Goal: Information Seeking & Learning: Find specific page/section

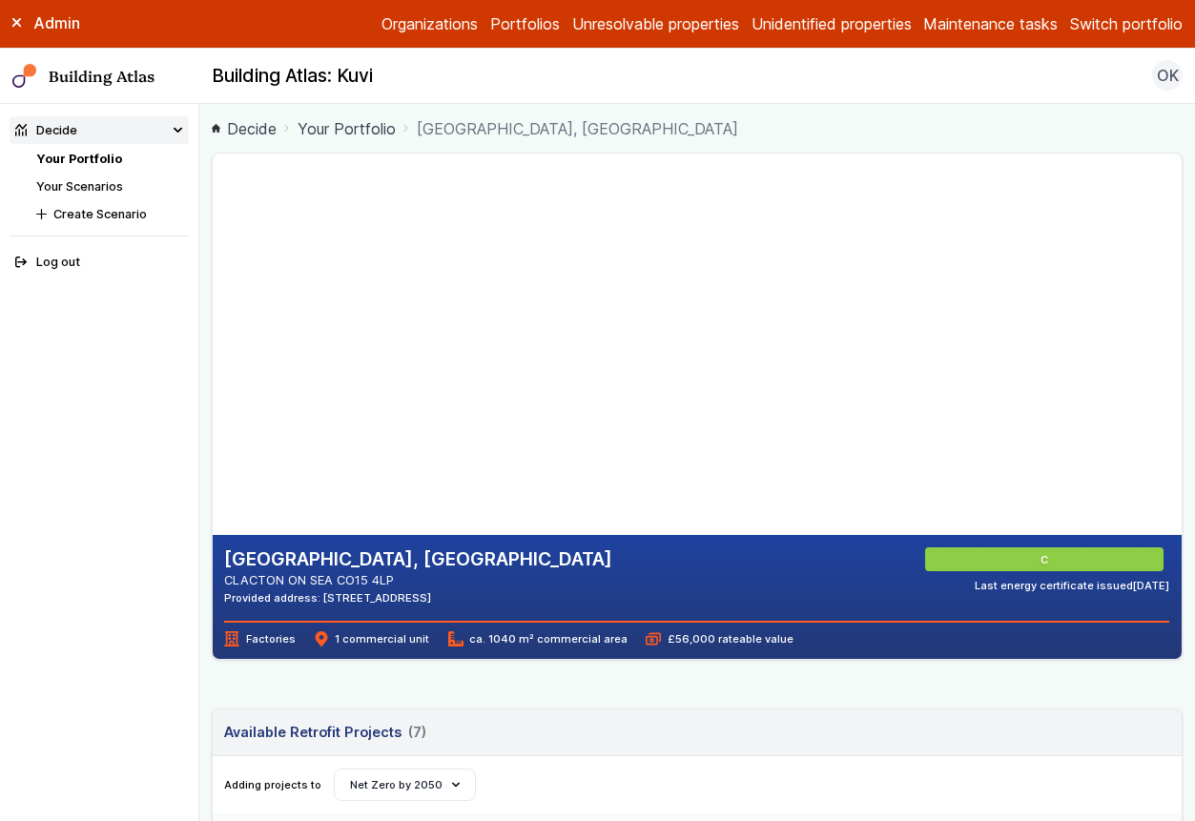
scroll to position [1028, 0]
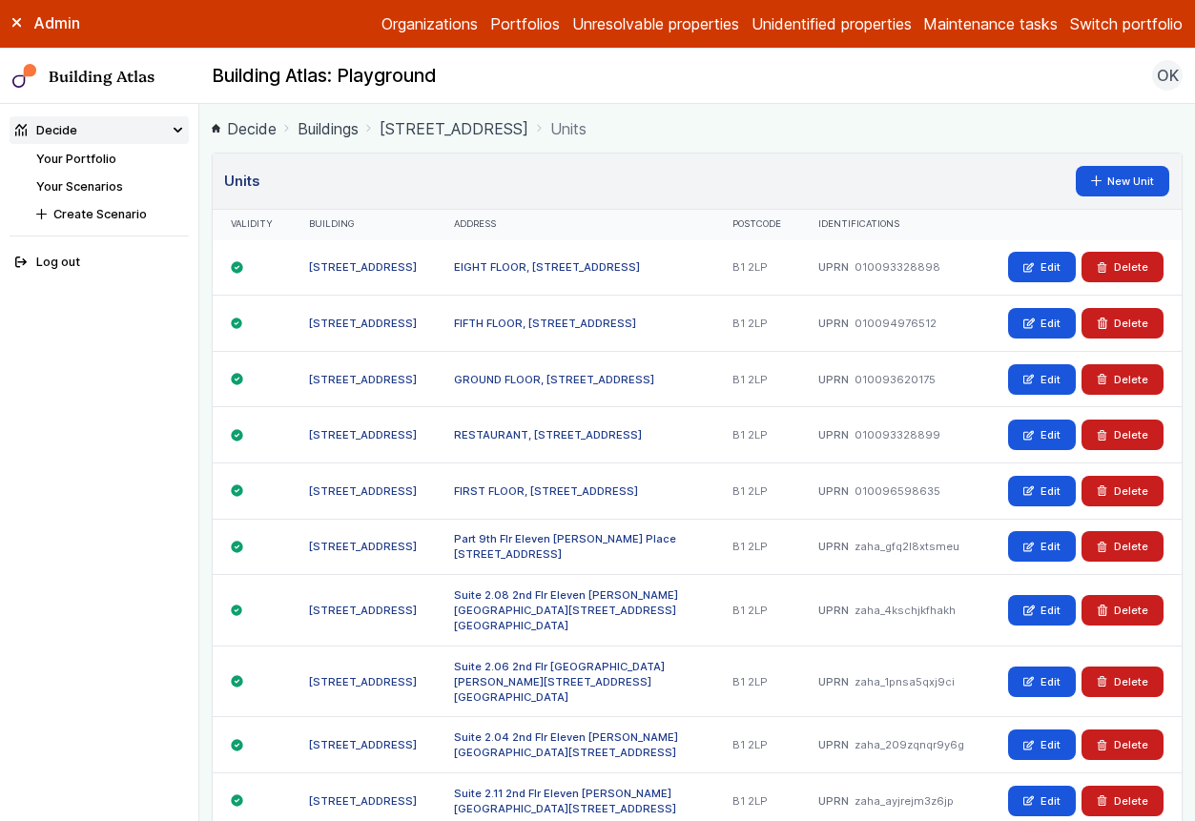
click at [1096, 29] on button "Switch portfolio" at bounding box center [1126, 23] width 113 height 23
click at [0, 0] on button "Pathfinder Schools" at bounding box center [0, 0] width 0 height 0
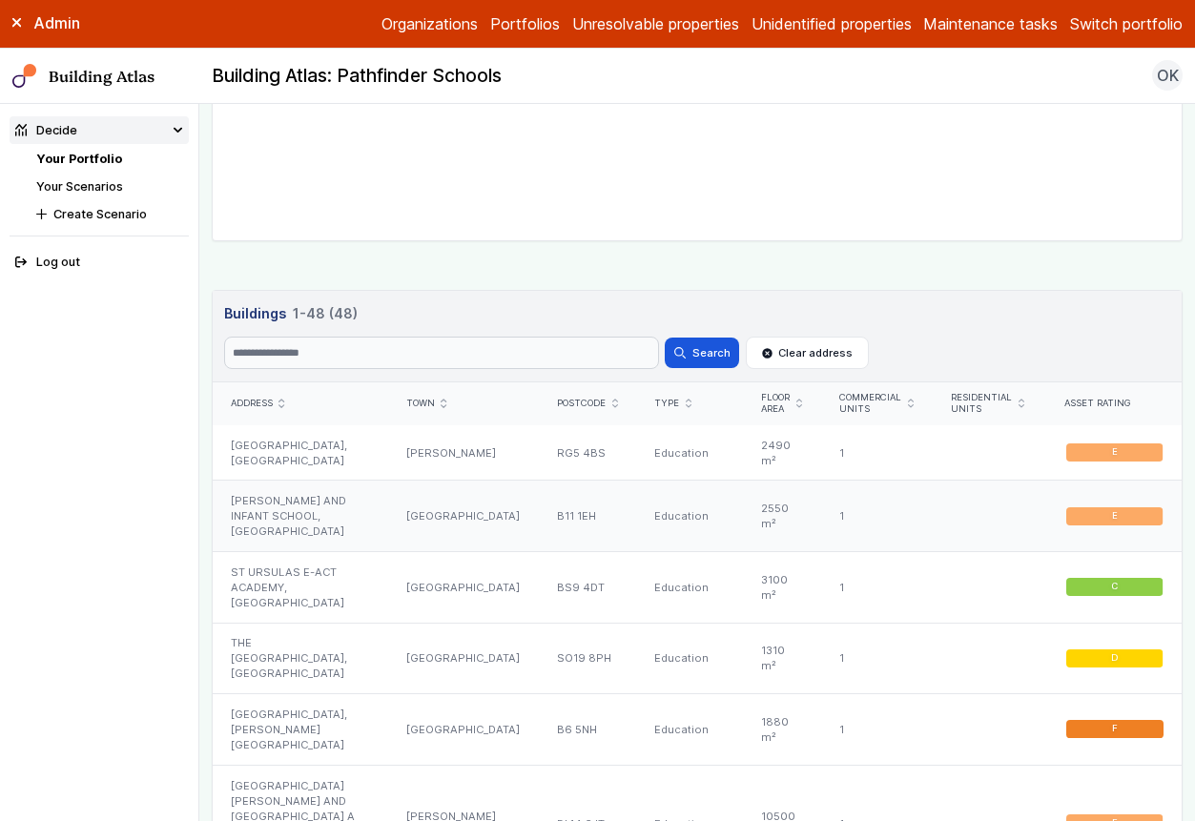
scroll to position [919, 0]
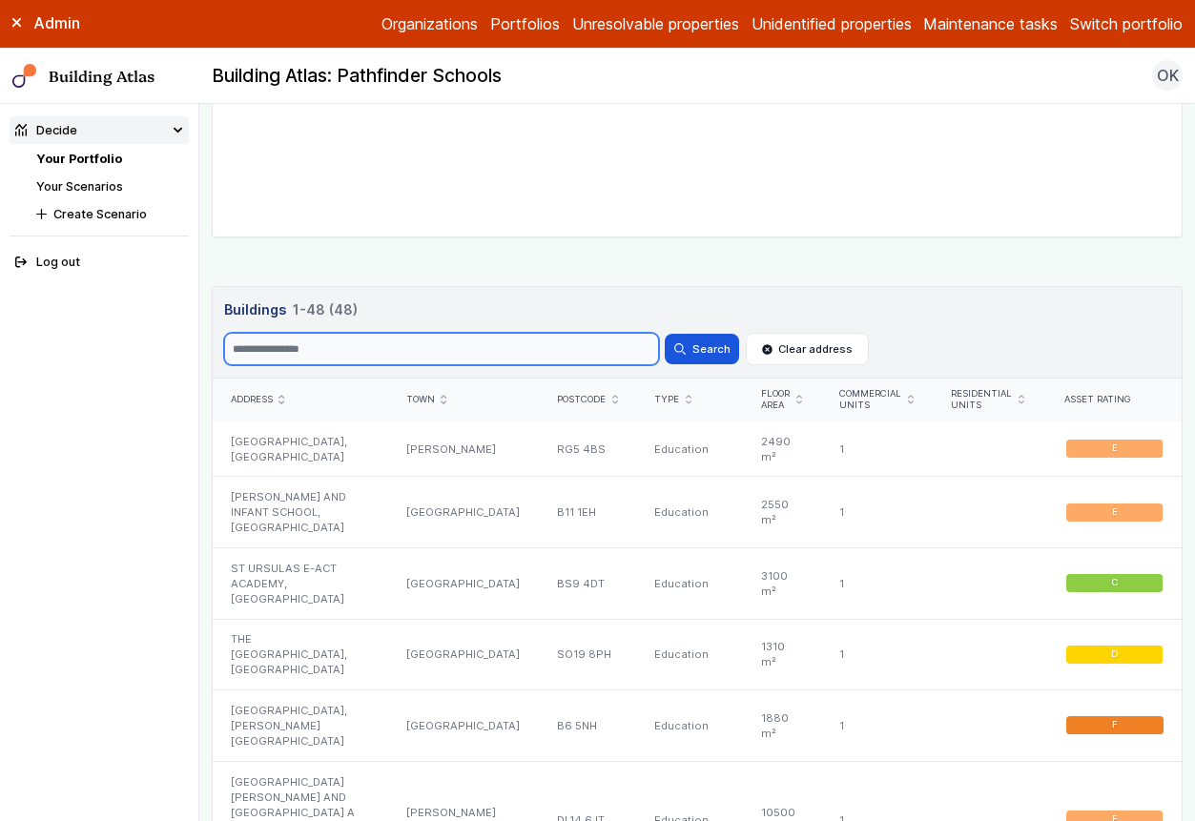
click at [364, 340] on input "Search" at bounding box center [441, 349] width 434 height 32
type input "**********"
click at [665, 334] on button "Search" at bounding box center [702, 349] width 74 height 31
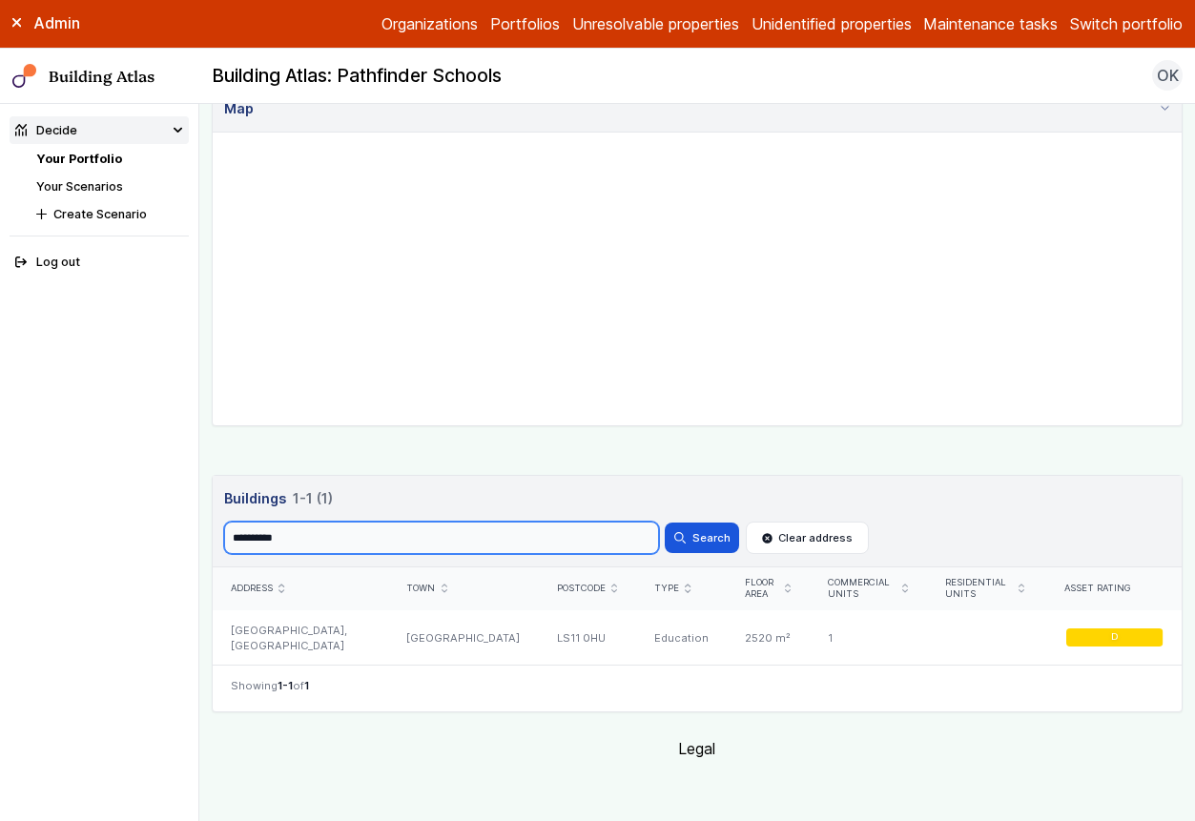
scroll to position [729, 0]
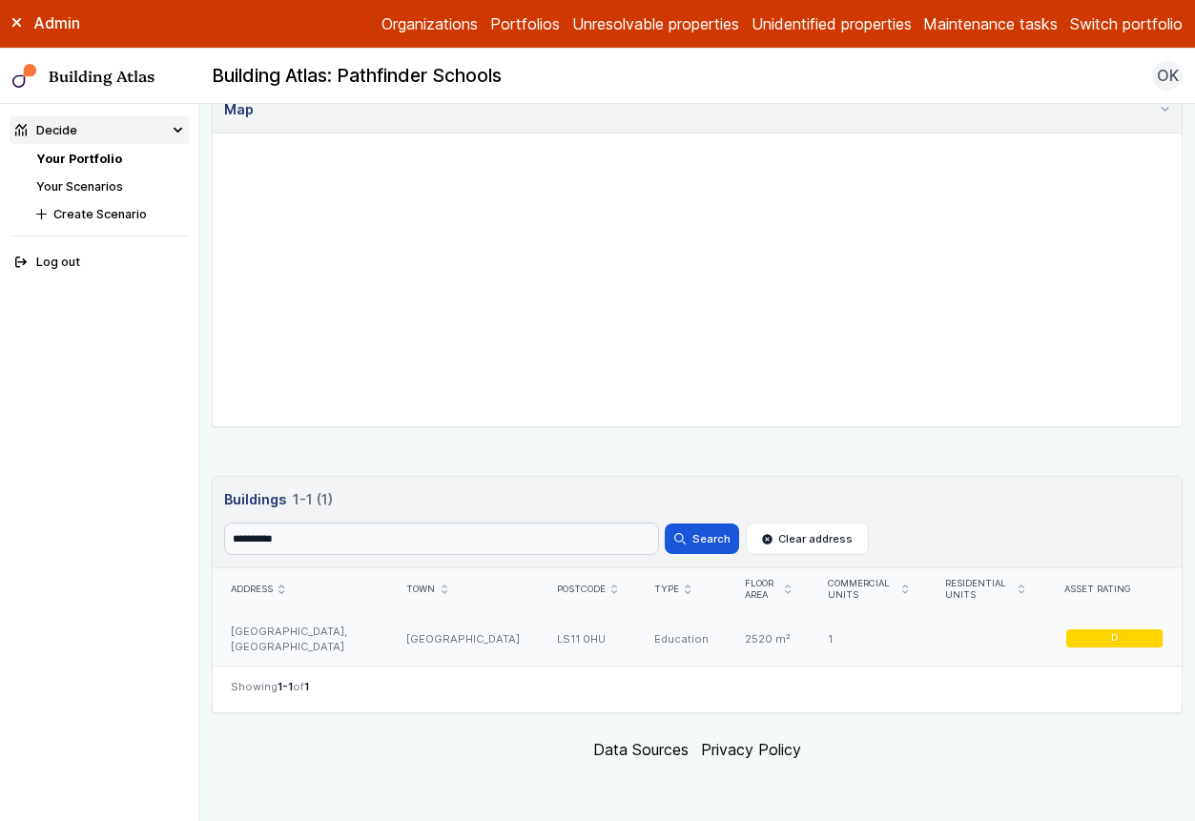
click at [500, 643] on div "LEEDS" at bounding box center [463, 638] width 150 height 55
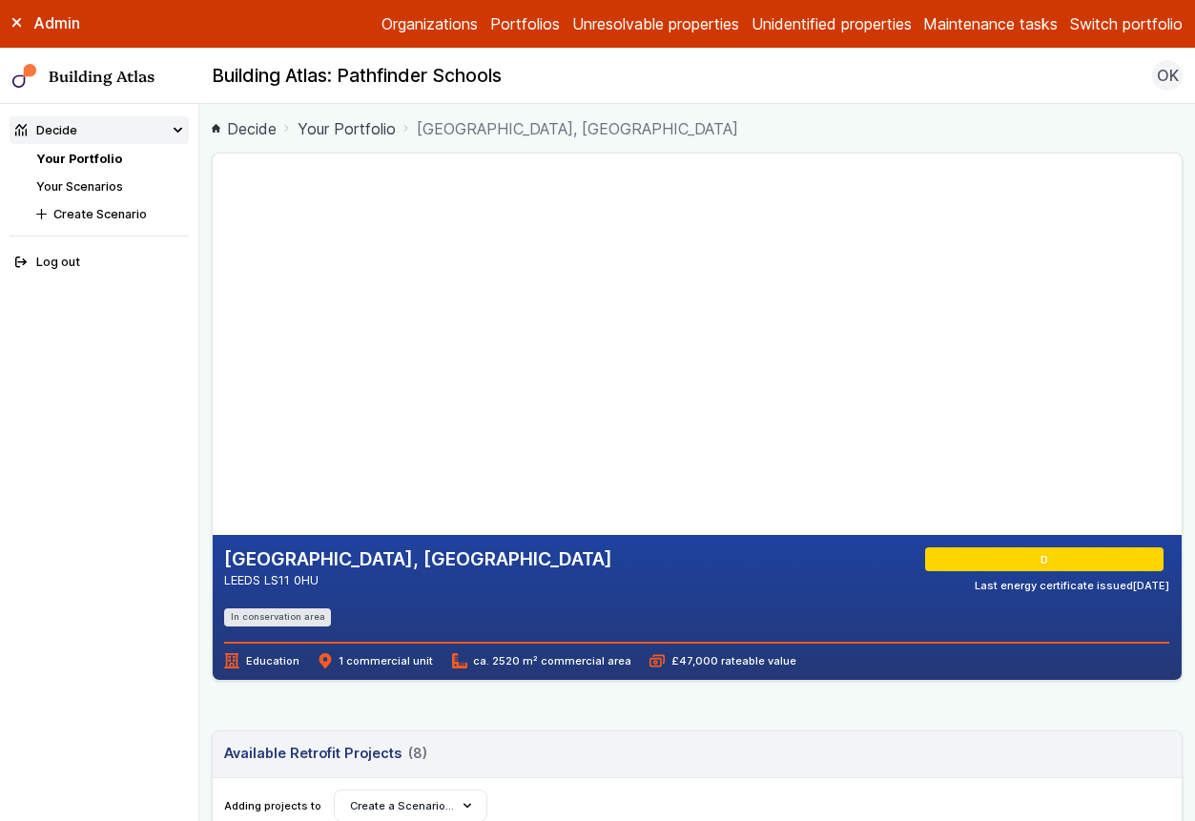
scroll to position [532, 0]
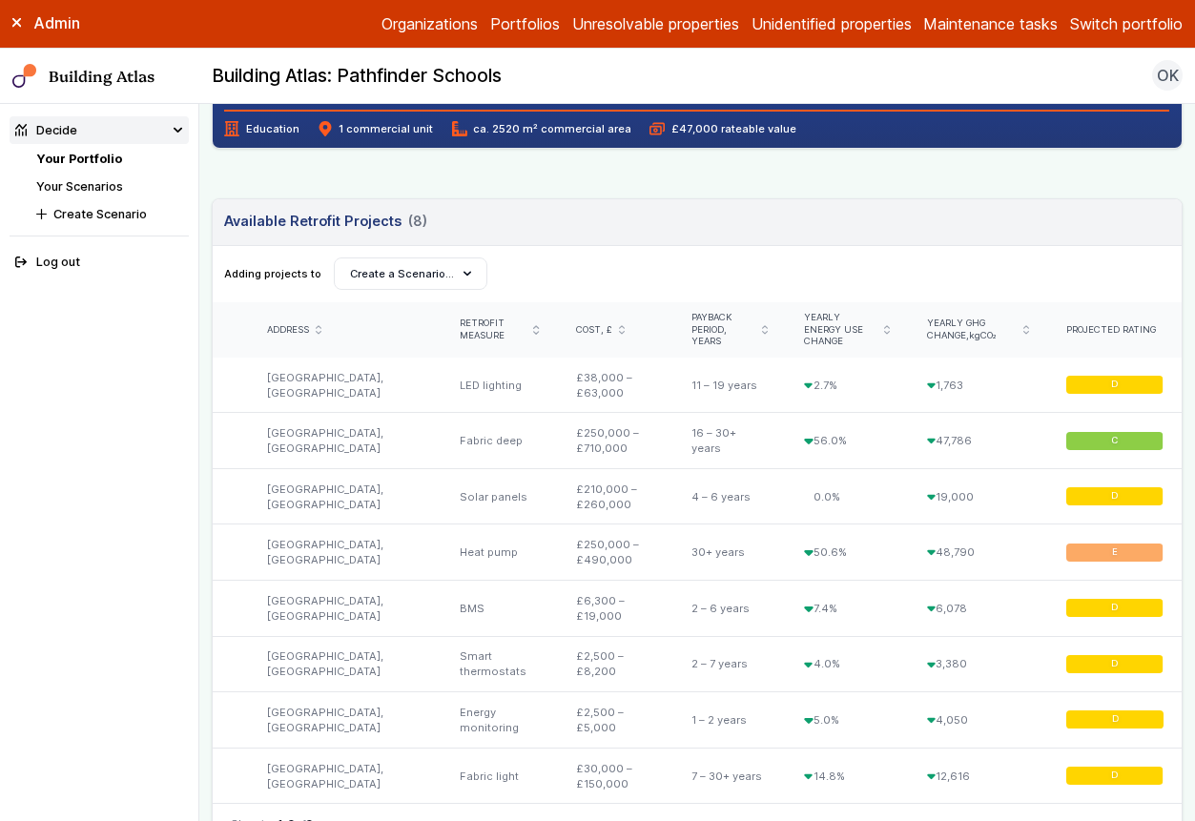
click at [1114, 13] on button "Switch portfolio" at bounding box center [1126, 23] width 113 height 23
click at [0, 0] on button "GP surgeries" at bounding box center [0, 0] width 0 height 0
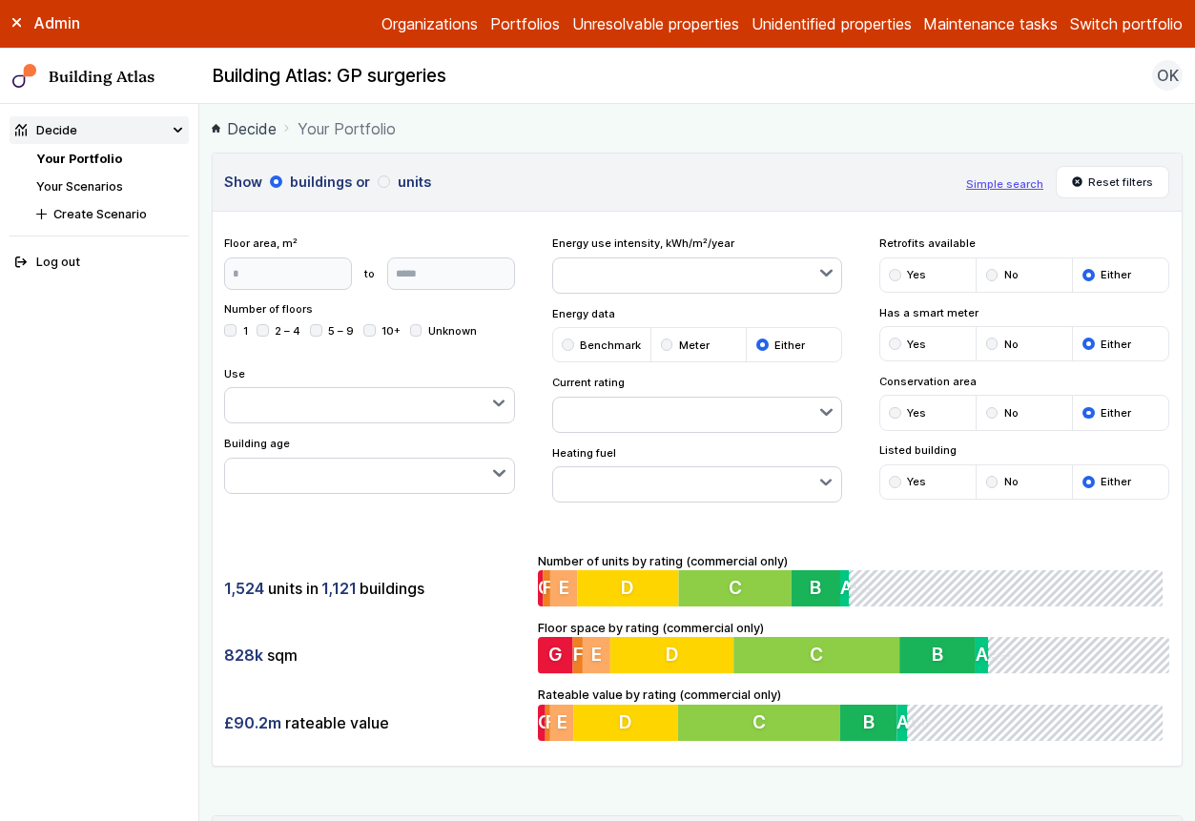
scroll to position [760, 0]
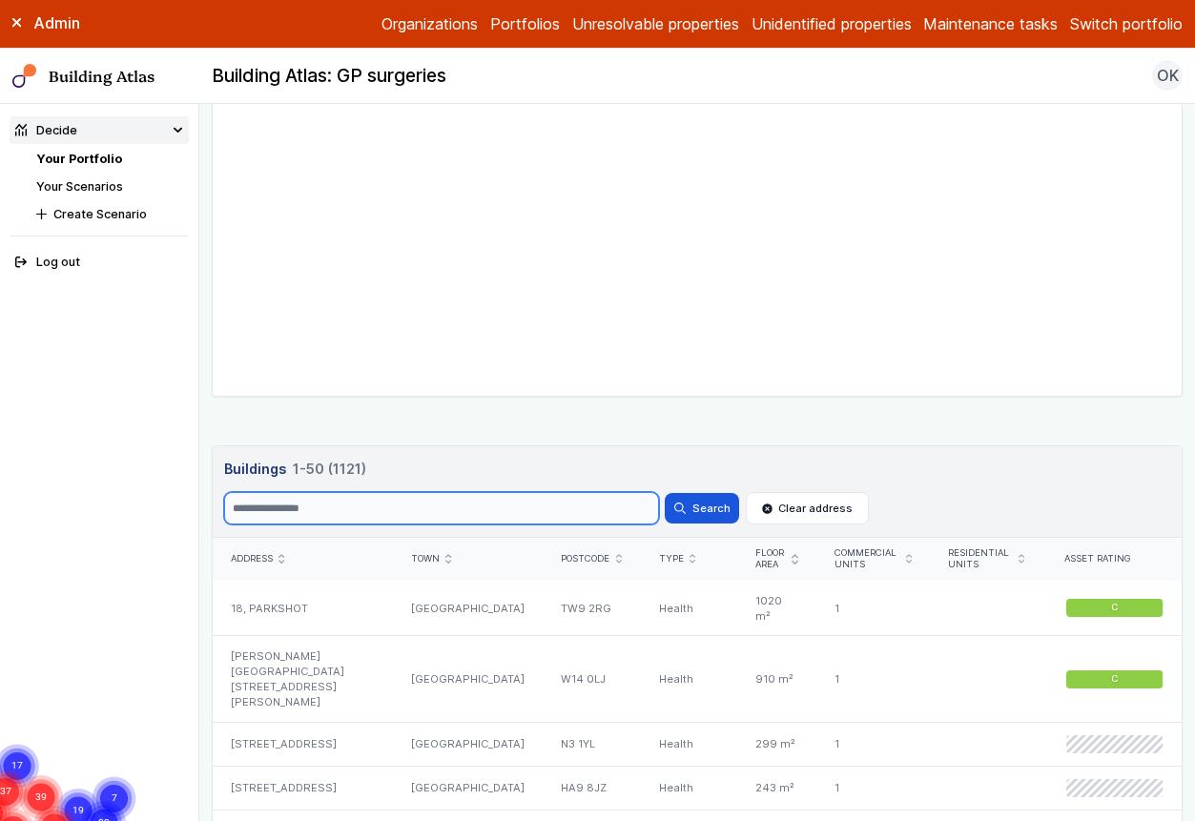
click at [404, 517] on input "Search" at bounding box center [441, 508] width 434 height 32
type input "*****"
click at [665, 493] on button "Search" at bounding box center [702, 508] width 74 height 31
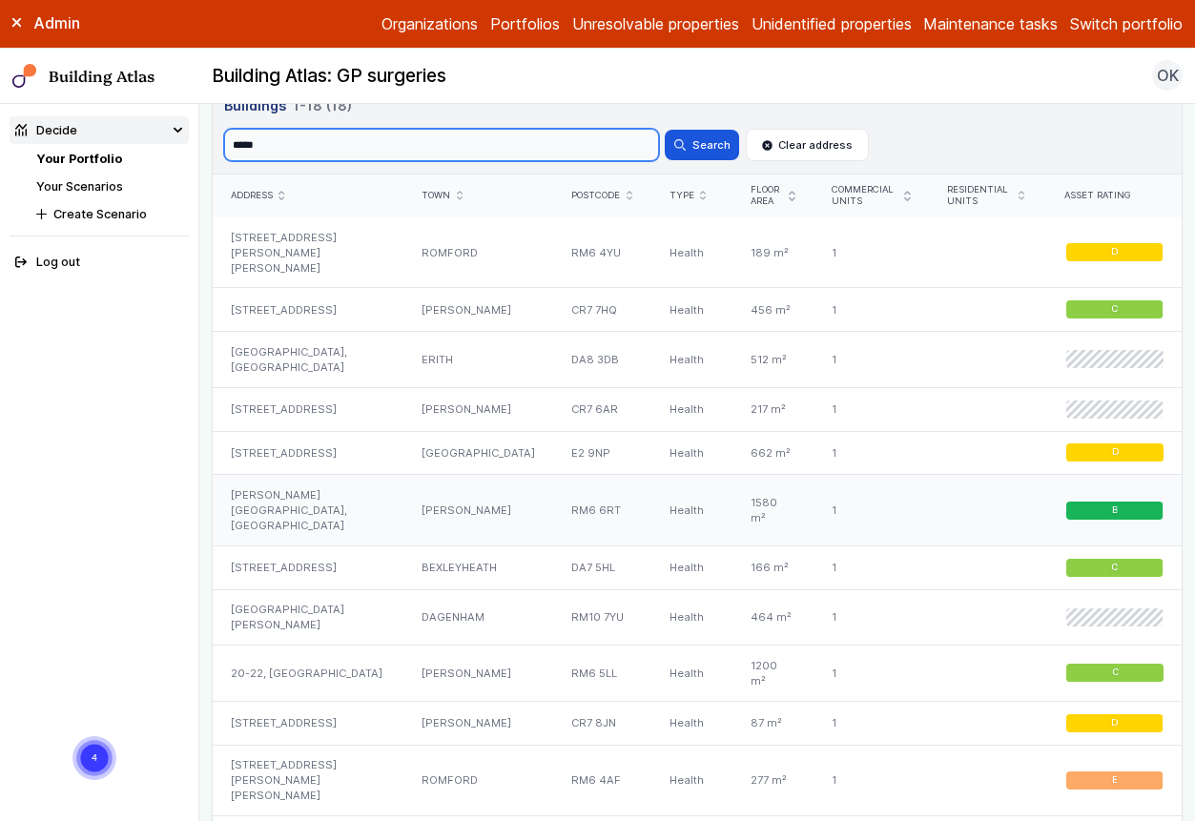
scroll to position [1123, 0]
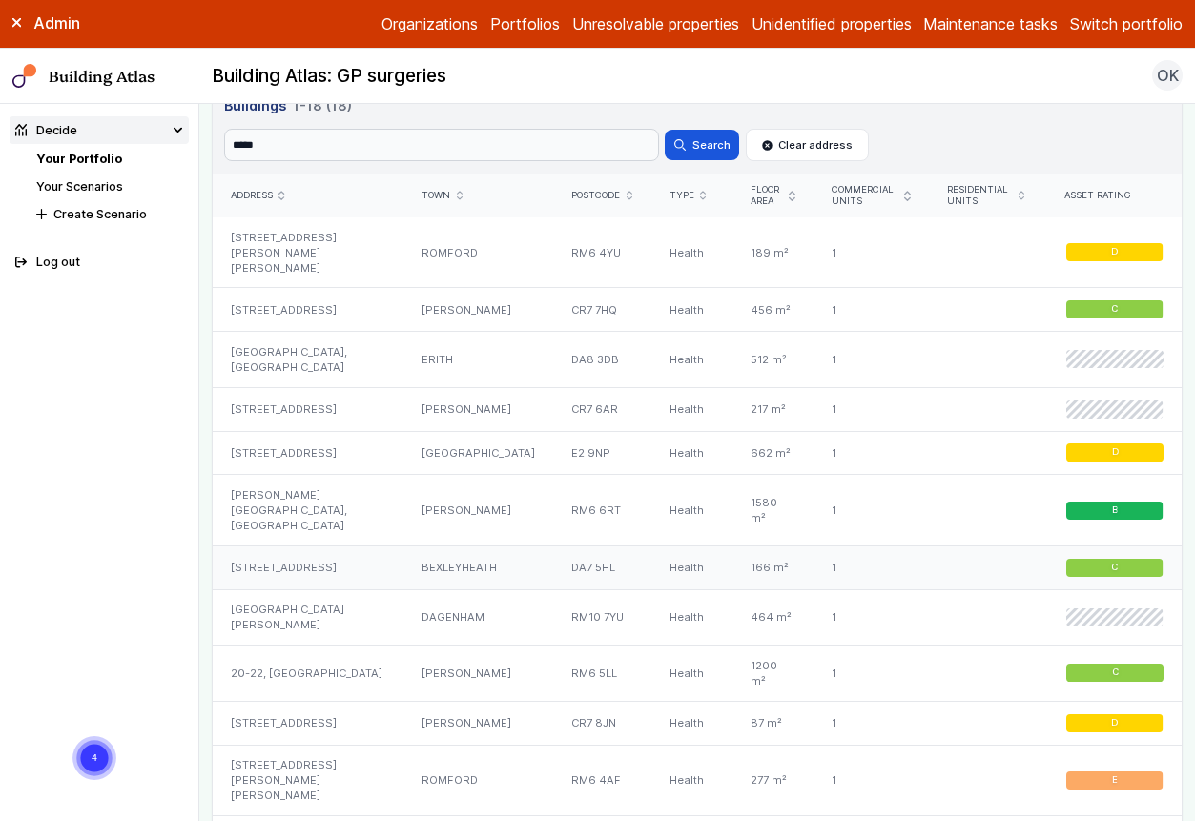
click at [338, 572] on div "55, LITTLE HEATH ROAD" at bounding box center [308, 567] width 191 height 44
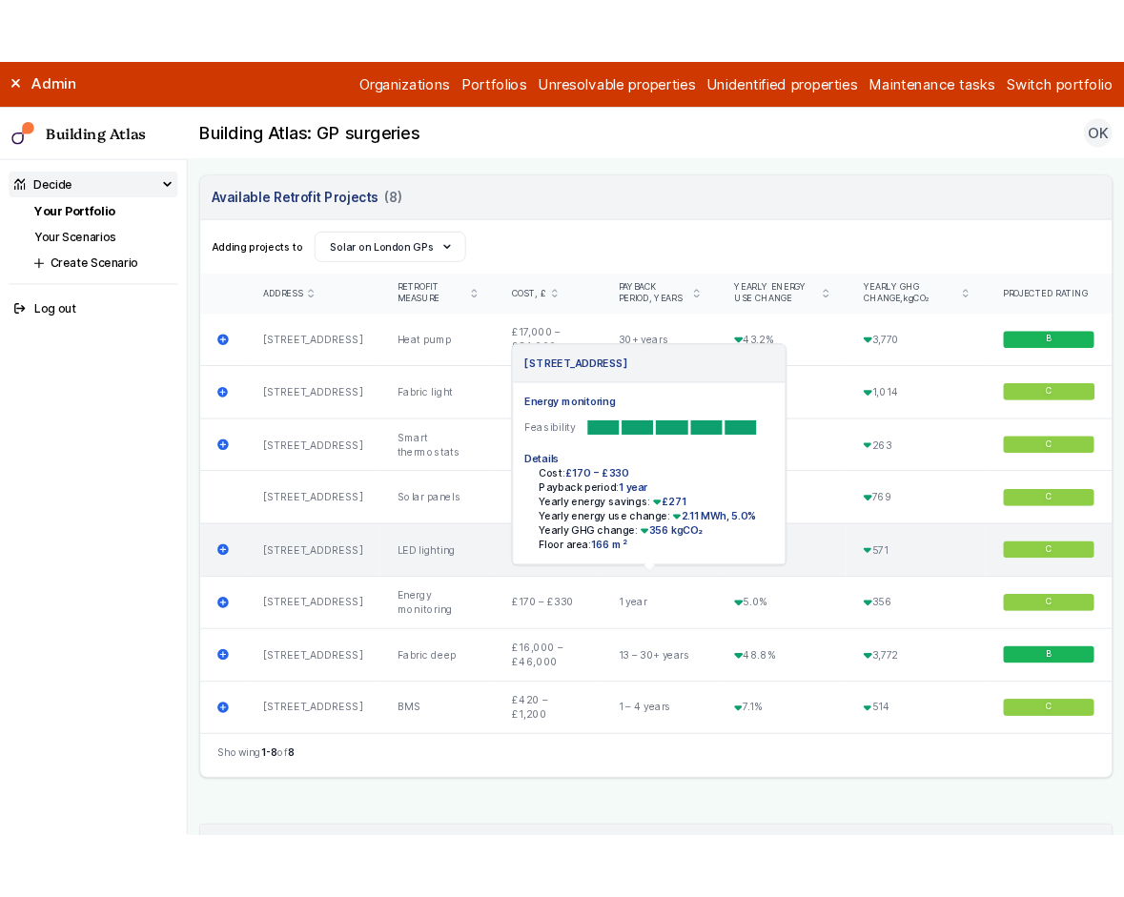
scroll to position [589, 0]
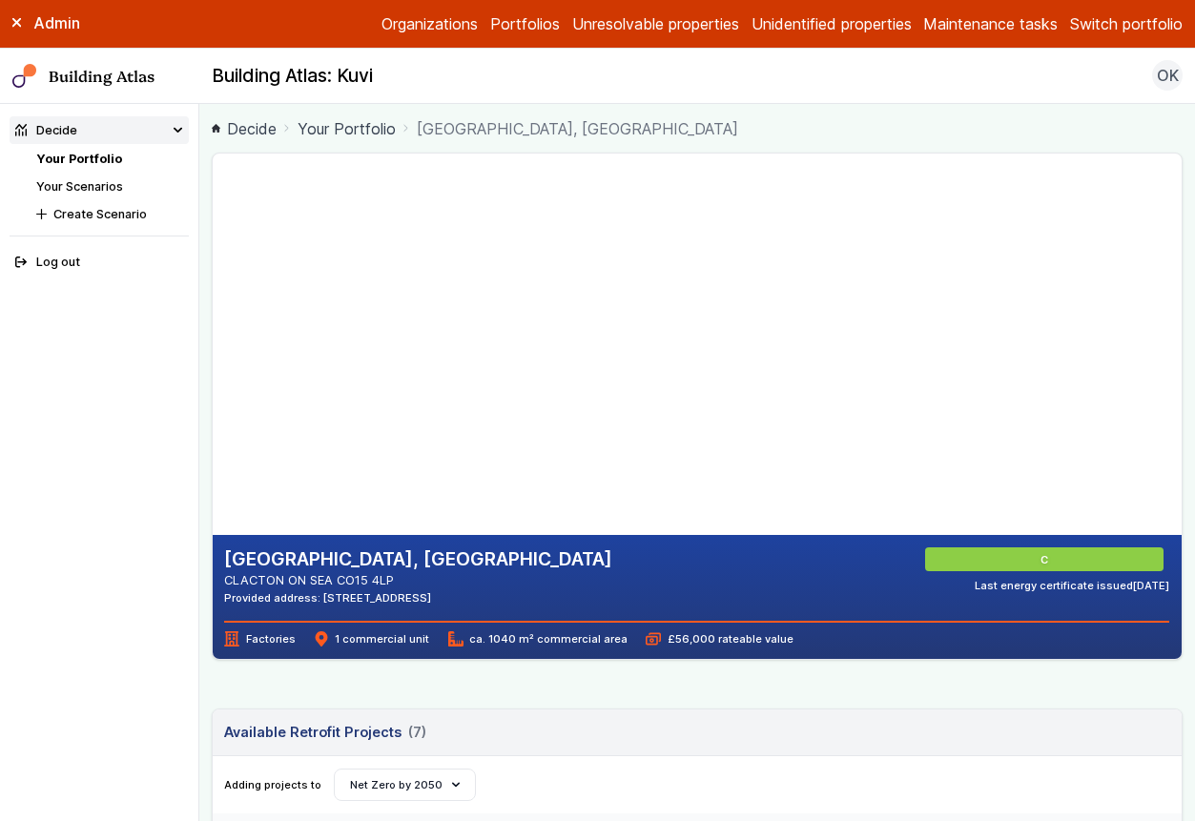
click at [1114, 35] on div "Admin Organizations Portfolios Unresolvable properties Unidentified properties …" at bounding box center [597, 24] width 1195 height 49
click at [1116, 22] on button "Switch portfolio" at bounding box center [1126, 23] width 113 height 23
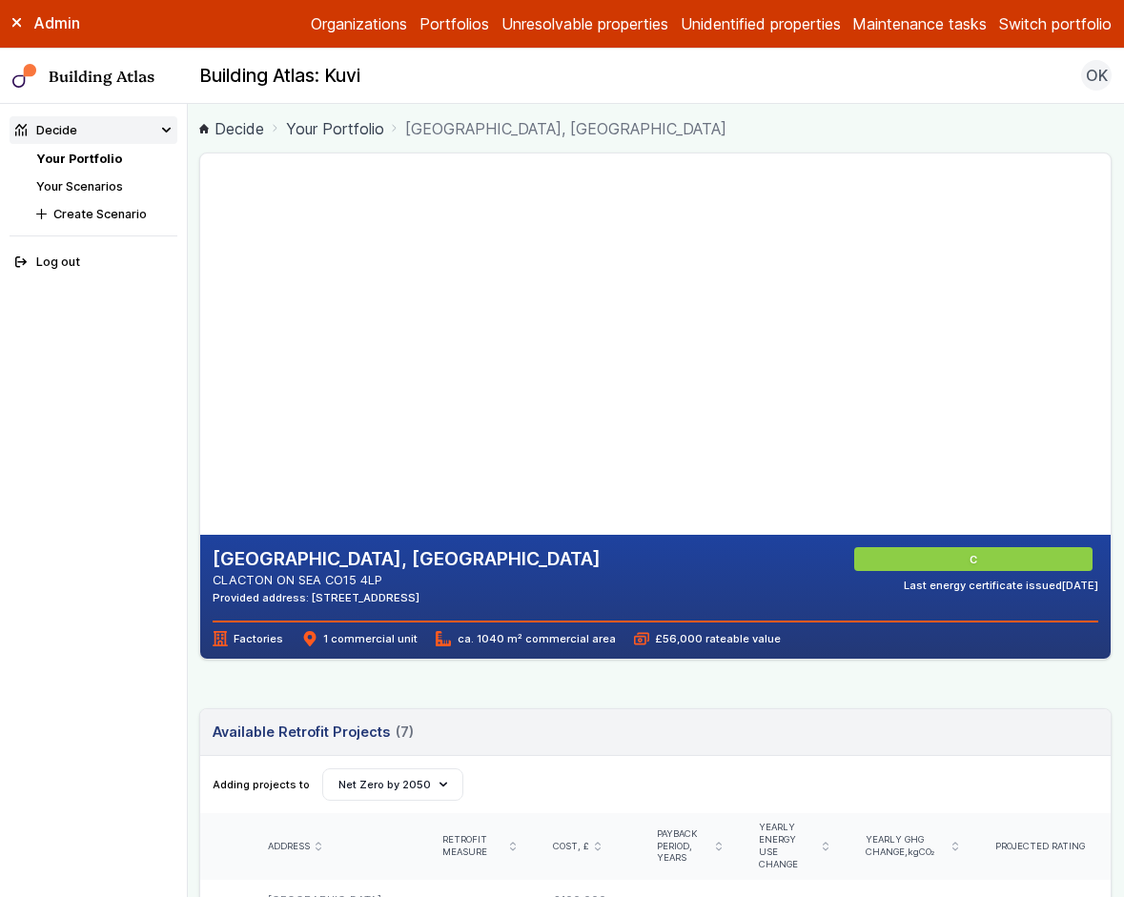
scroll to position [923, 0]
click at [0, 0] on button "EW - Demo portfolio" at bounding box center [0, 0] width 0 height 0
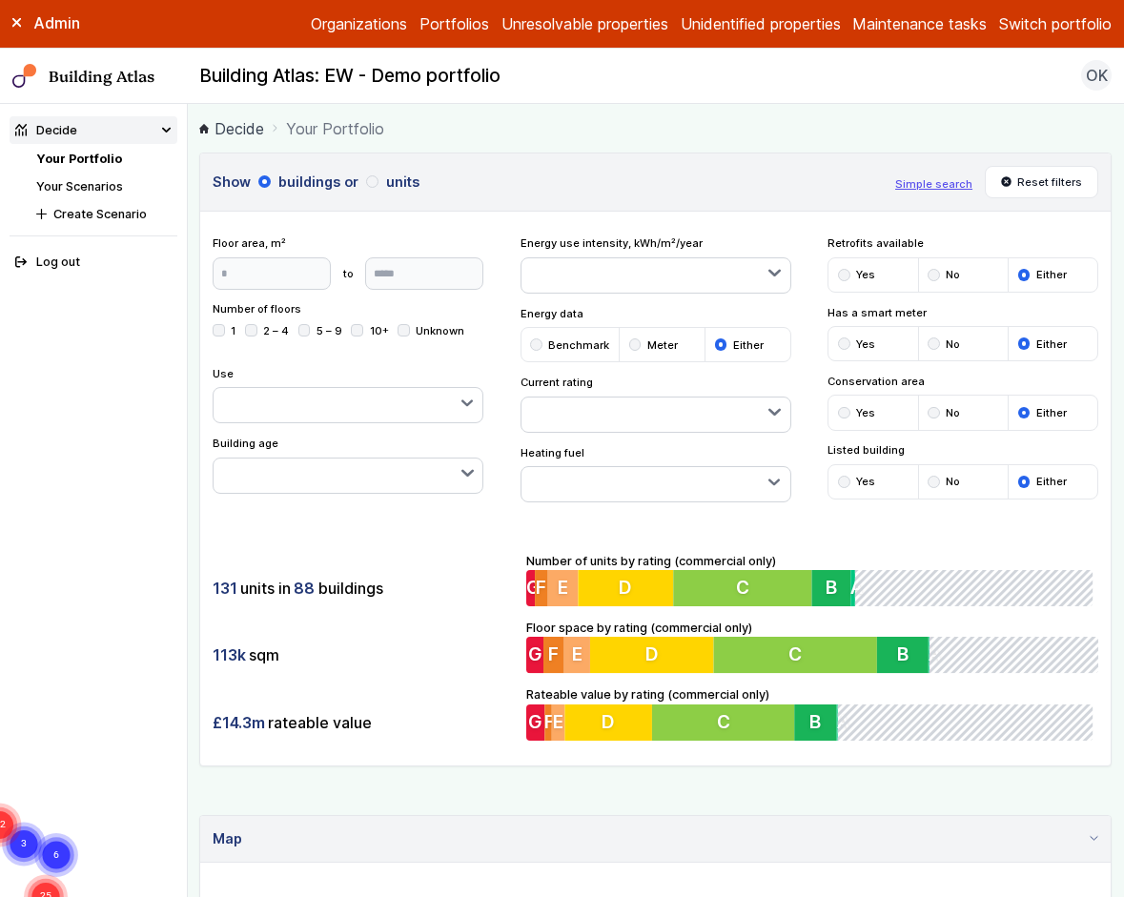
click at [941, 120] on ol "Decide Your Portfolio" at bounding box center [655, 128] width 912 height 24
click at [781, 124] on ol "Decide Your Portfolio" at bounding box center [655, 128] width 912 height 24
click at [919, 187] on button "Simple search" at bounding box center [933, 183] width 77 height 15
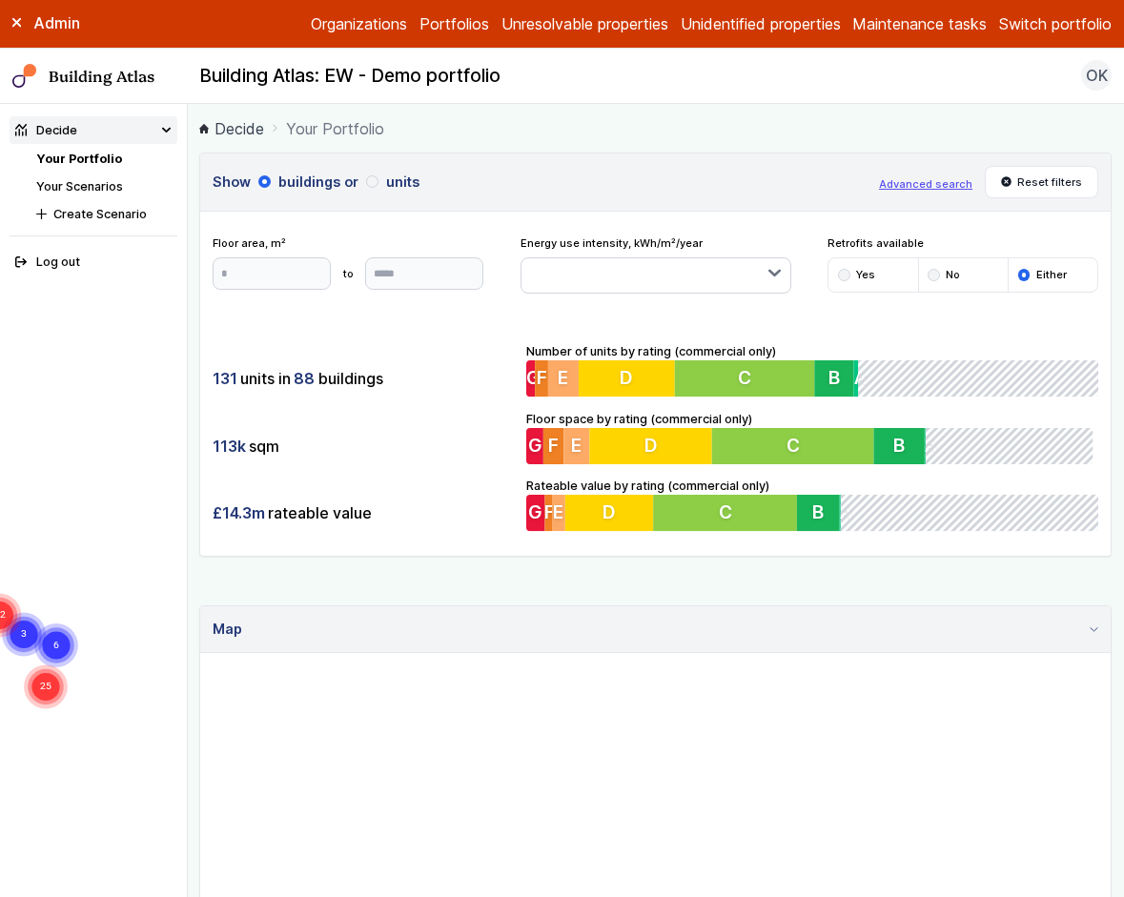
click at [92, 181] on link "Your Scenarios" at bounding box center [79, 186] width 87 height 14
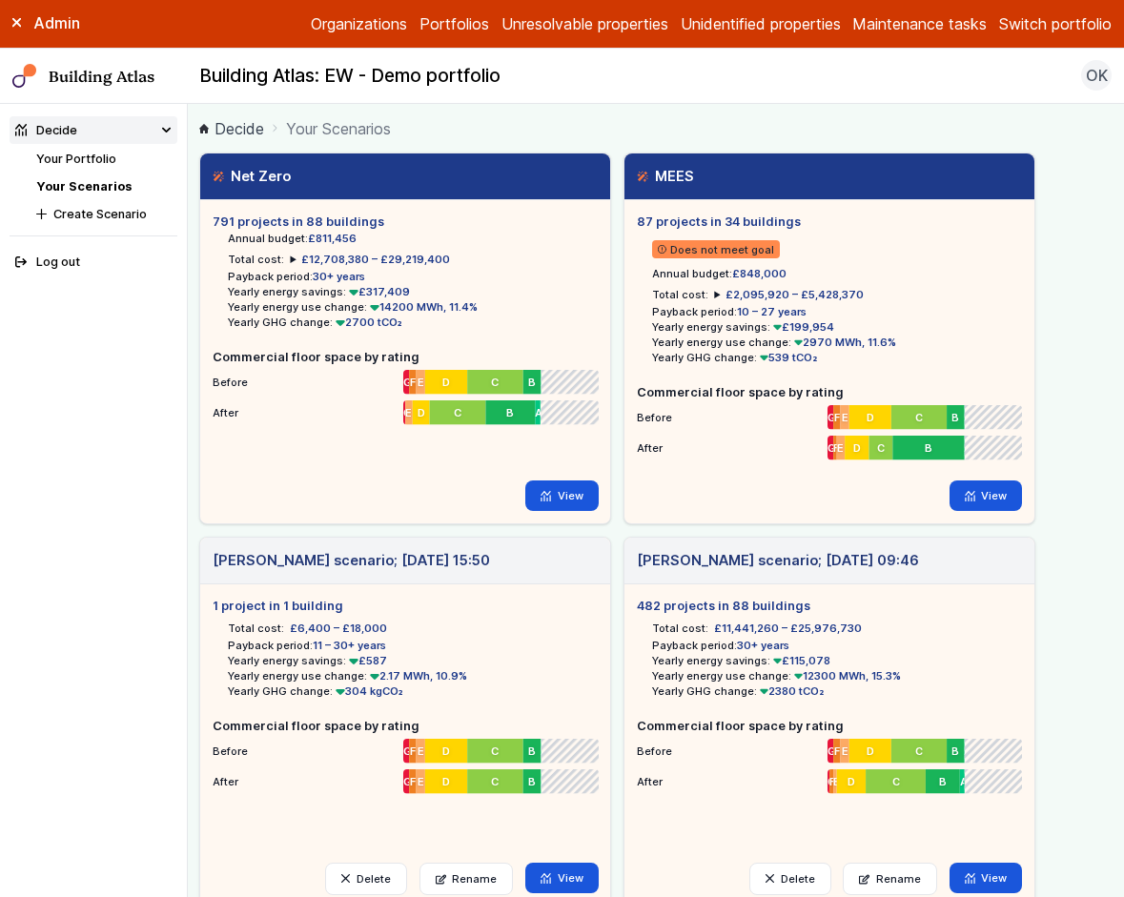
click at [1031, 19] on button "Switch portfolio" at bounding box center [1055, 23] width 113 height 23
drag, startPoint x: 1030, startPoint y: 193, endPoint x: 1054, endPoint y: 268, distance: 79.3
click at [0, 0] on menu "Kuvi GP surgeries Pollen BRE E.ON Schools Coventry EG Analysis PfP Royal Brompt…" at bounding box center [0, 0] width 0 height 0
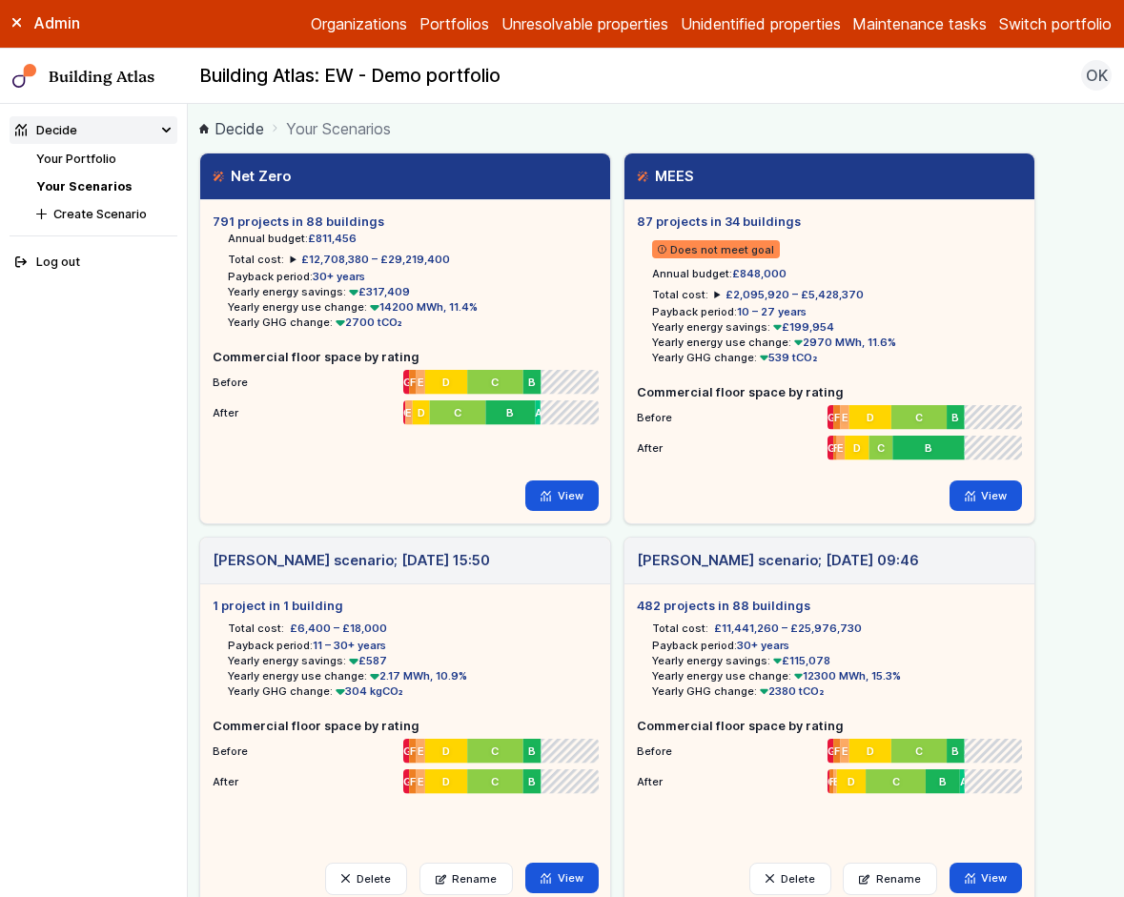
click at [0, 0] on button "GP surgeries" at bounding box center [0, 0] width 0 height 0
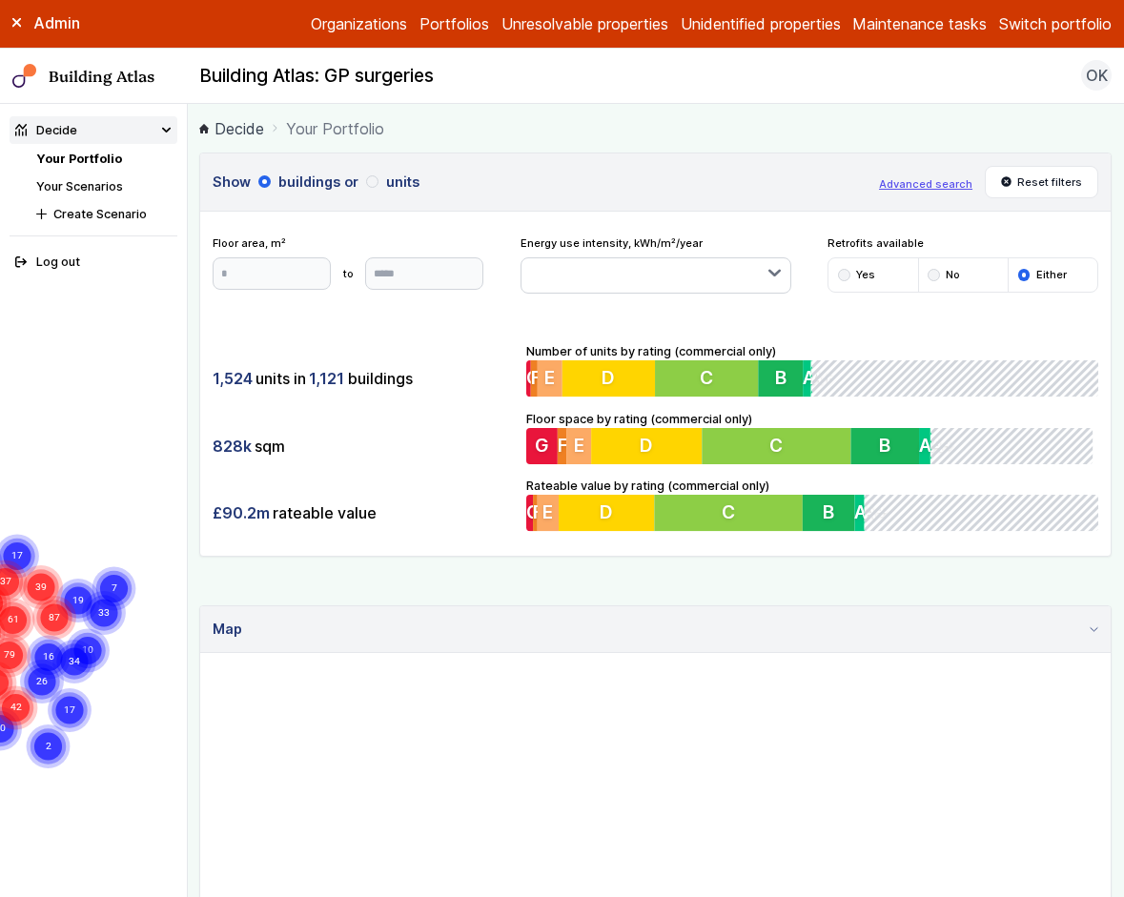
click at [91, 185] on link "Your Scenarios" at bounding box center [79, 186] width 87 height 14
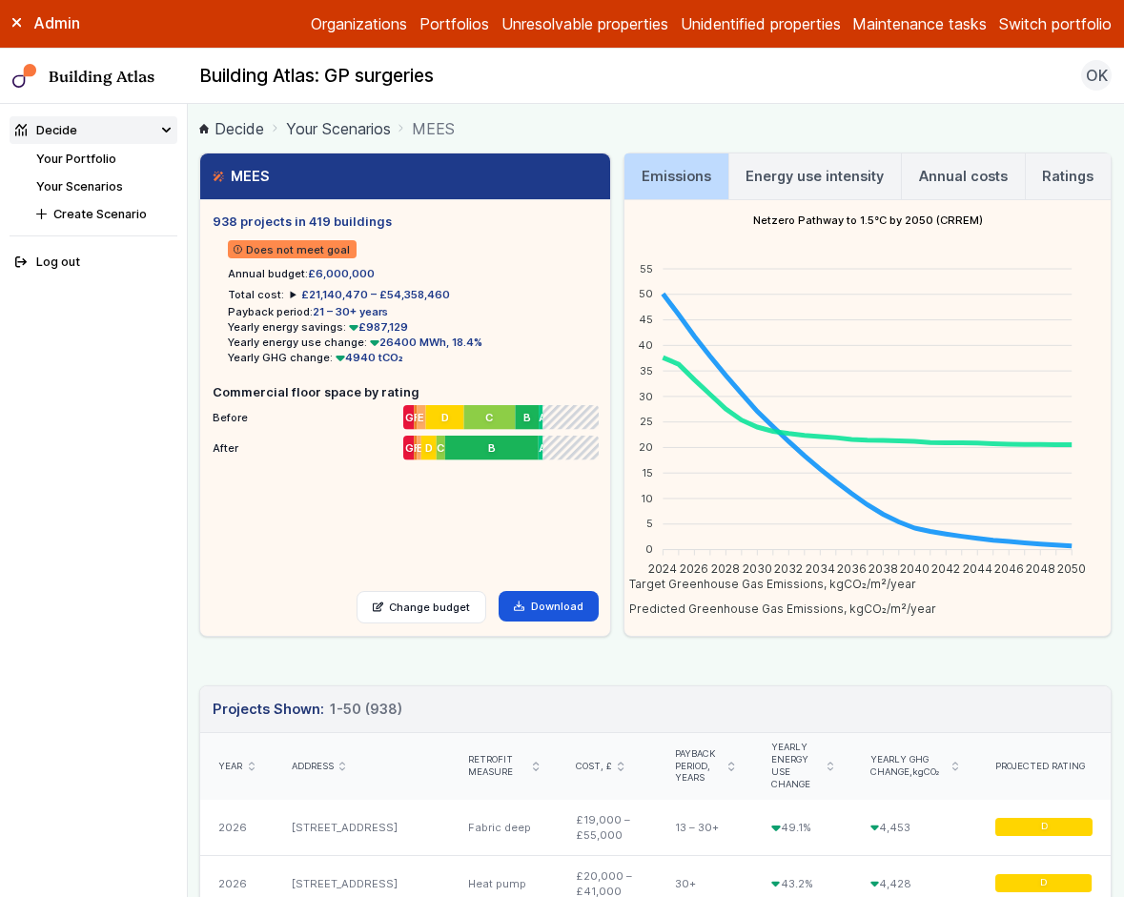
click at [1053, 178] on h3 "Ratings" at bounding box center [1067, 176] width 51 height 21
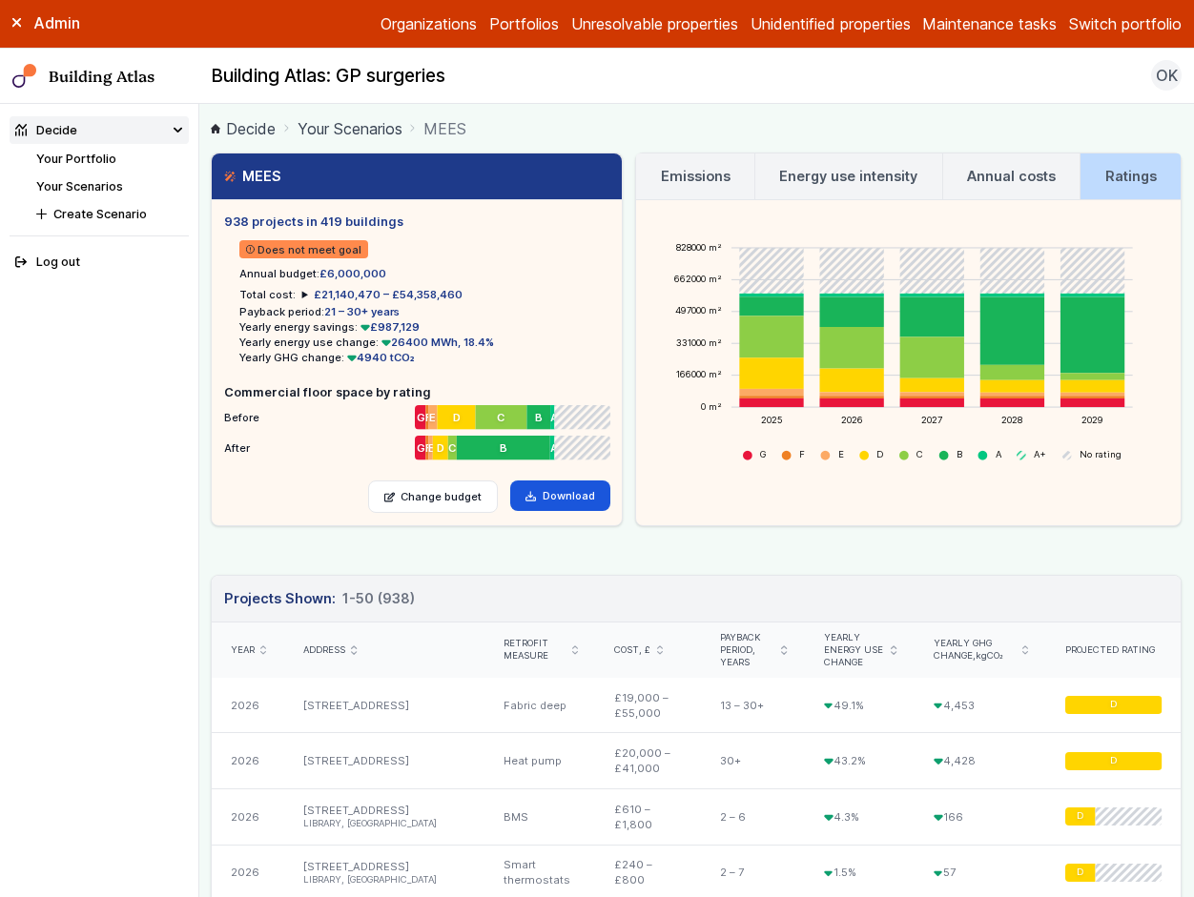
click at [1106, 27] on button "Switch portfolio" at bounding box center [1125, 23] width 113 height 23
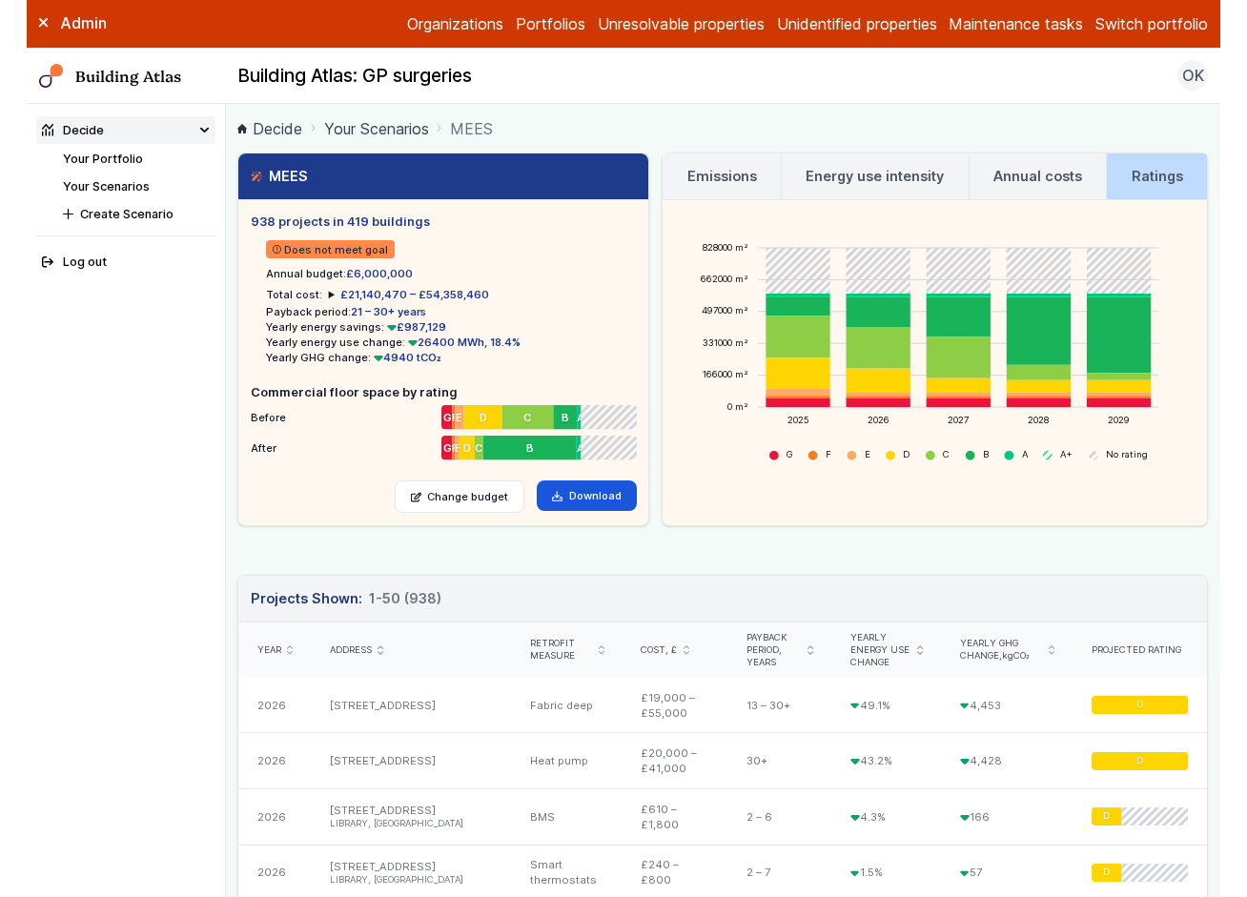
scroll to position [346, 0]
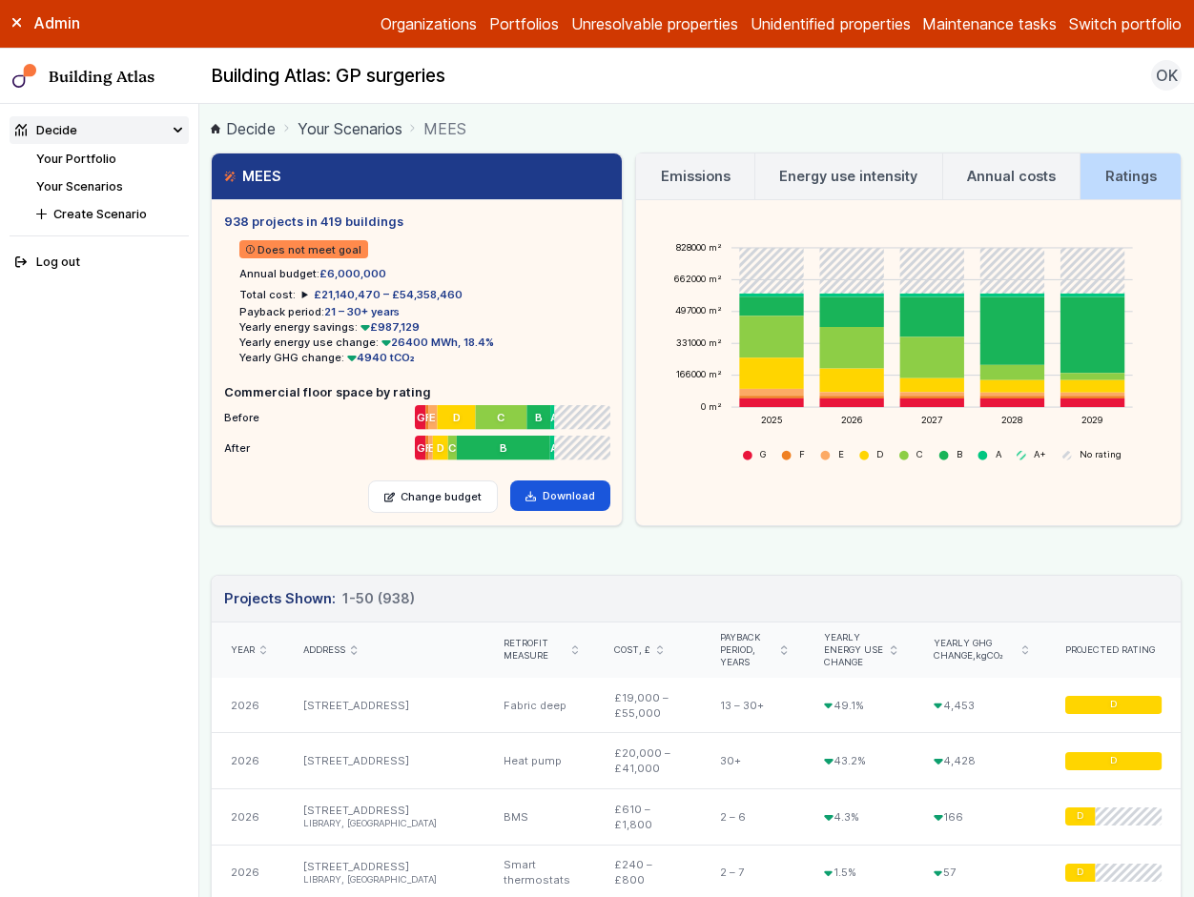
click at [0, 0] on button "Westminster LA" at bounding box center [0, 0] width 0 height 0
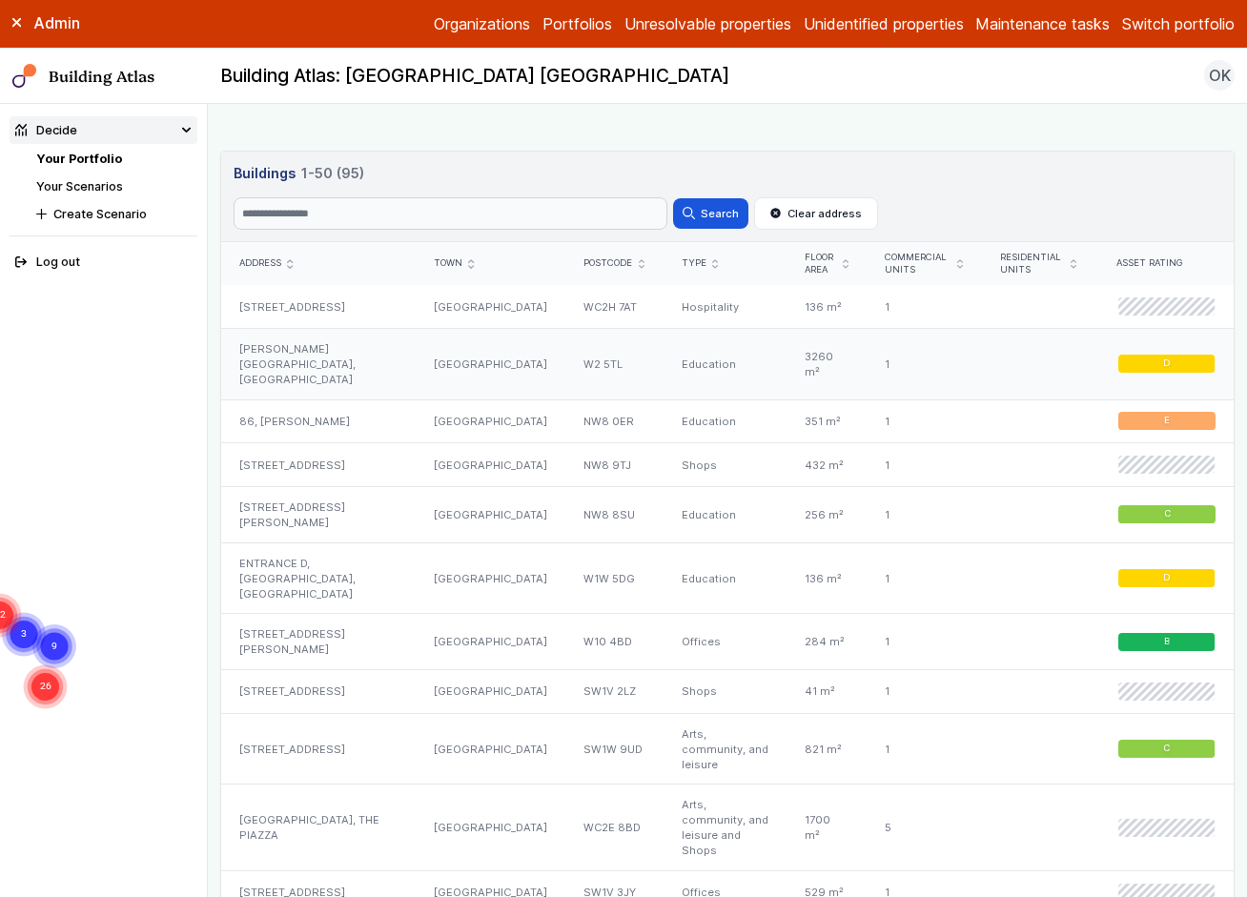
scroll to position [851, 0]
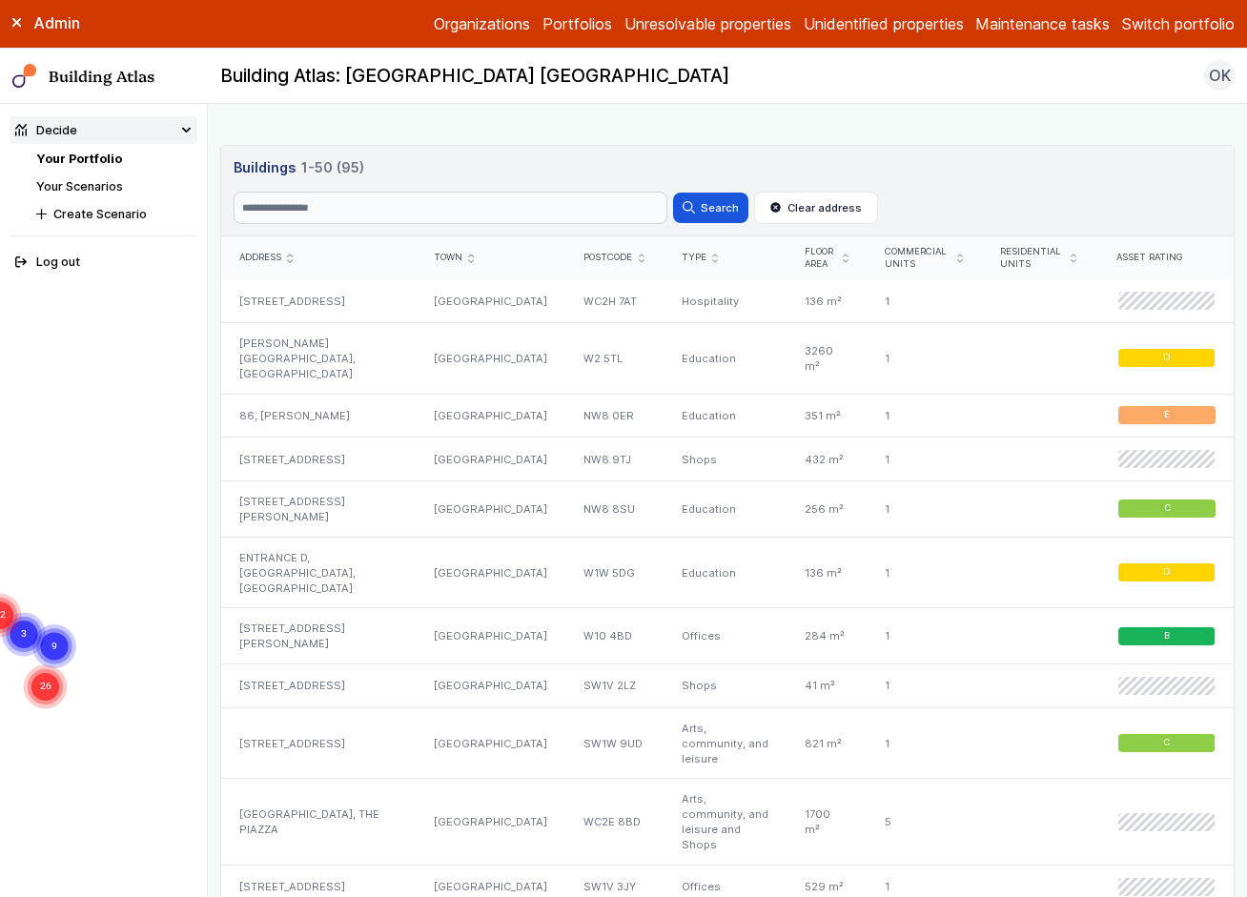
click at [995, 167] on h3 "Buildings 1-50 (95)" at bounding box center [728, 167] width 989 height 21
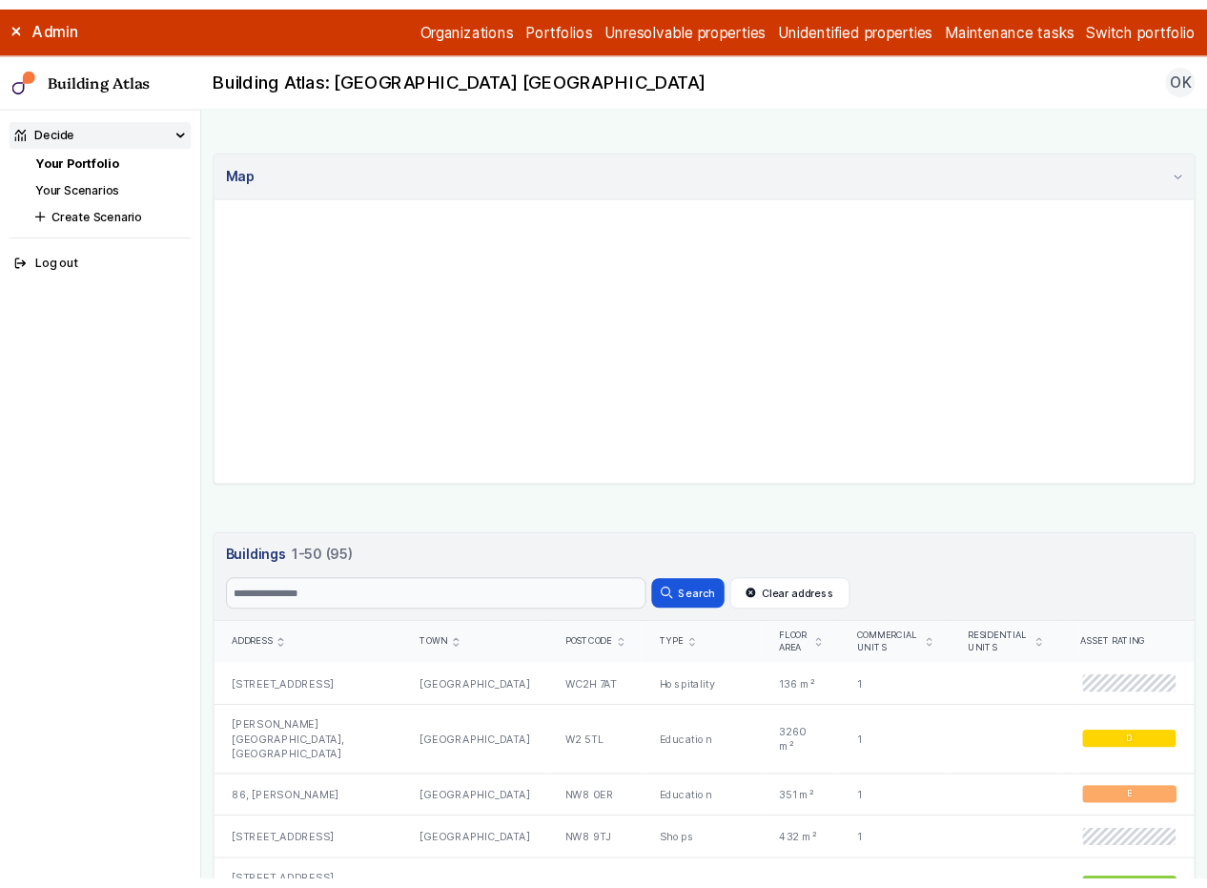
scroll to position [0, 0]
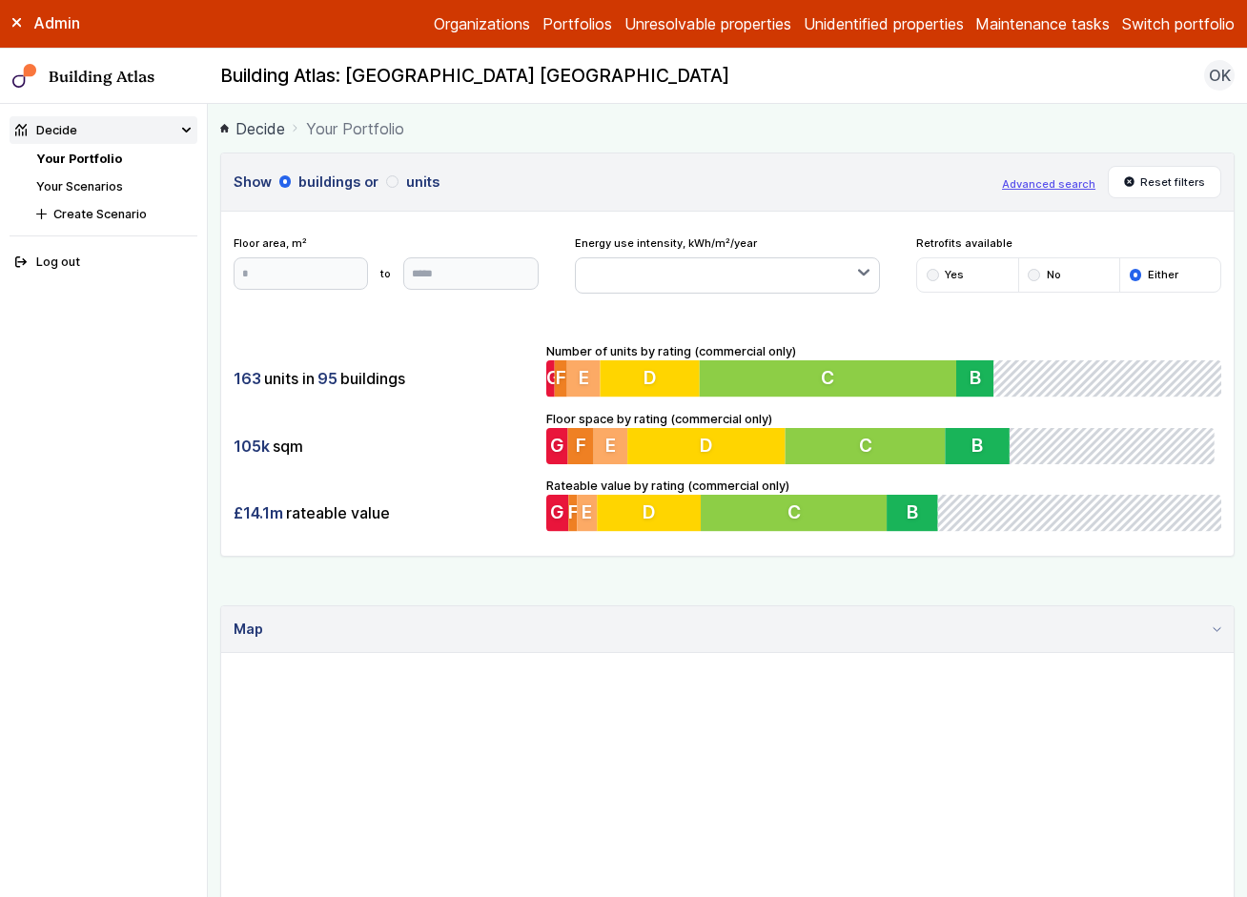
click at [0, 0] on label "Admin" at bounding box center [0, 0] width 0 height 0
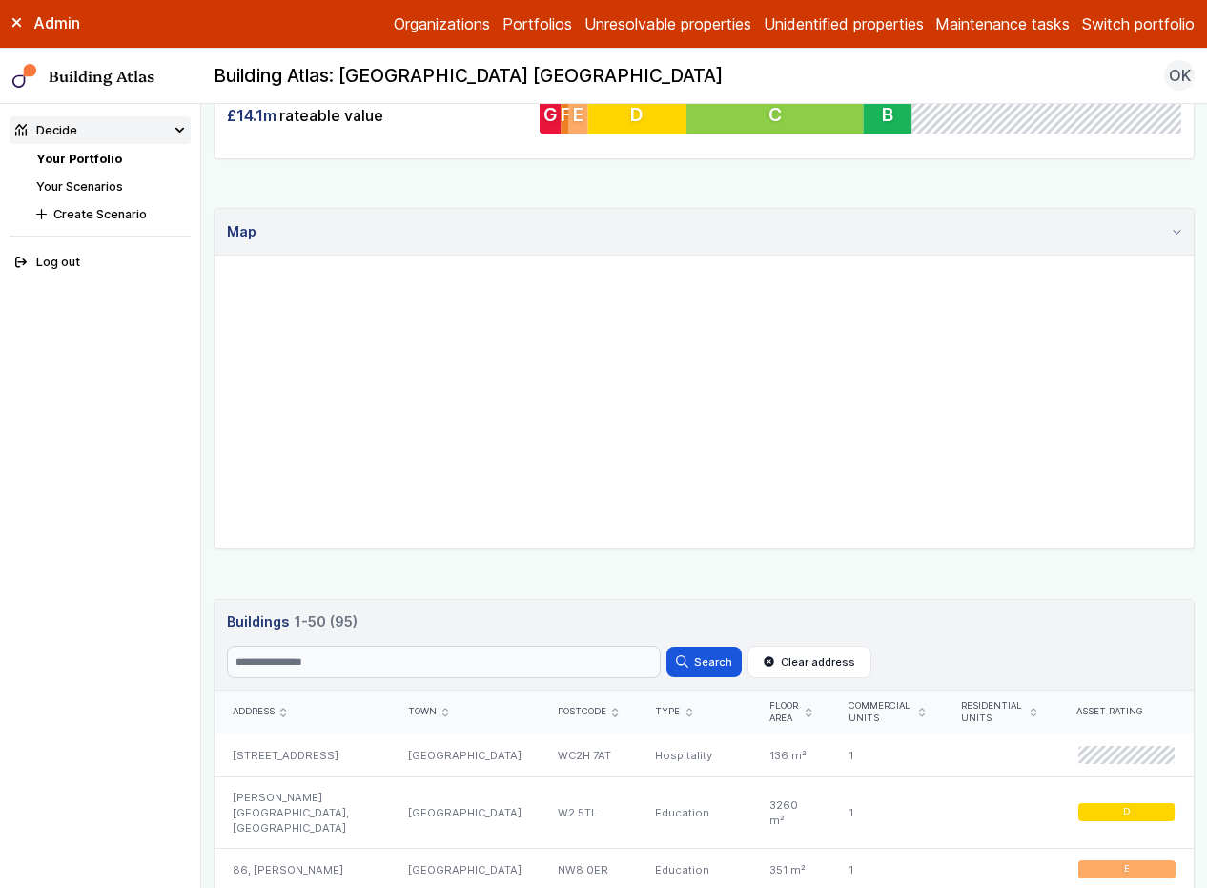
scroll to position [435, 0]
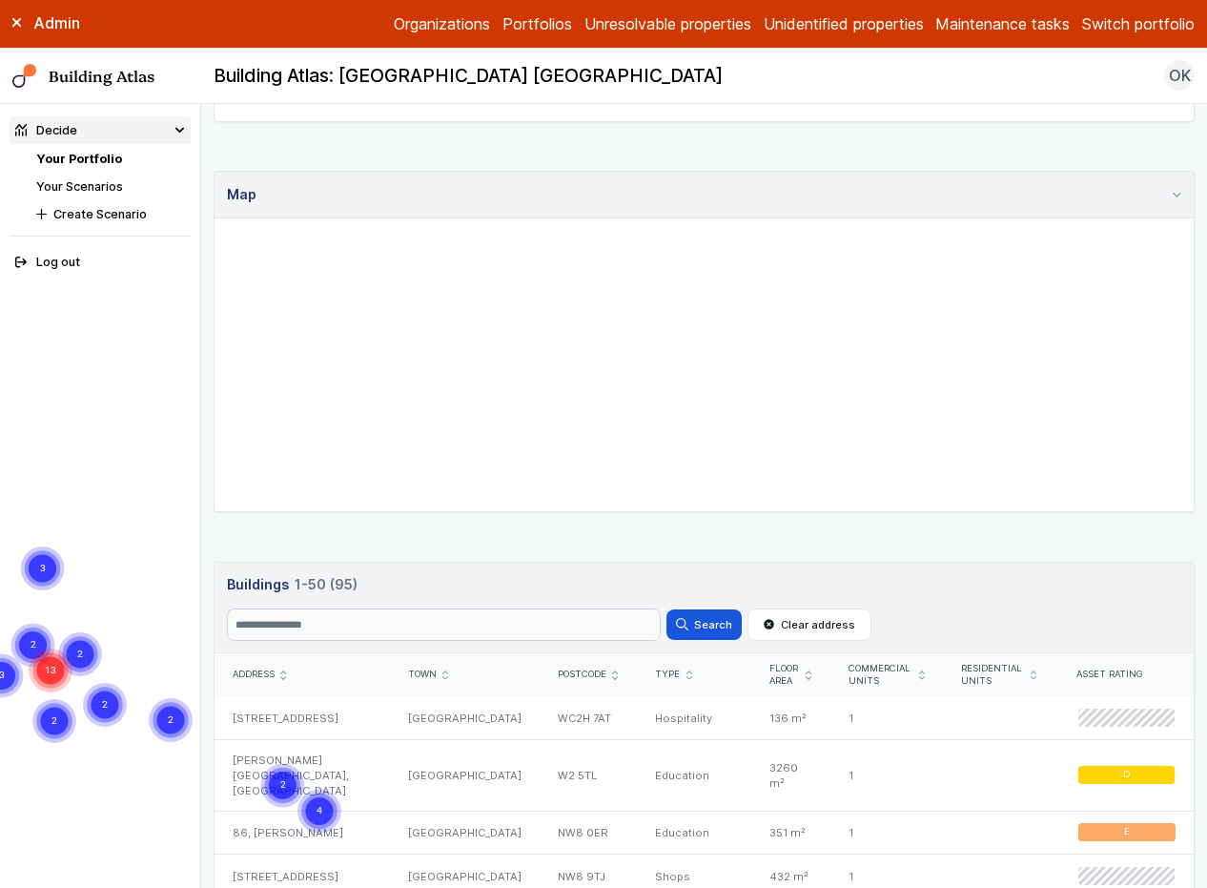
click at [104, 630] on icon "2" at bounding box center [80, 654] width 48 height 48
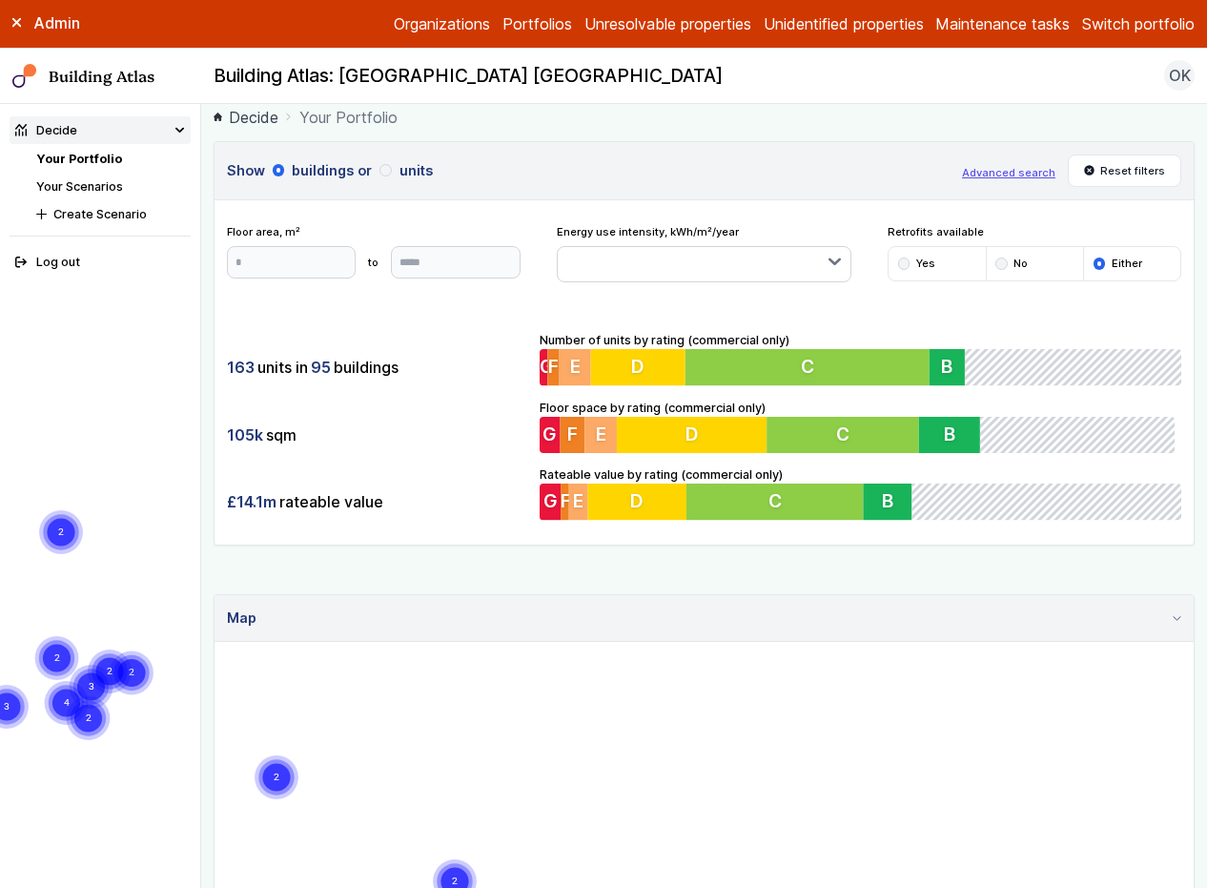
scroll to position [0, 0]
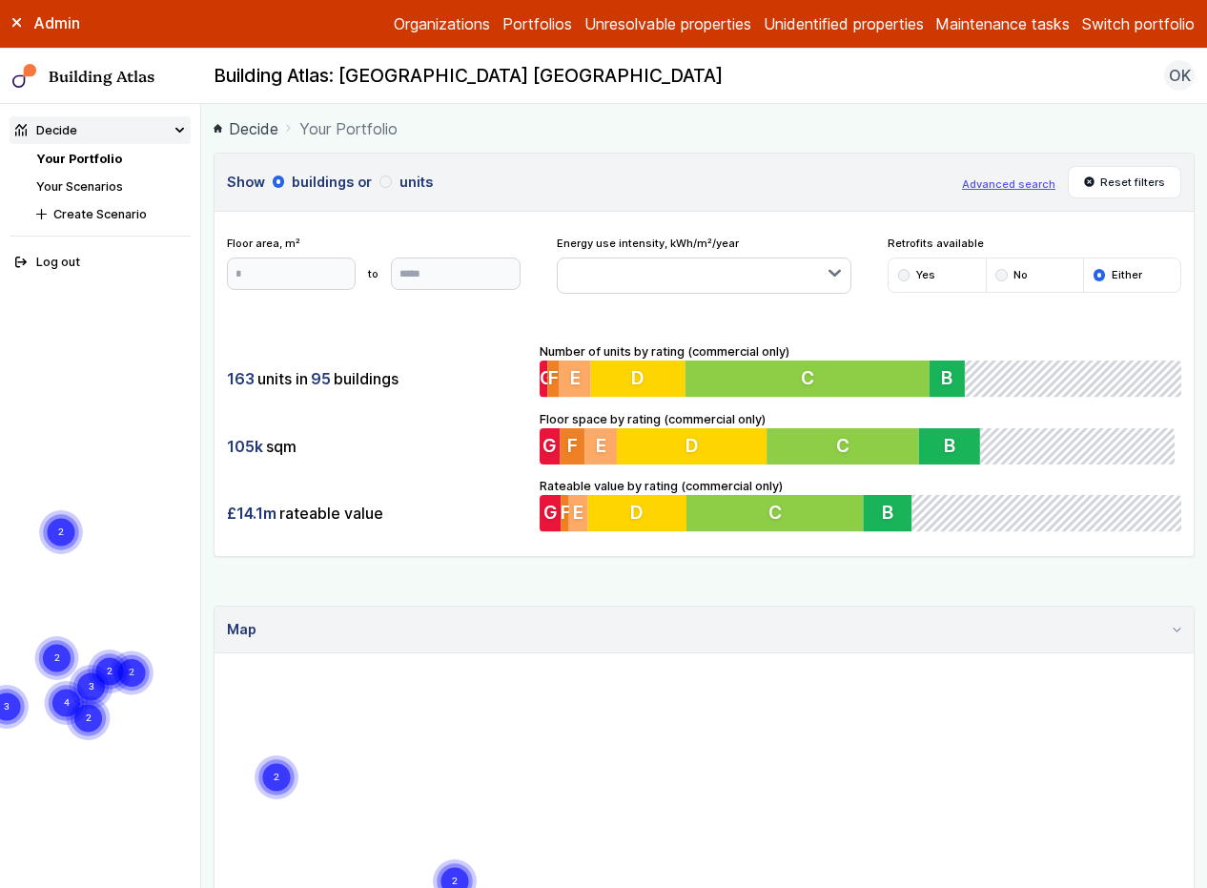
click at [983, 182] on button "Advanced search" at bounding box center [1008, 183] width 93 height 15
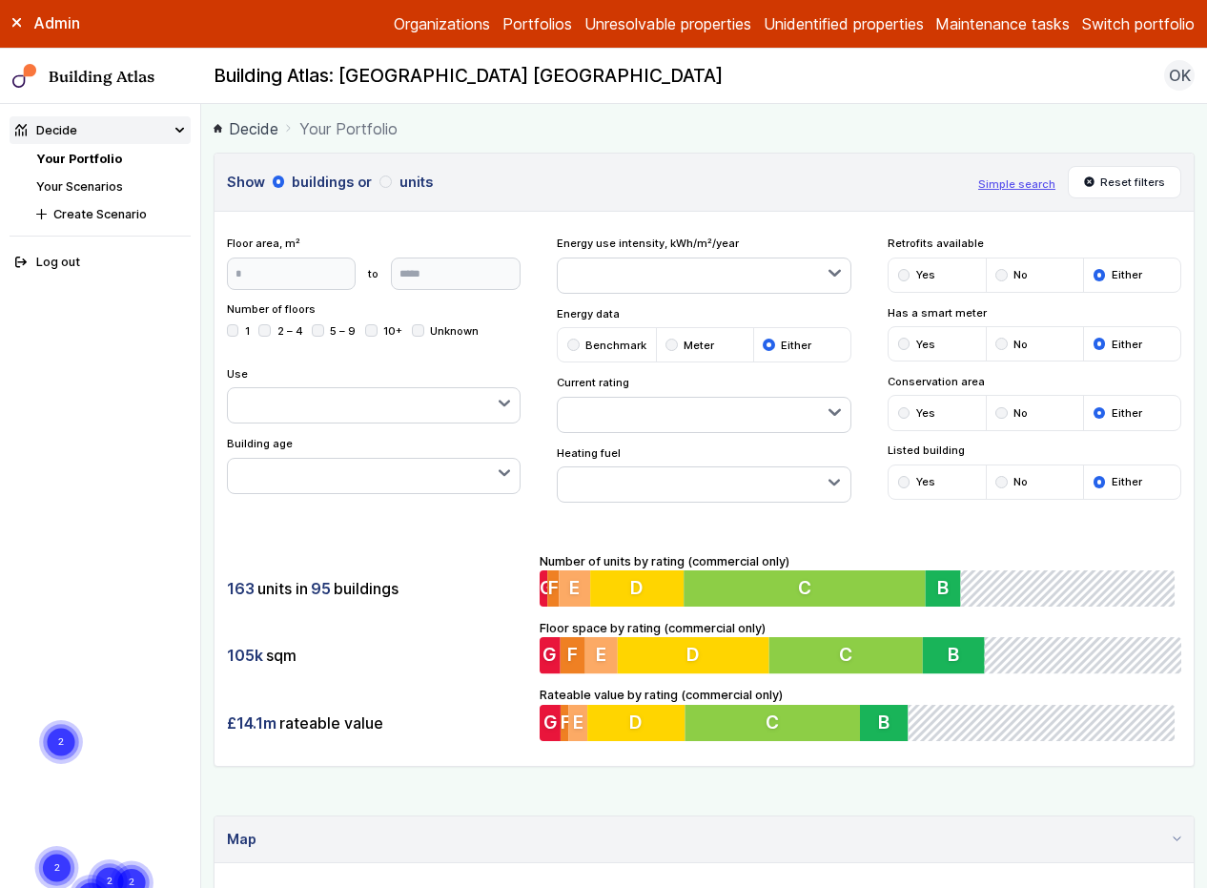
click at [634, 477] on button "button" at bounding box center [704, 484] width 292 height 34
click at [0, 0] on span "Gas" at bounding box center [0, 0] width 0 height 0
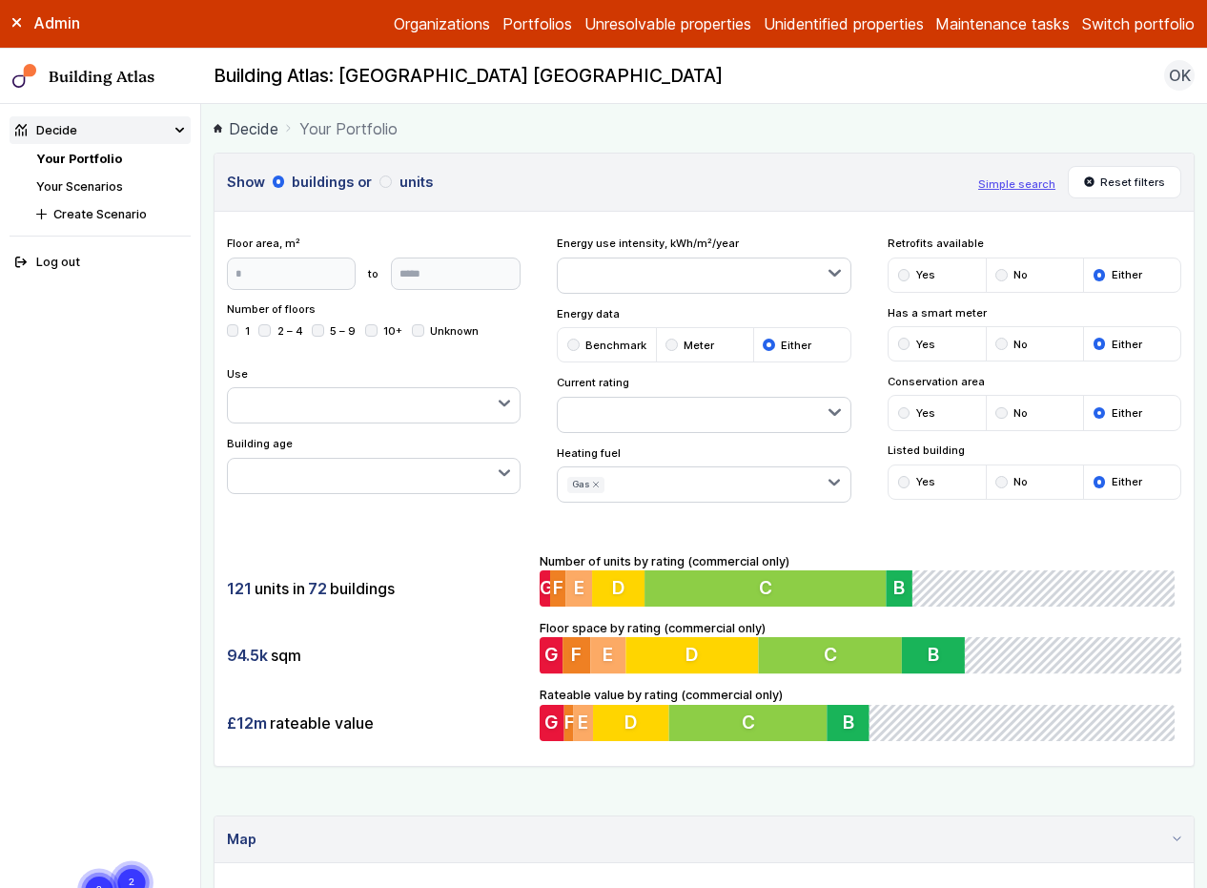
click at [389, 522] on div "Show buildings or units Simple search Reset filters Floor area, m² to Update Nu…" at bounding box center [704, 460] width 981 height 614
click at [443, 480] on button "button" at bounding box center [374, 476] width 292 height 34
click at [941, 415] on li "Yes" at bounding box center [937, 412] width 96 height 33
click at [898, 412] on div "submit" at bounding box center [904, 413] width 12 height 12
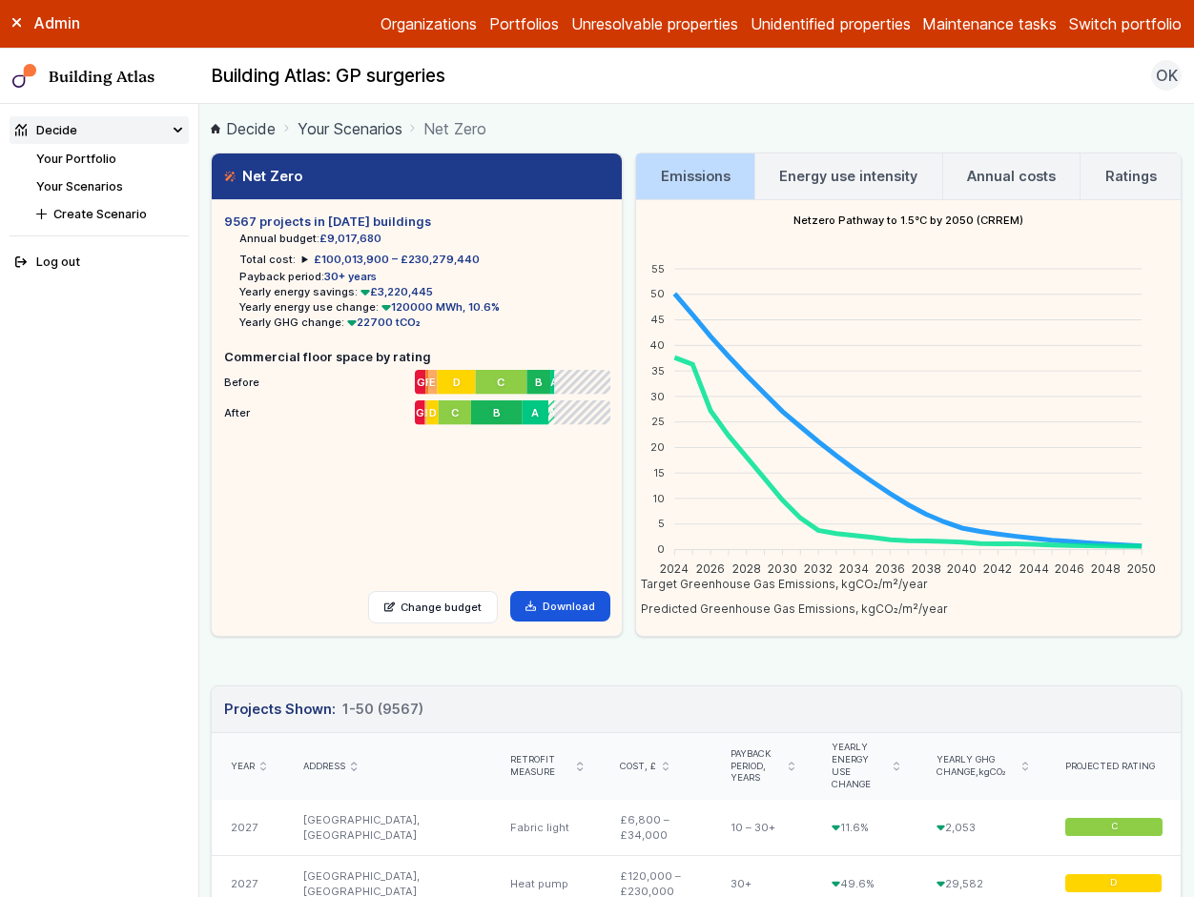
click at [857, 171] on h3 "Energy use intensity" at bounding box center [848, 176] width 138 height 21
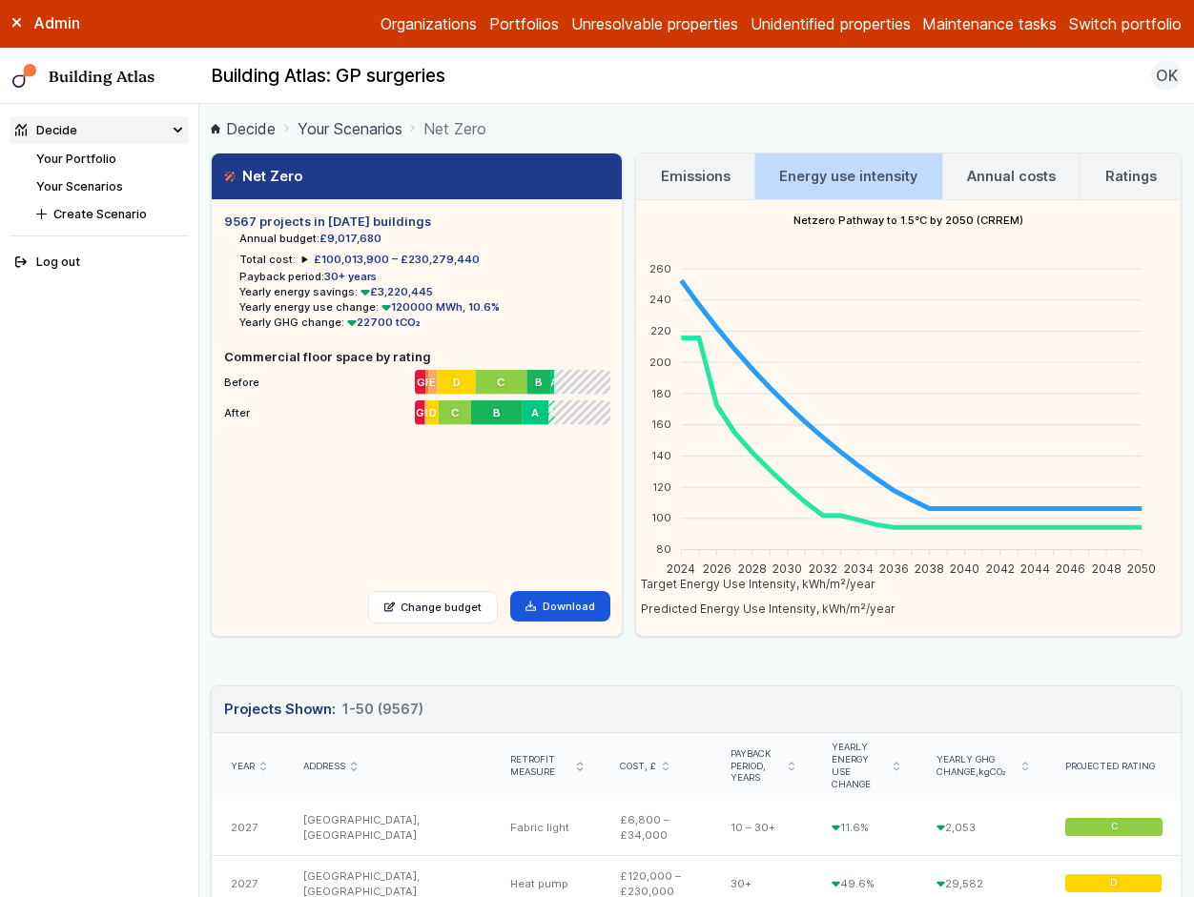
click at [699, 181] on h3 "Emissions" at bounding box center [696, 176] width 70 height 21
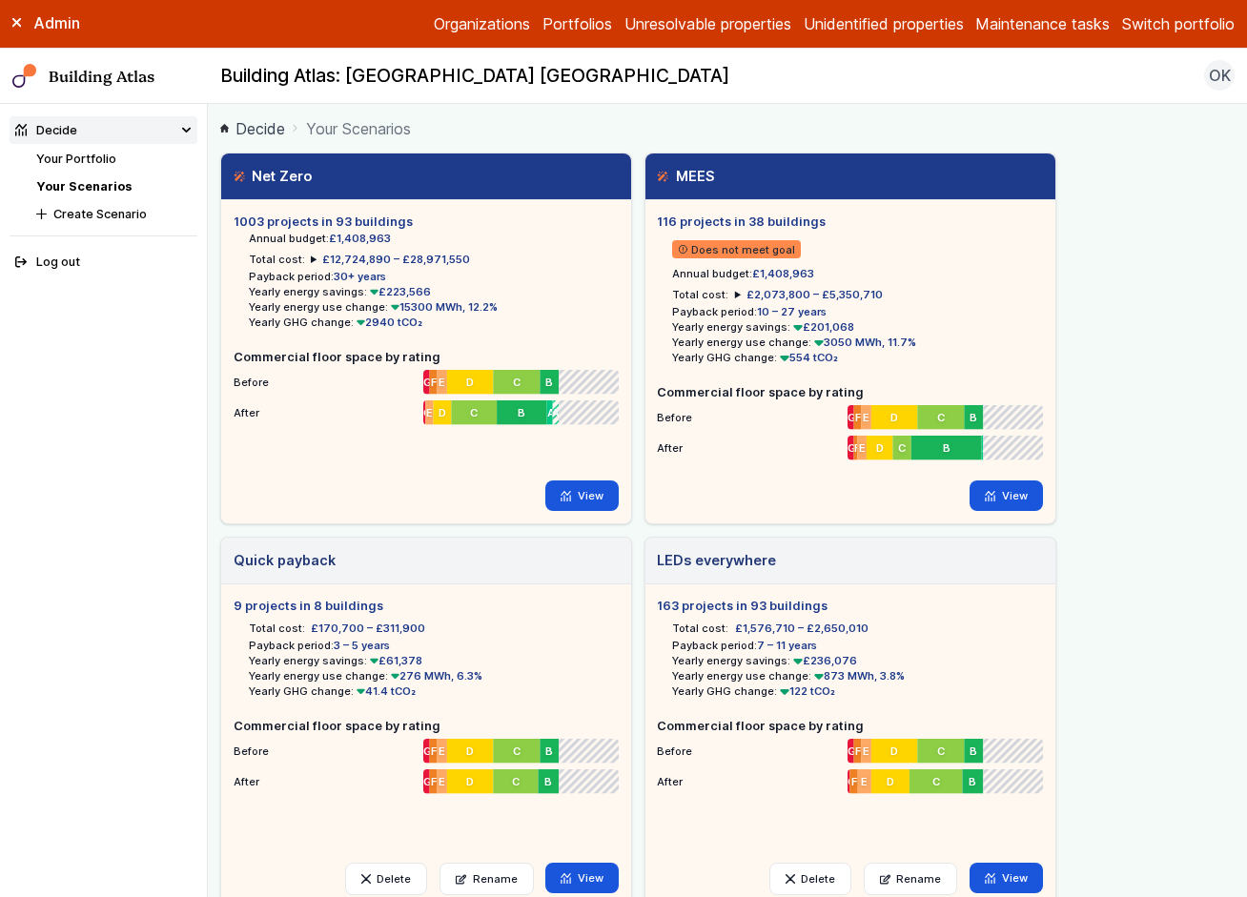
click at [17, 27] on div "Admin" at bounding box center [104, 22] width 208 height 21
click at [136, 26] on div "Admin" at bounding box center [104, 22] width 208 height 21
click at [20, 24] on icon at bounding box center [17, 23] width 10 height 10
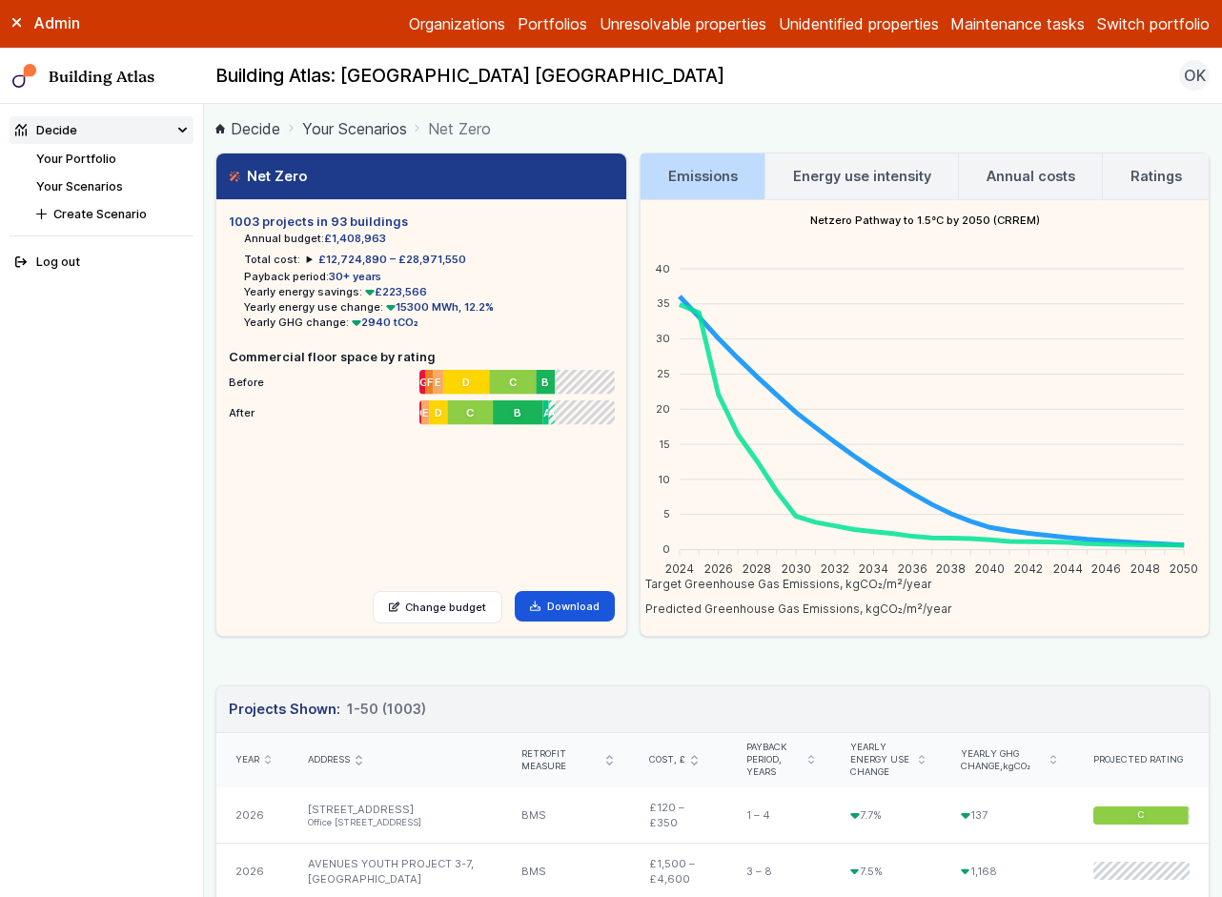
click at [876, 174] on h3 "Energy use intensity" at bounding box center [862, 176] width 138 height 21
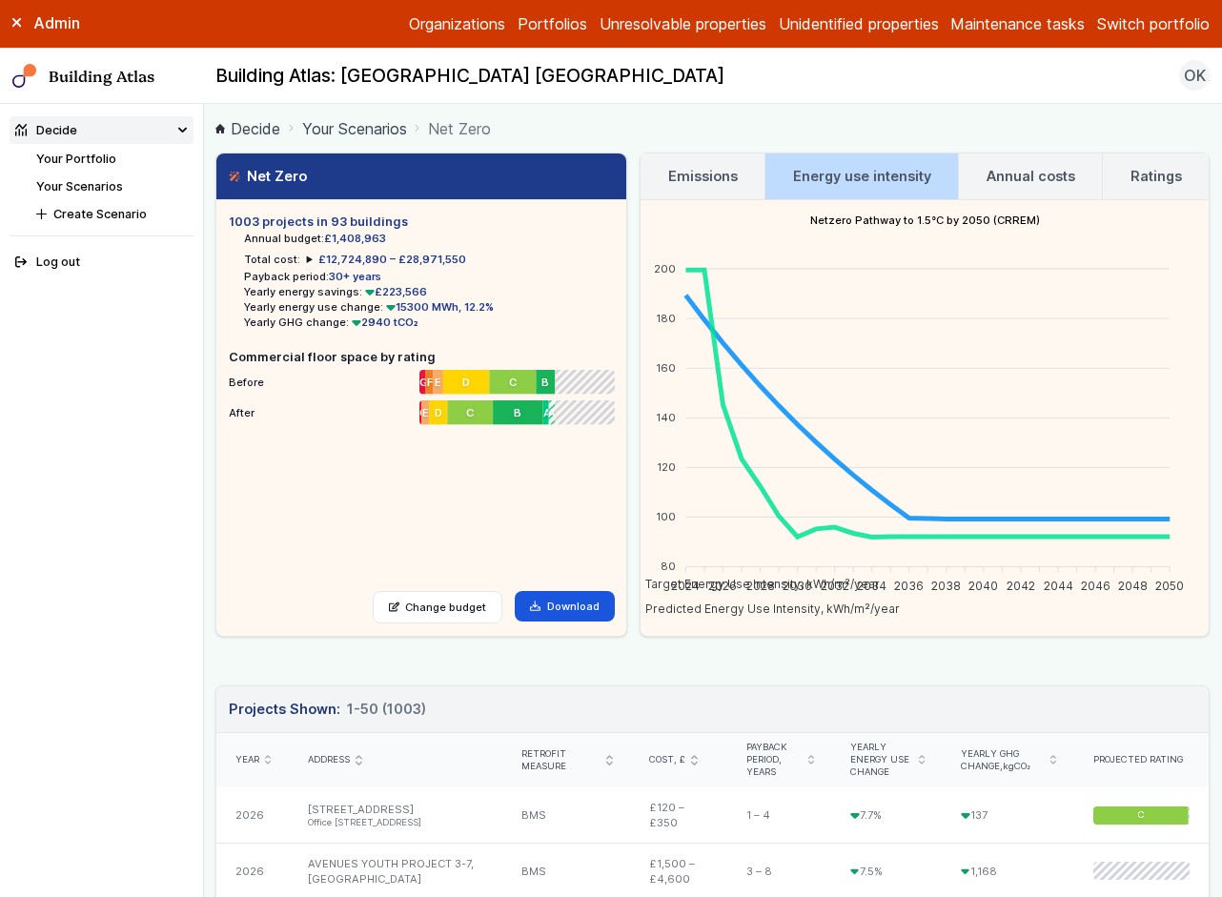
click at [1028, 182] on h3 "Annual costs" at bounding box center [1031, 176] width 89 height 21
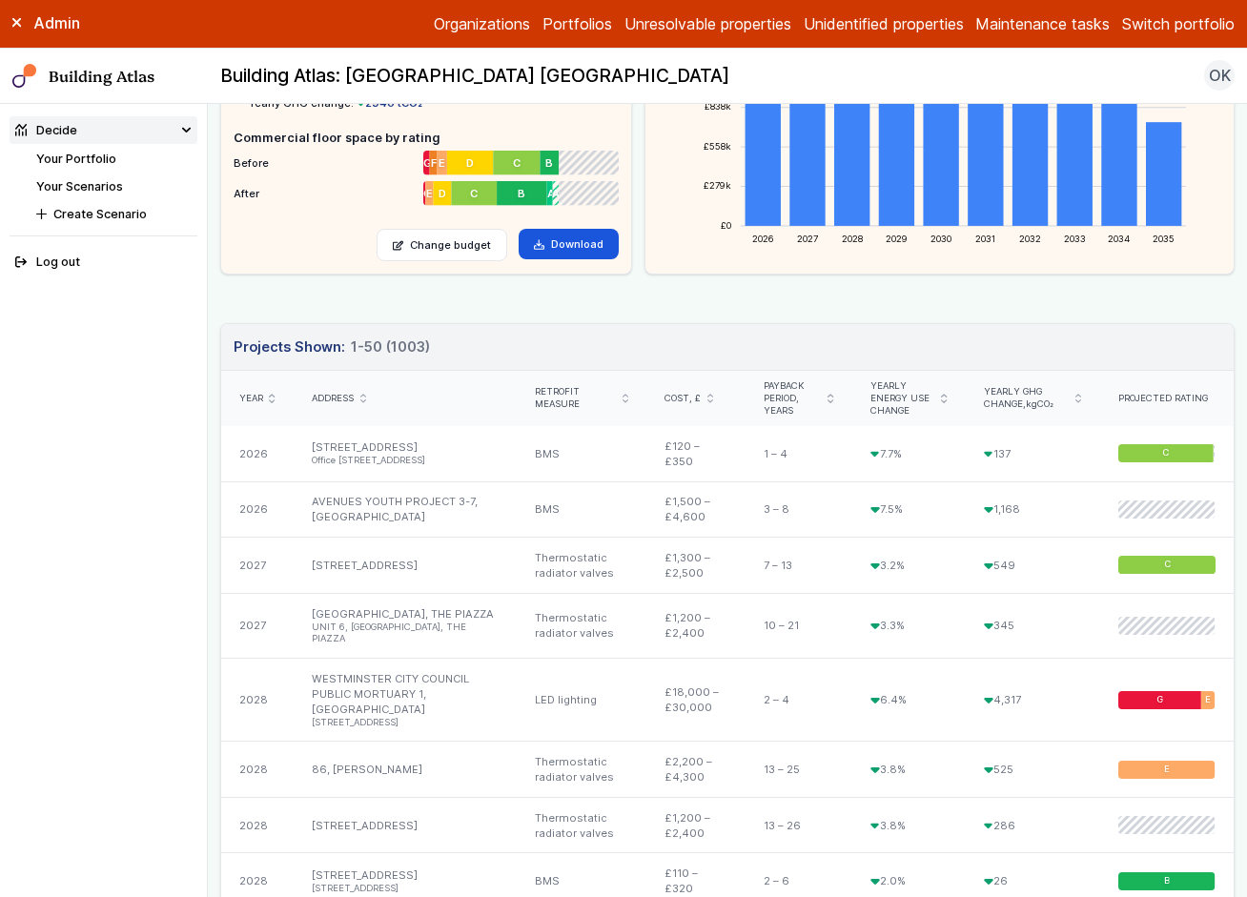
scroll to position [181, 0]
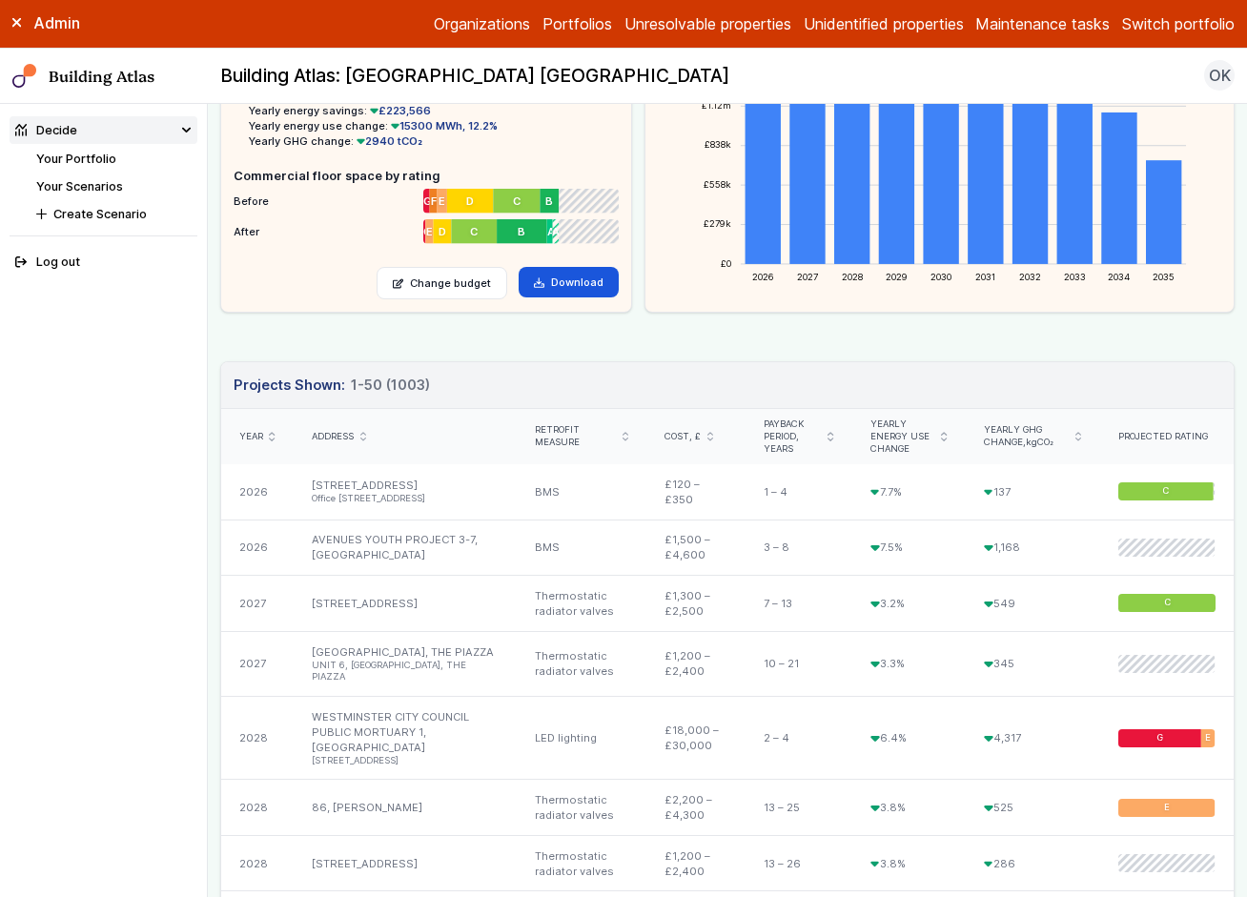
click at [272, 437] on icon "submit" at bounding box center [272, 437] width 6 height 10
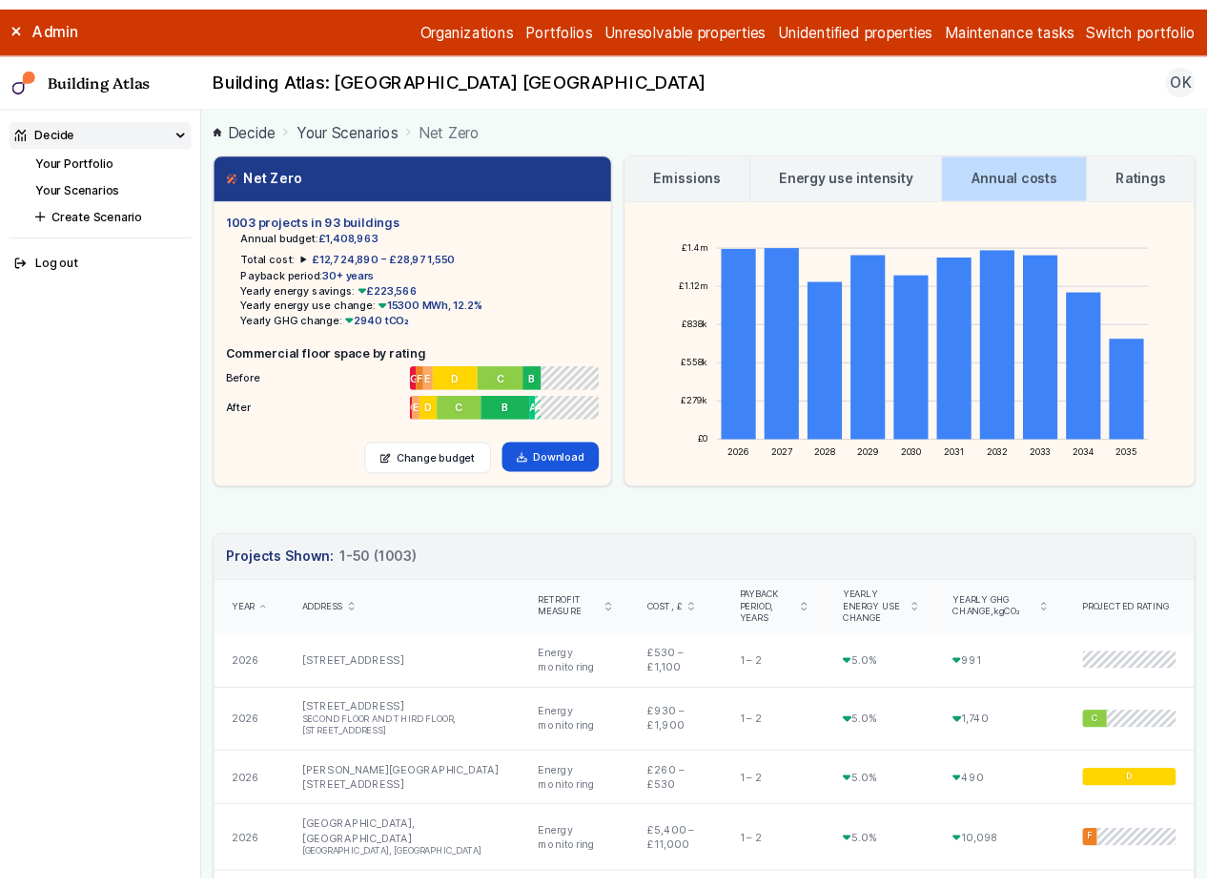
scroll to position [0, 0]
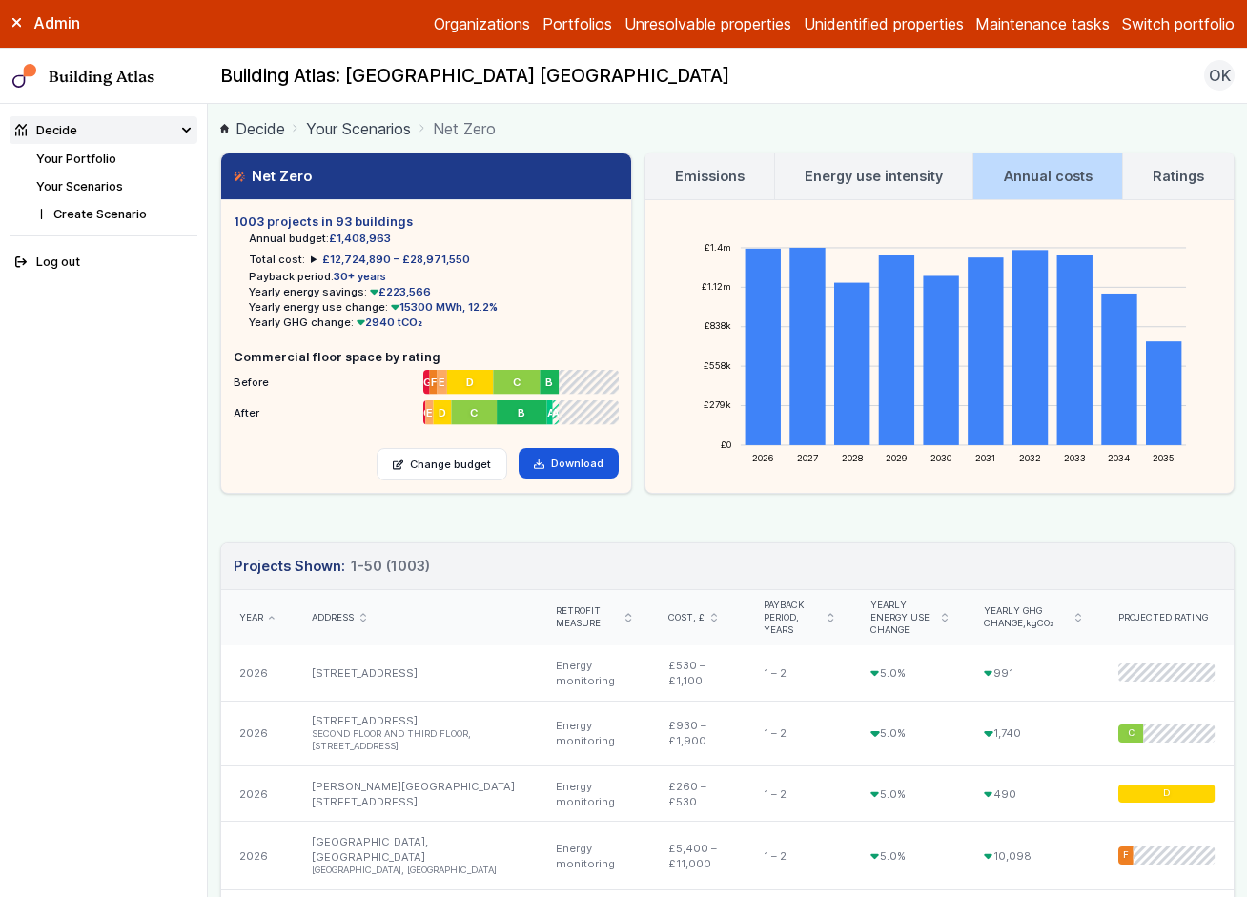
click at [715, 179] on h3 "Emissions" at bounding box center [710, 176] width 70 height 21
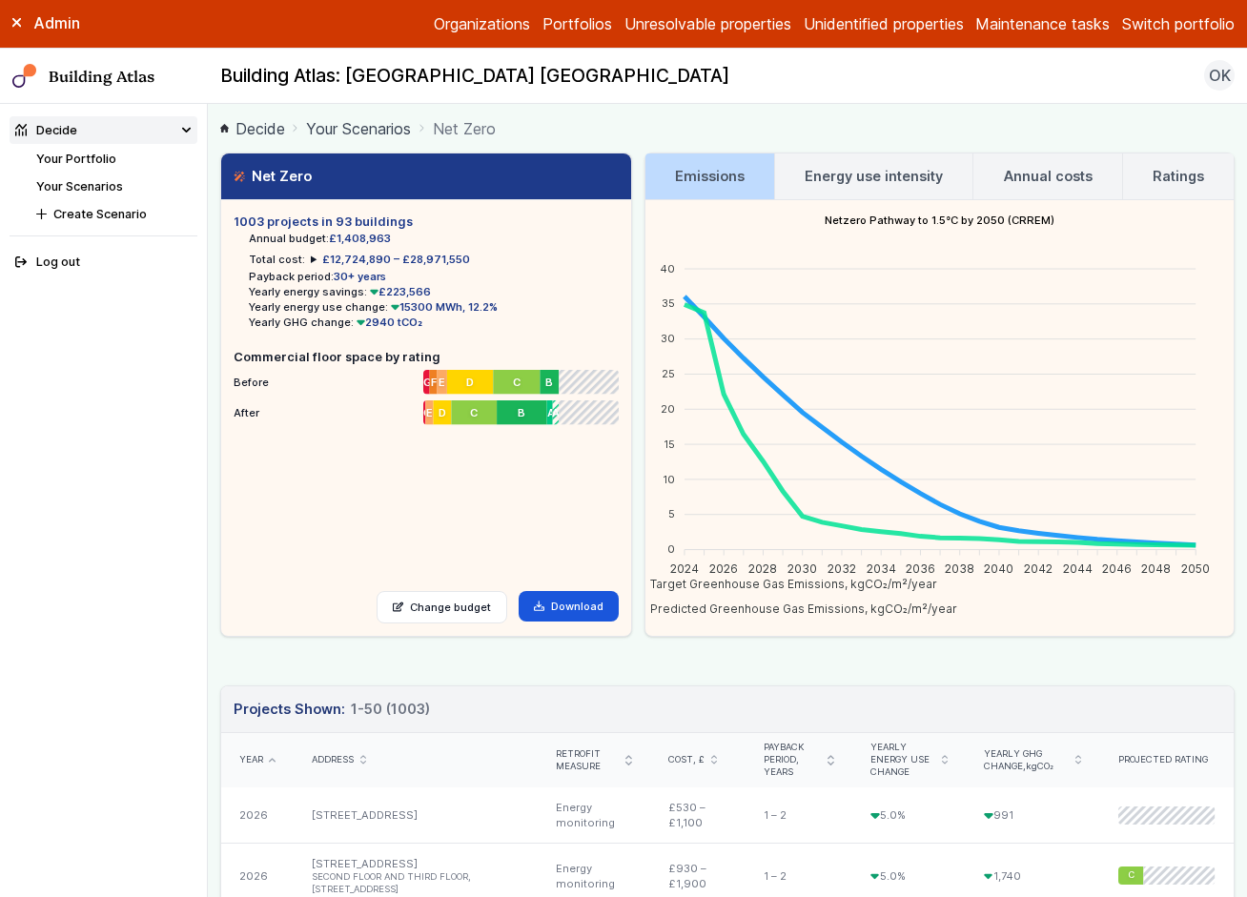
click at [20, 27] on div "Admin" at bounding box center [104, 22] width 208 height 21
click at [17, 26] on icon at bounding box center [17, 23] width 10 height 10
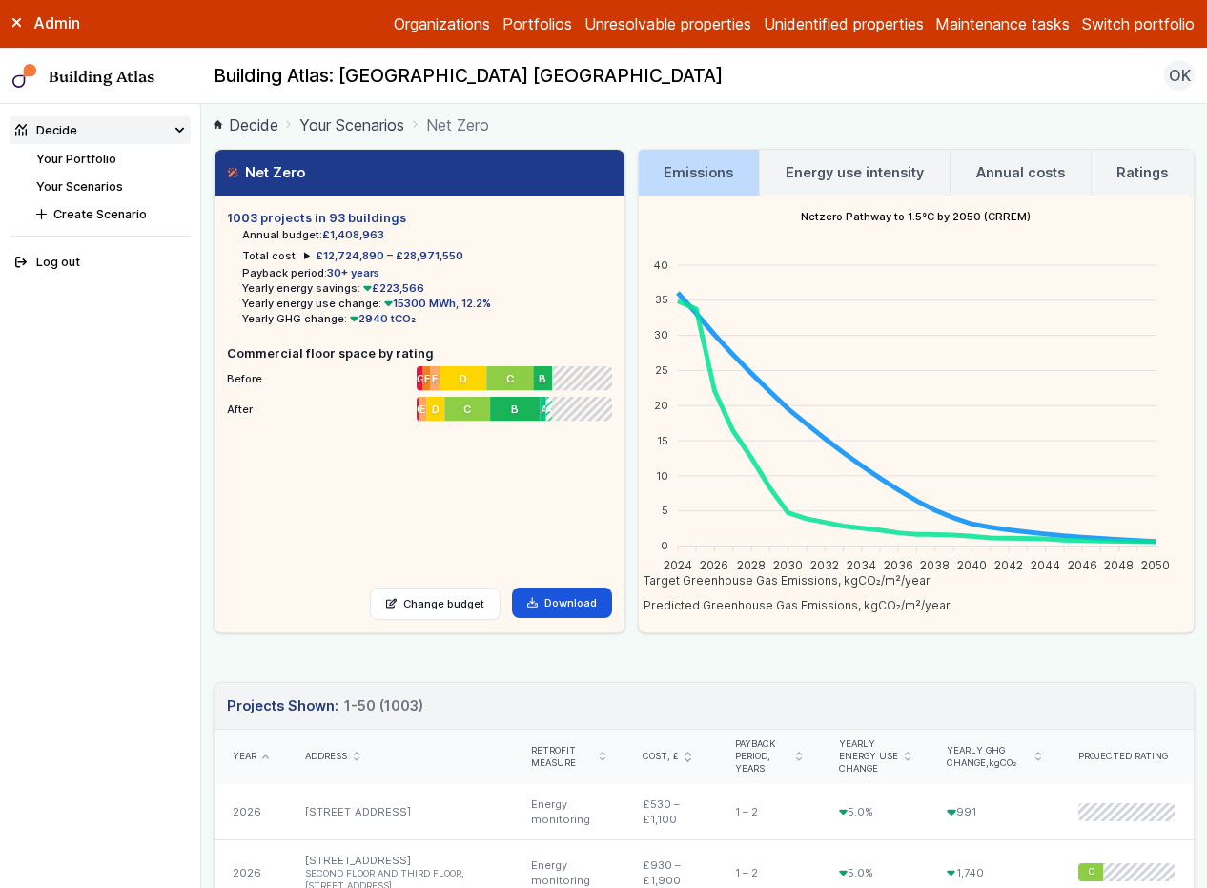
scroll to position [8, 0]
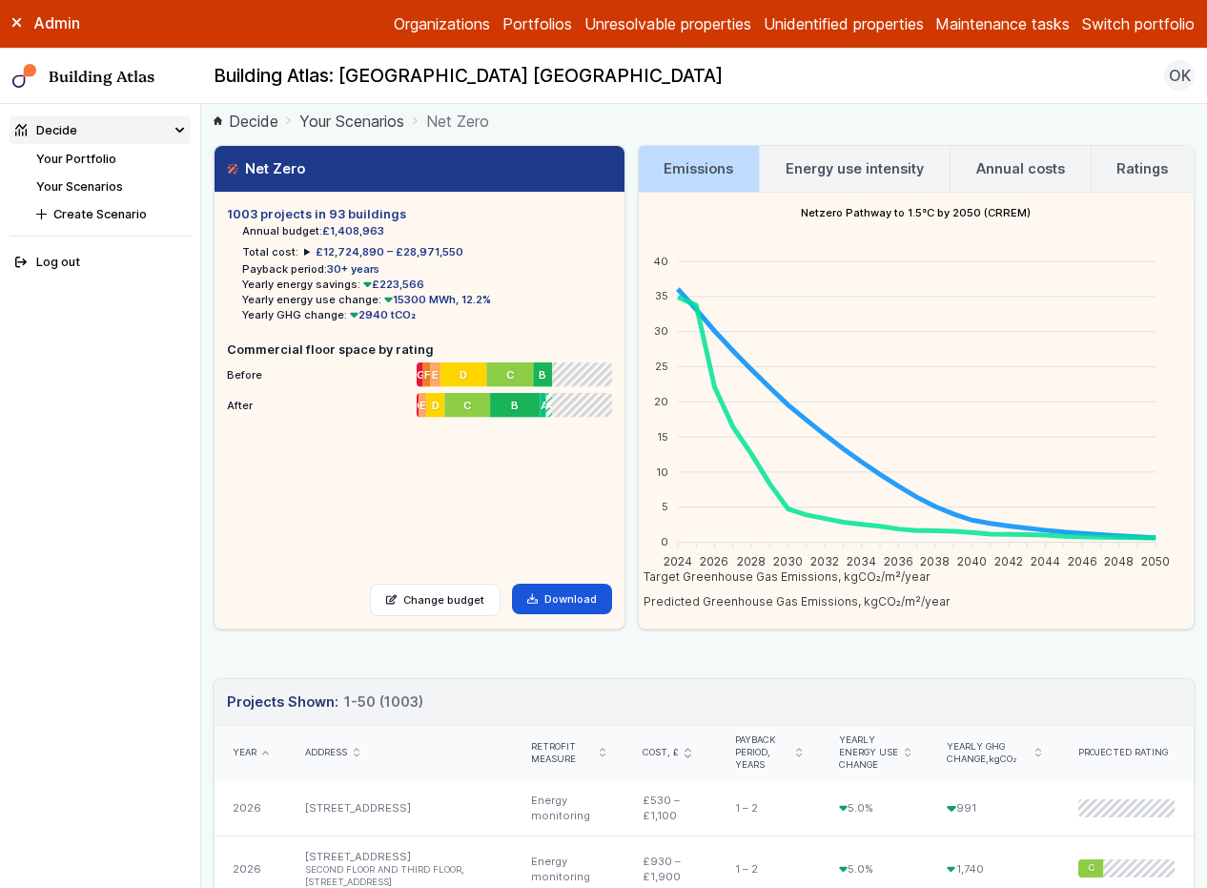
click at [304, 252] on summary "£12,724,890 – £28,971,550" at bounding box center [383, 251] width 159 height 15
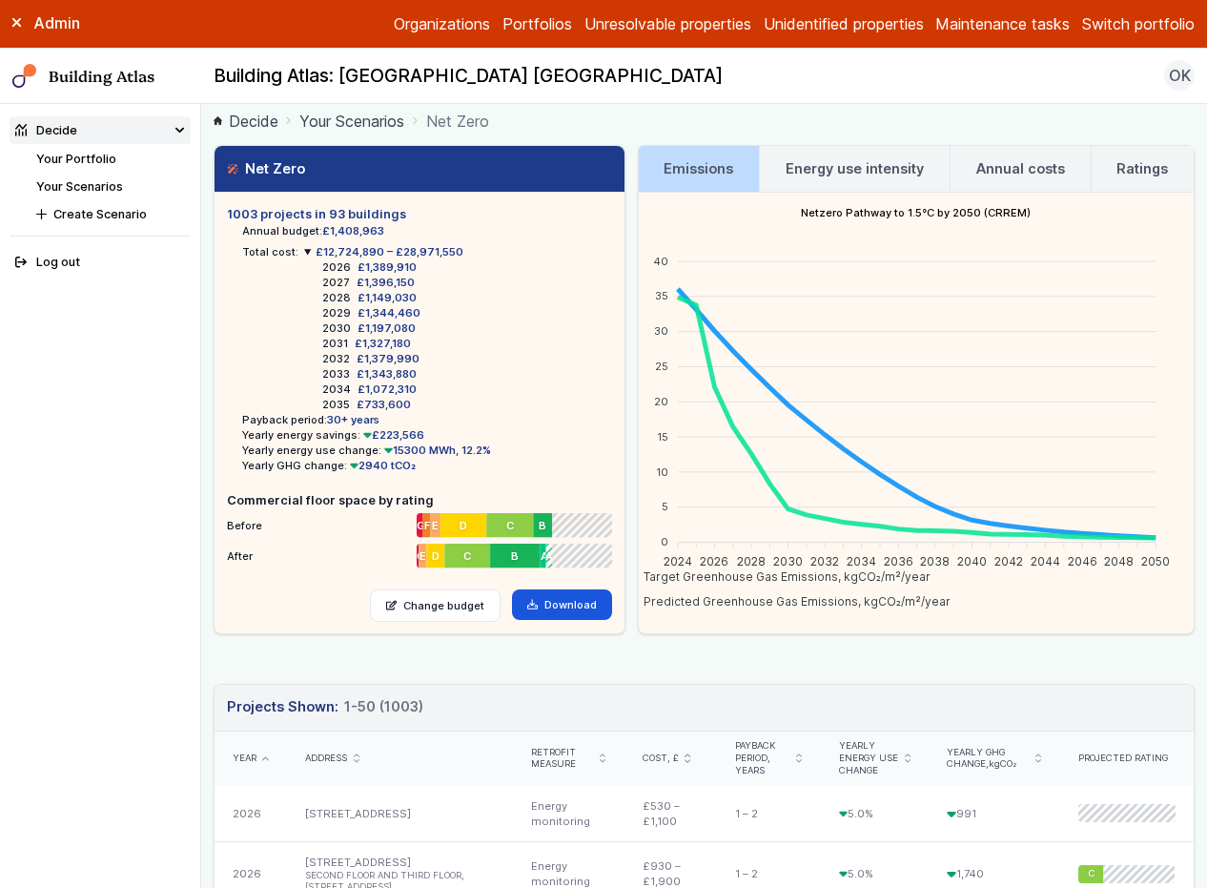
click at [1016, 174] on h3 "Annual costs" at bounding box center [1020, 168] width 89 height 21
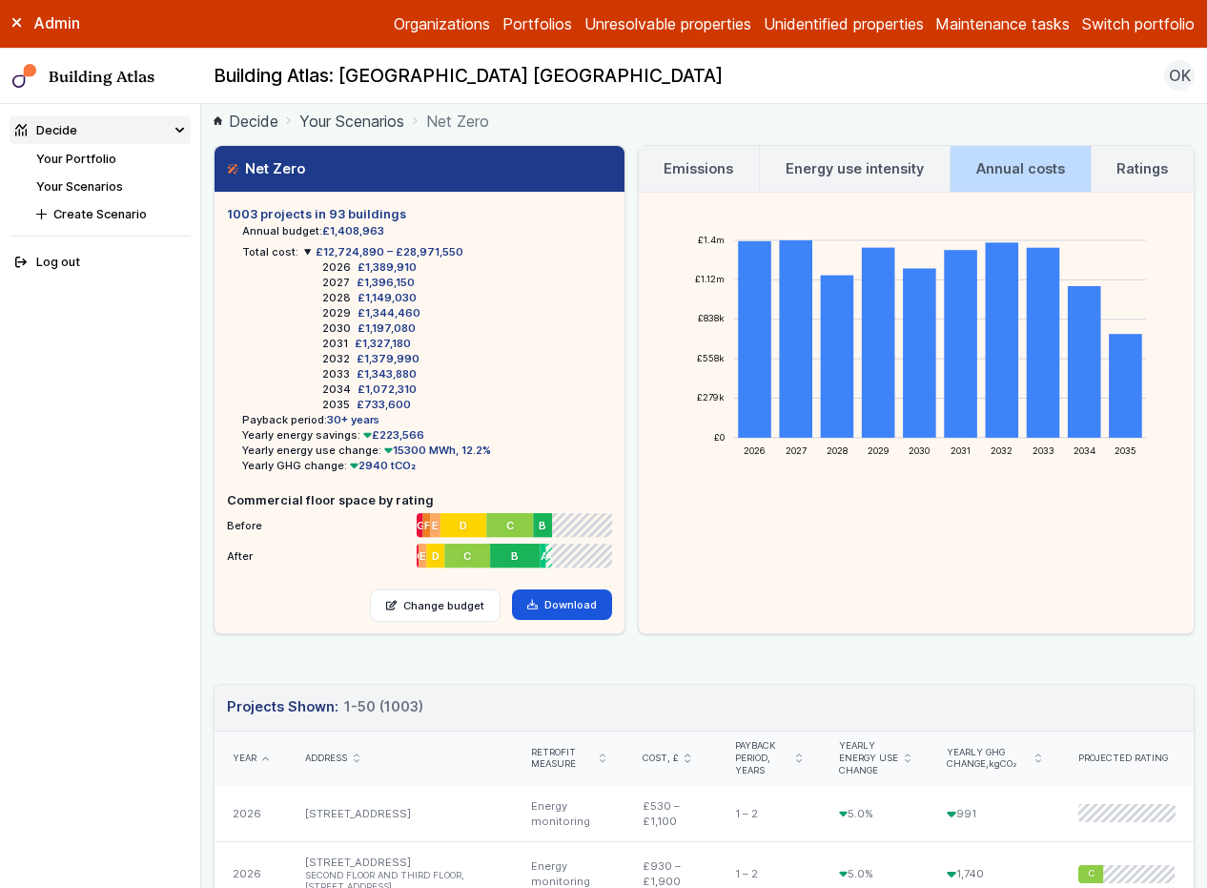
click at [1122, 169] on h3 "Ratings" at bounding box center [1141, 168] width 51 height 21
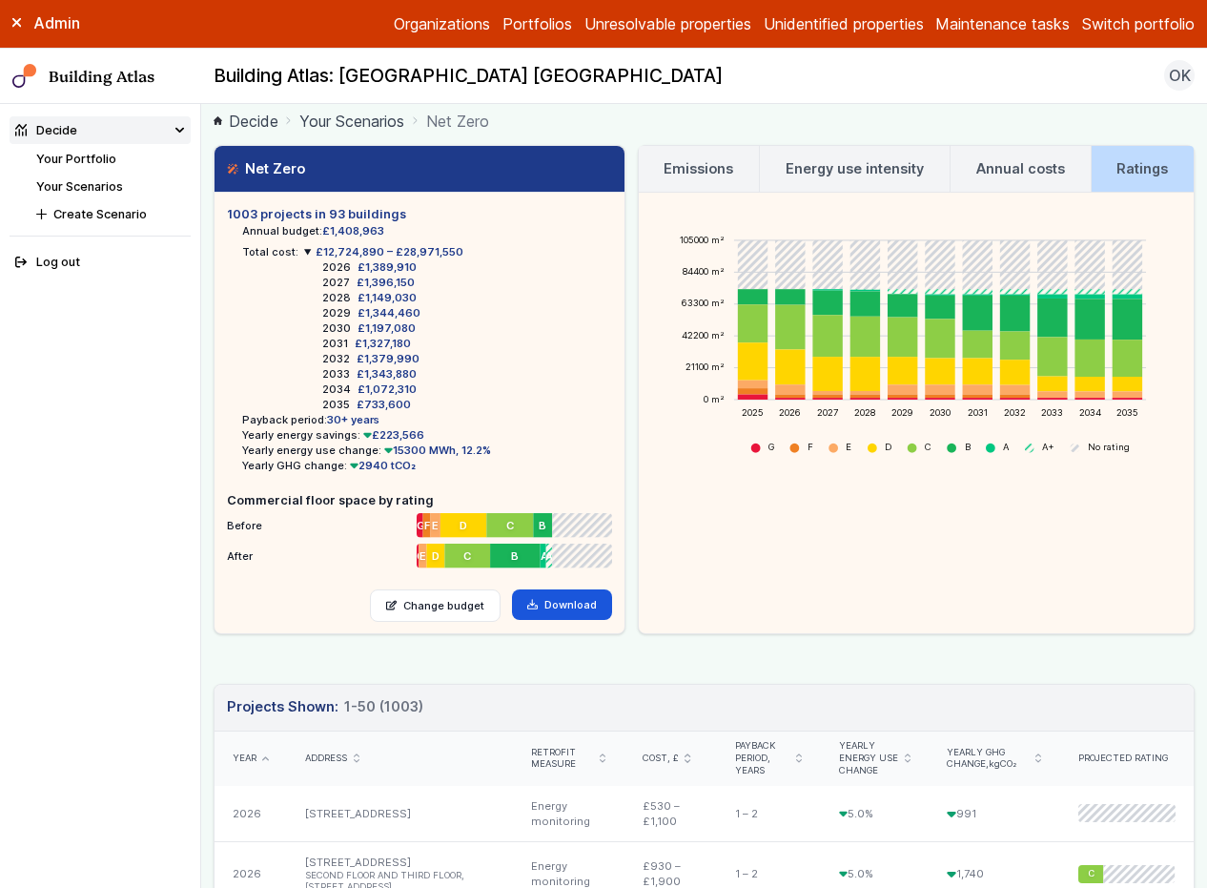
click at [842, 171] on h3 "Energy use intensity" at bounding box center [855, 168] width 138 height 21
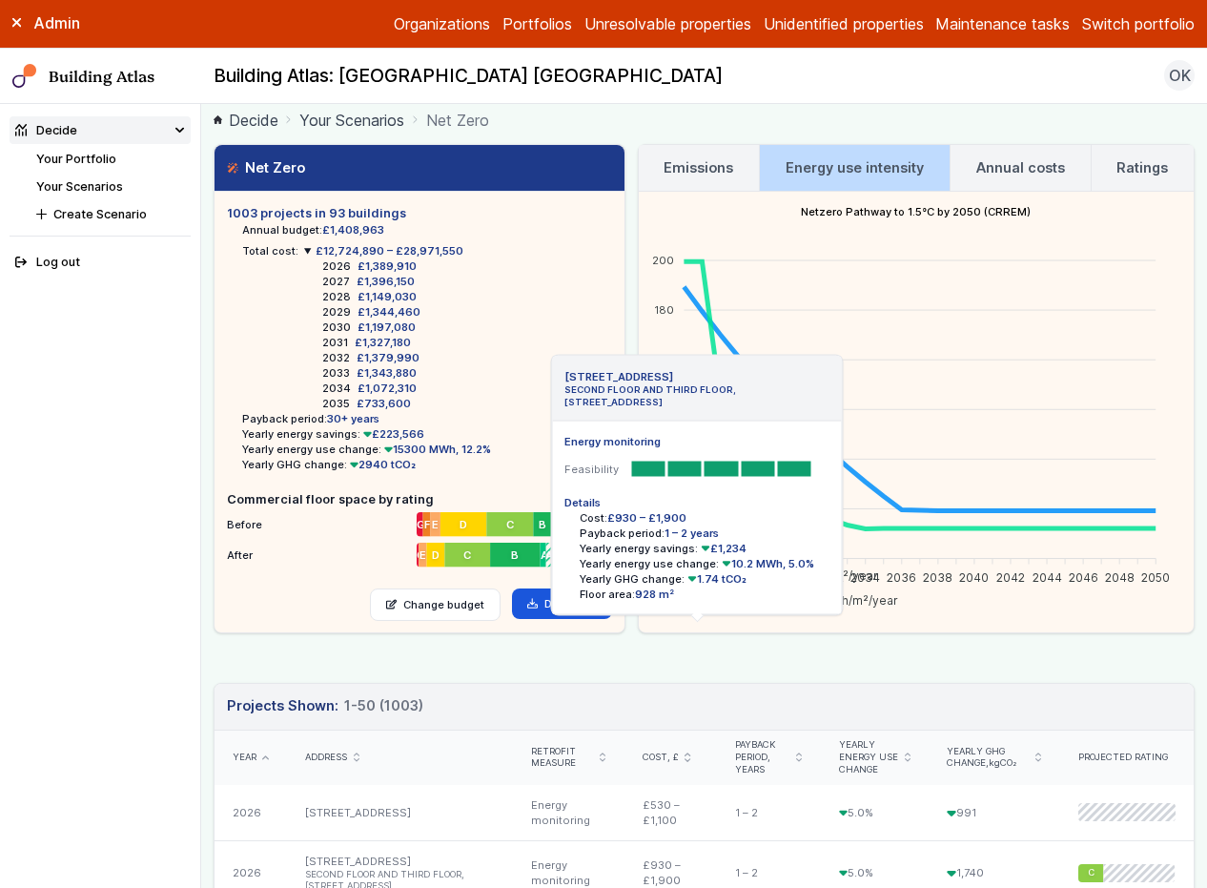
scroll to position [0, 0]
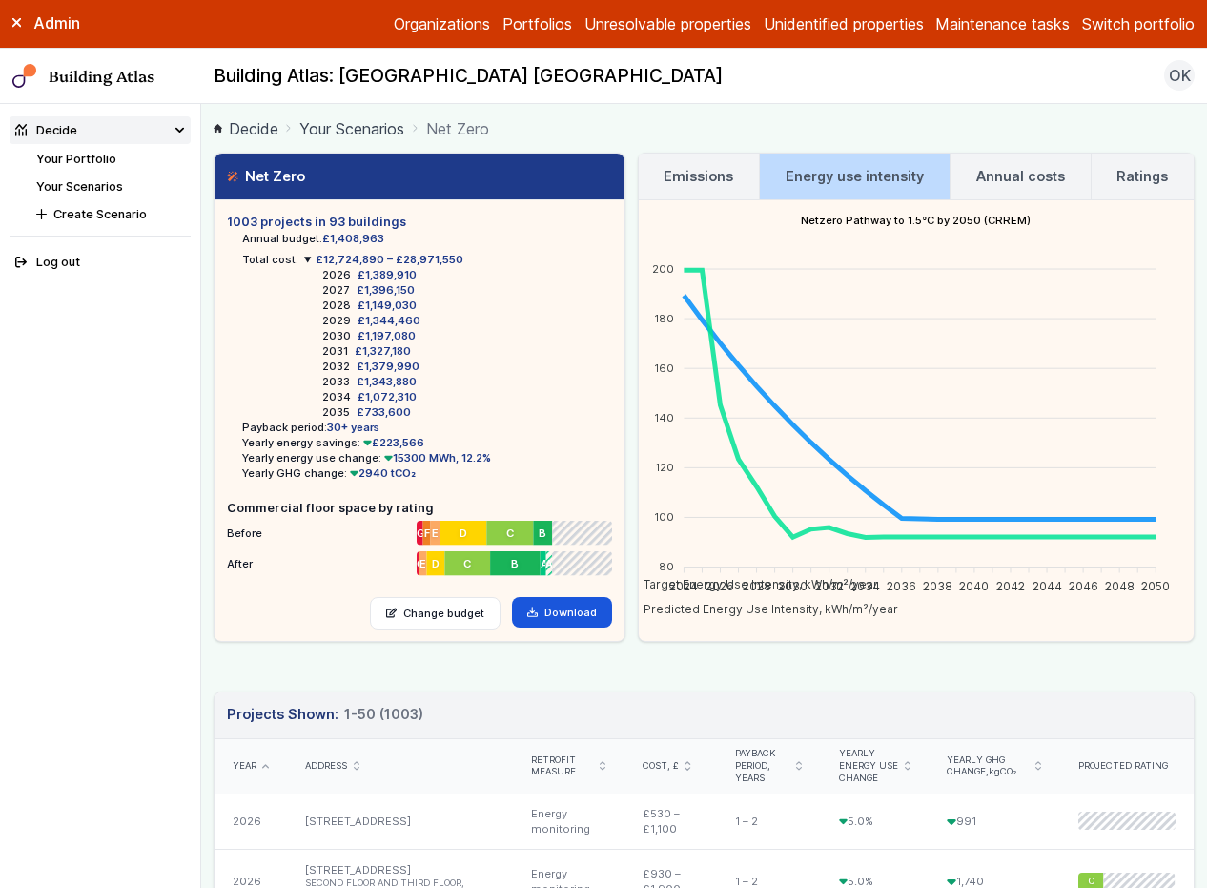
click at [81, 156] on link "Your Portfolio" at bounding box center [76, 159] width 80 height 14
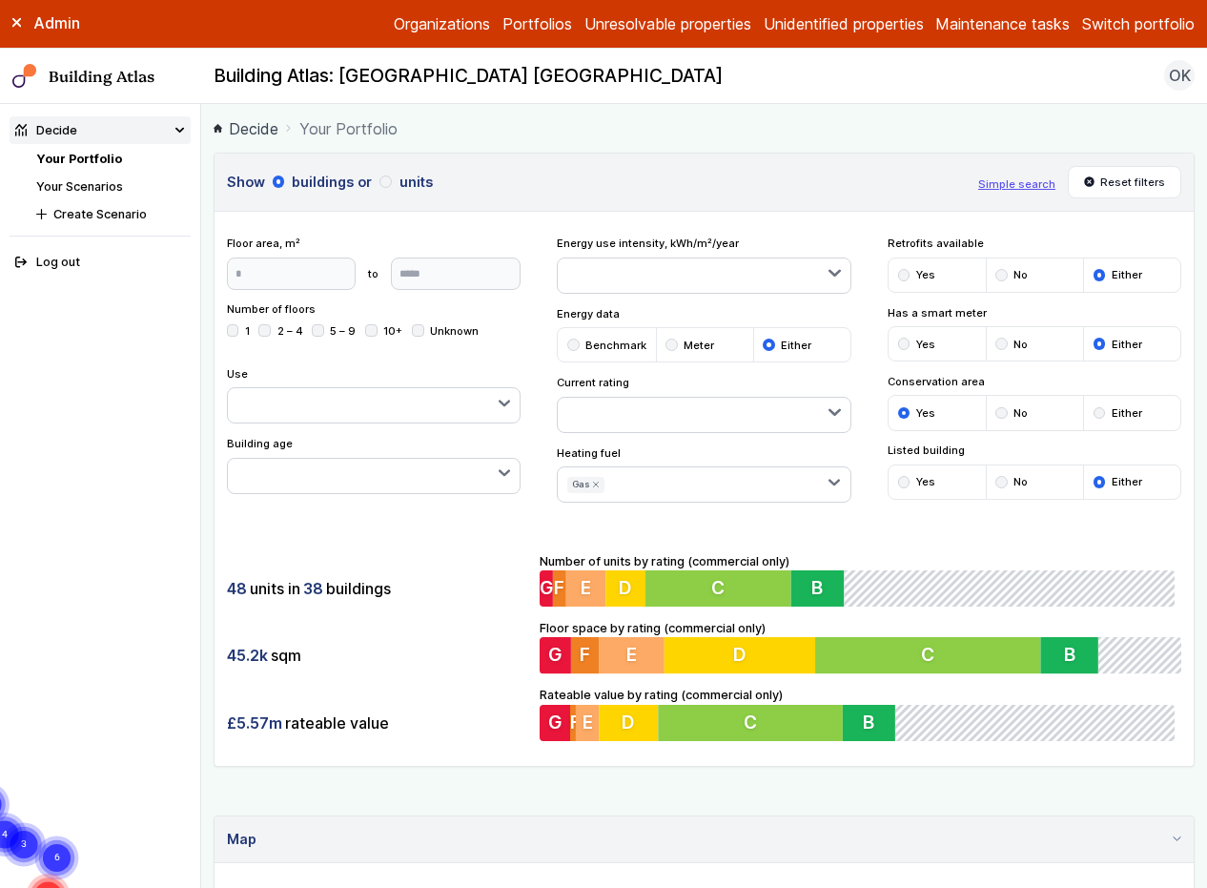
click at [0, 0] on label "Admin" at bounding box center [0, 0] width 0 height 0
click at [394, 27] on link "Organizations" at bounding box center [442, 23] width 96 height 23
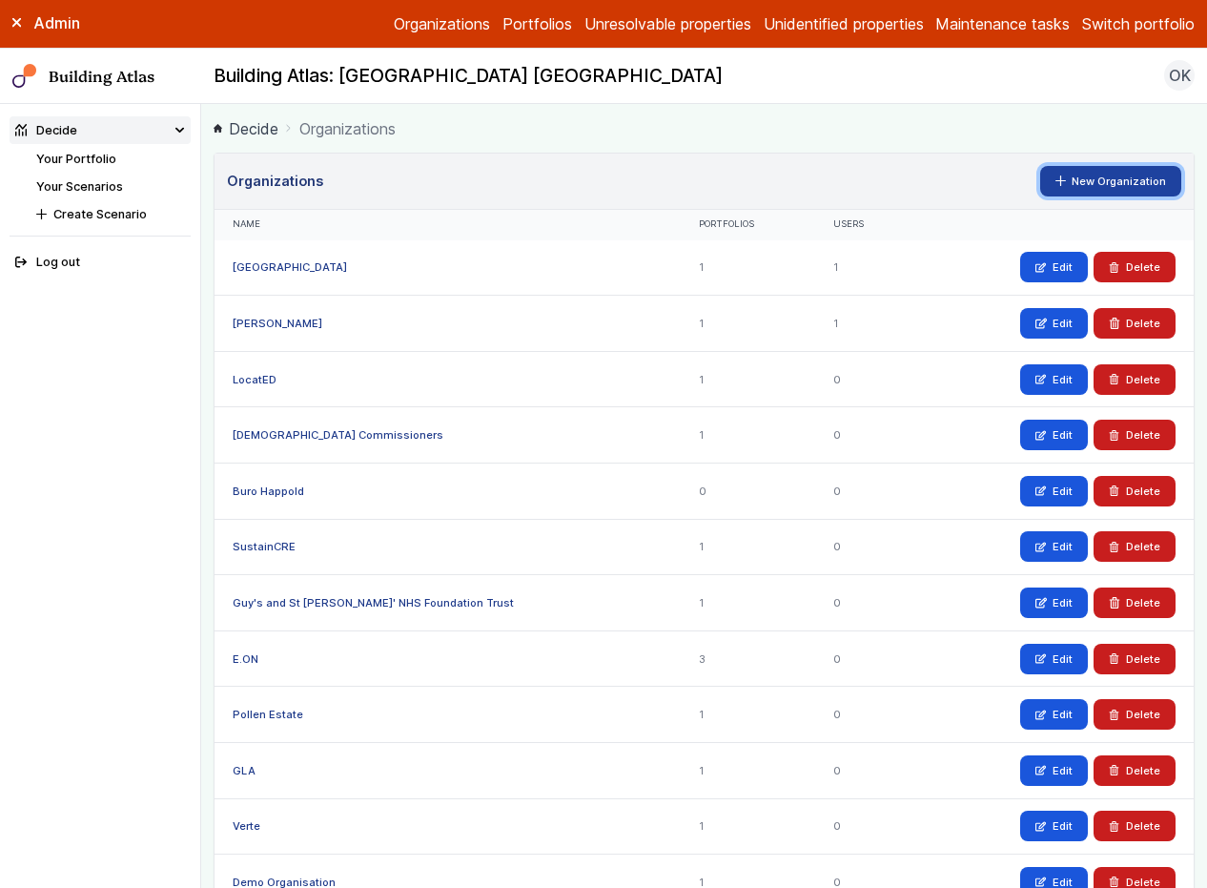
click at [1059, 175] on link "New Organization" at bounding box center [1111, 181] width 142 height 31
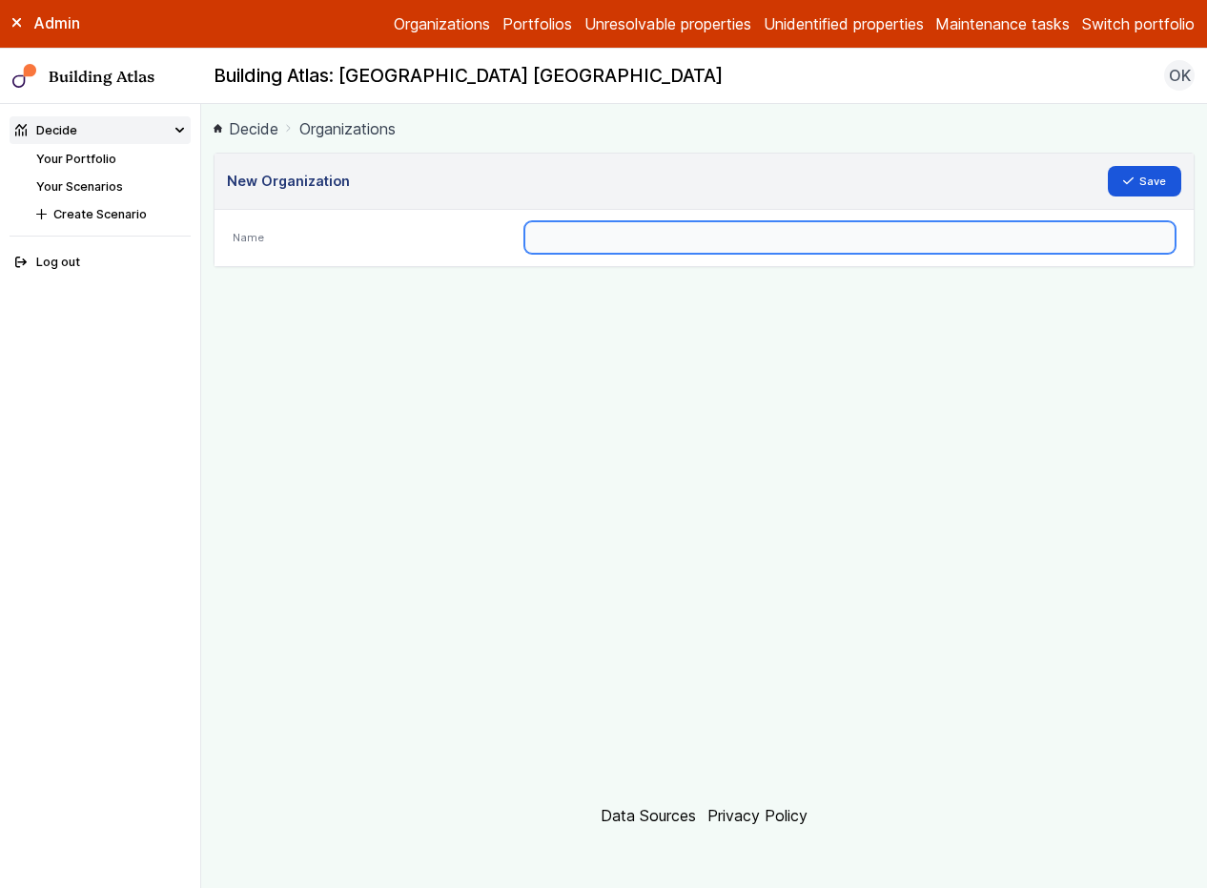
click at [554, 244] on input "text" at bounding box center [849, 237] width 651 height 32
type input "***"
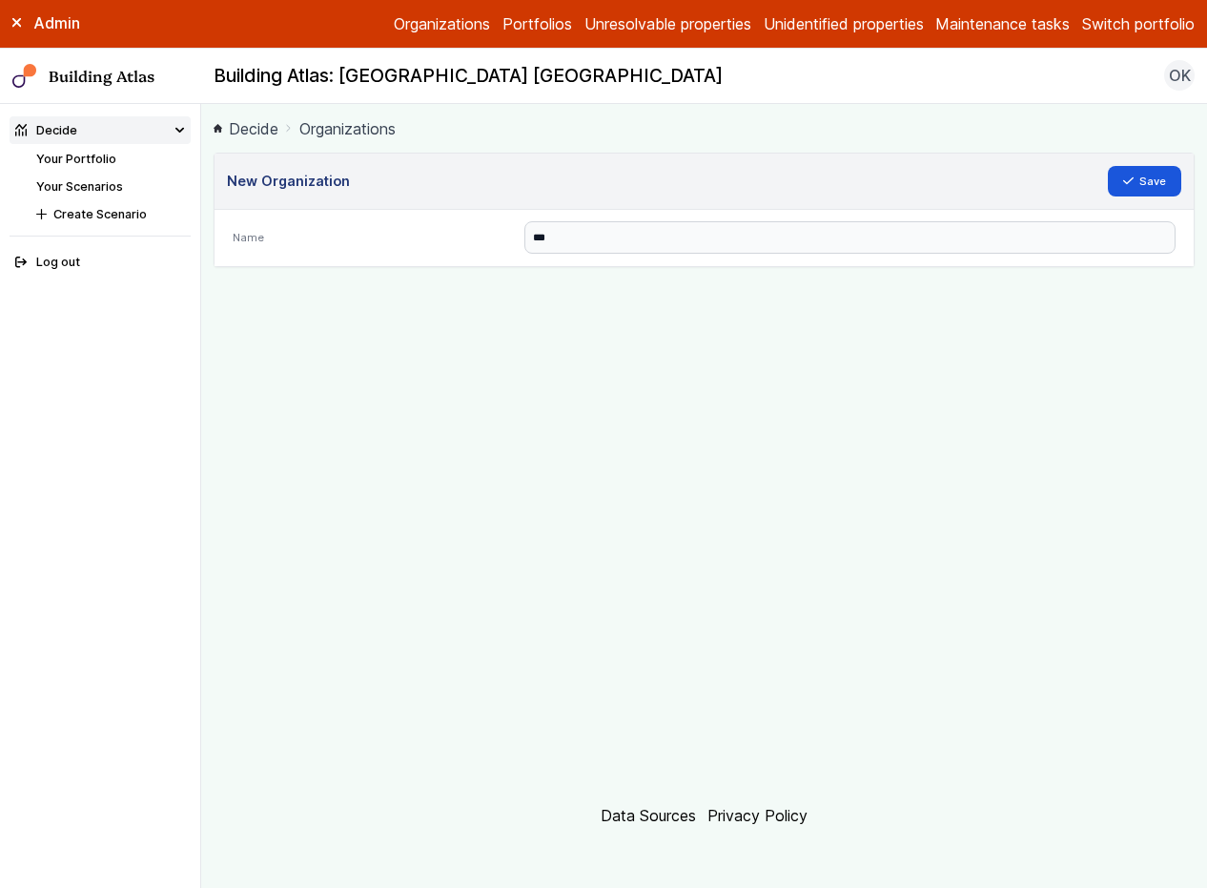
click at [556, 336] on div "New Organization Save Name ***" at bounding box center [704, 466] width 981 height 626
click at [1128, 193] on button "Save" at bounding box center [1145, 181] width 74 height 31
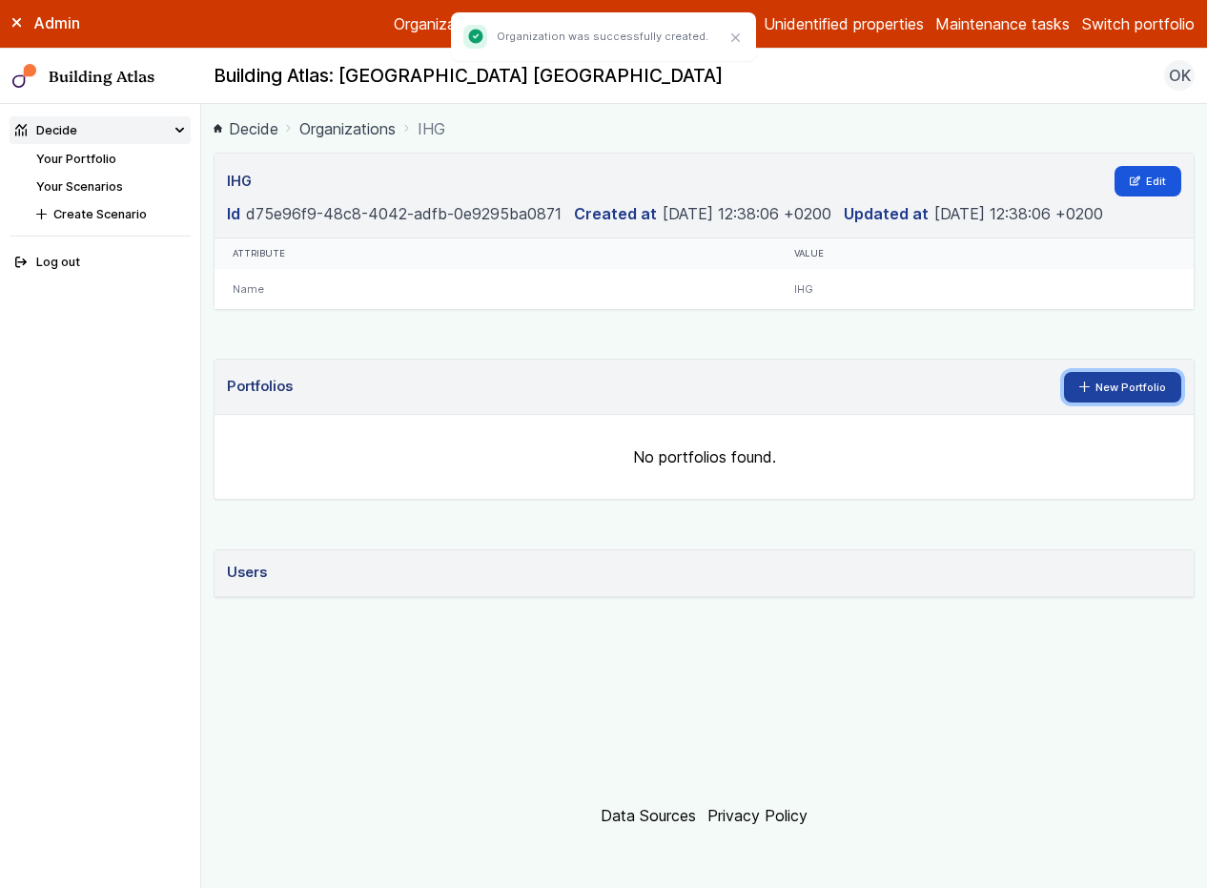
click at [1131, 377] on link "New Portfolio" at bounding box center [1123, 387] width 118 height 31
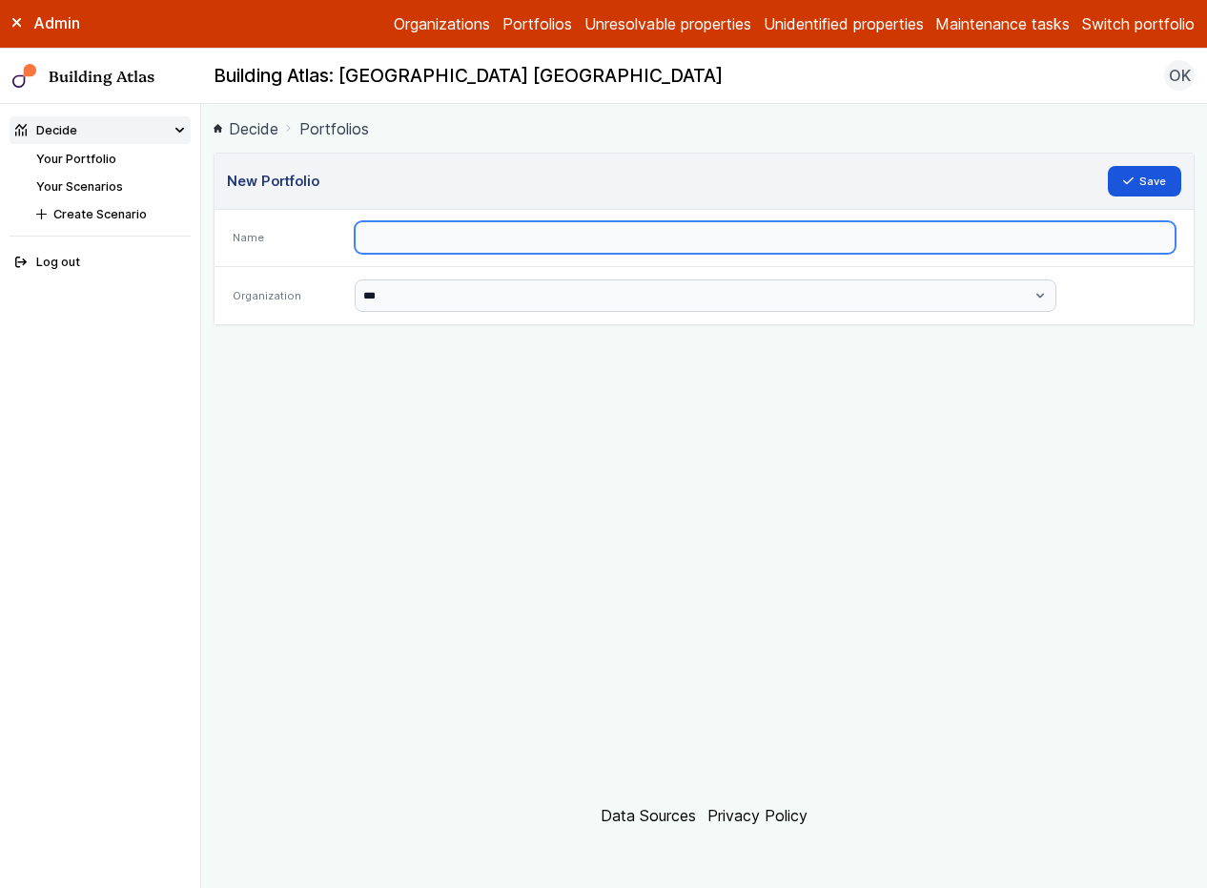
click at [596, 245] on input "text" at bounding box center [765, 237] width 821 height 32
type input "***"
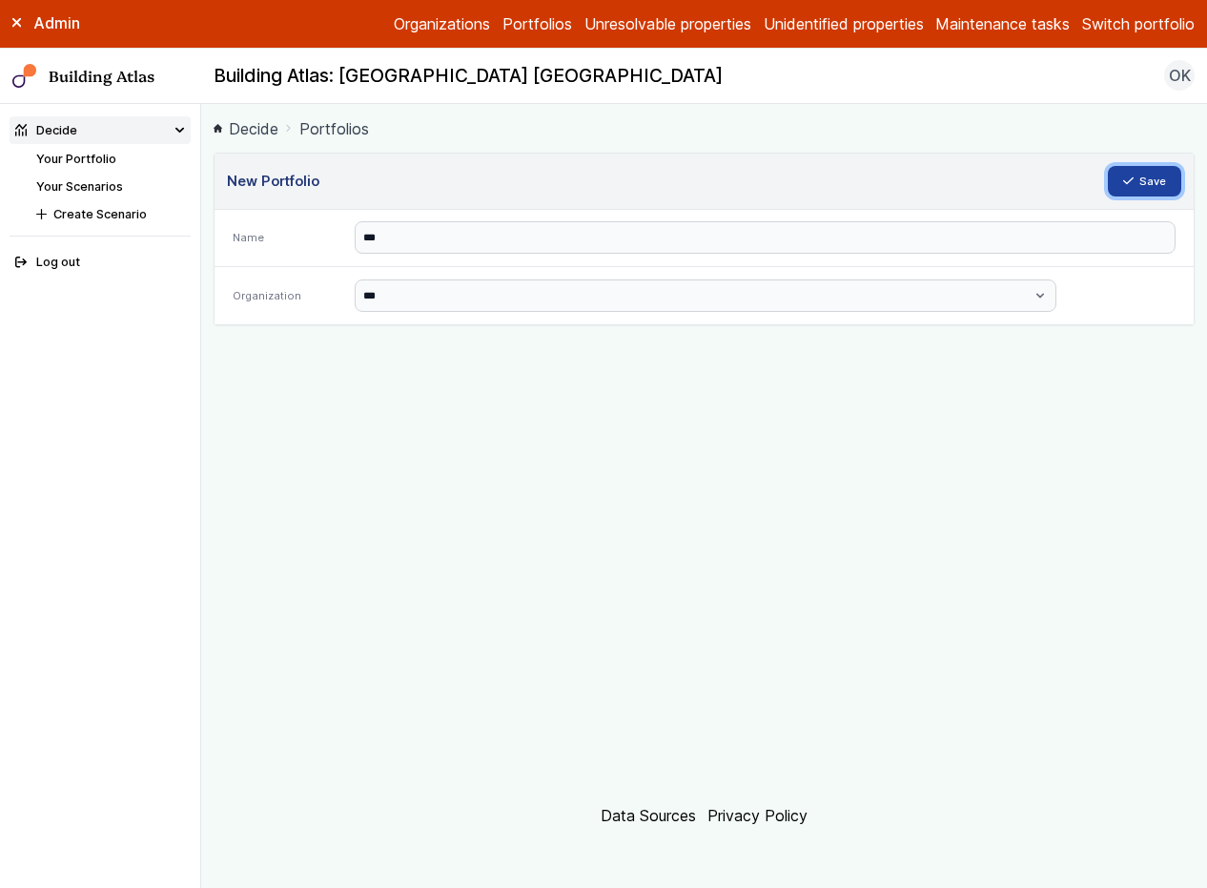
click at [1137, 182] on button "Save" at bounding box center [1145, 181] width 74 height 31
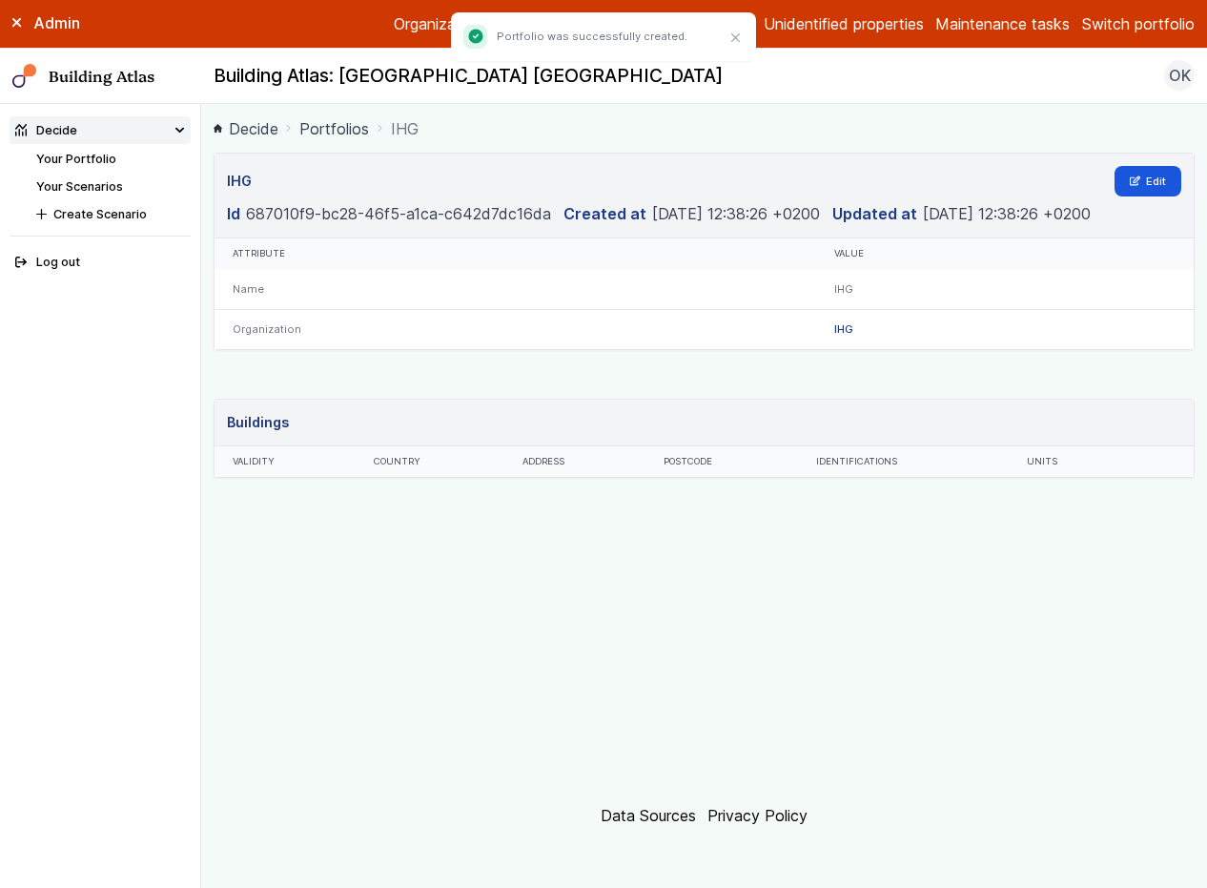
click at [1137, 21] on button "Switch portfolio" at bounding box center [1138, 23] width 113 height 23
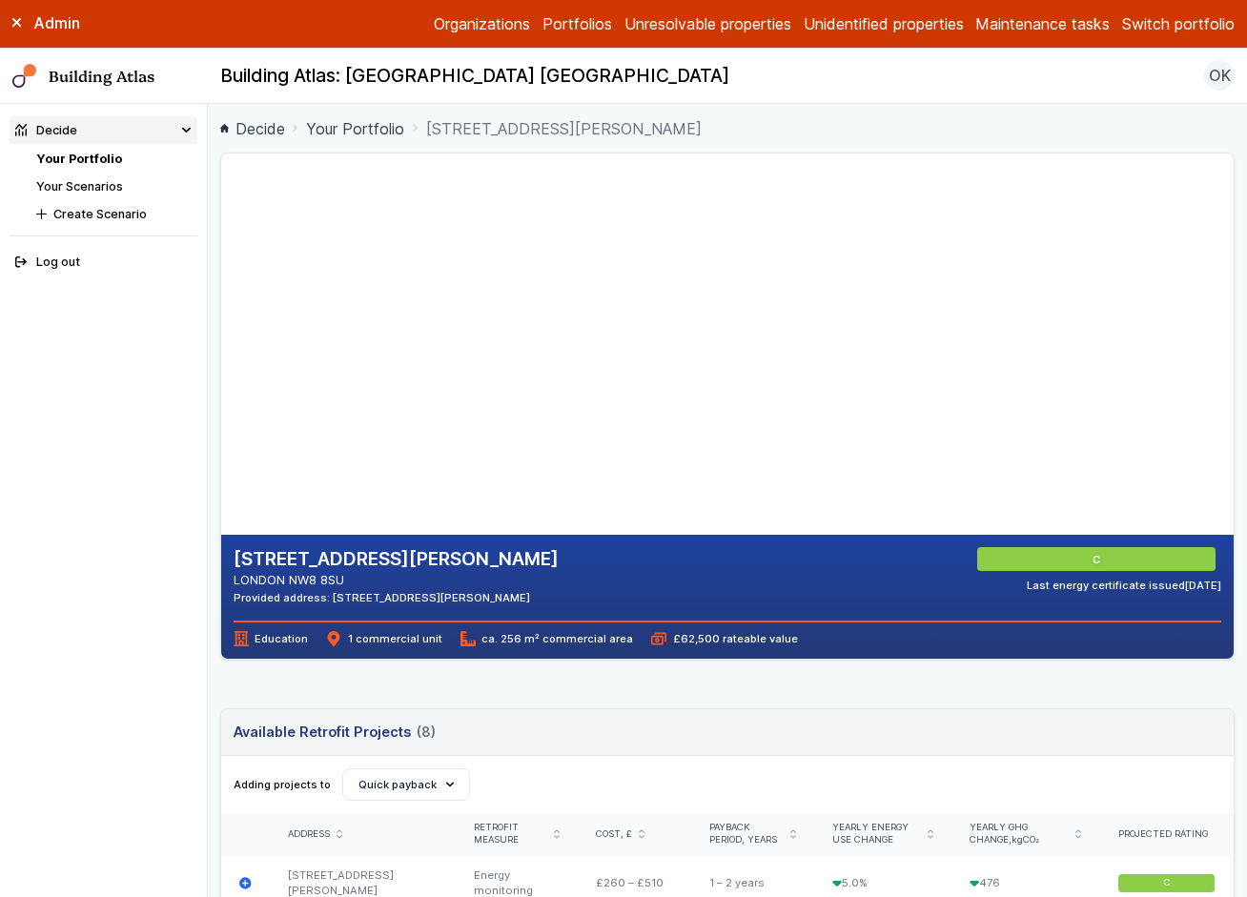
drag, startPoint x: 470, startPoint y: 373, endPoint x: 498, endPoint y: 367, distance: 28.2
click at [221, 367] on gmp-map-3d at bounding box center [221, 344] width 0 height 381
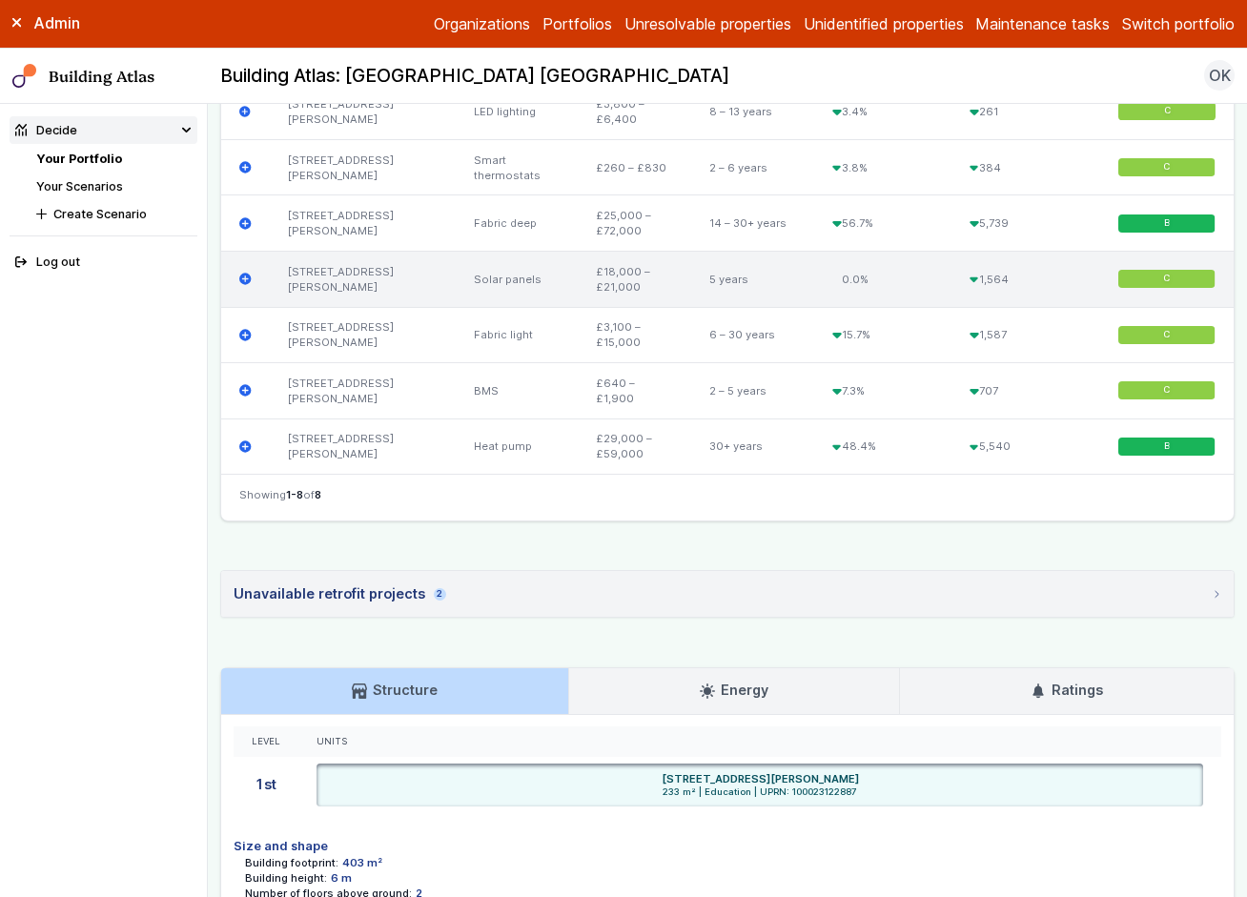
scroll to position [1023, 0]
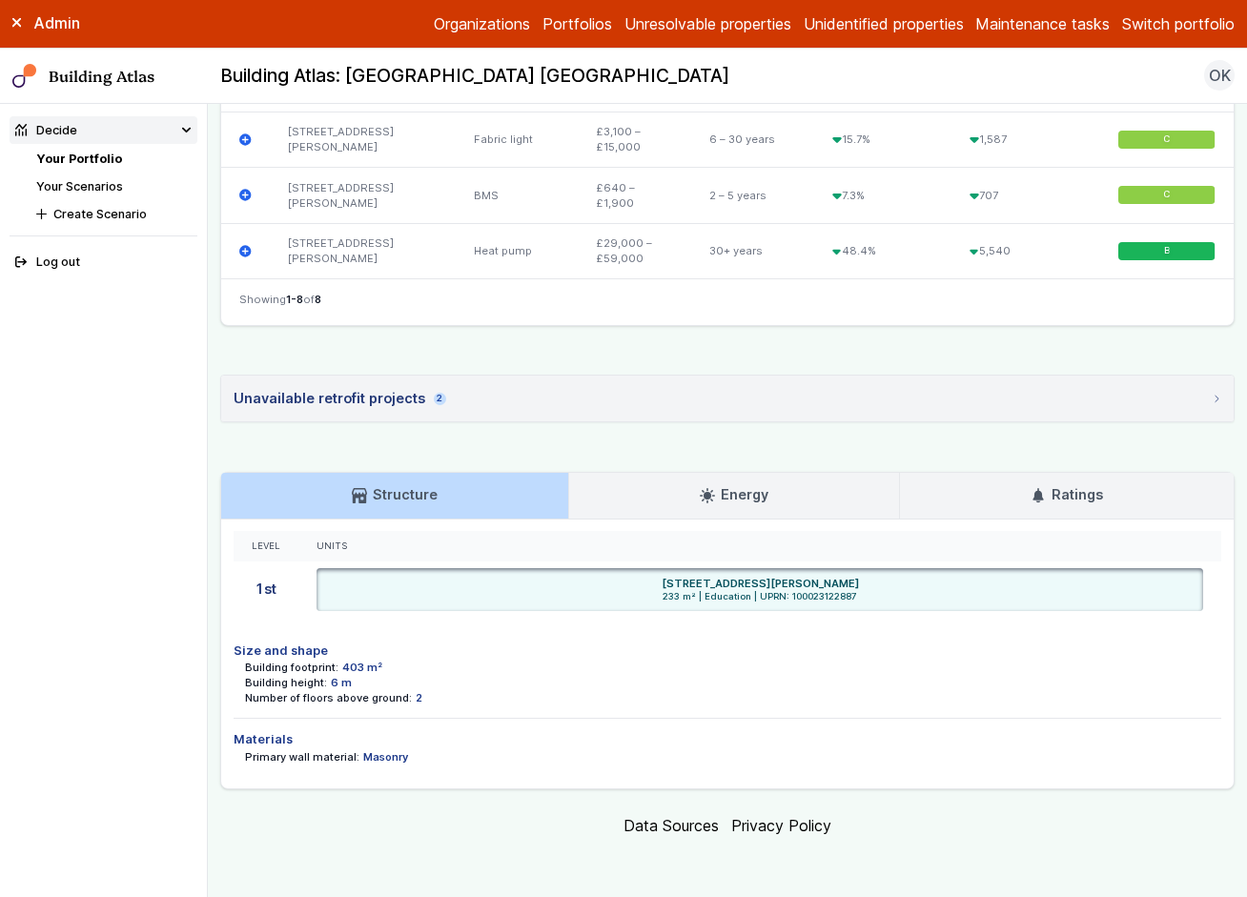
click at [661, 488] on link "Energy" at bounding box center [734, 496] width 330 height 46
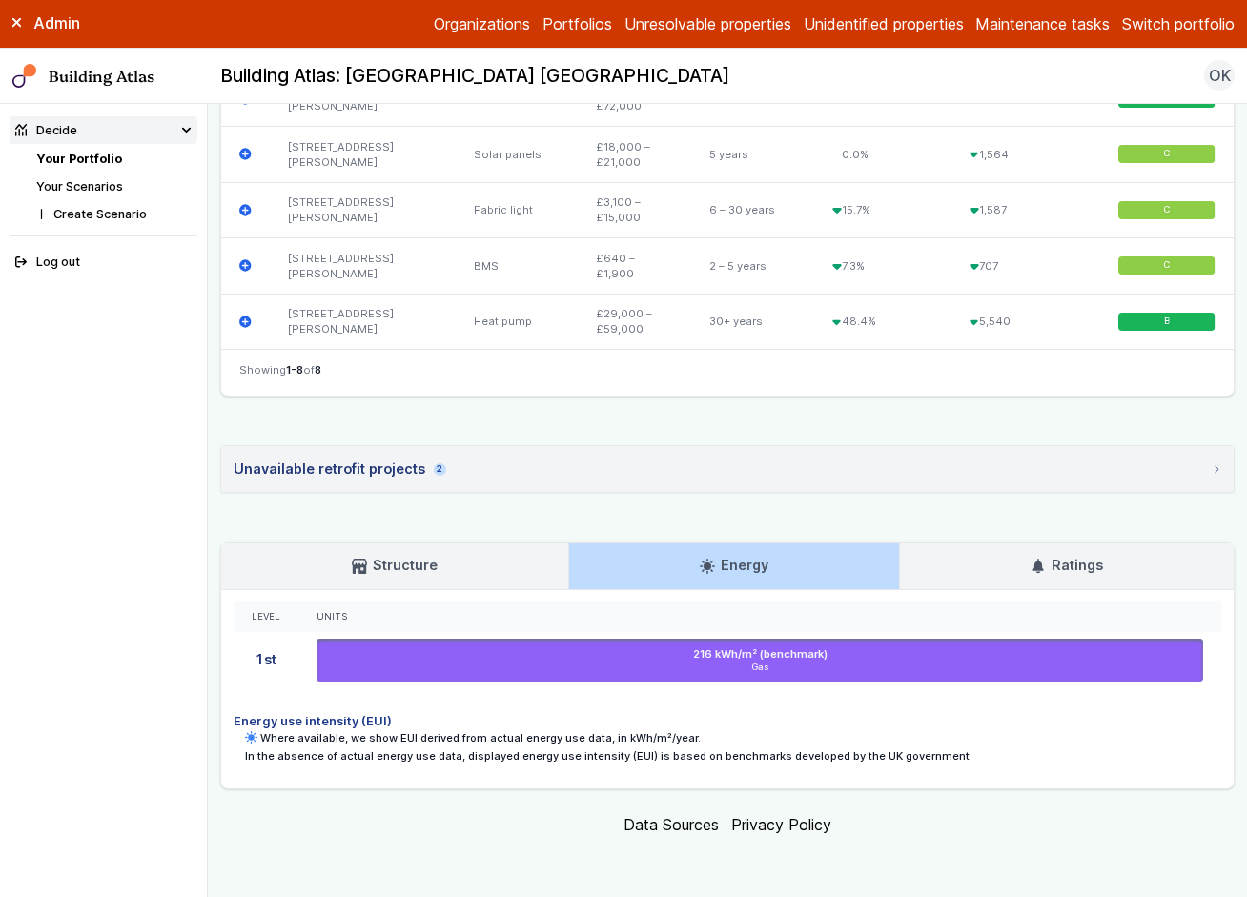
scroll to position [952, 0]
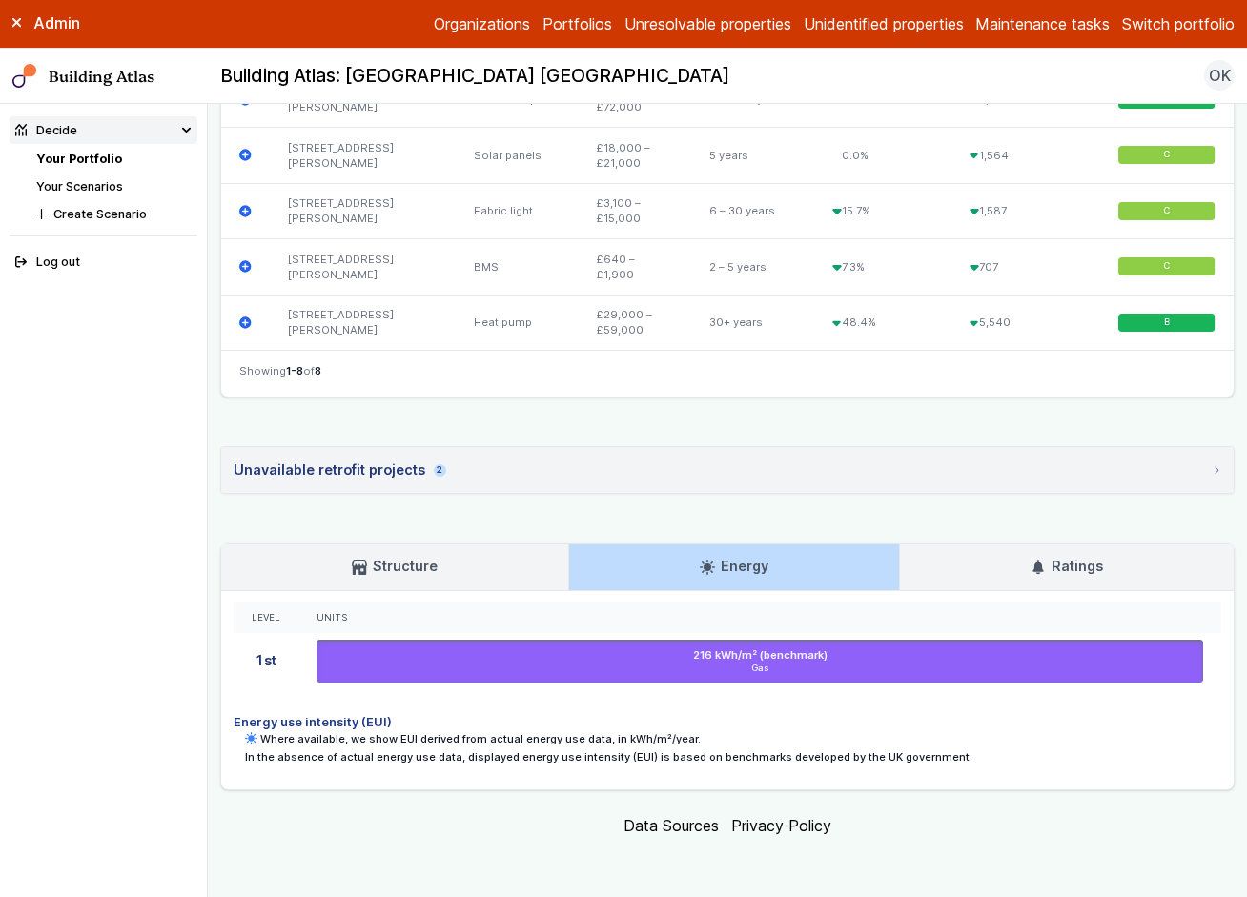
click at [993, 571] on link "Ratings" at bounding box center [1067, 567] width 334 height 46
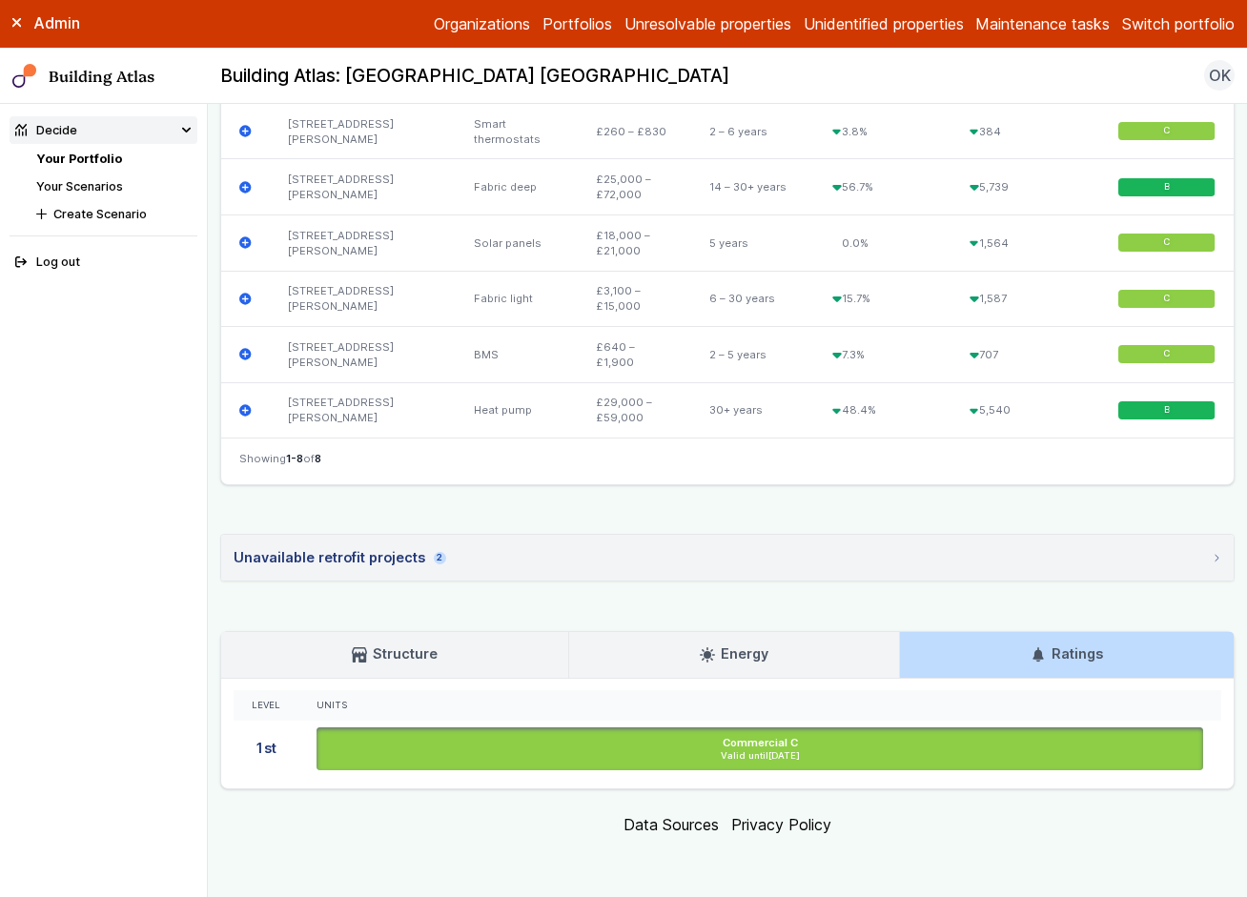
scroll to position [863, 0]
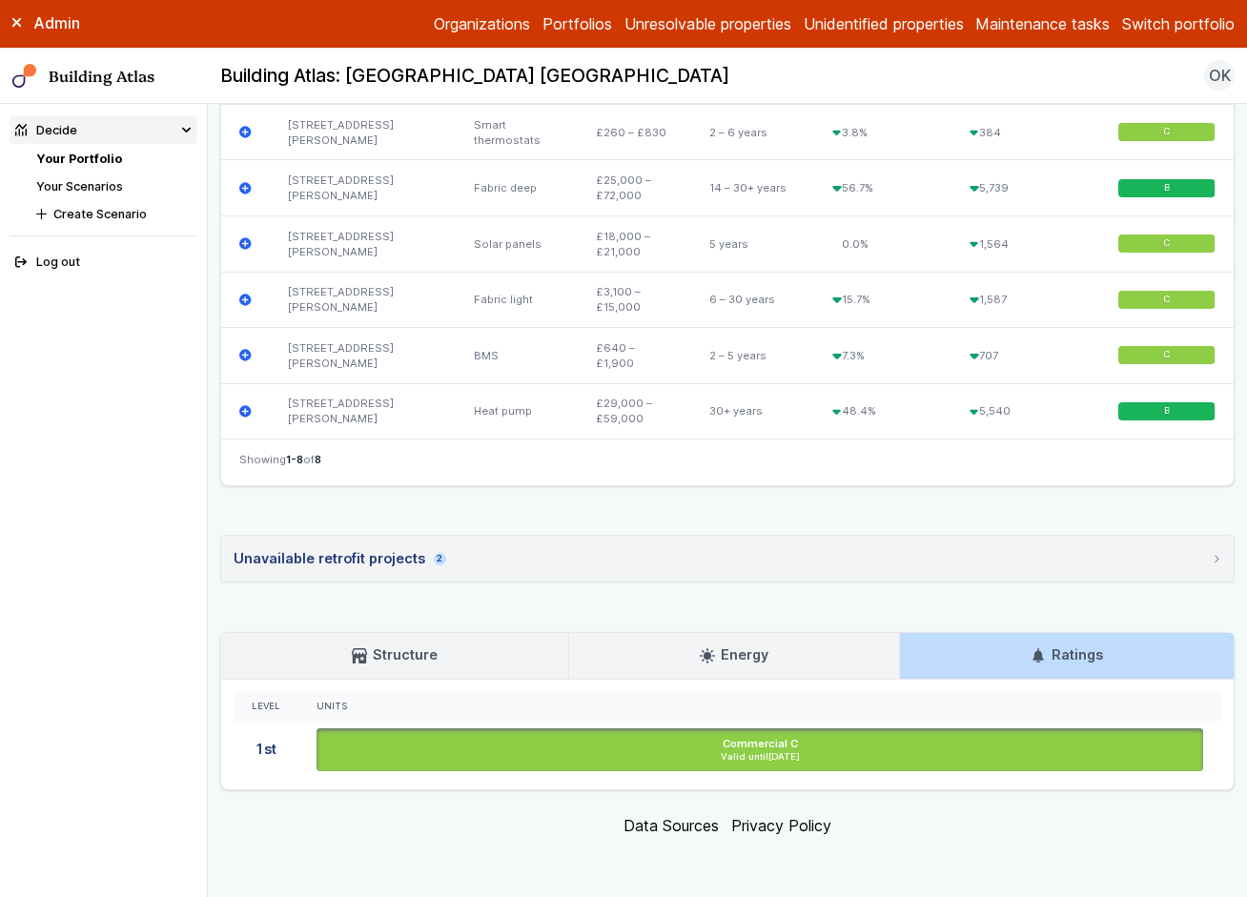
click at [715, 657] on h3 "Energy" at bounding box center [734, 655] width 69 height 21
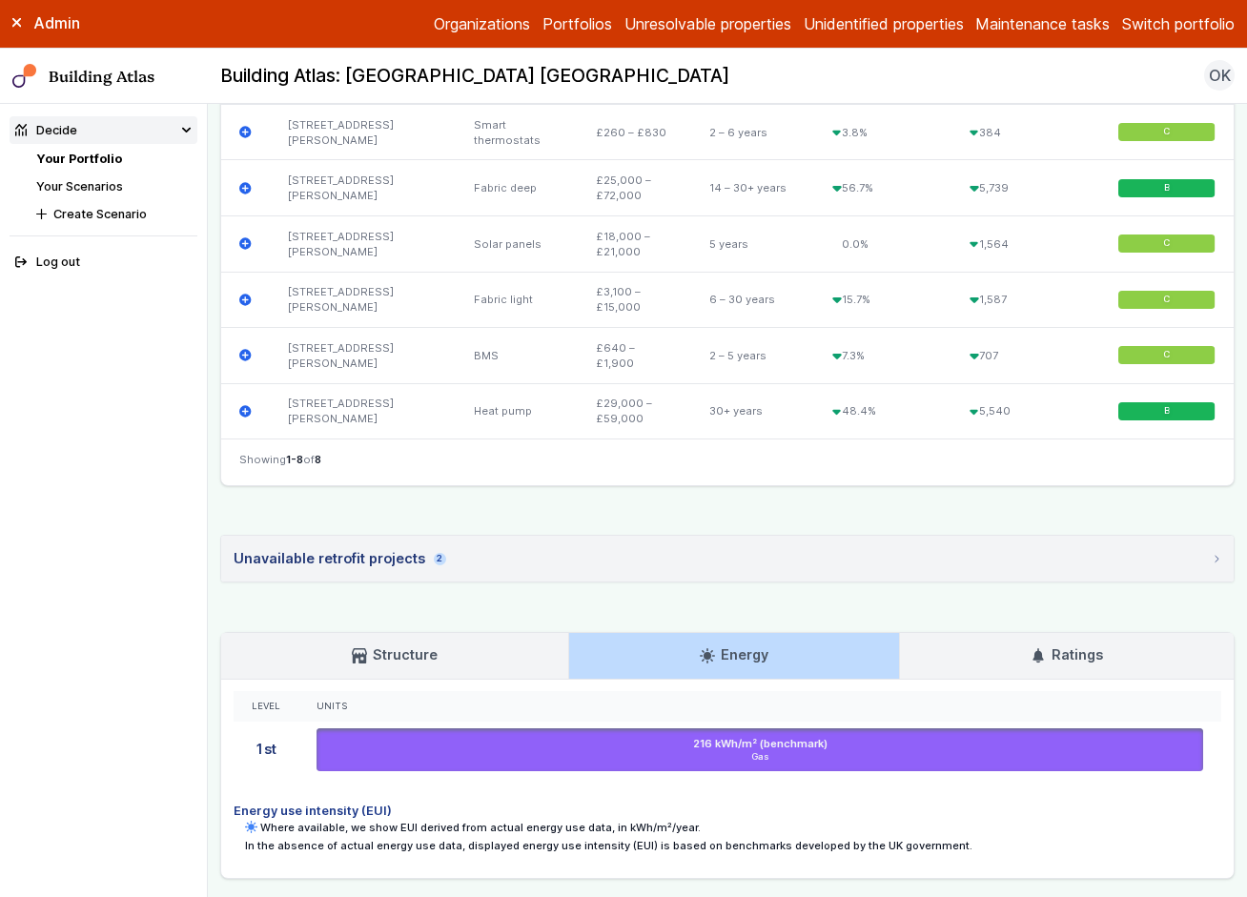
click at [981, 670] on link "Ratings" at bounding box center [1067, 656] width 334 height 46
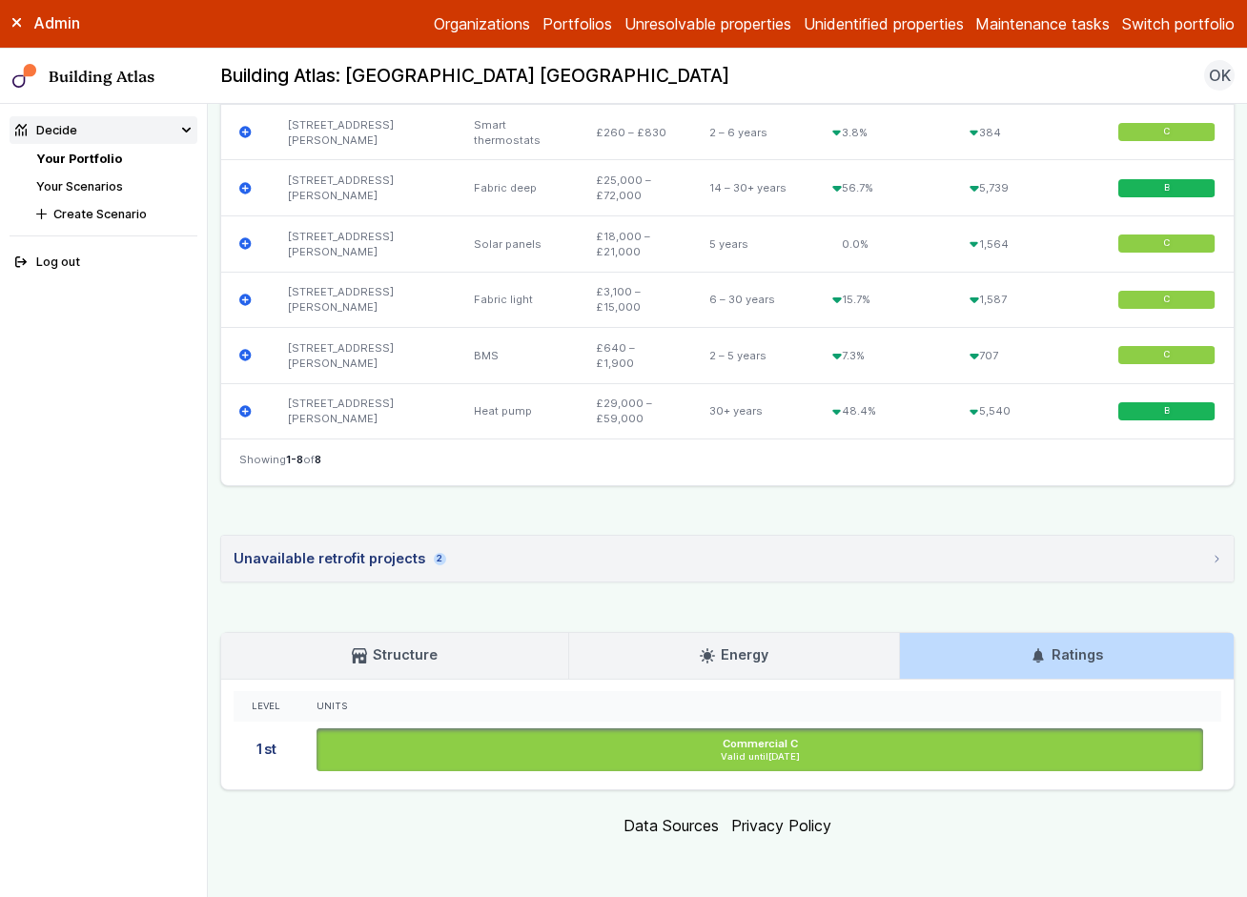
click at [789, 648] on link "Energy" at bounding box center [734, 656] width 330 height 46
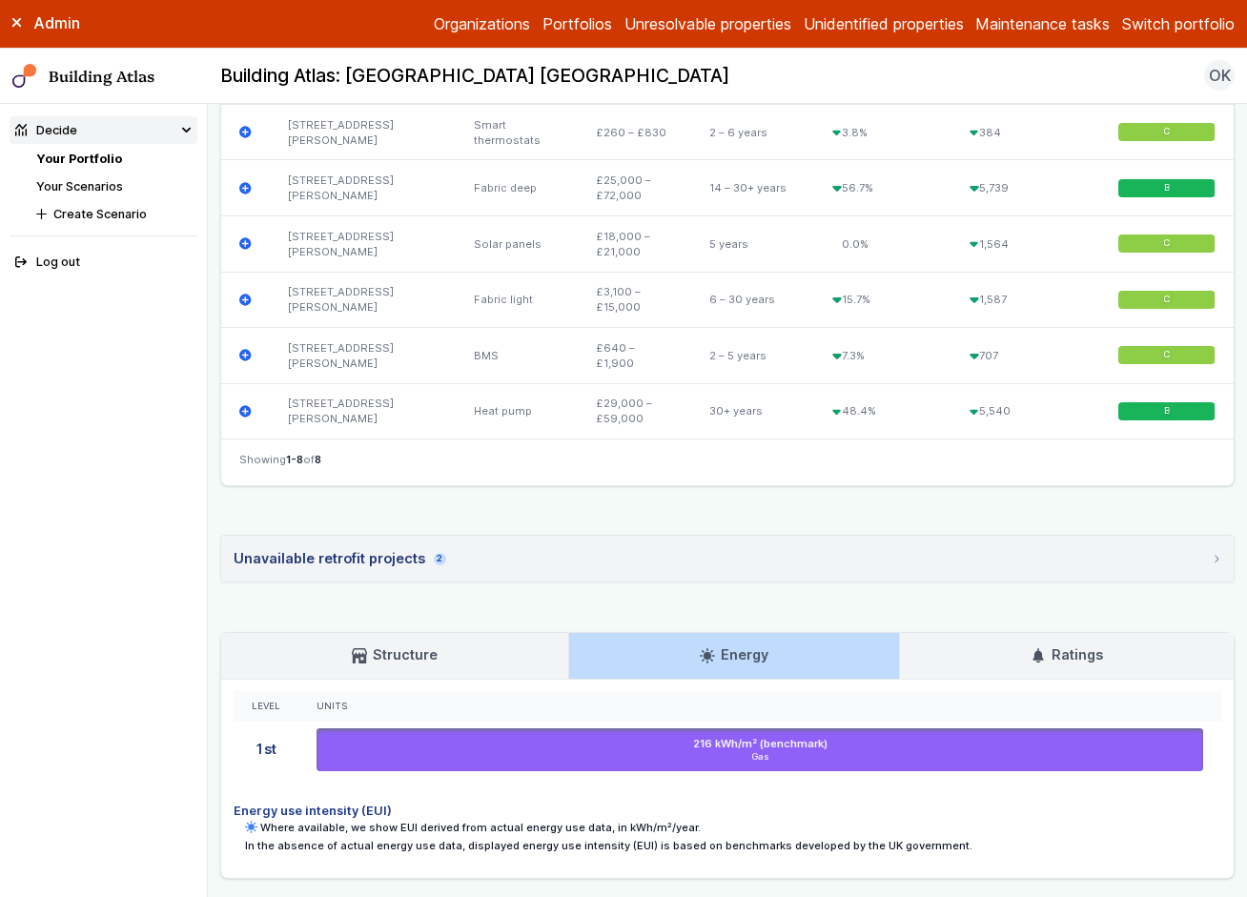
click at [423, 645] on h3 "Structure" at bounding box center [395, 655] width 86 height 21
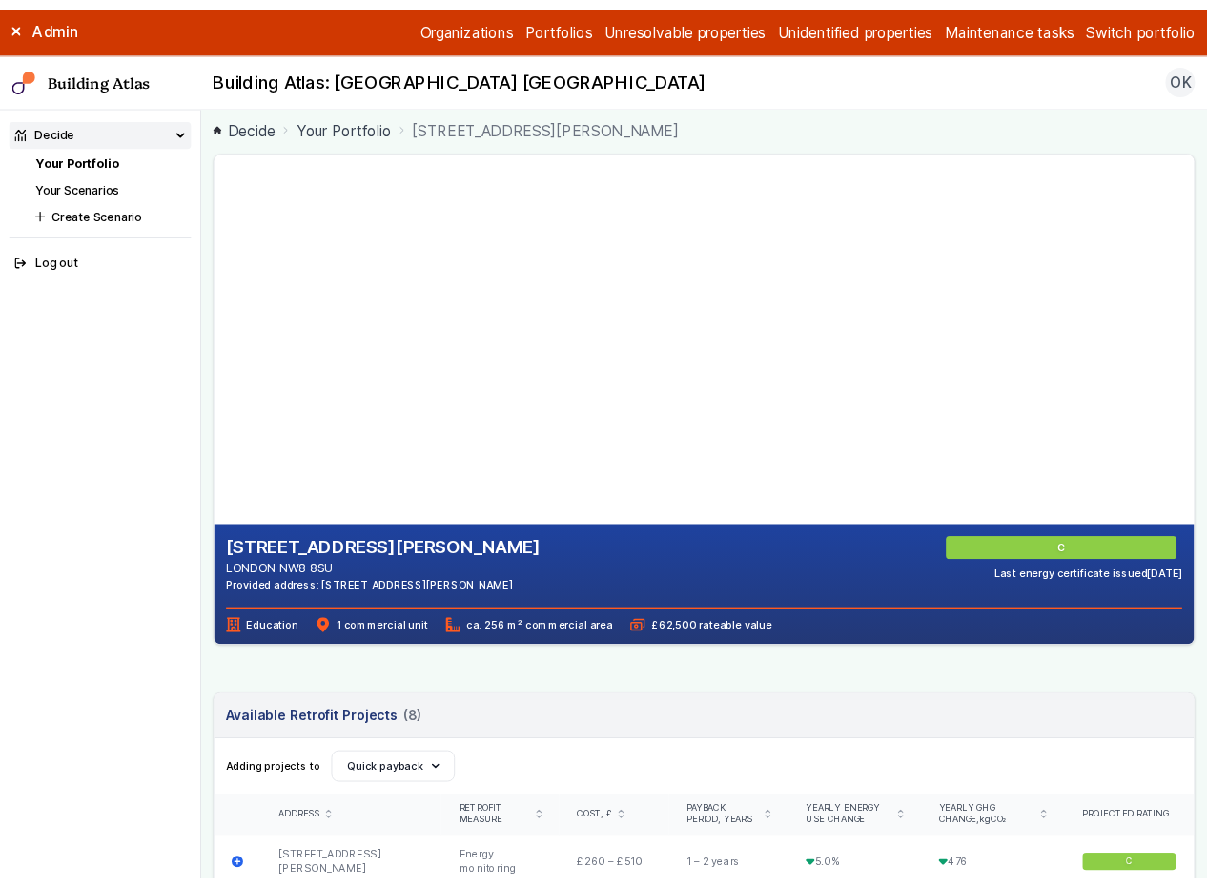
scroll to position [0, 0]
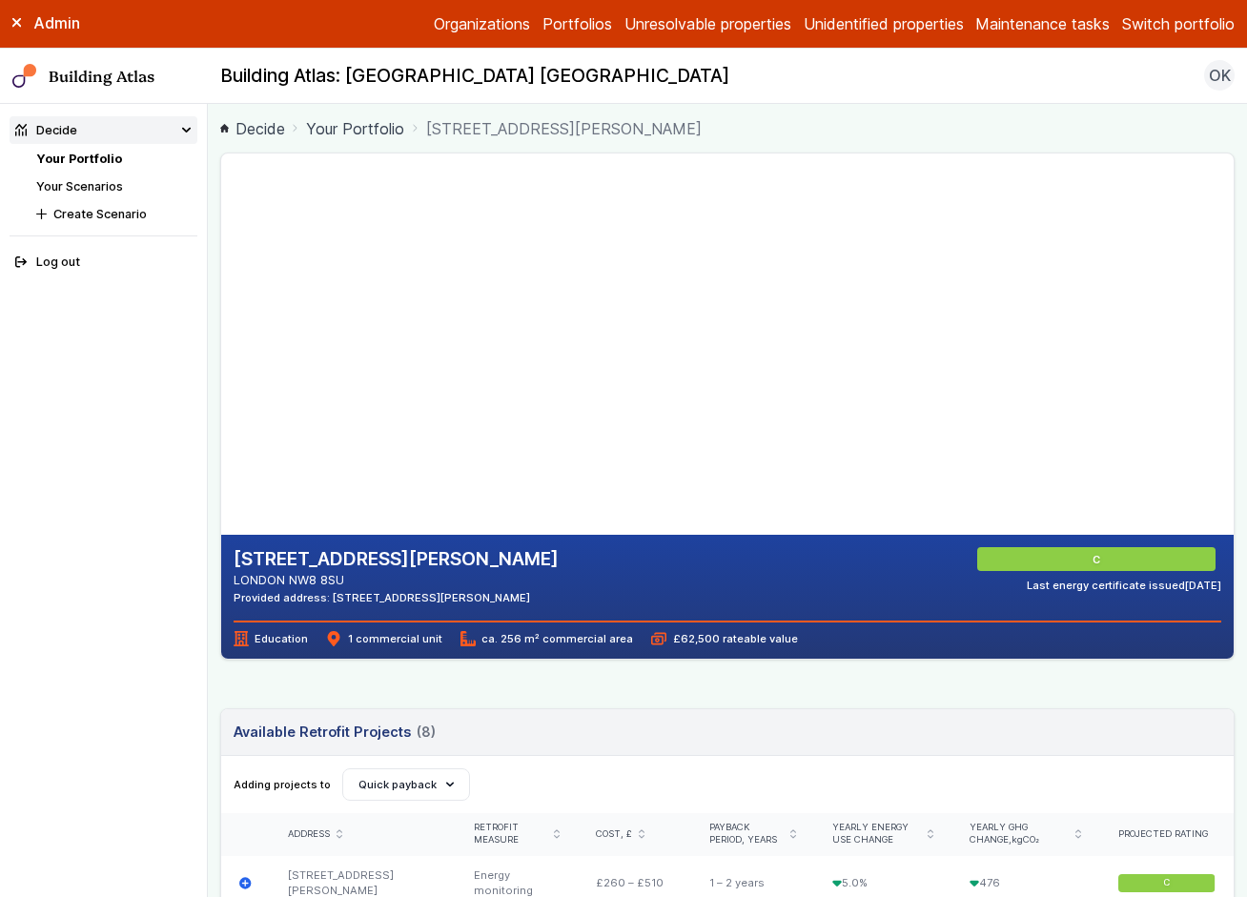
click at [10, 23] on div "Admin" at bounding box center [104, 22] width 208 height 21
click at [16, 21] on icon at bounding box center [16, 23] width 8 height 8
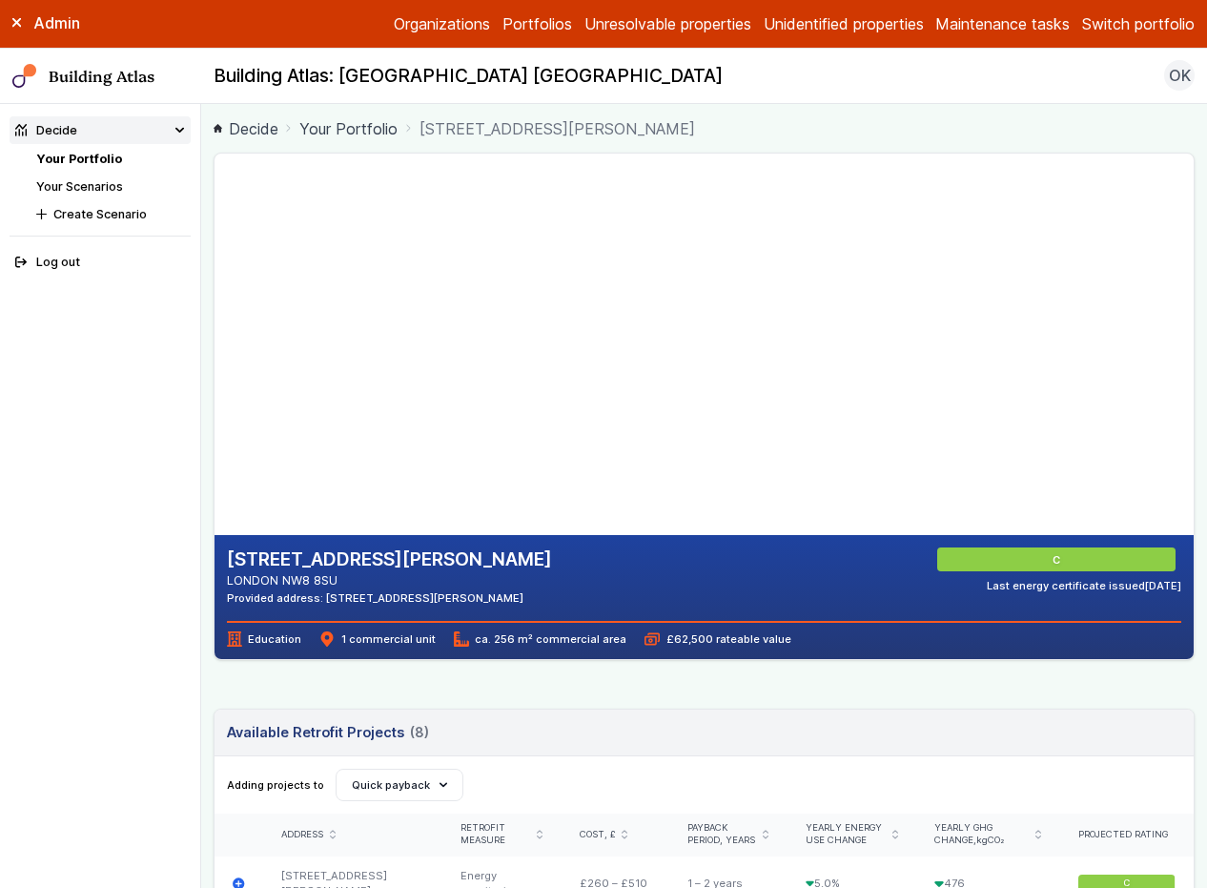
drag, startPoint x: 446, startPoint y: 374, endPoint x: 560, endPoint y: 393, distance: 115.0
click at [215, 393] on gmp-map-3d at bounding box center [215, 344] width 0 height 381
click at [215, 386] on gmp-map-3d at bounding box center [215, 344] width 0 height 381
drag, startPoint x: 451, startPoint y: 463, endPoint x: 361, endPoint y: 396, distance: 112.3
click at [215, 396] on gmp-map-3d at bounding box center [215, 344] width 0 height 381
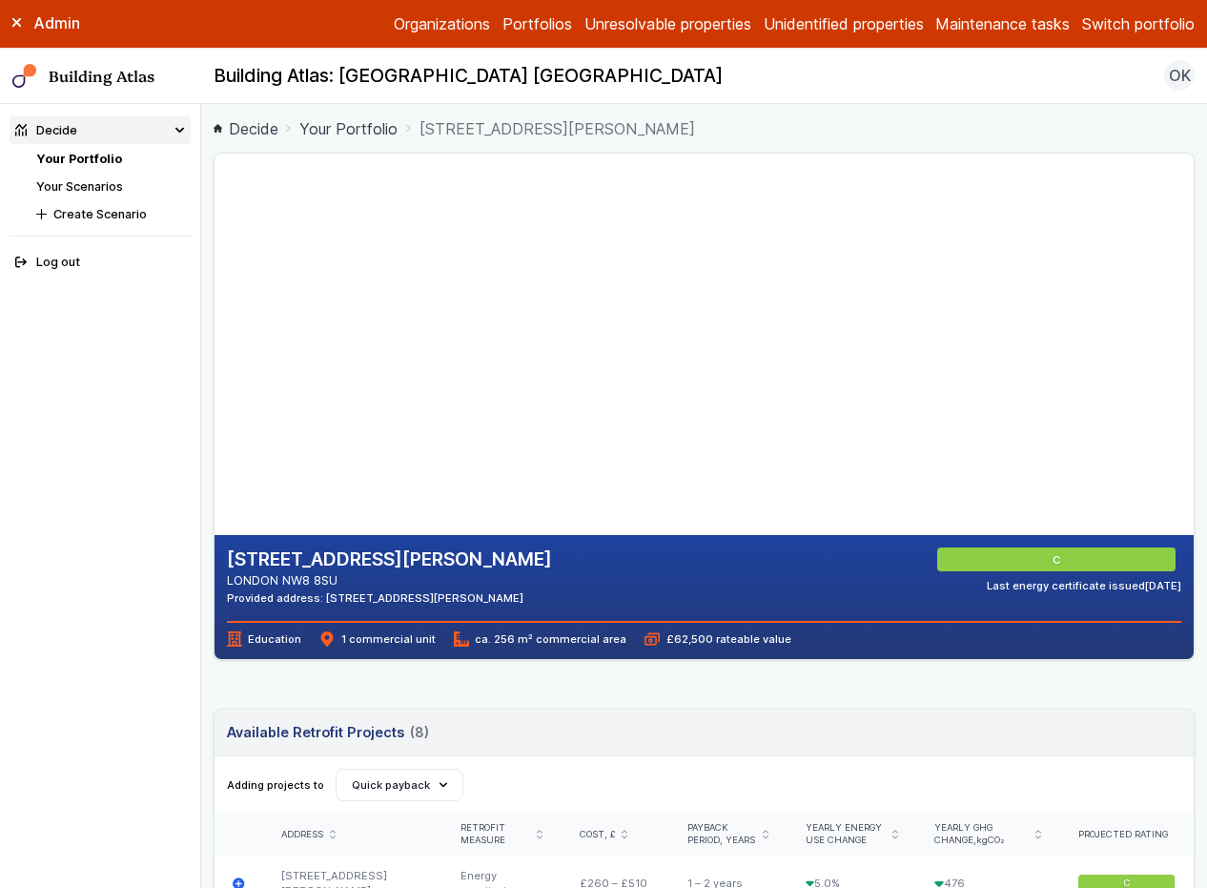
drag, startPoint x: 609, startPoint y: 442, endPoint x: 414, endPoint y: 335, distance: 223.2
click at [215, 335] on gmp-map-3d at bounding box center [215, 344] width 0 height 381
drag, startPoint x: 519, startPoint y: 443, endPoint x: 482, endPoint y: 340, distance: 109.2
click at [215, 340] on gmp-map-3d at bounding box center [215, 344] width 0 height 381
drag, startPoint x: 573, startPoint y: 313, endPoint x: 512, endPoint y: 342, distance: 67.8
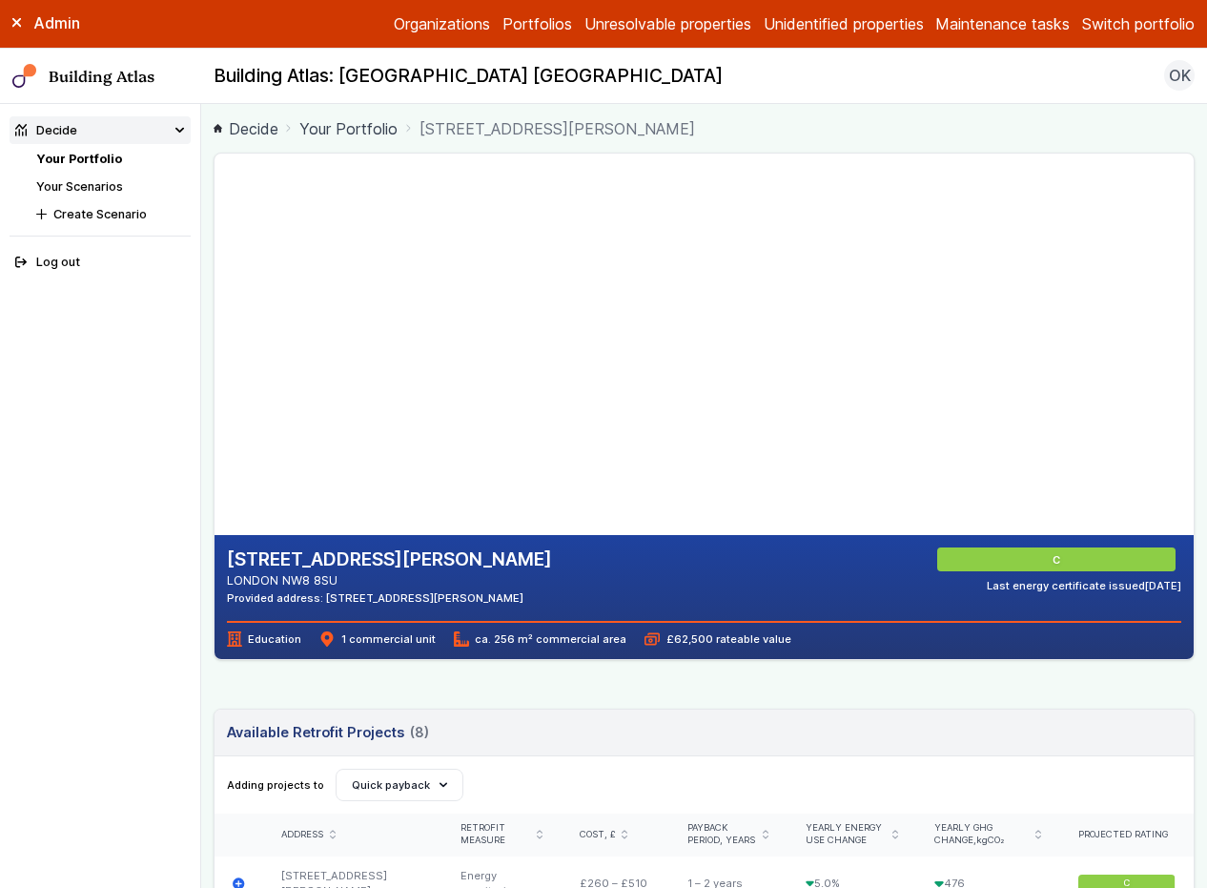
click at [215, 342] on gmp-map-3d at bounding box center [215, 344] width 0 height 381
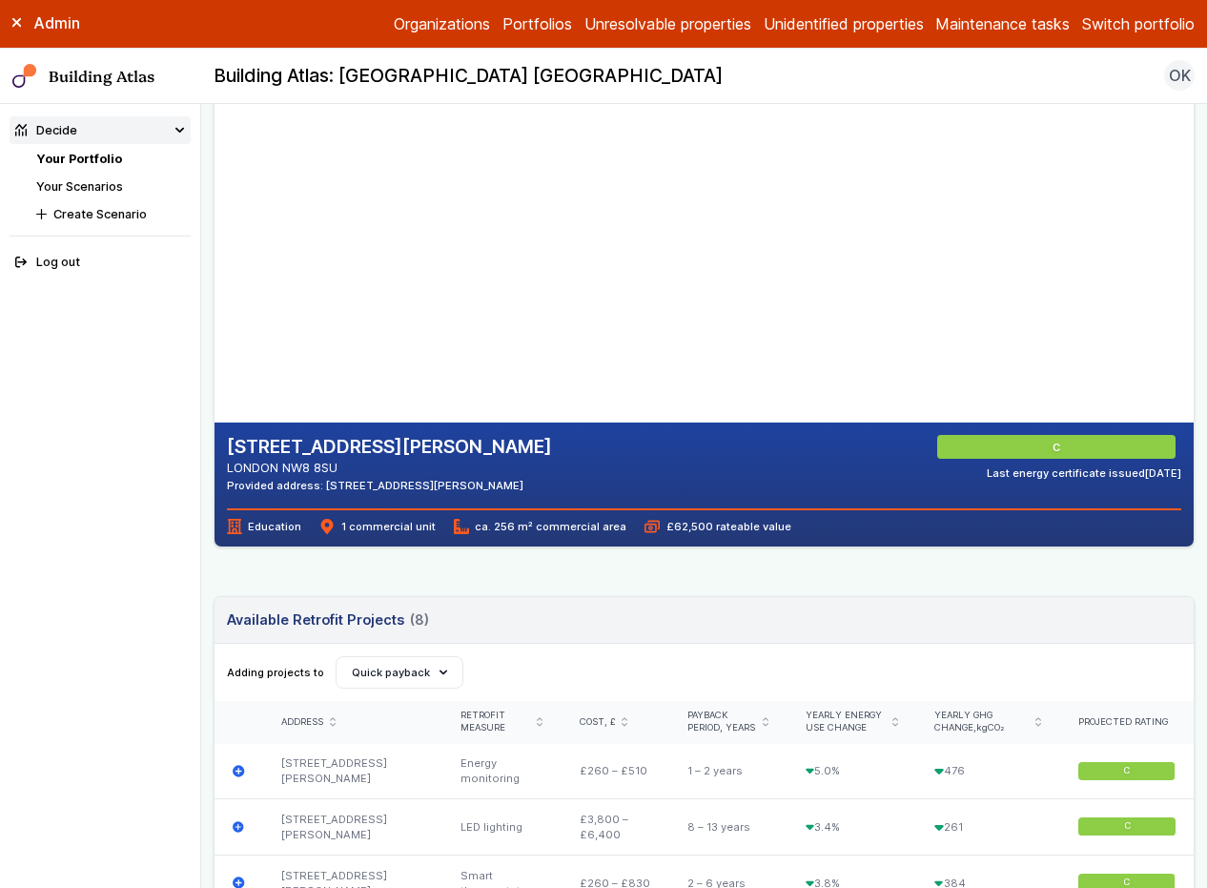
scroll to position [111, 0]
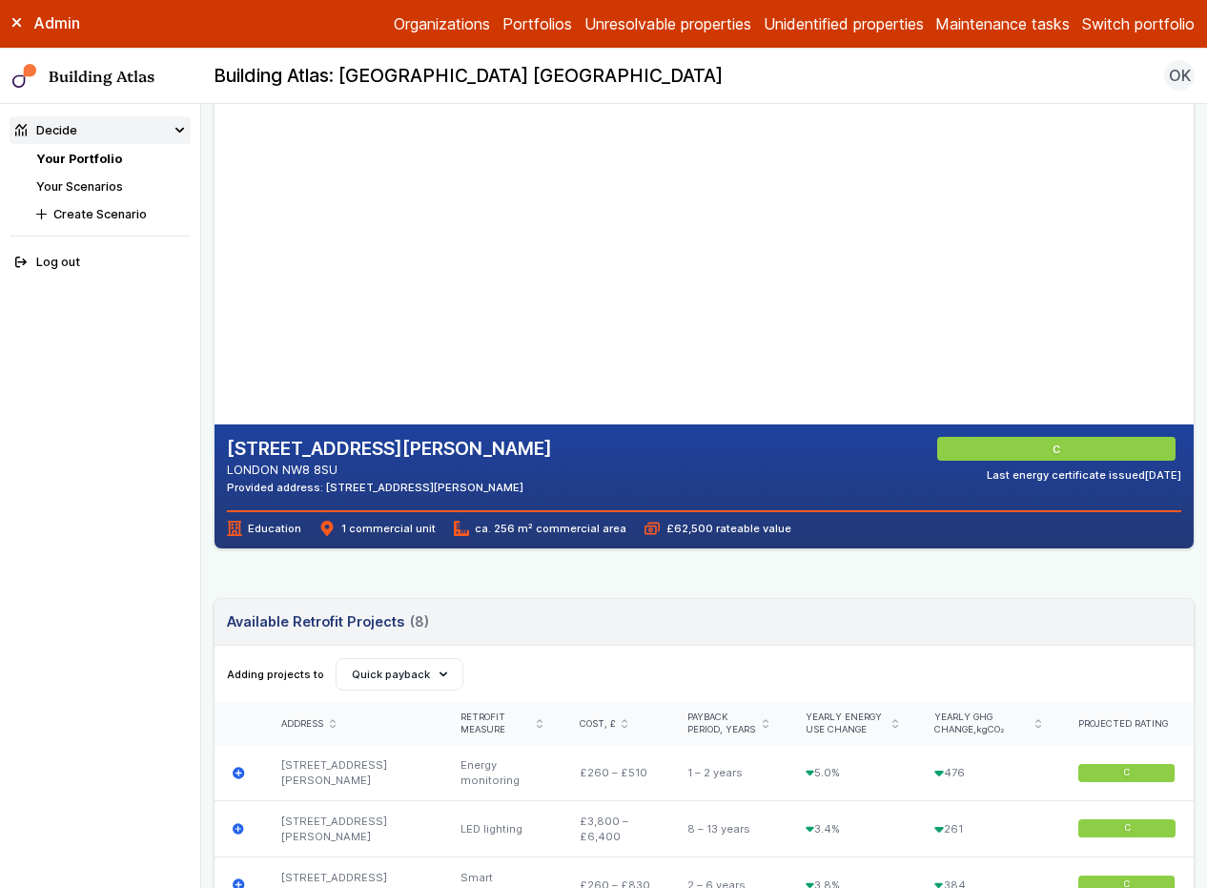
click at [779, 530] on div "Education 1 commercial unit ca. 256 m² commercial area £62,500 rateable value" at bounding box center [704, 523] width 955 height 27
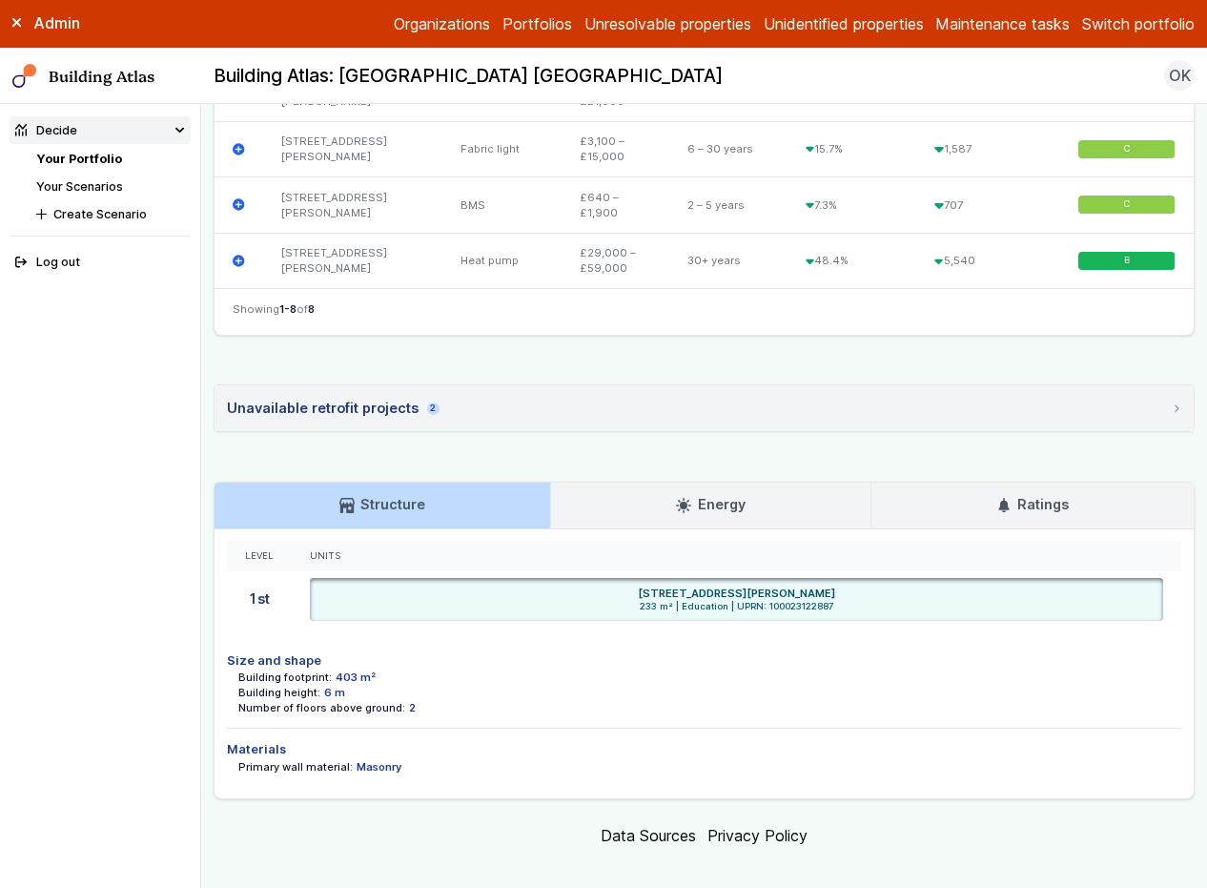
scroll to position [1033, 0]
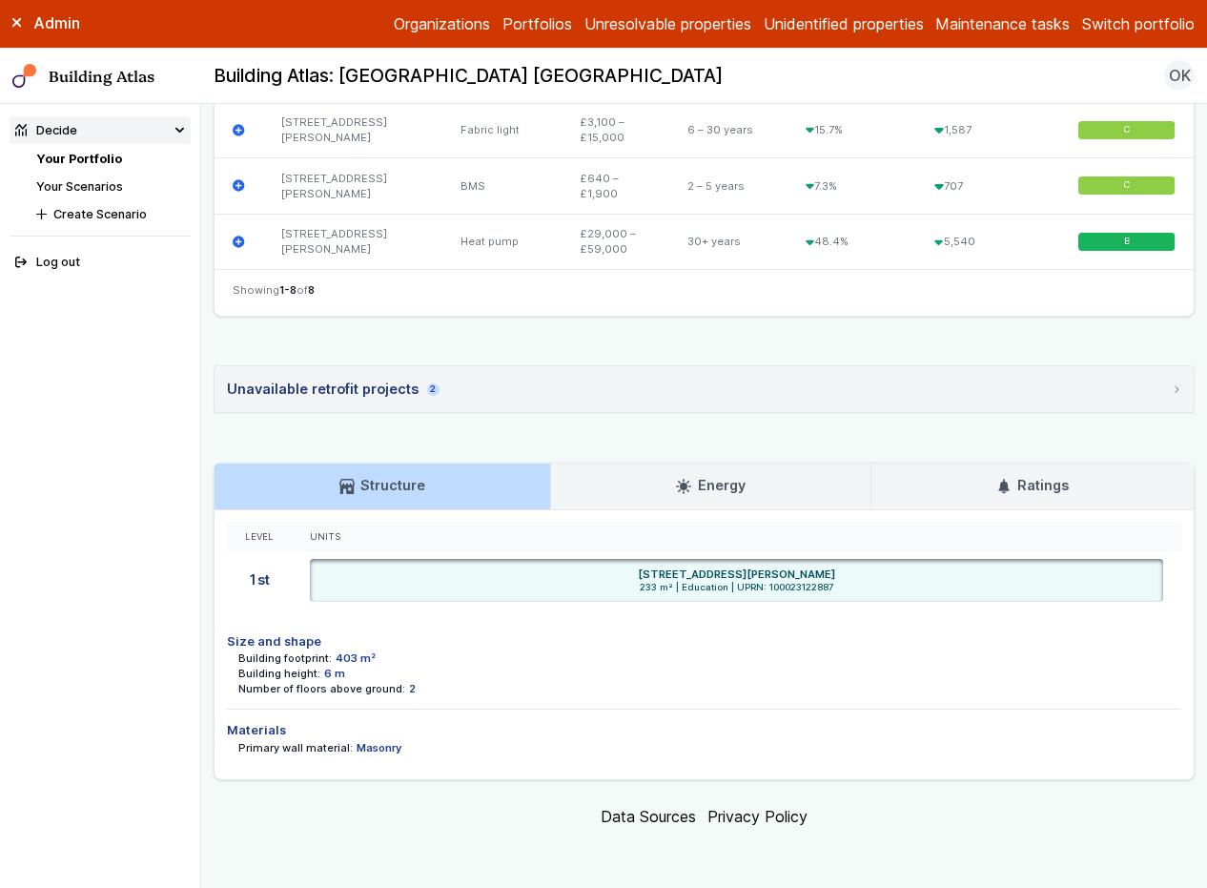
click at [746, 473] on link "Energy" at bounding box center [710, 486] width 318 height 46
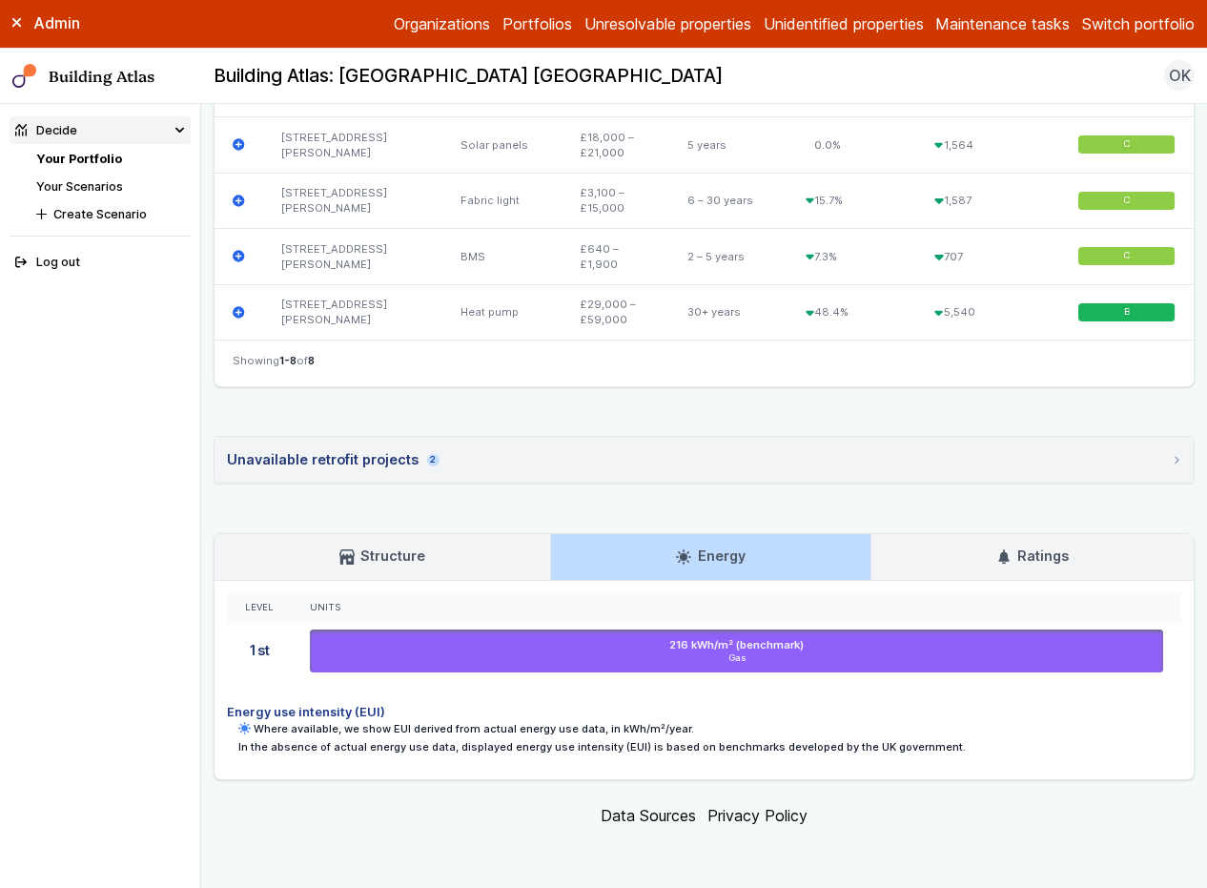
scroll to position [961, 0]
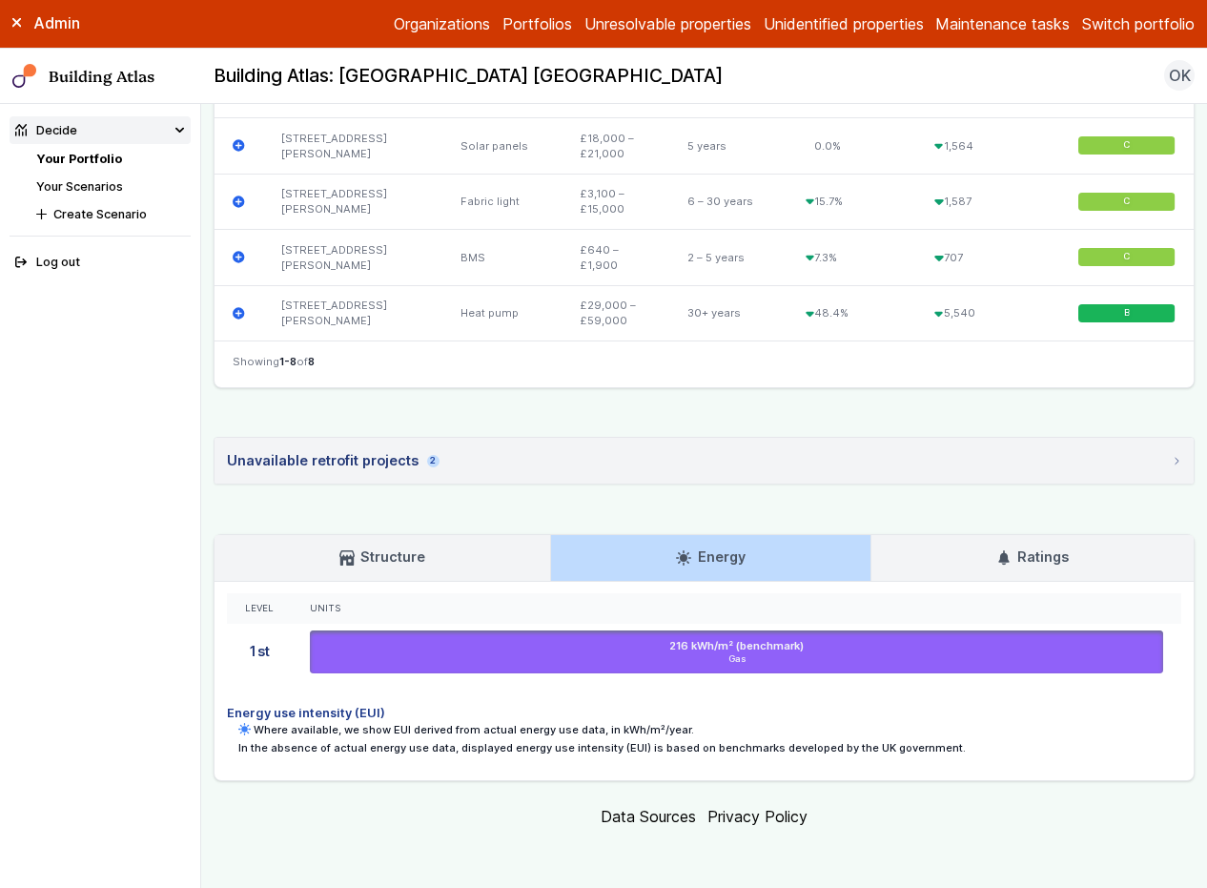
click at [1046, 544] on link "Ratings" at bounding box center [1032, 558] width 322 height 46
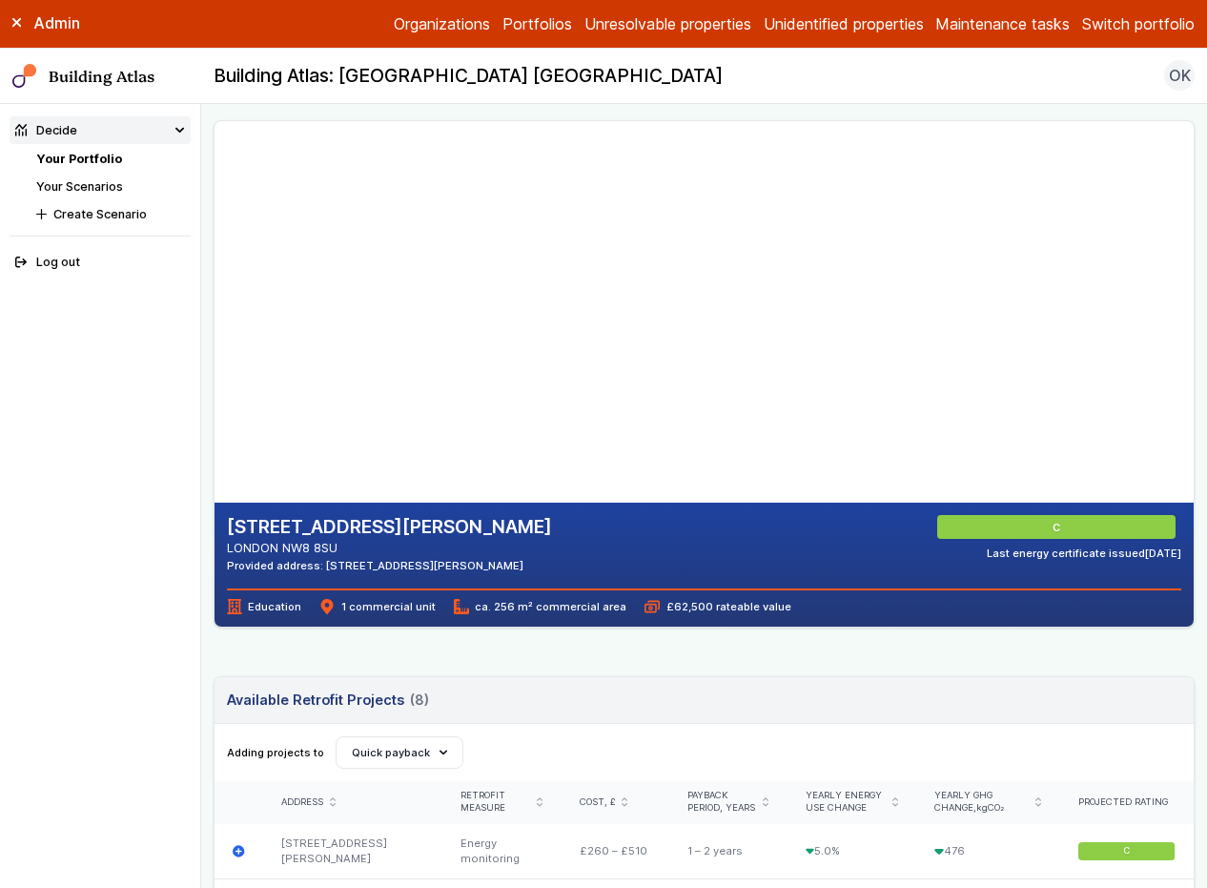
scroll to position [30, 0]
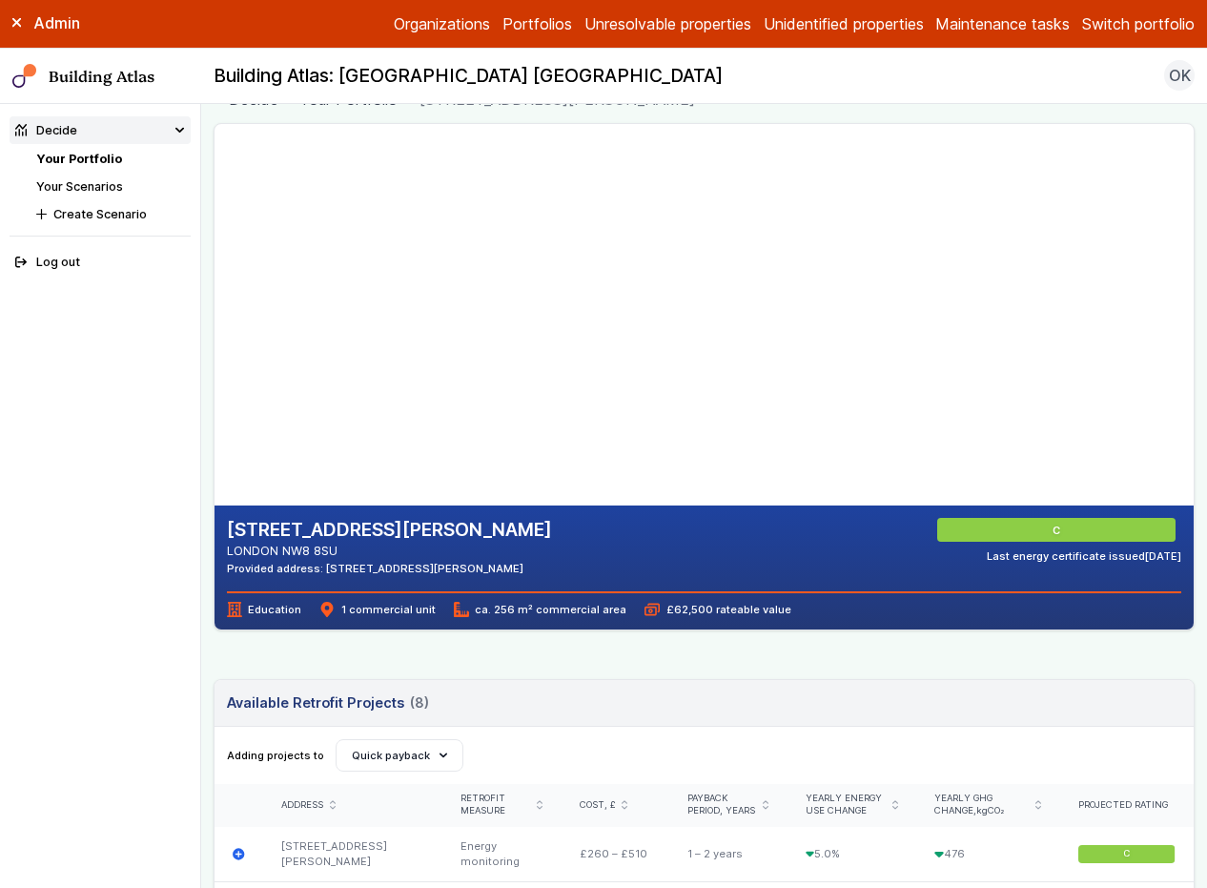
click at [97, 187] on link "Your Scenarios" at bounding box center [79, 186] width 87 height 14
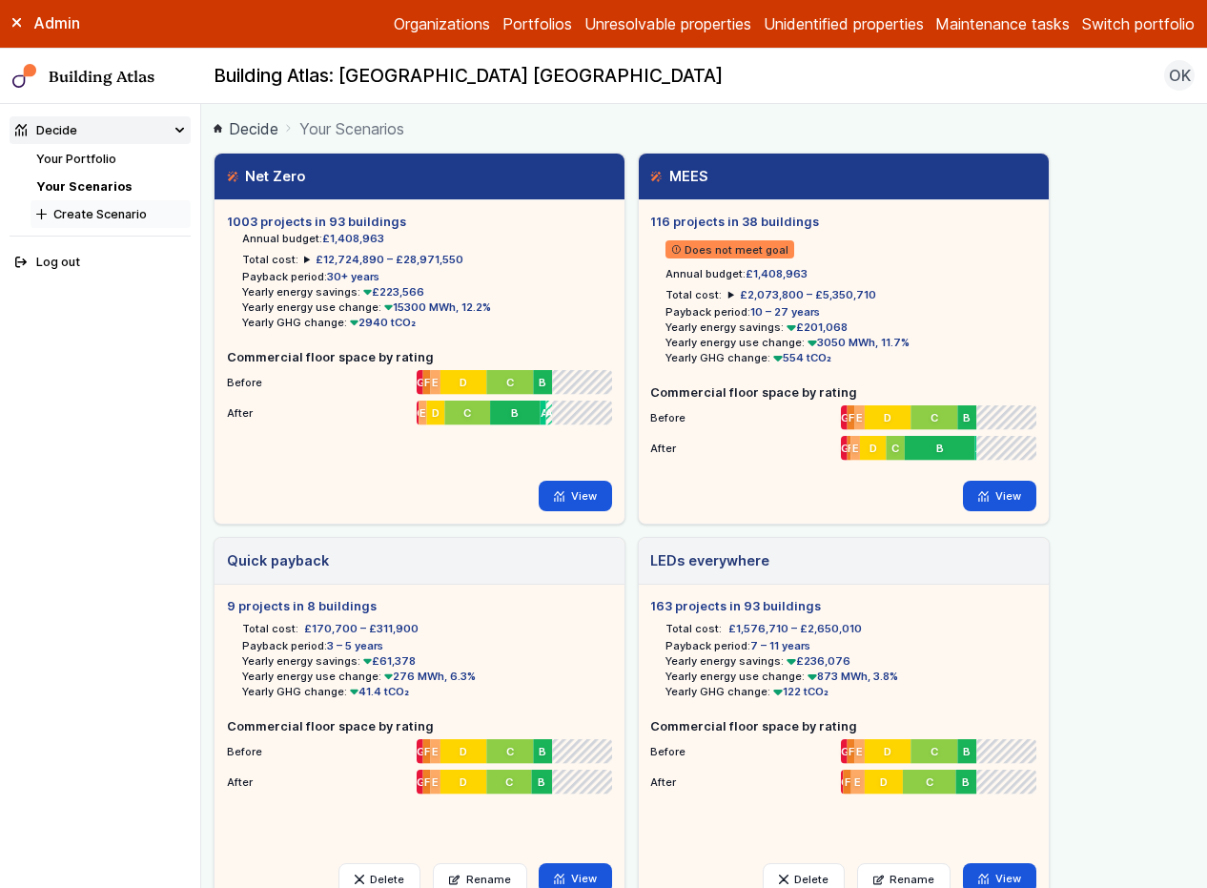
click at [117, 217] on button "Create Scenario" at bounding box center [111, 214] width 160 height 28
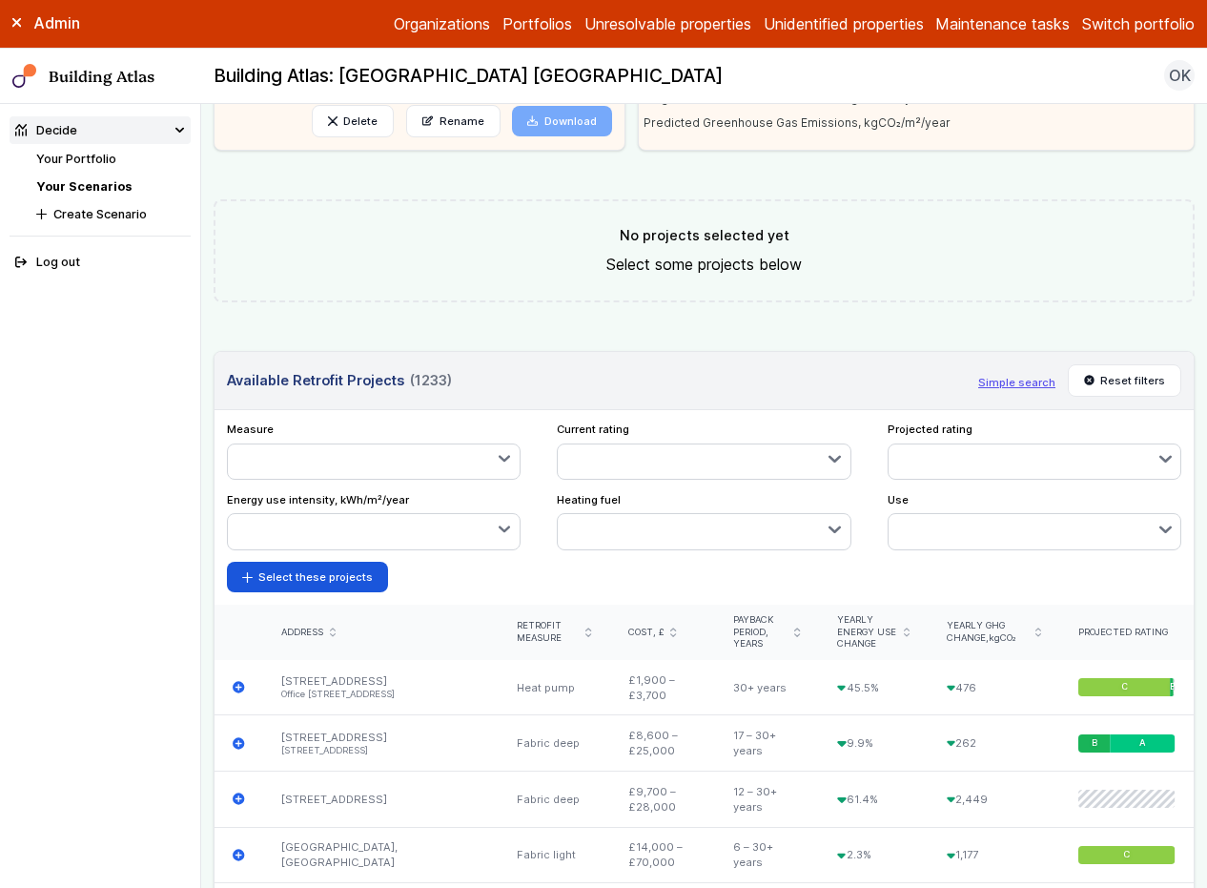
scroll to position [534, 0]
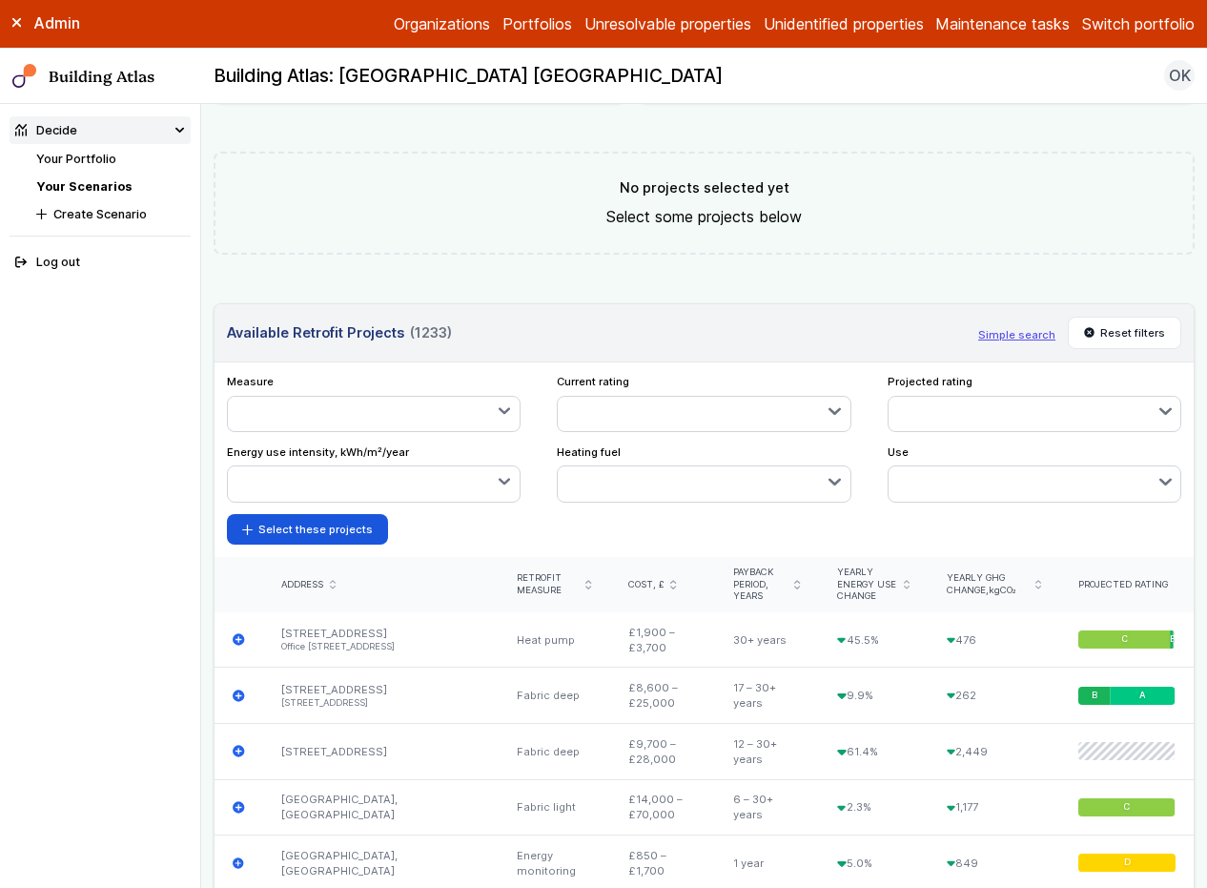
click at [538, 521] on form "Select these projects" at bounding box center [704, 529] width 955 height 31
click at [418, 412] on button "button" at bounding box center [374, 414] width 292 height 34
click at [0, 0] on span "Heat pump" at bounding box center [0, 0] width 0 height 0
click at [486, 543] on form "Select these projects" at bounding box center [704, 529] width 955 height 31
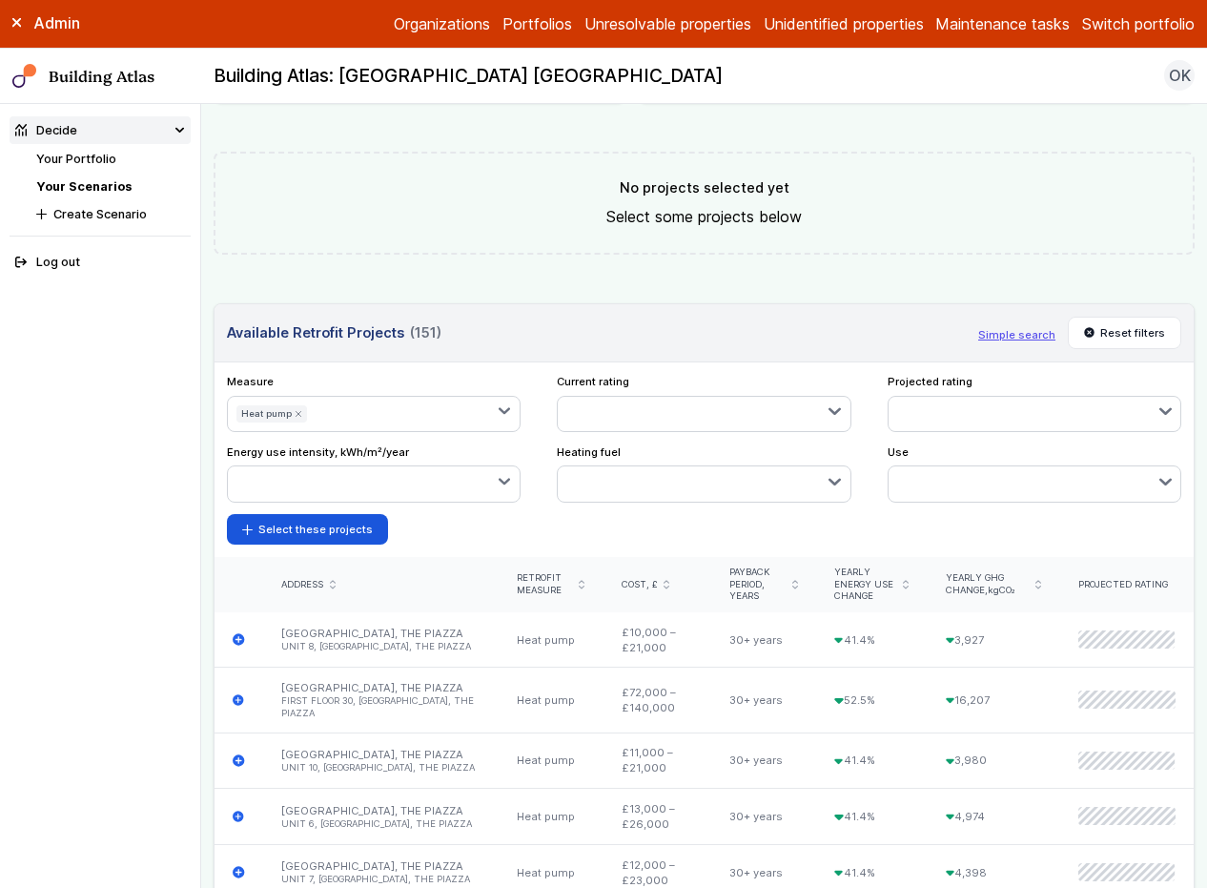
click at [969, 482] on button "button" at bounding box center [1035, 483] width 292 height 34
click at [0, 0] on span "Offices" at bounding box center [0, 0] width 0 height 0
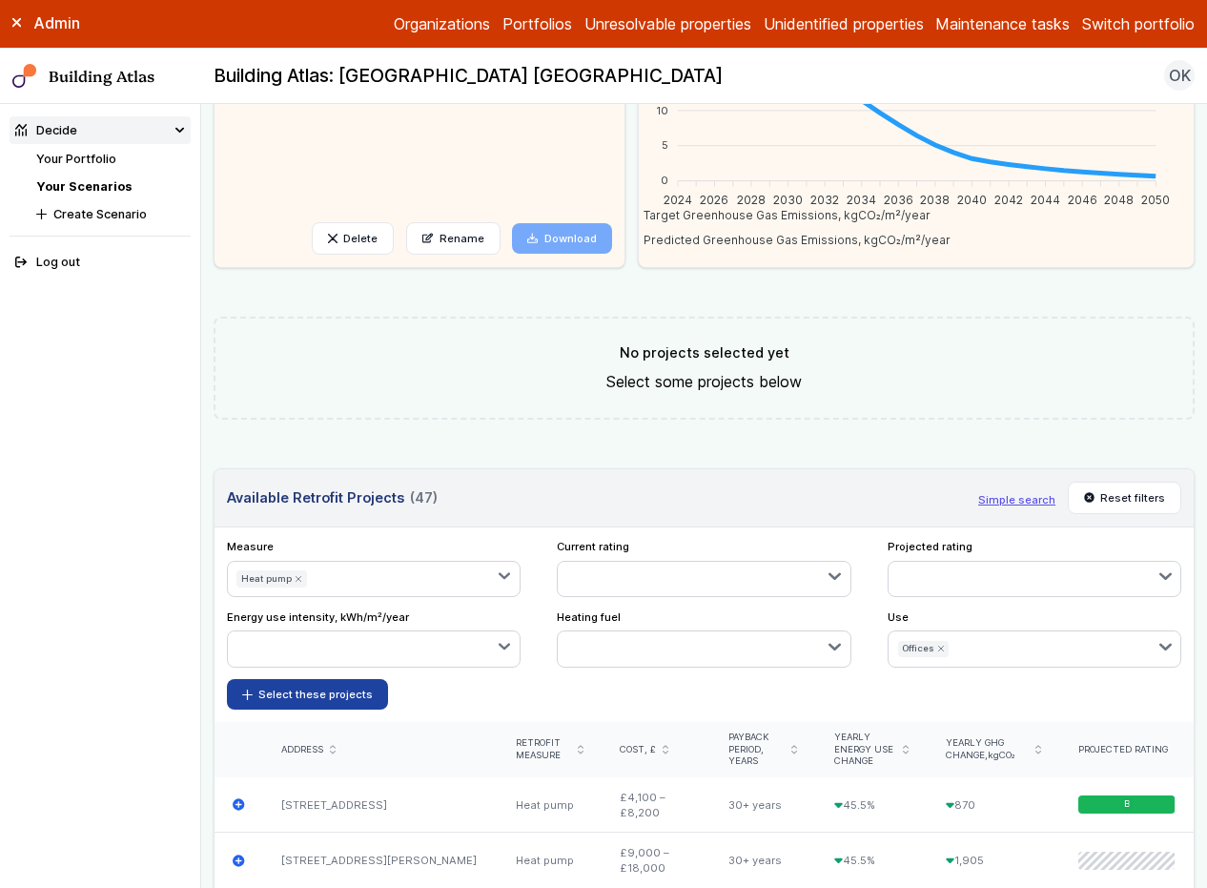
scroll to position [351, 0]
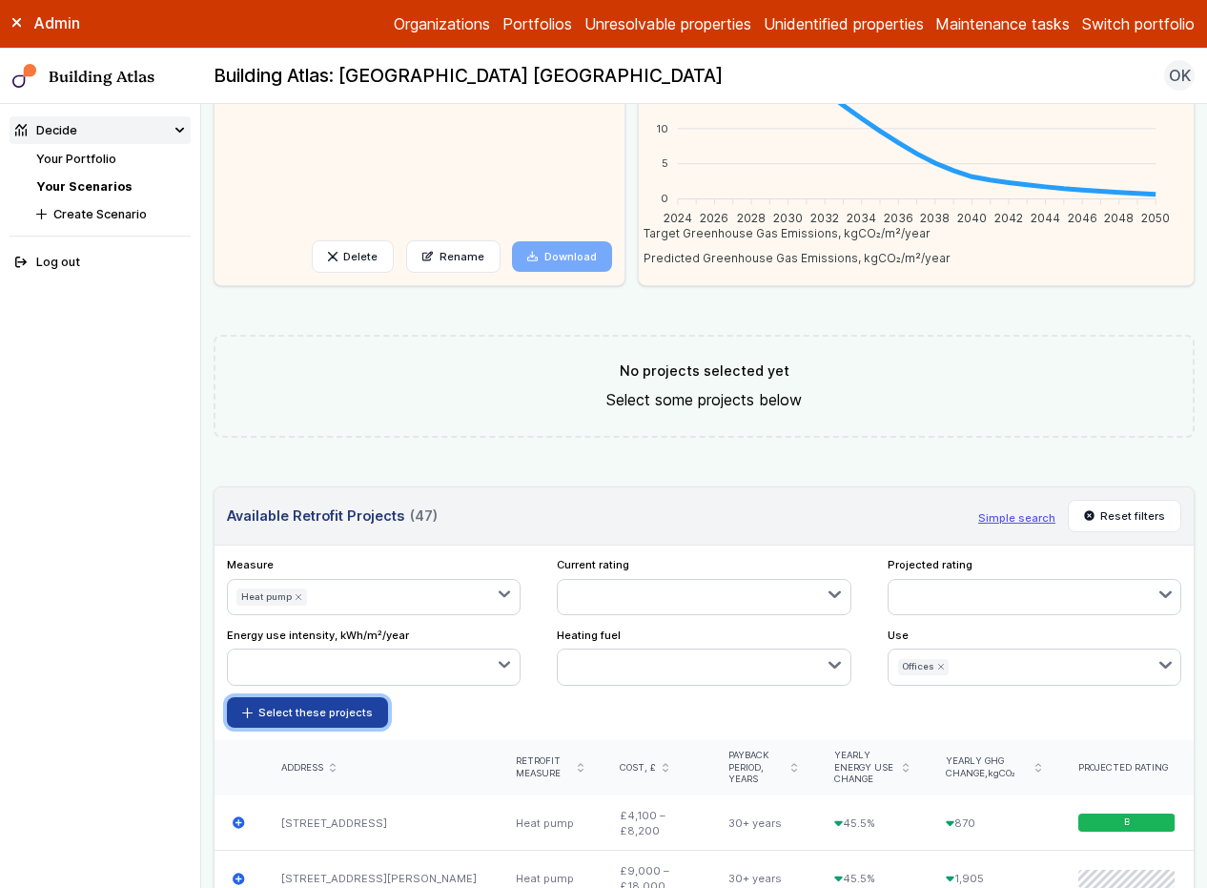
click at [322, 715] on button "Select these projects" at bounding box center [308, 712] width 162 height 31
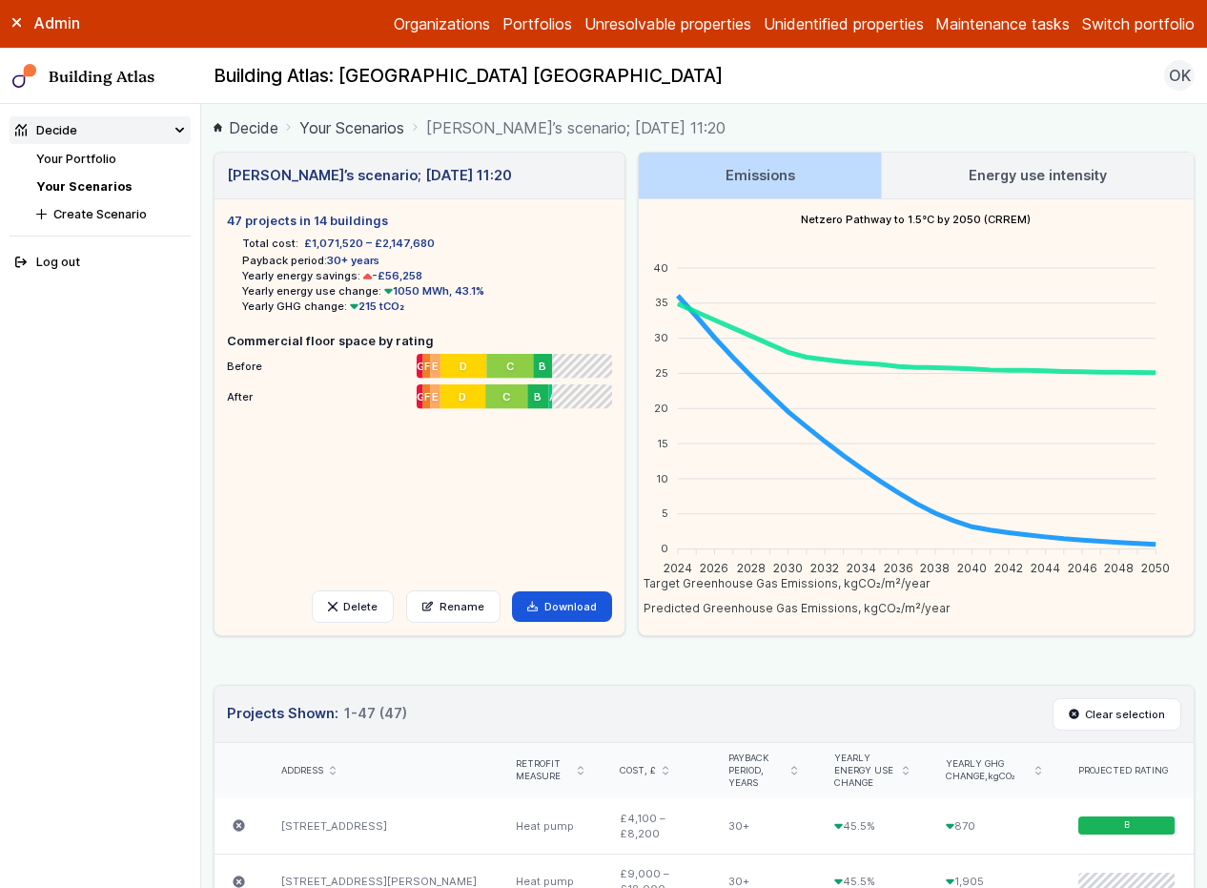
scroll to position [0, 0]
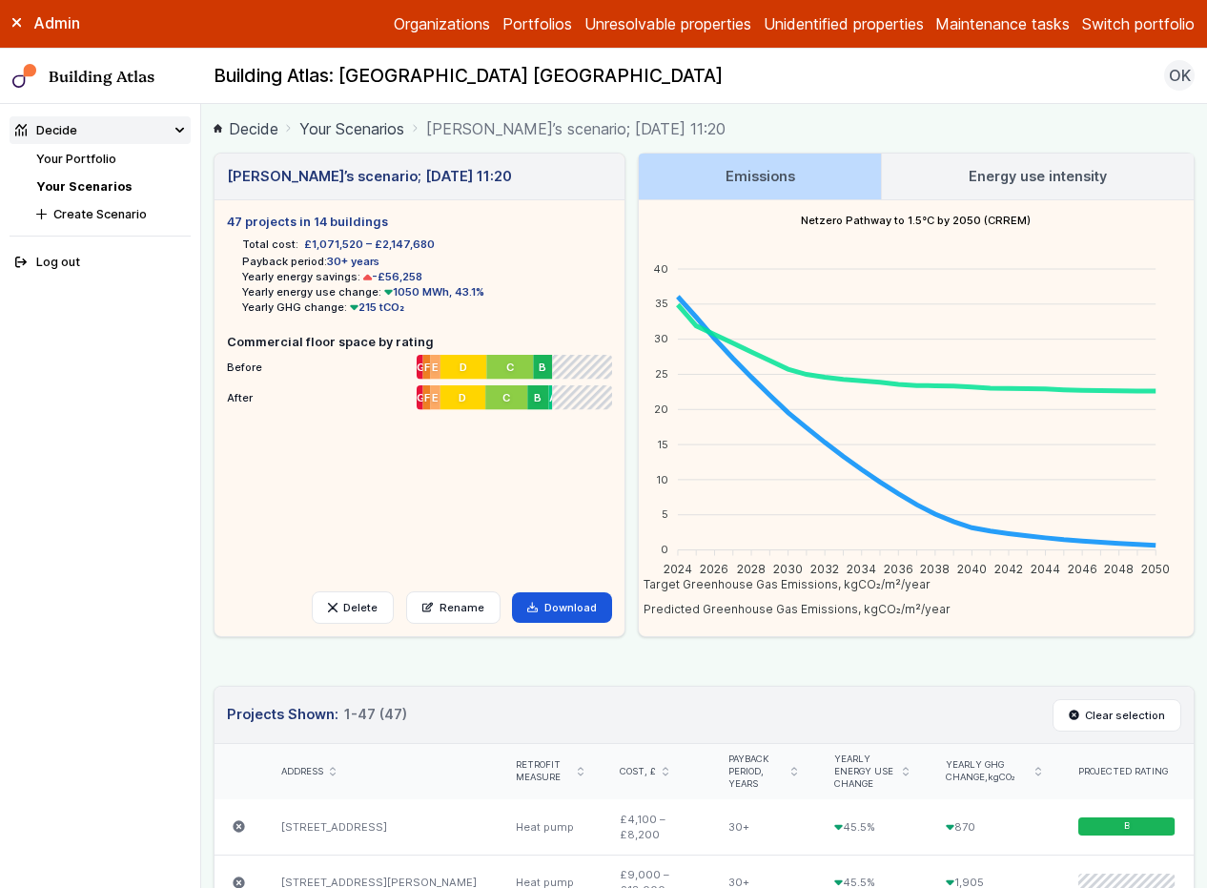
click at [1024, 176] on h3 "Energy use intensity" at bounding box center [1038, 176] width 138 height 21
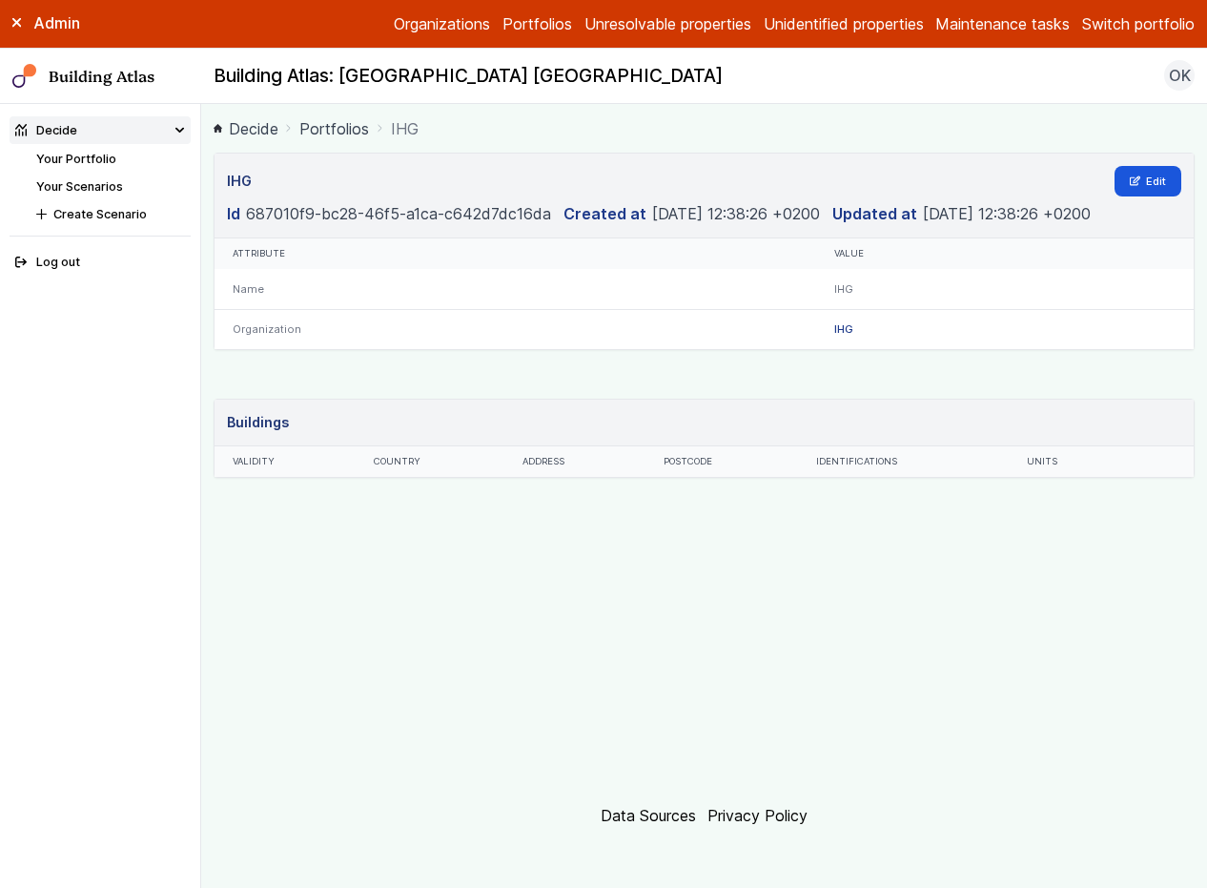
click at [1128, 32] on button "Switch portfolio" at bounding box center [1138, 23] width 113 height 23
click at [0, 0] on button "IHG" at bounding box center [0, 0] width 0 height 0
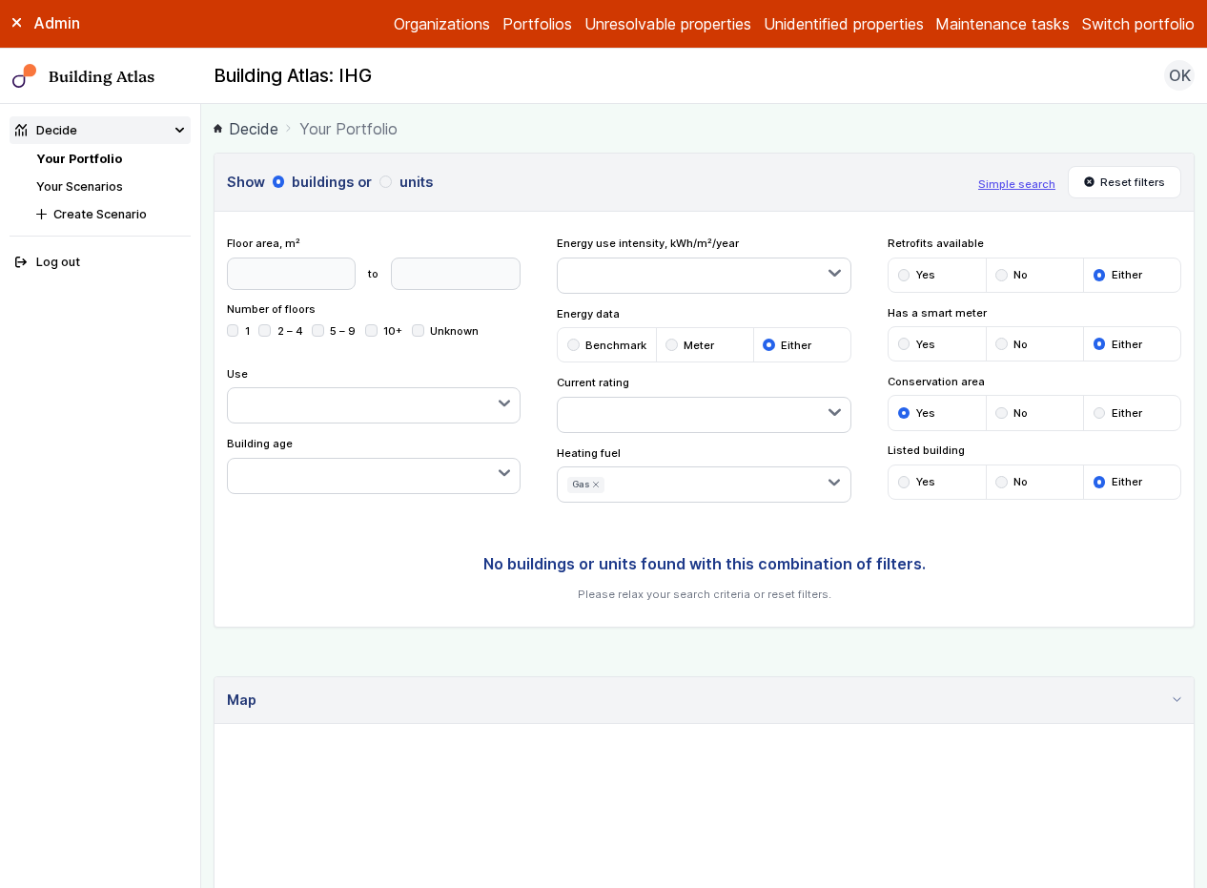
click at [830, 25] on link "Unidentified properties" at bounding box center [844, 23] width 160 height 23
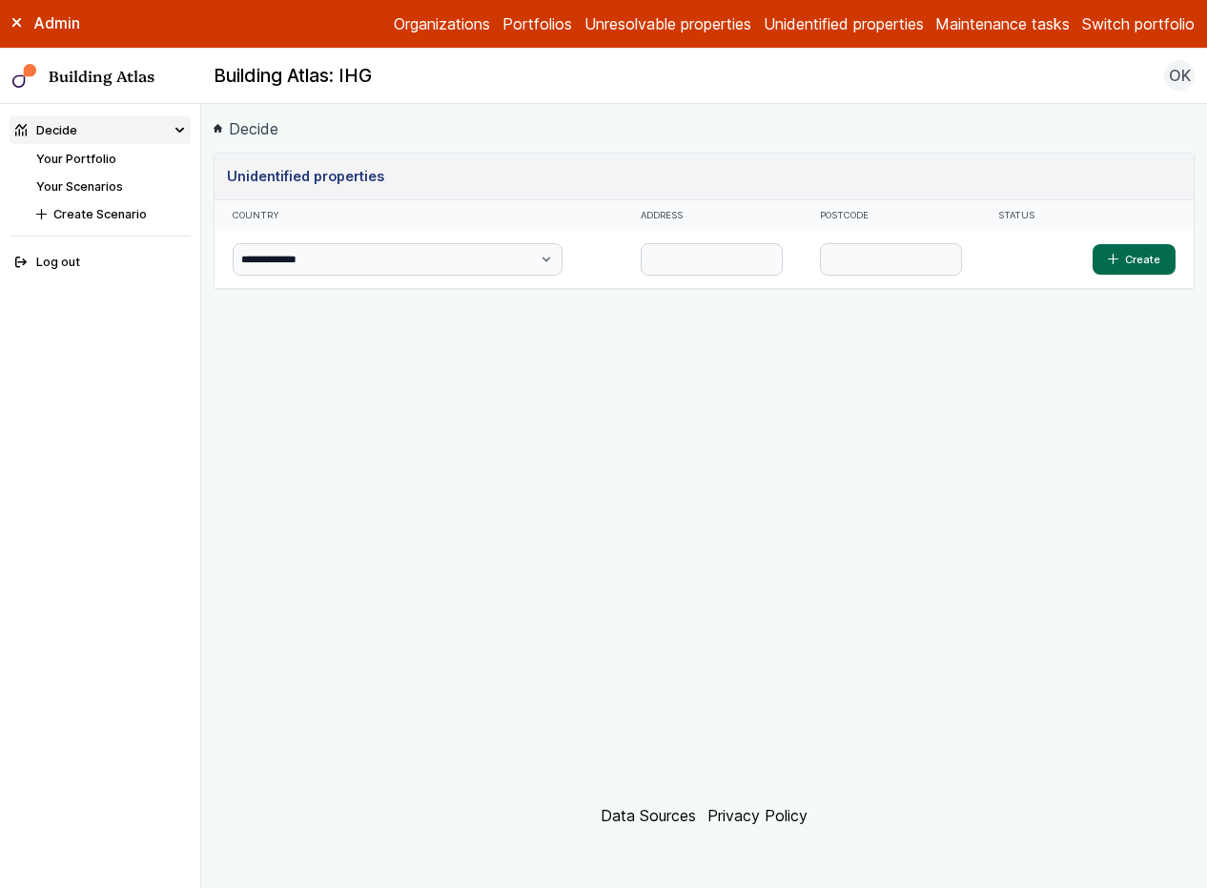
click at [461, 22] on link "Organizations" at bounding box center [442, 23] width 96 height 23
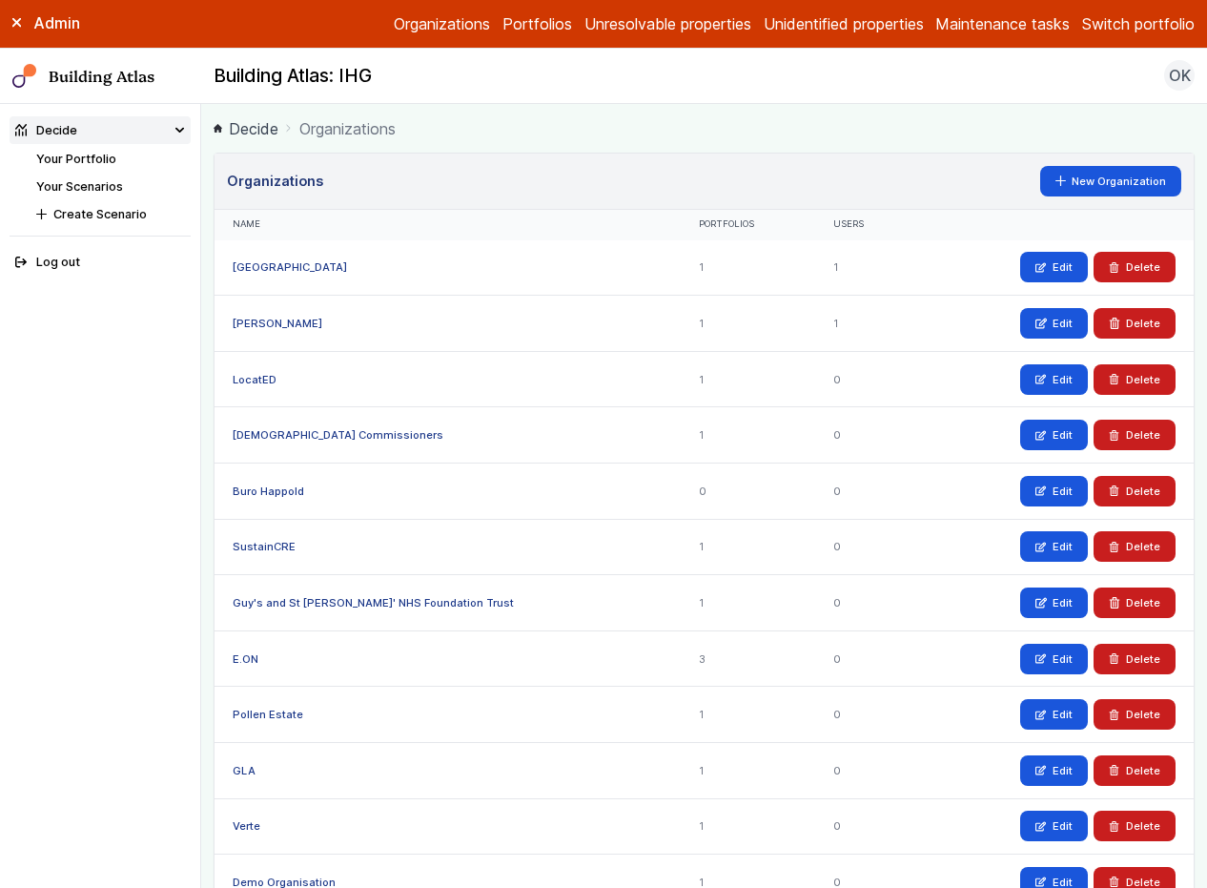
click at [528, 18] on link "Portfolios" at bounding box center [537, 23] width 70 height 23
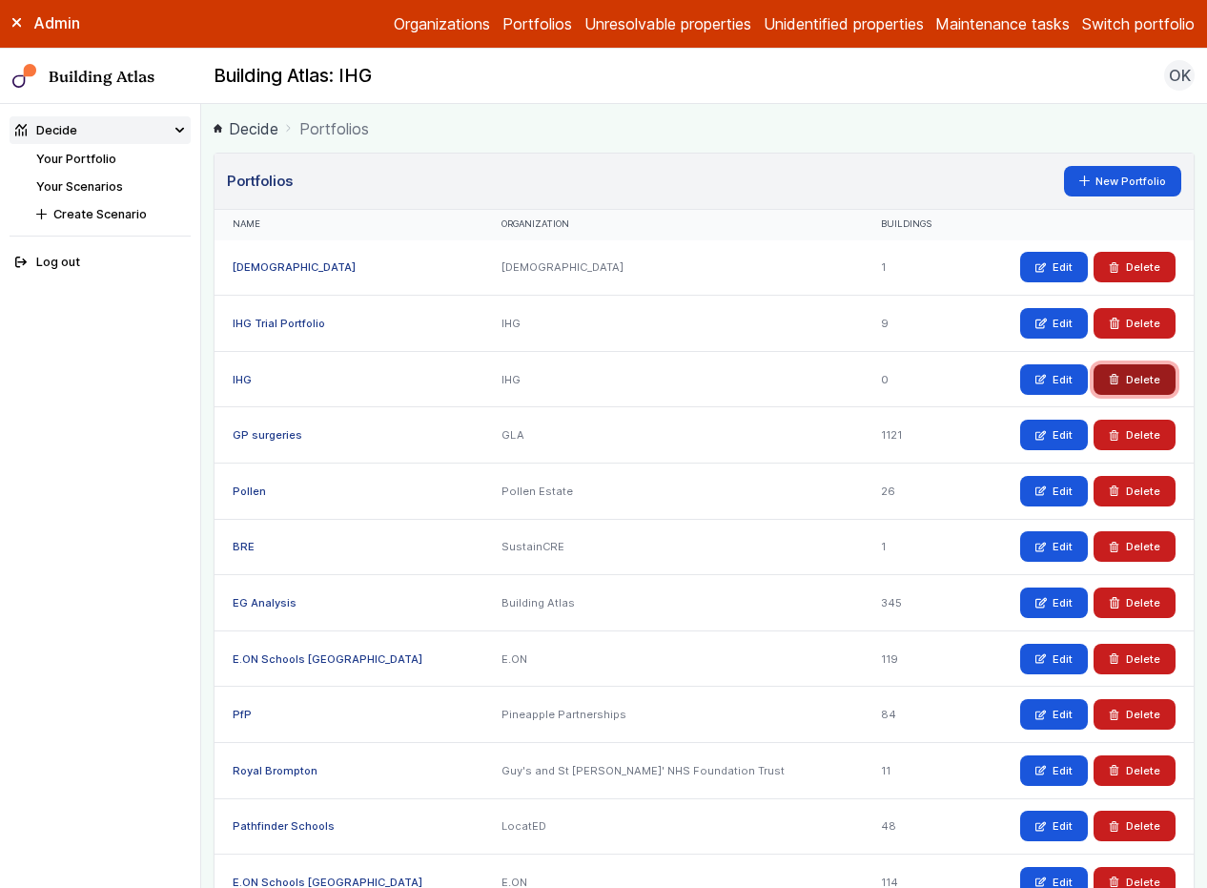
click at [1116, 387] on button "Delete" at bounding box center [1135, 379] width 82 height 31
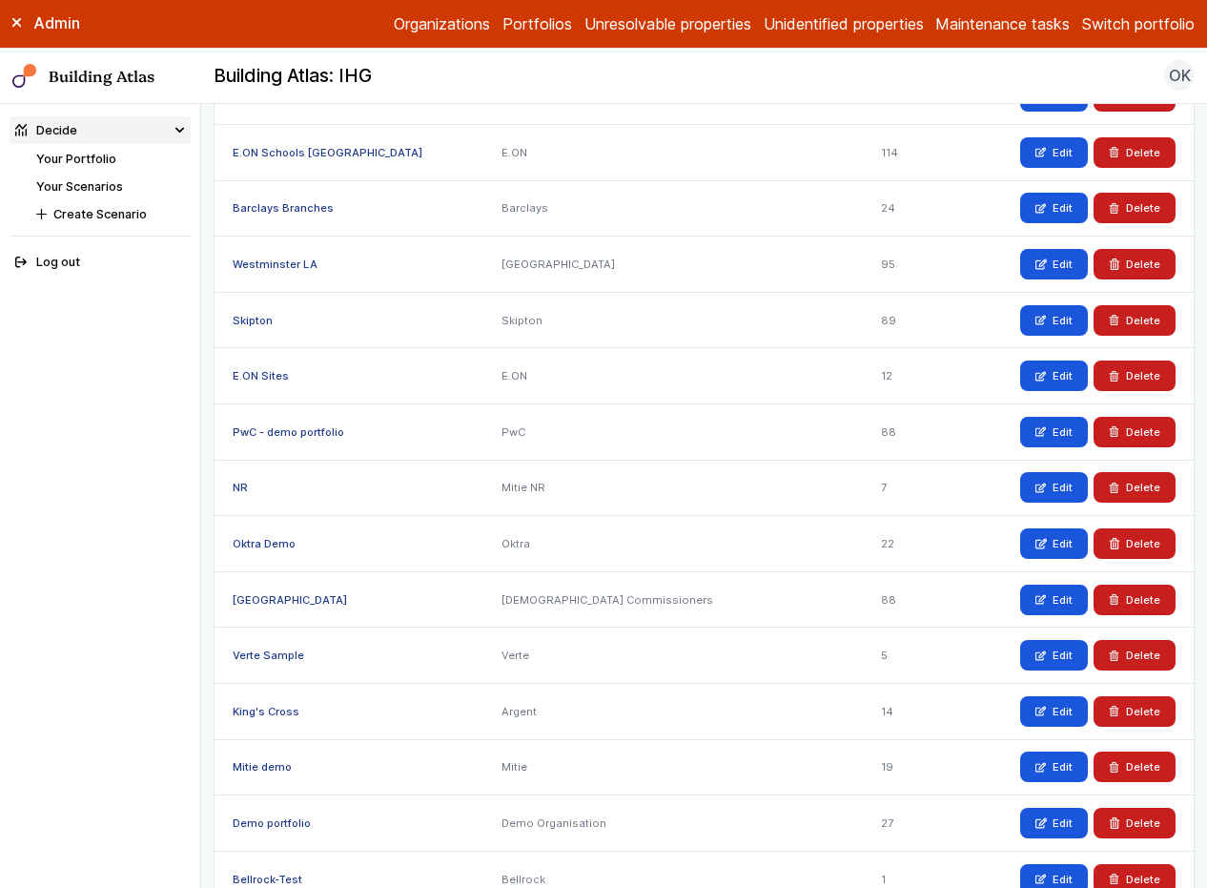
scroll to position [180, 0]
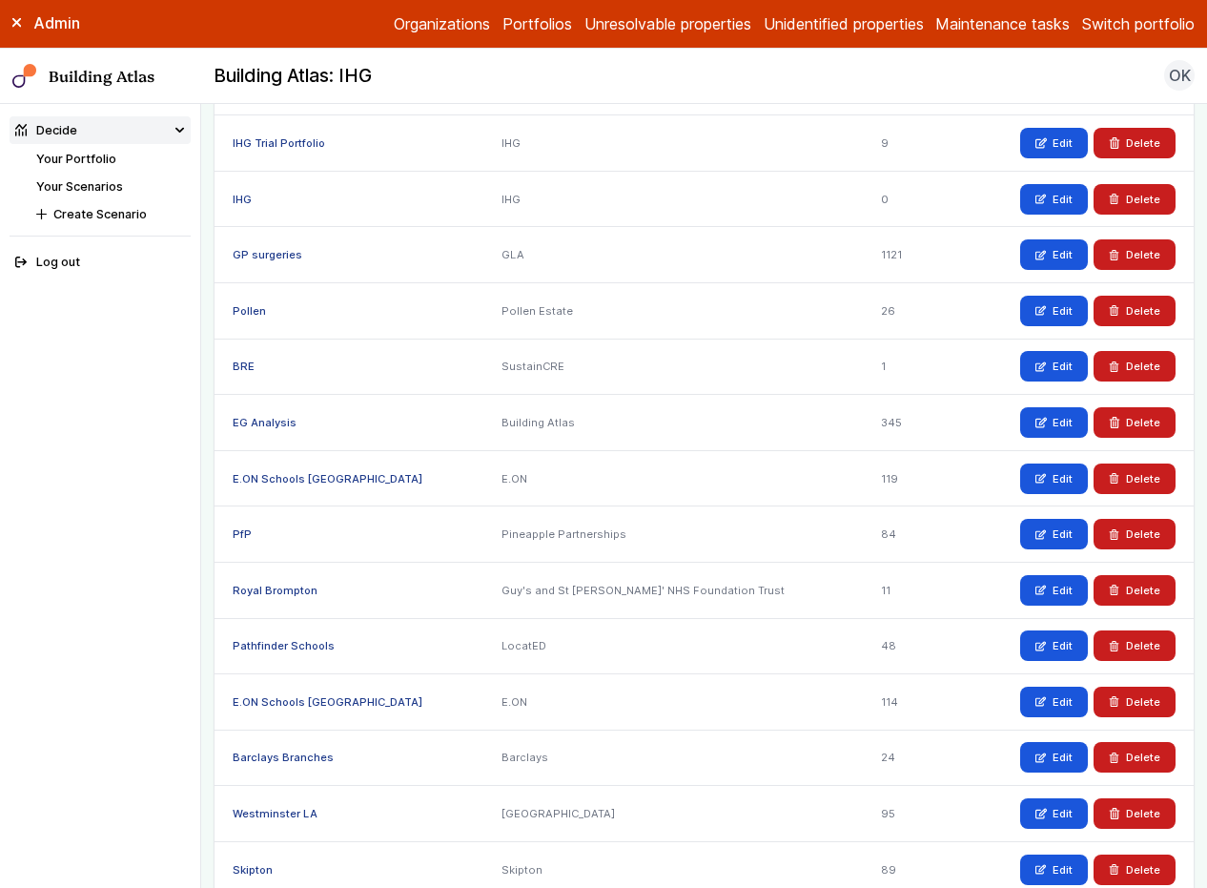
click at [417, 32] on link "Organizations" at bounding box center [442, 23] width 96 height 23
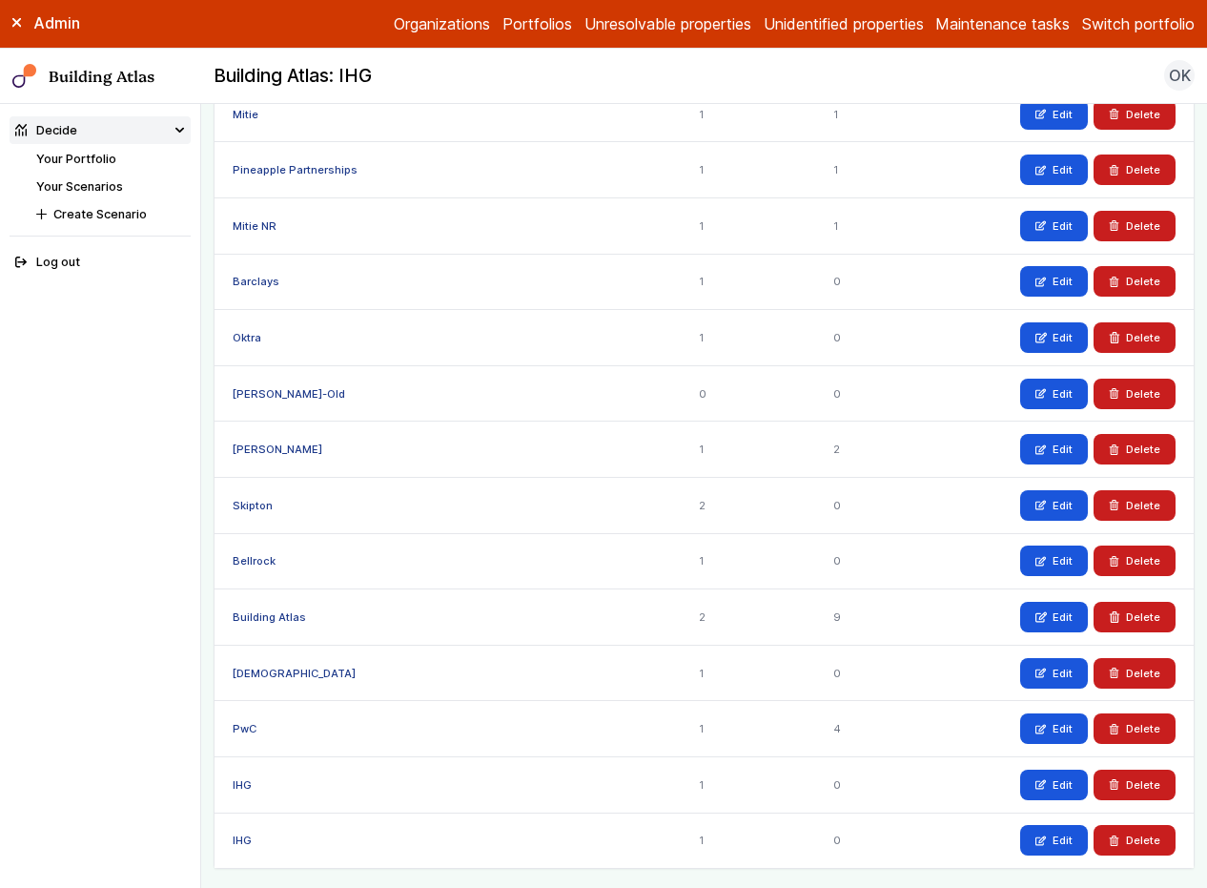
scroll to position [1024, 0]
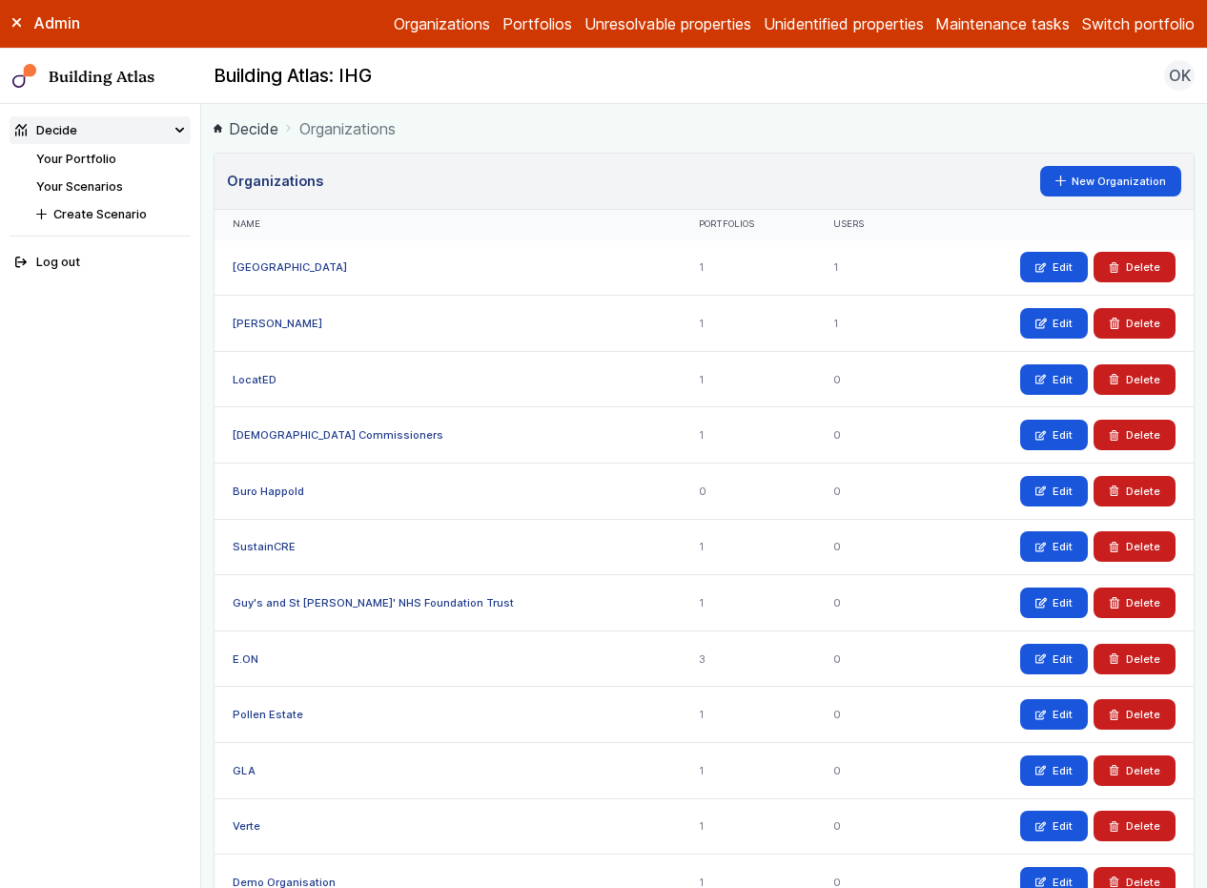
scroll to position [1024, 0]
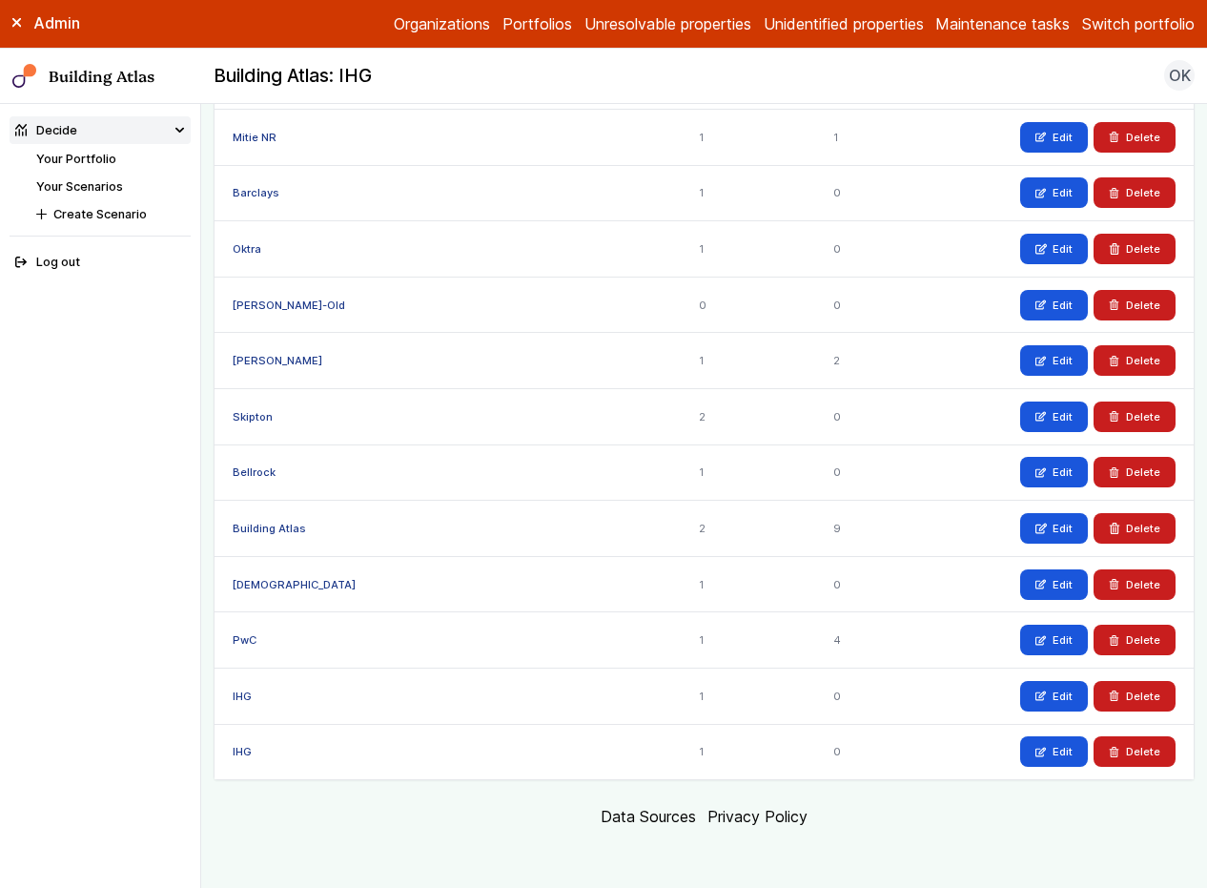
click at [238, 694] on link "IHG" at bounding box center [242, 695] width 19 height 13
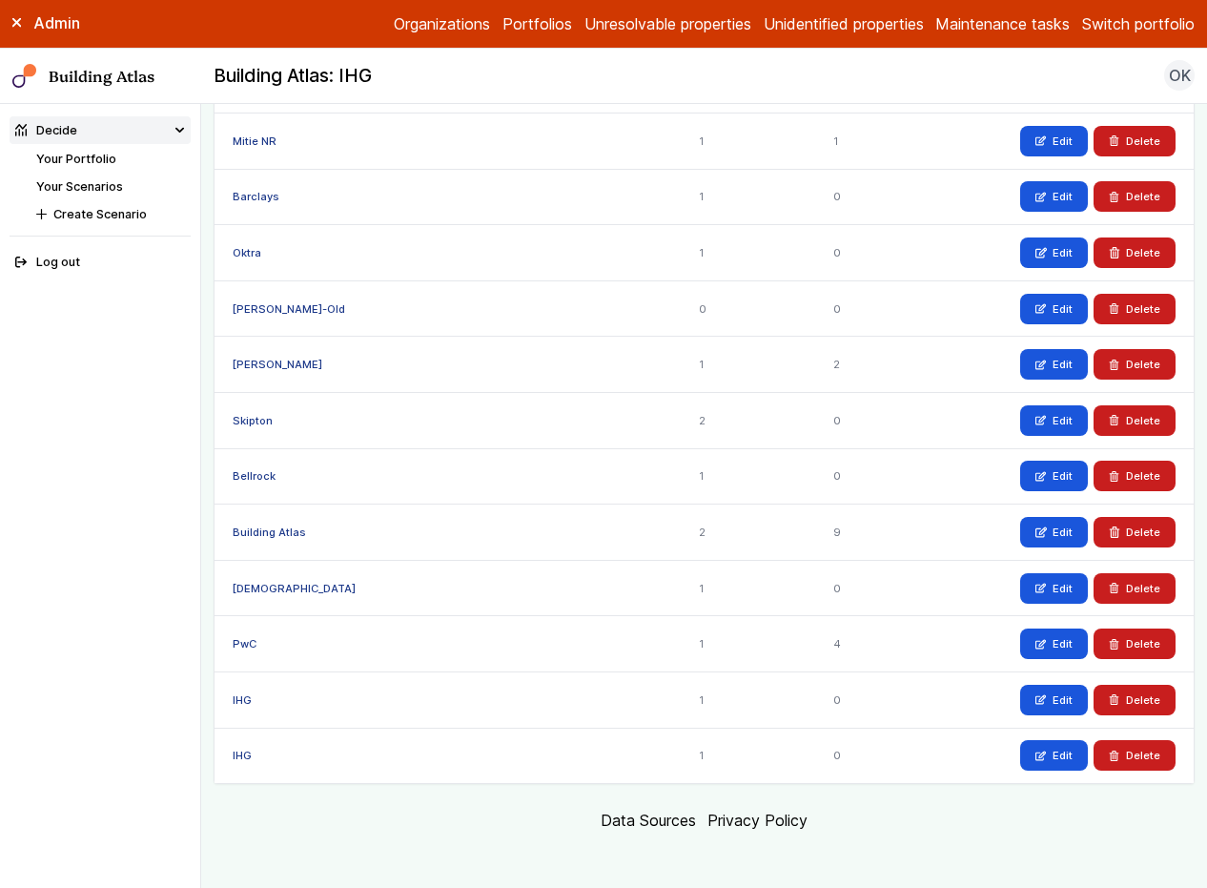
scroll to position [1024, 0]
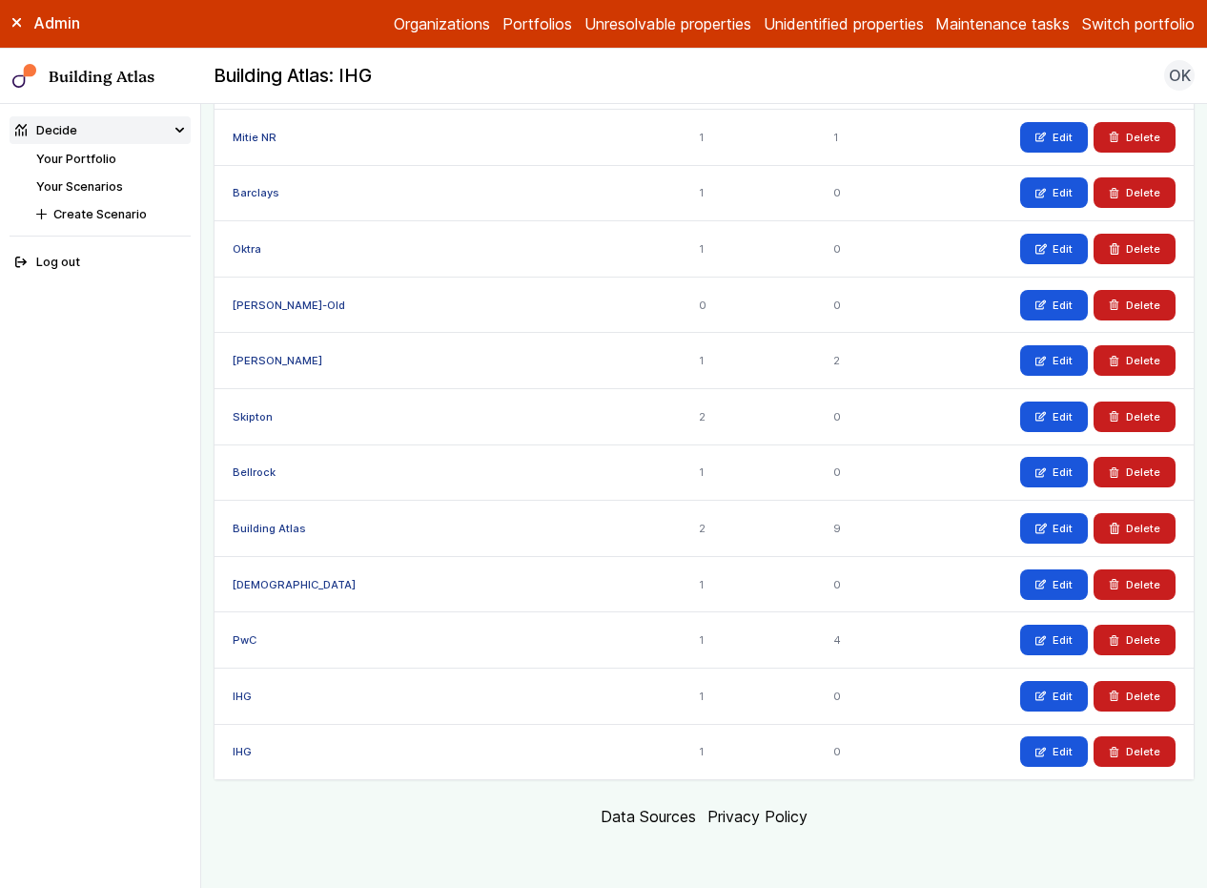
click at [234, 751] on link "IHG" at bounding box center [242, 751] width 19 height 13
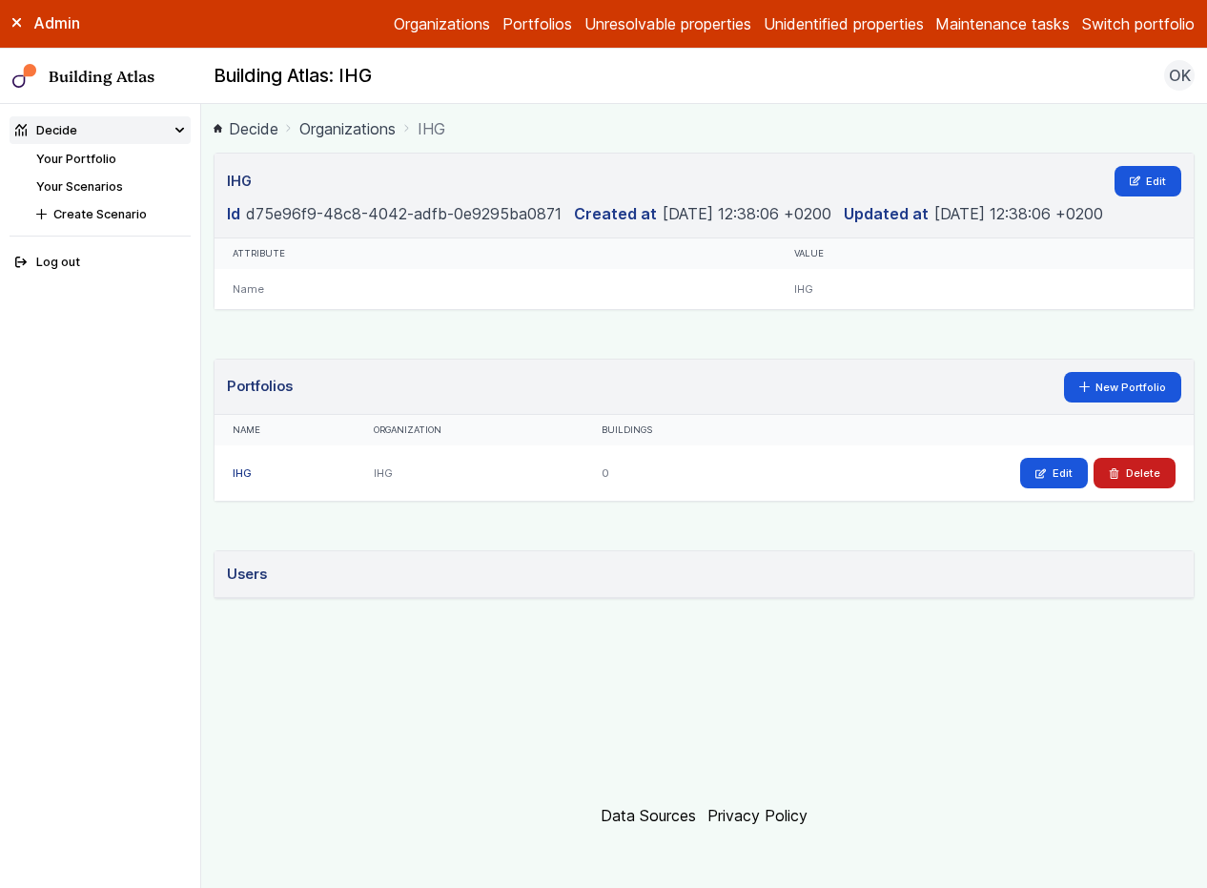
click at [248, 474] on link "IHG" at bounding box center [242, 472] width 19 height 13
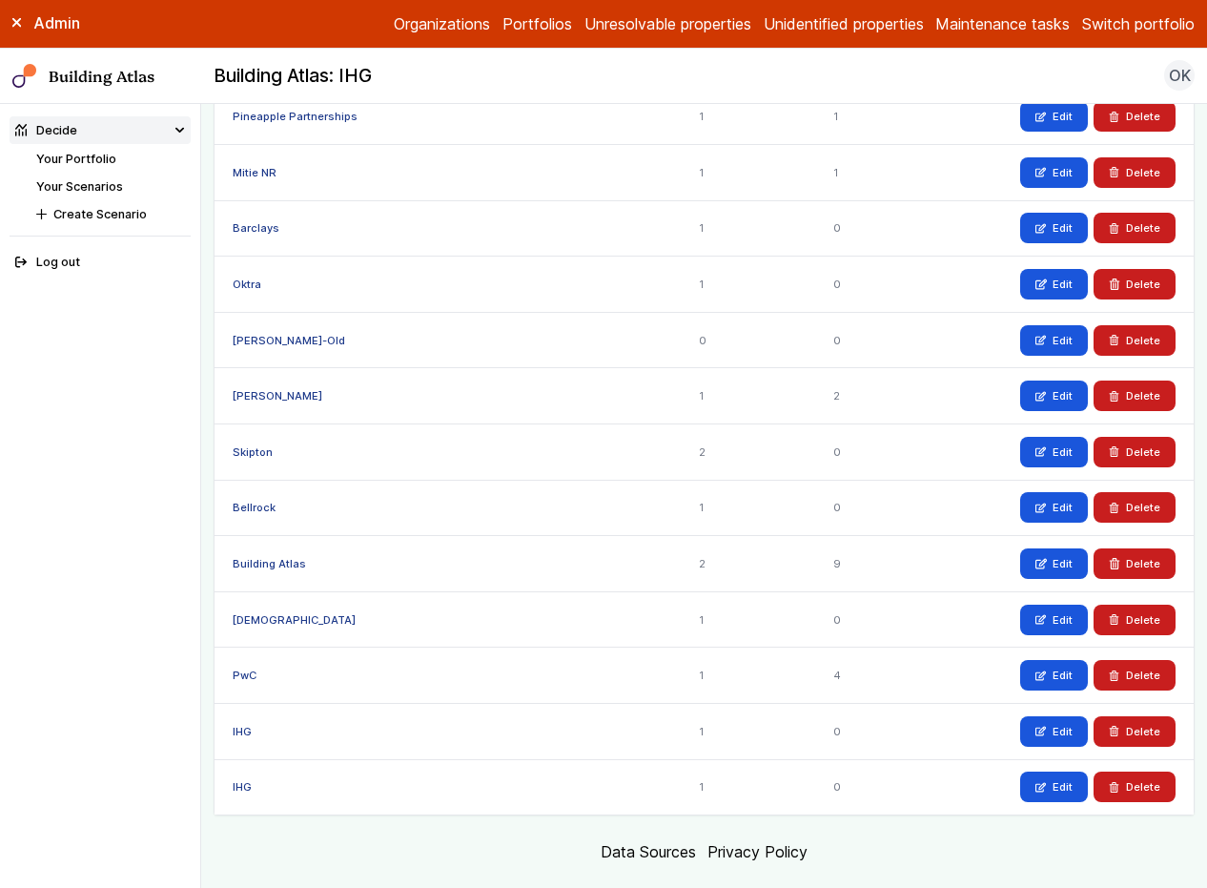
scroll to position [1024, 0]
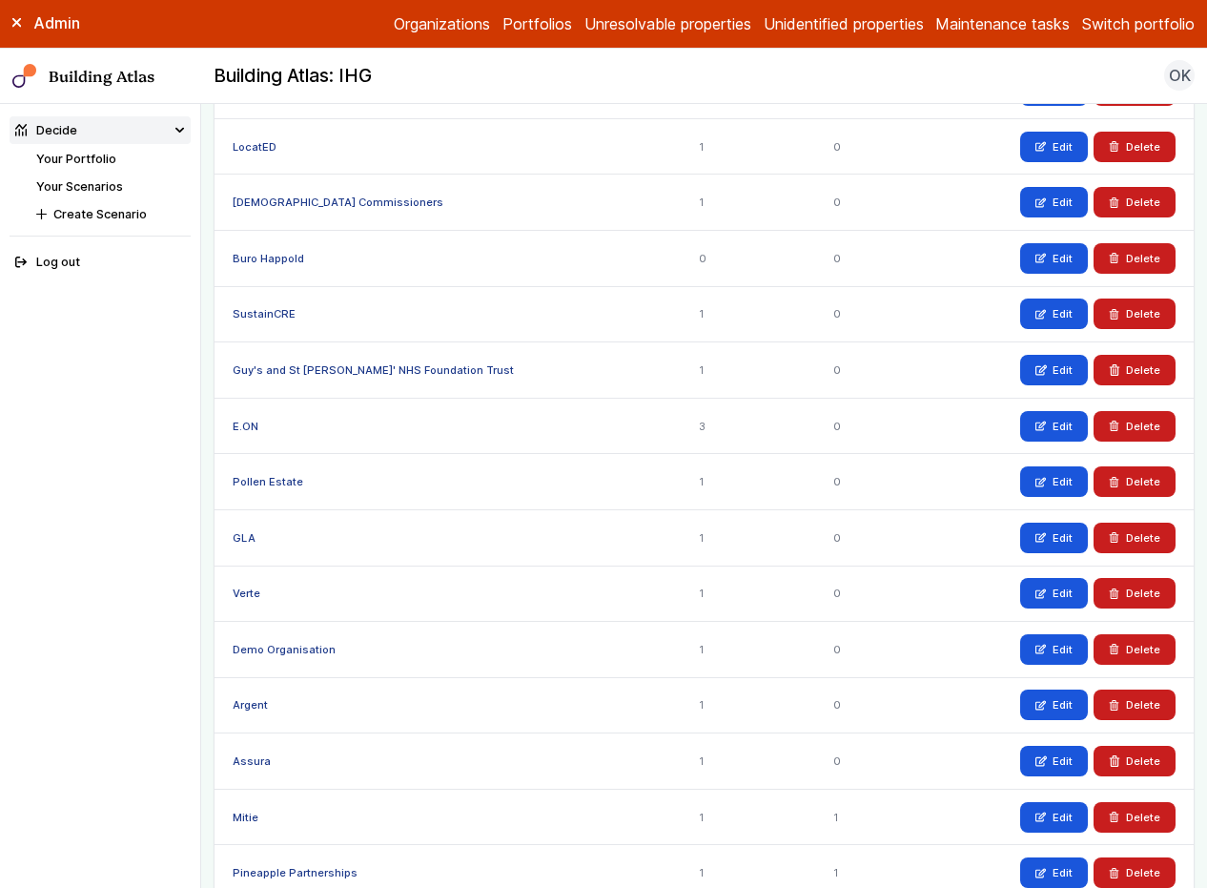
scroll to position [1024, 0]
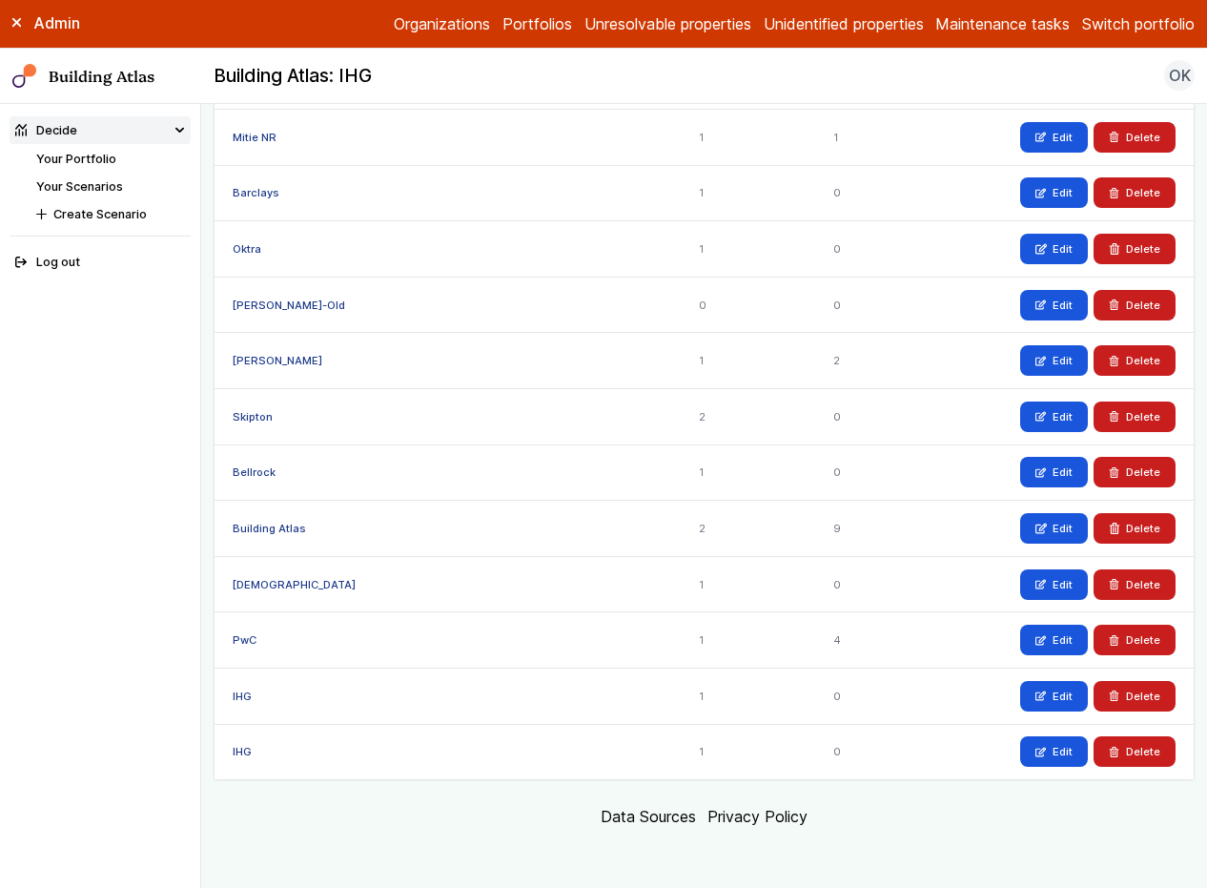
click at [235, 748] on link "IHG" at bounding box center [242, 751] width 19 height 13
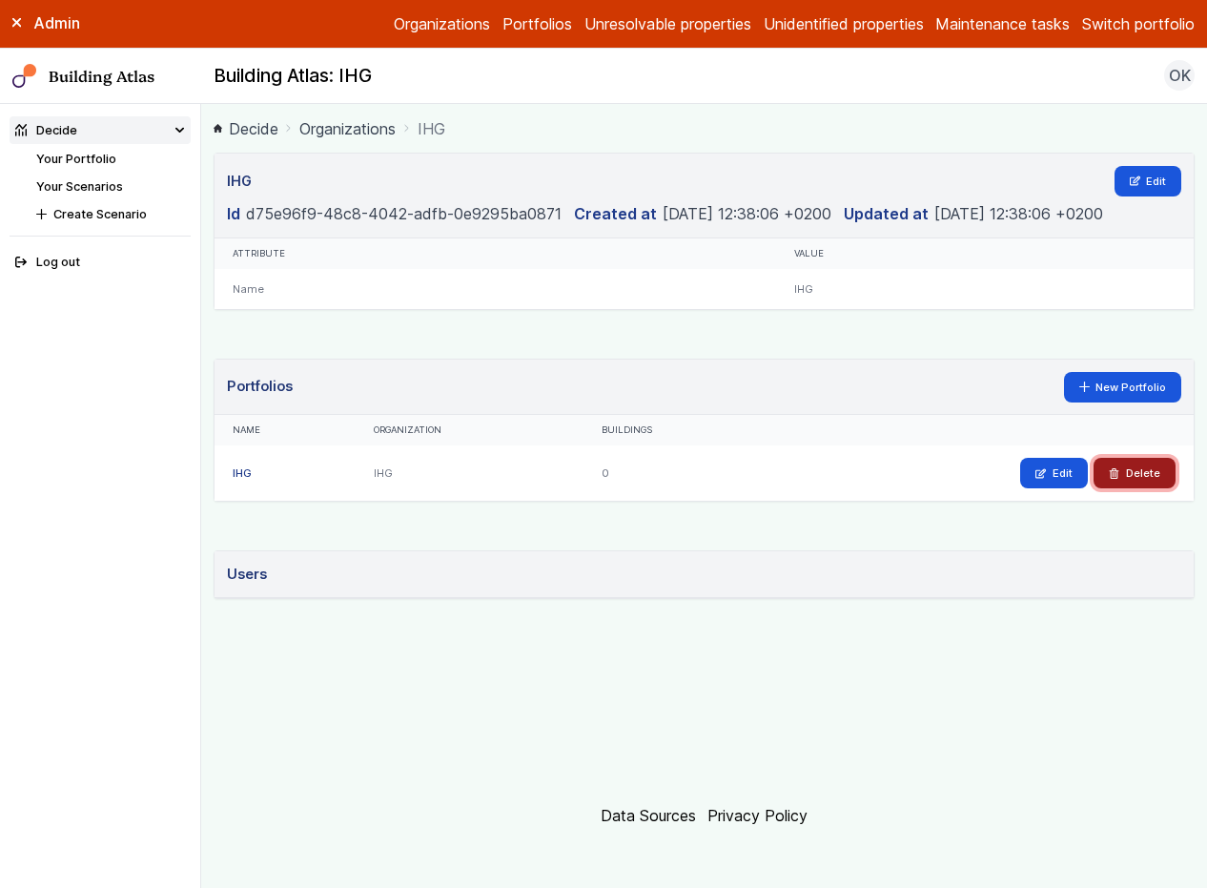
click at [1125, 472] on button "Delete" at bounding box center [1135, 473] width 82 height 31
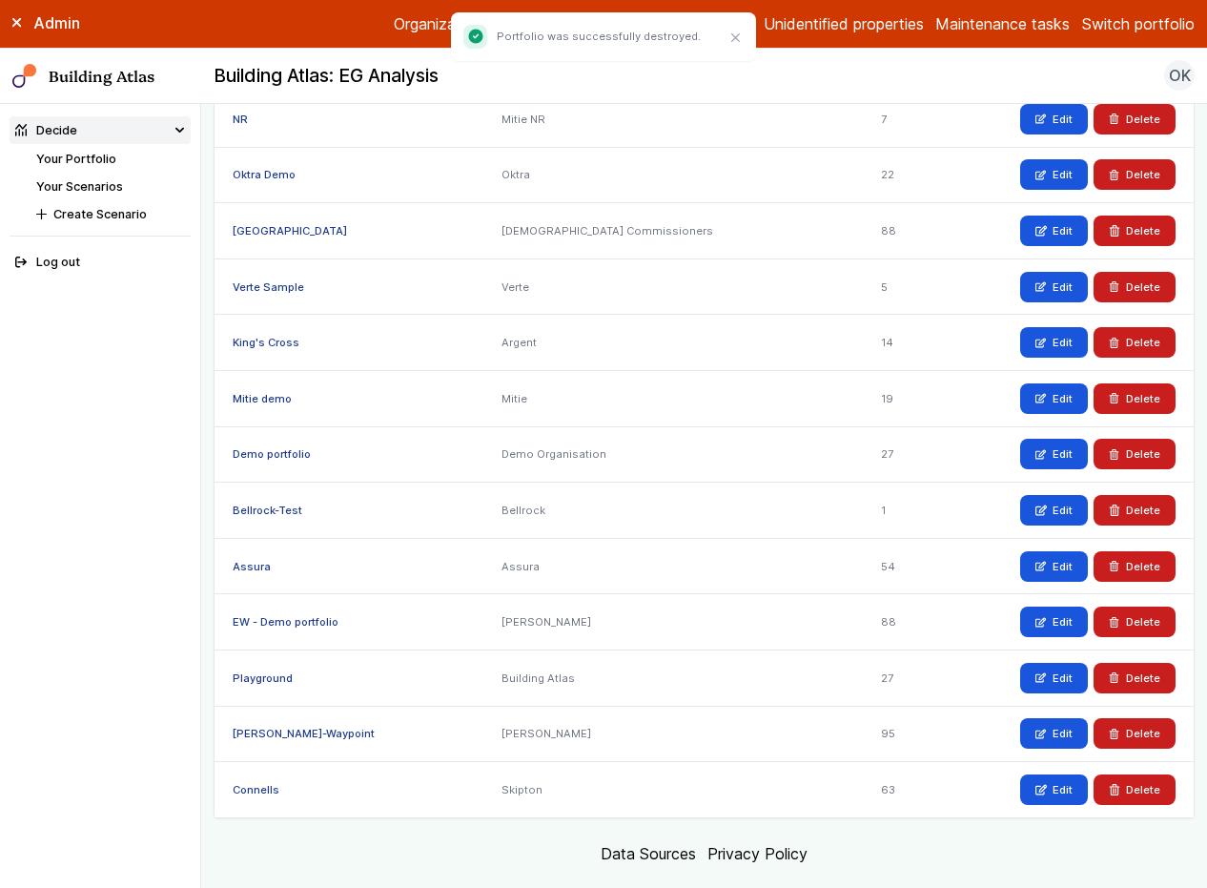
scroll to position [1079, 0]
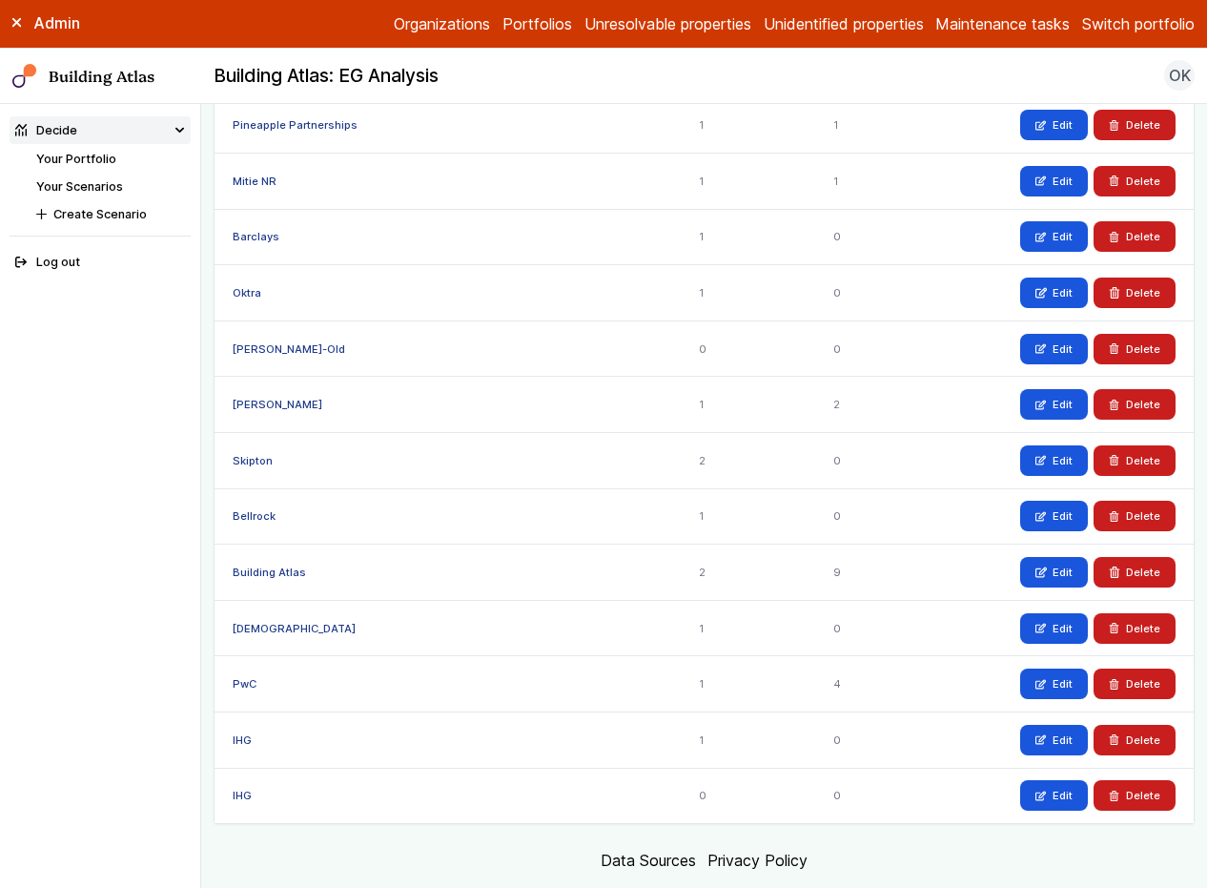
scroll to position [1024, 0]
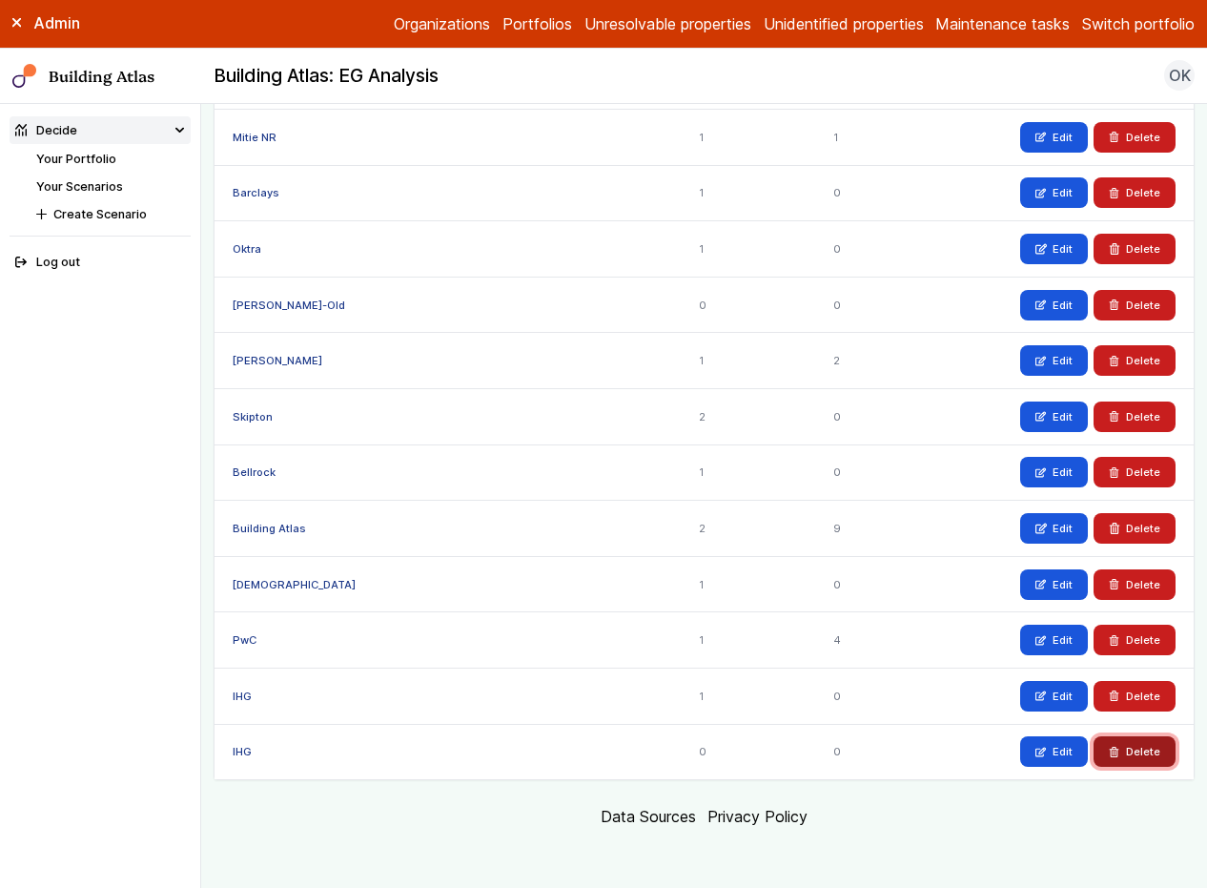
click at [1111, 754] on button "Delete" at bounding box center [1135, 751] width 82 height 31
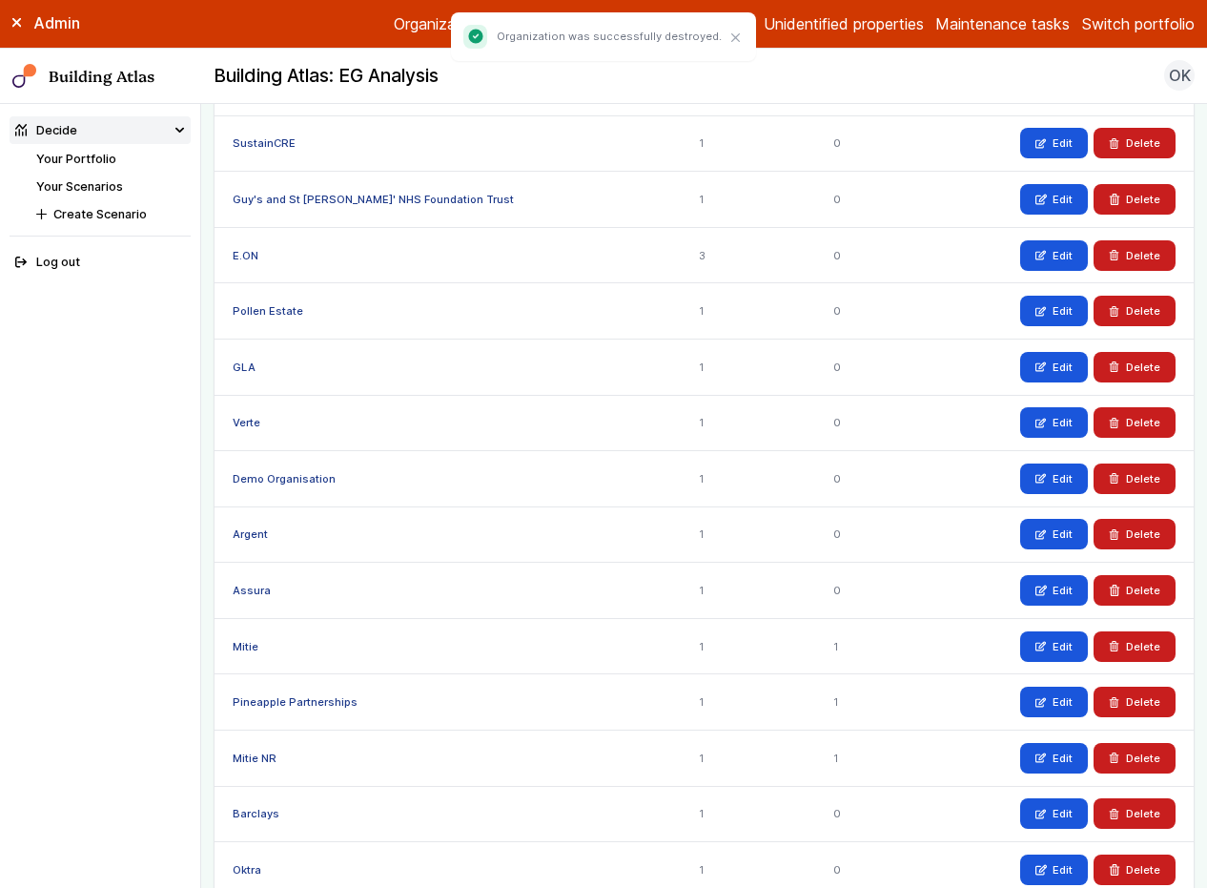
scroll to position [968, 0]
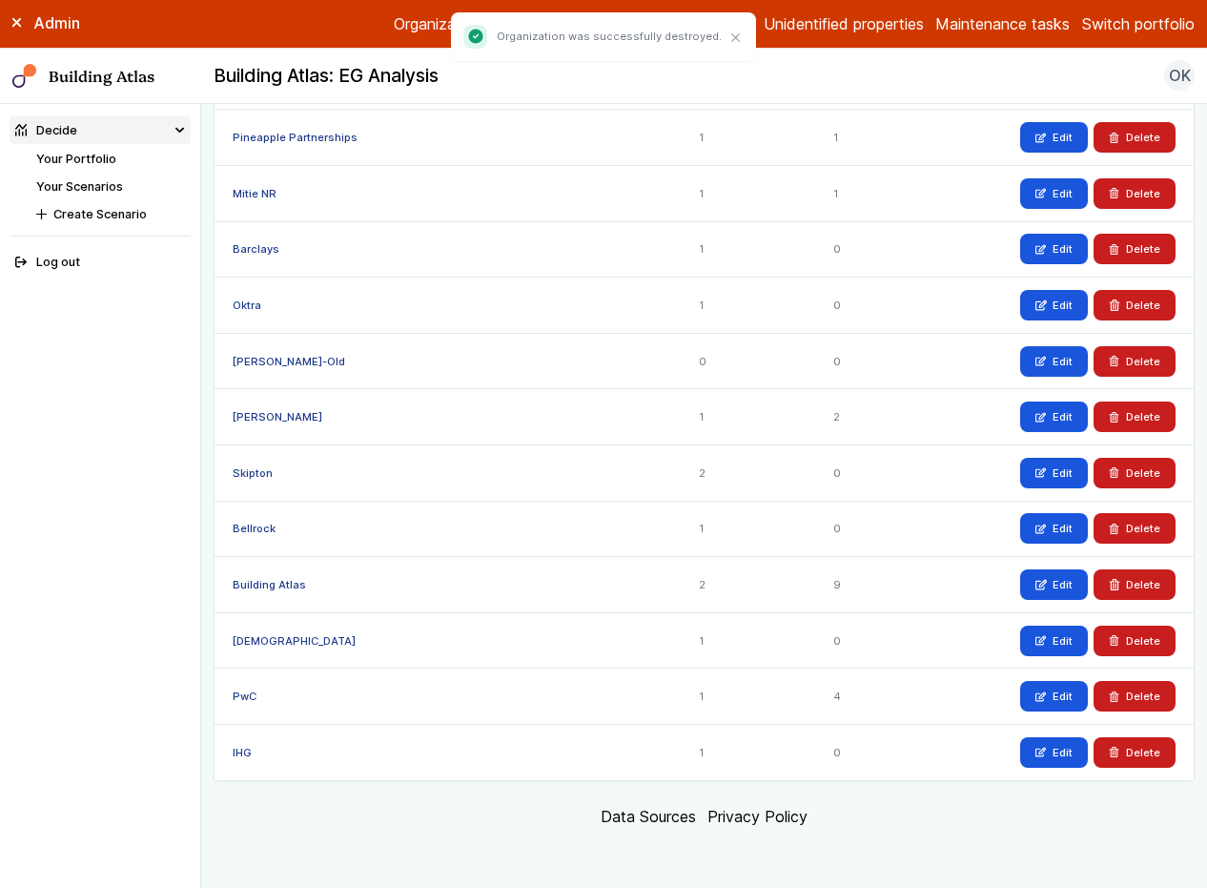
click at [1108, 22] on button "Switch portfolio" at bounding box center [1138, 23] width 113 height 23
click at [0, 0] on button "IHG Trial Portfolio" at bounding box center [0, 0] width 0 height 0
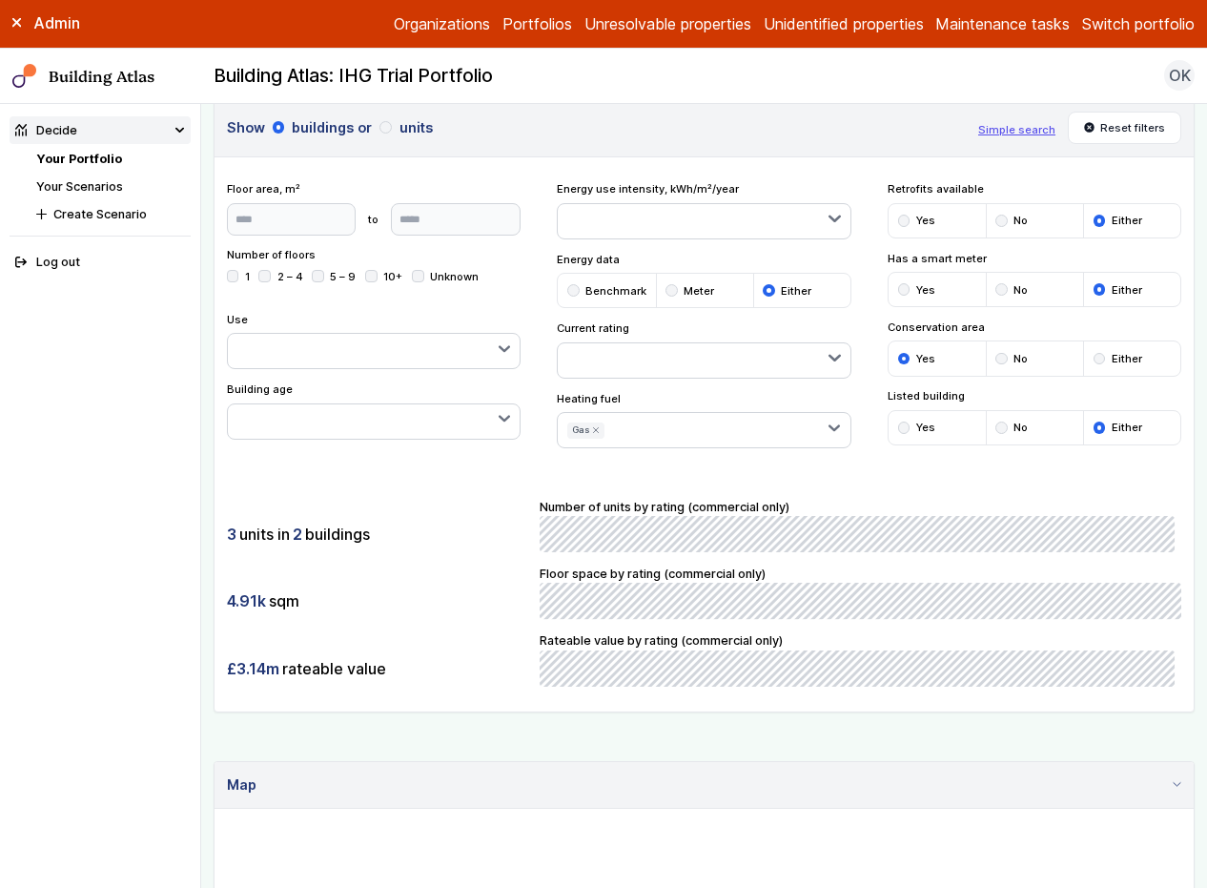
scroll to position [71, 0]
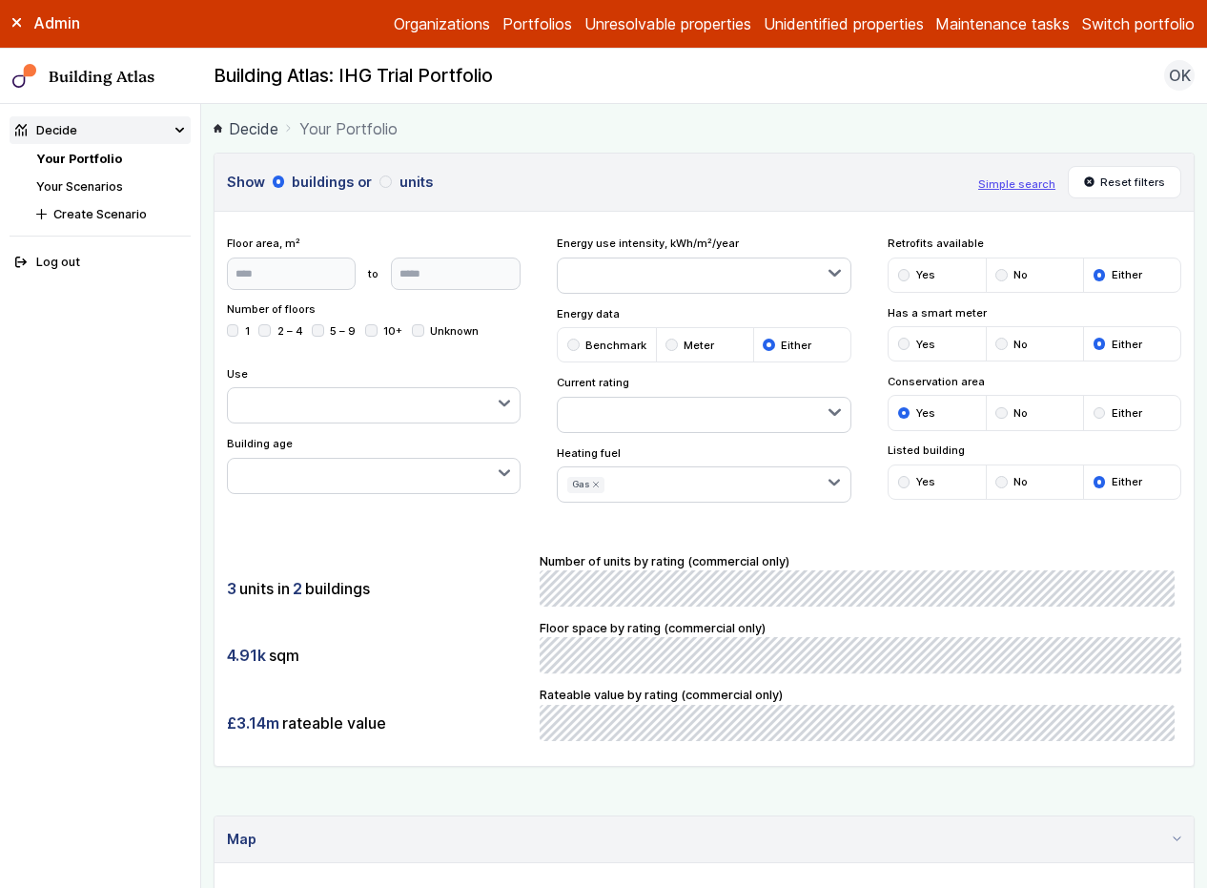
click at [1021, 185] on button "Simple search" at bounding box center [1016, 183] width 77 height 15
click at [1097, 183] on button "Reset filters" at bounding box center [1125, 182] width 114 height 32
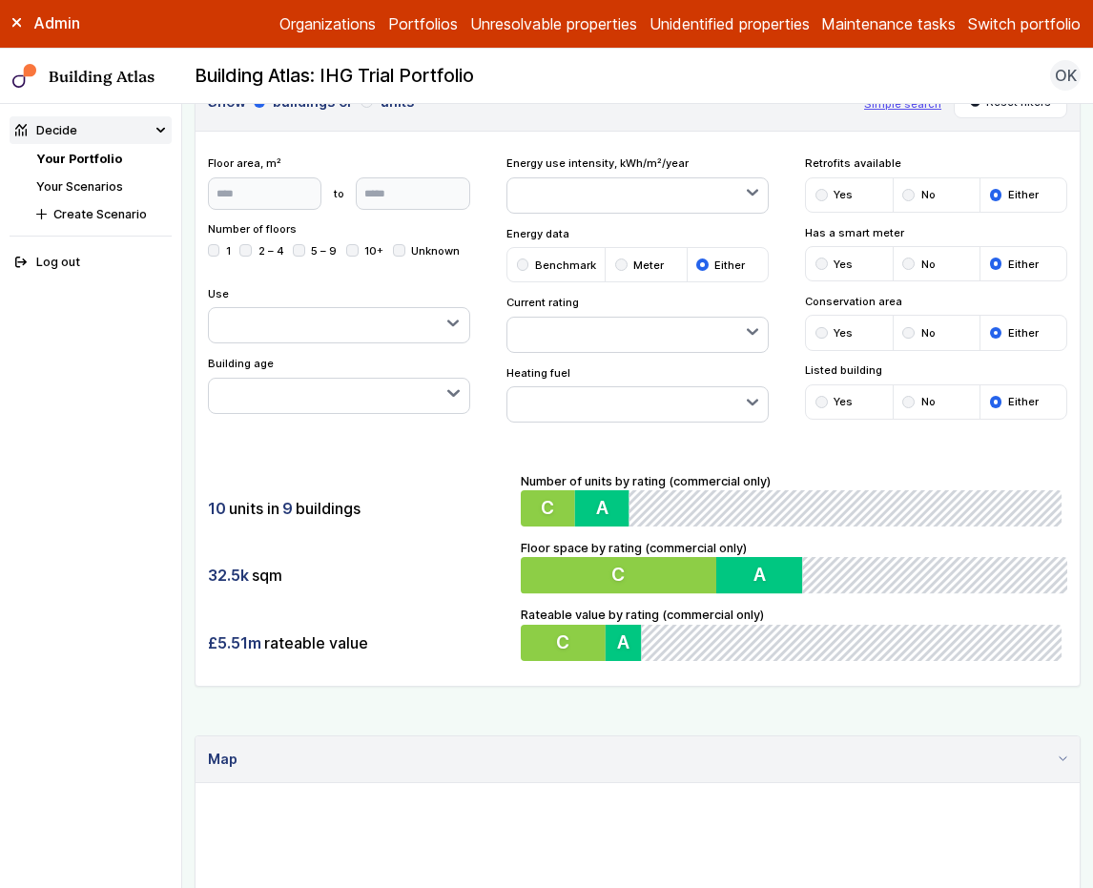
scroll to position [525, 0]
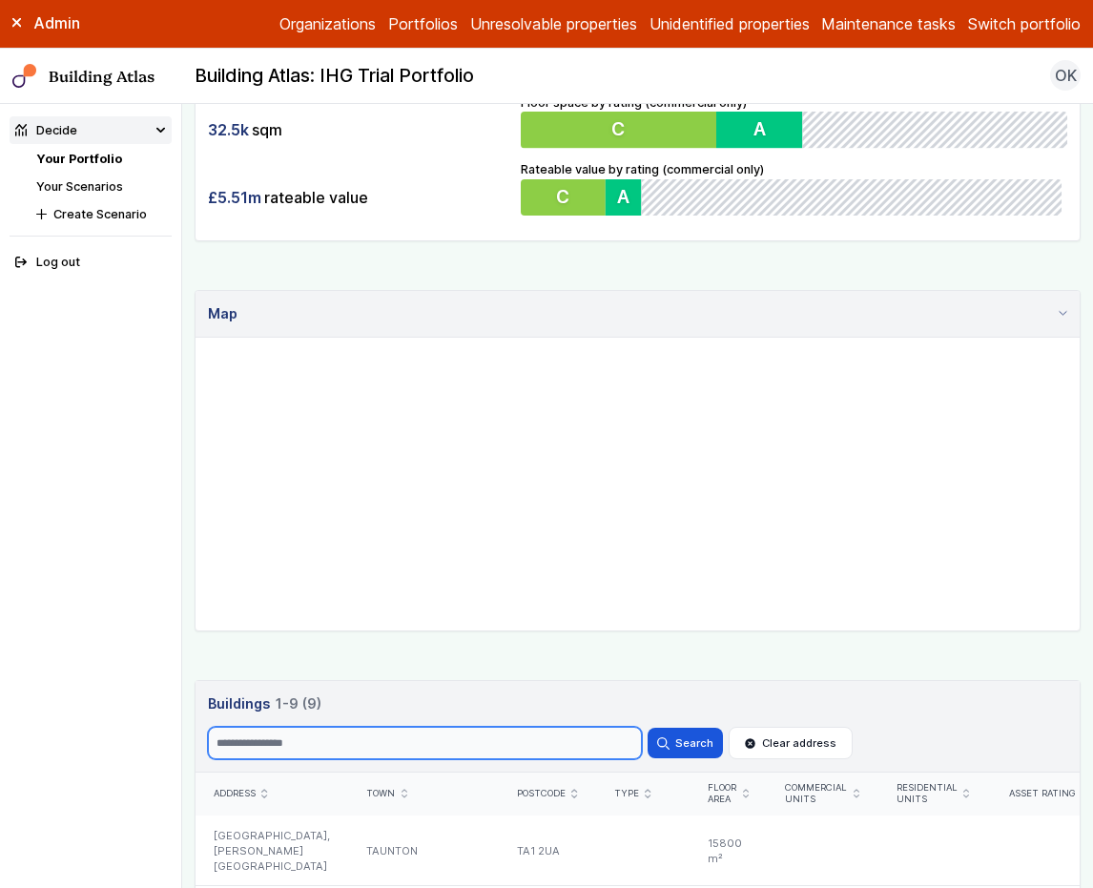
click at [549, 734] on input "Search" at bounding box center [425, 743] width 434 height 32
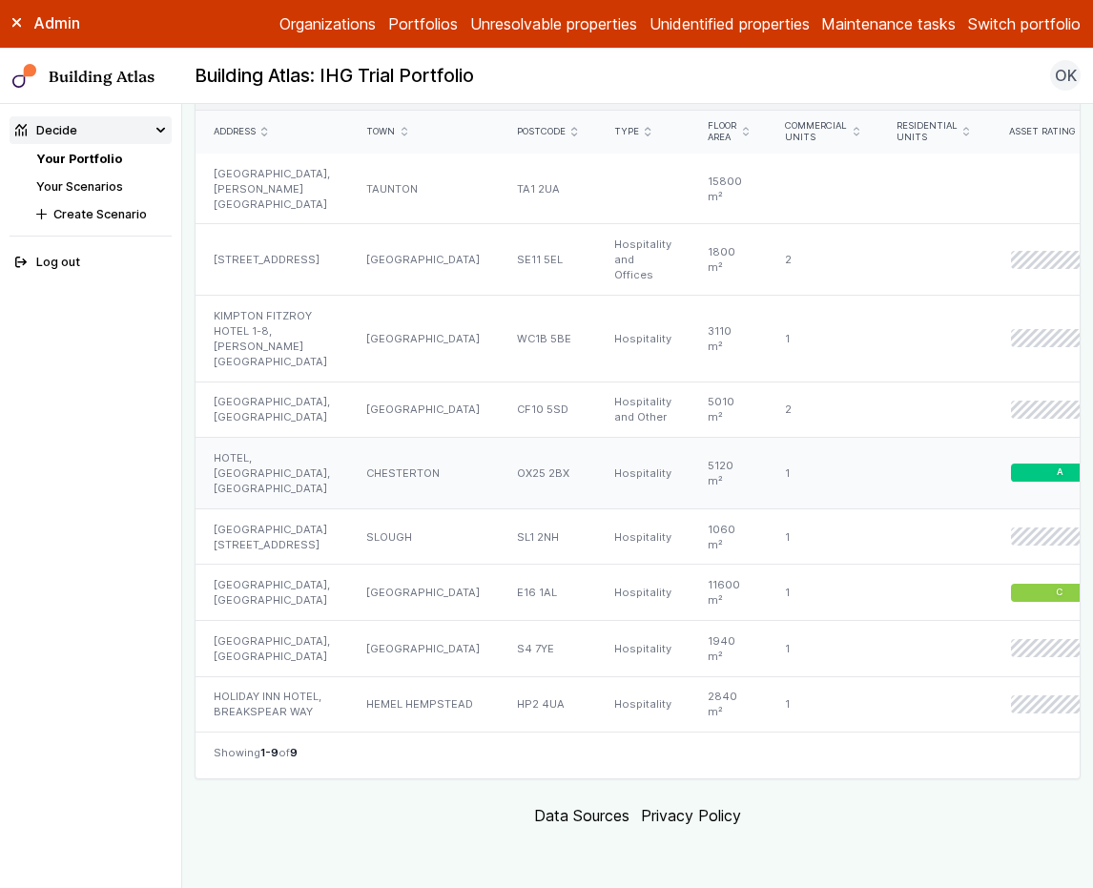
scroll to position [1369, 0]
click at [831, 817] on footer "Data Sources Privacy Policy" at bounding box center [638, 815] width 886 height 48
click at [423, 508] on div "SLOUGH" at bounding box center [423, 536] width 150 height 56
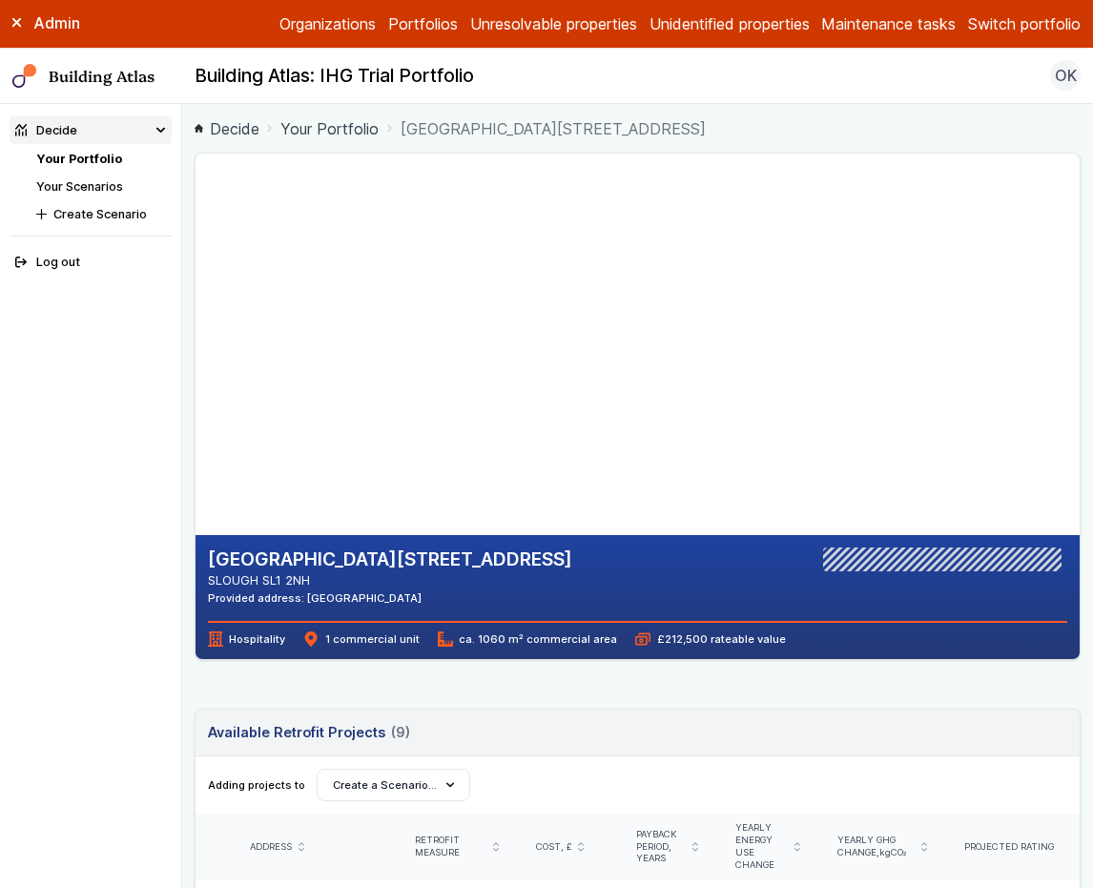
drag, startPoint x: 428, startPoint y: 476, endPoint x: 424, endPoint y: 437, distance: 39.3
click at [195, 437] on gmp-map-3d at bounding box center [195, 344] width 0 height 381
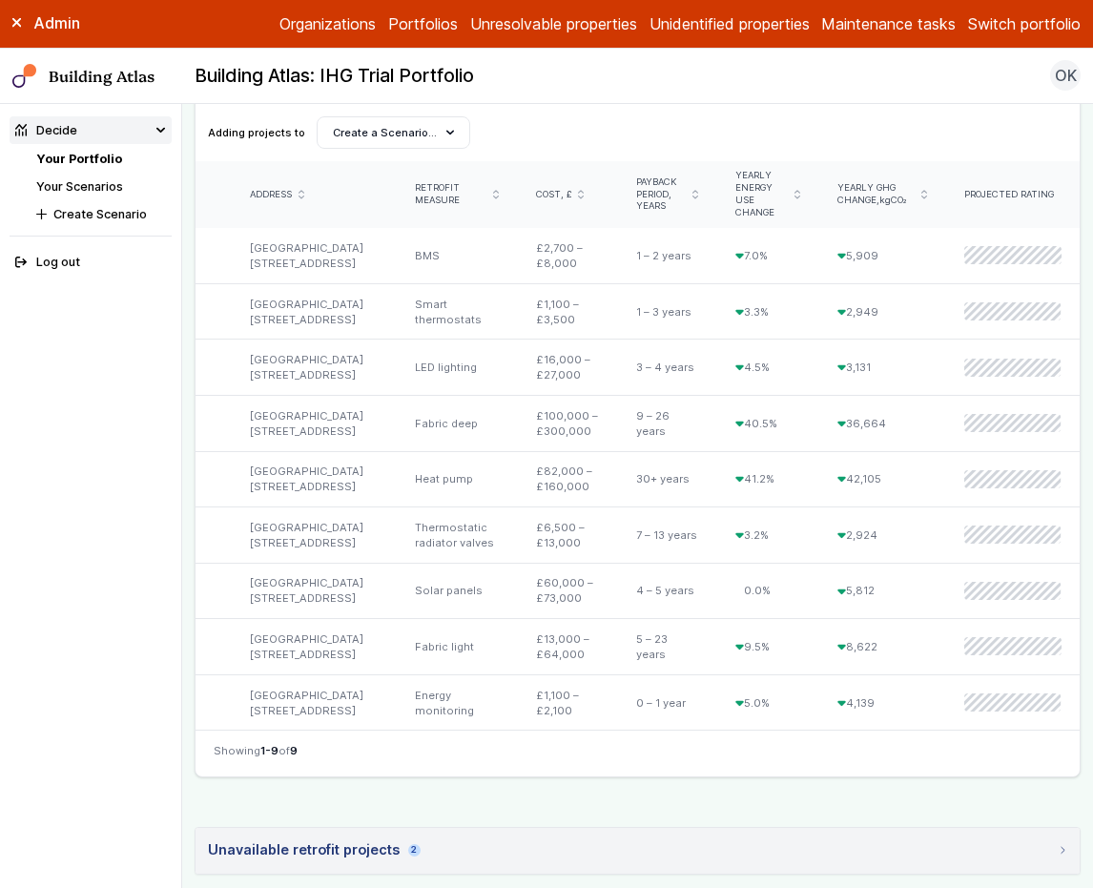
scroll to position [853, 0]
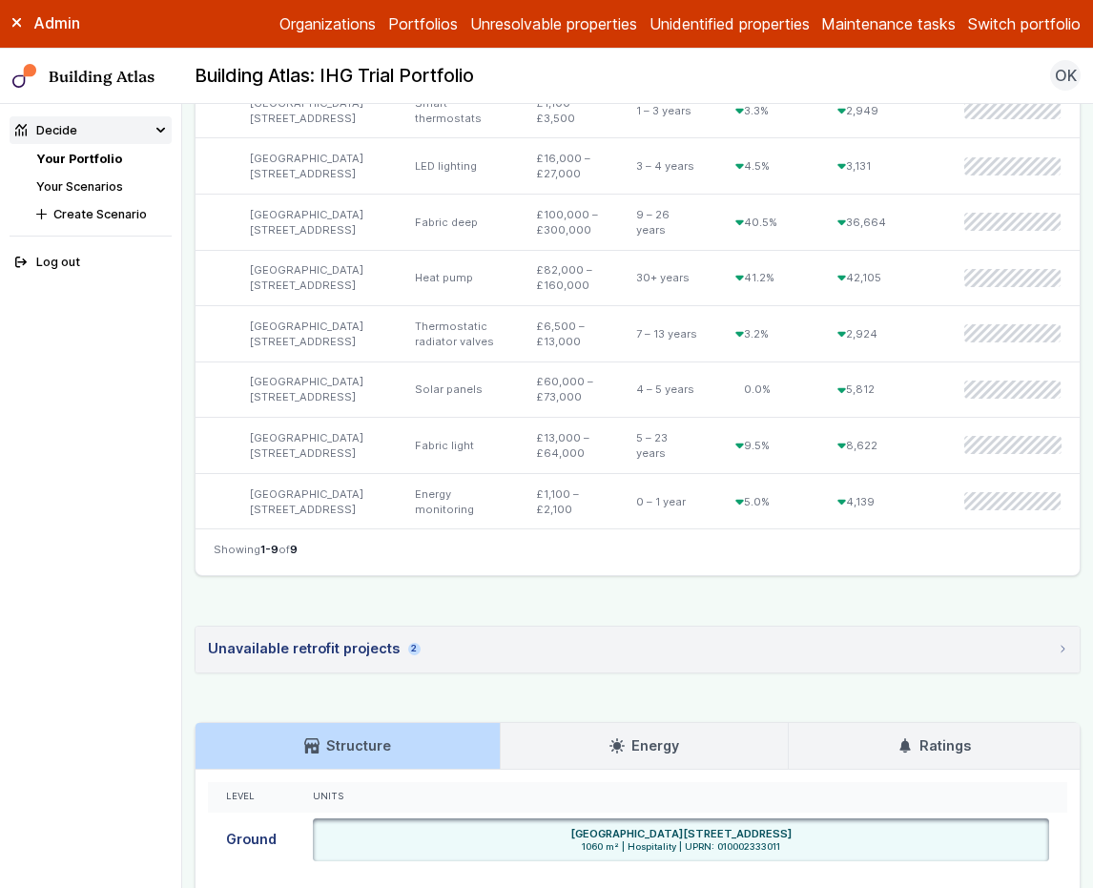
click at [638, 636] on summary "Unavailable retrofit projects 2" at bounding box center [637, 649] width 884 height 46
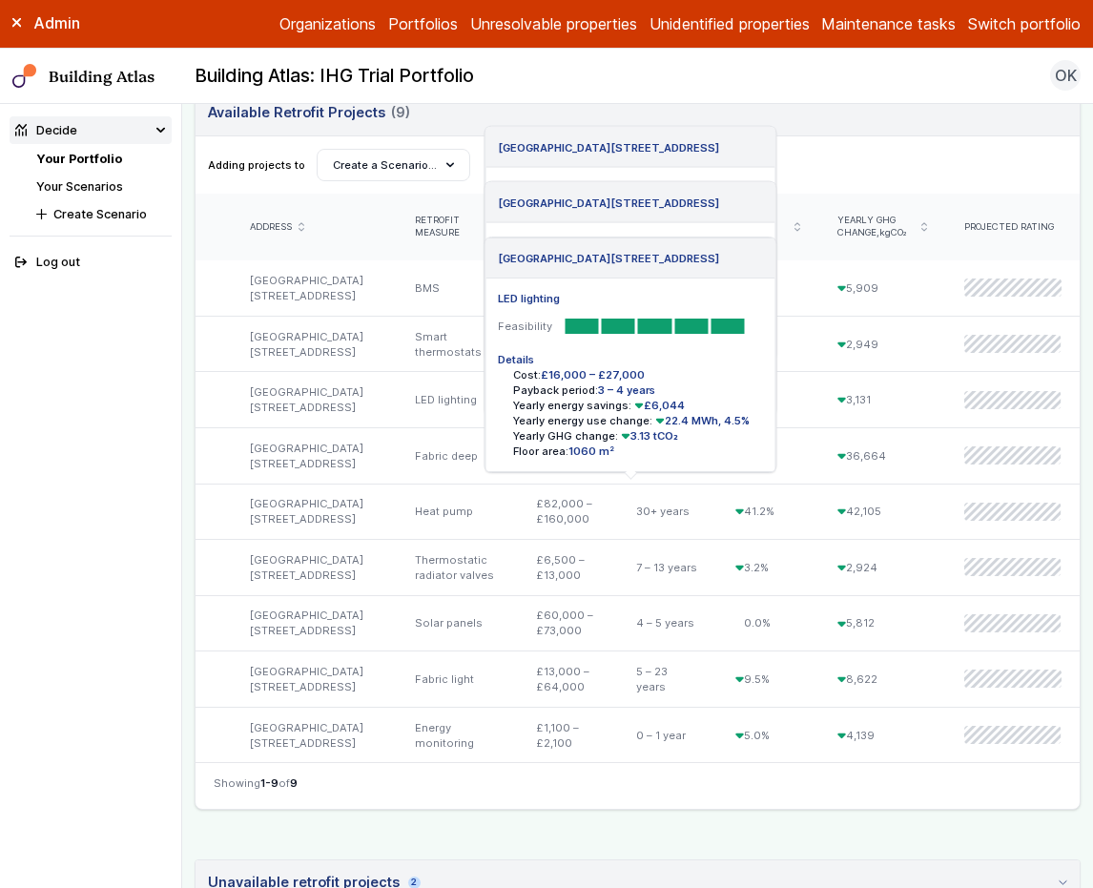
scroll to position [464, 0]
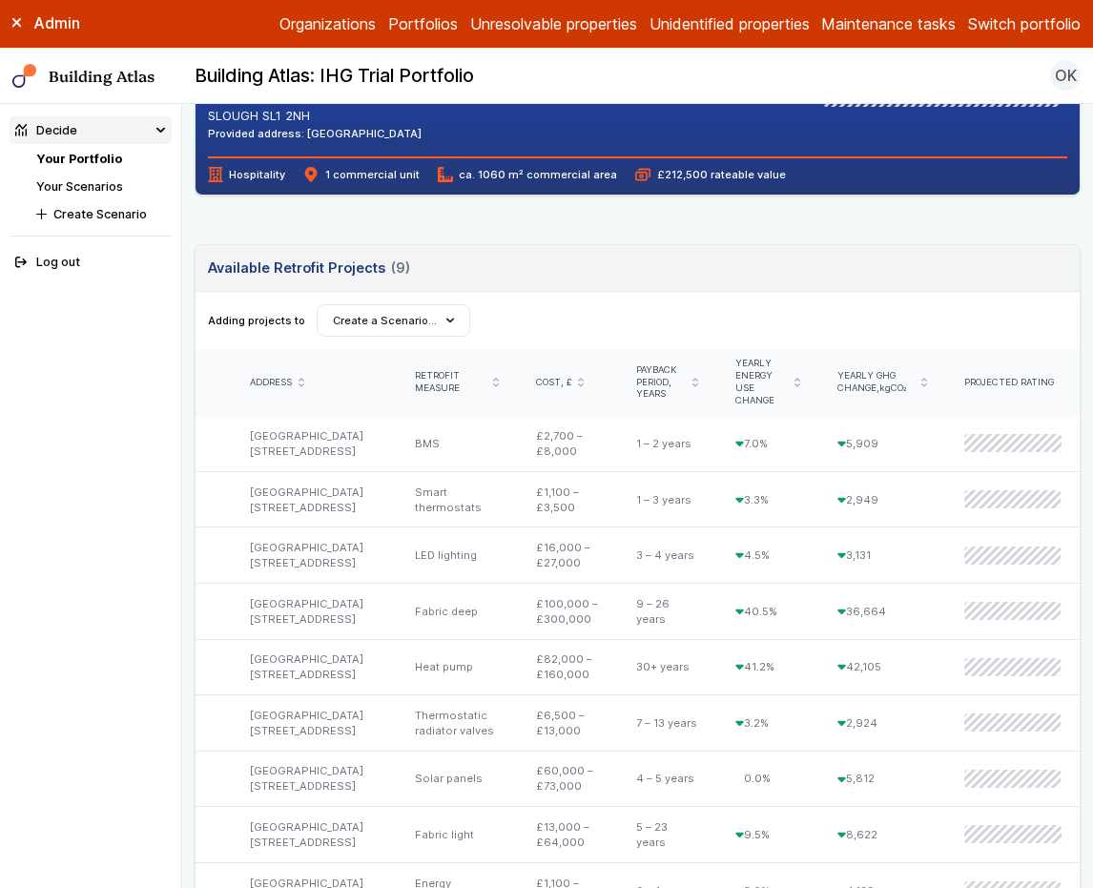
click at [84, 184] on link "Your Scenarios" at bounding box center [79, 186] width 87 height 14
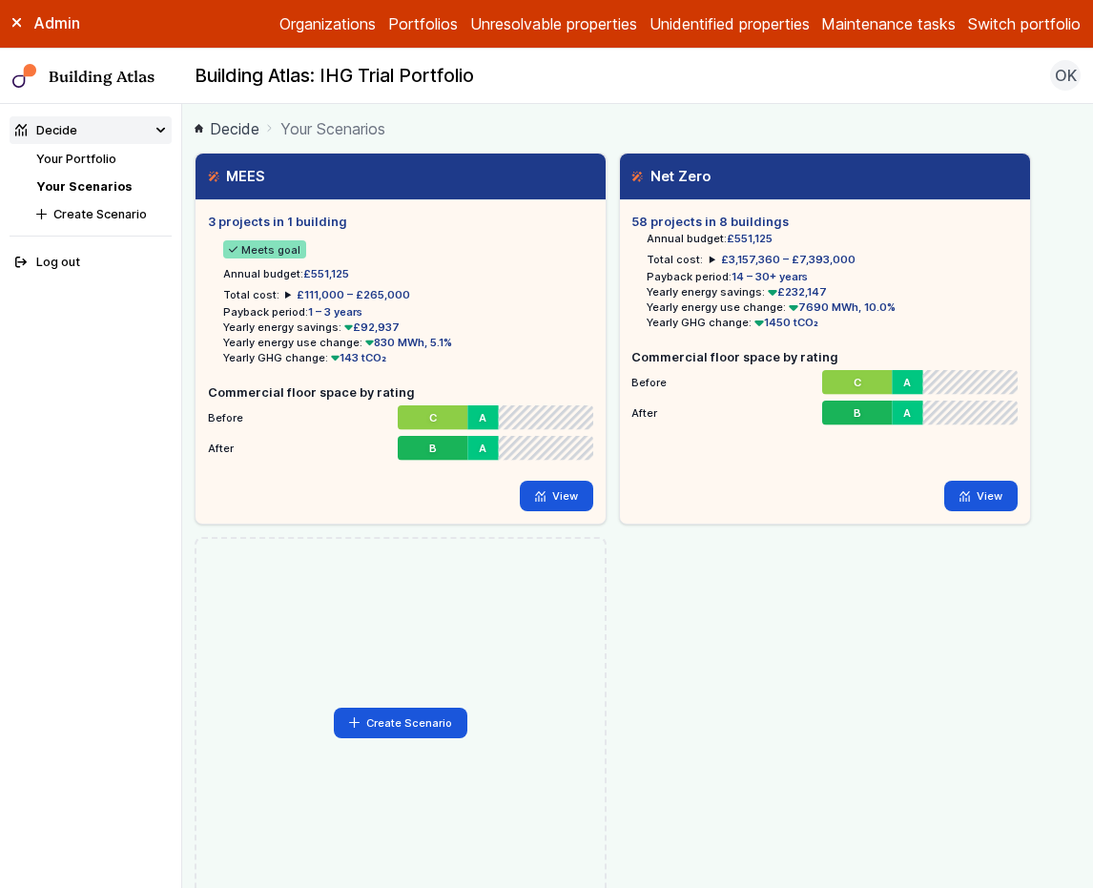
click at [857, 133] on ol "Decide Your Scenarios" at bounding box center [638, 128] width 886 height 24
click at [977, 502] on link "View" at bounding box center [980, 496] width 73 height 31
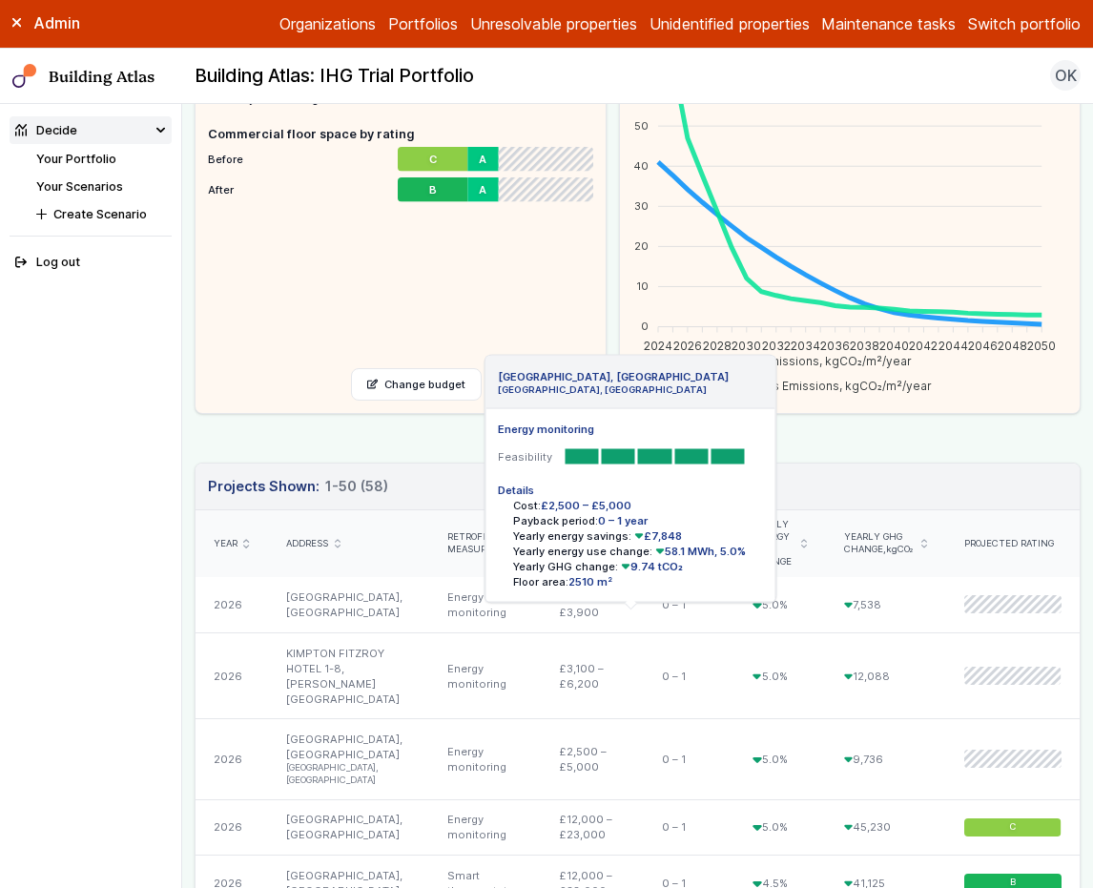
scroll to position [344, 0]
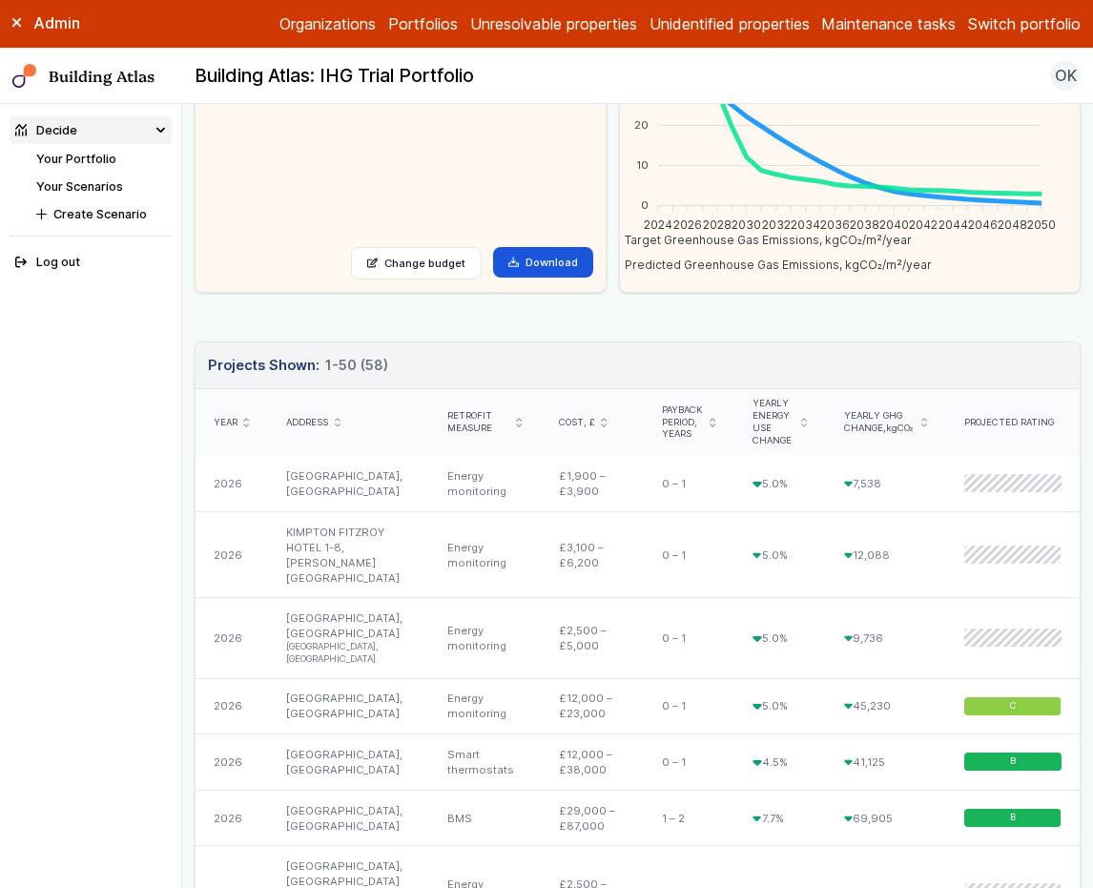
click at [806, 420] on icon "submit" at bounding box center [804, 423] width 6 height 10
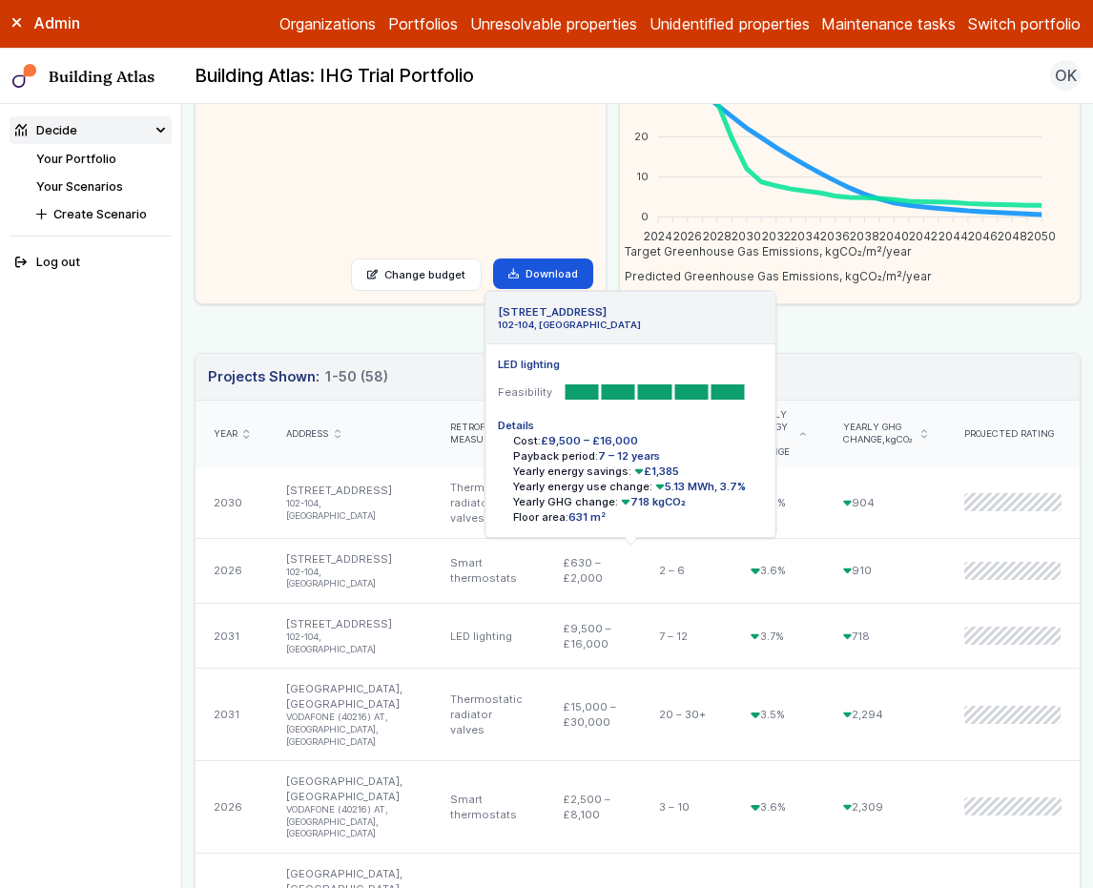
scroll to position [314, 0]
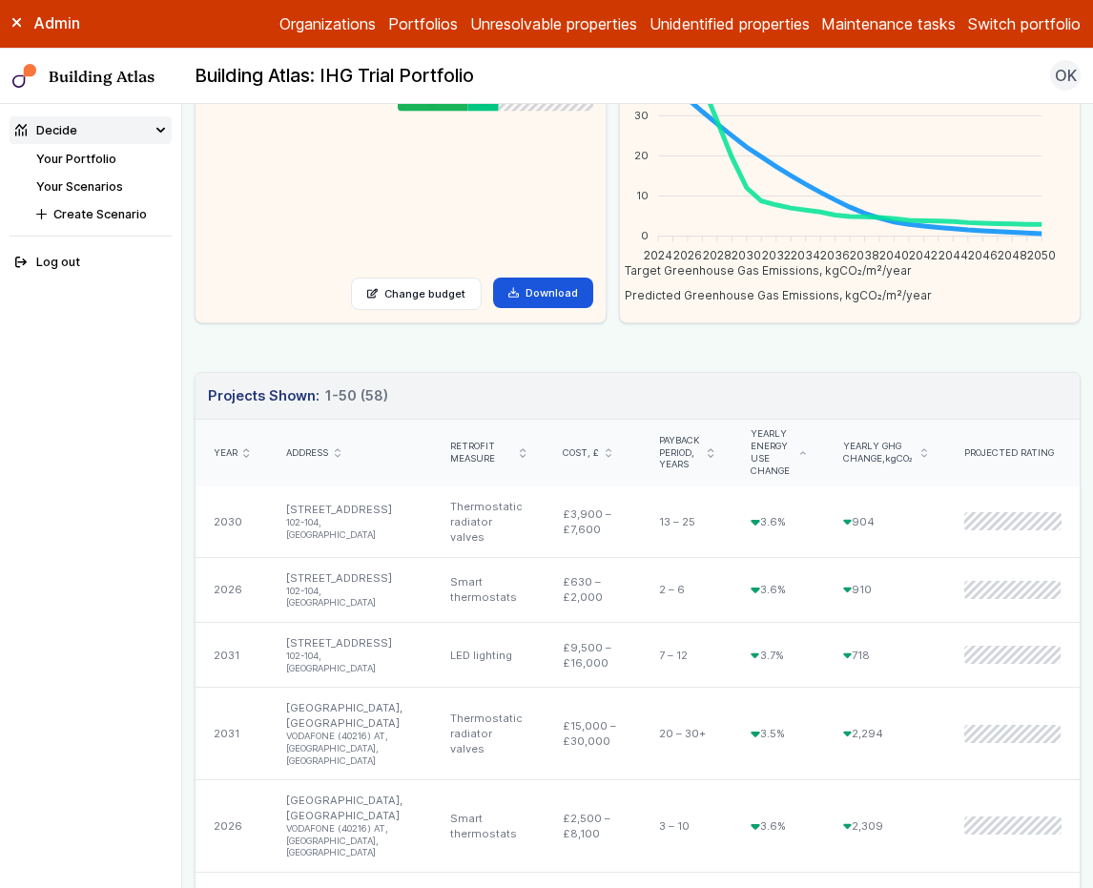
click at [806, 452] on icon "submit" at bounding box center [803, 453] width 5 height 2
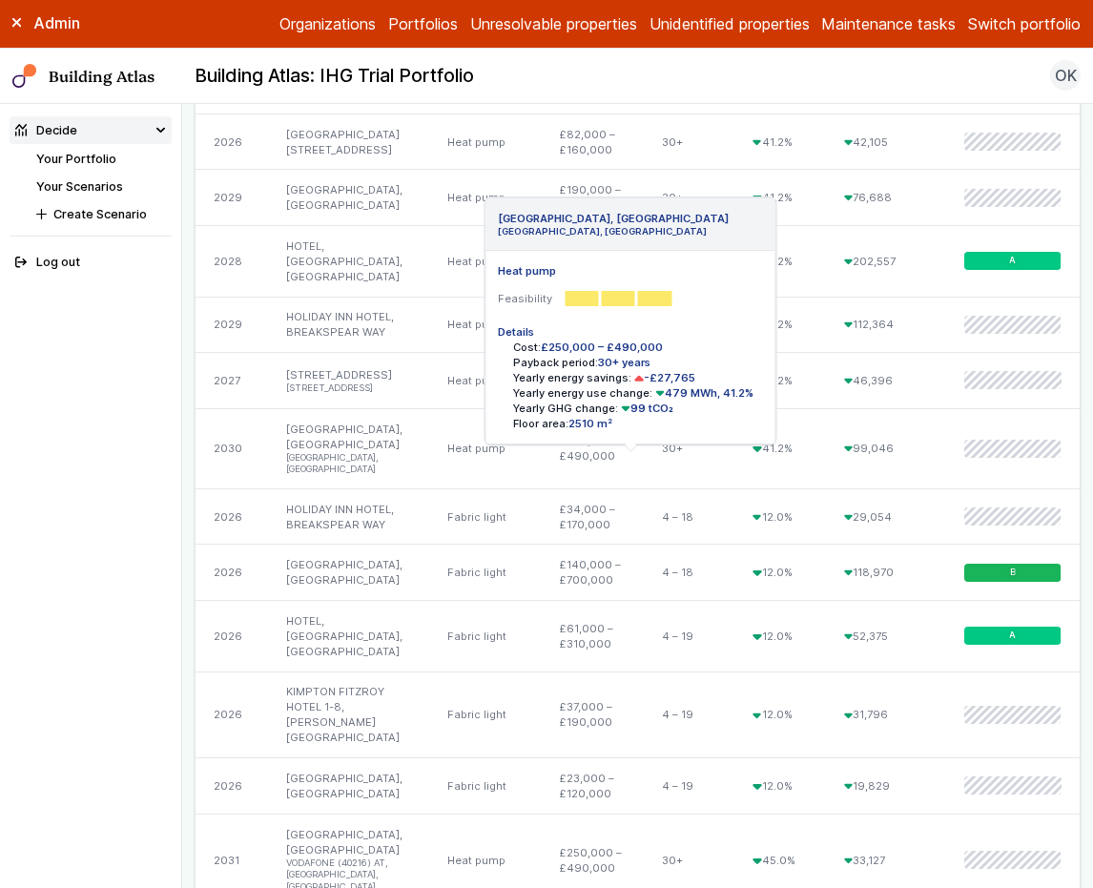
scroll to position [231, 0]
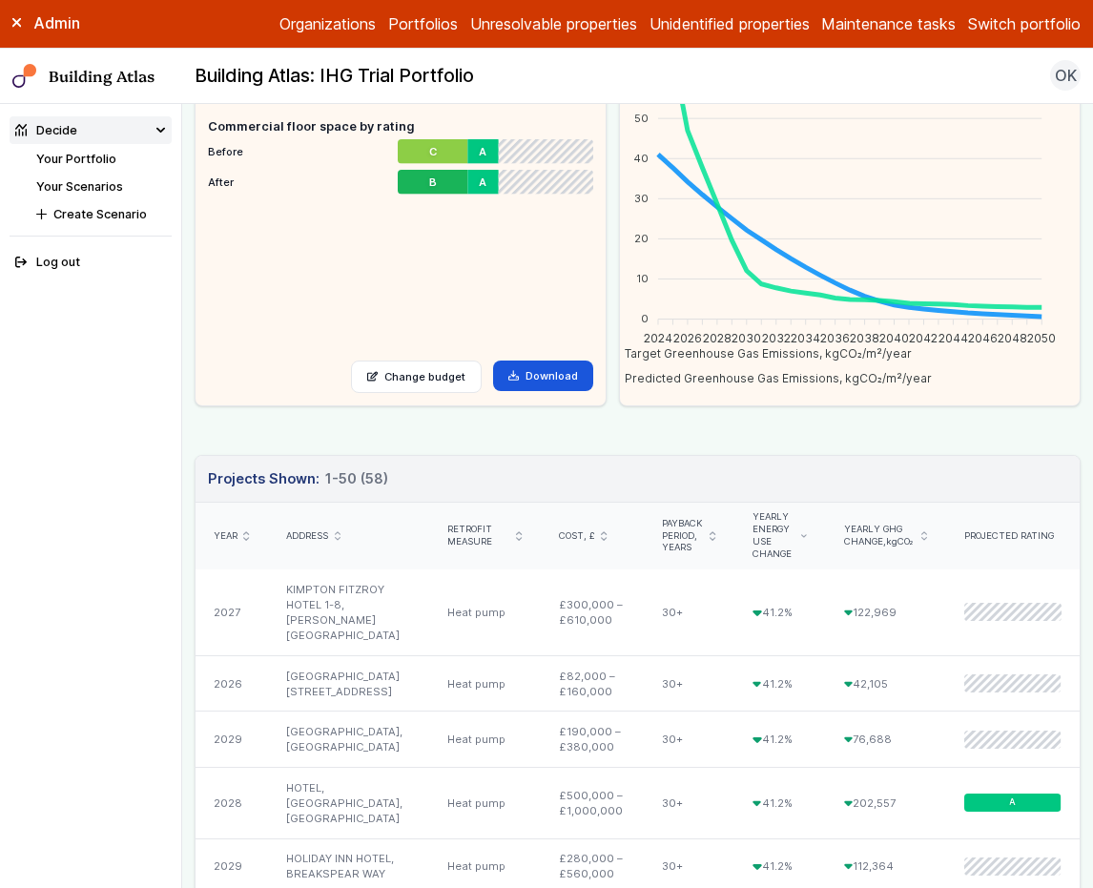
drag, startPoint x: 788, startPoint y: 551, endPoint x: 747, endPoint y: 513, distance: 56.0
click at [752, 513] on span "Yearly energy use change" at bounding box center [773, 535] width 42 height 49
copy span "Yearly energy use change"
click at [248, 538] on icon "submit" at bounding box center [246, 536] width 6 height 10
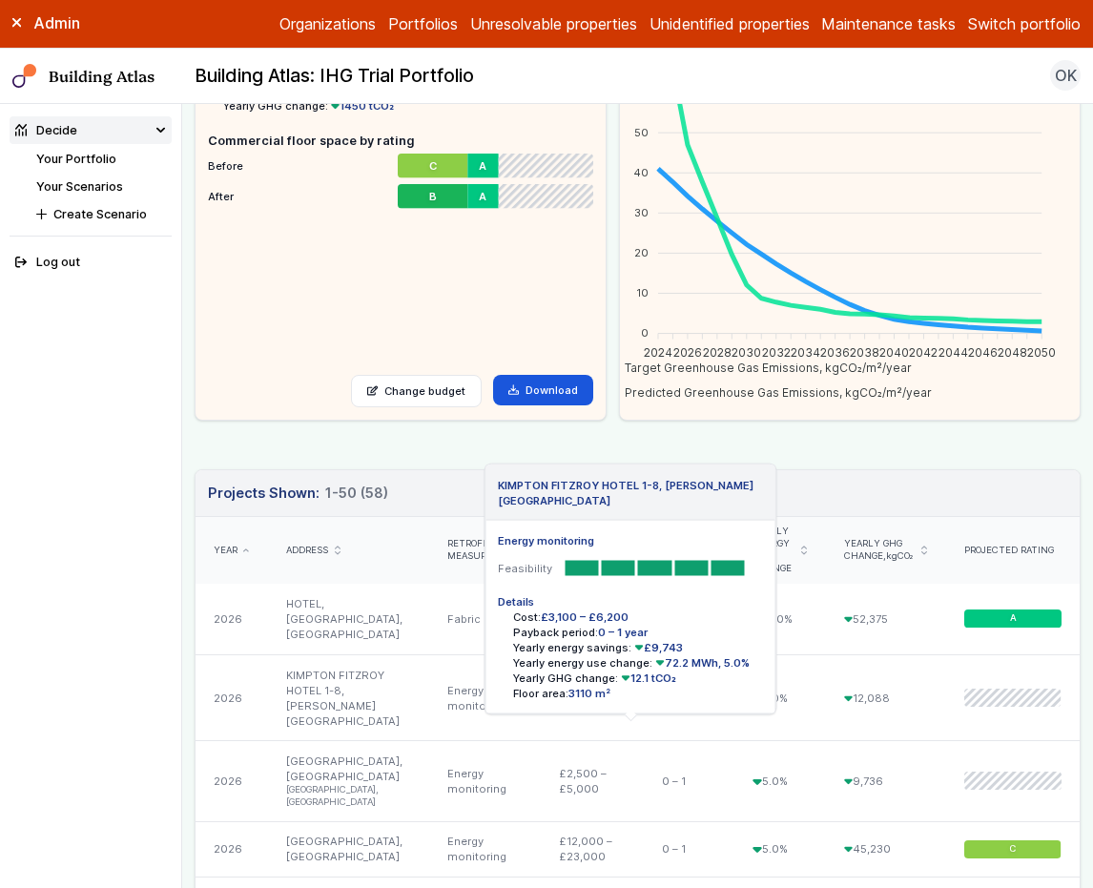
scroll to position [153, 0]
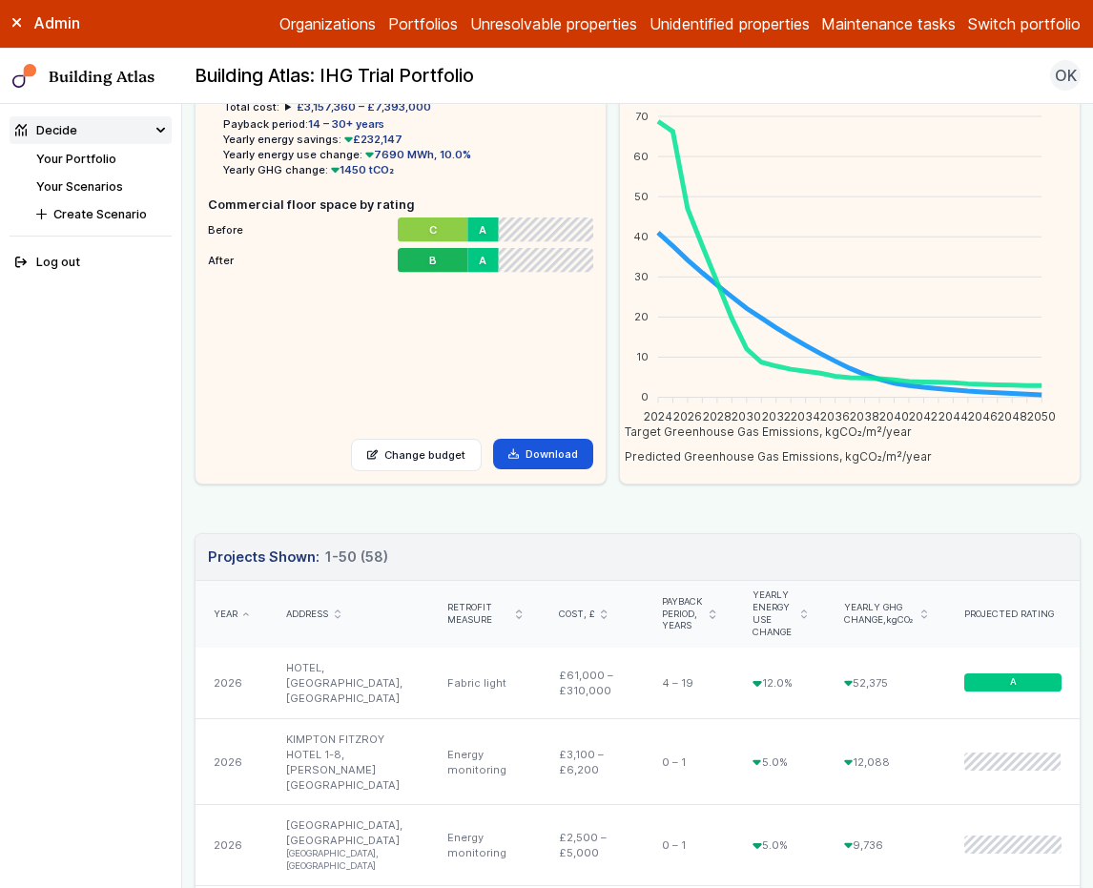
click at [921, 613] on icon "submit" at bounding box center [924, 614] width 6 height 10
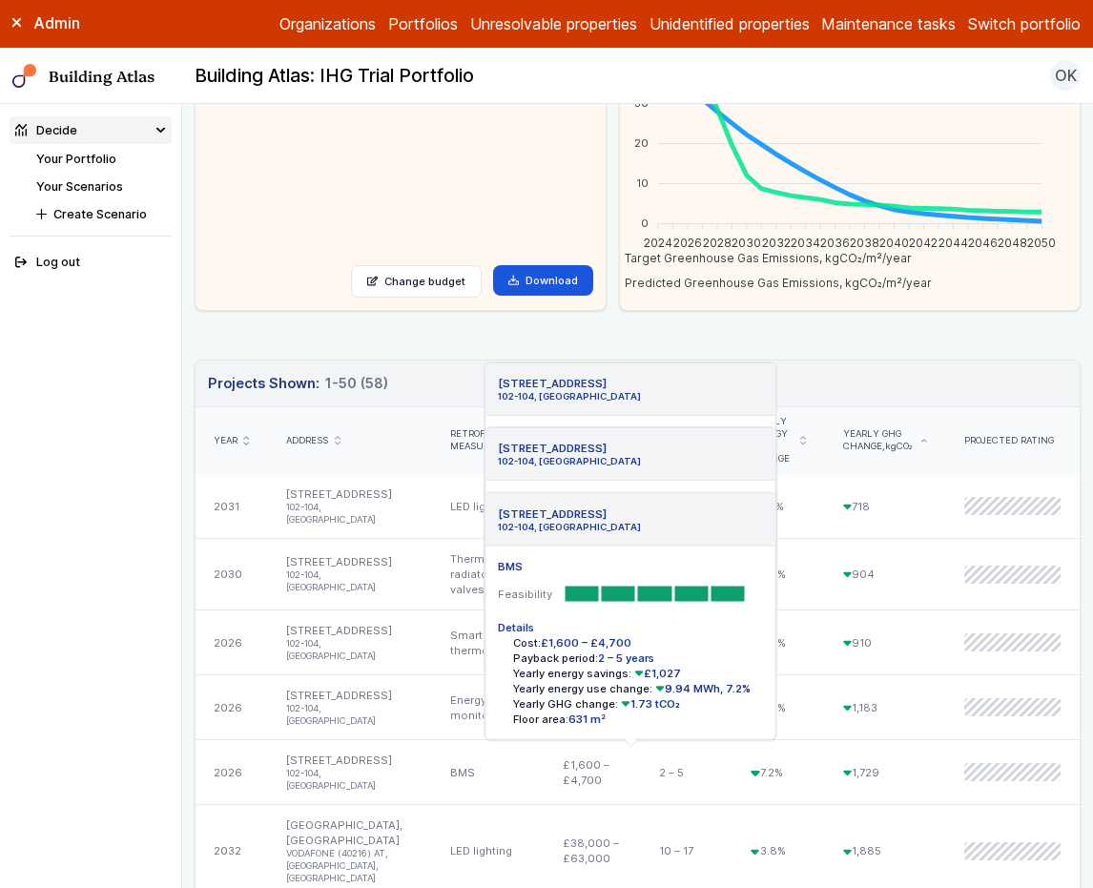
scroll to position [309, 0]
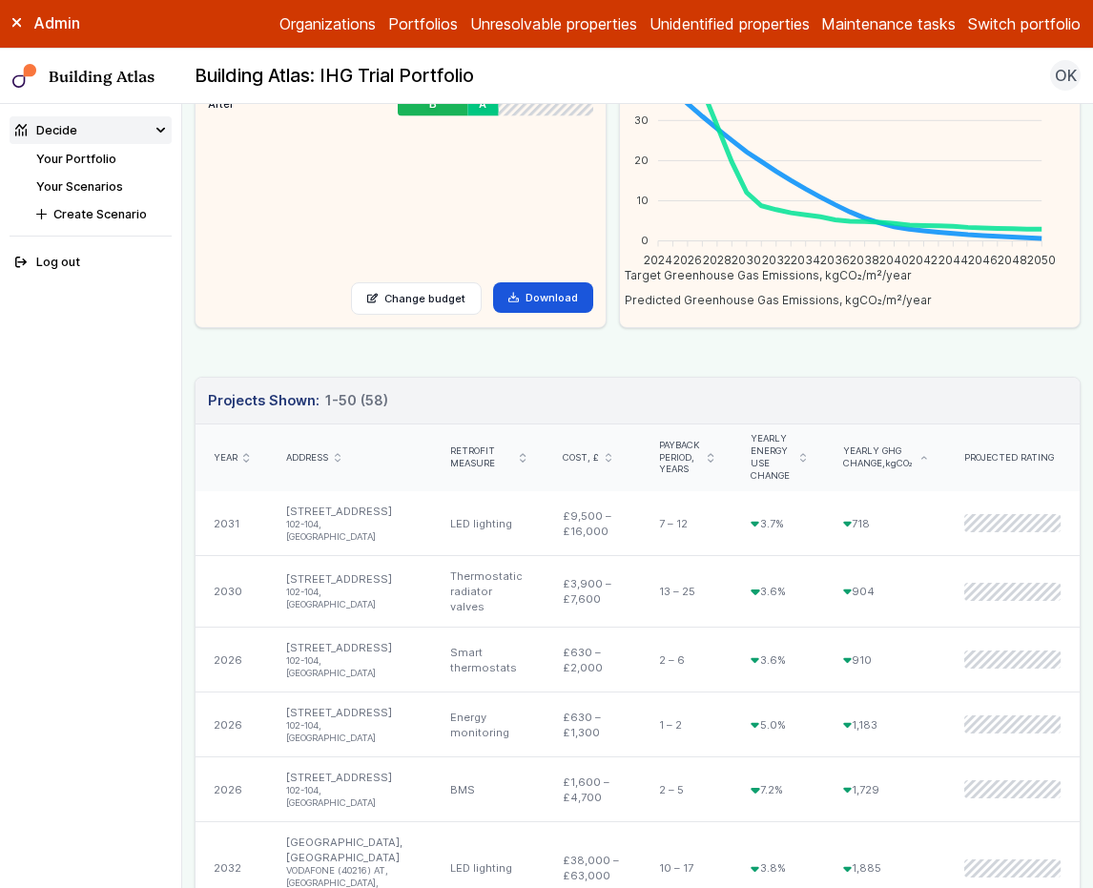
click at [806, 456] on icon "submit" at bounding box center [803, 458] width 6 height 10
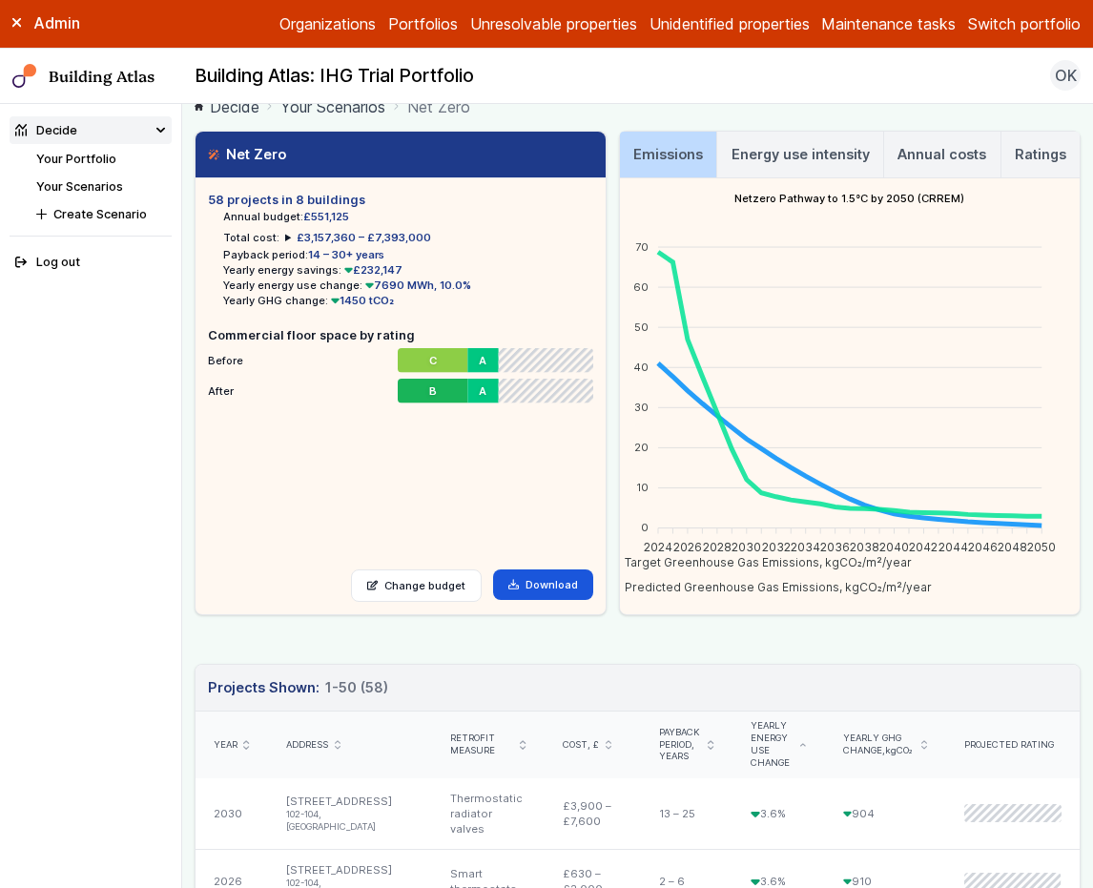
scroll to position [0, 0]
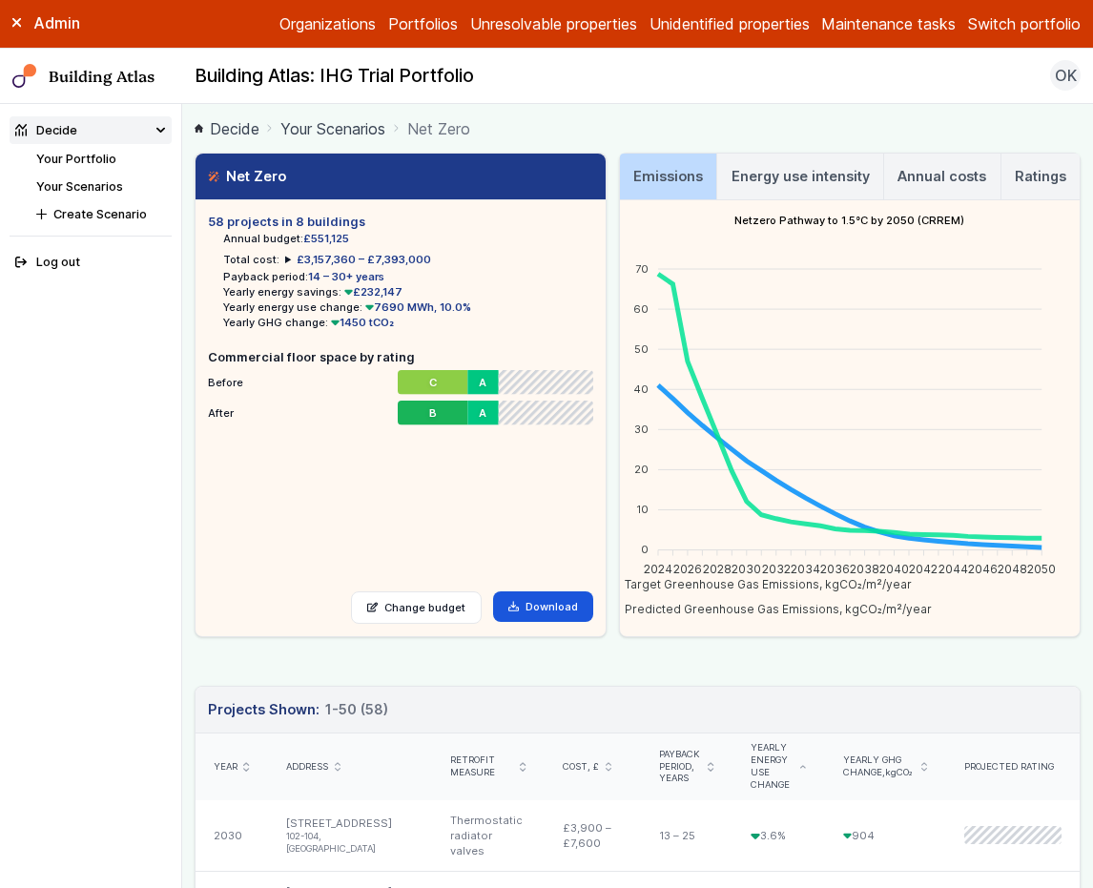
click at [974, 28] on button "Switch portfolio" at bounding box center [1024, 23] width 113 height 23
click at [0, 0] on button "EW - Demo portfolio" at bounding box center [0, 0] width 0 height 0
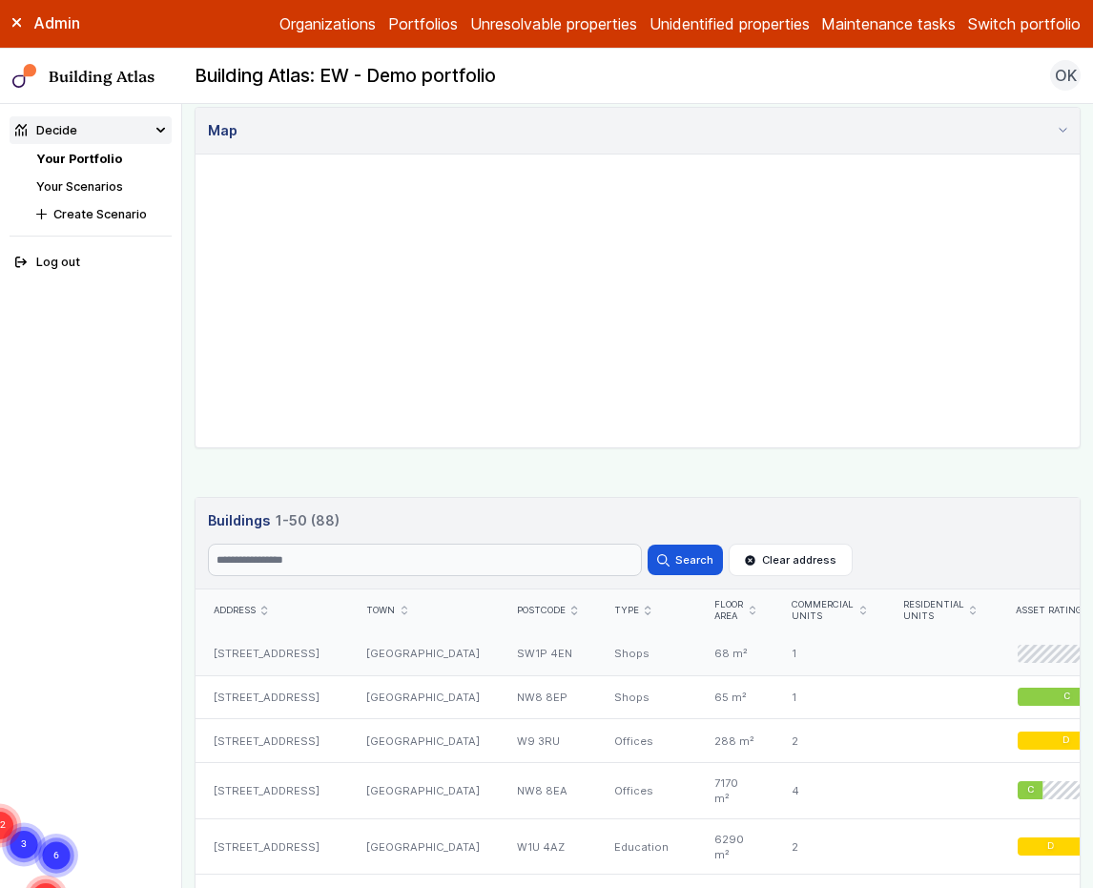
scroll to position [766, 0]
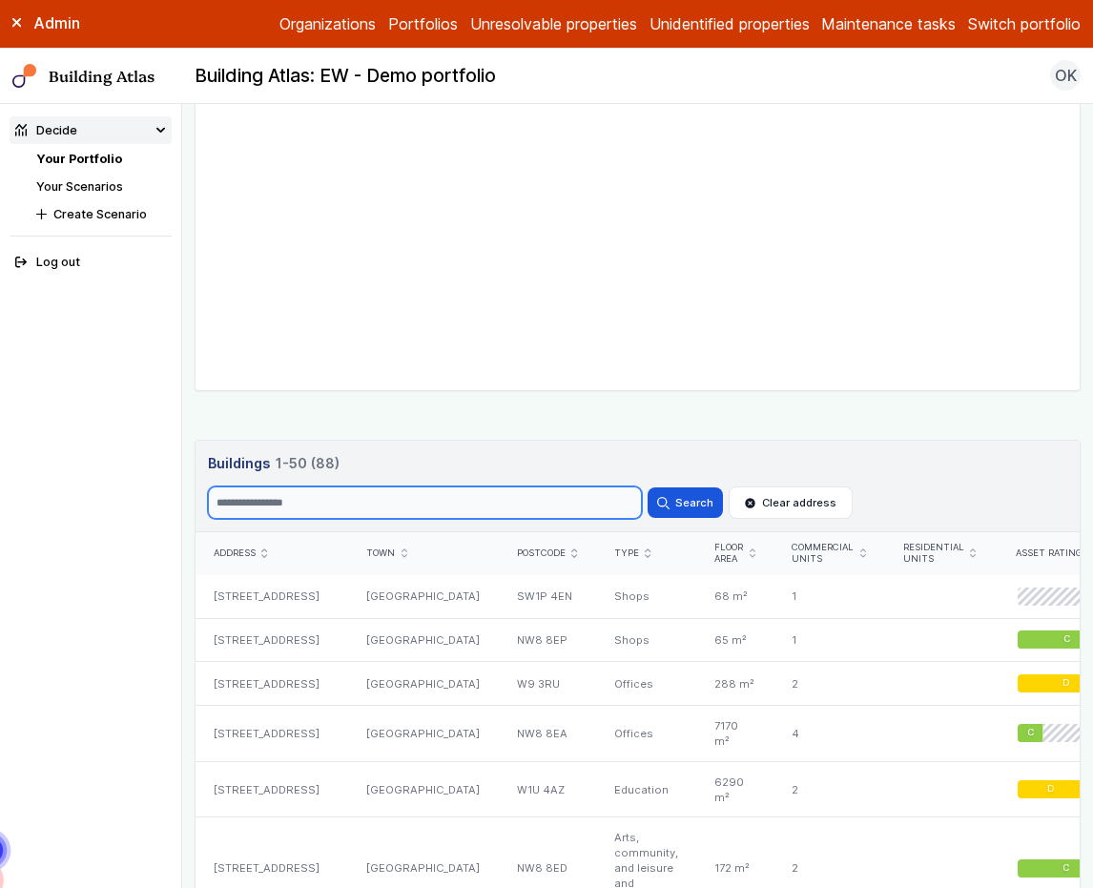
click at [327, 501] on input "Search" at bounding box center [425, 502] width 434 height 32
type input "********"
click at [647, 487] on button "Search" at bounding box center [684, 502] width 74 height 31
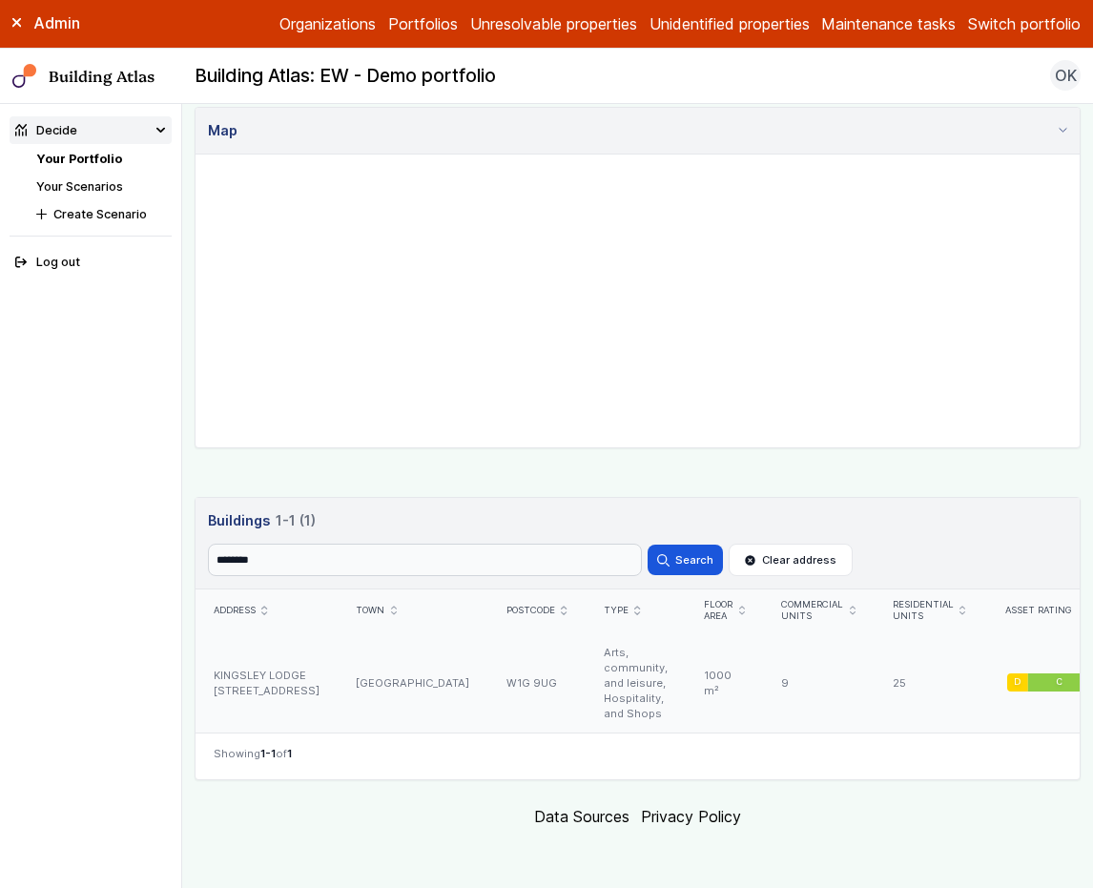
click at [390, 675] on div "LONDON" at bounding box center [413, 682] width 150 height 101
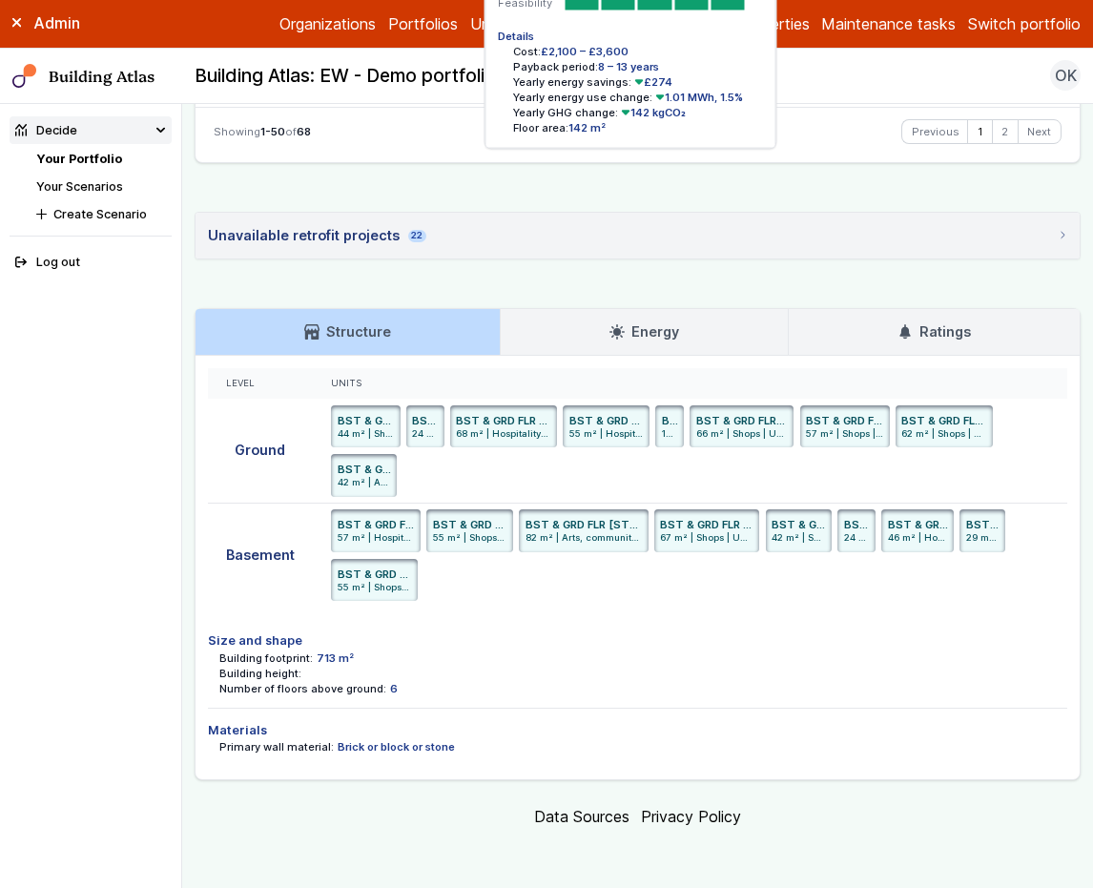
scroll to position [6206, 0]
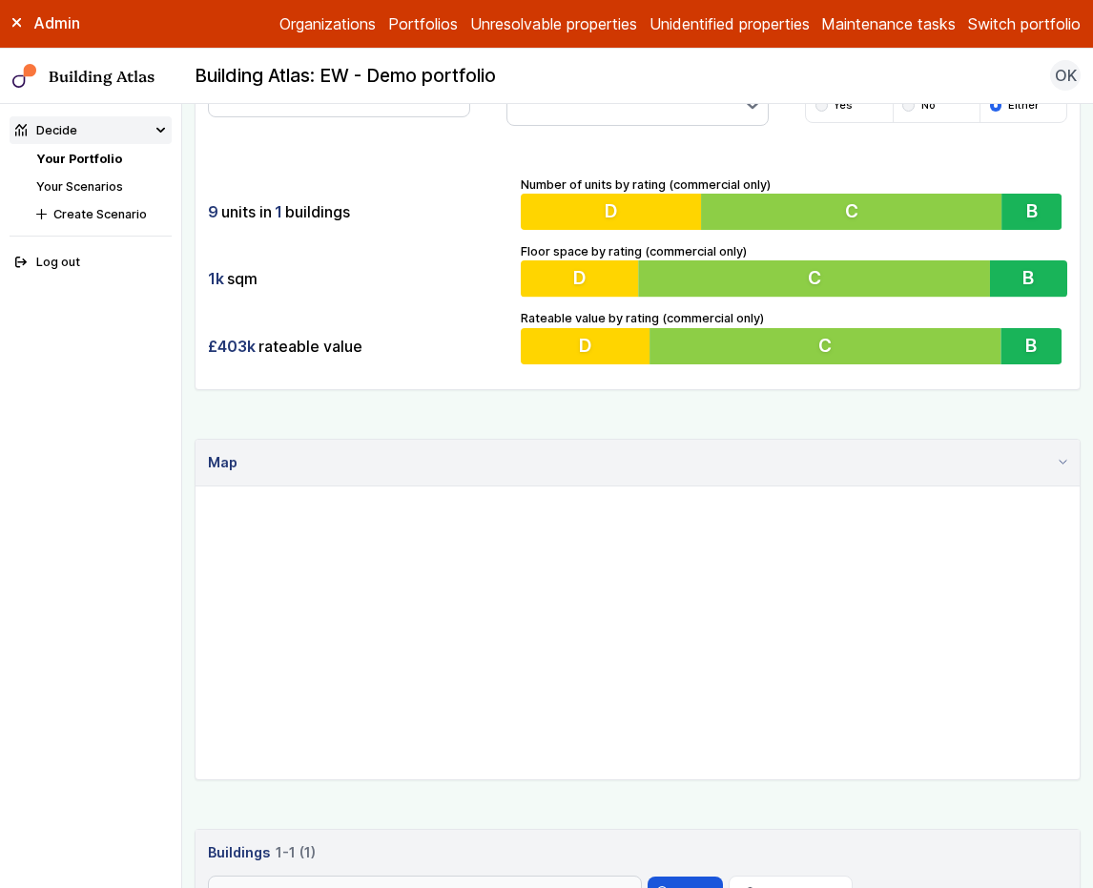
scroll to position [566, 0]
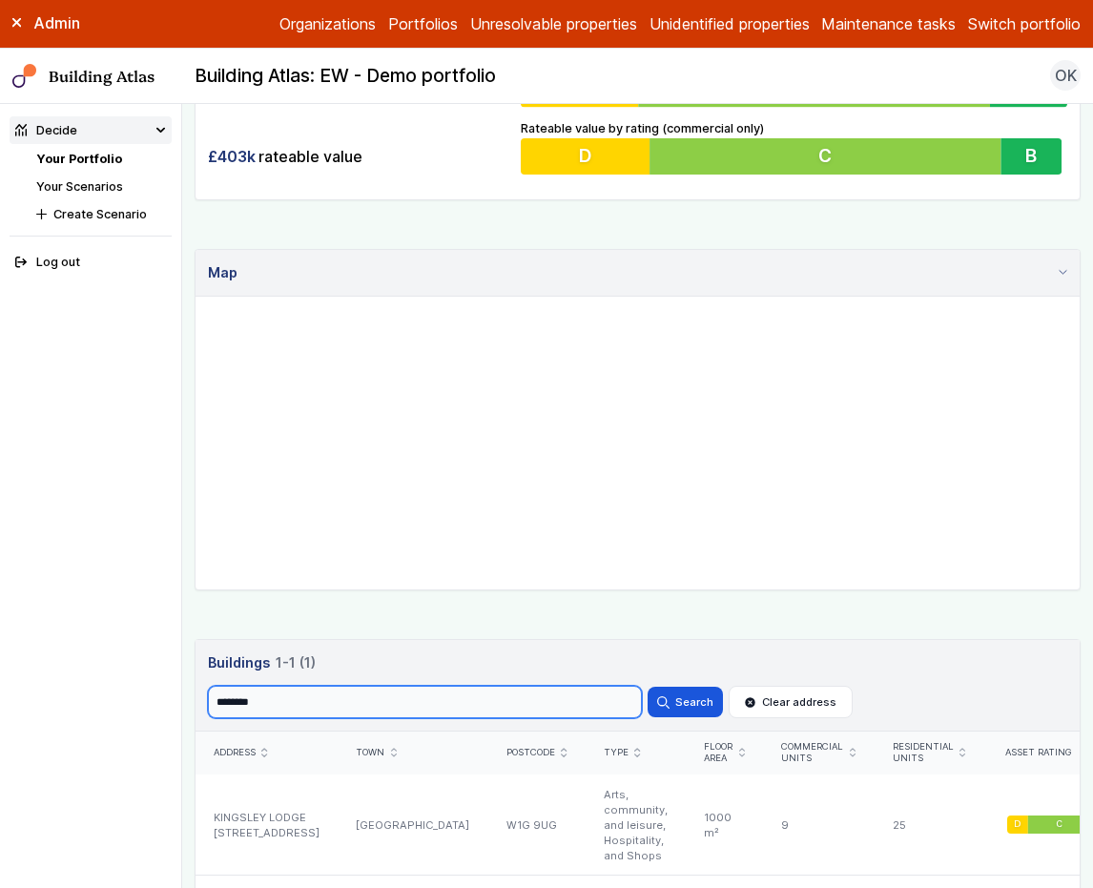
click at [356, 705] on input "********" at bounding box center [425, 702] width 434 height 32
type input "******"
click at [647, 686] on button "Search" at bounding box center [684, 701] width 74 height 31
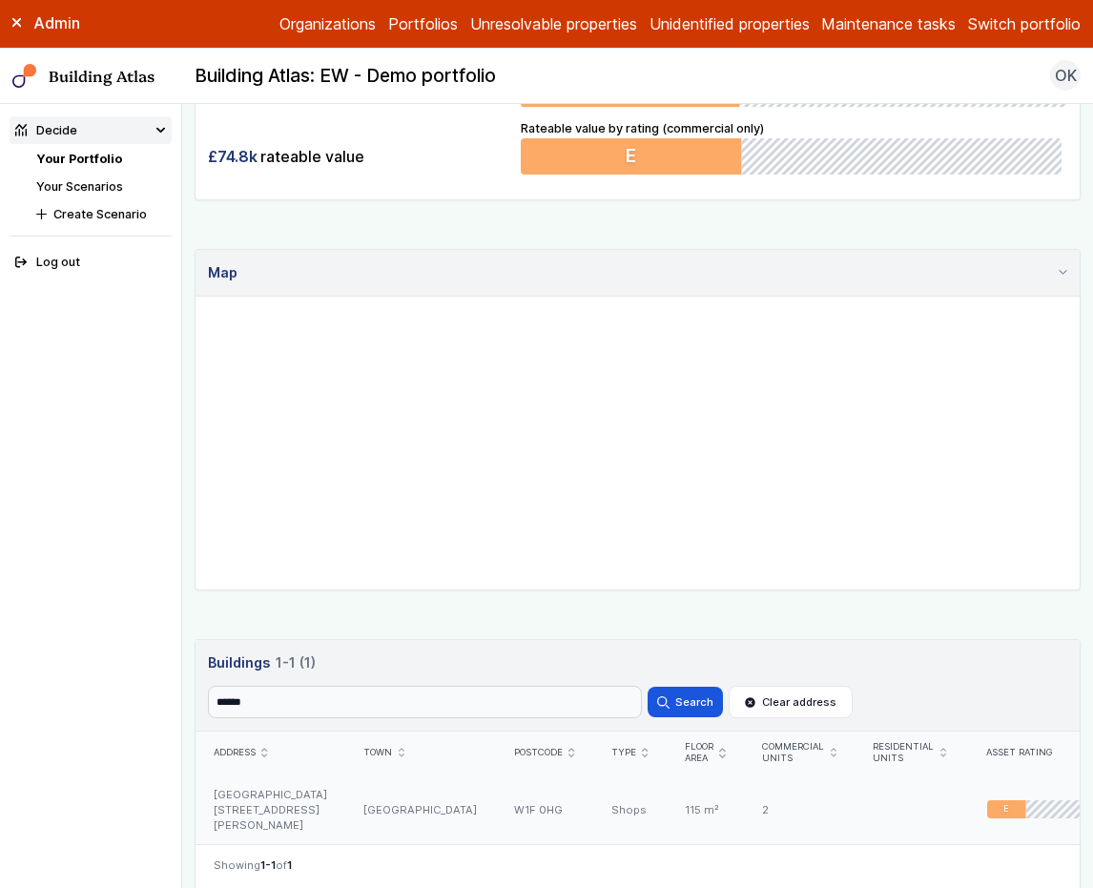
click at [401, 835] on div "LONDON" at bounding box center [420, 809] width 150 height 71
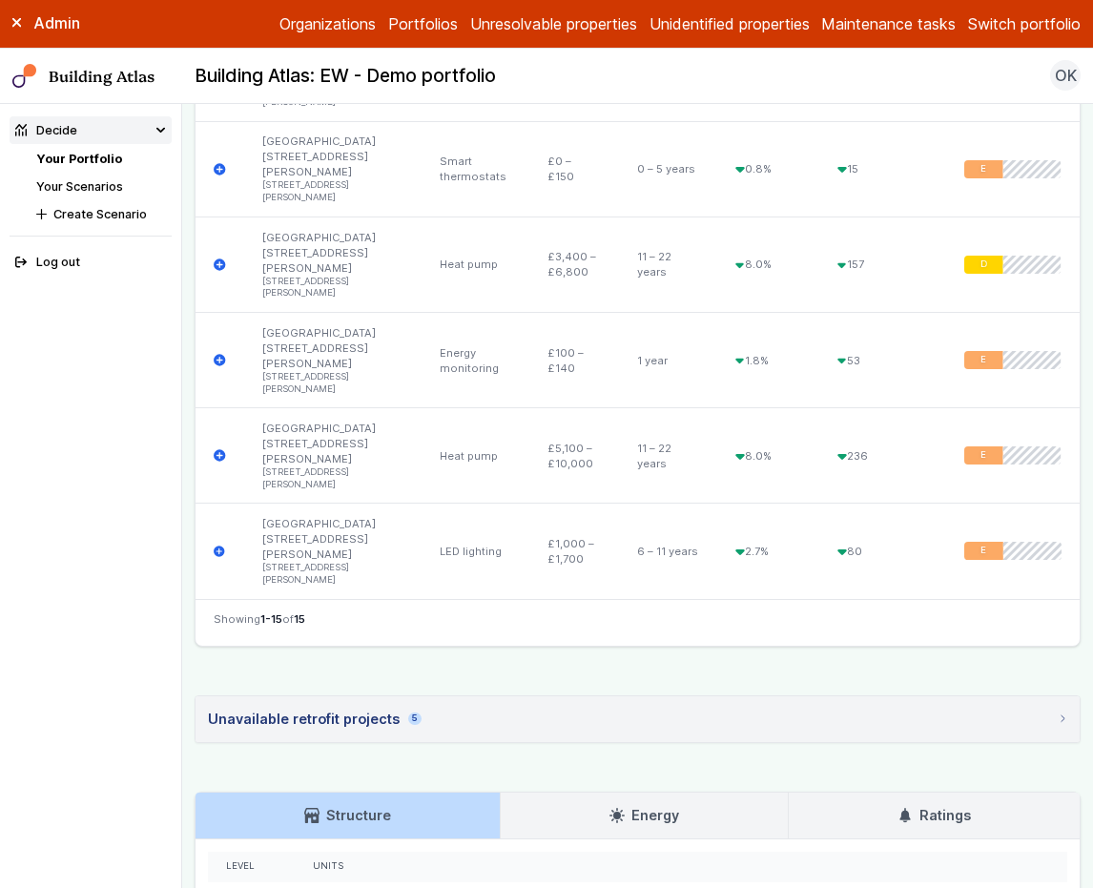
scroll to position [1917, 0]
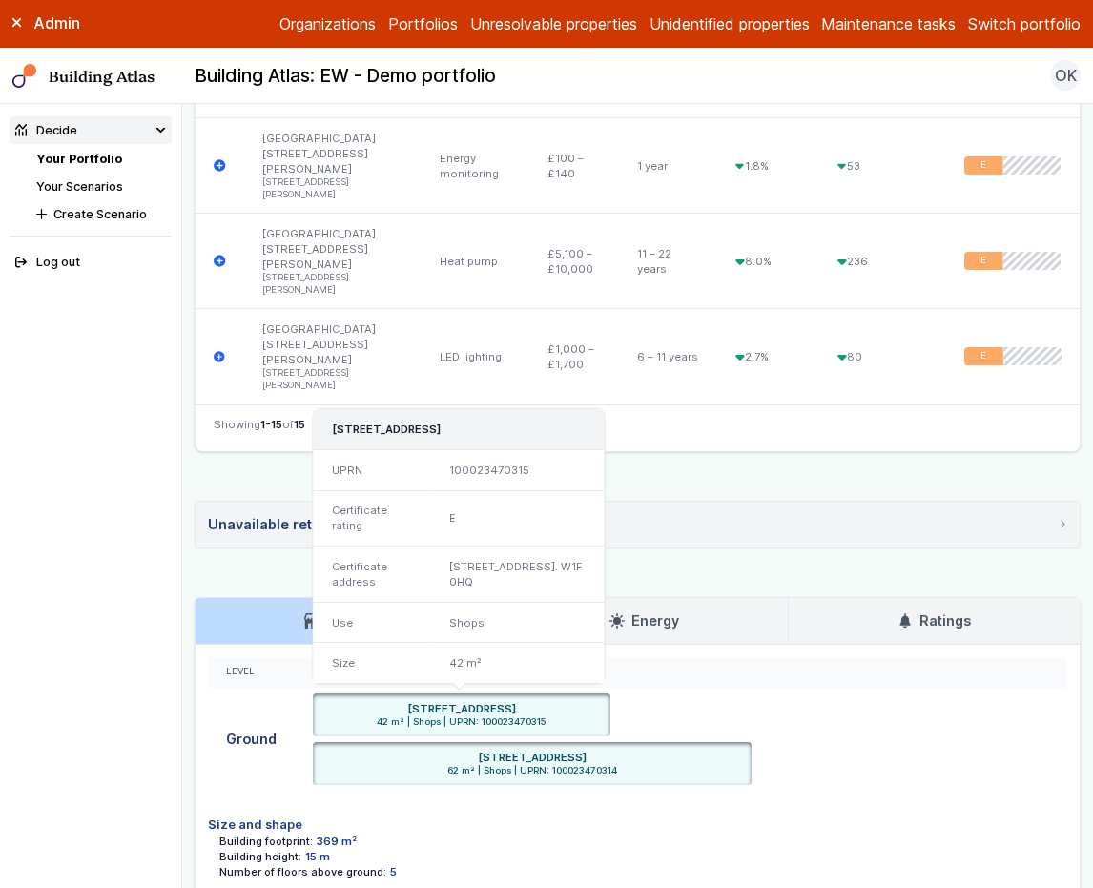
click at [527, 716] on span "42 m² | Shops | UPRN: 100023470315" at bounding box center [461, 722] width 285 height 12
copy span "100023470315"
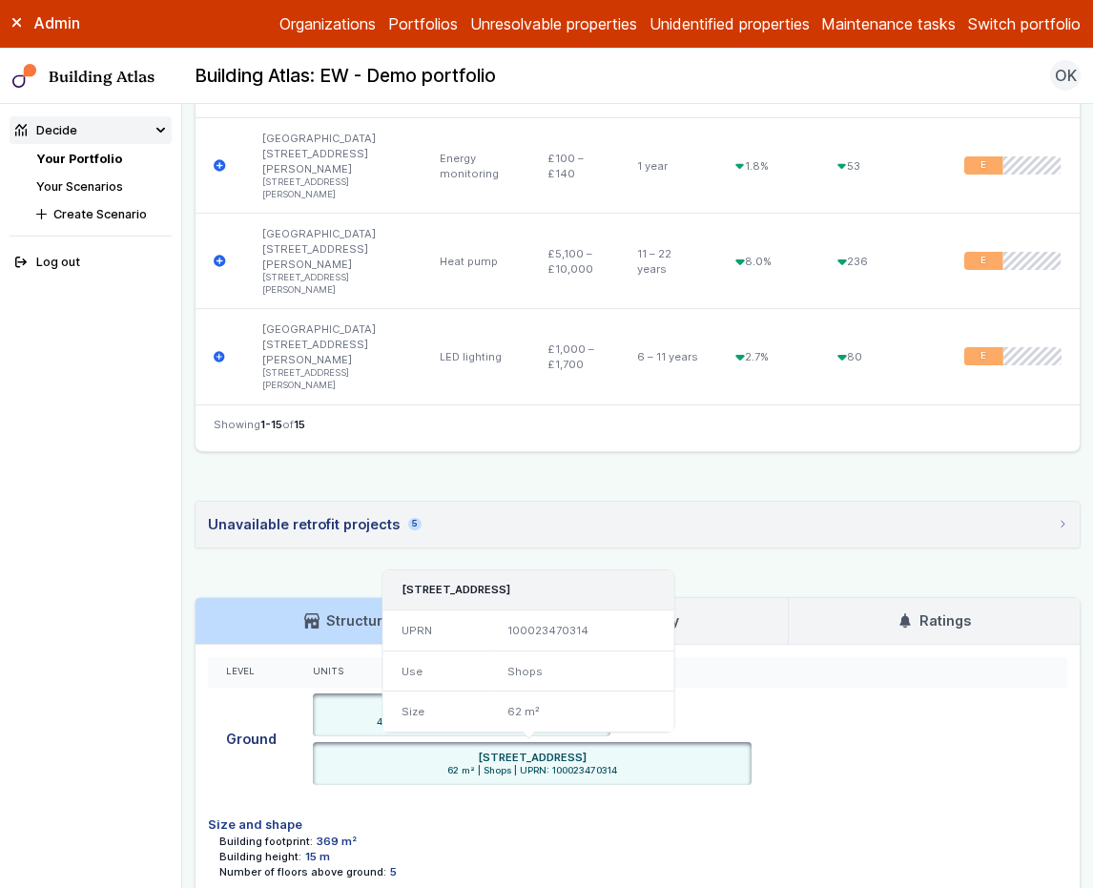
click at [567, 765] on span "62 m² | Shops | UPRN: 100023470314" at bounding box center [532, 771] width 426 height 12
copy span "100023470314"
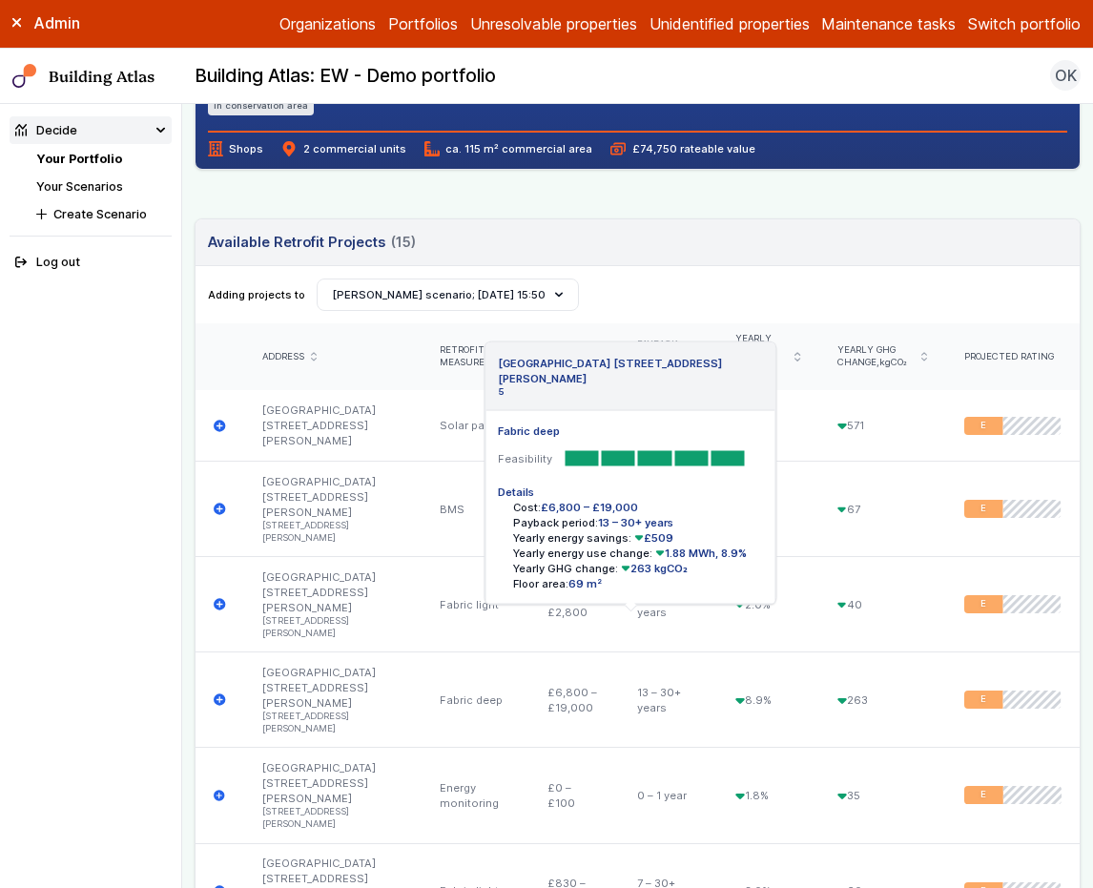
scroll to position [0, 0]
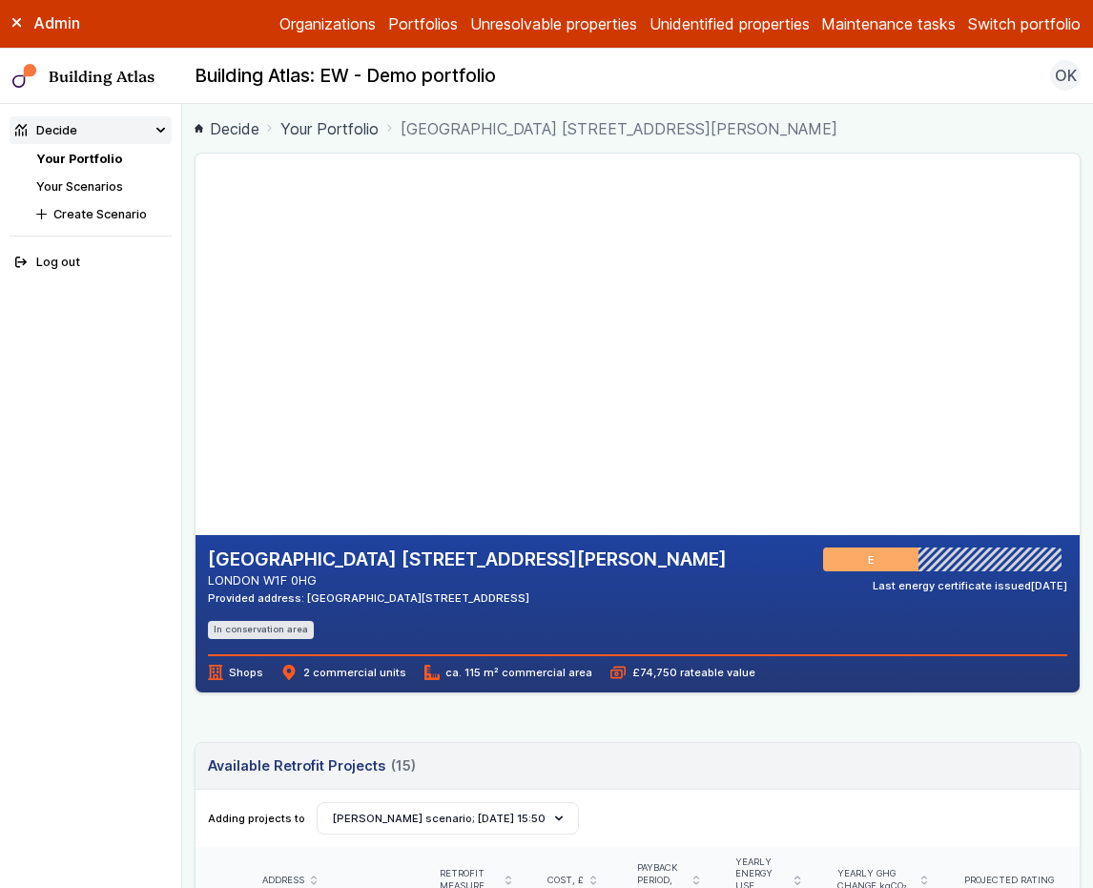
drag, startPoint x: 332, startPoint y: 589, endPoint x: 158, endPoint y: 557, distance: 176.5
click at [158, 557] on body "Admin Organizations Portfolios Unresolvable properties Unidentified properties …" at bounding box center [546, 444] width 1093 height 888
click at [351, 584] on address "LONDON W1F 0HG" at bounding box center [467, 580] width 519 height 18
drag, startPoint x: 590, startPoint y: 599, endPoint x: 302, endPoint y: 598, distance: 287.9
click at [302, 598] on div "POWDER MILL HOUSE 6, GREEN'S COURT LONDON W1F 0HG Provided address: POWDER MILL…" at bounding box center [638, 576] width 860 height 58
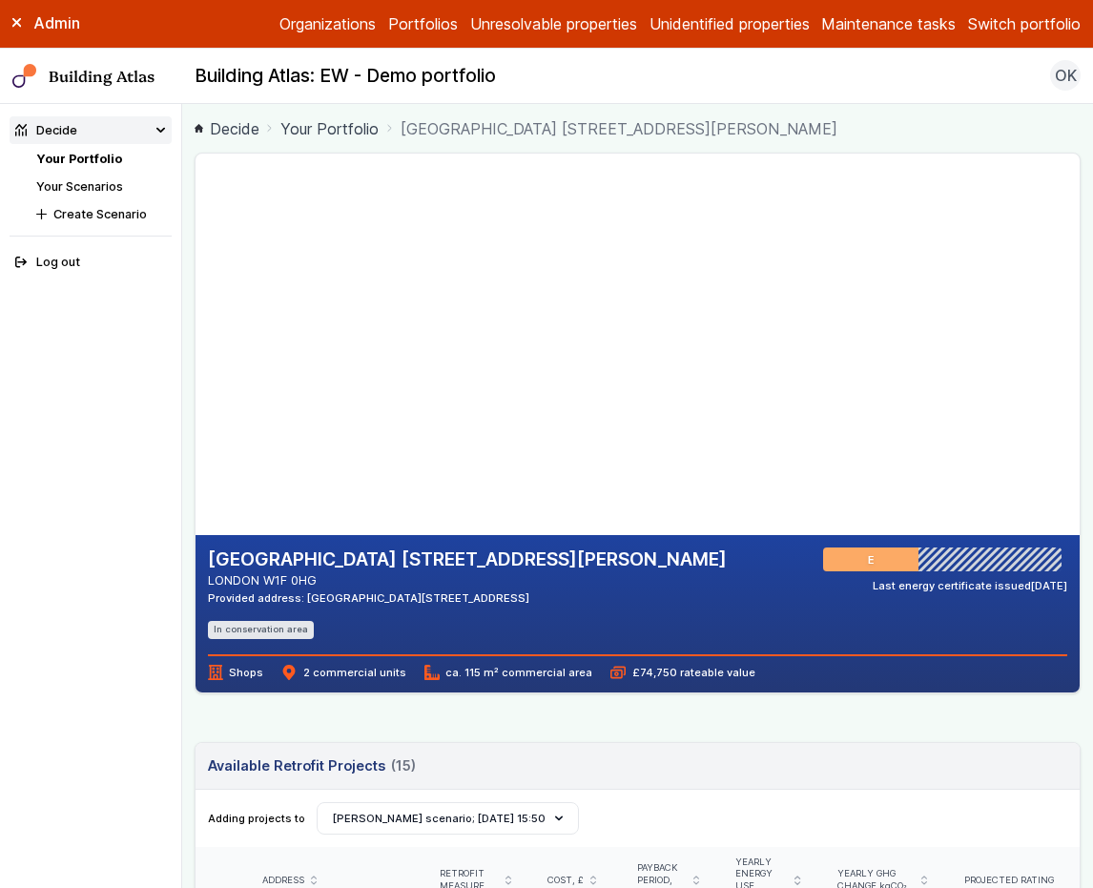
copy div "POWDER MILL HOUSE 6, GREEN'S COURT, W1F 0HG"
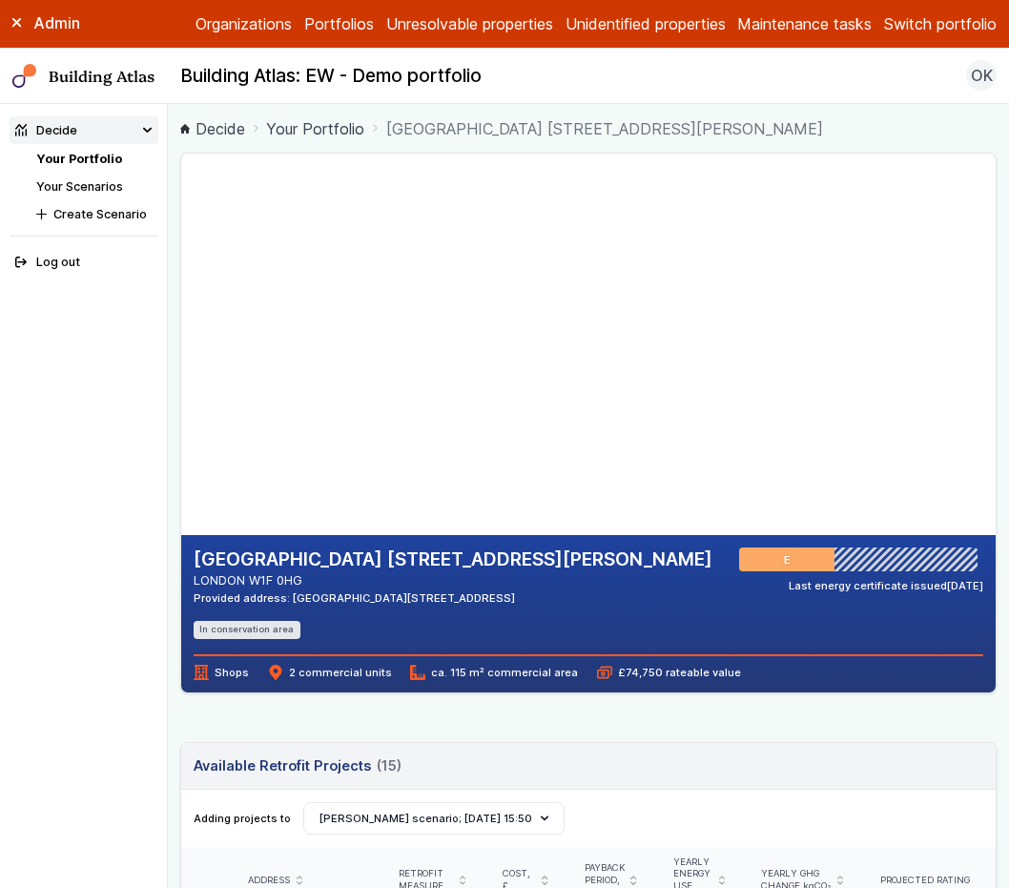
click at [96, 166] on link "Your Portfolio" at bounding box center [79, 159] width 86 height 14
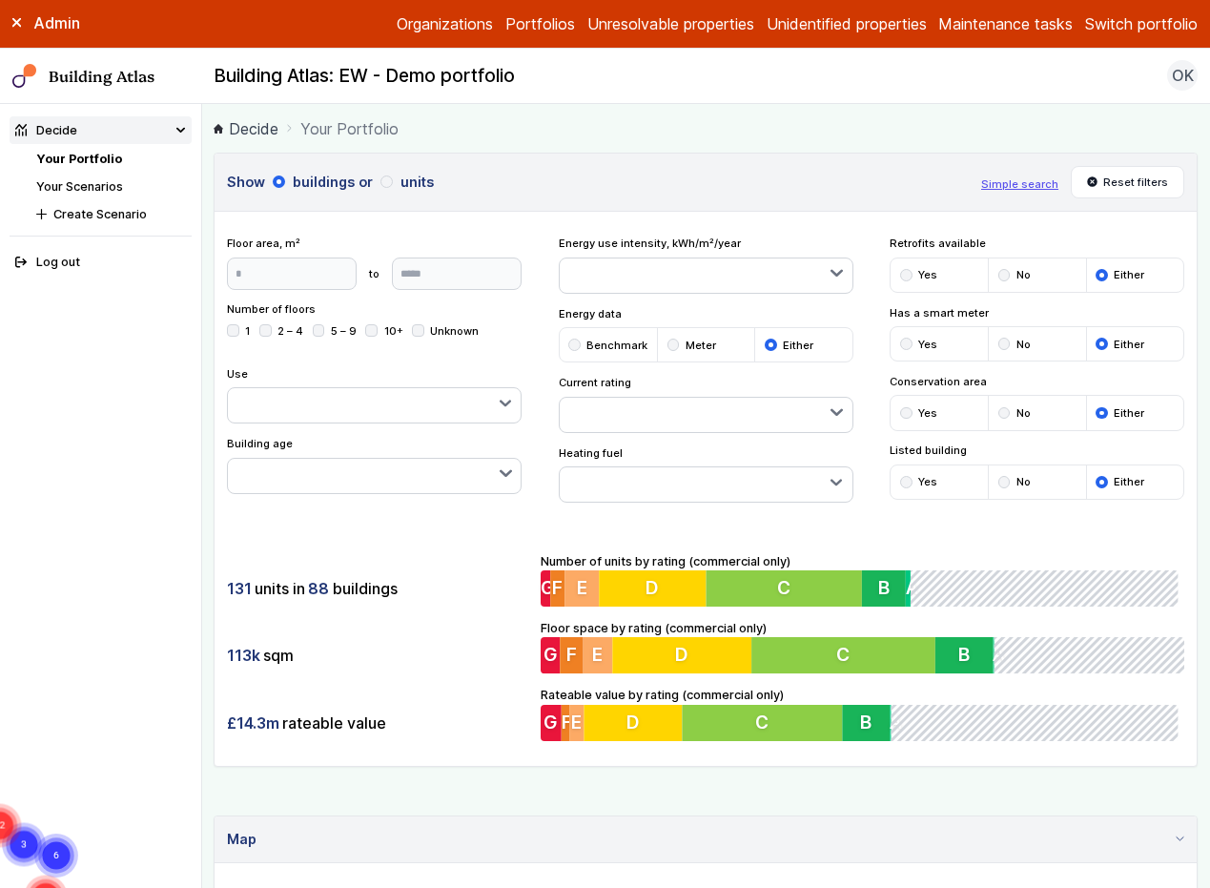
click at [817, 24] on link "Unidentified properties" at bounding box center [847, 23] width 160 height 23
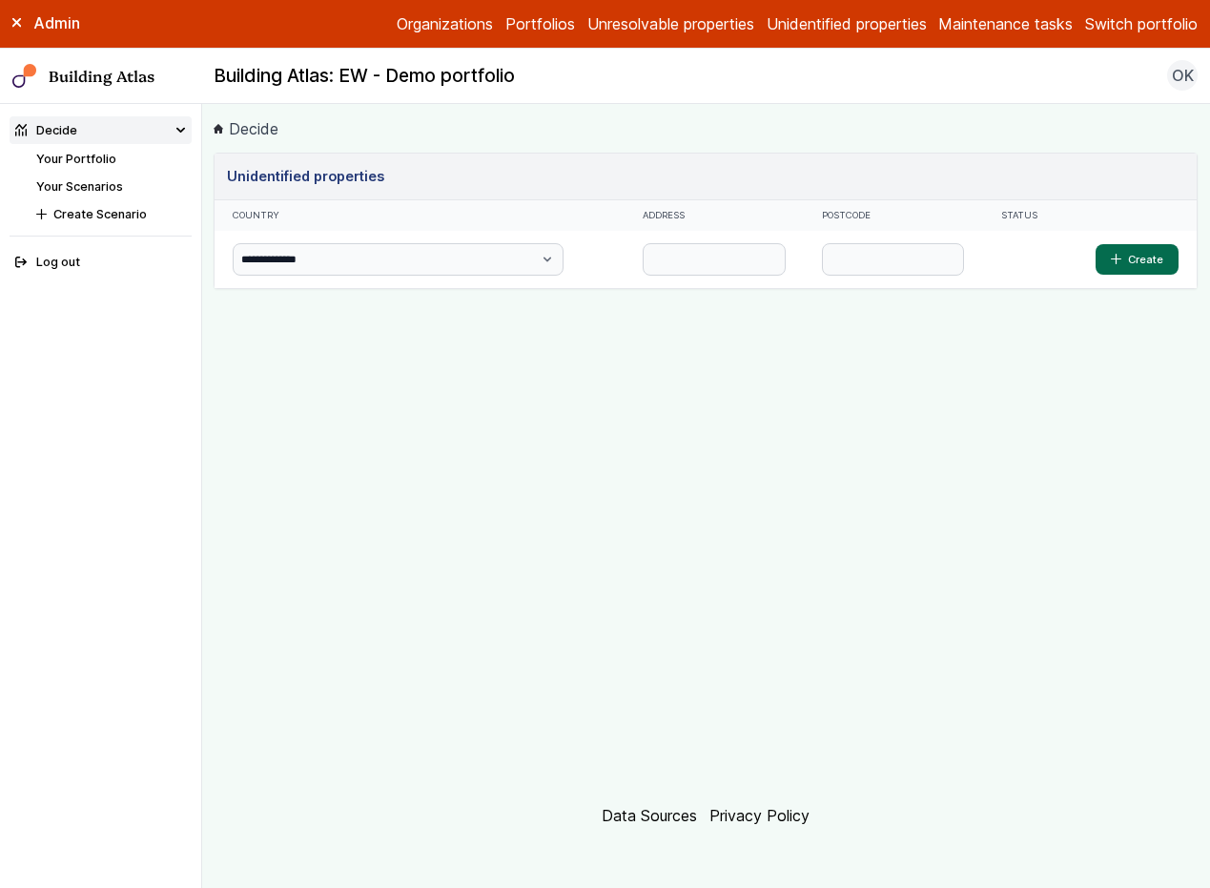
click at [654, 18] on link "Unresolvable properties" at bounding box center [670, 23] width 167 height 23
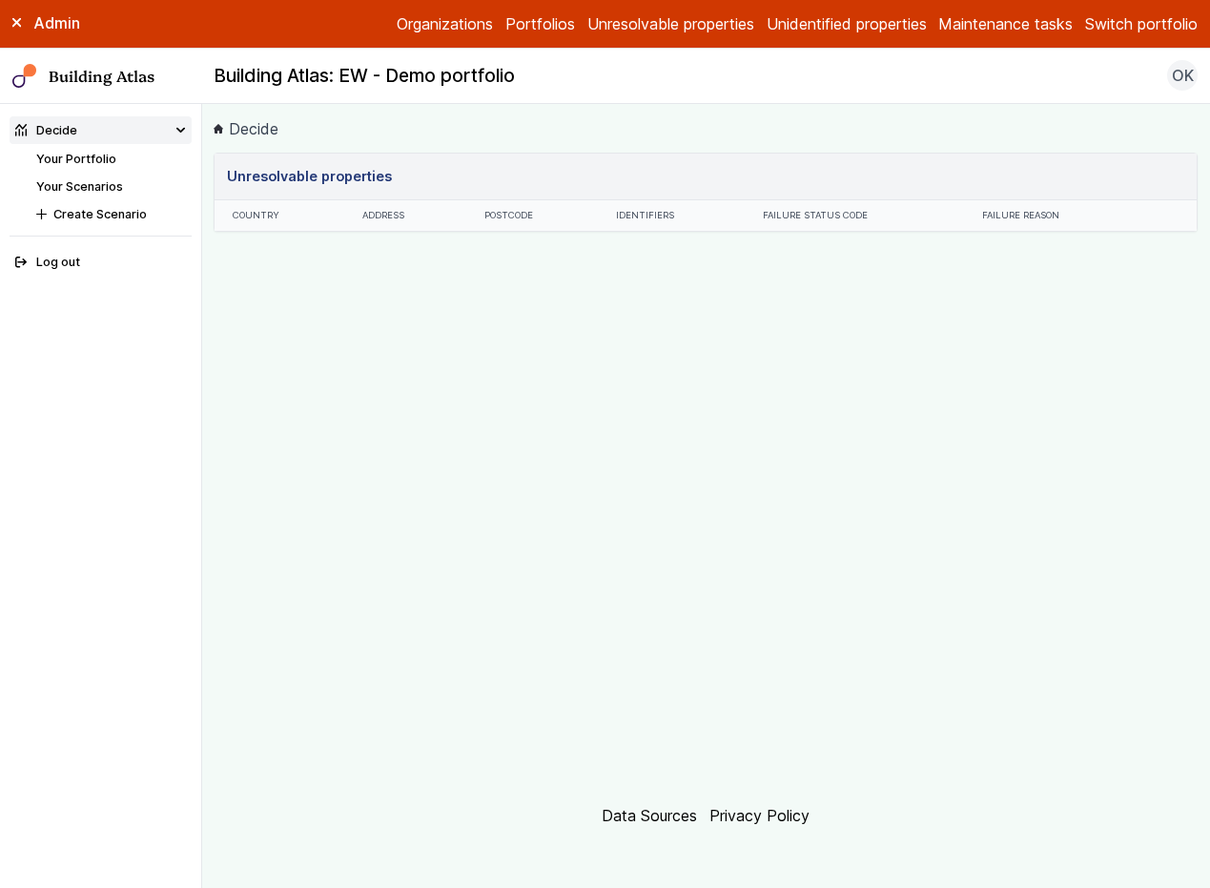
click at [82, 153] on link "Your Portfolio" at bounding box center [76, 159] width 80 height 14
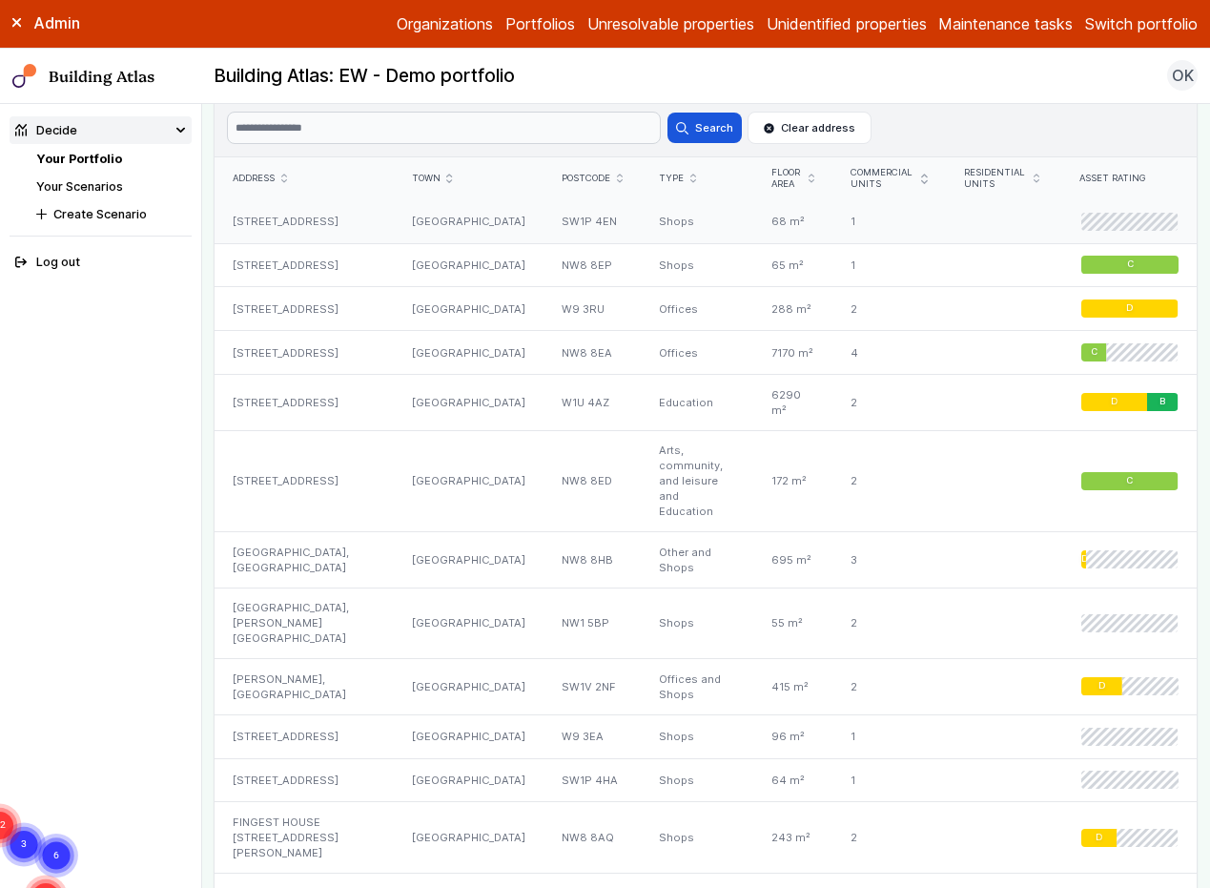
scroll to position [1139, 0]
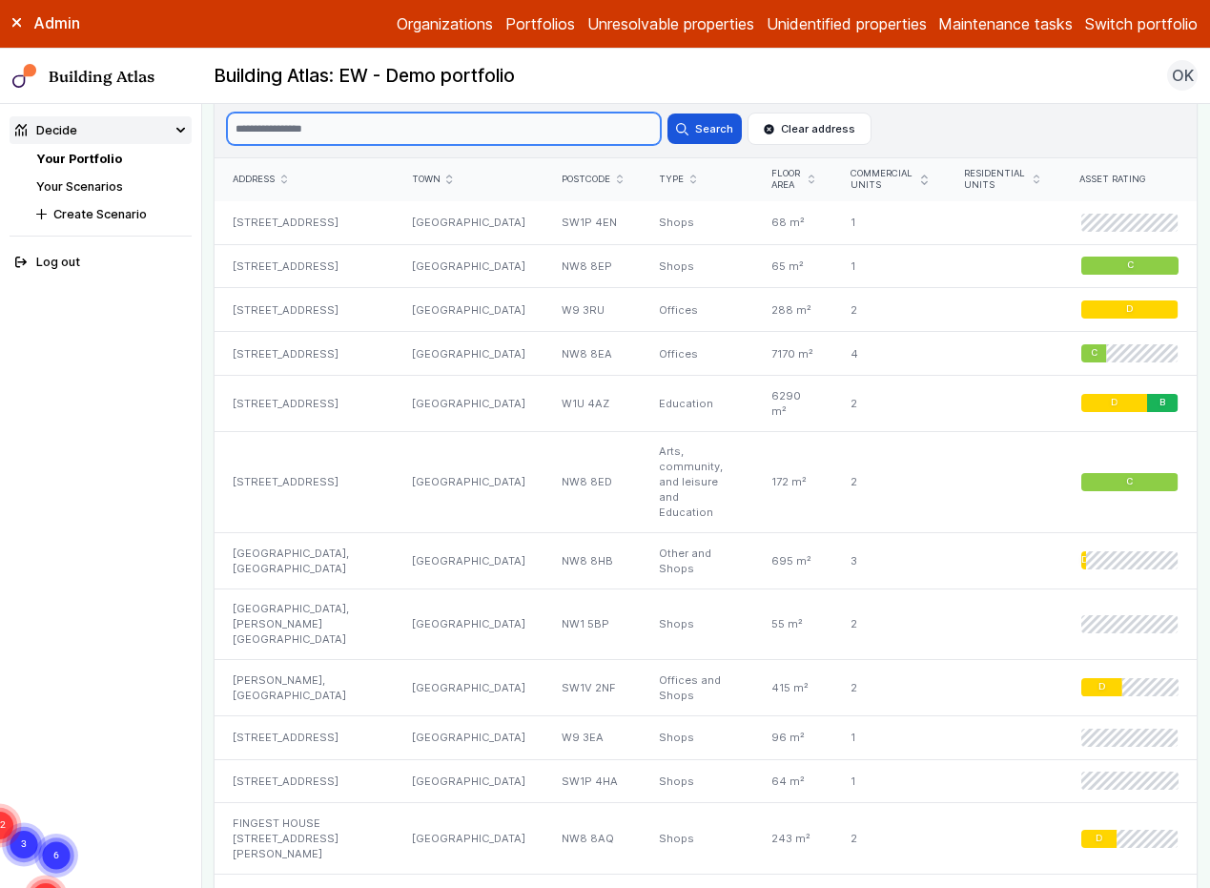
click at [401, 118] on input "Search" at bounding box center [444, 129] width 434 height 32
type input "******"
click at [667, 113] on button "Search" at bounding box center [704, 128] width 74 height 31
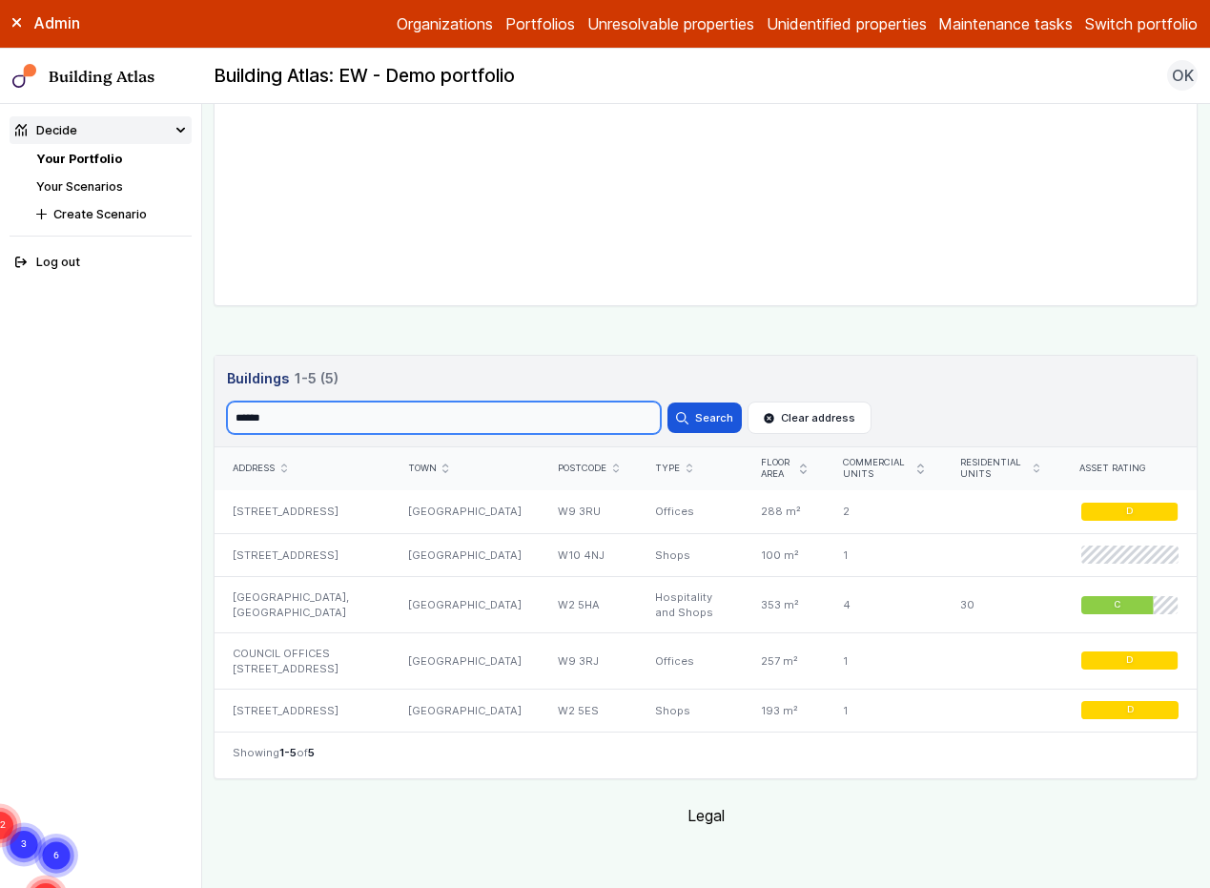
scroll to position [850, 0]
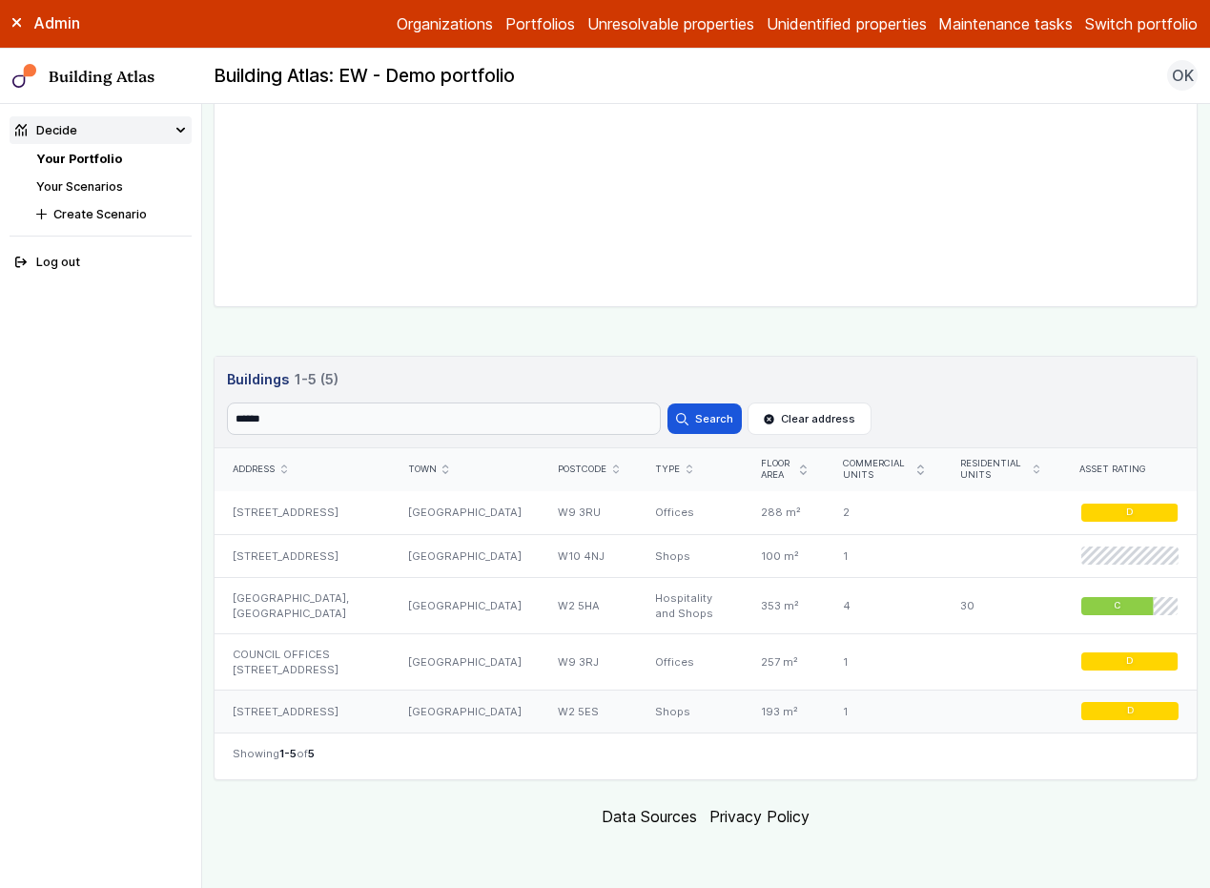
click at [361, 720] on div "278-280, HARROW ROAD" at bounding box center [302, 710] width 174 height 43
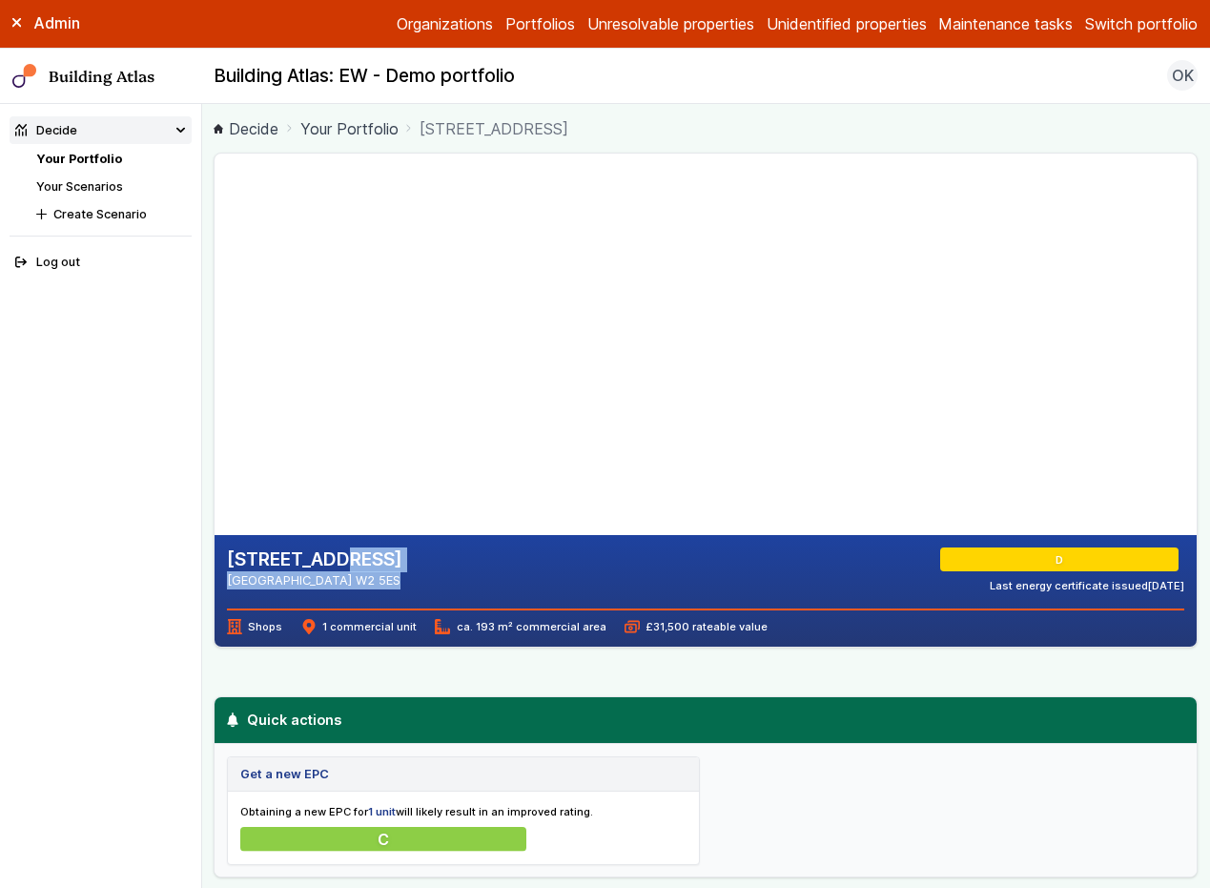
drag, startPoint x: 346, startPoint y: 579, endPoint x: 213, endPoint y: 563, distance: 134.3
click at [213, 563] on main "Decide Your Portfolio 278-280, HARROW ROAD 278-280, HARROW ROAD LONDON W2 5ES D…" at bounding box center [706, 496] width 1009 height 784
copy div "278-280, HARROW ROAD LONDON W2 5ES"
click at [97, 158] on link "Your Portfolio" at bounding box center [79, 159] width 86 height 14
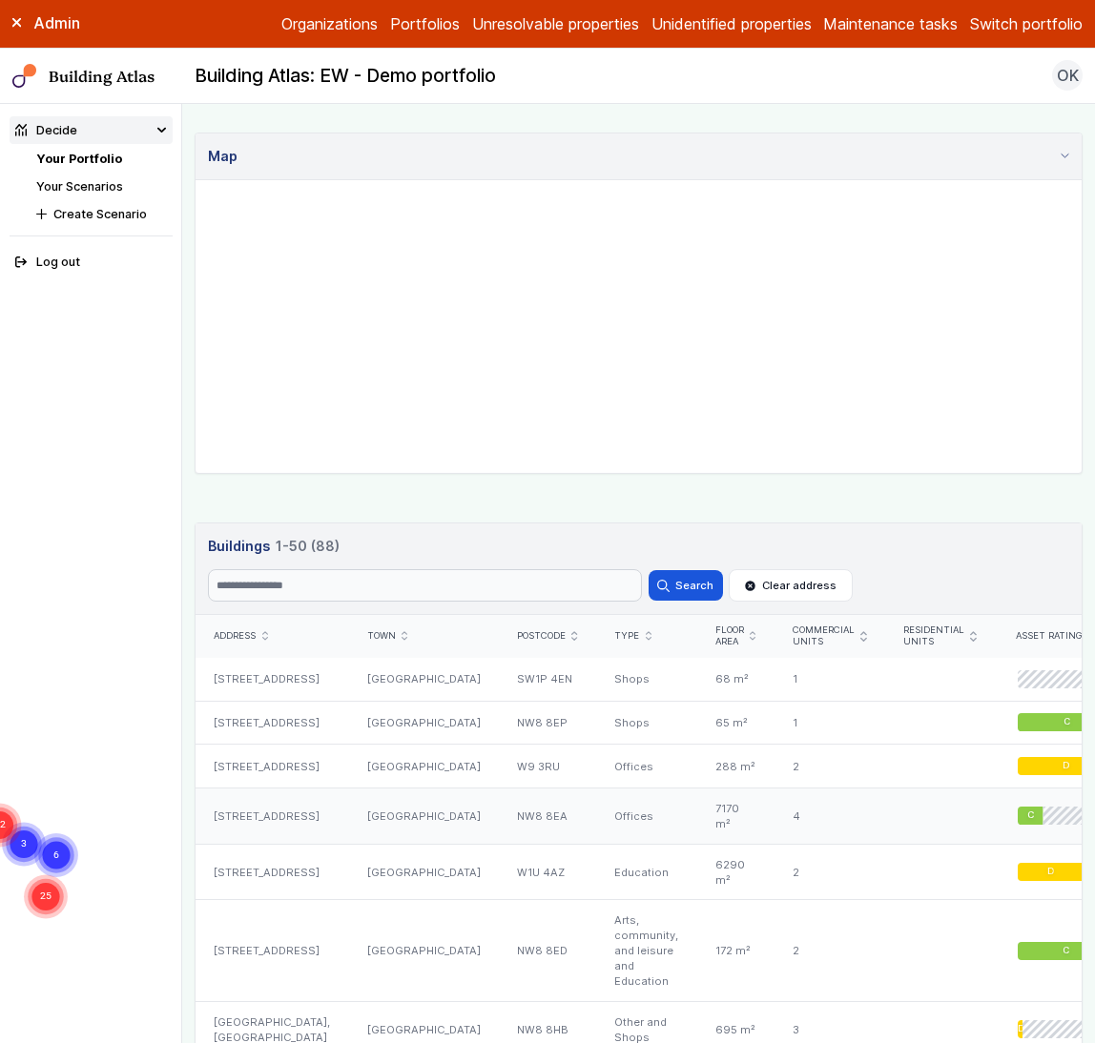
scroll to position [711, 0]
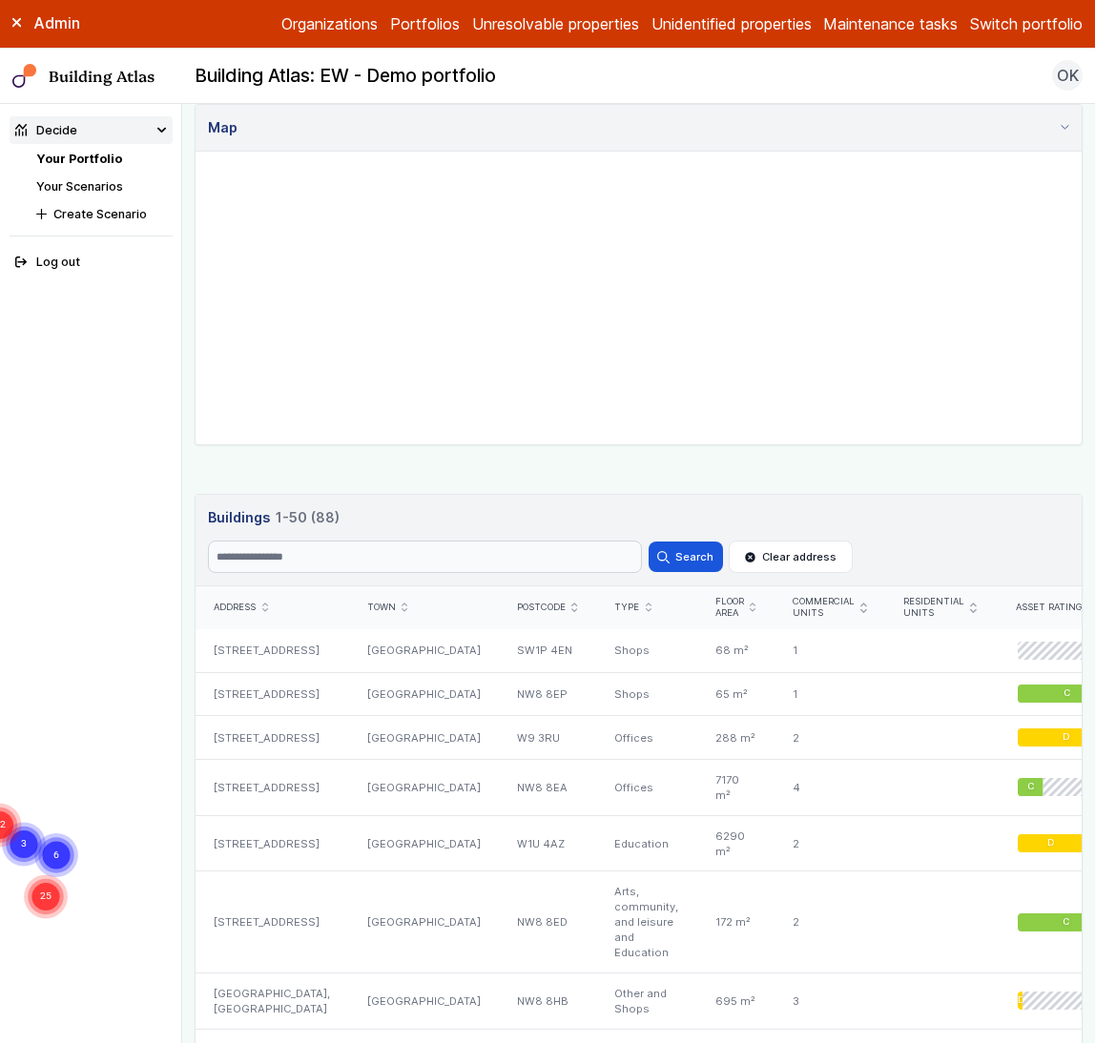
click at [749, 607] on icon "submit" at bounding box center [752, 608] width 6 height 10
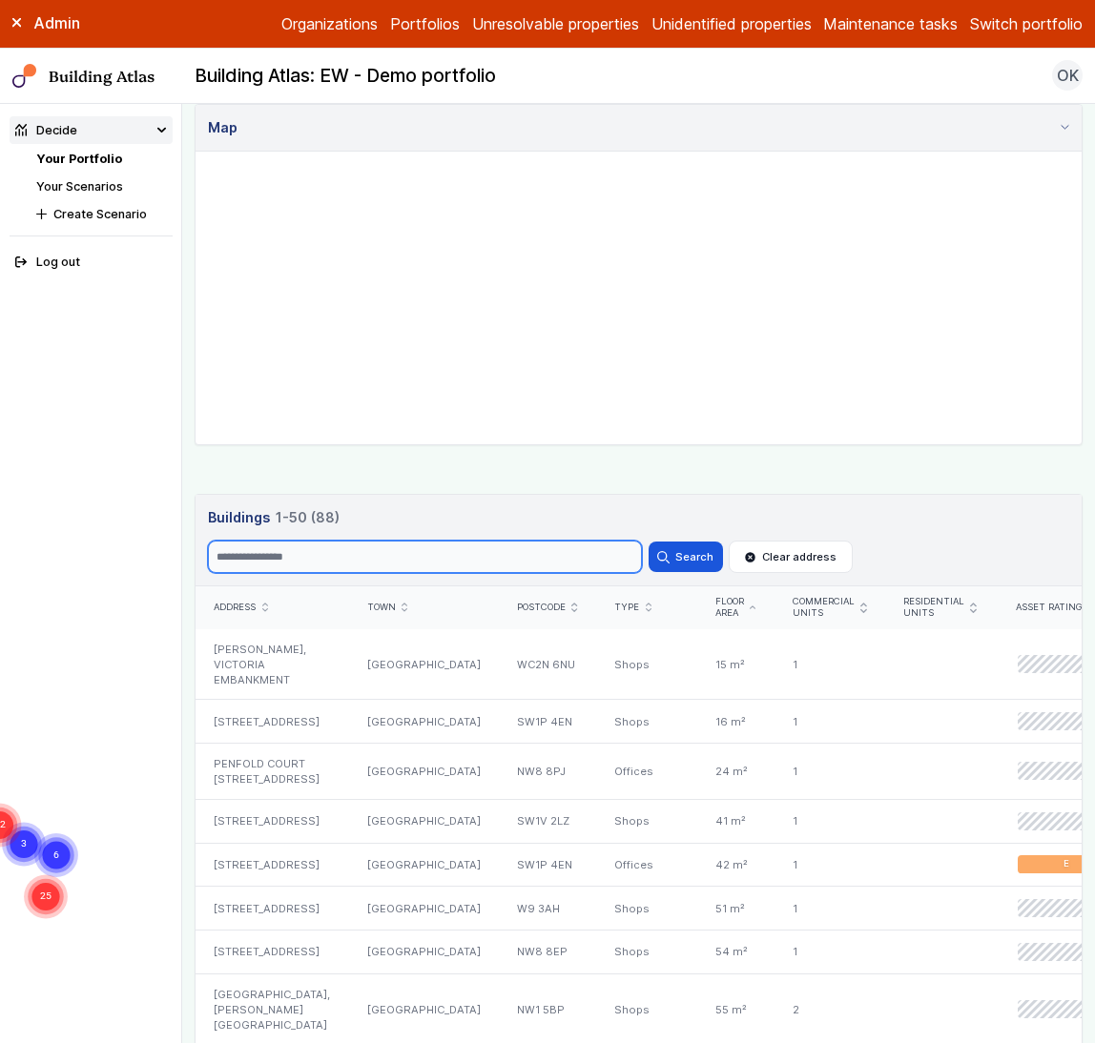
click at [586, 542] on input "Search" at bounding box center [425, 557] width 434 height 32
type input "******"
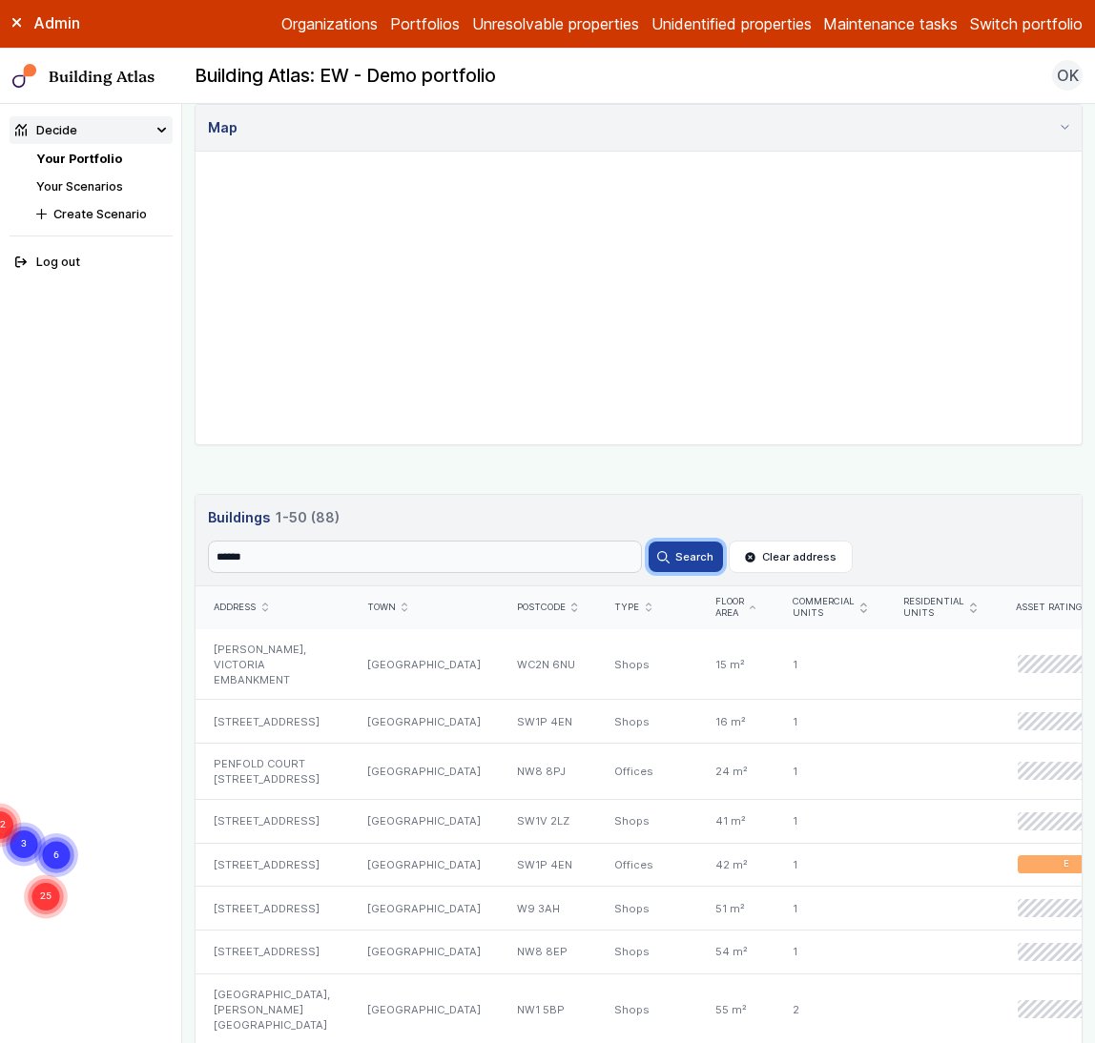
click at [668, 553] on icon "submit" at bounding box center [663, 556] width 11 height 11
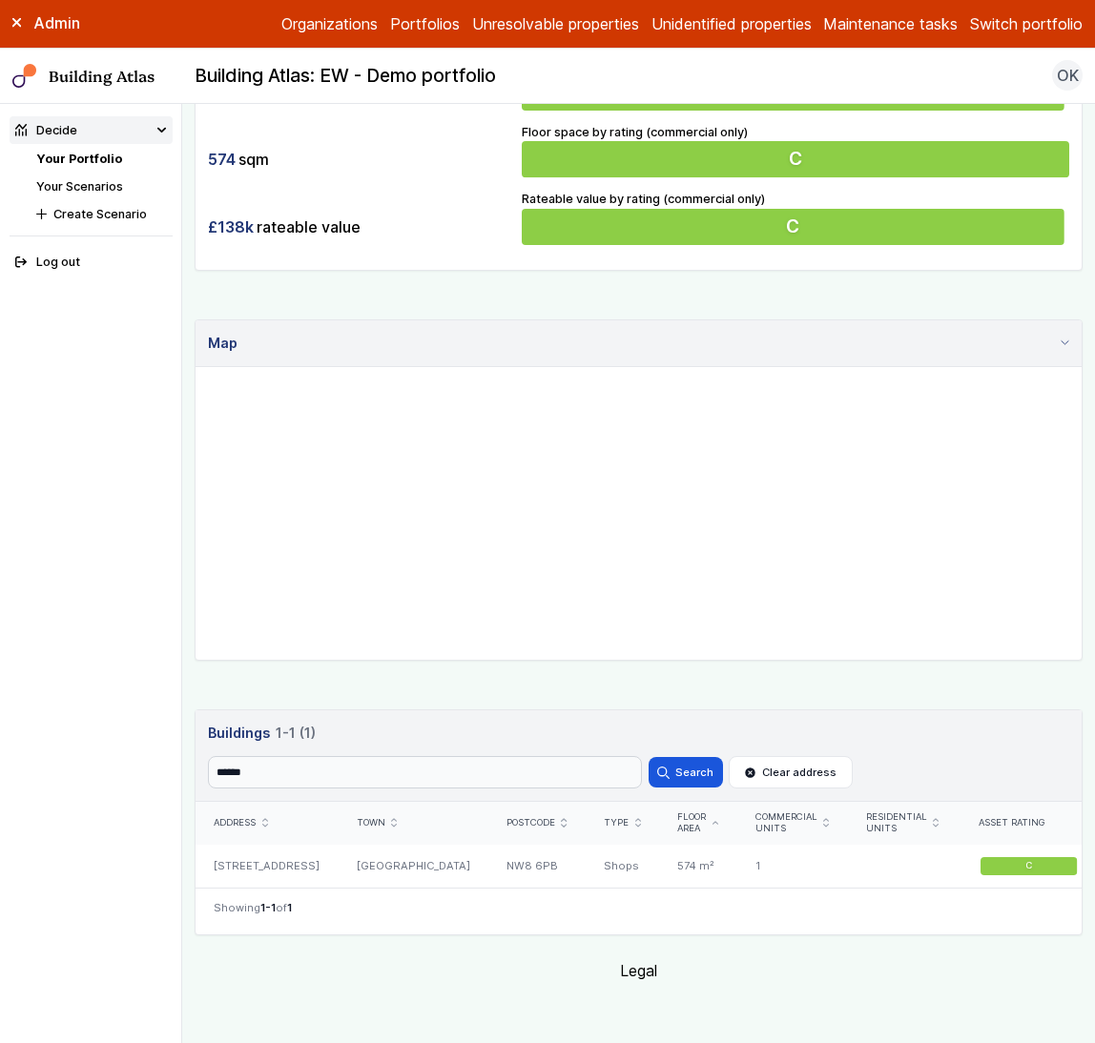
scroll to position [507, 0]
click at [388, 856] on div "LONDON" at bounding box center [413, 866] width 150 height 43
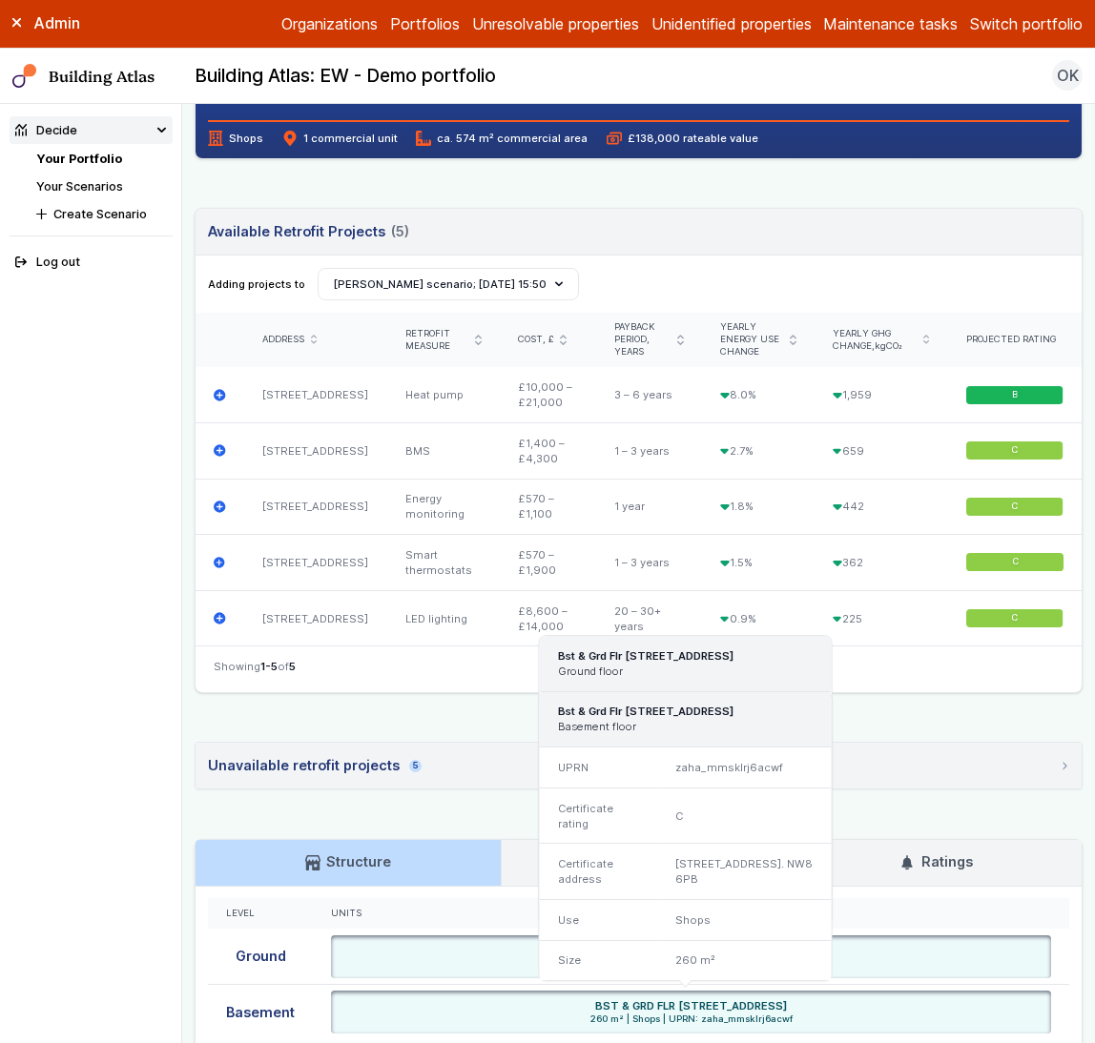
scroll to position [766, 0]
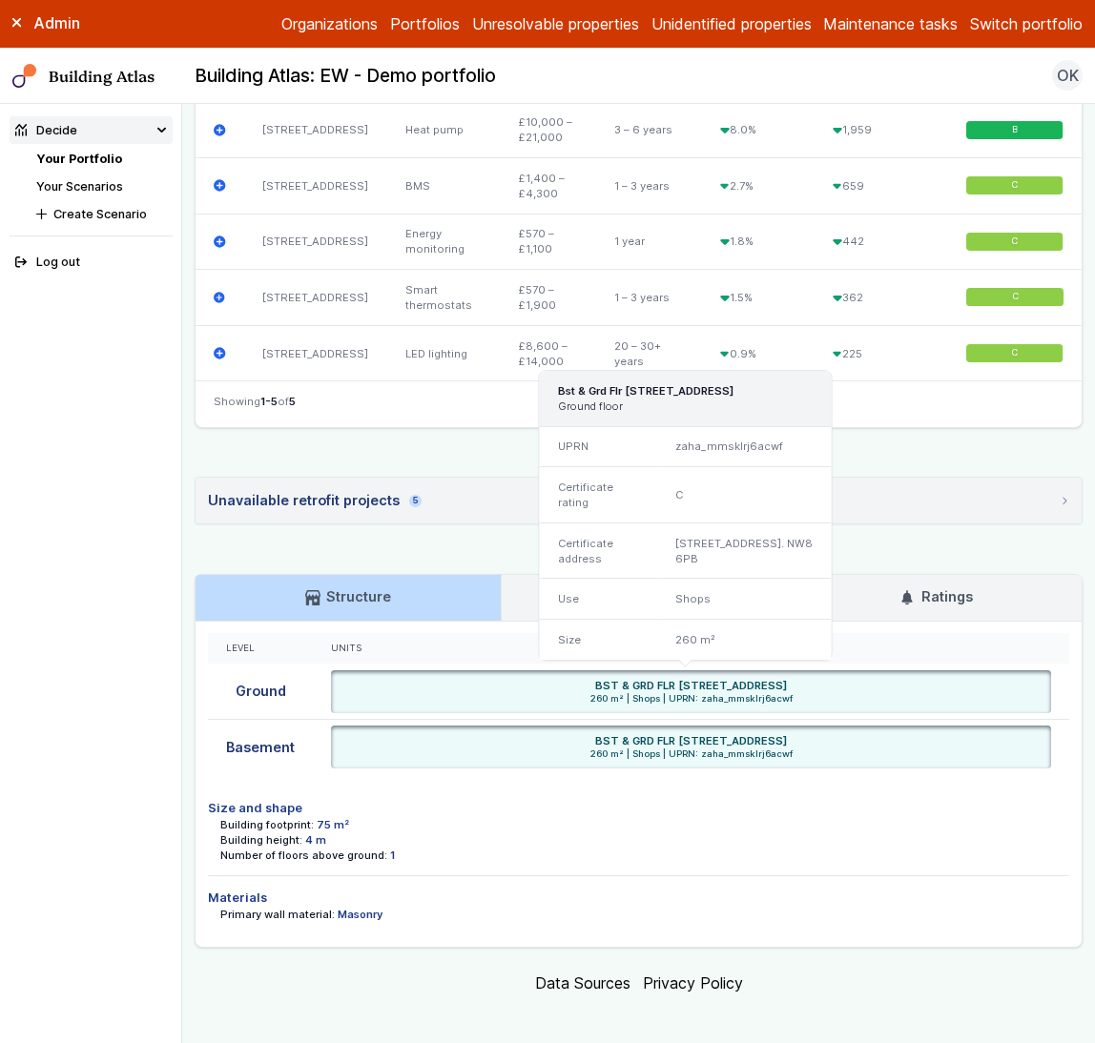
drag, startPoint x: 903, startPoint y: 685, endPoint x: 773, endPoint y: 675, distance: 130.0
click at [773, 678] on div "BST & GRD FLR 13-19, CIRCUS ROAD, LONDON NW8 6PB 260 m² | Shops | UPRN: zaha_mm…" at bounding box center [691, 692] width 707 height 28
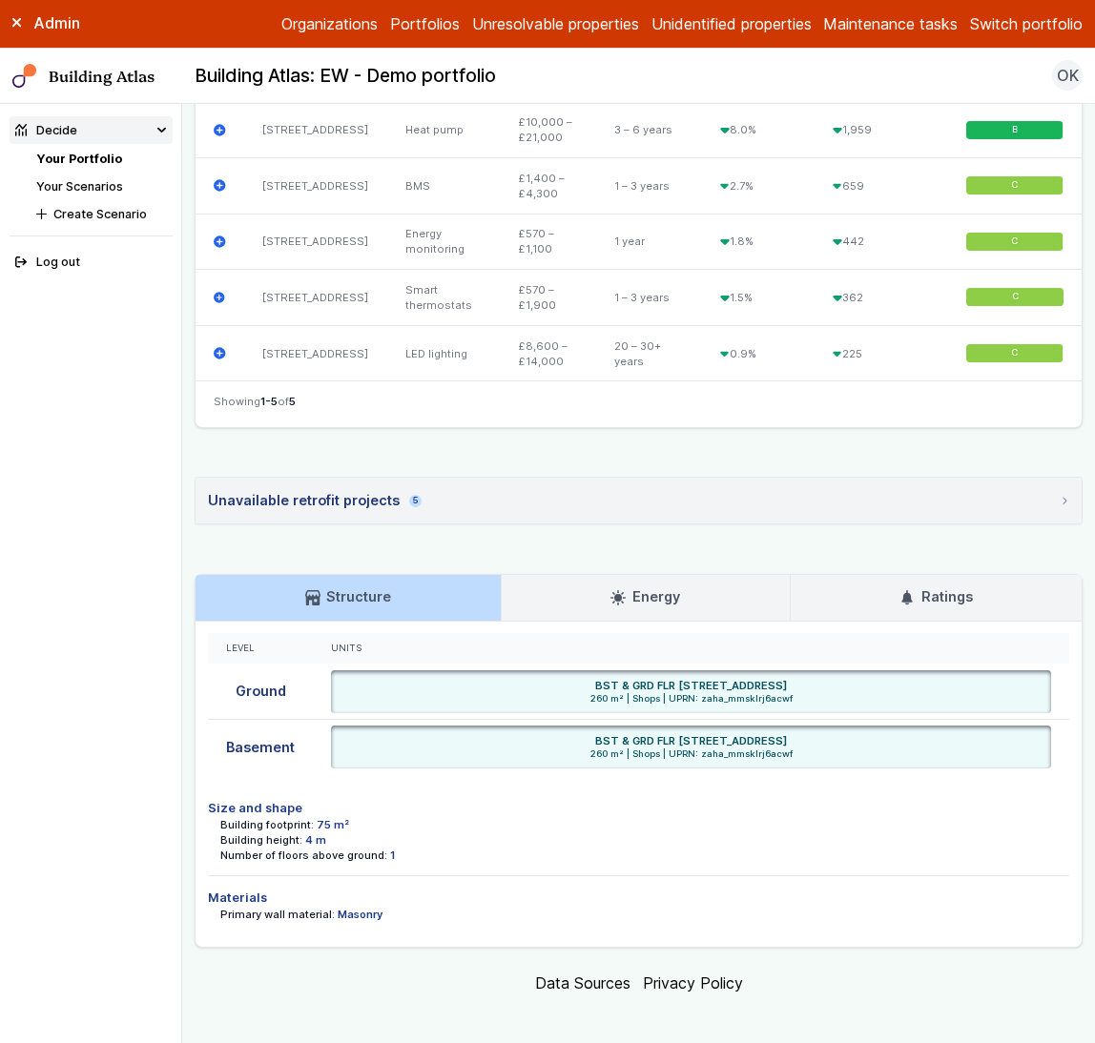
click at [987, 523] on div "13-19, CIRCUS ROAD LONDON NW8 6PB Provided address: CIRCUS ROAD, NW8 6PB C Last…" at bounding box center [639, 167] width 888 height 1561
click at [472, 478] on summary "Unavailable retrofit projects 5" at bounding box center [638, 501] width 886 height 46
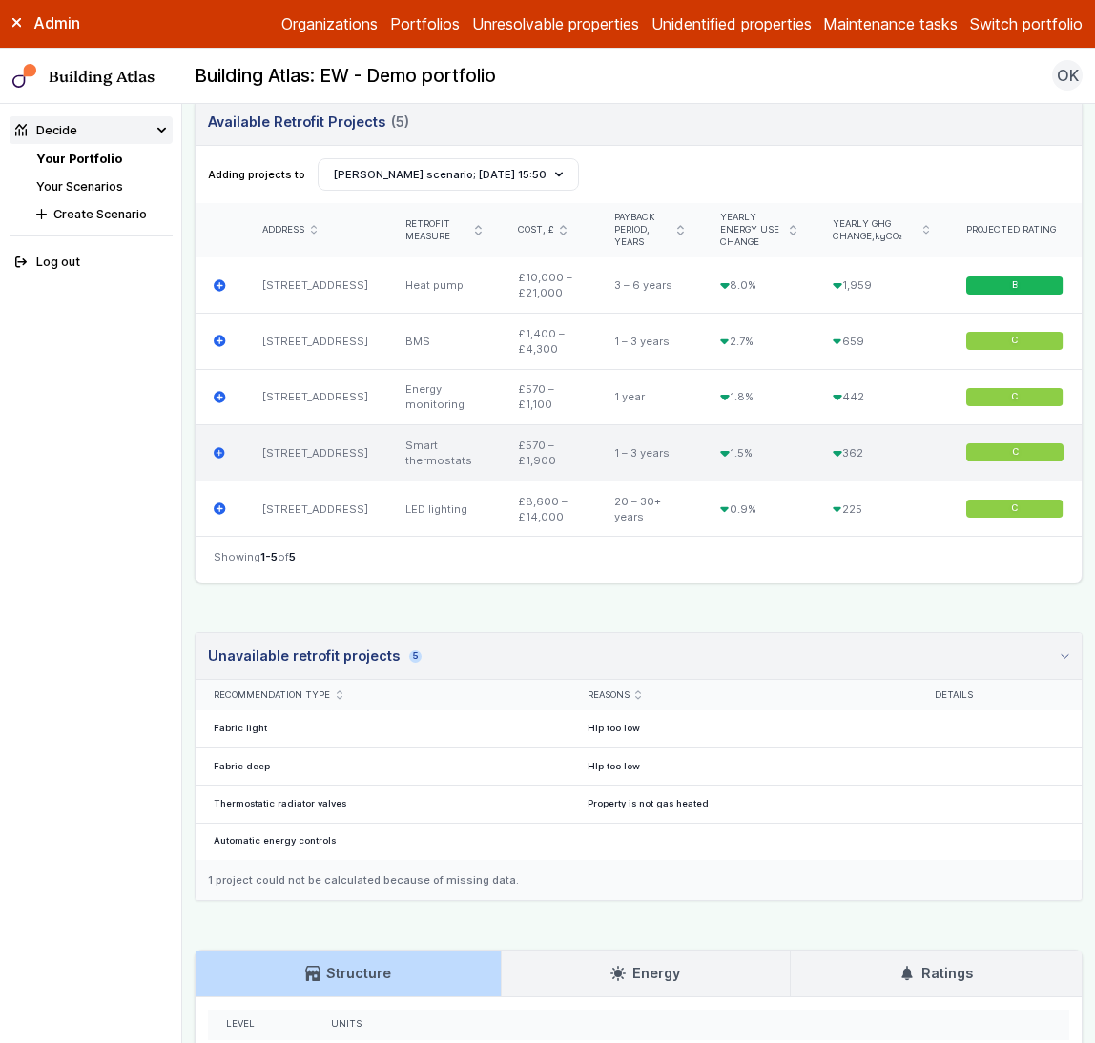
scroll to position [203, 0]
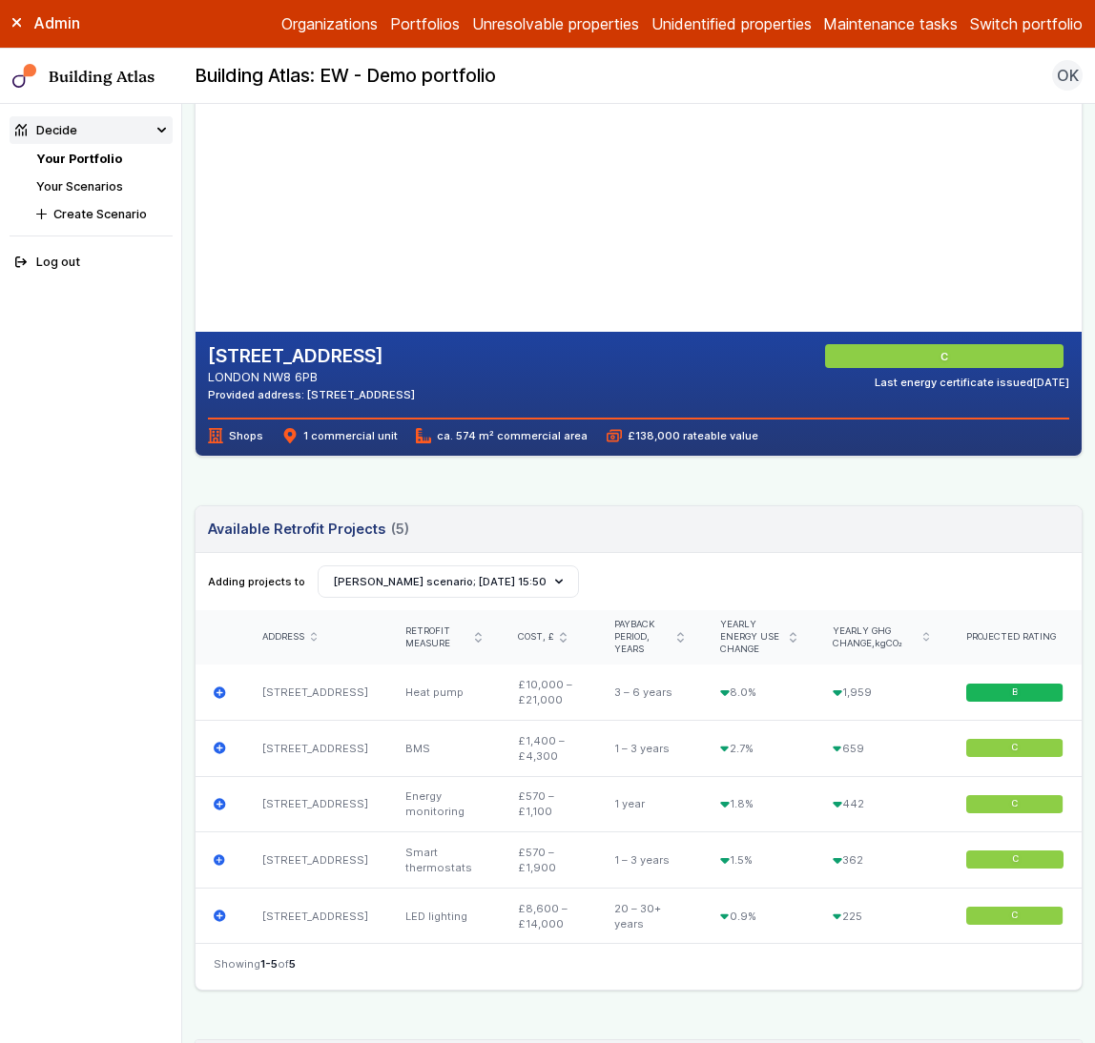
drag, startPoint x: 454, startPoint y: 393, endPoint x: 440, endPoint y: 407, distance: 19.6
click at [381, 398] on div "13-19, CIRCUS ROAD LONDON NW8 6PB Provided address: CIRCUS ROAD, NW8 6PB C Last…" at bounding box center [638, 373] width 861 height 58
copy div "NW8 6PB"
click at [514, 530] on header "Available Retrofit Projects (5) Loading" at bounding box center [638, 529] width 886 height 47
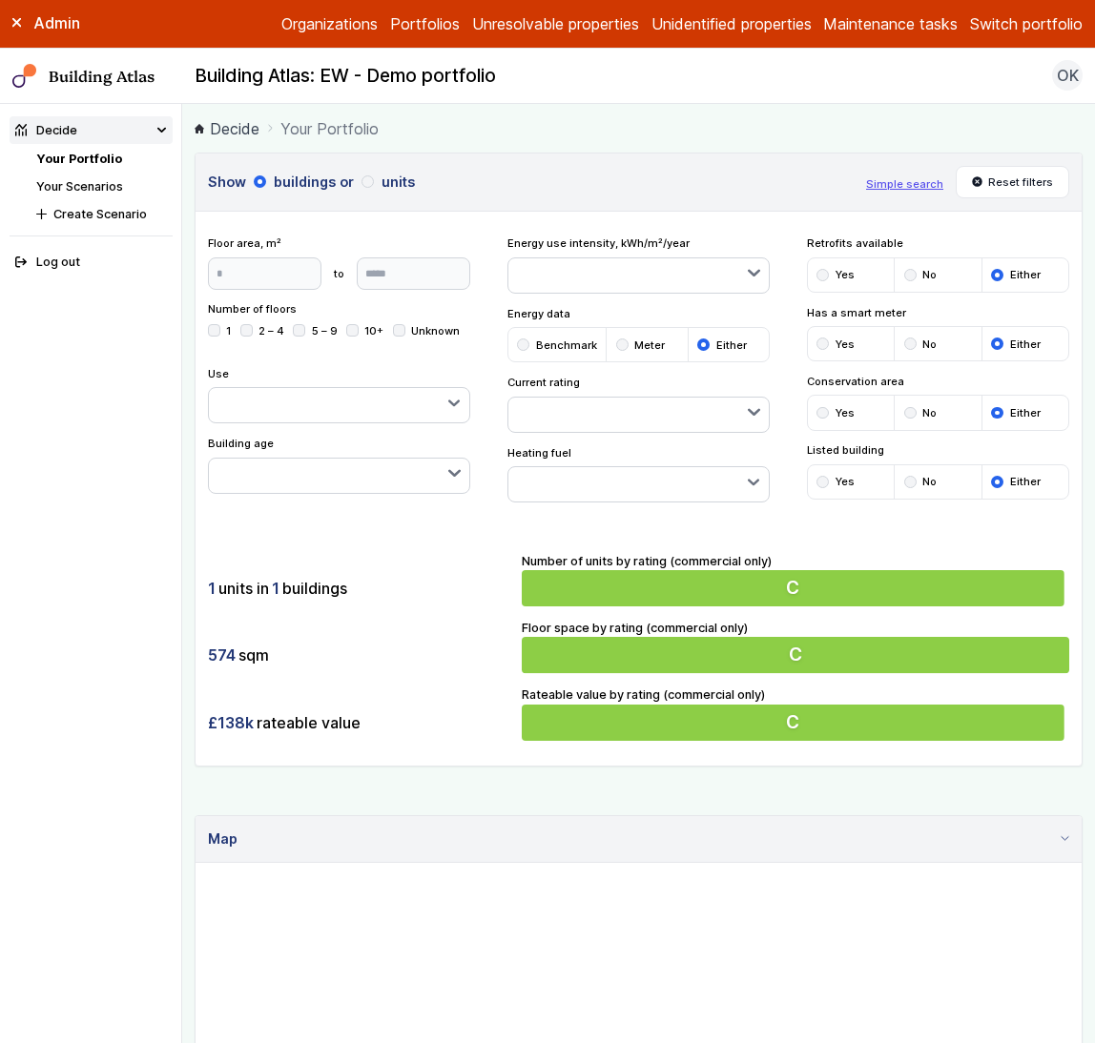
scroll to position [242, 0]
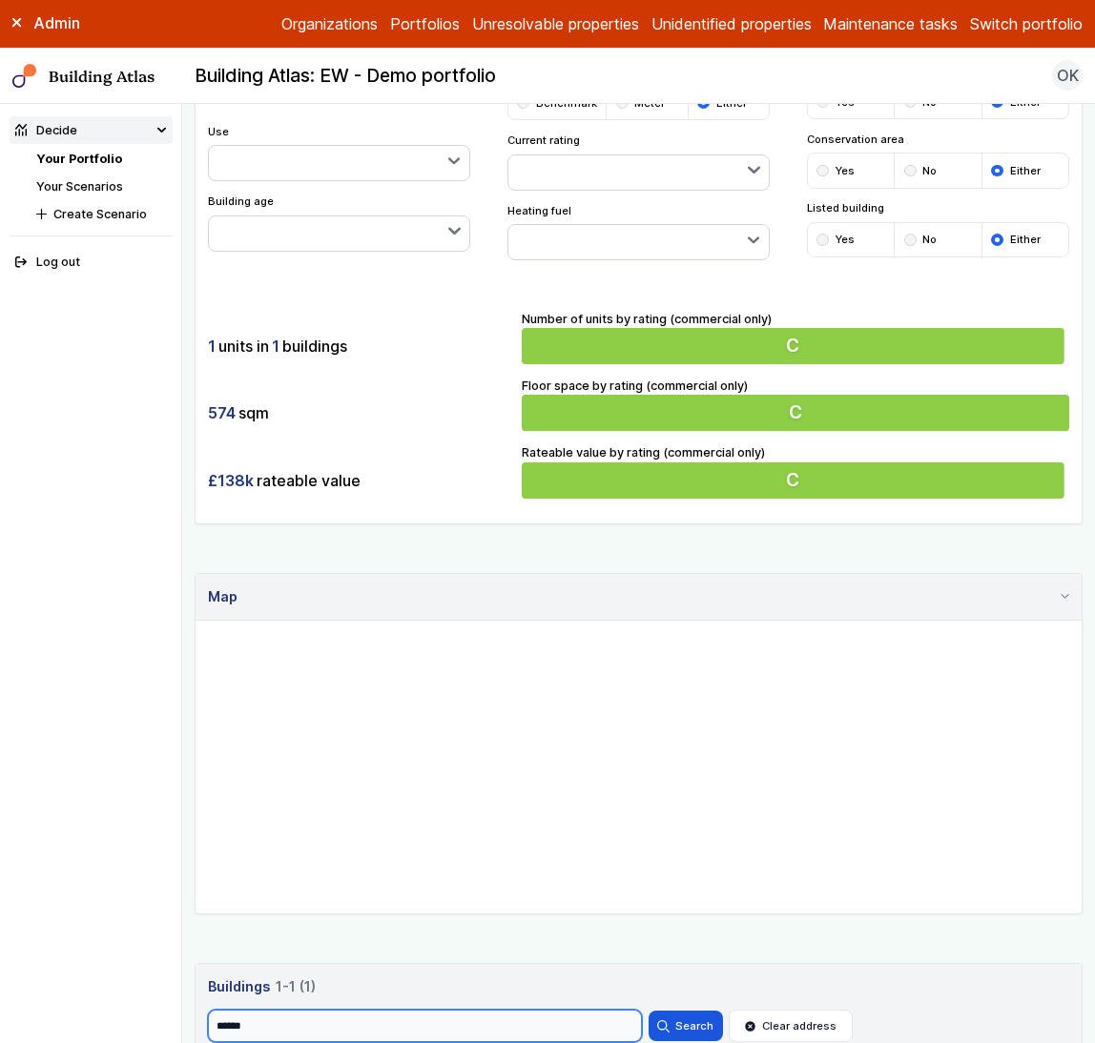
click at [324, 887] on input "******" at bounding box center [425, 1026] width 434 height 32
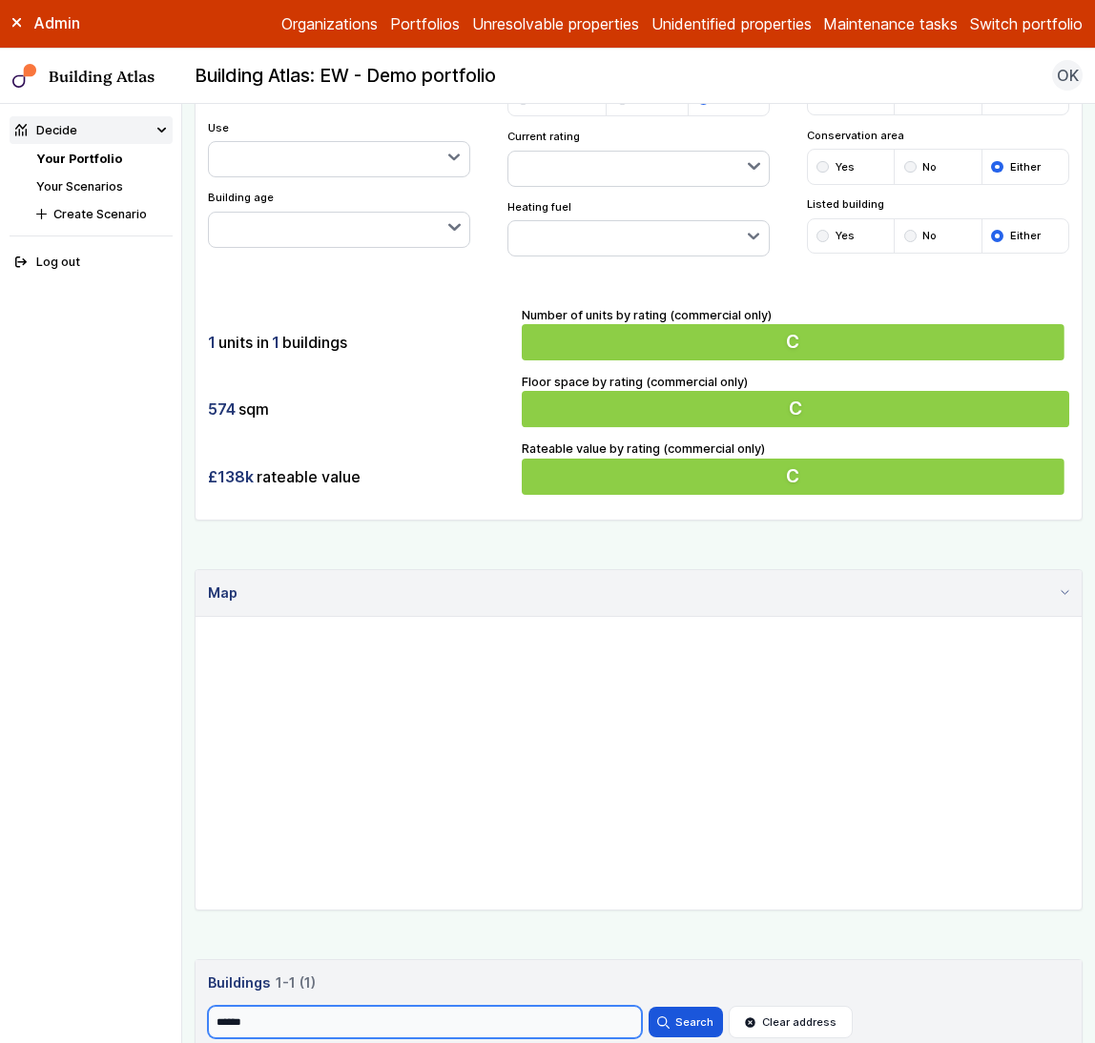
type input "**********"
click at [751, 887] on div "Show buildings or units Simple search Reset filters Floor area, m² to Update Nu…" at bounding box center [639, 546] width 888 height 1279
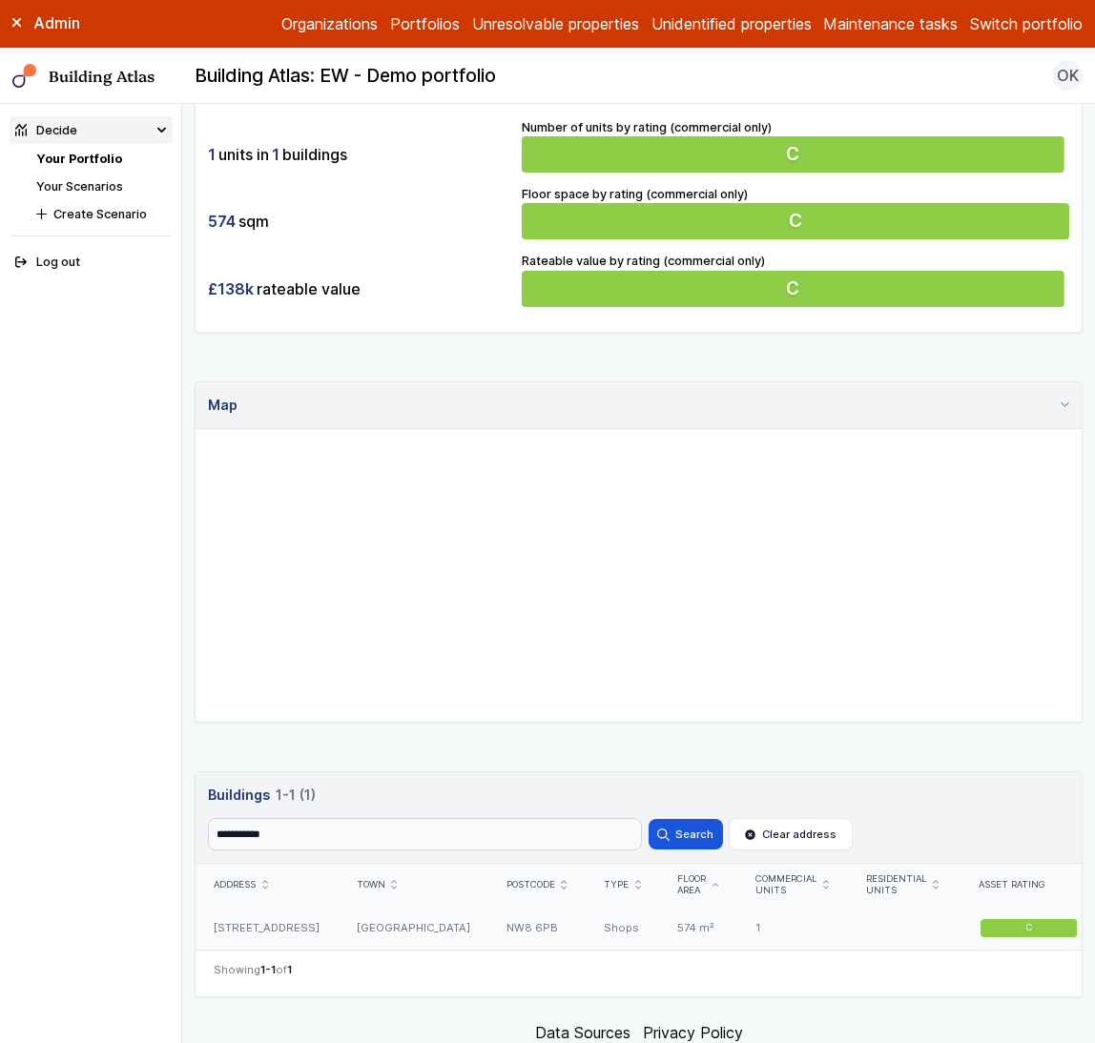
scroll to position [507, 0]
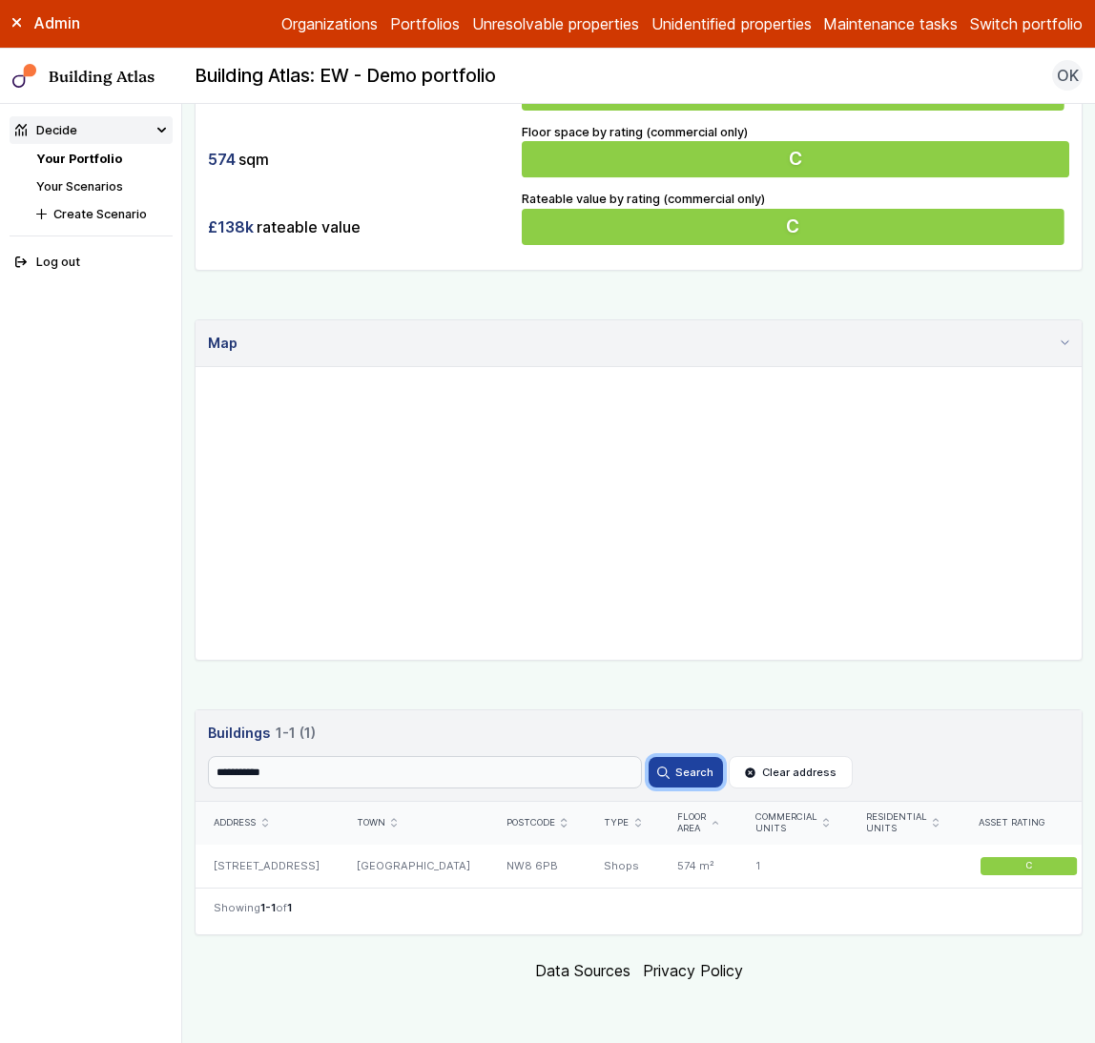
click at [688, 761] on button "Search" at bounding box center [685, 772] width 74 height 31
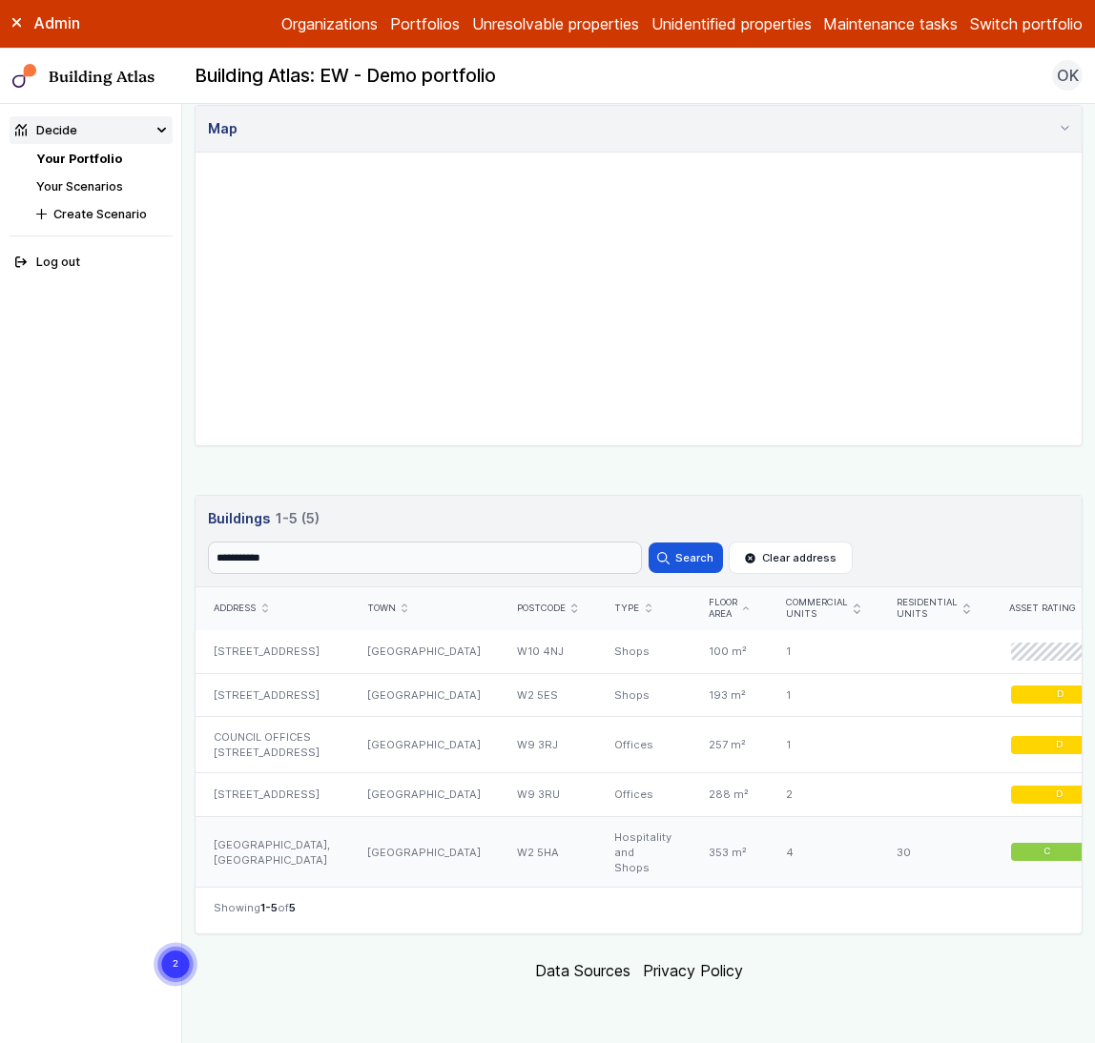
scroll to position [761, 0]
click at [322, 673] on div "278-280, HARROW ROAD" at bounding box center [271, 695] width 153 height 44
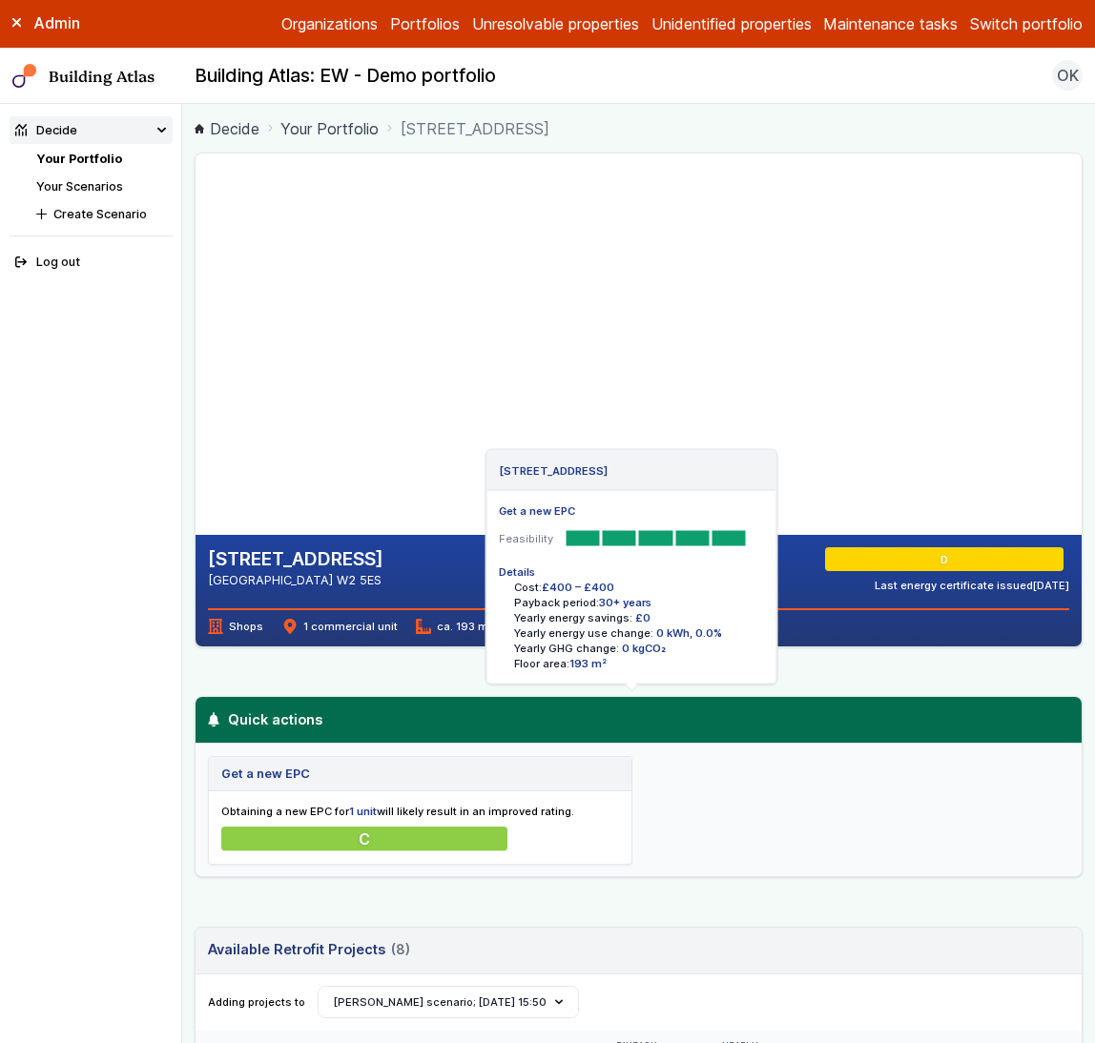
scroll to position [185, 0]
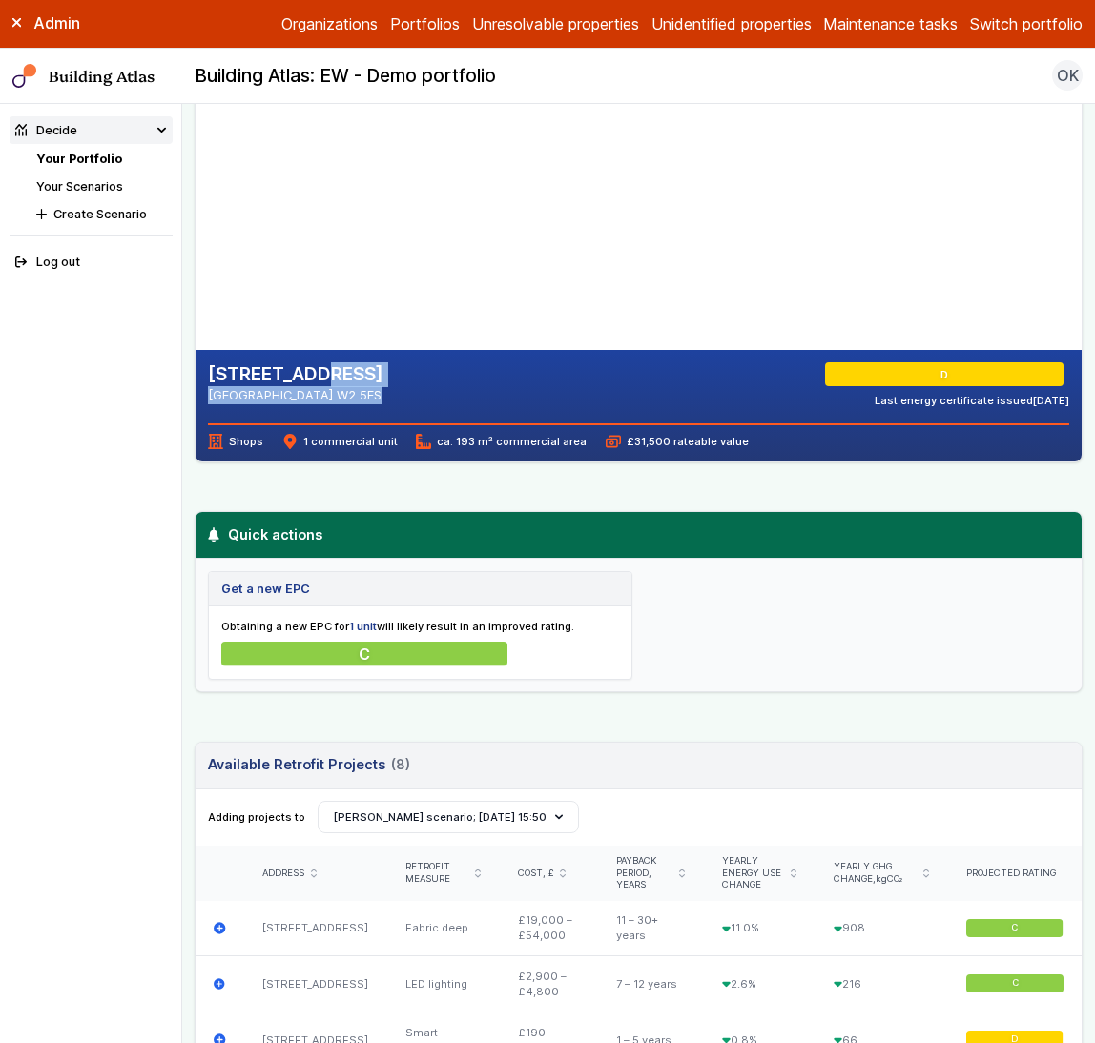
drag, startPoint x: 326, startPoint y: 398, endPoint x: 195, endPoint y: 374, distance: 132.8
click at [195, 374] on div "278-280, HARROW ROAD LONDON W2 5ES D Last energy certificate issued 10/03/17 Sh…" at bounding box center [638, 406] width 886 height 112
copy div "278-280, HARROW ROAD LONDON W2 5ES"
click at [293, 395] on address "LONDON W2 5ES" at bounding box center [295, 395] width 175 height 18
drag, startPoint x: 341, startPoint y: 392, endPoint x: 265, endPoint y: 396, distance: 76.4
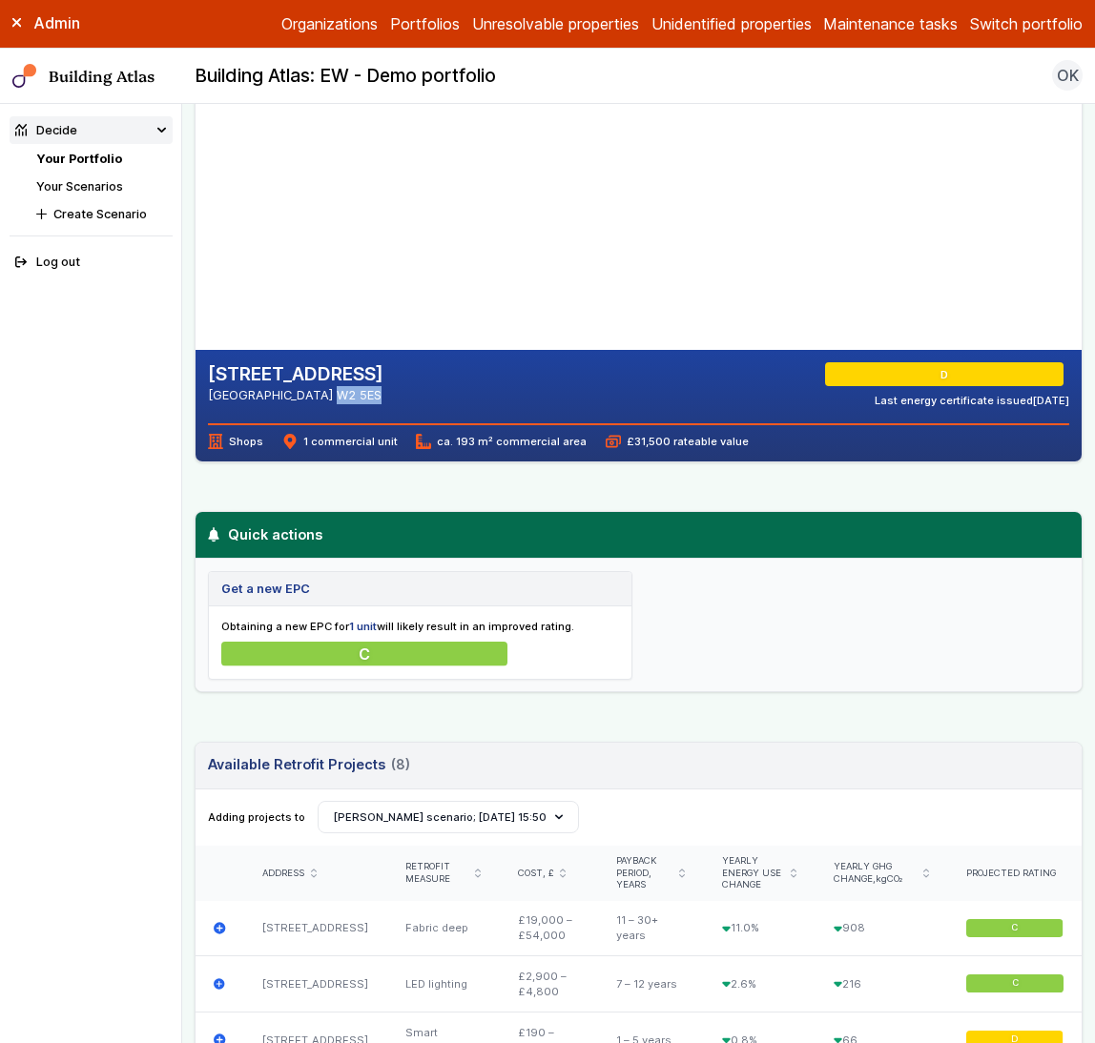
click at [265, 396] on address "LONDON W2 5ES" at bounding box center [295, 395] width 175 height 18
copy address "W2 5ES"
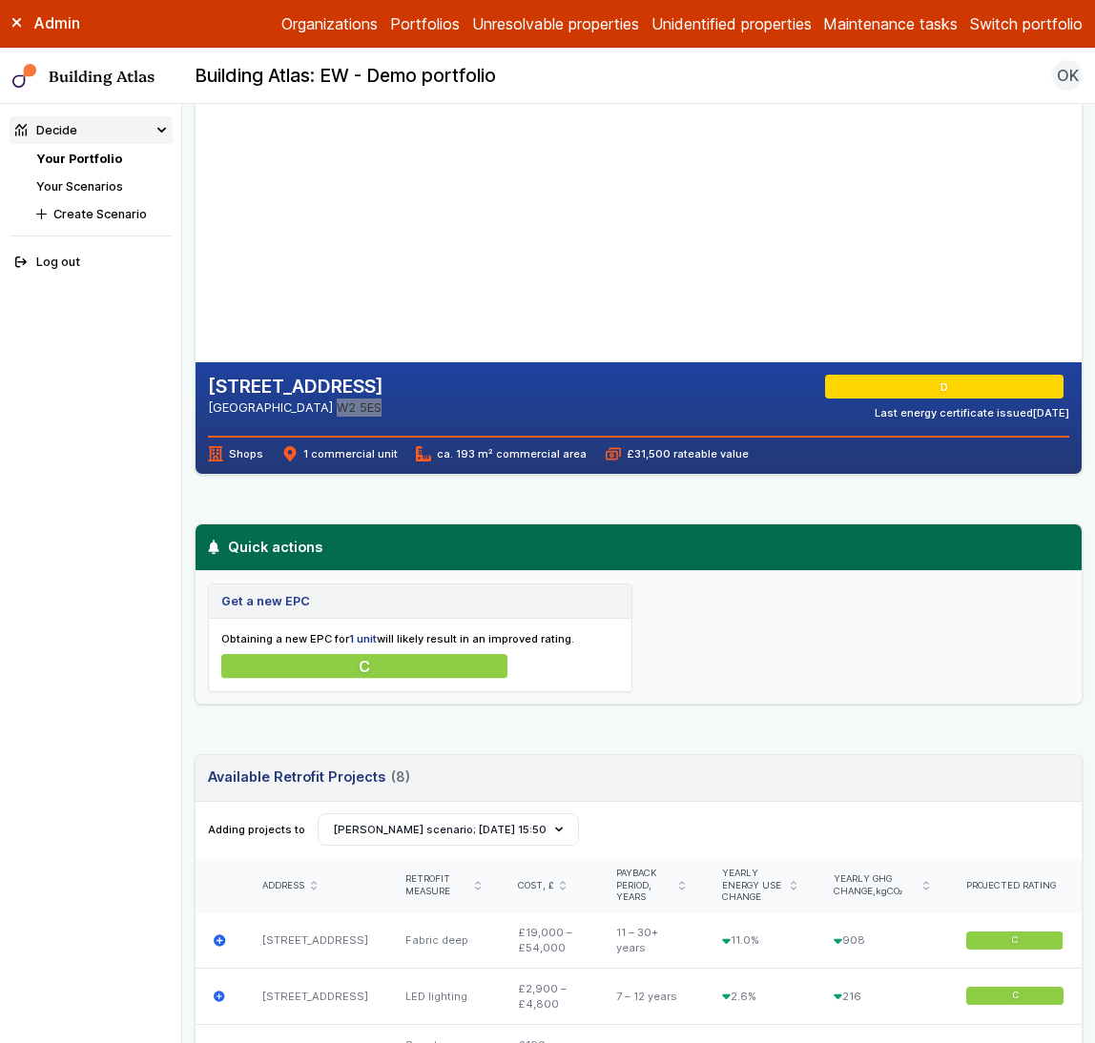
scroll to position [27, 0]
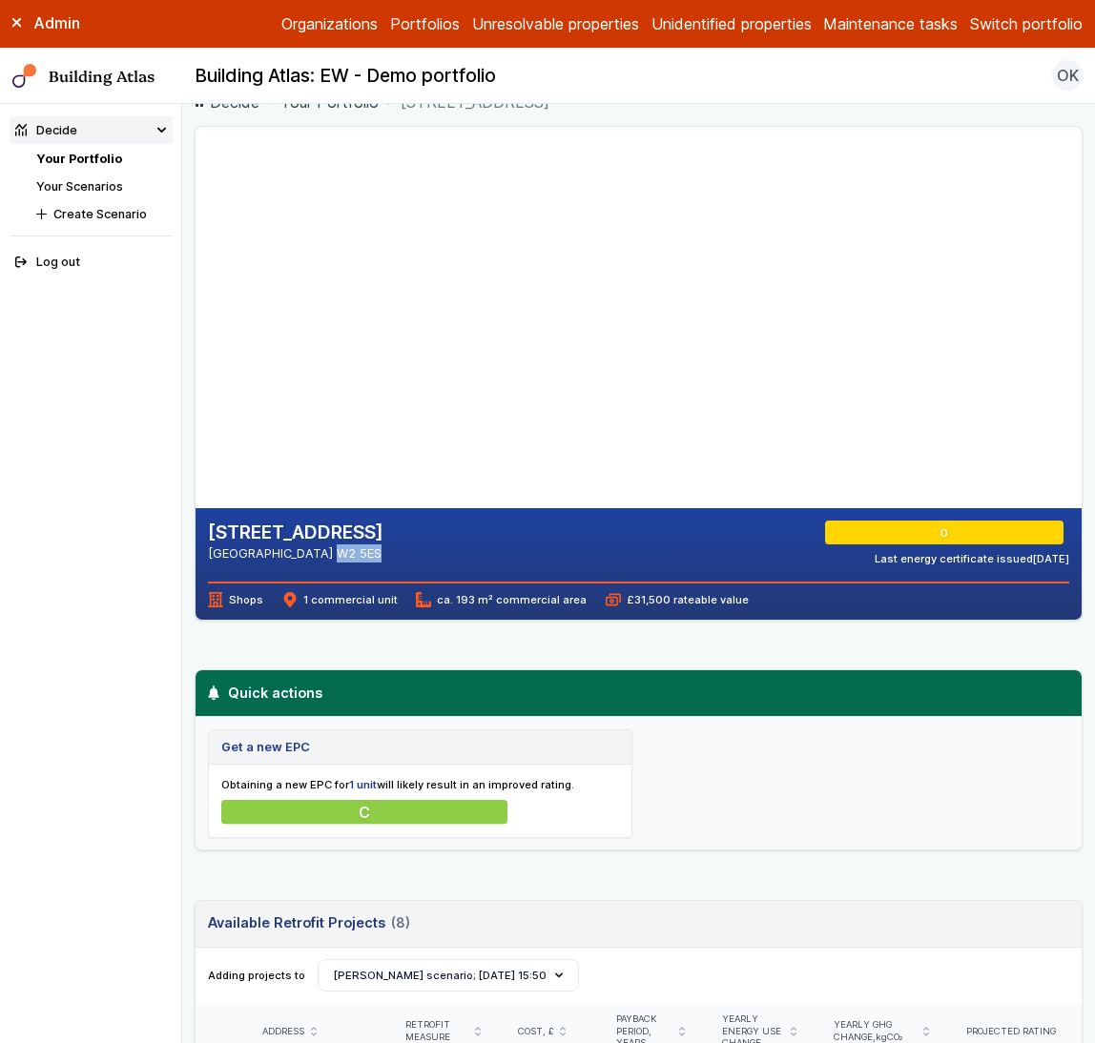
click at [70, 133] on div "Decide" at bounding box center [46, 130] width 62 height 18
click at [64, 158] on link "Your Portfolio" at bounding box center [79, 159] width 86 height 14
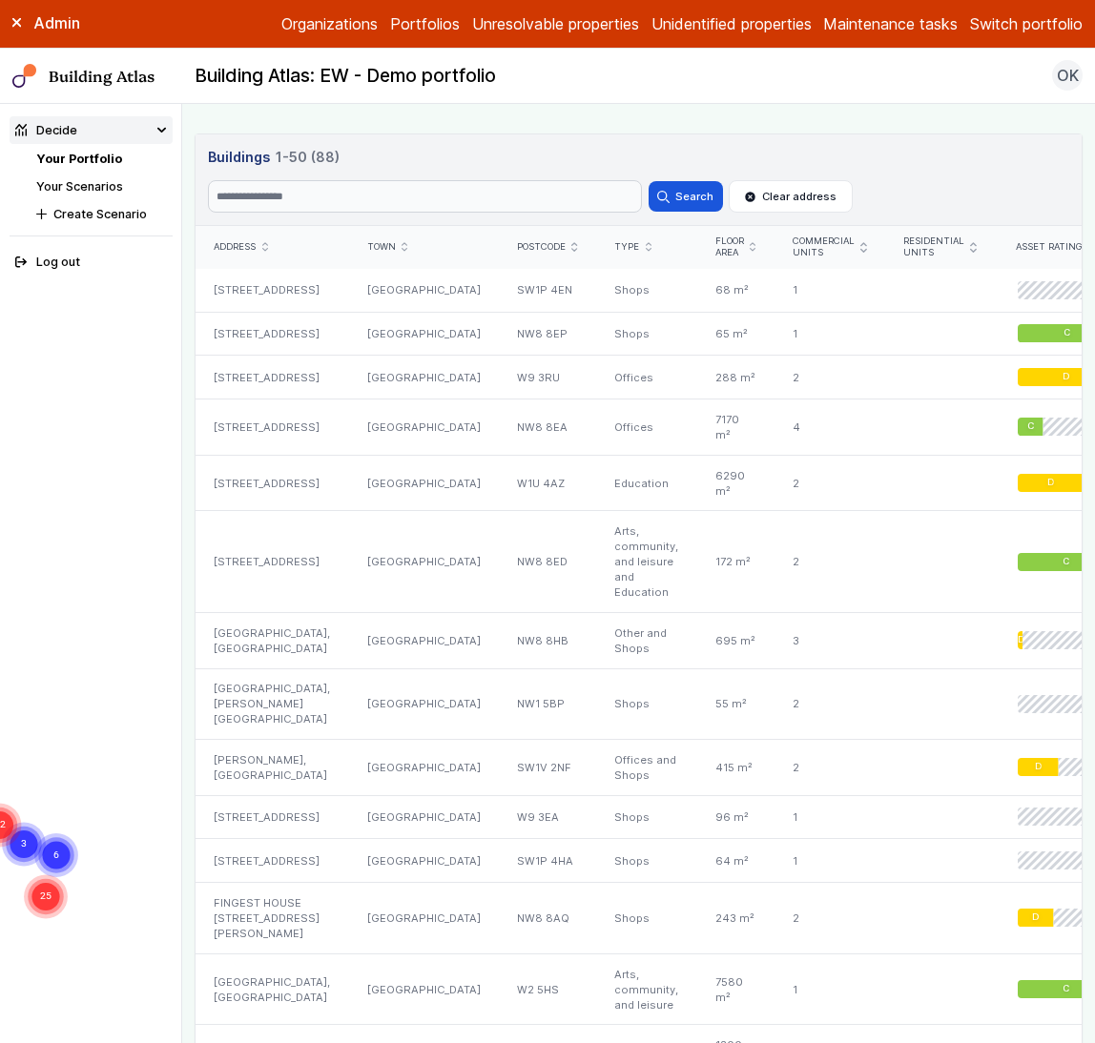
scroll to position [1077, 0]
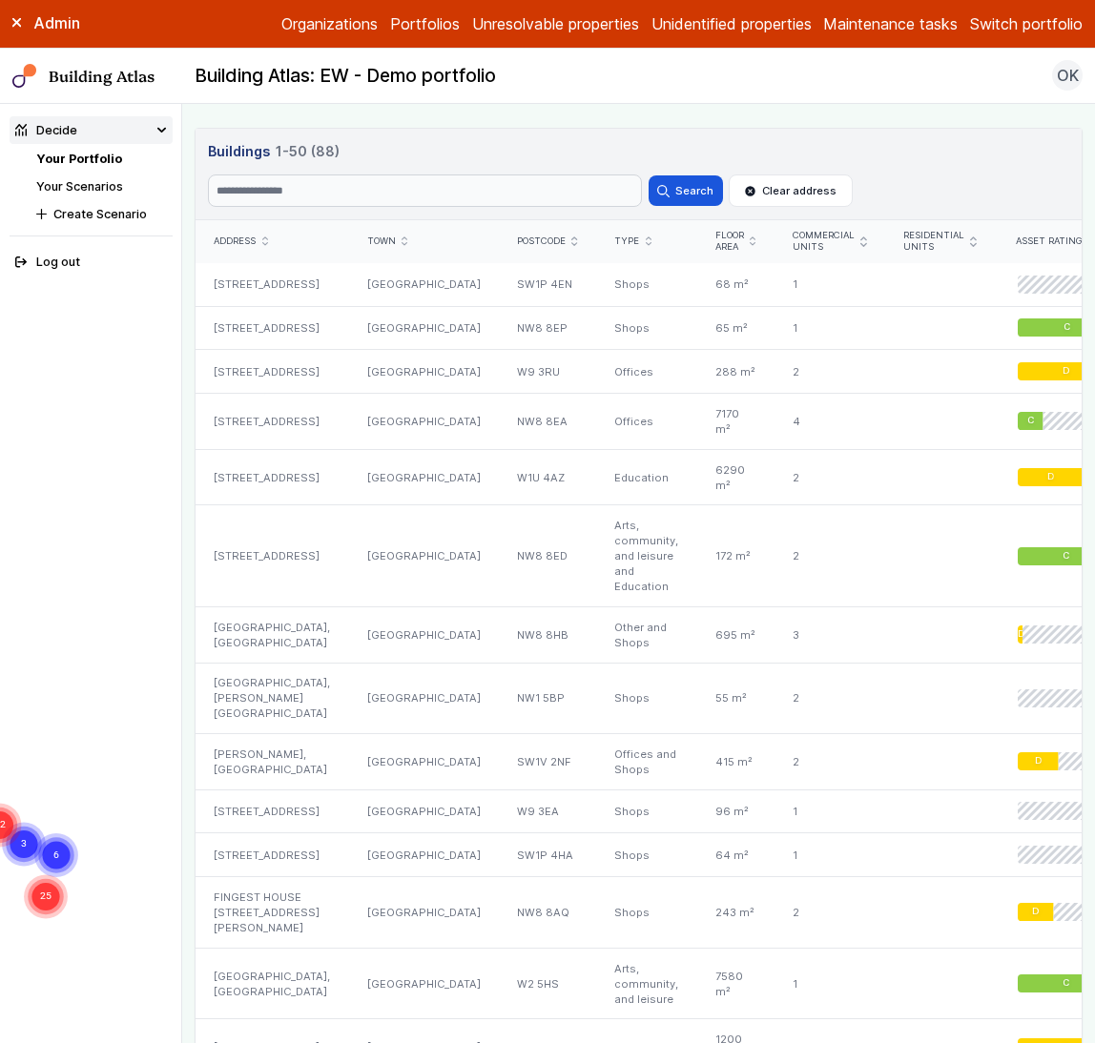
click at [860, 243] on icon "submit" at bounding box center [863, 241] width 6 height 10
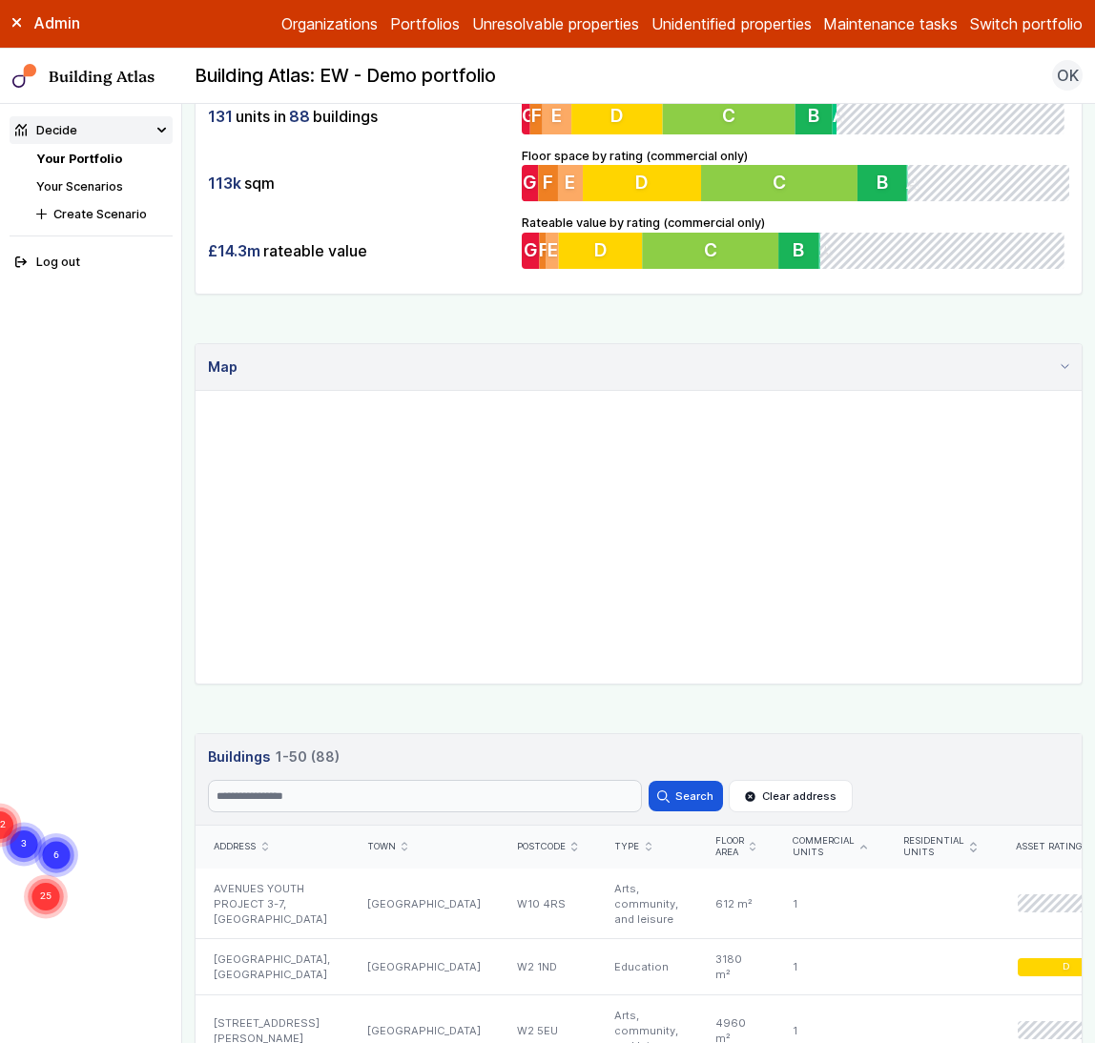
scroll to position [389, 0]
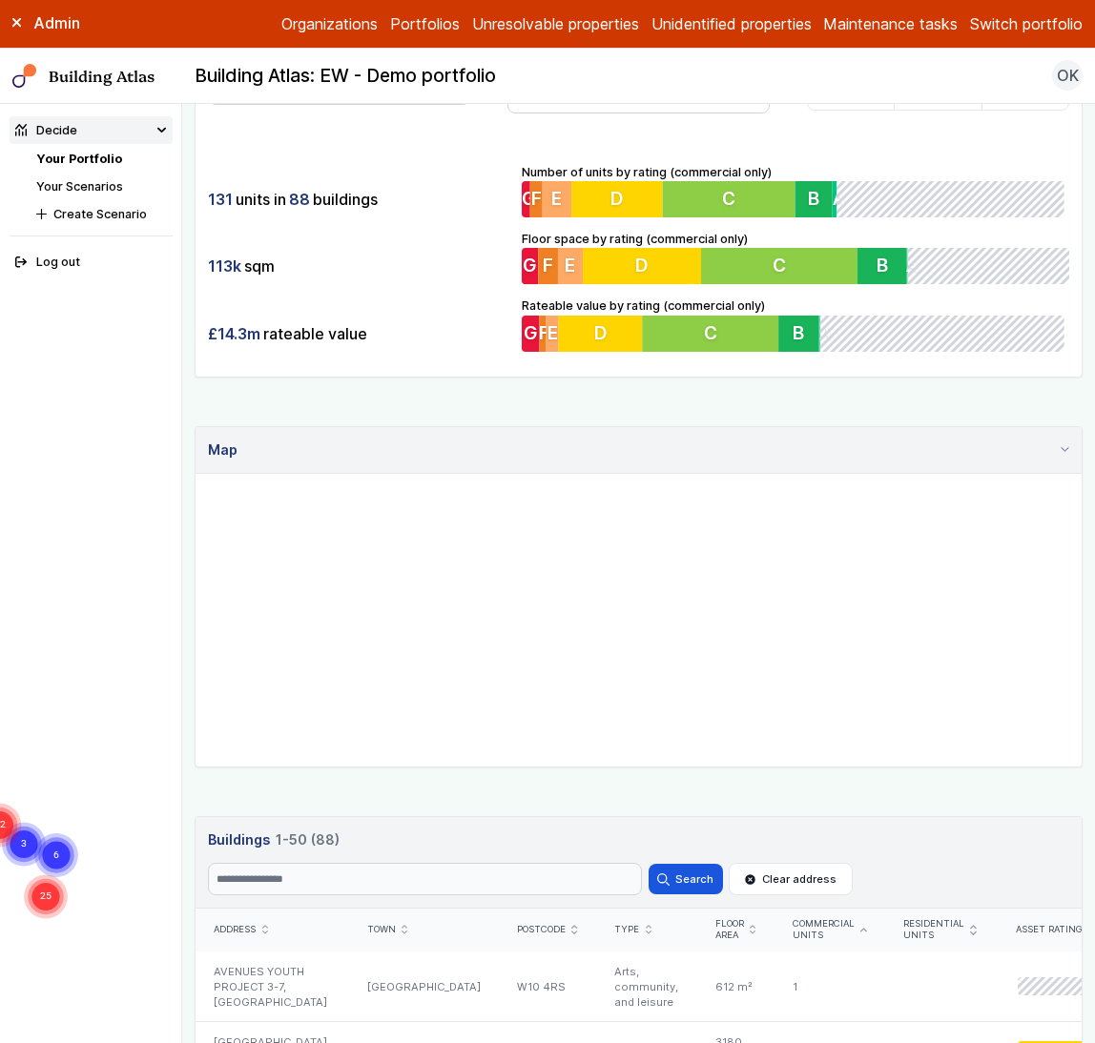
click at [903, 830] on h3 "Buildings 1-50 (88)" at bounding box center [638, 839] width 861 height 21
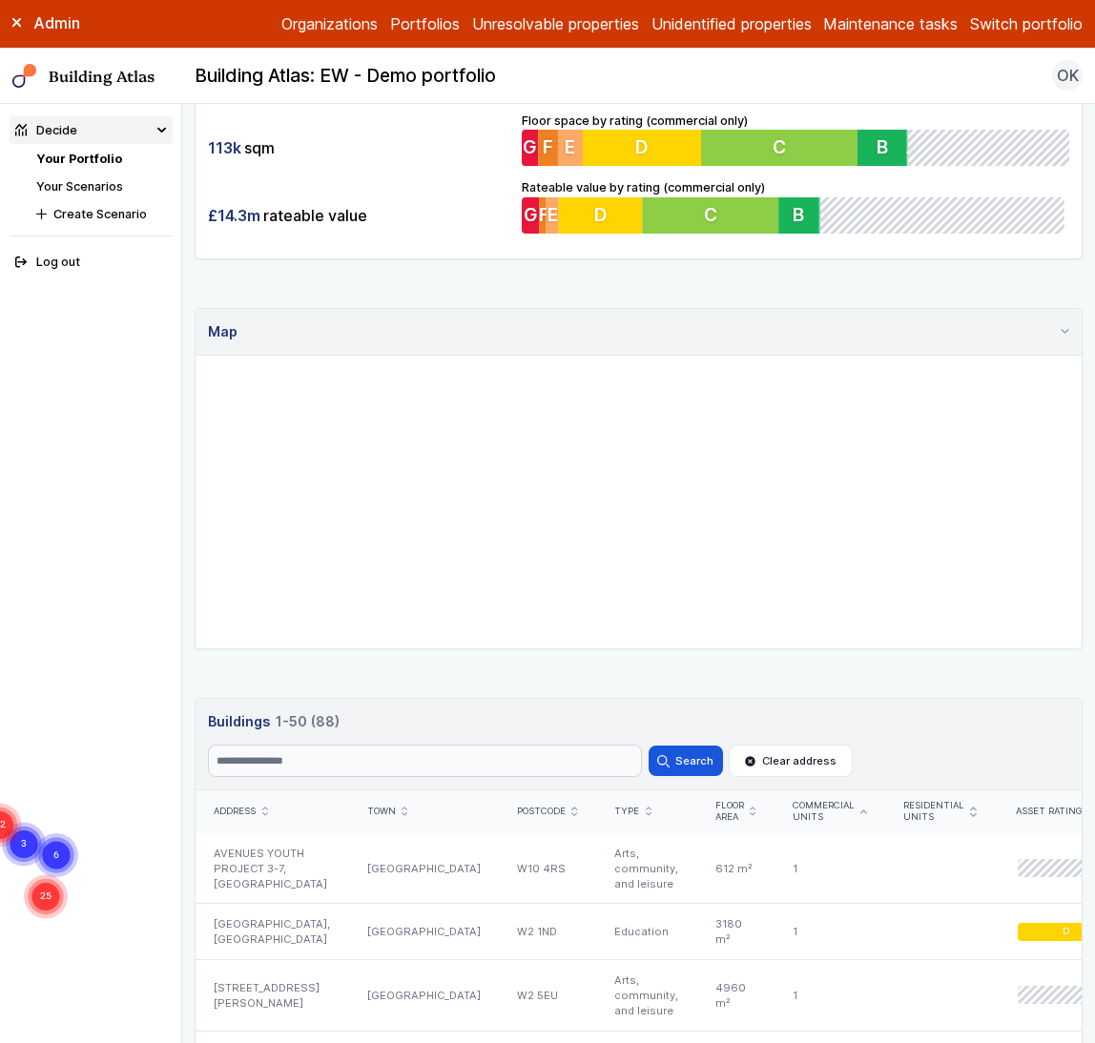
scroll to position [615, 0]
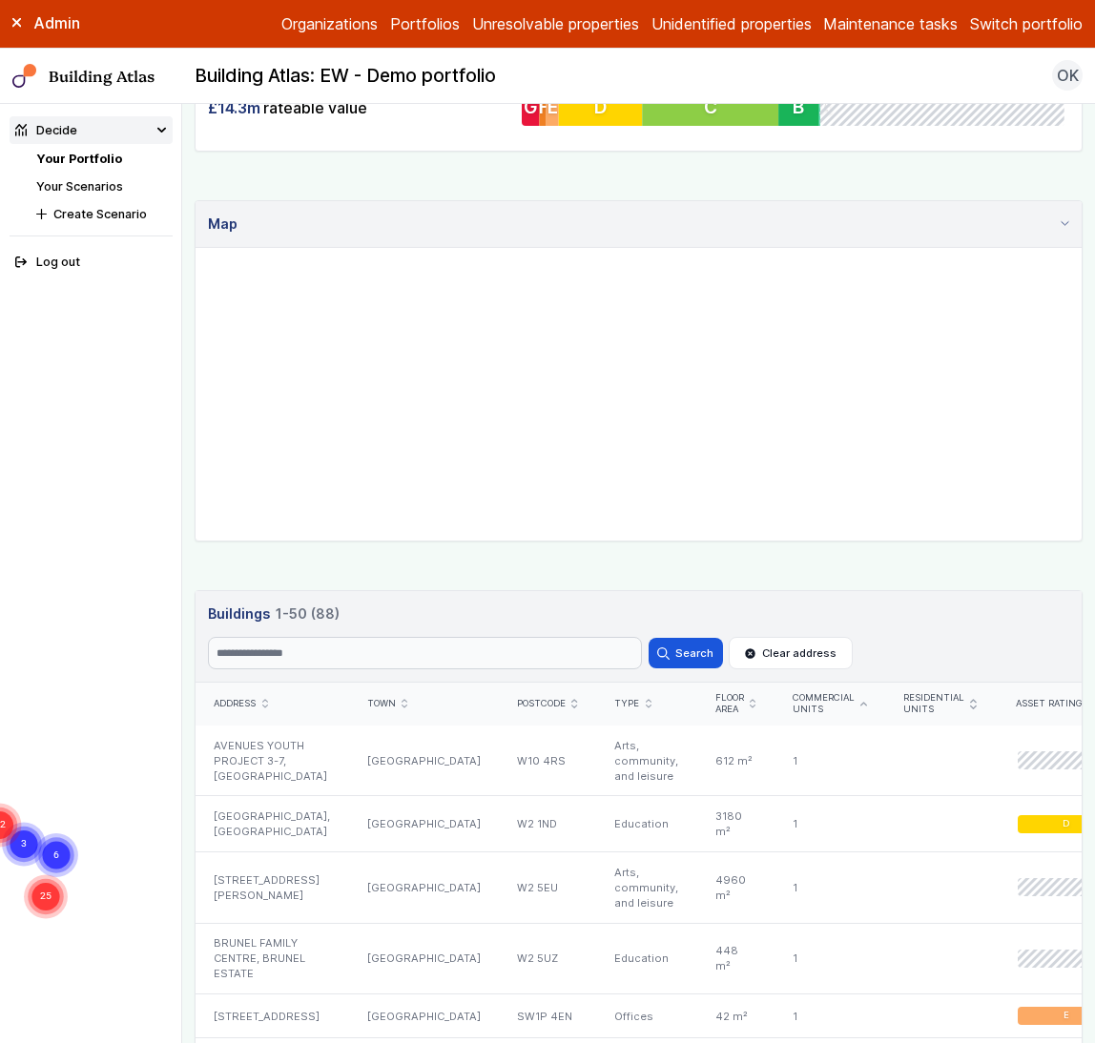
click at [860, 702] on icon "submit" at bounding box center [863, 704] width 6 height 4
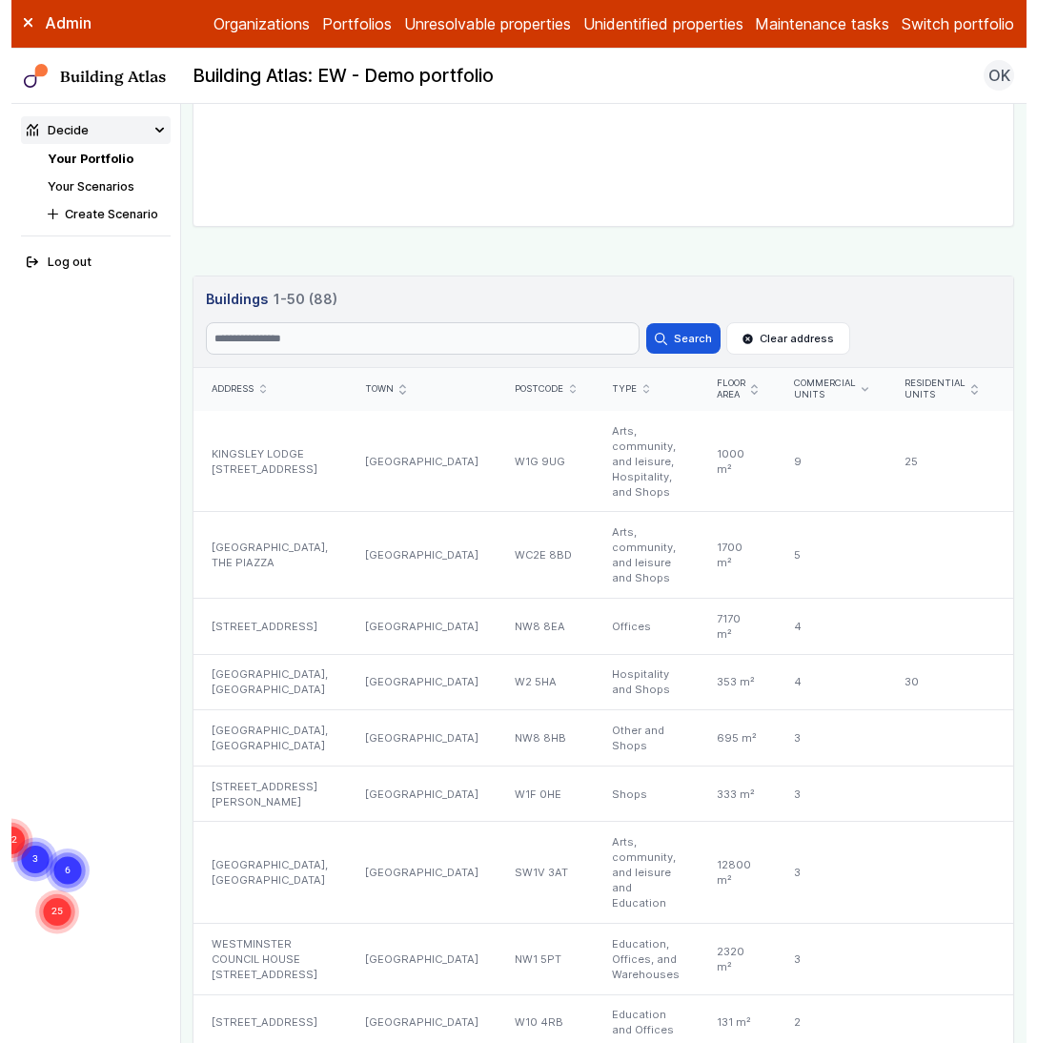
scroll to position [960, 0]
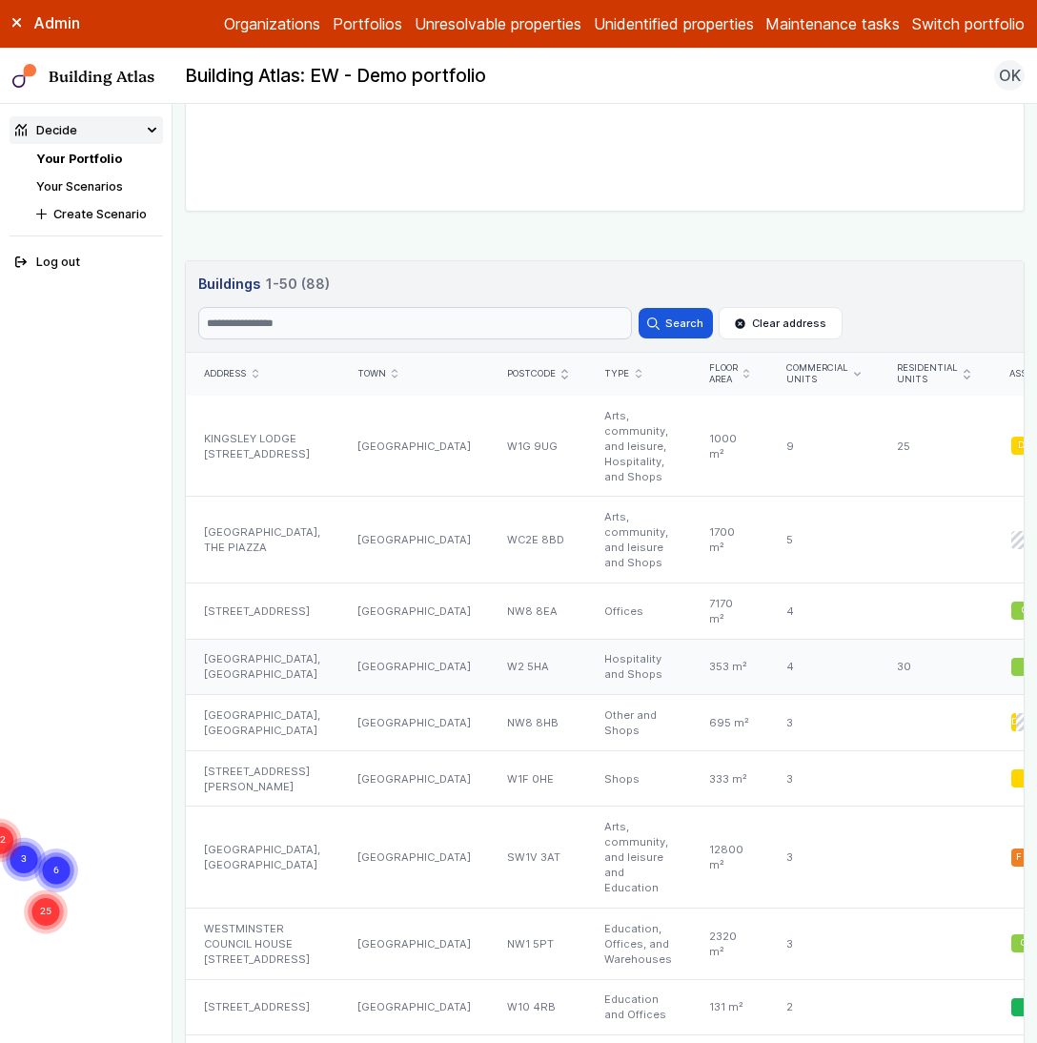
click at [227, 691] on div "OLDBURY HOUSE, HARROW ROAD" at bounding box center [262, 667] width 153 height 56
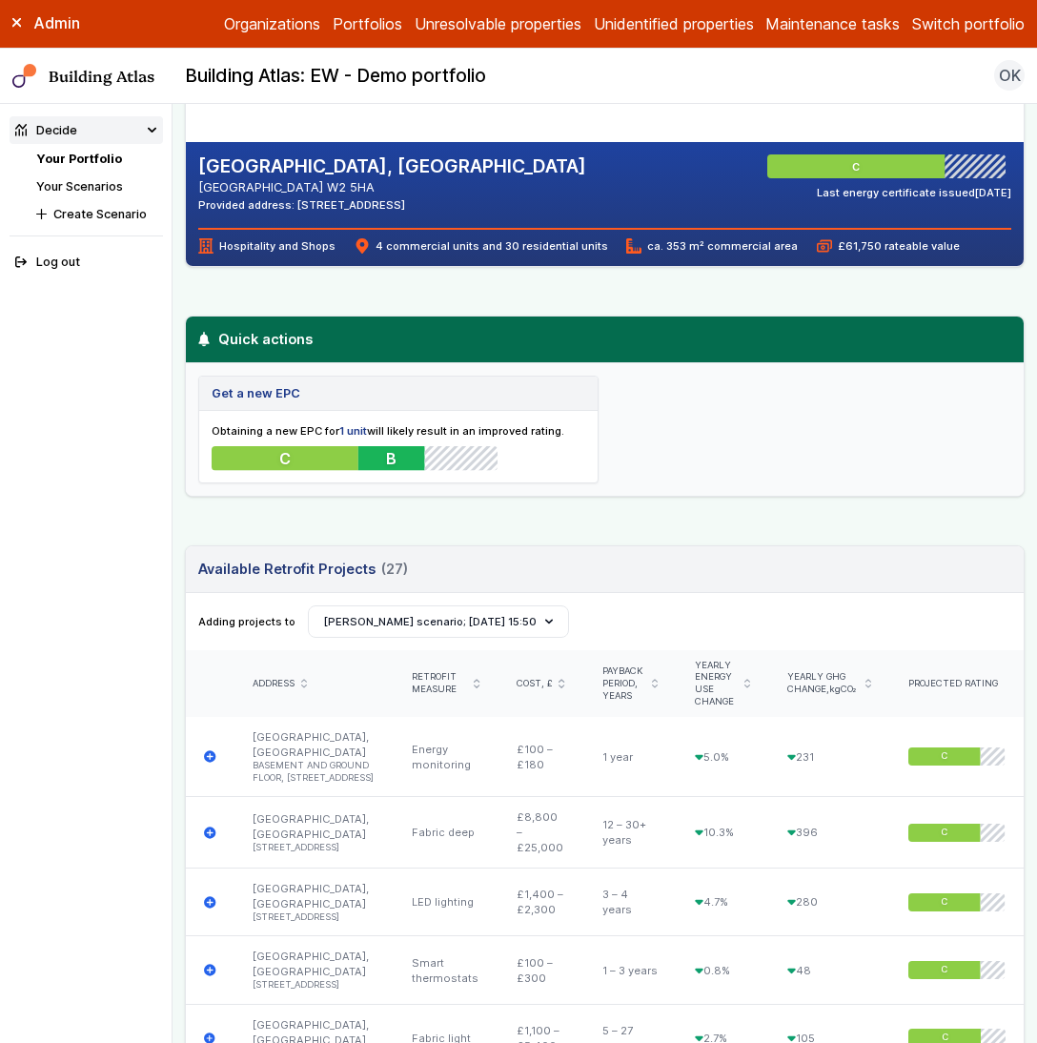
scroll to position [280, 0]
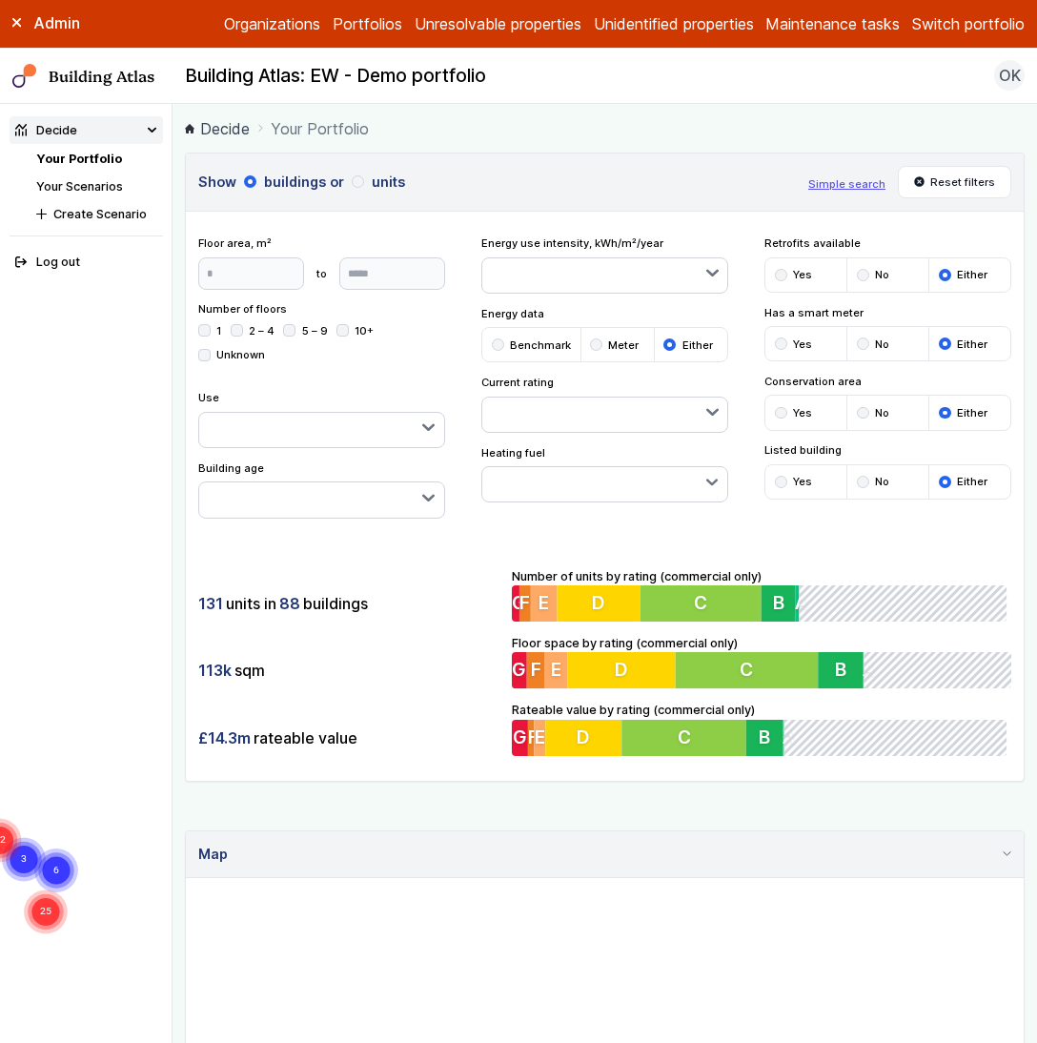
scroll to position [727, 0]
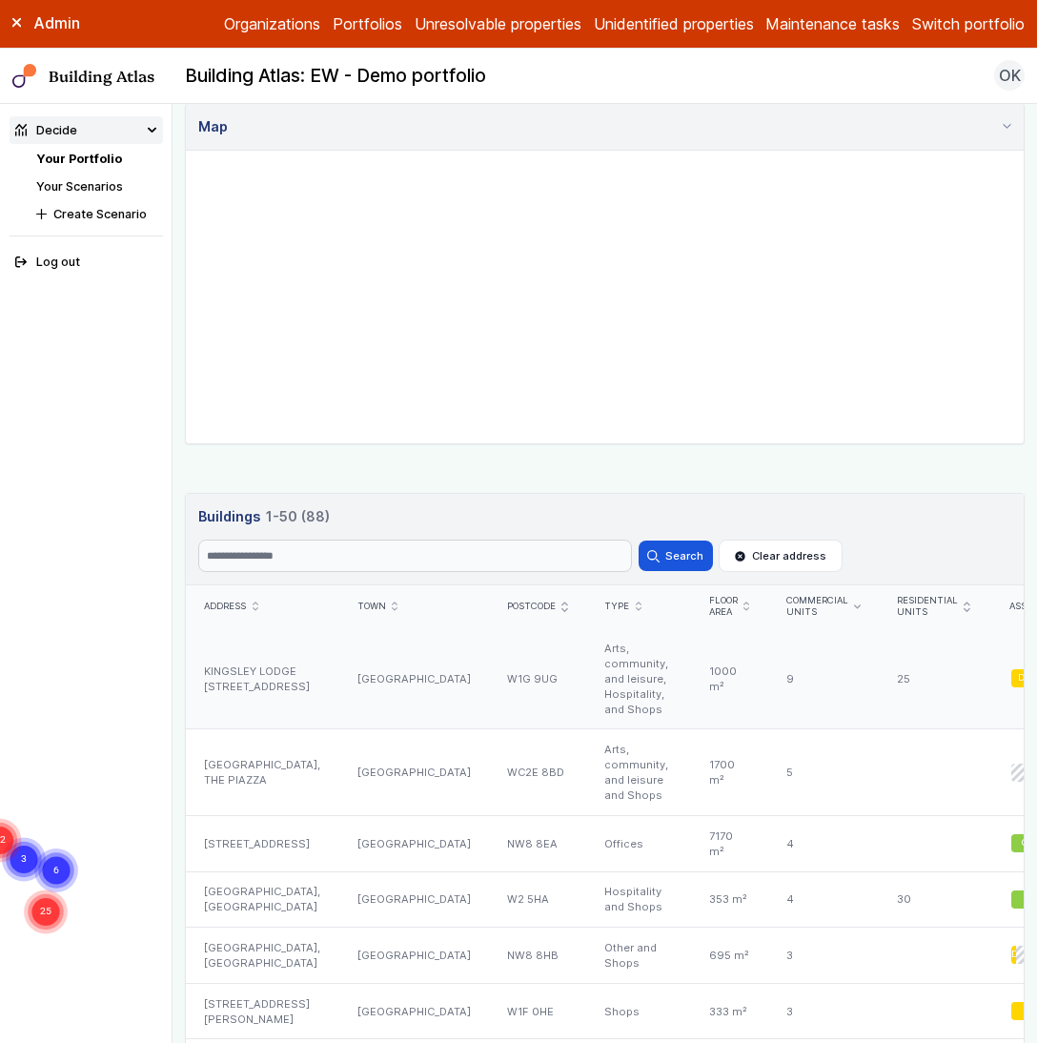
click at [489, 679] on div "W1G 9UG" at bounding box center [537, 678] width 97 height 101
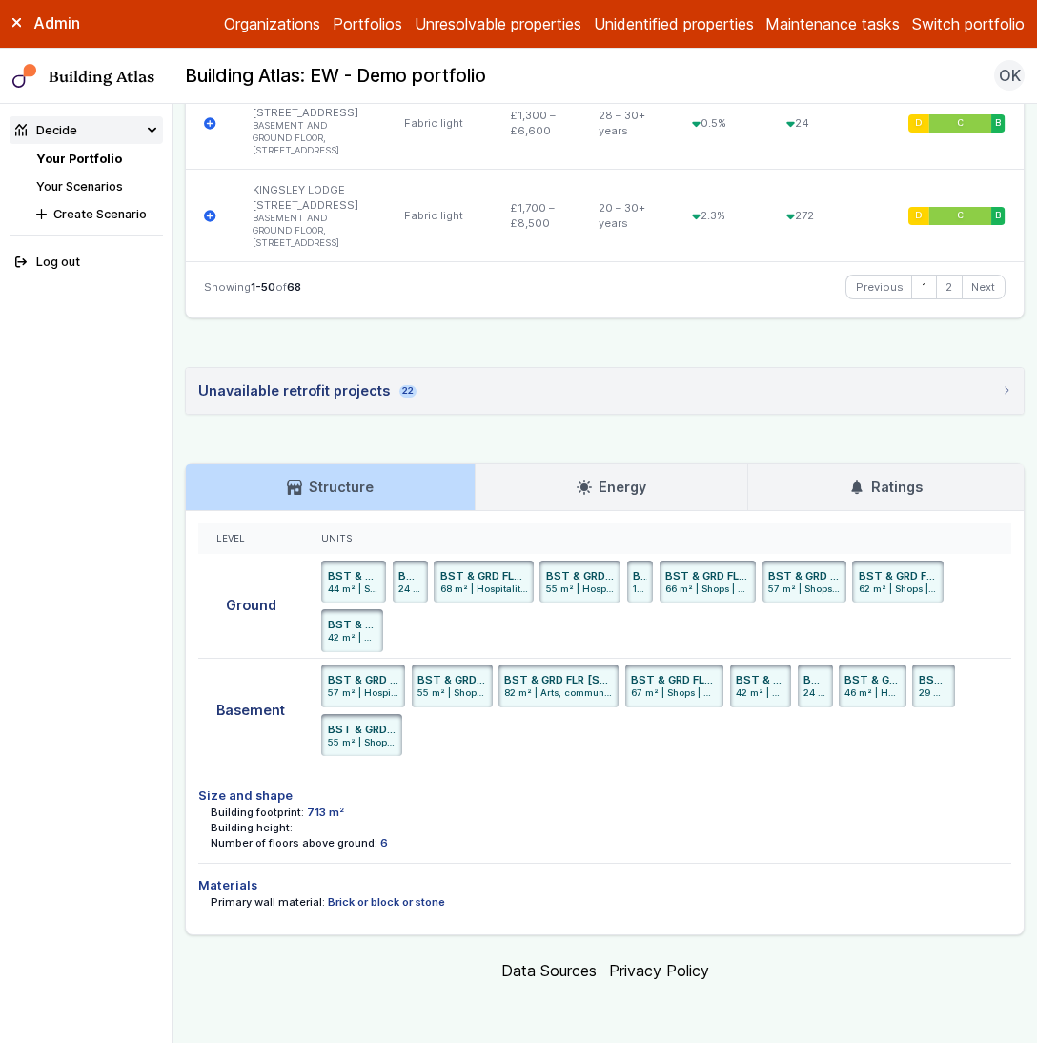
scroll to position [7072, 0]
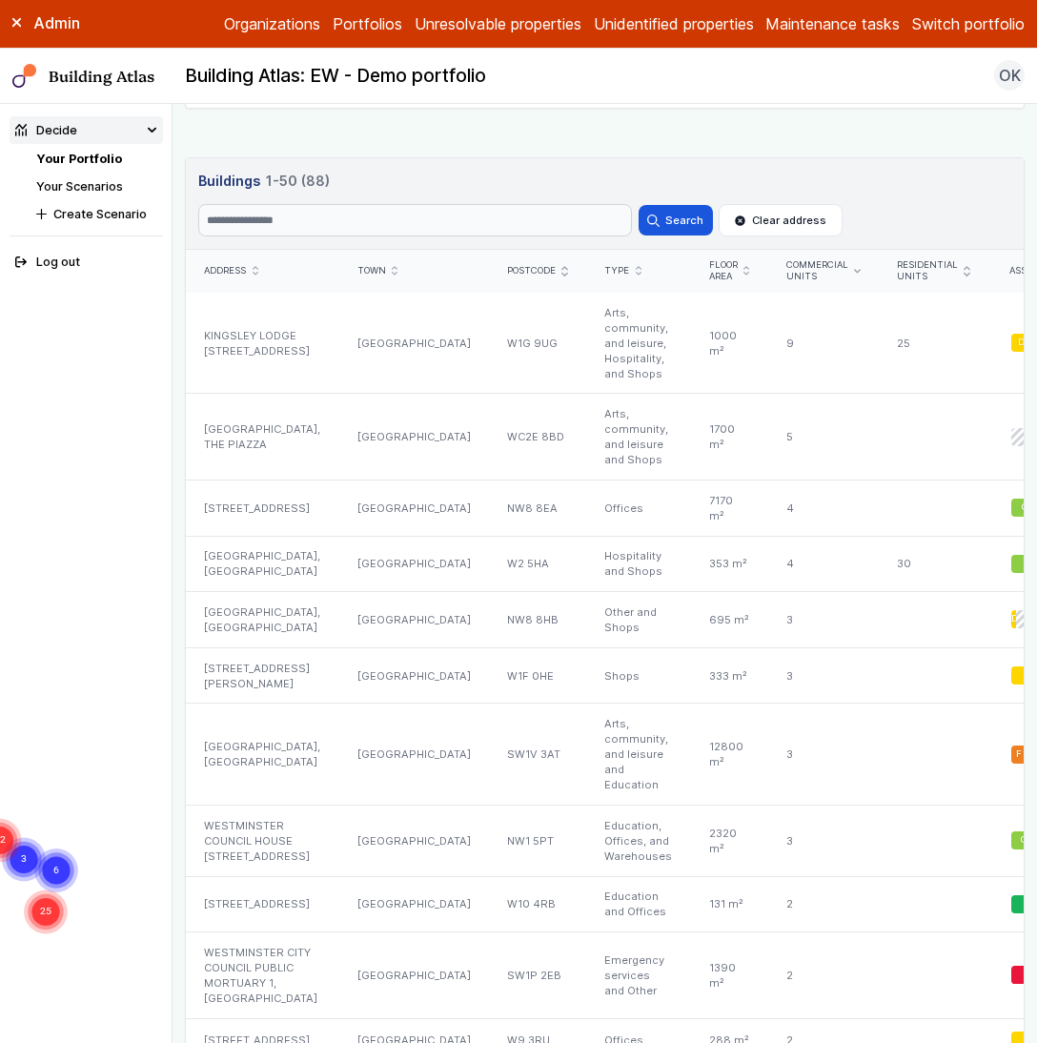
scroll to position [284, 0]
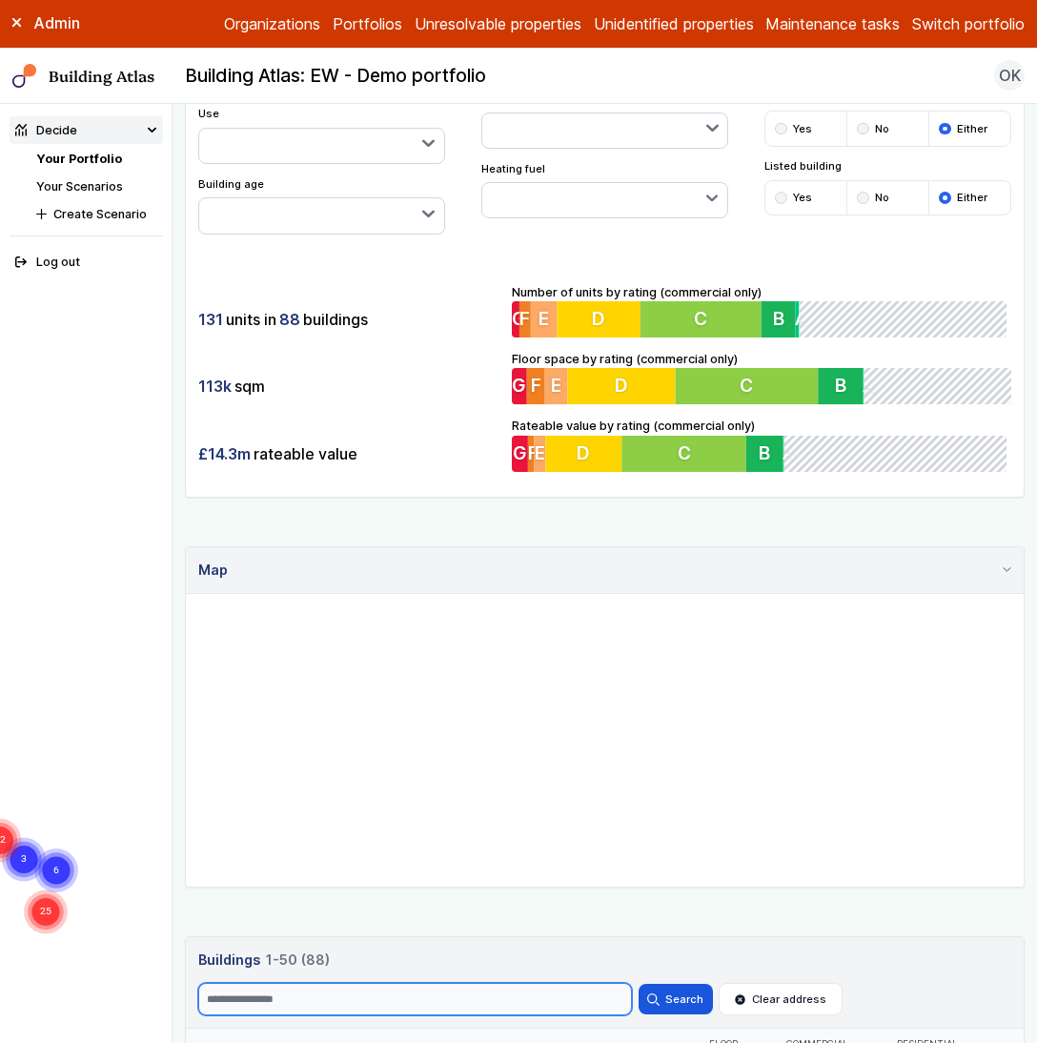
click at [365, 887] on input "Search" at bounding box center [415, 999] width 434 height 32
type input "*******"
click at [639, 887] on button "Search" at bounding box center [676, 999] width 74 height 31
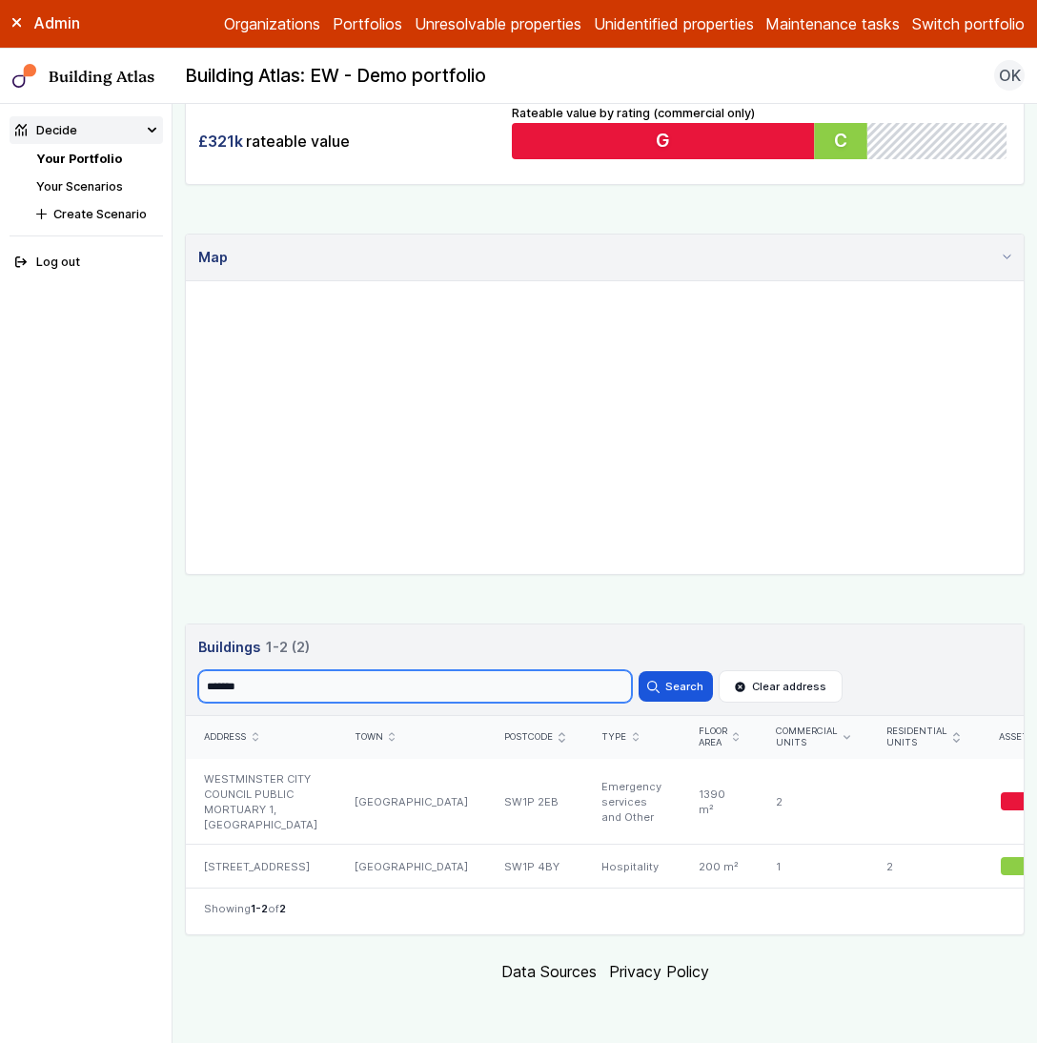
scroll to position [637, 0]
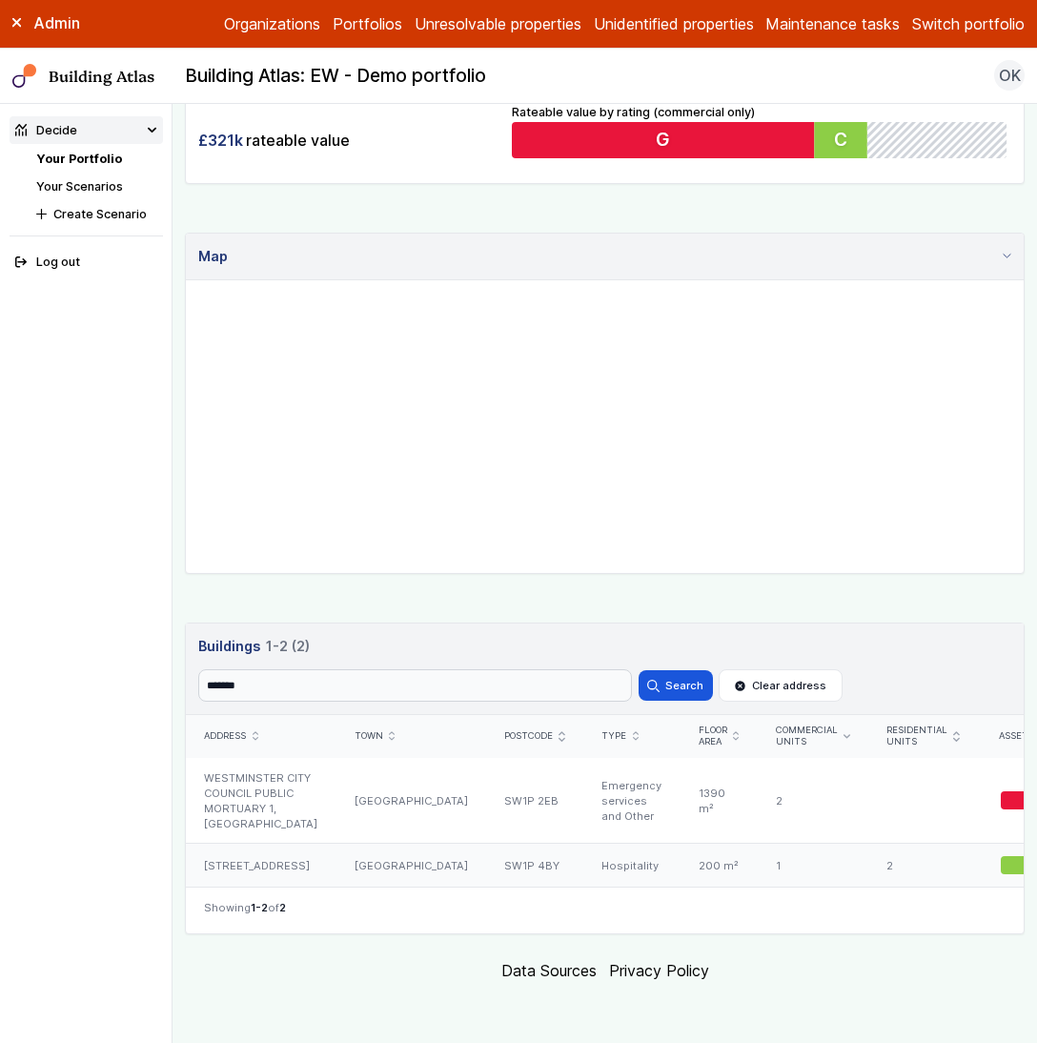
click at [354, 867] on div "LONDON" at bounding box center [412, 865] width 150 height 43
click at [291, 859] on div "17-19, REGENCY STREET" at bounding box center [261, 865] width 150 height 43
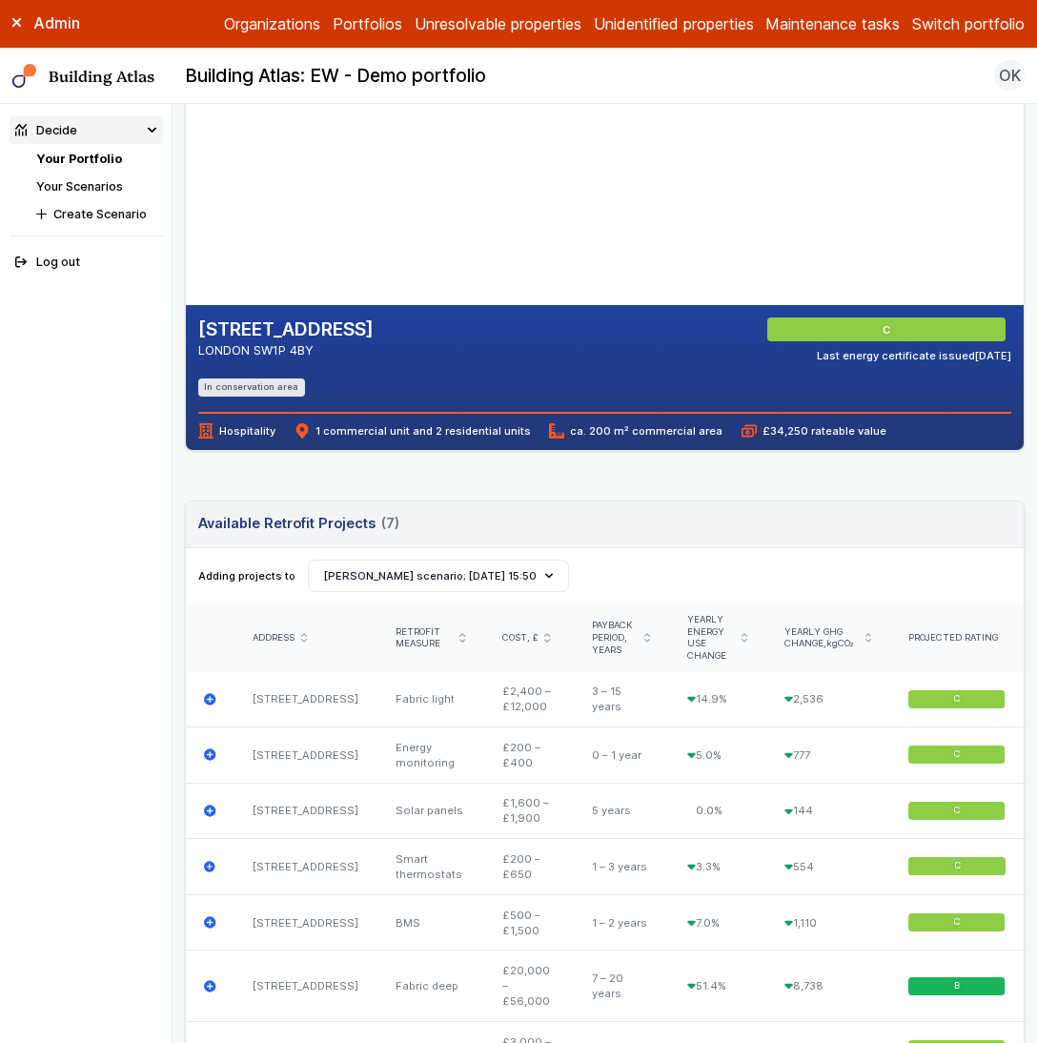
scroll to position [146, 0]
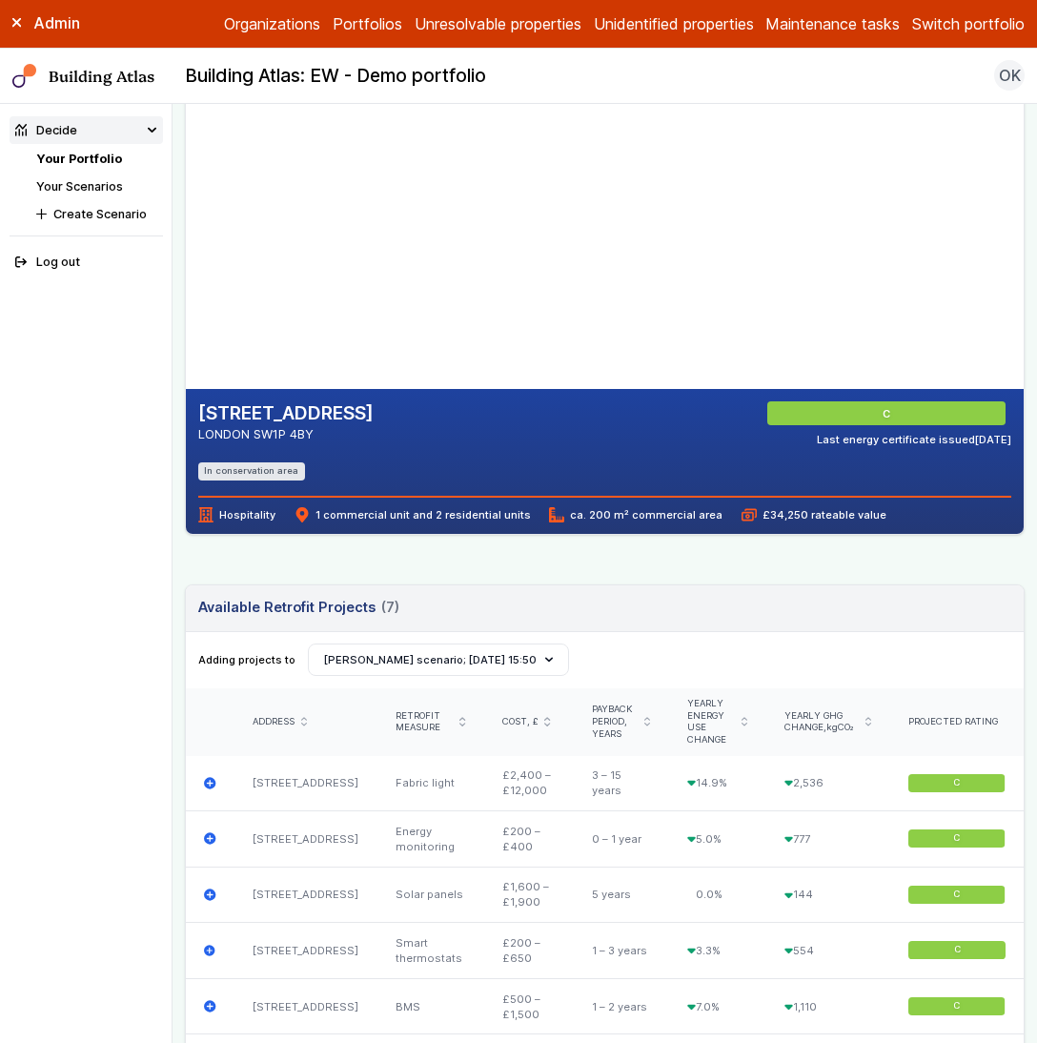
click at [645, 717] on icon "submit" at bounding box center [648, 722] width 6 height 10
click at [631, 724] on div "Payback period, years" at bounding box center [621, 722] width 59 height 36
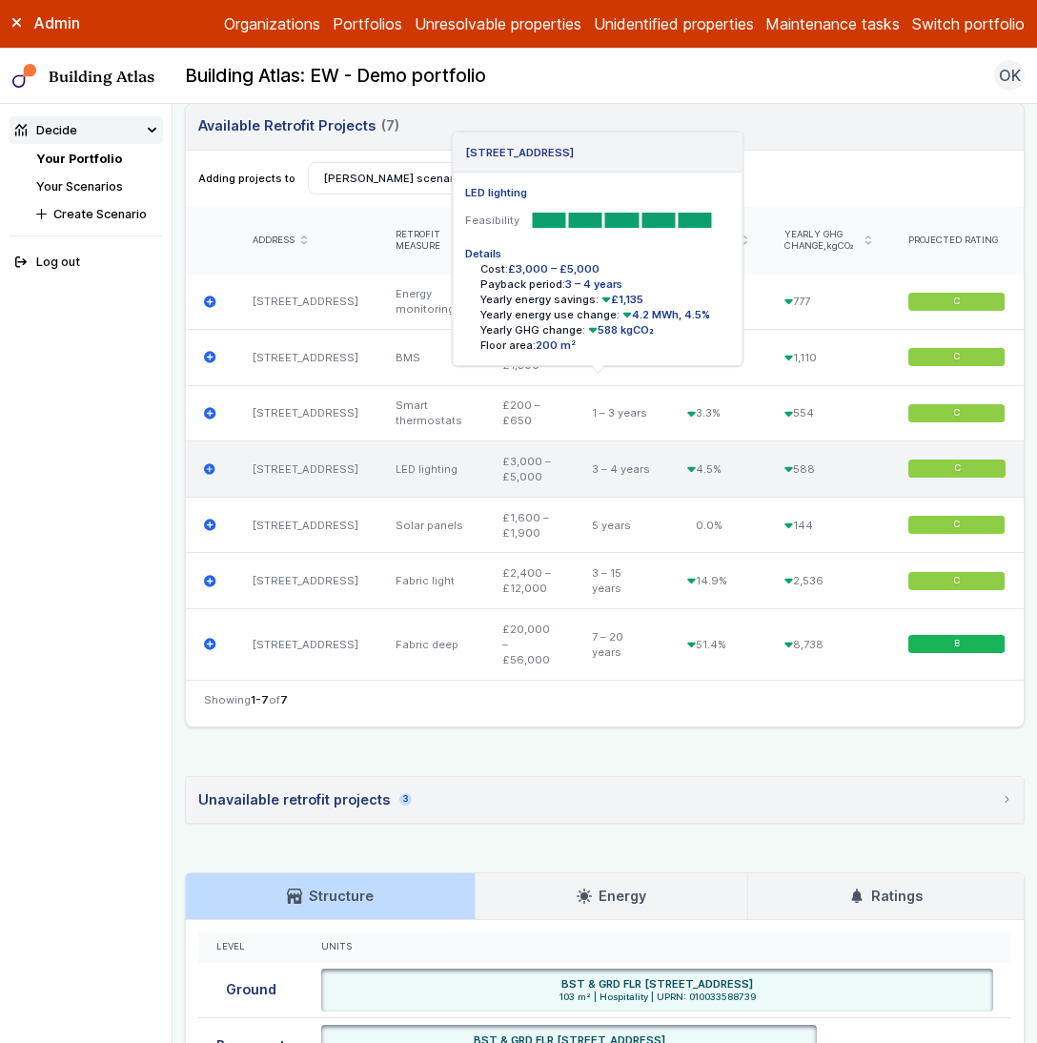
scroll to position [759, 0]
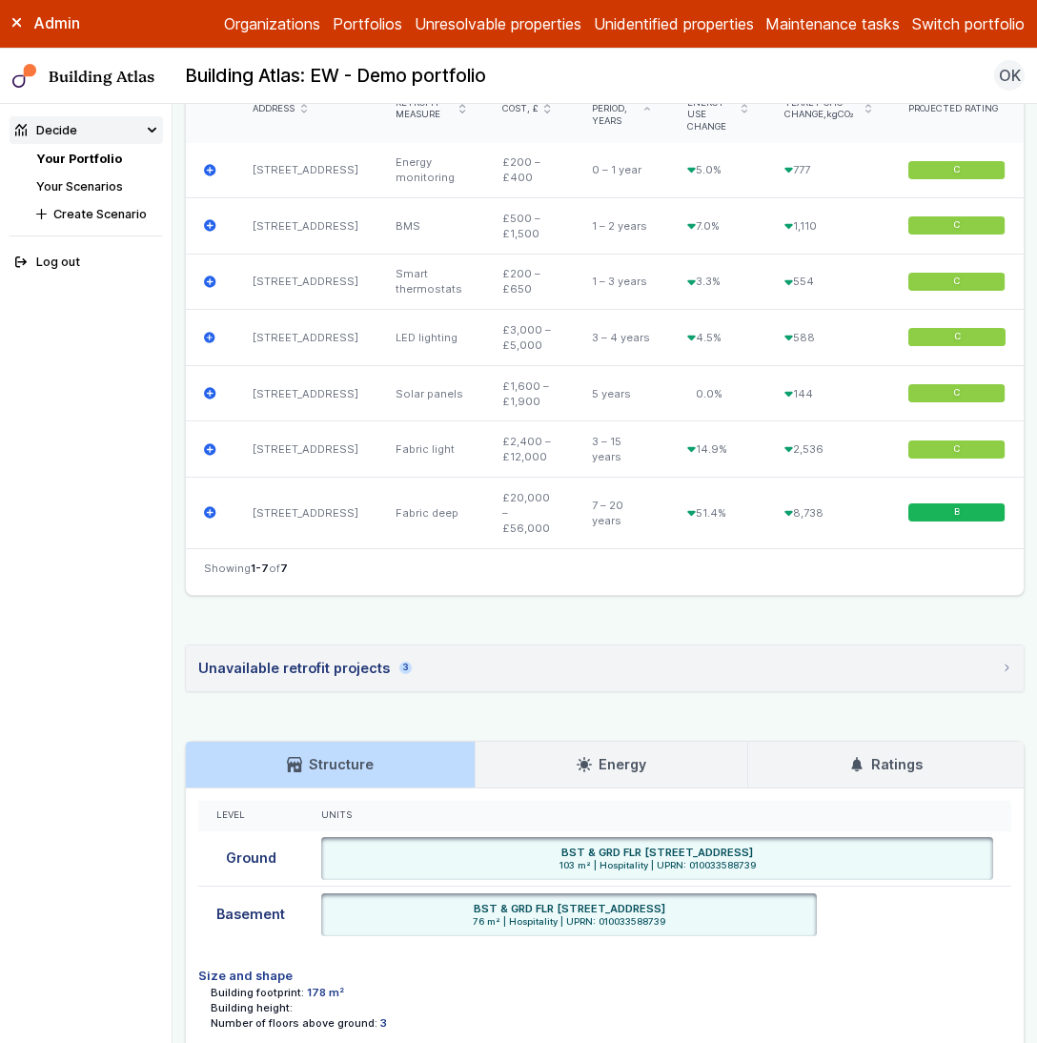
click at [460, 691] on summary "Unavailable retrofit projects 3" at bounding box center [605, 668] width 838 height 46
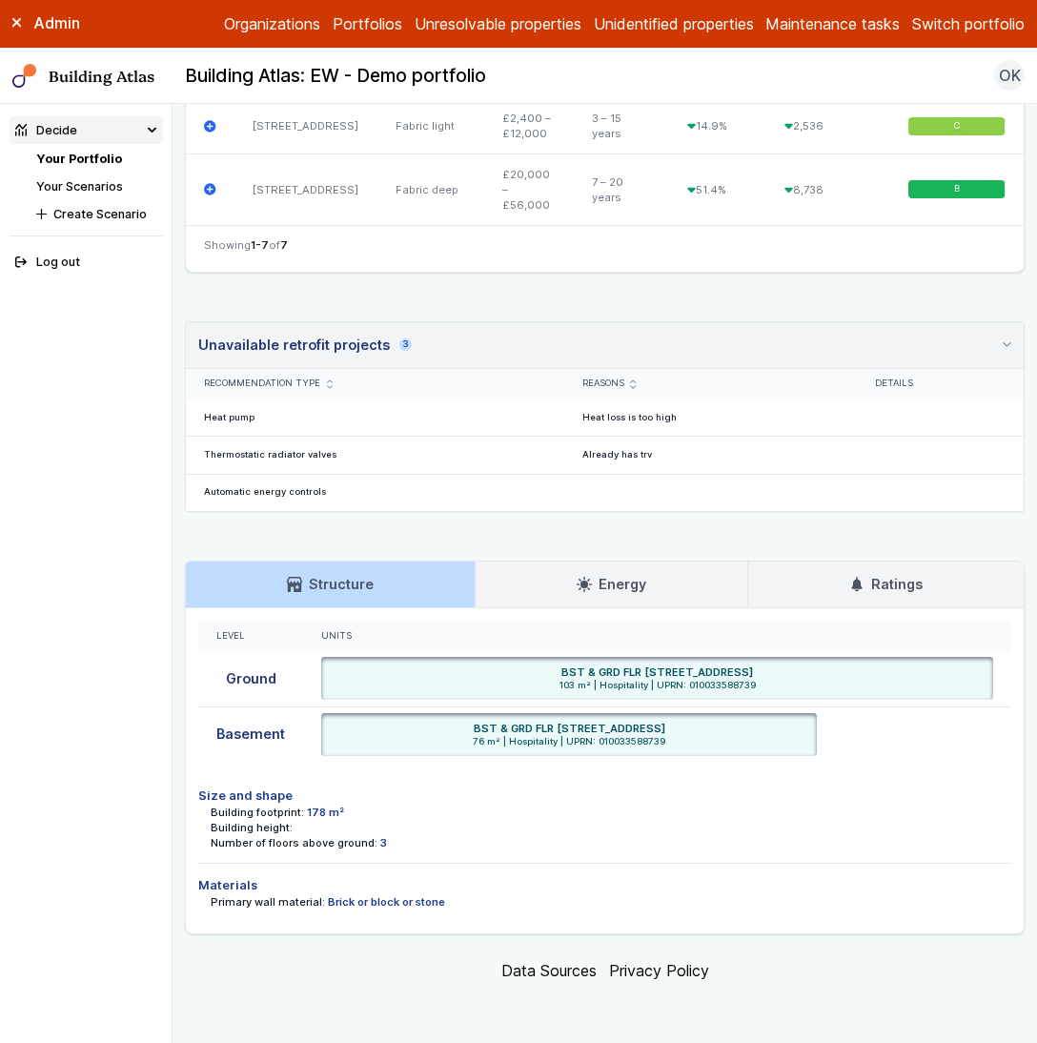
scroll to position [1160, 0]
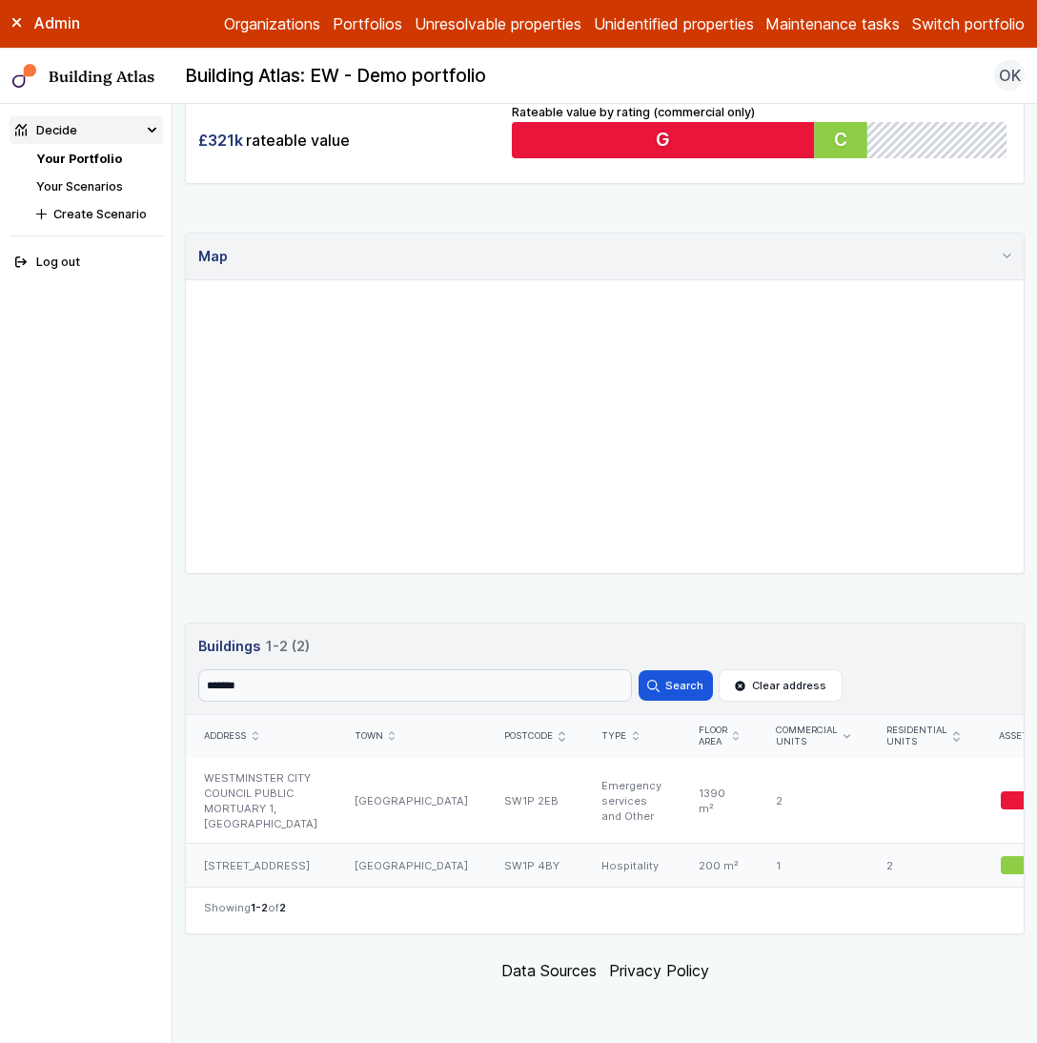
scroll to position [655, 0]
click at [584, 758] on div "Emergency services and Other" at bounding box center [632, 801] width 96 height 86
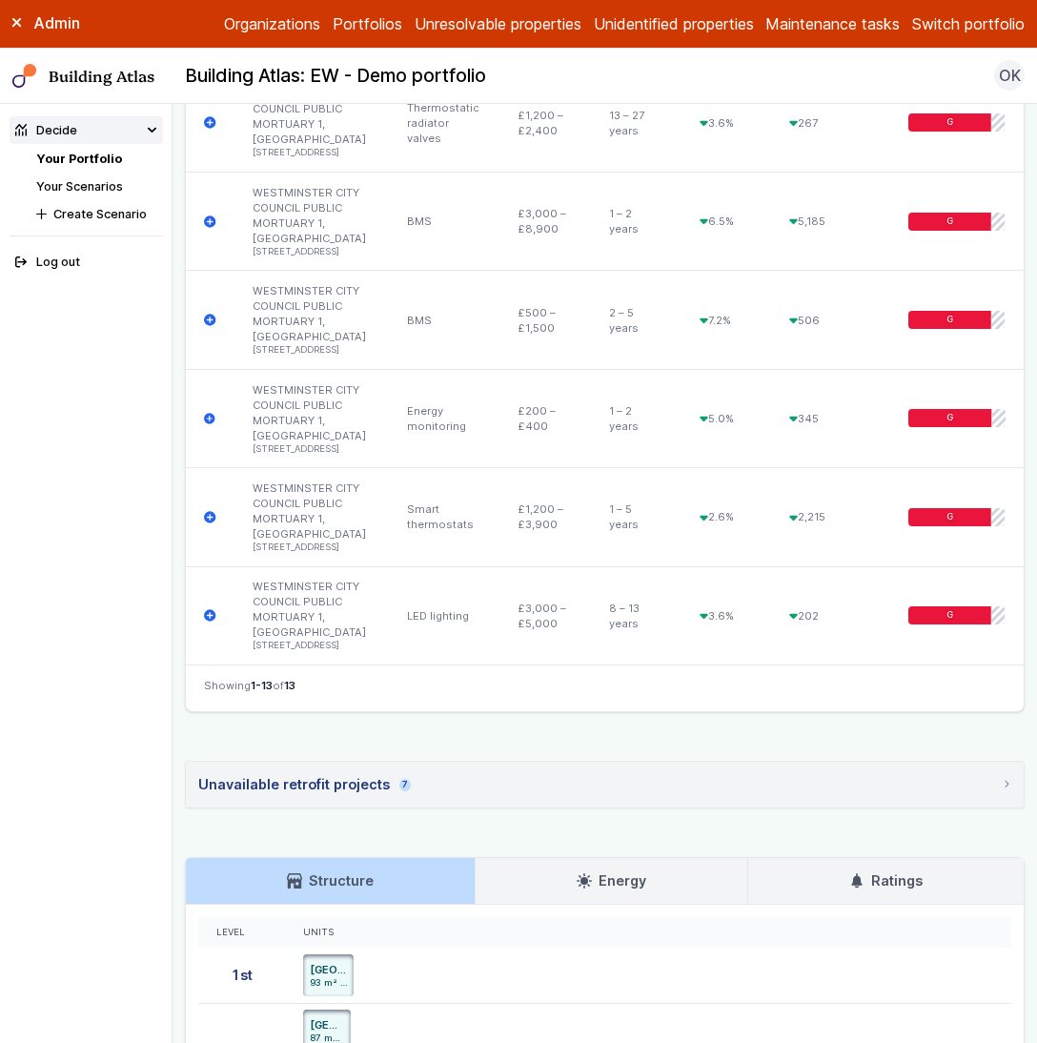
scroll to position [1652, 0]
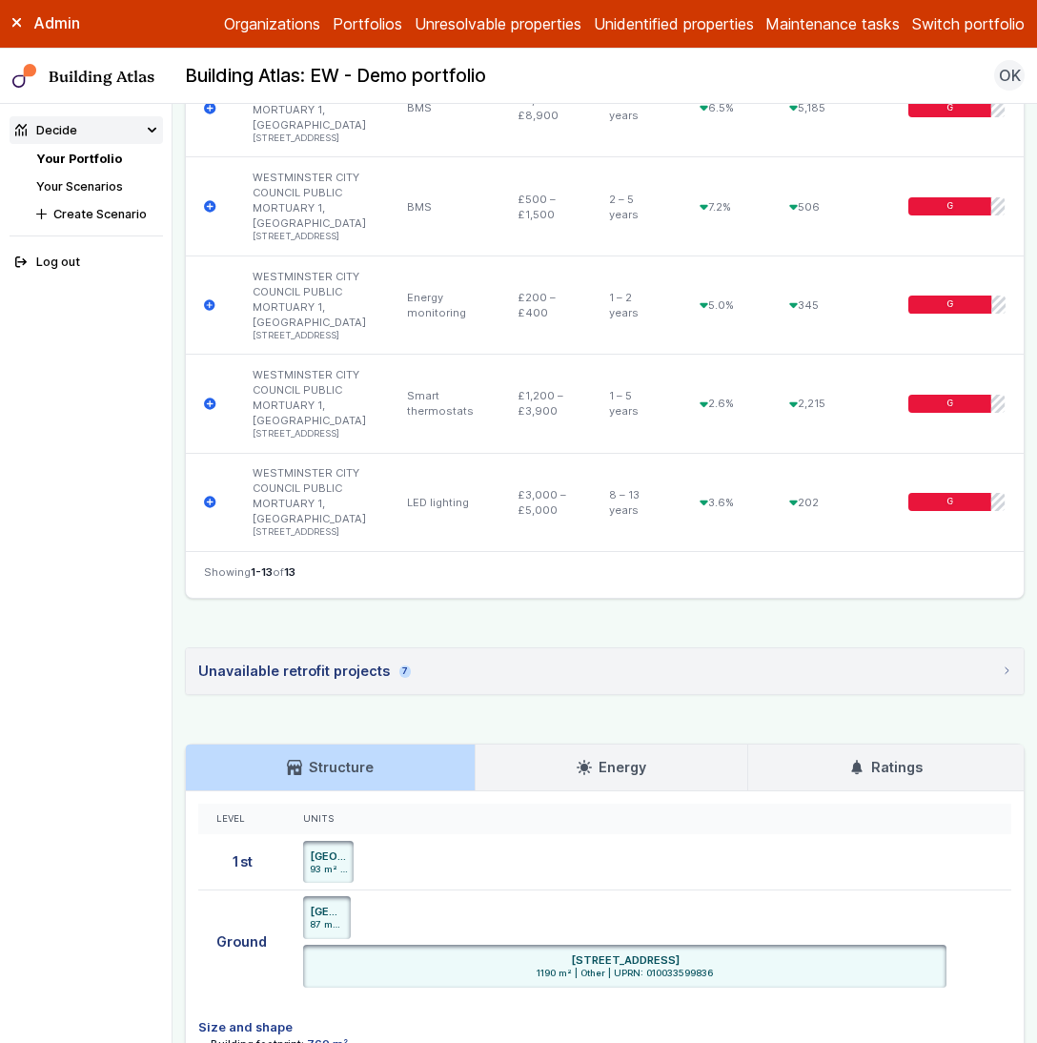
click at [552, 694] on summary "Unavailable retrofit projects 7" at bounding box center [605, 671] width 838 height 46
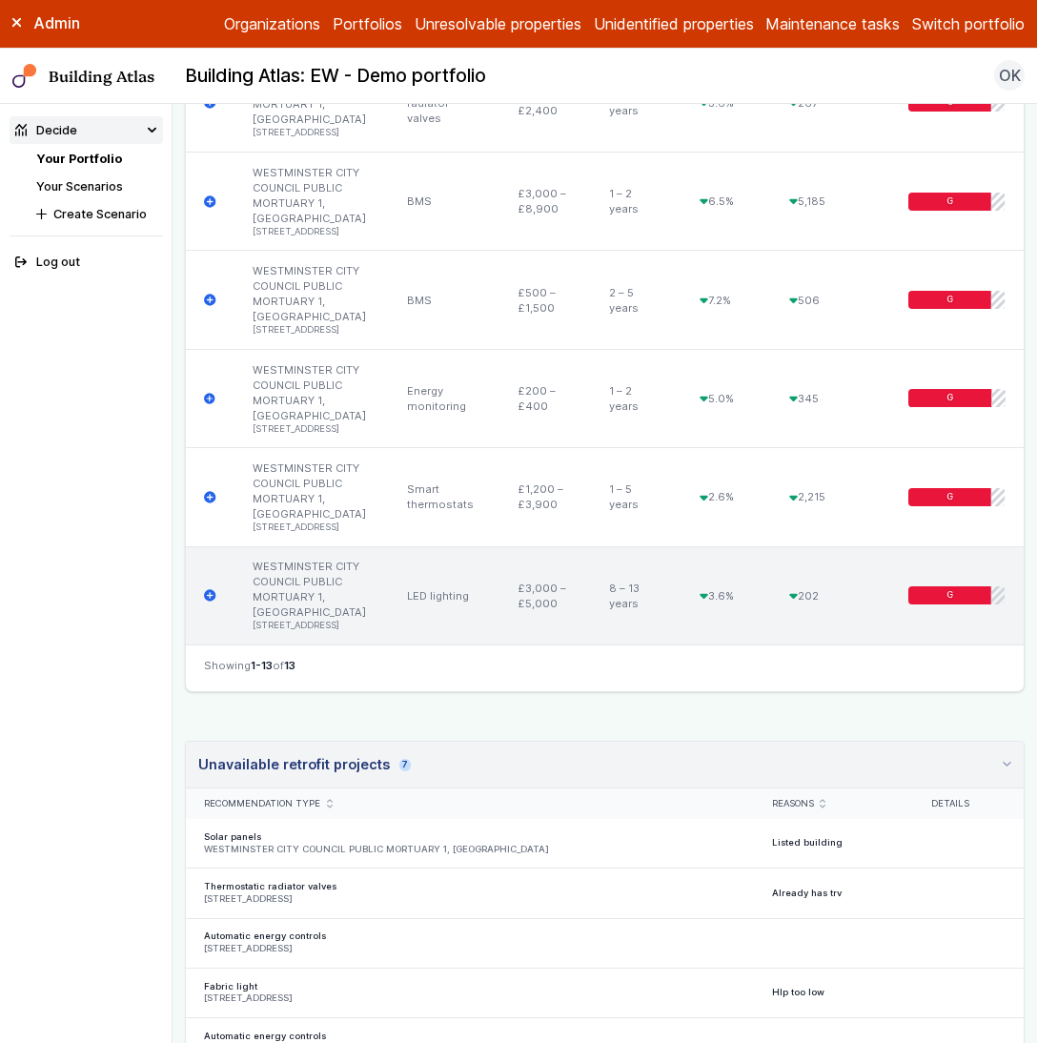
scroll to position [1489, 0]
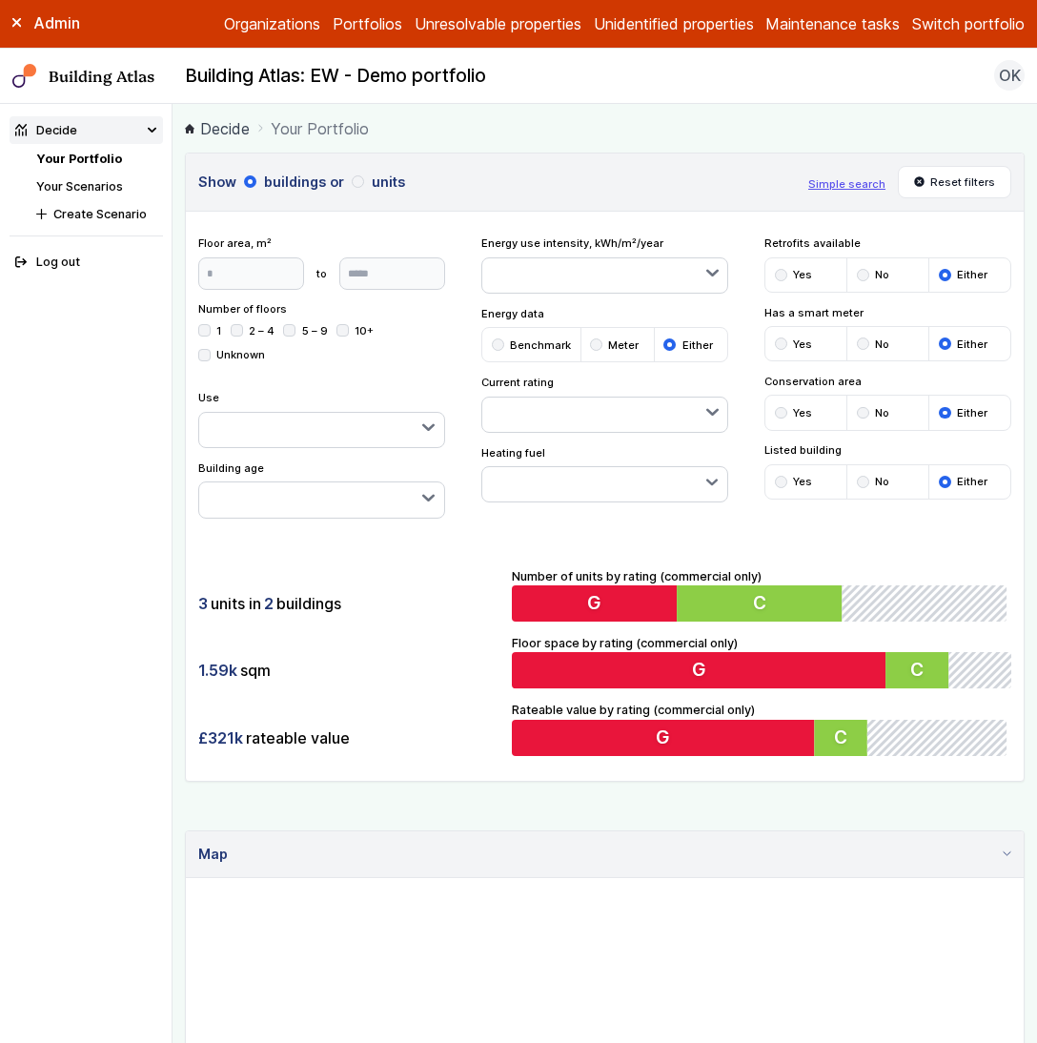
click at [388, 596] on div "3 units in 2 buildings" at bounding box center [348, 603] width 301 height 36
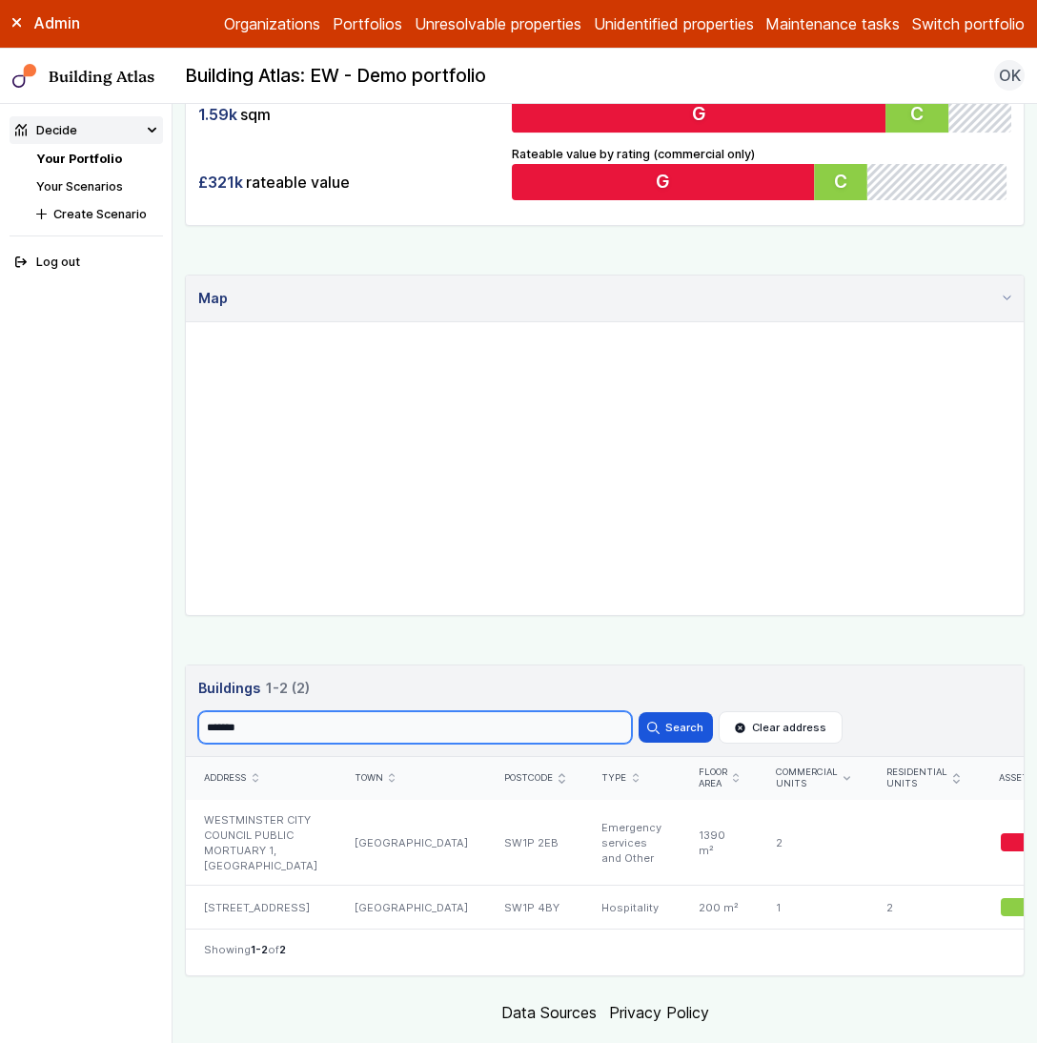
click at [625, 728] on input "*******" at bounding box center [415, 727] width 434 height 32
click at [622, 728] on input "*******" at bounding box center [415, 727] width 434 height 32
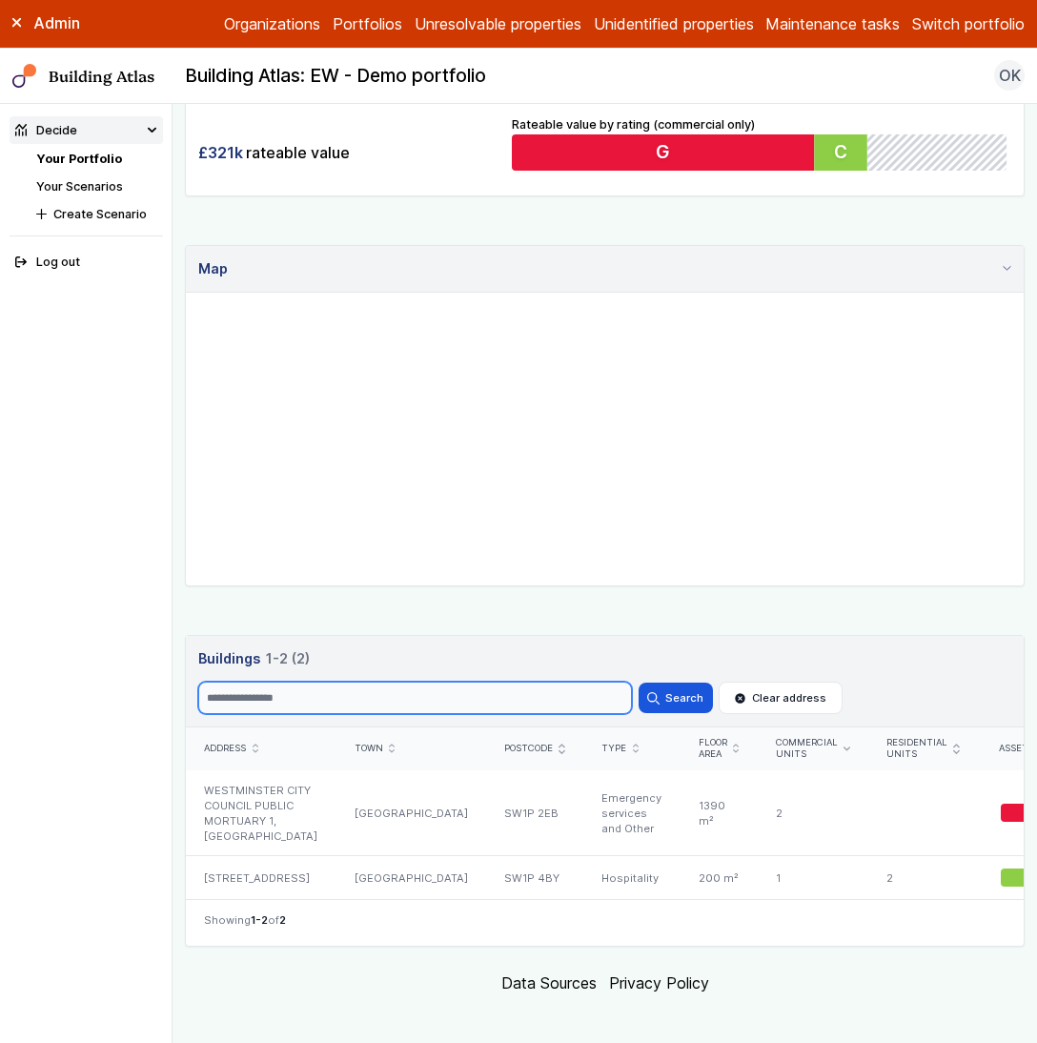
scroll to position [655, 0]
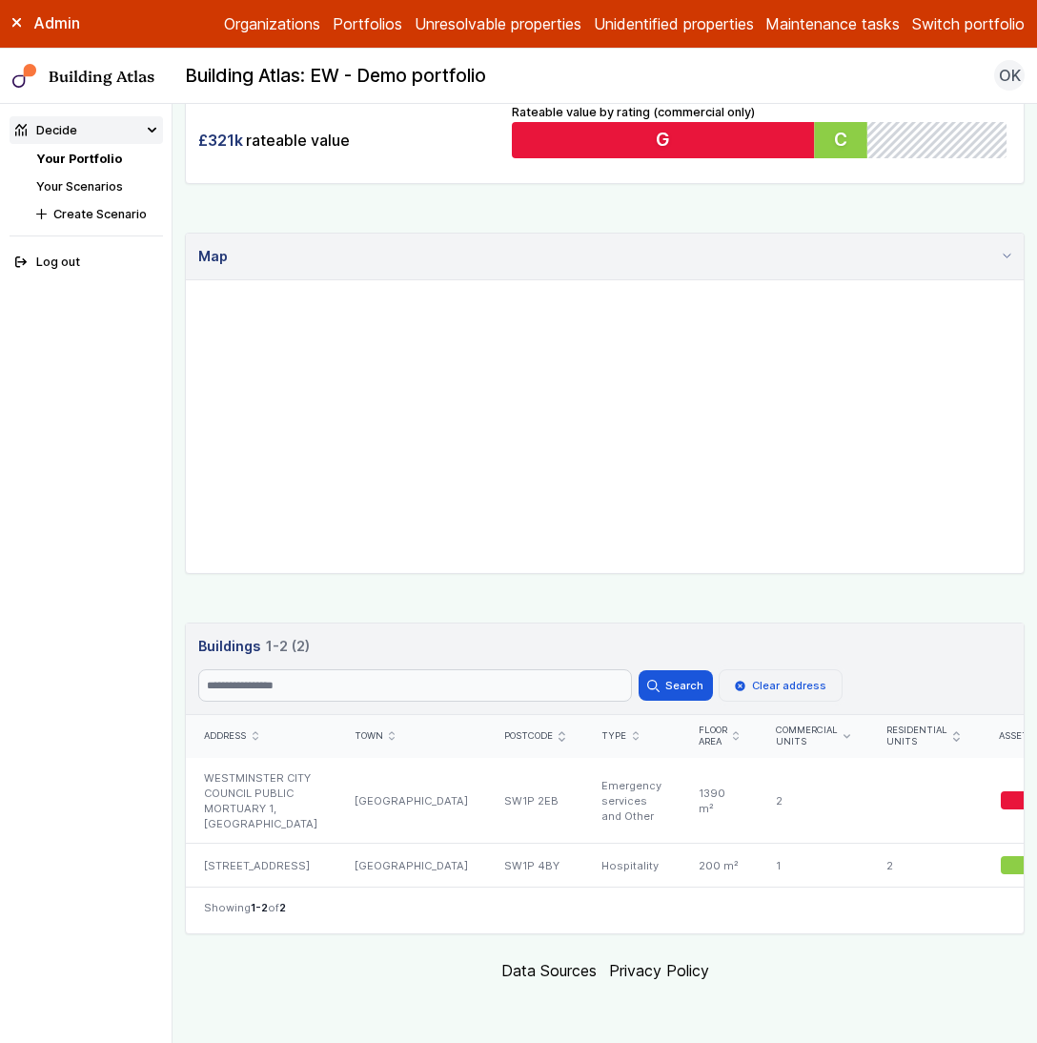
click at [833, 669] on button "Clear address" at bounding box center [781, 685] width 124 height 32
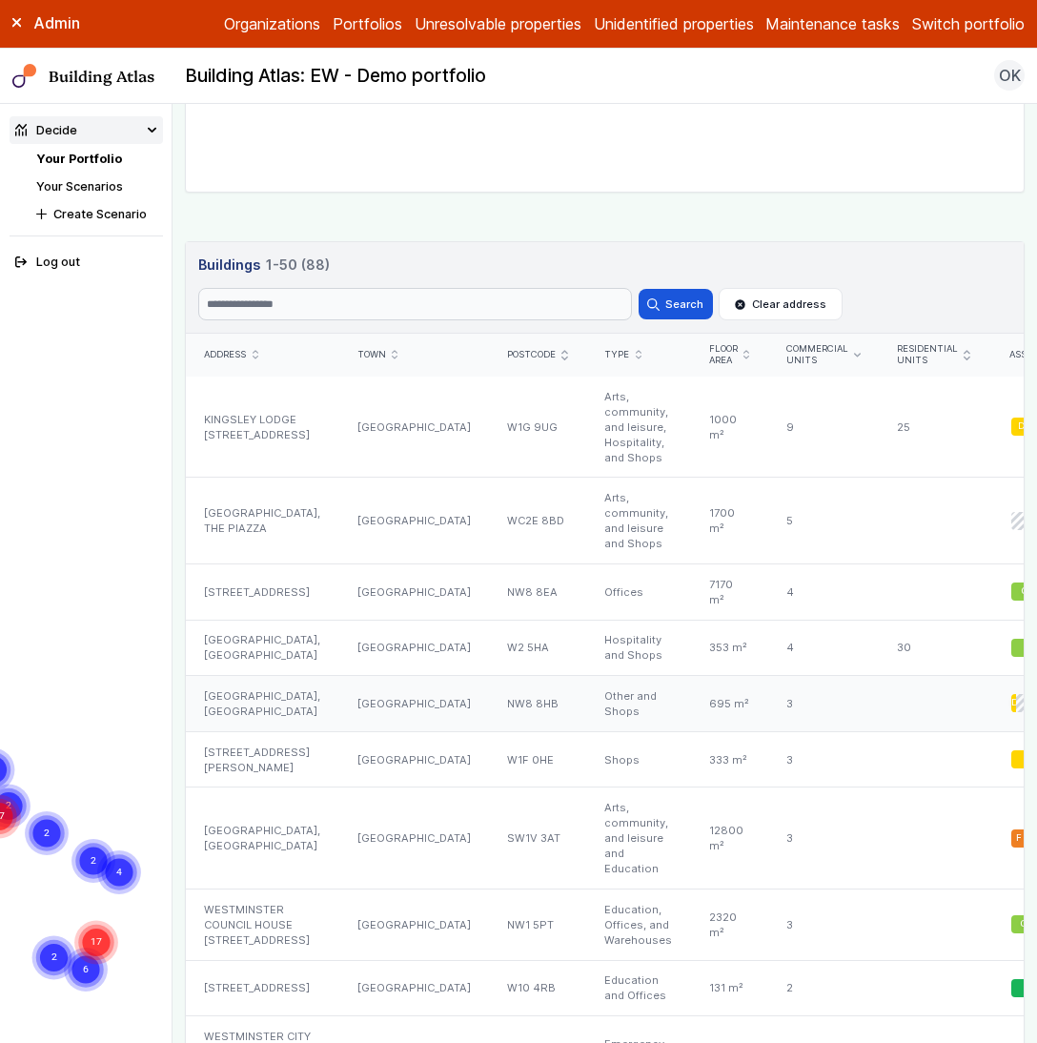
scroll to position [979, 0]
click at [690, 788] on div "333 m²" at bounding box center [728, 759] width 77 height 56
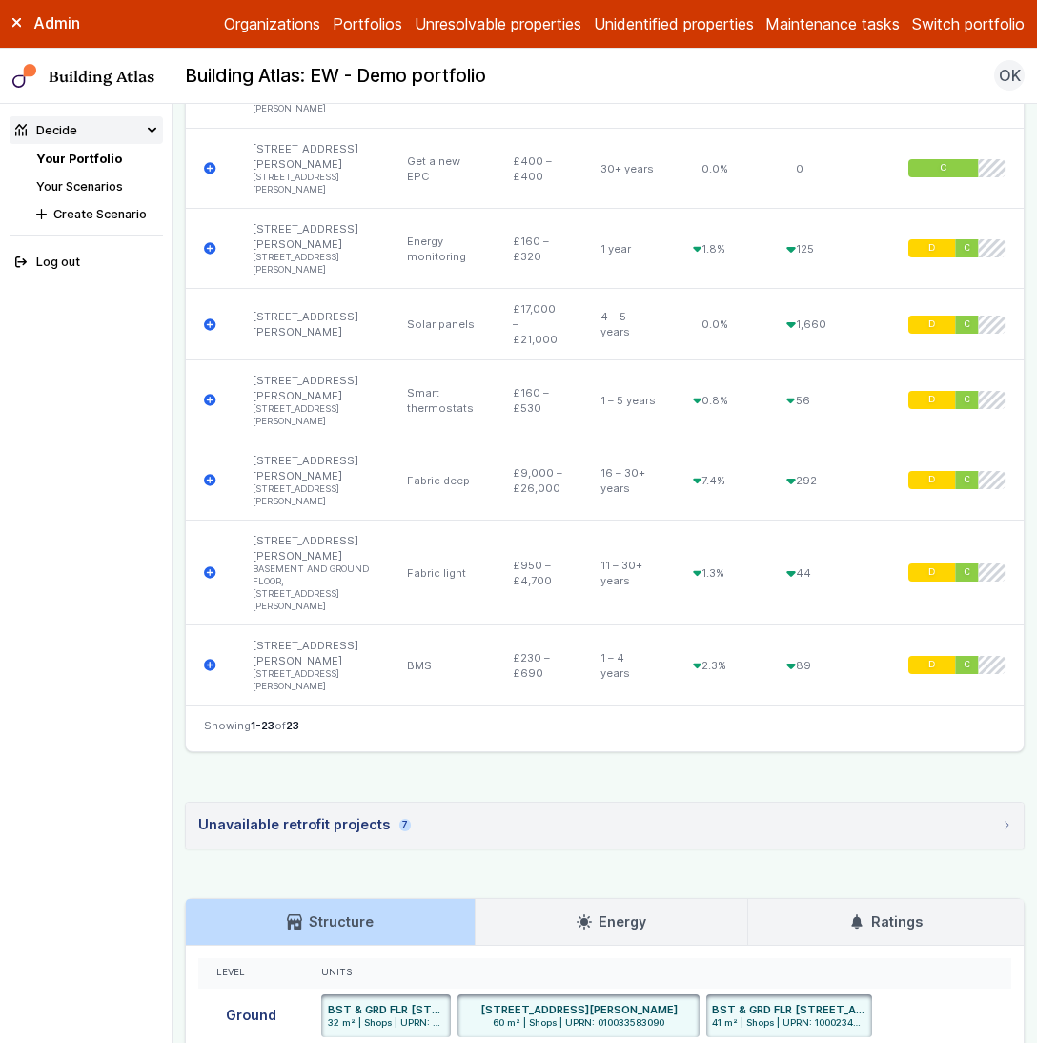
scroll to position [2447, 0]
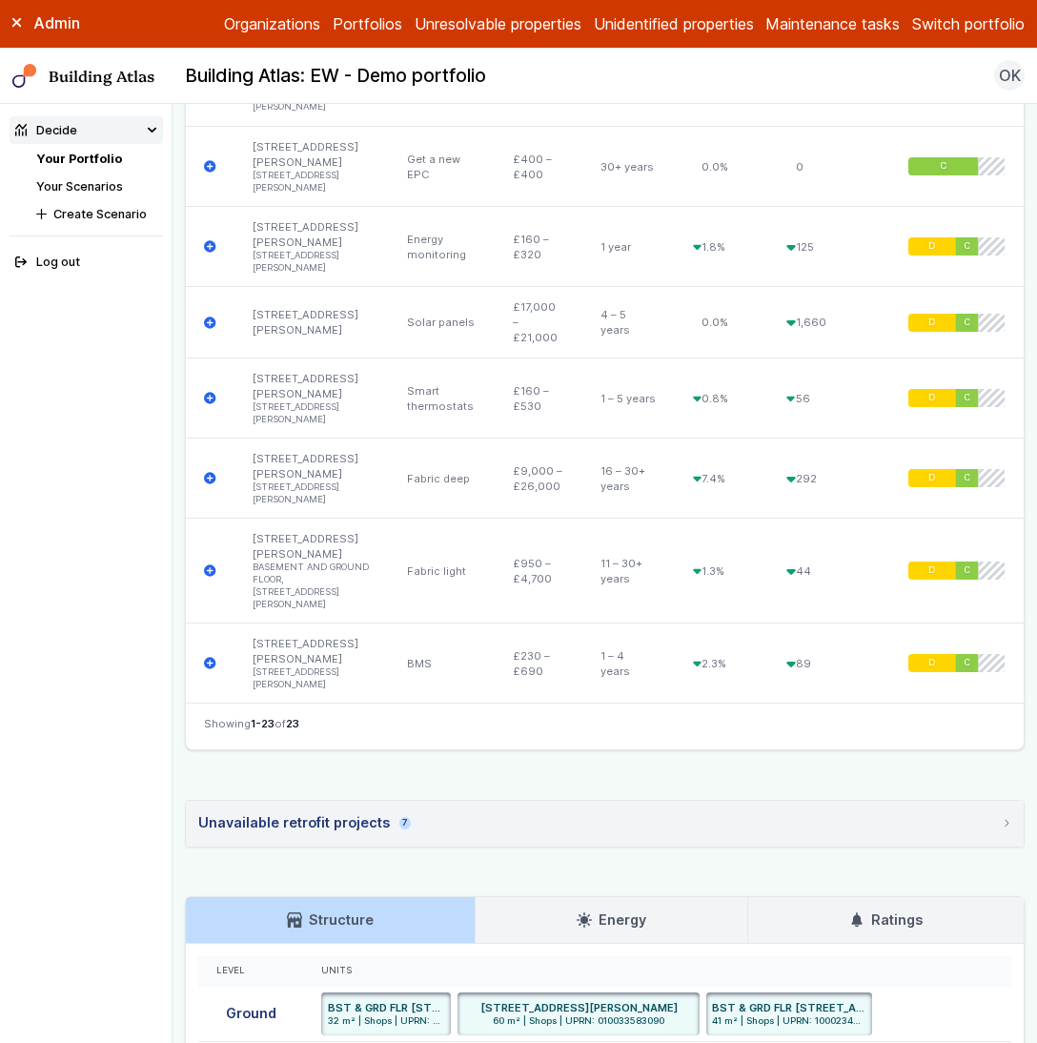
click at [87, 160] on link "Your Portfolio" at bounding box center [79, 159] width 86 height 14
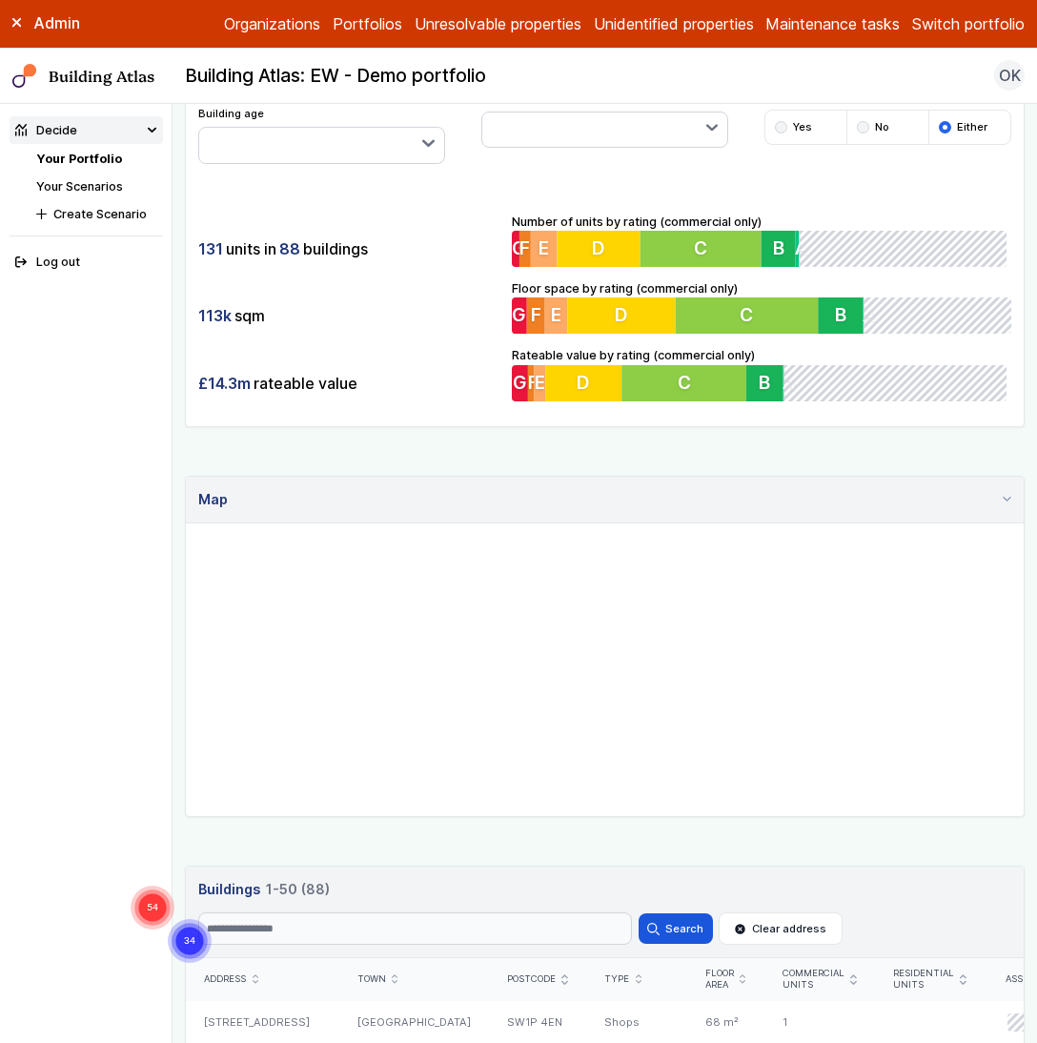
scroll to position [294, 0]
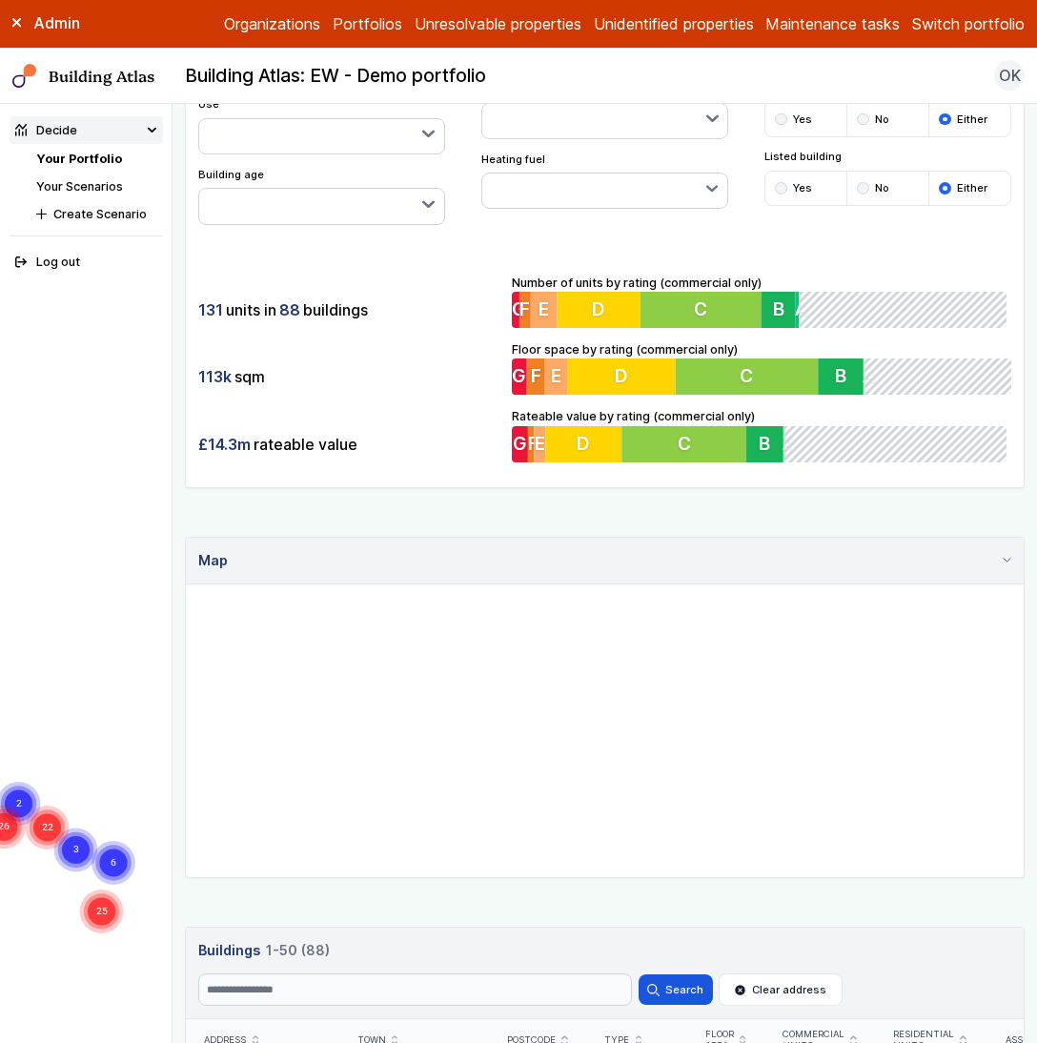
drag, startPoint x: 933, startPoint y: 762, endPoint x: 795, endPoint y: 628, distance: 192.2
click at [186, 584] on gmp-map "25 6 3 26 22 4 2" at bounding box center [186, 584] width 0 height 0
drag, startPoint x: 758, startPoint y: 685, endPoint x: 824, endPoint y: 727, distance: 78.0
click at [186, 584] on gmp-map "6 2 17 4 2 8 17 2 4 14 2 4 2 3" at bounding box center [186, 584] width 0 height 0
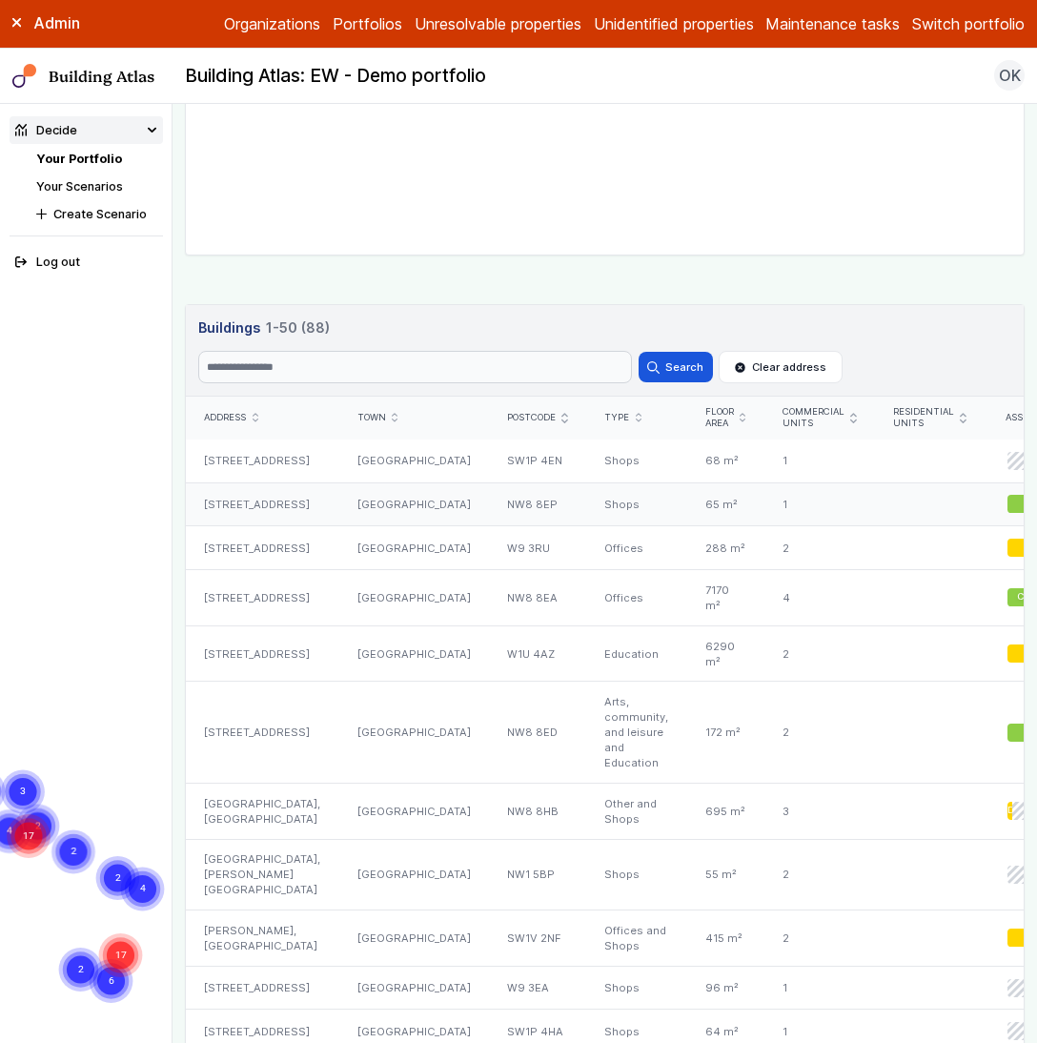
scroll to position [916, 0]
click at [686, 570] on div "288 m²" at bounding box center [724, 548] width 77 height 44
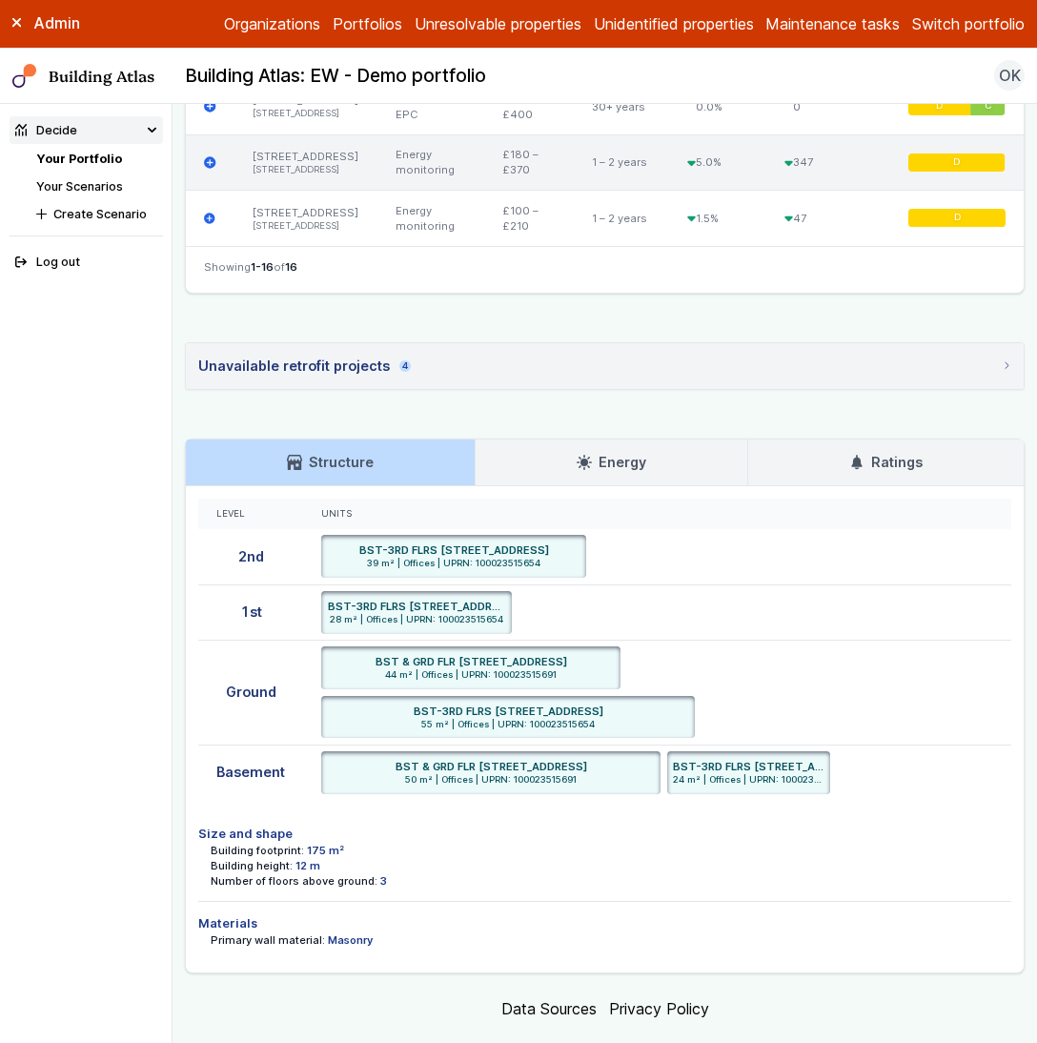
scroll to position [2392, 0]
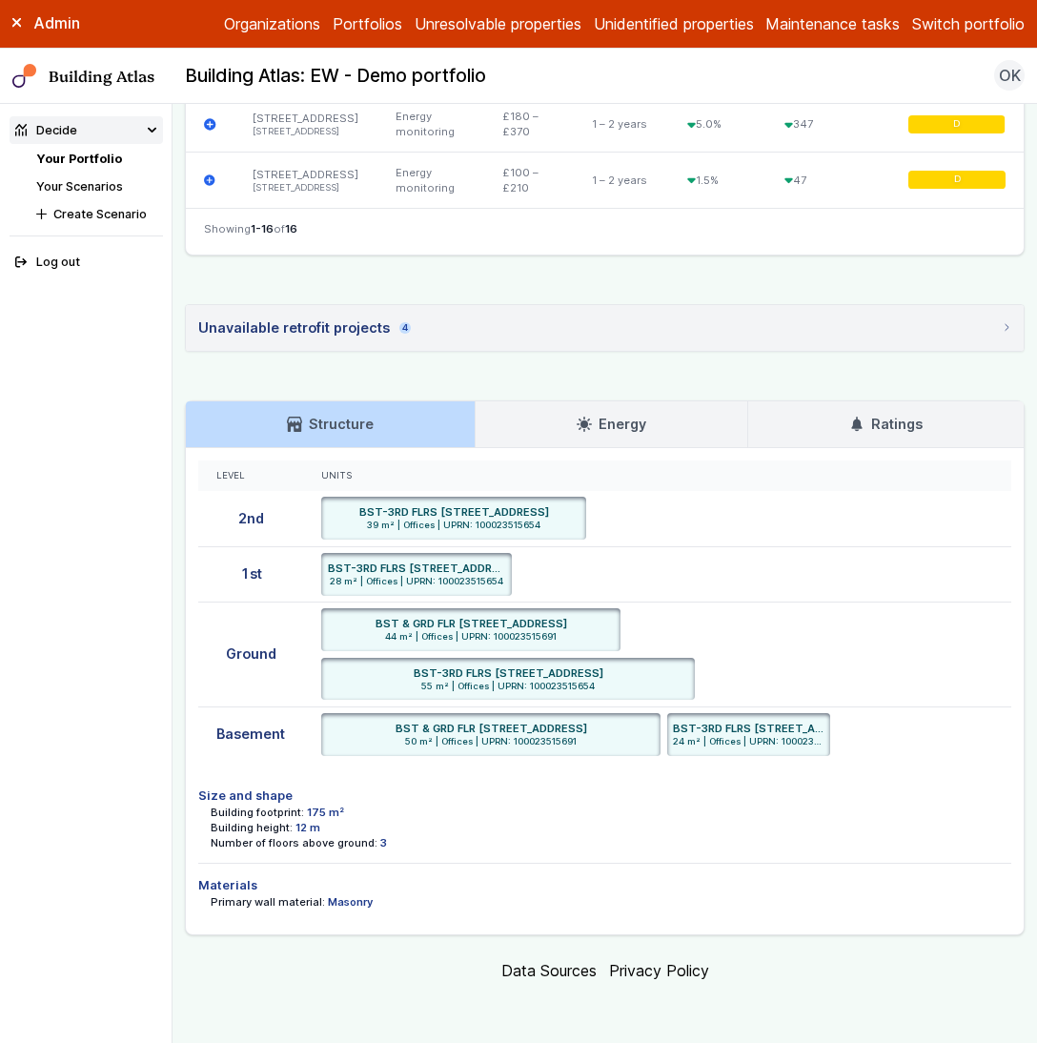
click at [897, 420] on h3 "Ratings" at bounding box center [886, 424] width 72 height 21
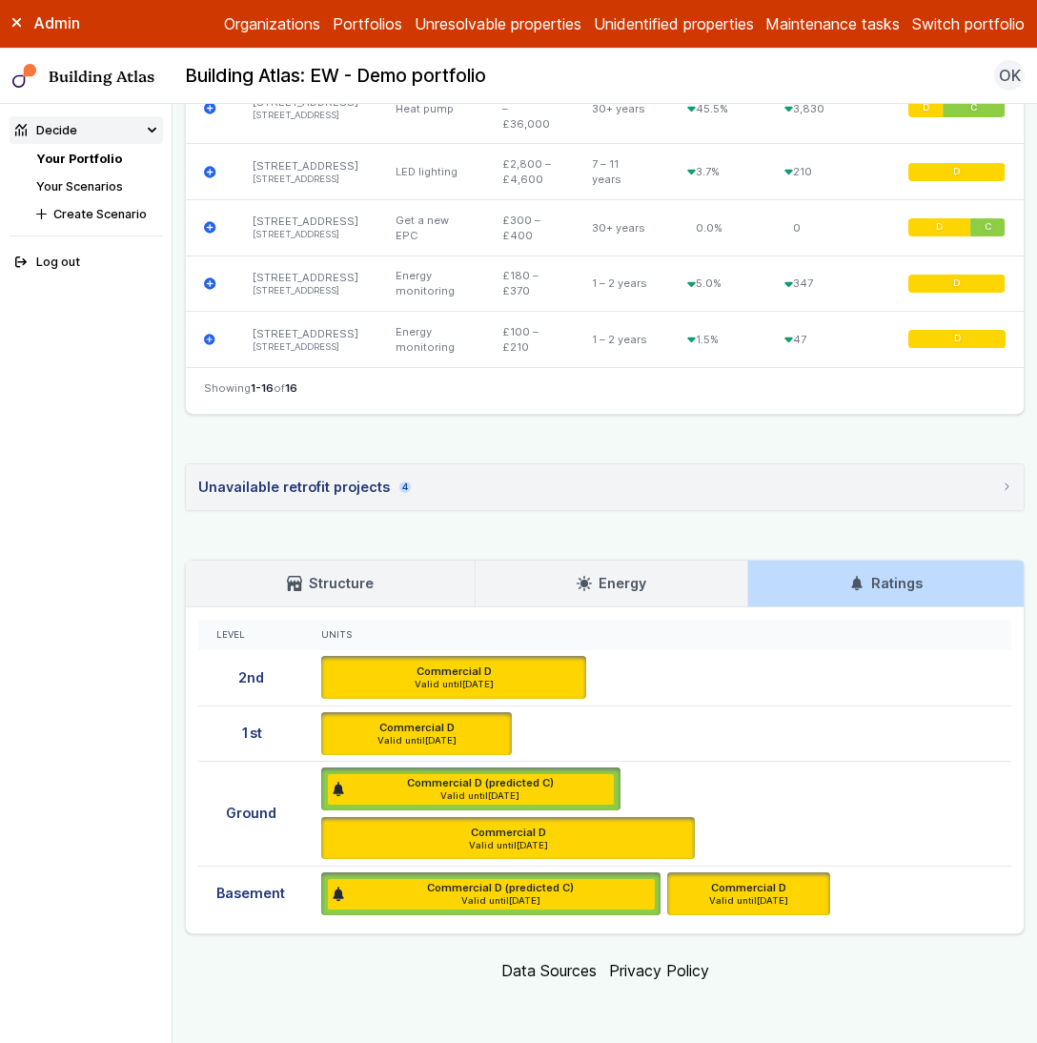
scroll to position [2233, 0]
click at [627, 594] on link "Energy" at bounding box center [612, 584] width 272 height 46
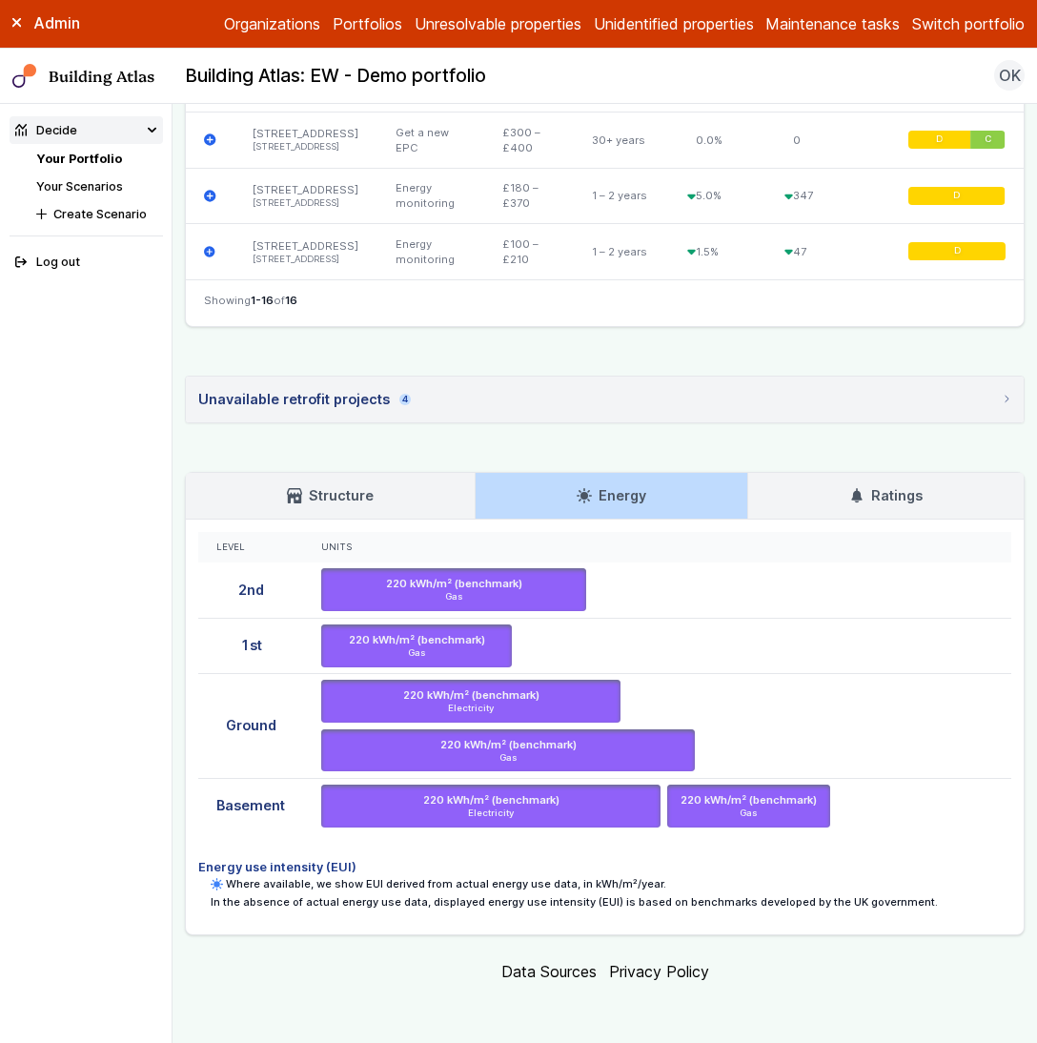
click at [837, 519] on link "Ratings" at bounding box center [886, 496] width 276 height 46
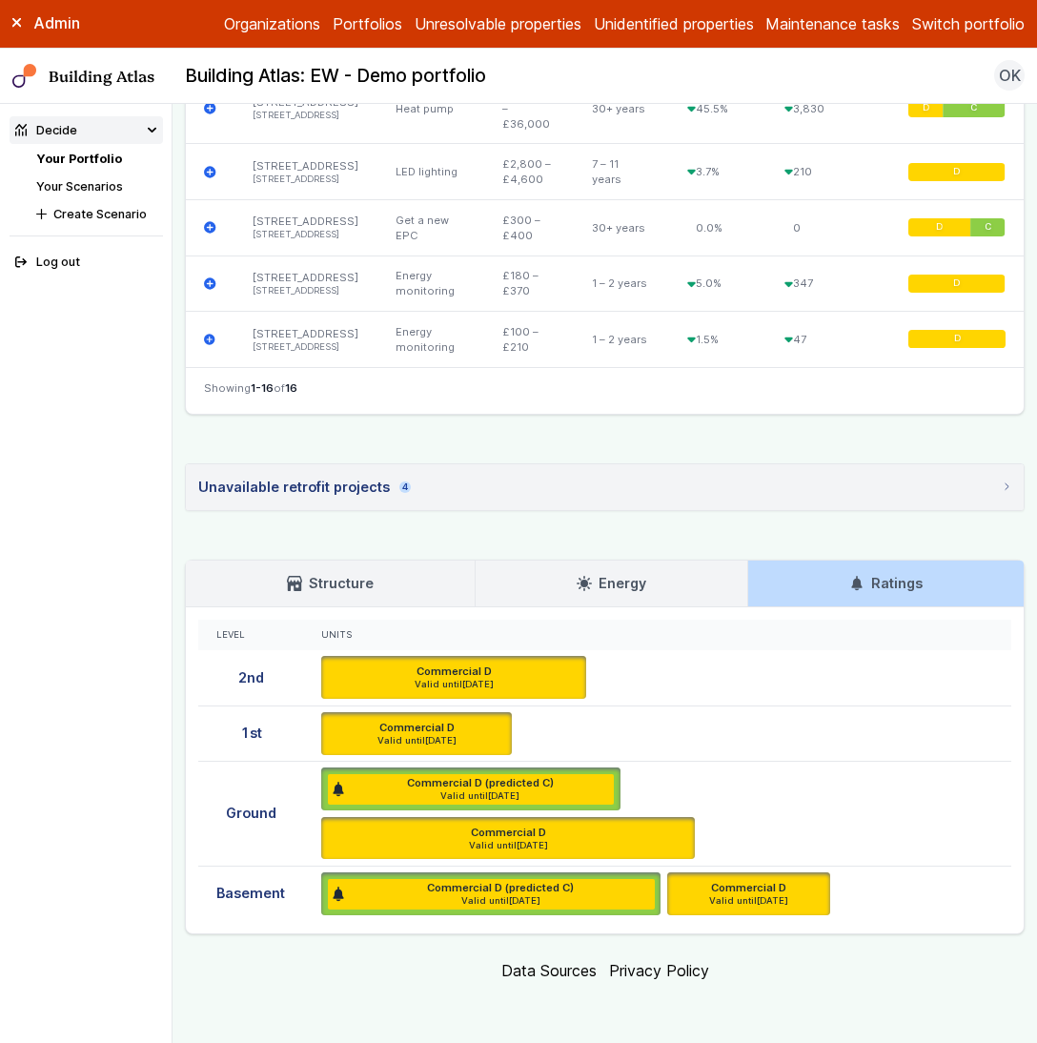
click at [80, 156] on link "Your Portfolio" at bounding box center [79, 159] width 86 height 14
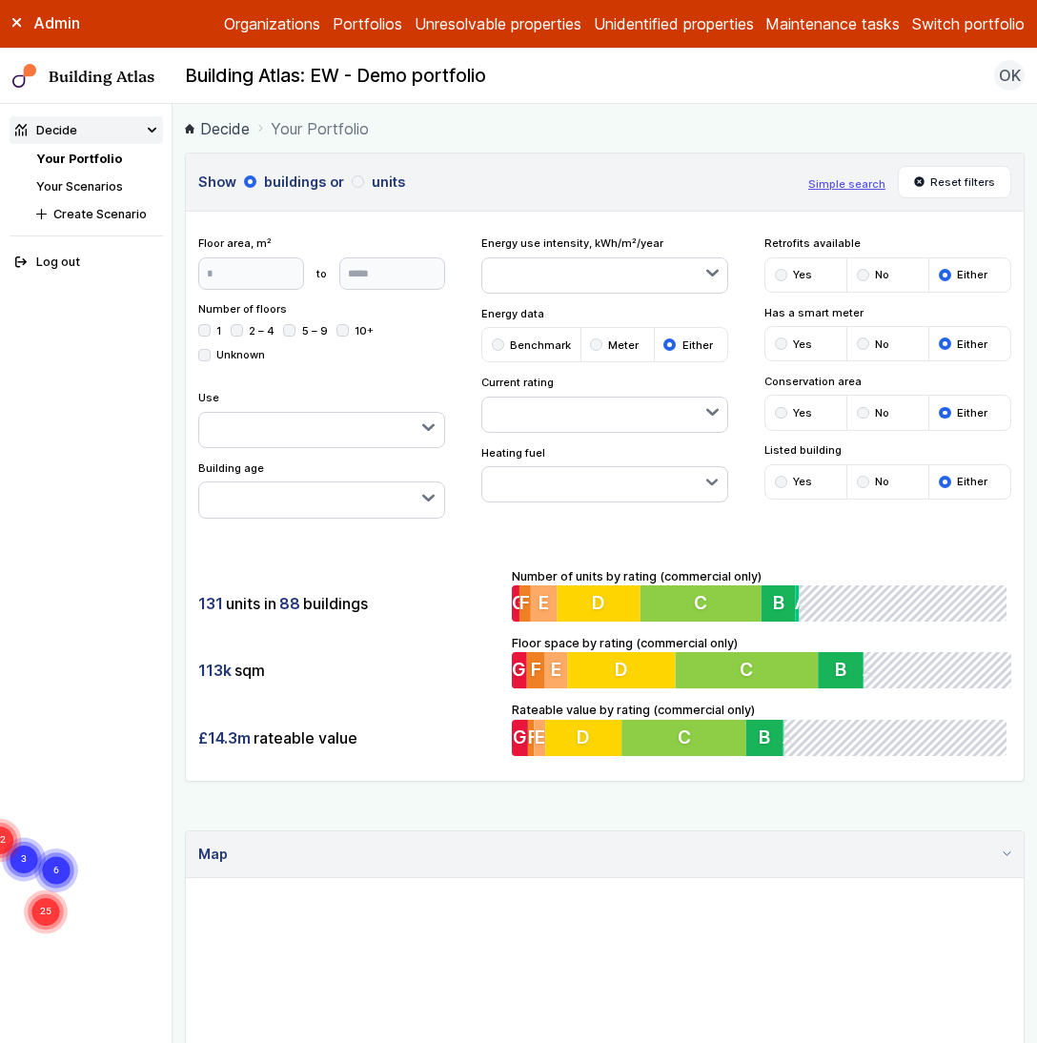
click at [394, 565] on div "131 units in 88 buildings 113k sqm £14.3m rateable value Number of units by rat…" at bounding box center [605, 662] width 838 height 238
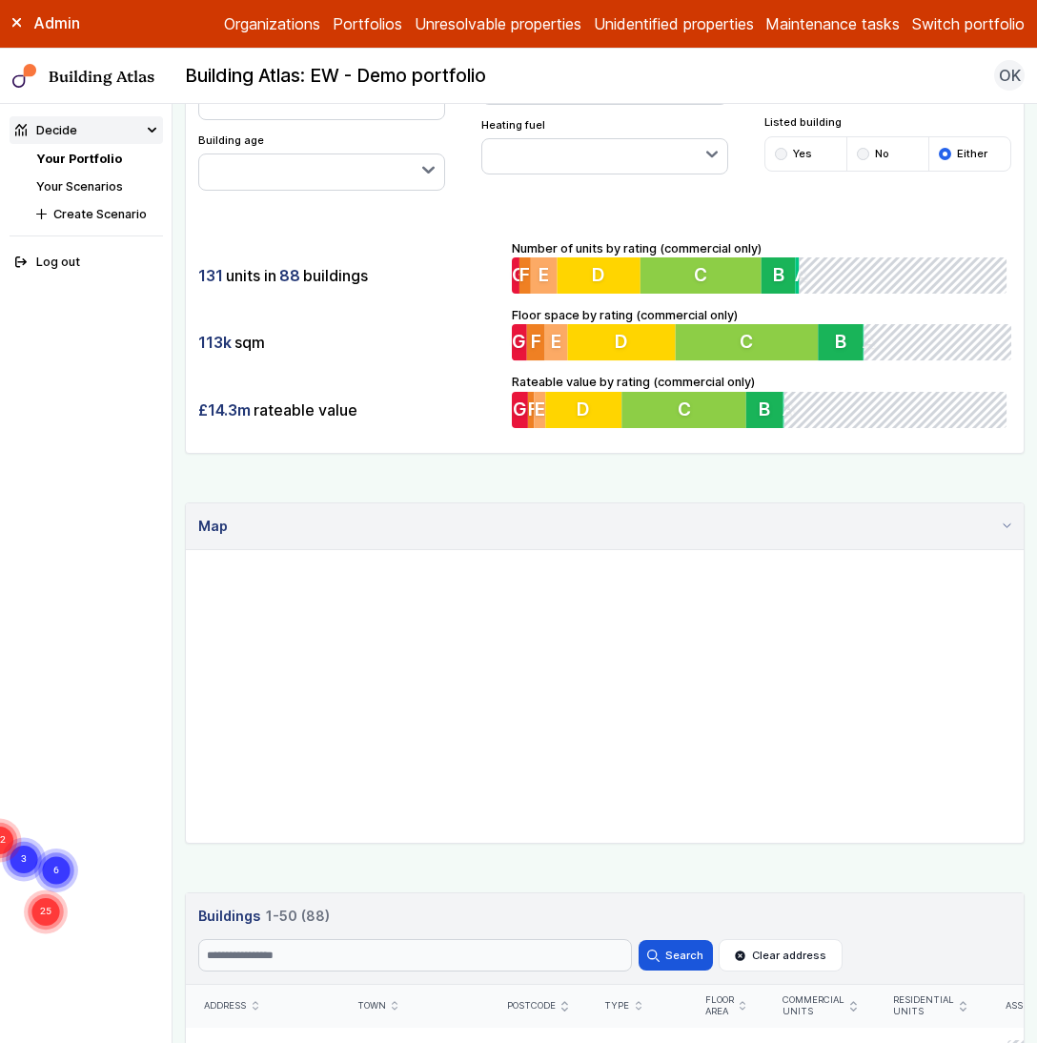
scroll to position [557, 0]
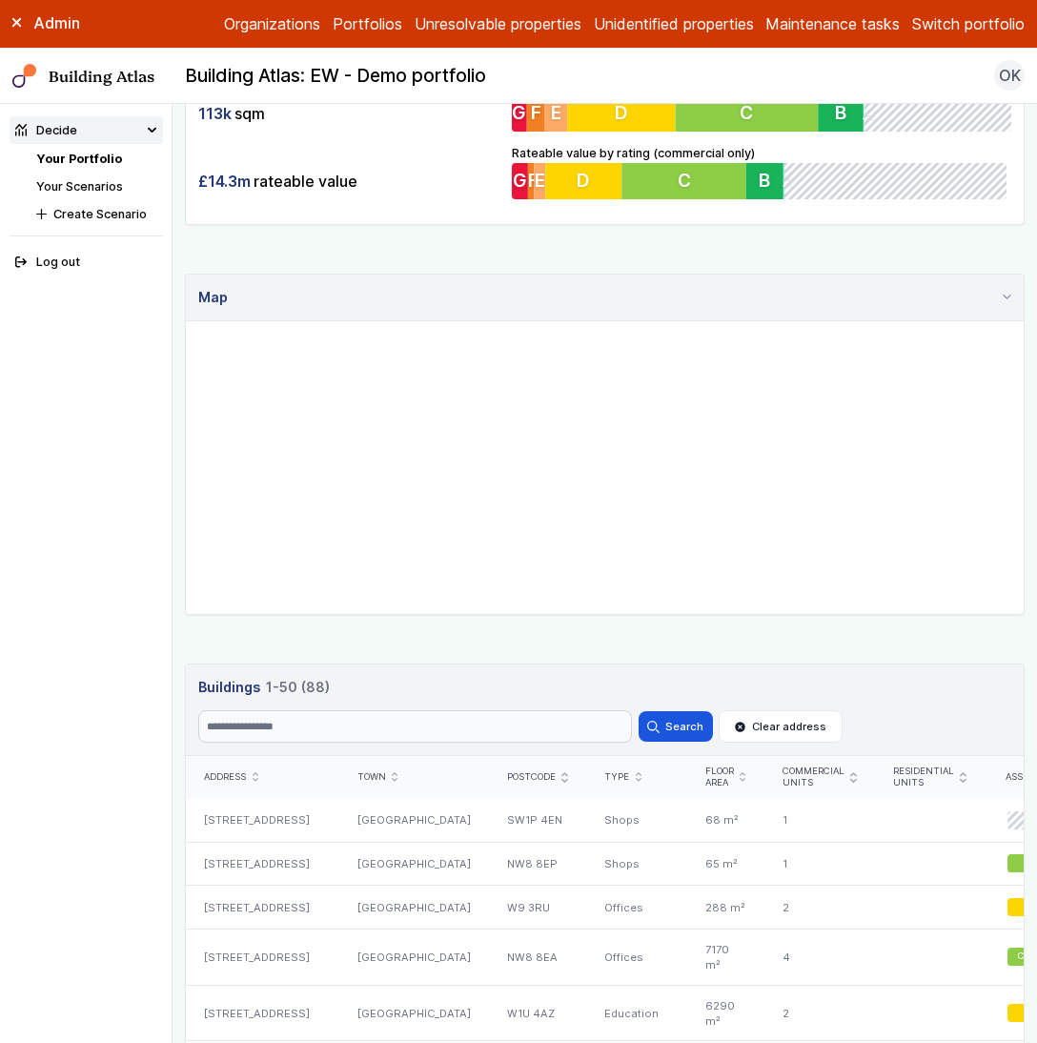
click at [960, 779] on icon "submit" at bounding box center [963, 777] width 6 height 10
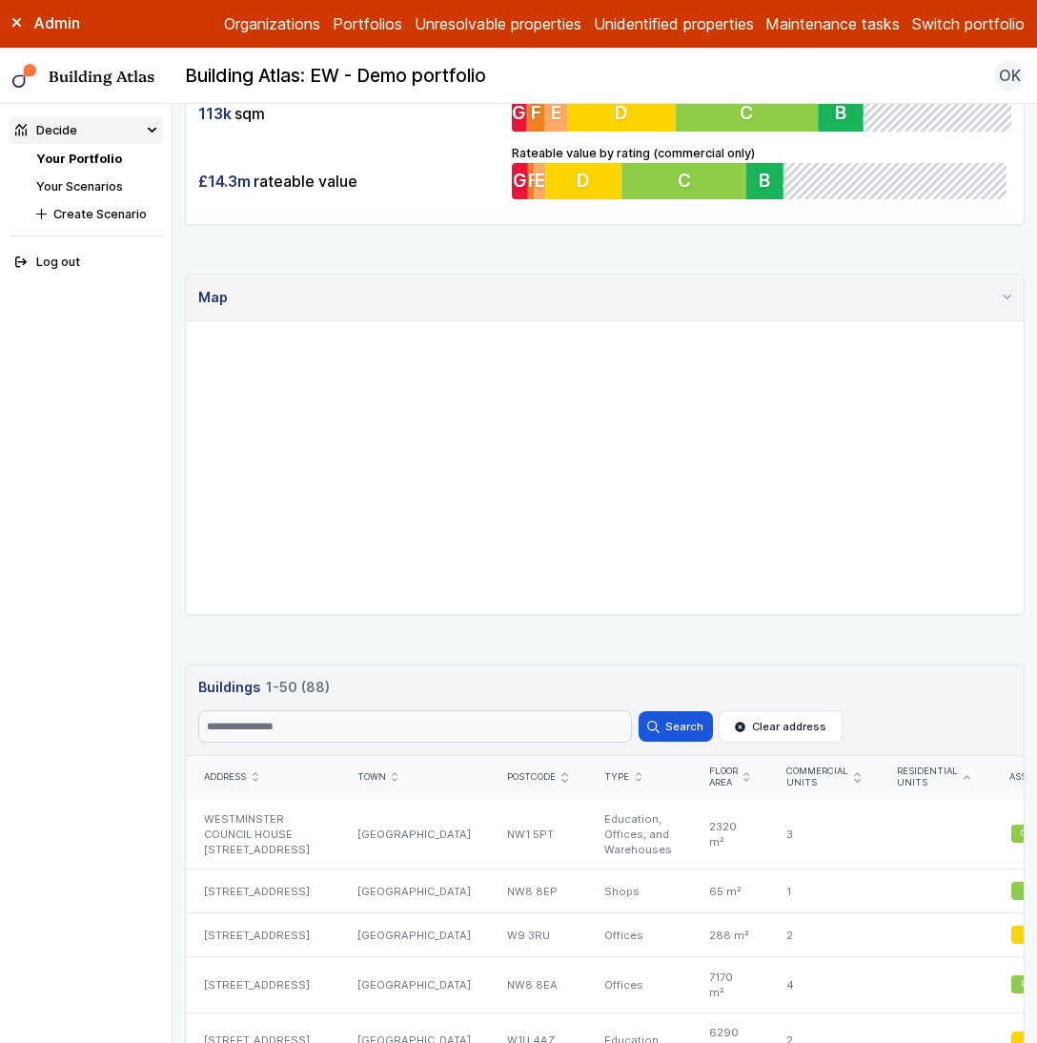
click at [964, 775] on icon "submit" at bounding box center [967, 777] width 6 height 4
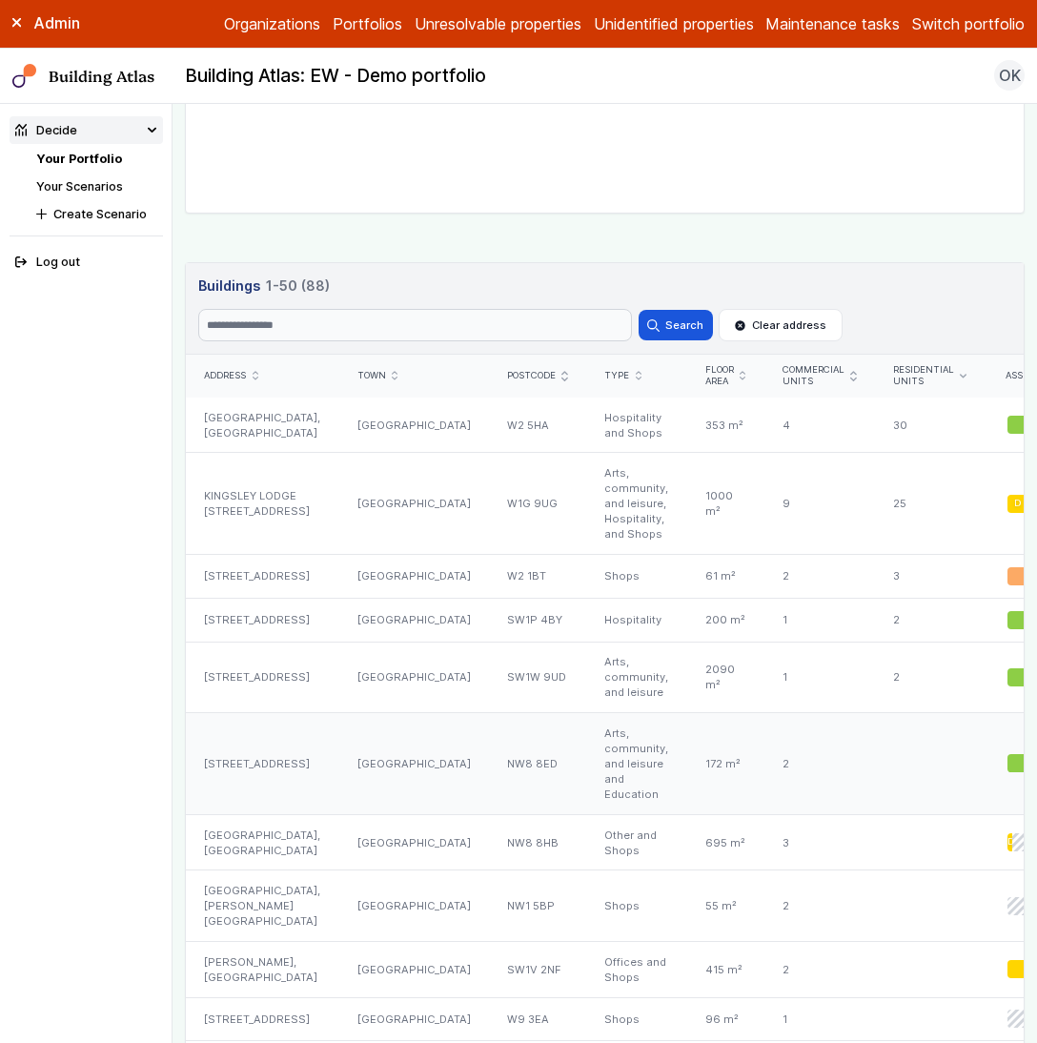
scroll to position [983, 0]
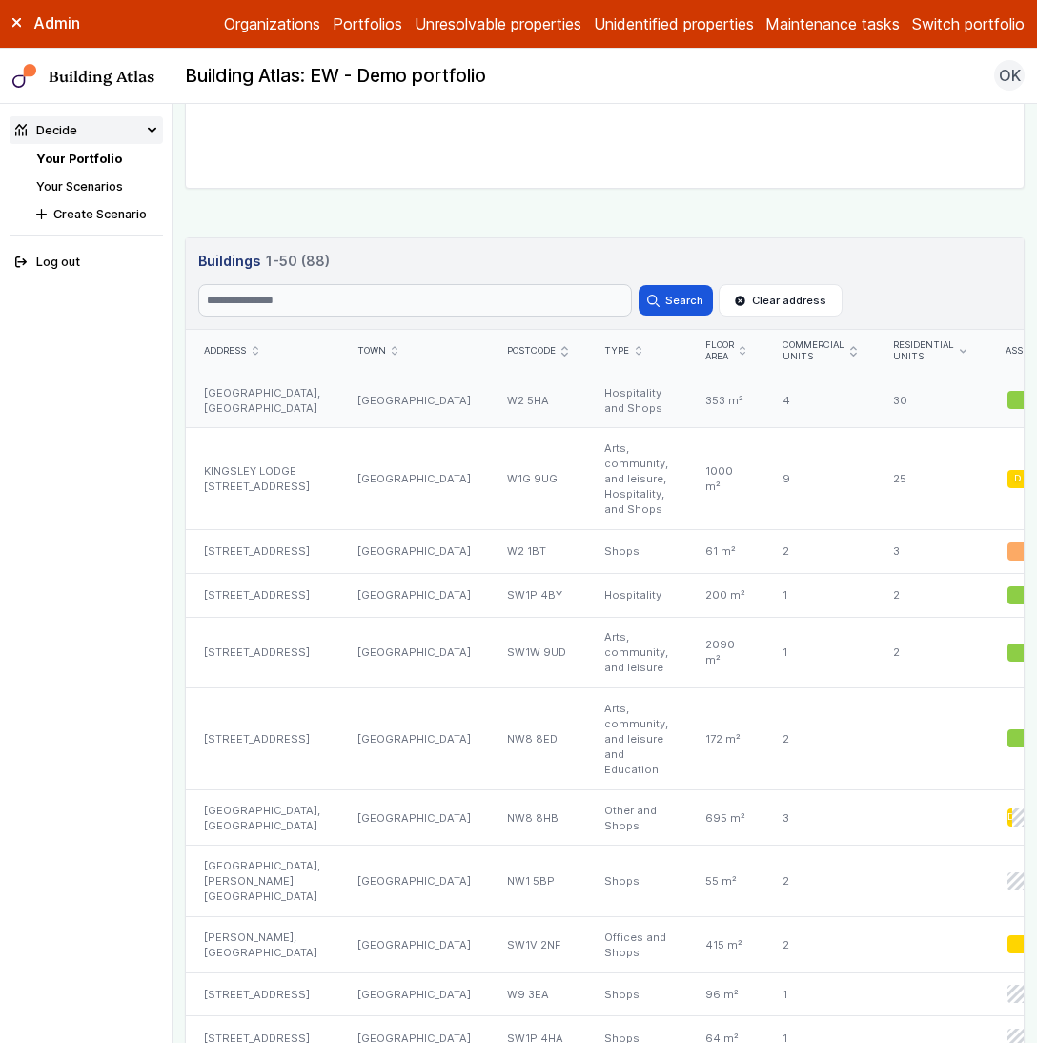
click at [586, 400] on div "Hospitality and Shops" at bounding box center [636, 400] width 100 height 55
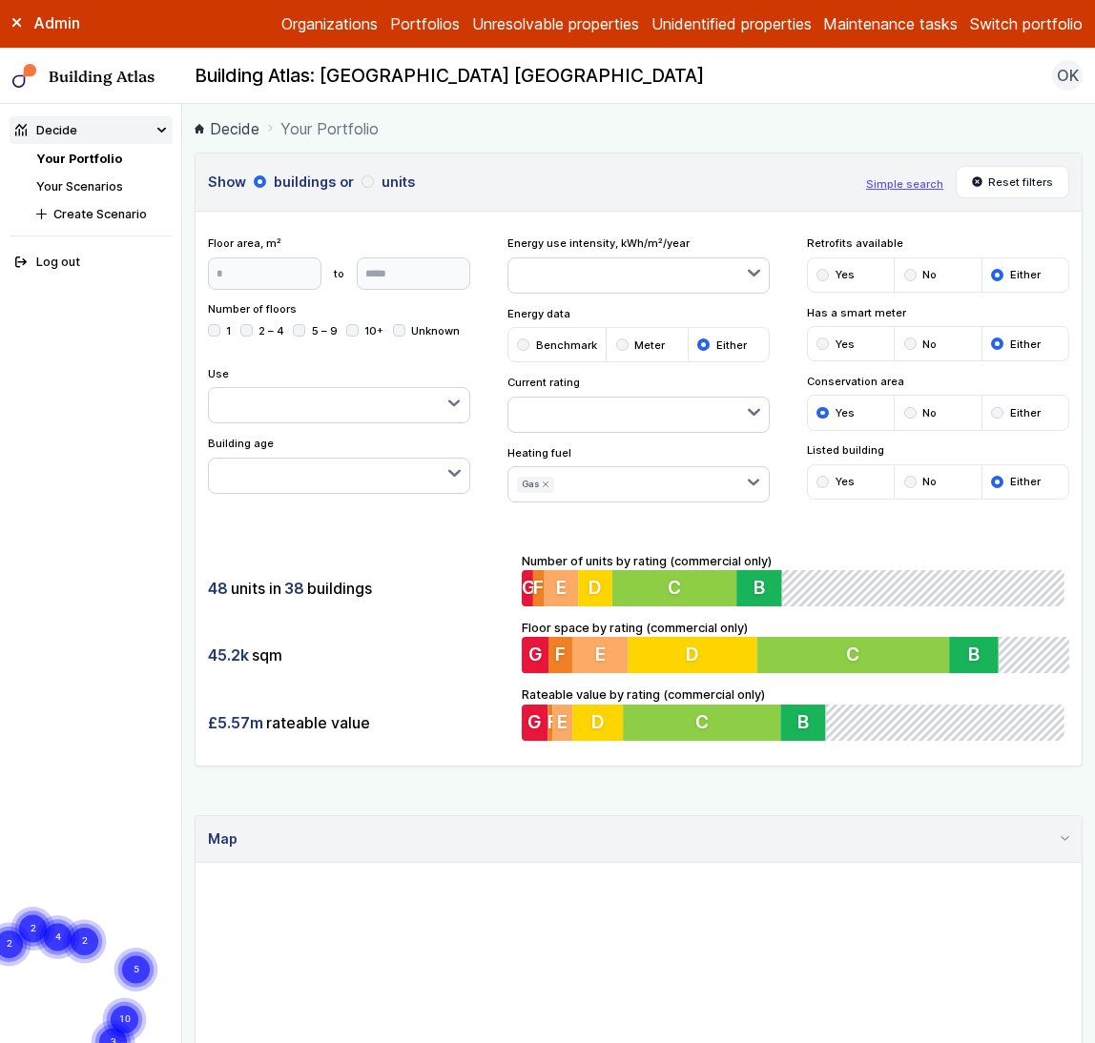
click at [766, 106] on main "Decide Your Portfolio Show buildings or units Simple search Reset filters Floor…" at bounding box center [638, 573] width 912 height 939
click at [0, 0] on label "Admin" at bounding box center [0, 0] width 0 height 0
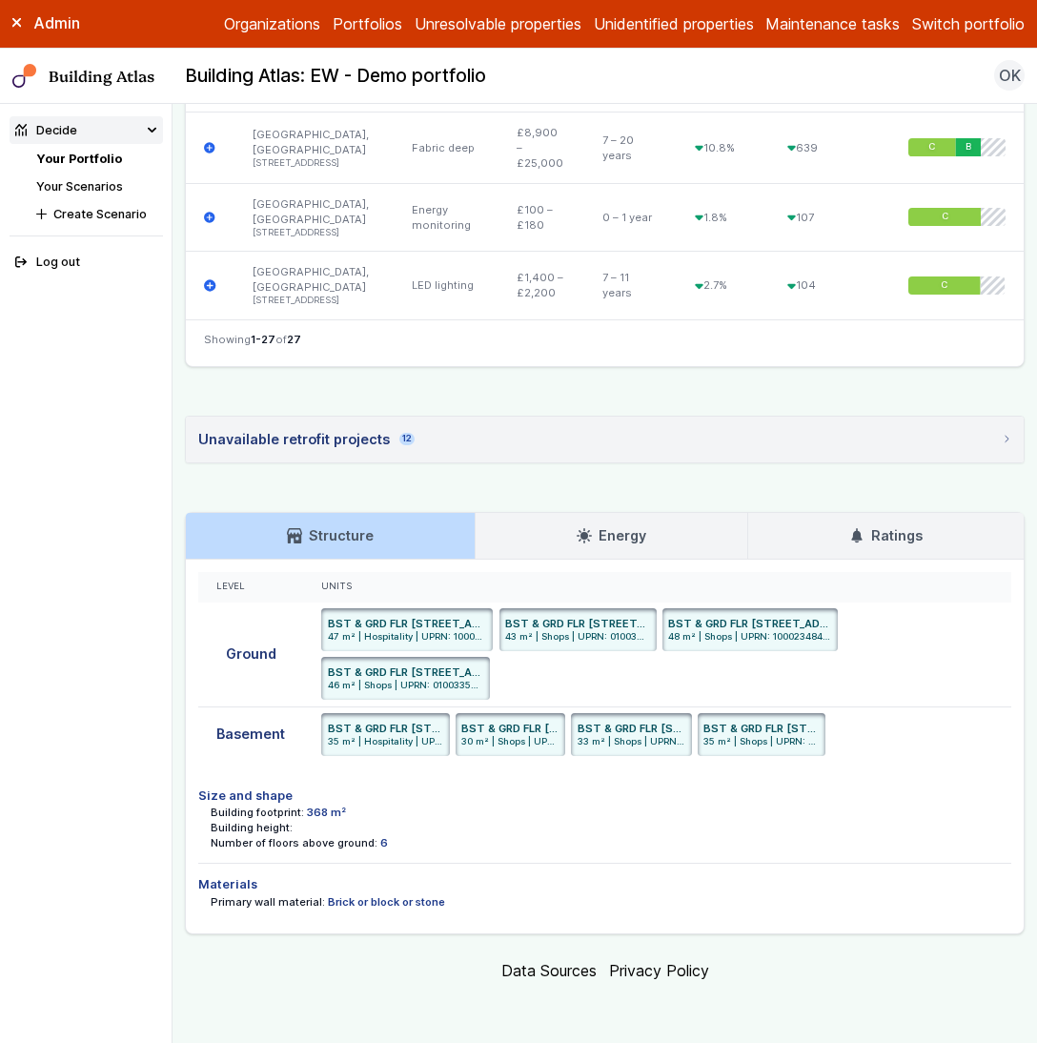
scroll to position [3368, 0]
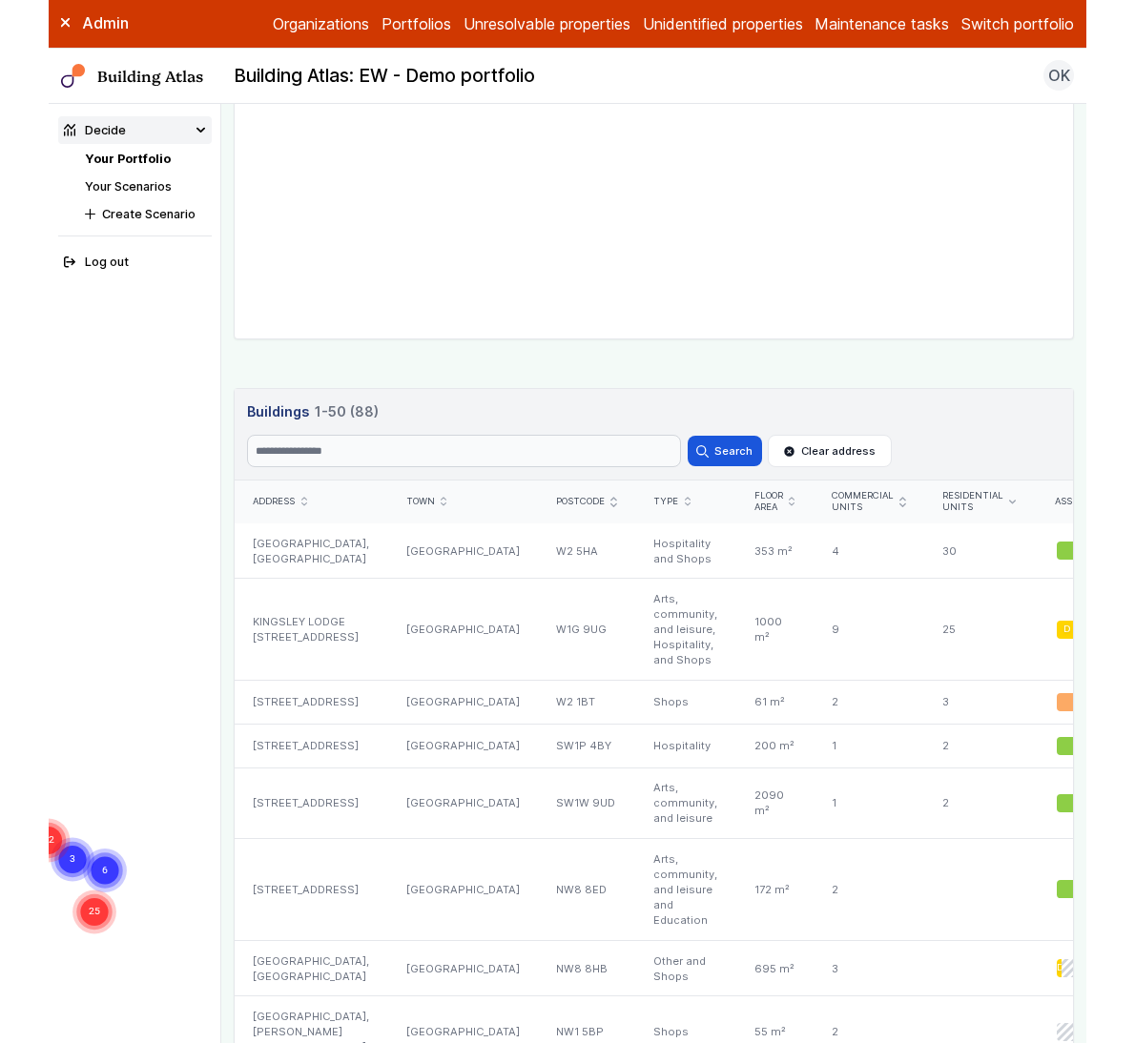
scroll to position [817, 0]
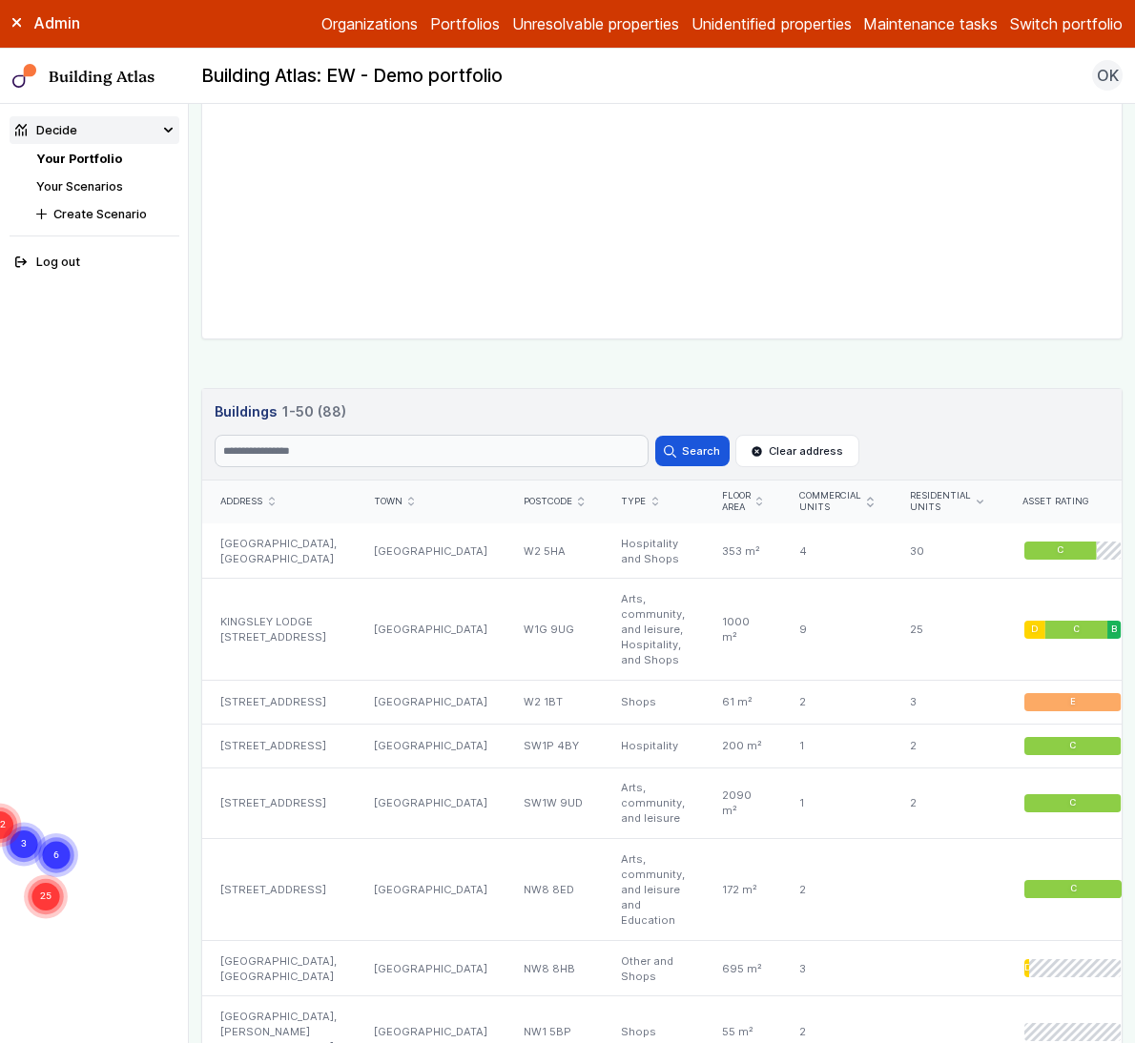
click at [298, 542] on div "[GEOGRAPHIC_DATA], [GEOGRAPHIC_DATA]" at bounding box center [278, 550] width 153 height 55
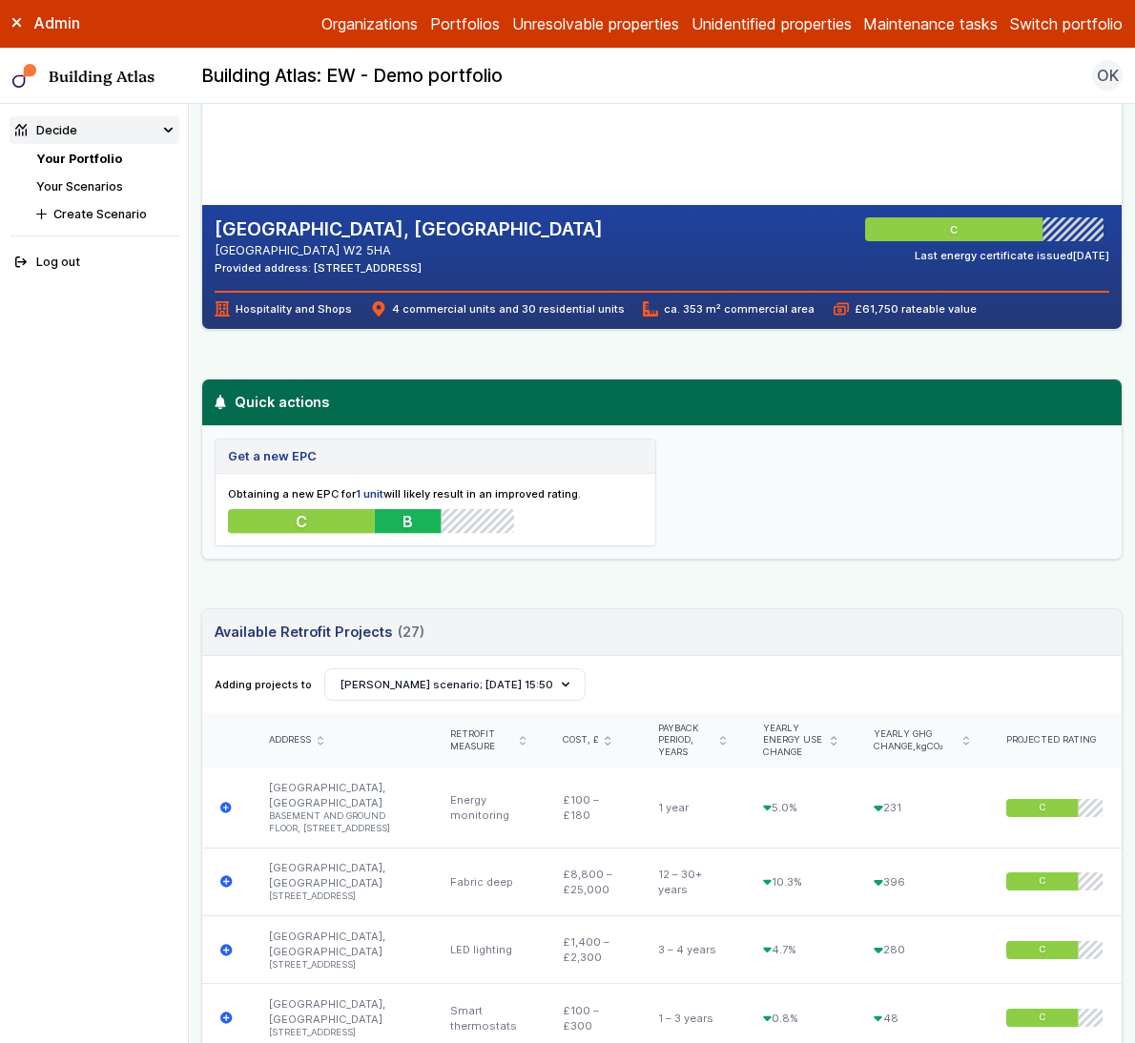
scroll to position [341, 0]
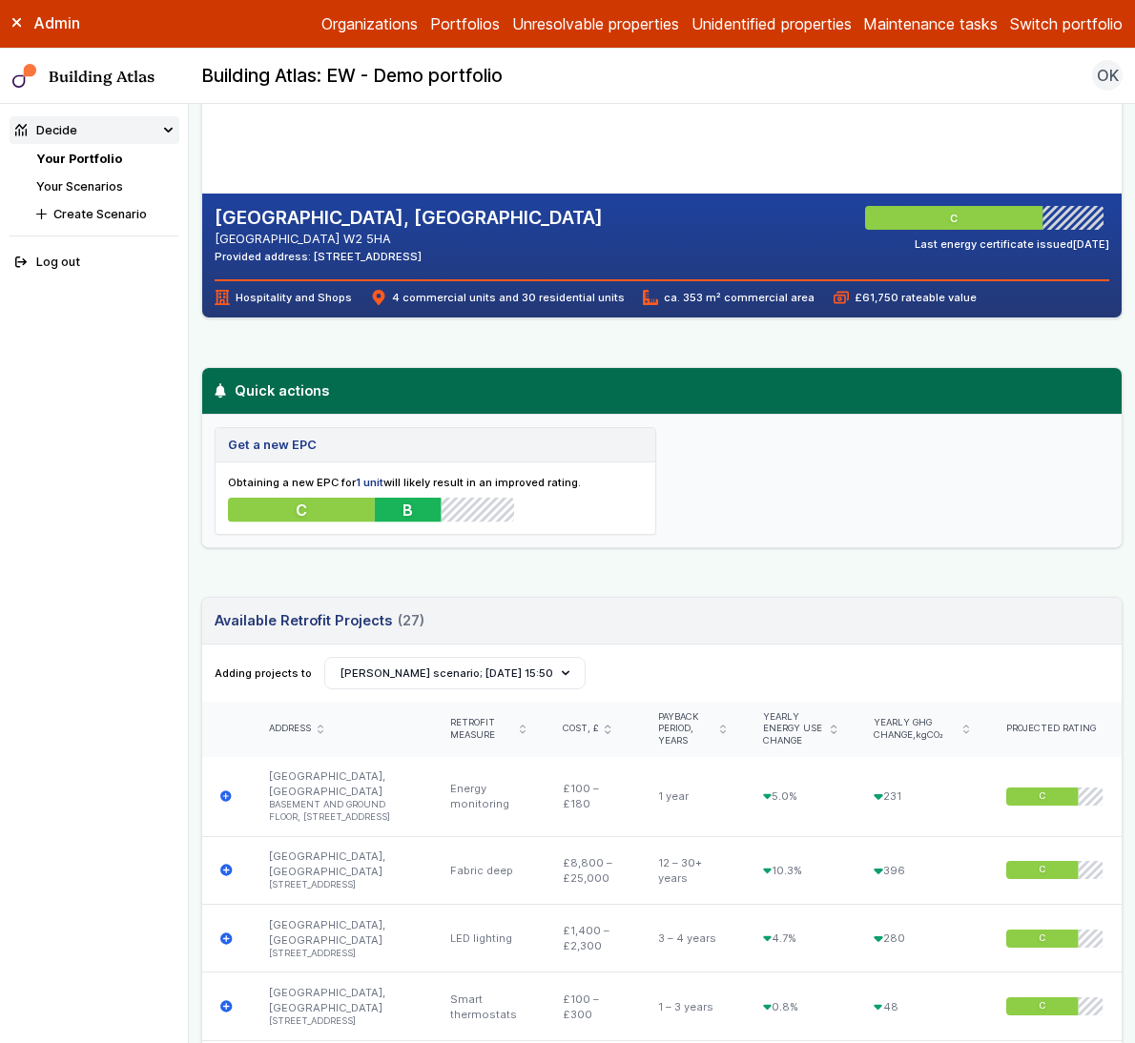
drag, startPoint x: 665, startPoint y: 299, endPoint x: 691, endPoint y: 305, distance: 27.3
click at [691, 305] on div "OLDBURY HOUSE, HARROW ROAD LONDON W2 5HA Provided address: OLDBURY HOUSE, HARRO…" at bounding box center [661, 256] width 919 height 124
click at [670, 303] on span "ca. 353 m² commercial area" at bounding box center [729, 297] width 172 height 15
drag, startPoint x: 667, startPoint y: 297, endPoint x: 688, endPoint y: 299, distance: 21.1
click at [688, 299] on span "ca. 353 m² commercial area" at bounding box center [729, 297] width 172 height 15
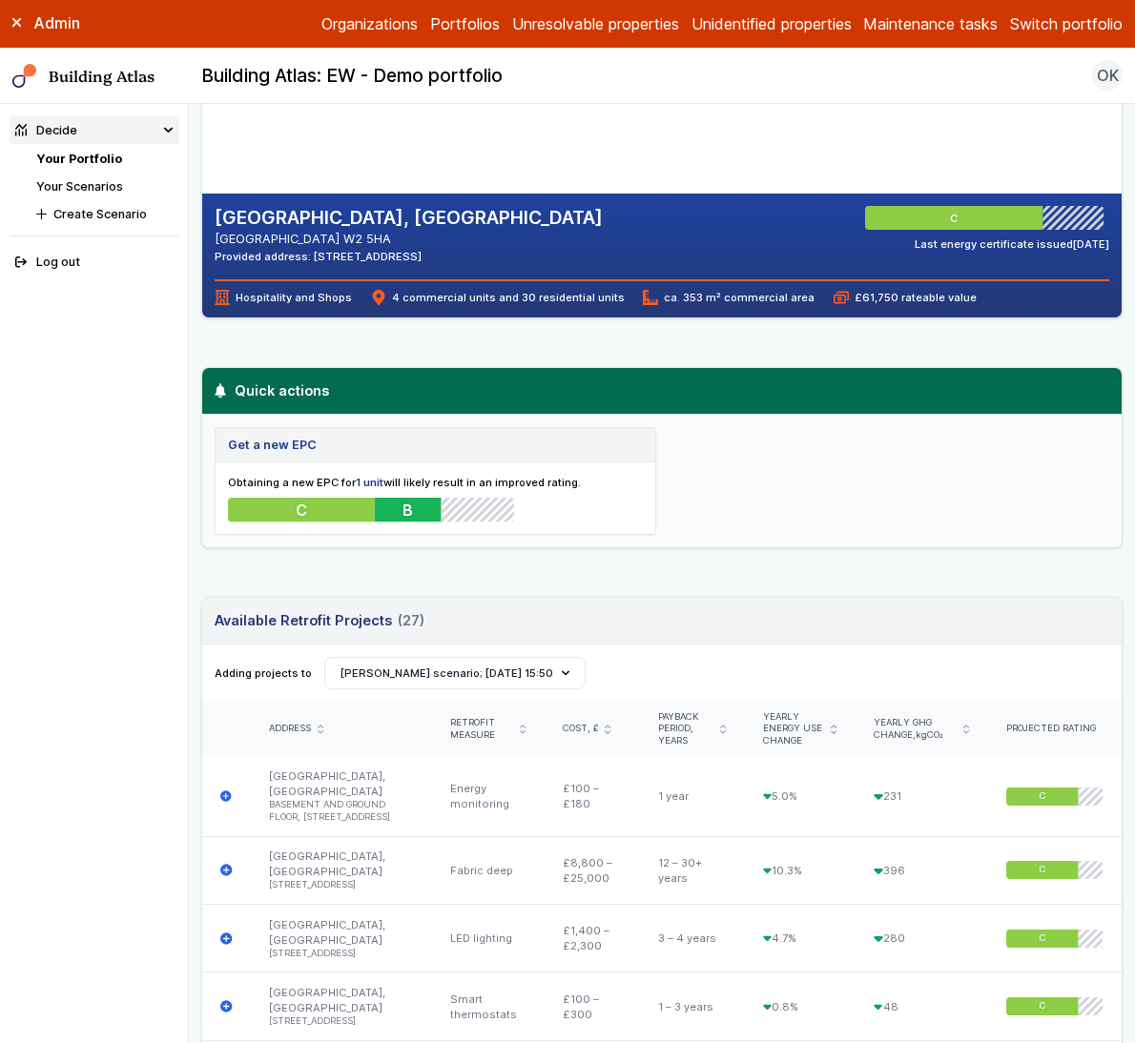
click at [674, 303] on span "ca. 353 m² commercial area" at bounding box center [729, 297] width 172 height 15
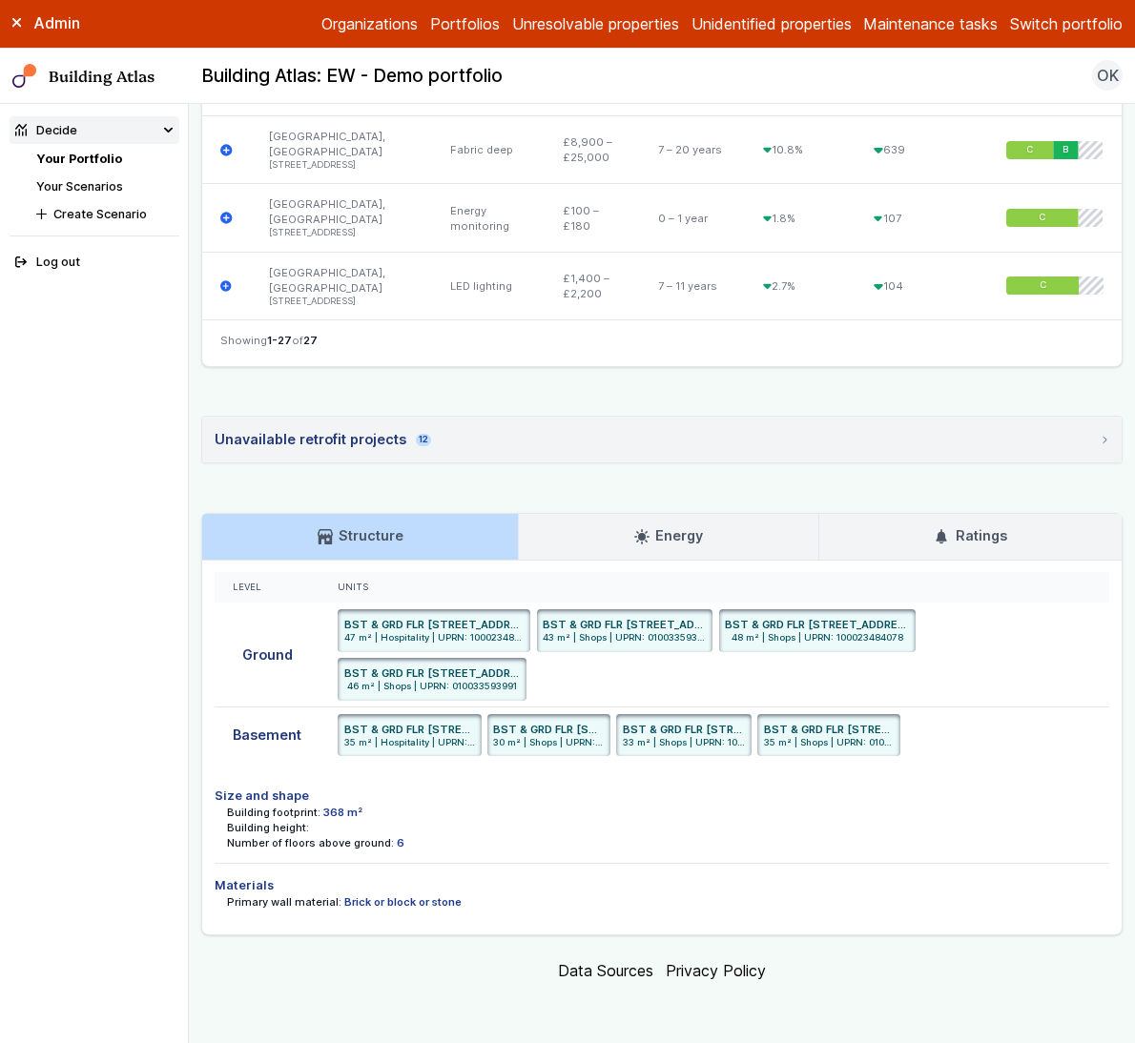
scroll to position [2915, 0]
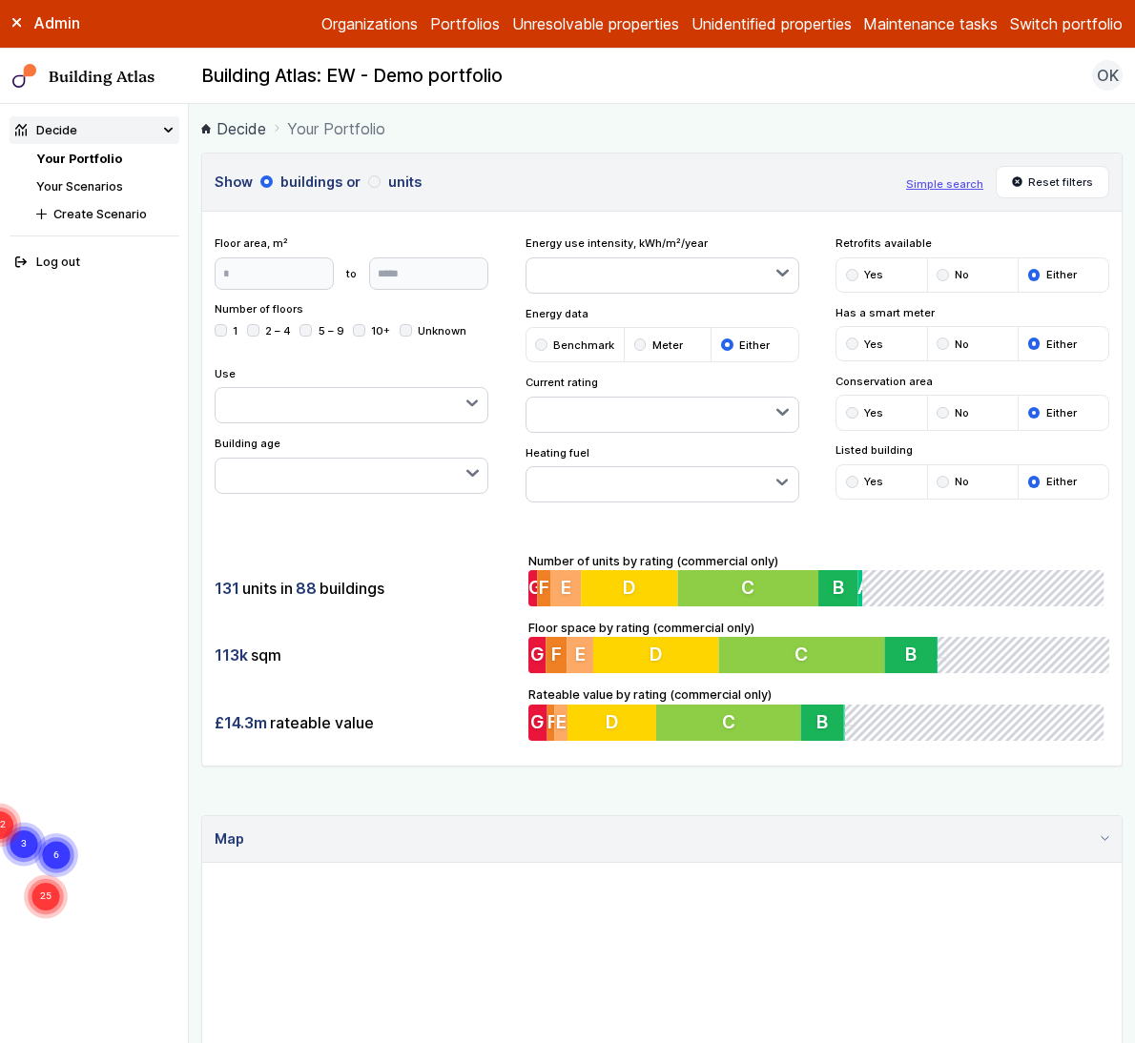
click at [468, 691] on div "131 units in 88 buildings 113k sqm £14.3m rateable value Number of units by rat…" at bounding box center [661, 646] width 919 height 238
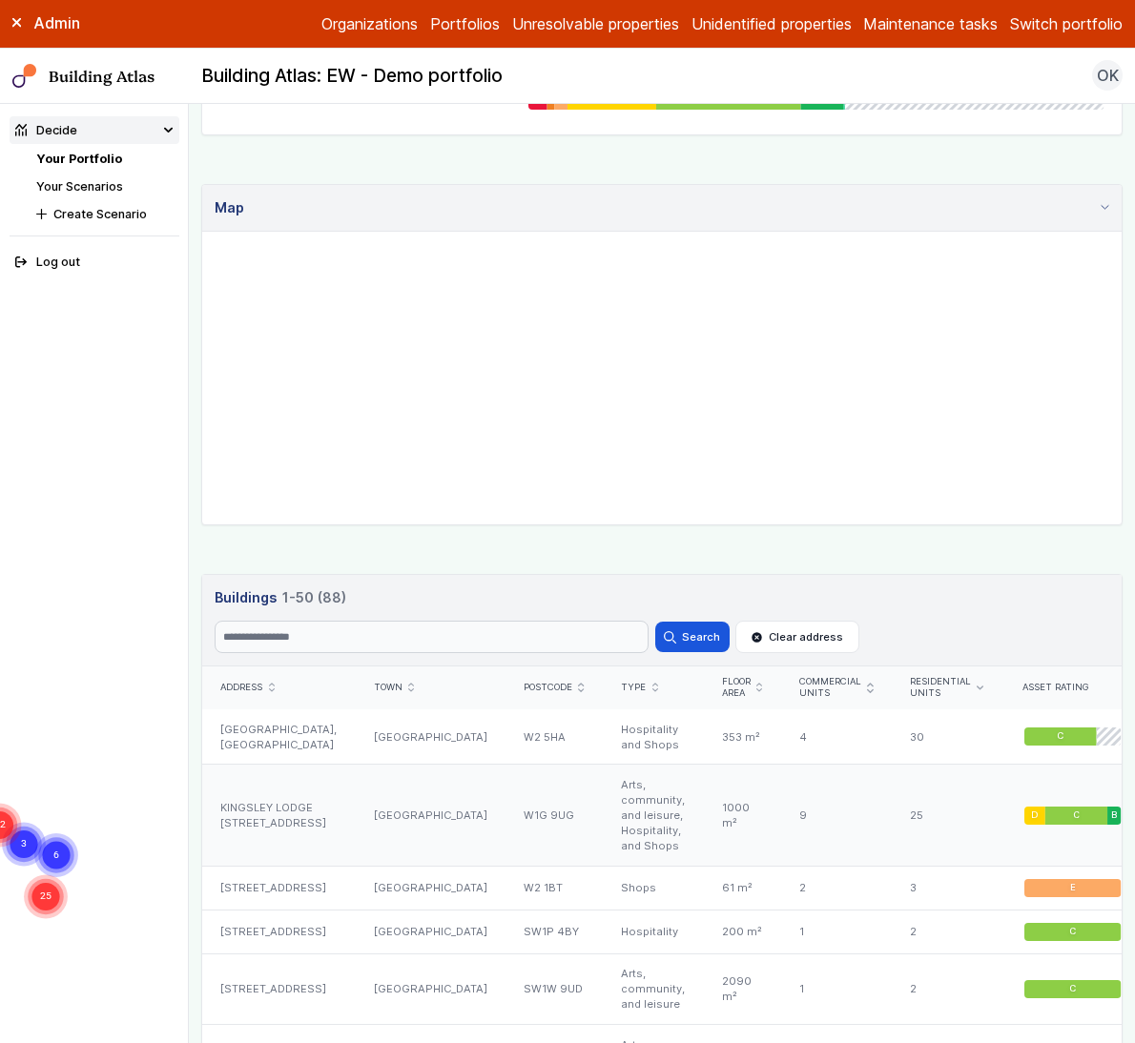
scroll to position [632, 0]
click at [302, 811] on div "KINGSLEY LODGE 13, NEW CAVENDISH STREET" at bounding box center [278, 815] width 153 height 102
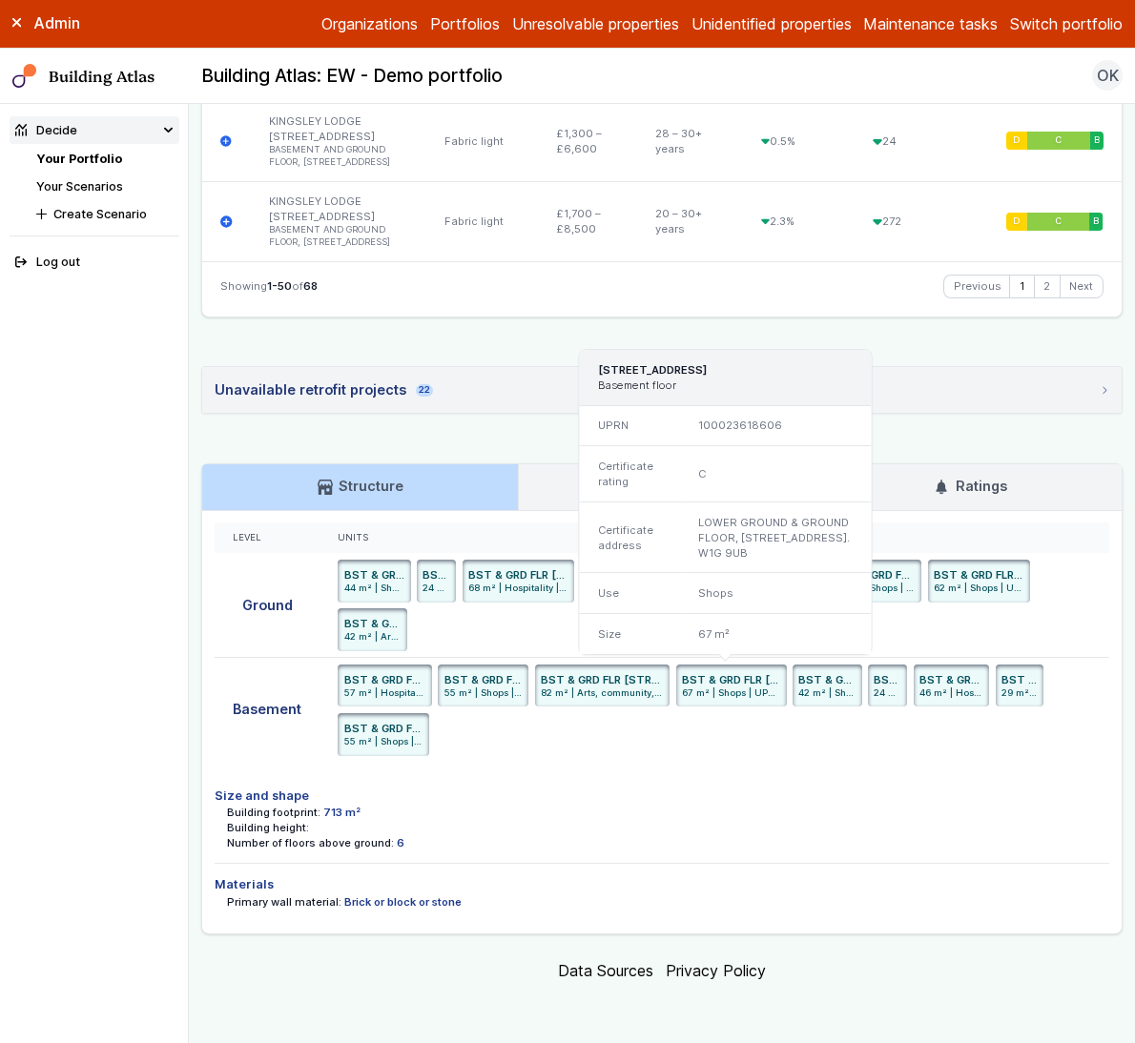
scroll to position [5736, 0]
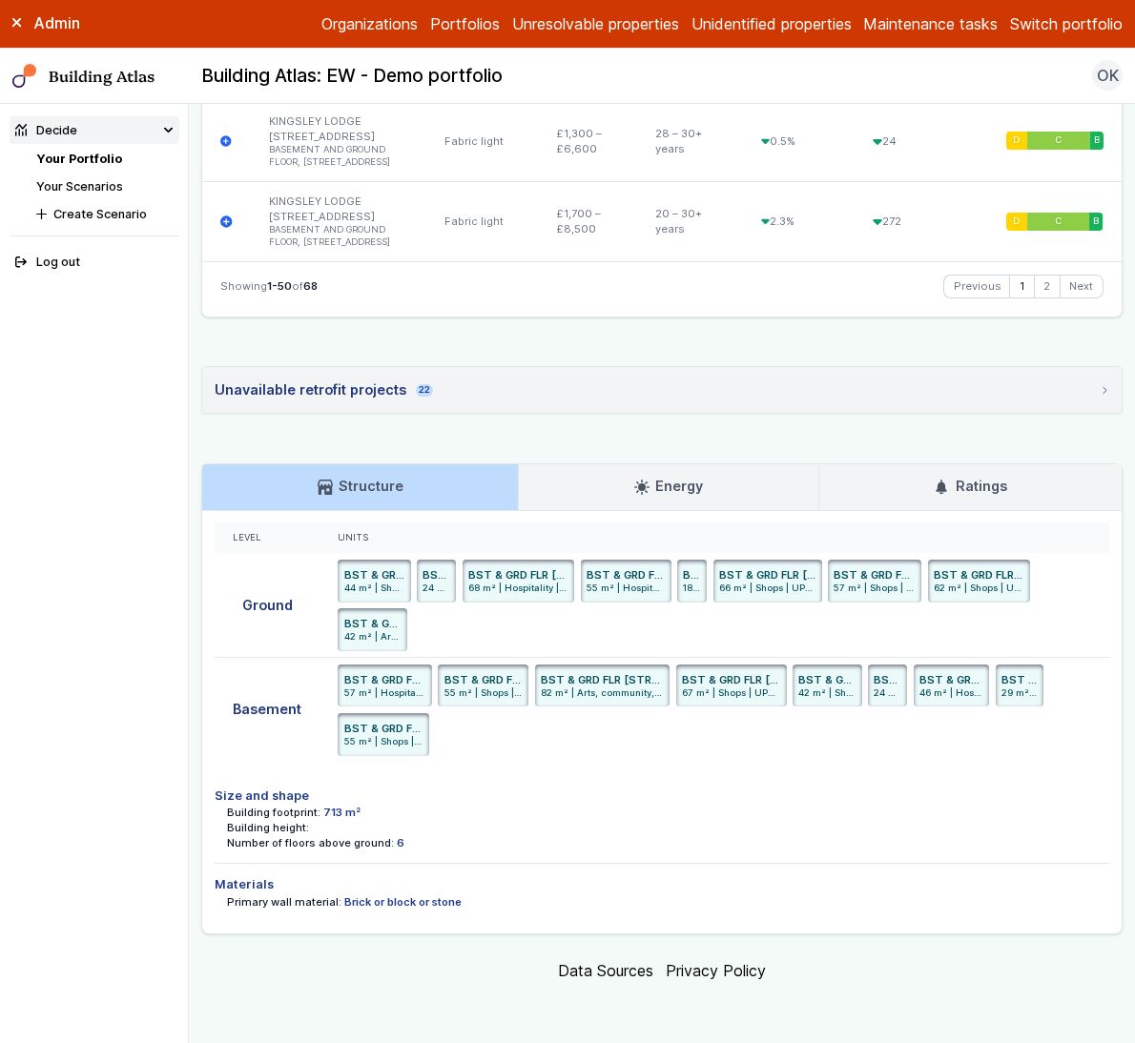
click at [78, 157] on link "Your Portfolio" at bounding box center [79, 159] width 86 height 14
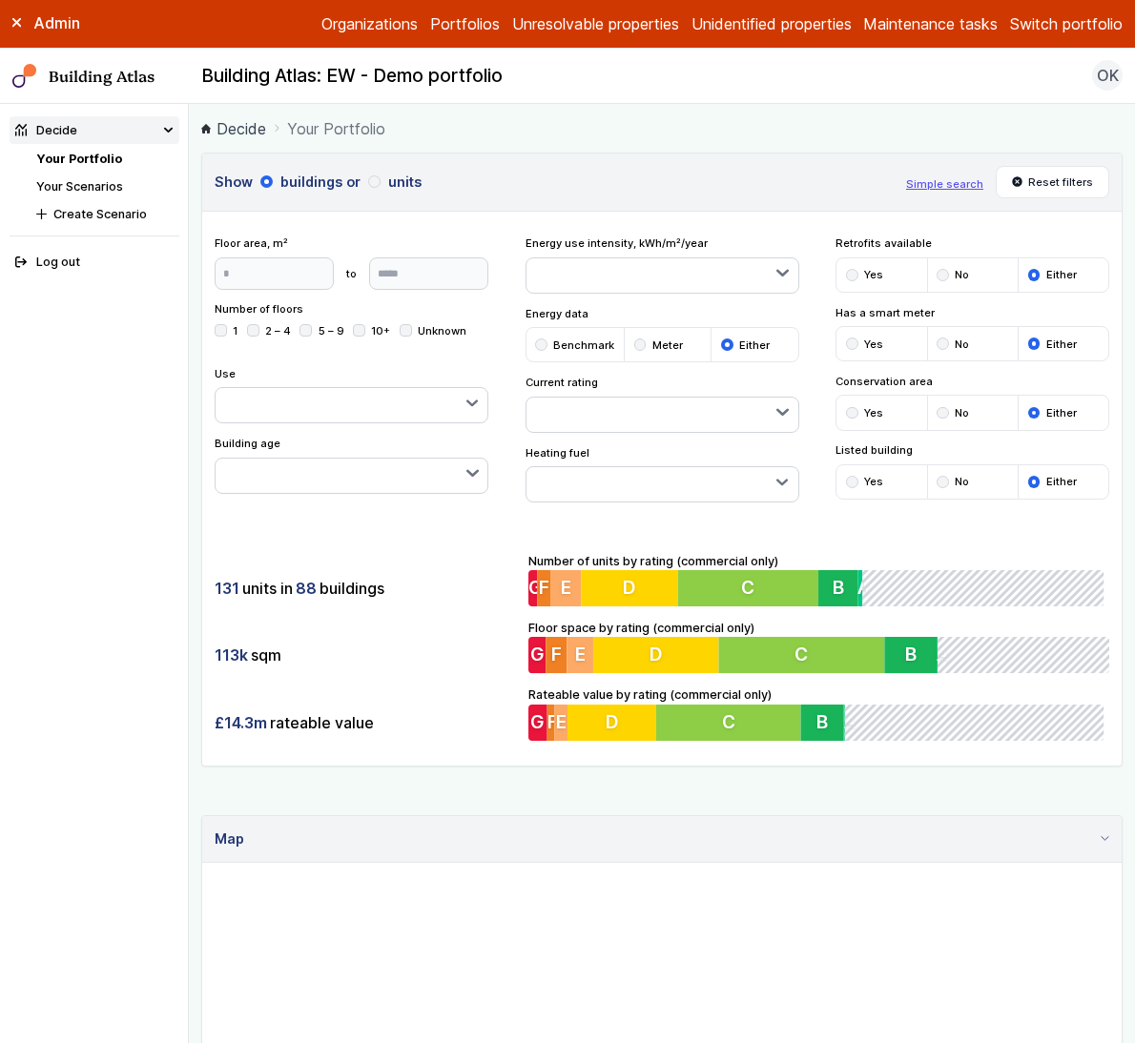
click at [364, 624] on div "131 units in 88 buildings 113k sqm £14.3m rateable value Number of units by rat…" at bounding box center [661, 646] width 919 height 238
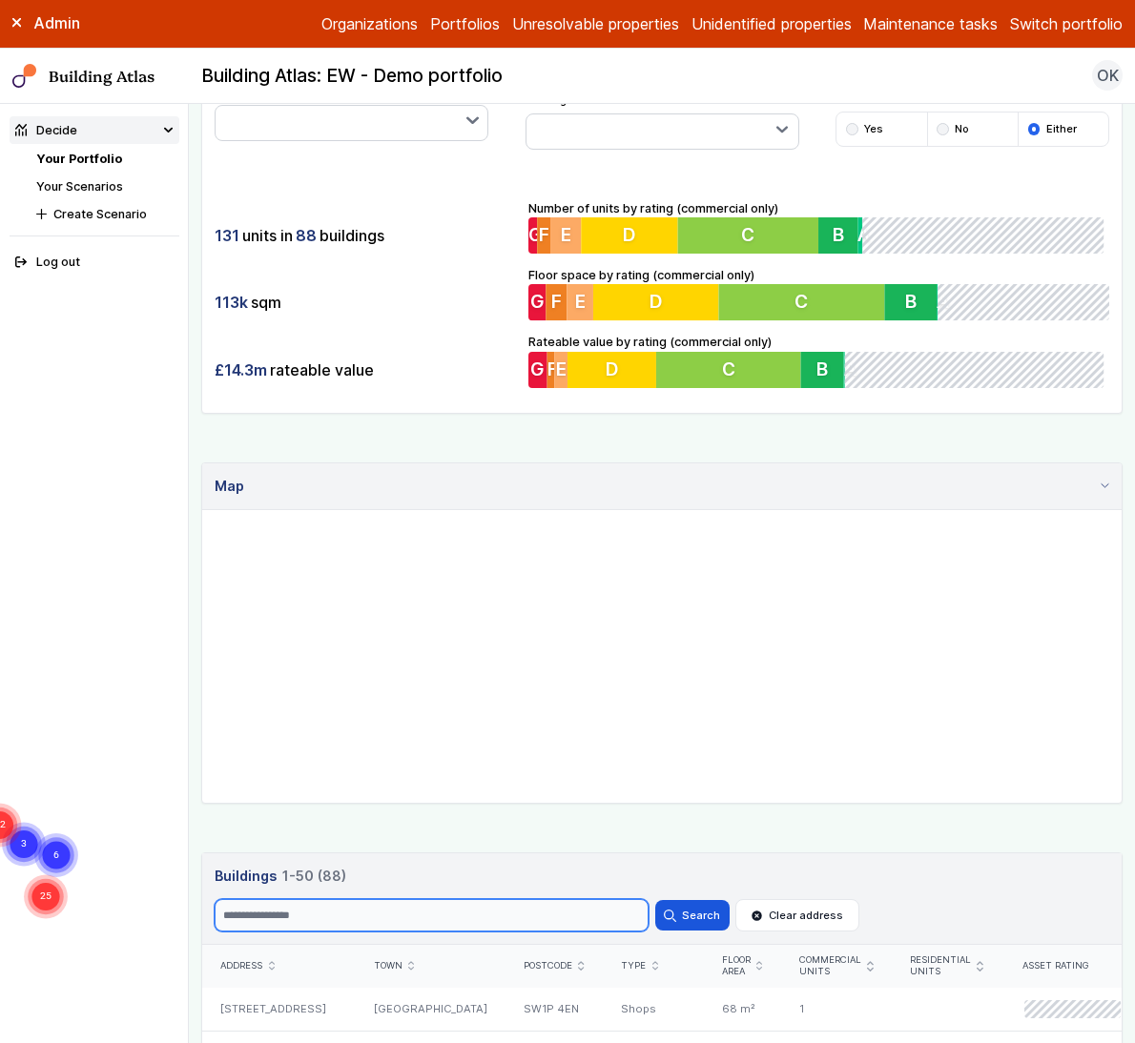
click at [450, 921] on input "Search" at bounding box center [432, 915] width 434 height 32
type input "******"
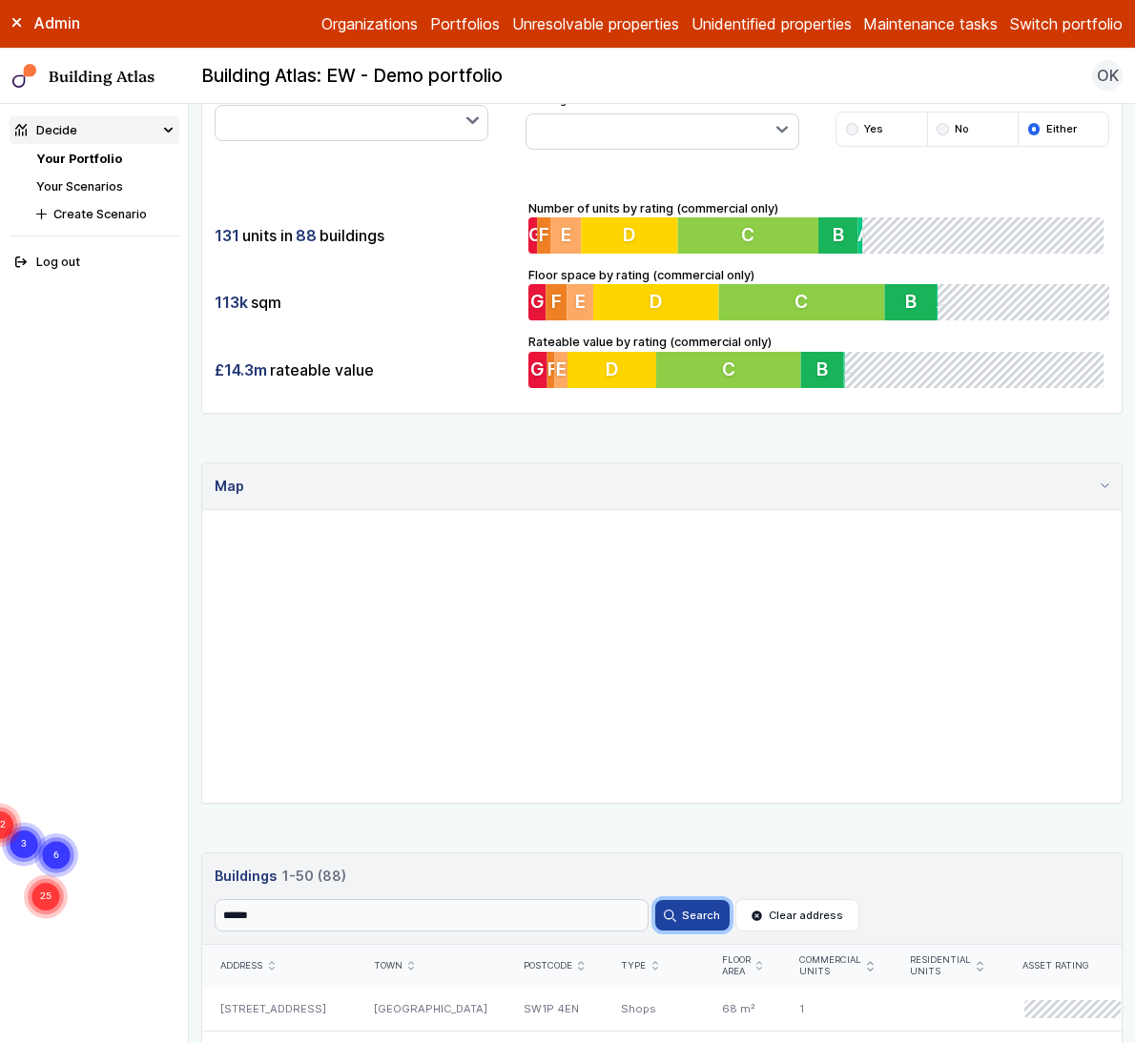
click at [702, 913] on button "Search" at bounding box center [692, 915] width 74 height 31
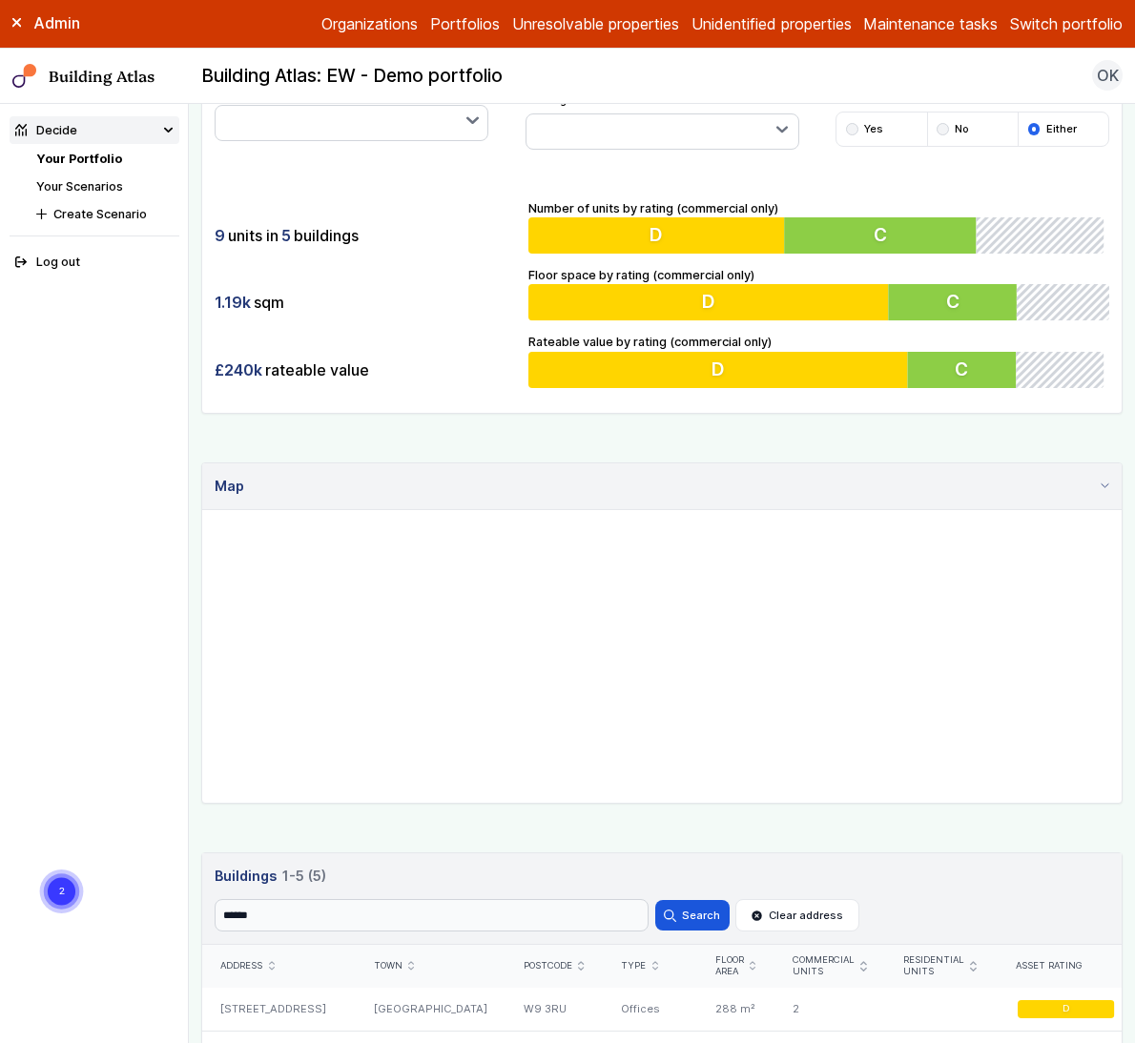
scroll to position [644, 0]
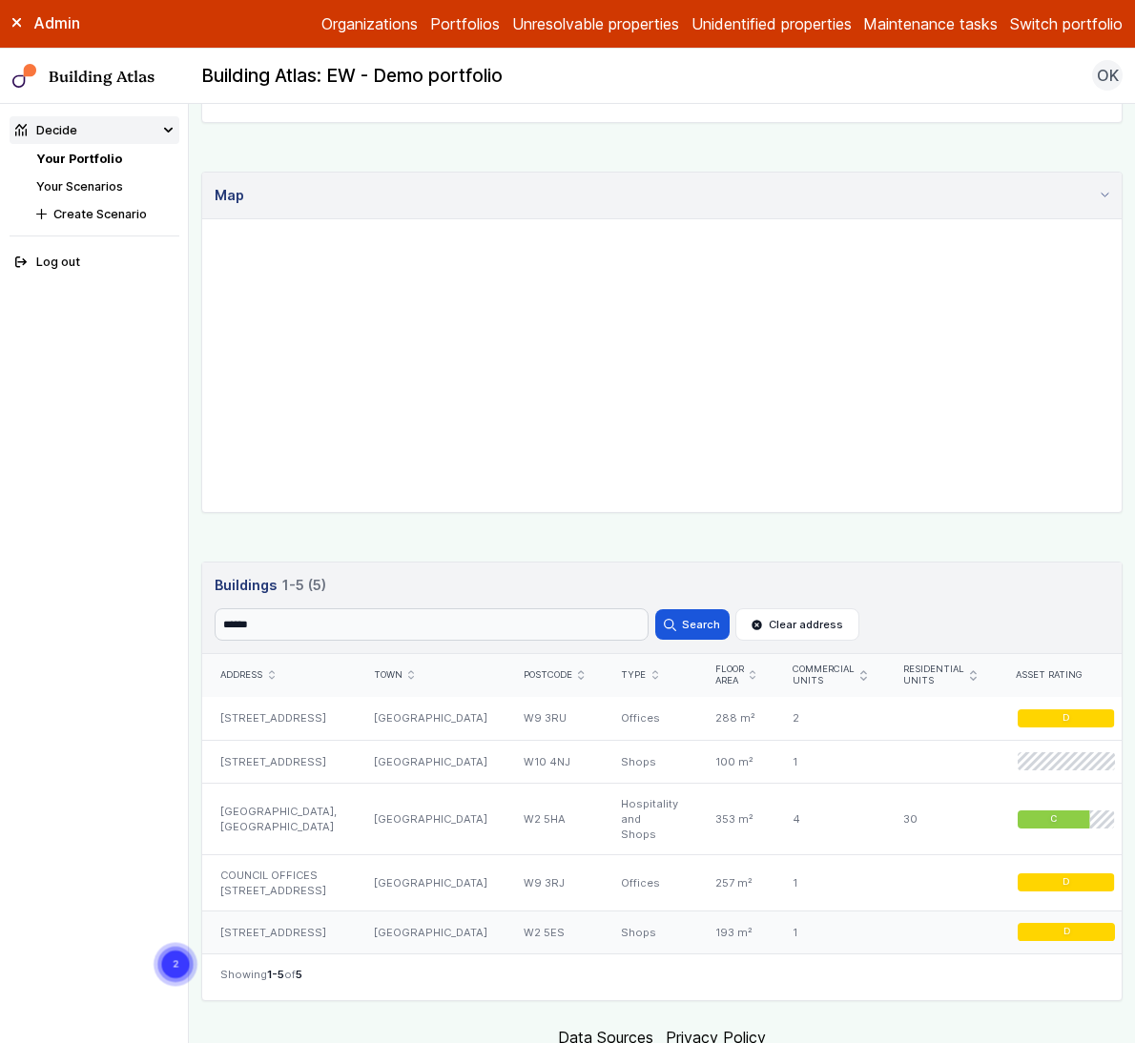
click at [273, 912] on div "278-280, HARROW ROAD" at bounding box center [278, 932] width 153 height 43
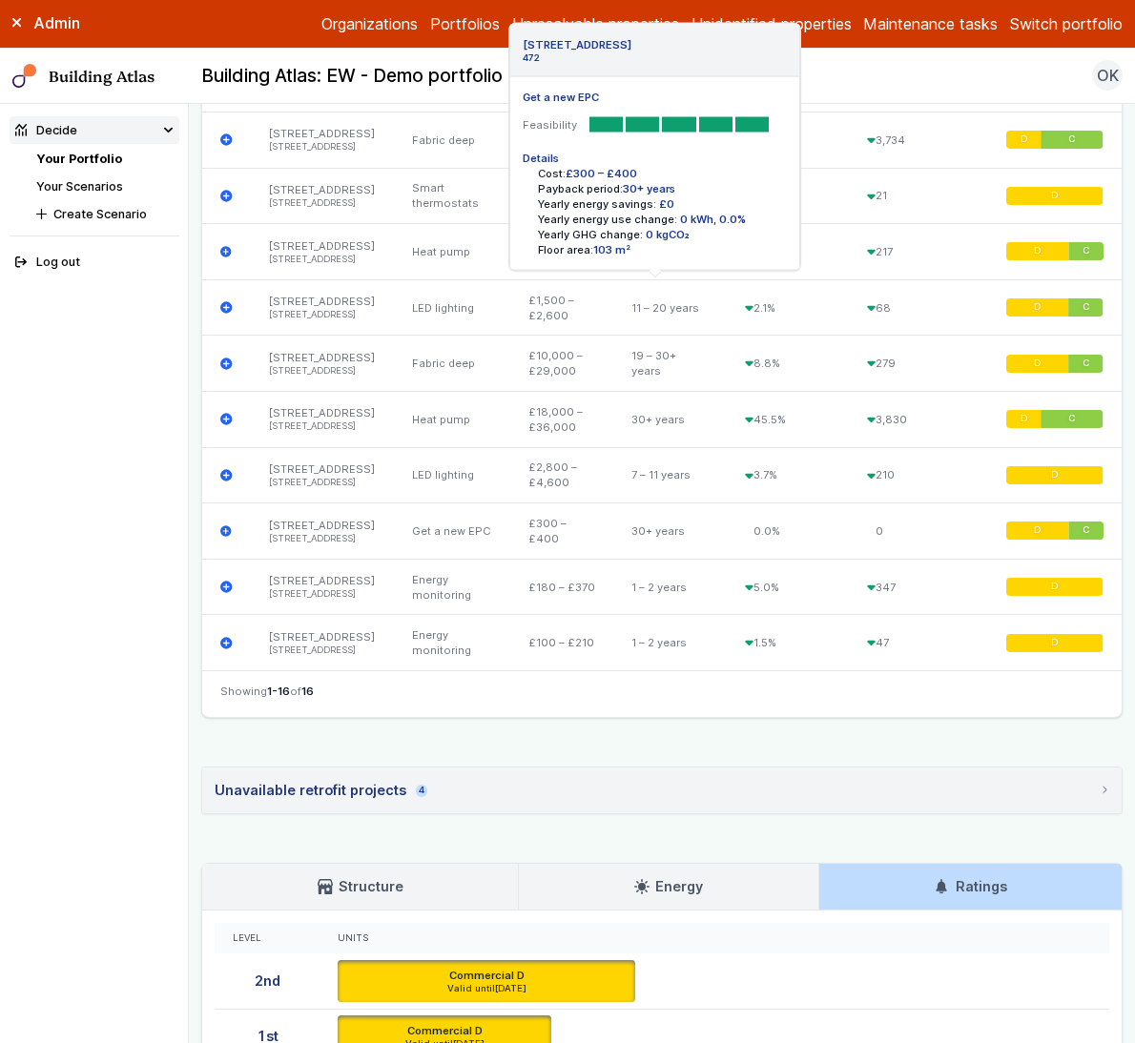
scroll to position [1976, 0]
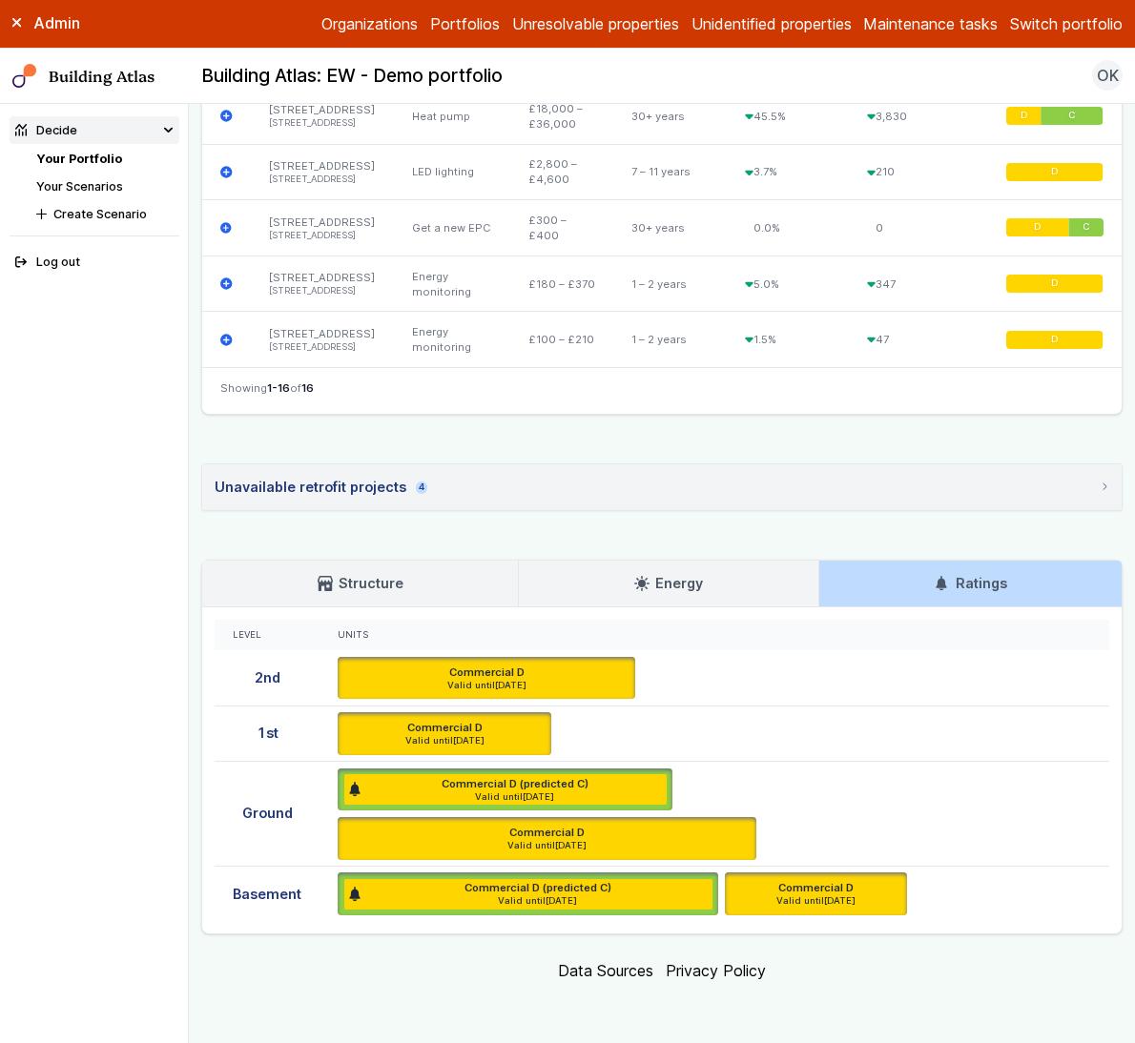
click at [410, 578] on link "Structure" at bounding box center [360, 584] width 316 height 46
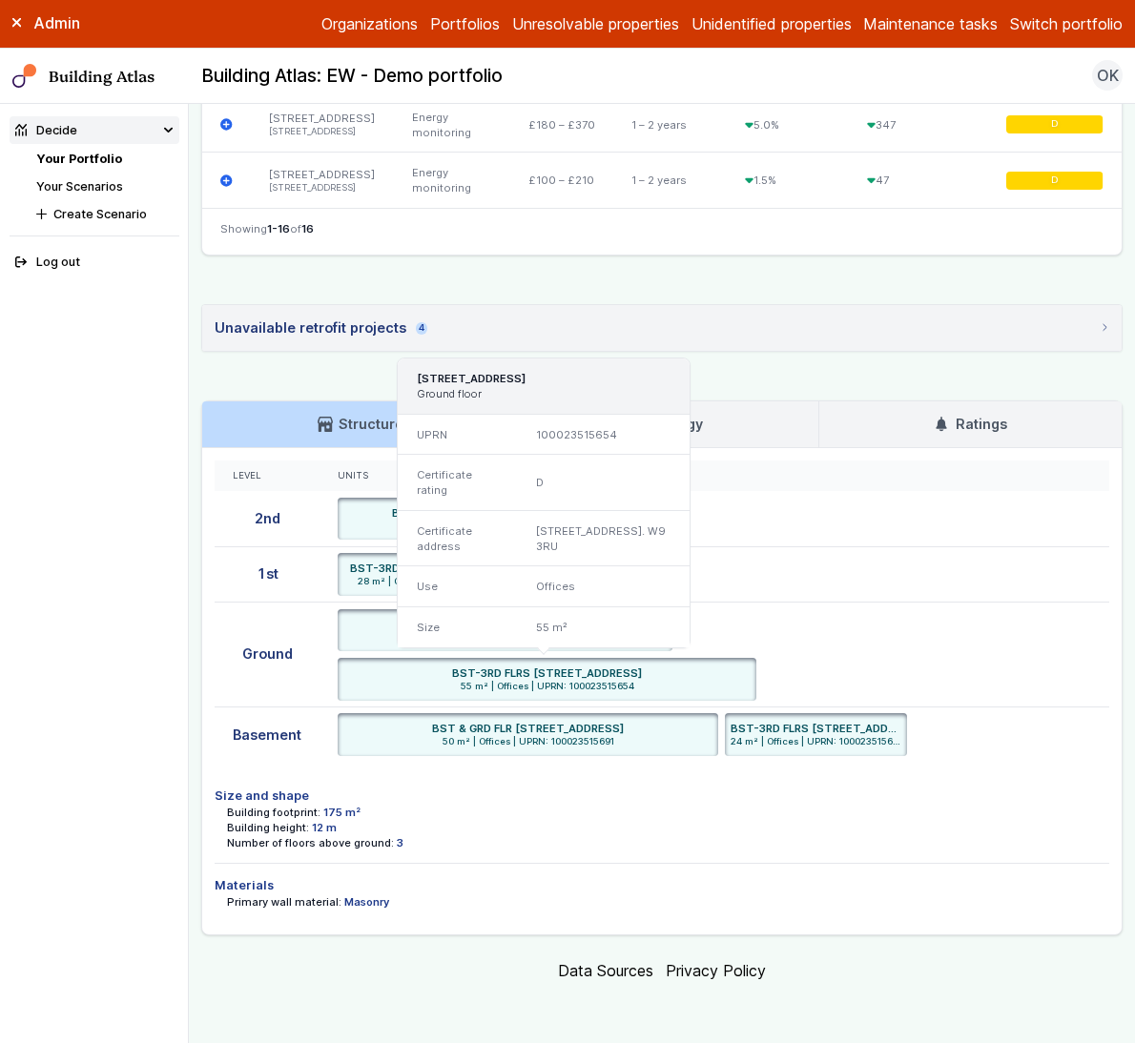
scroll to position [2137, 0]
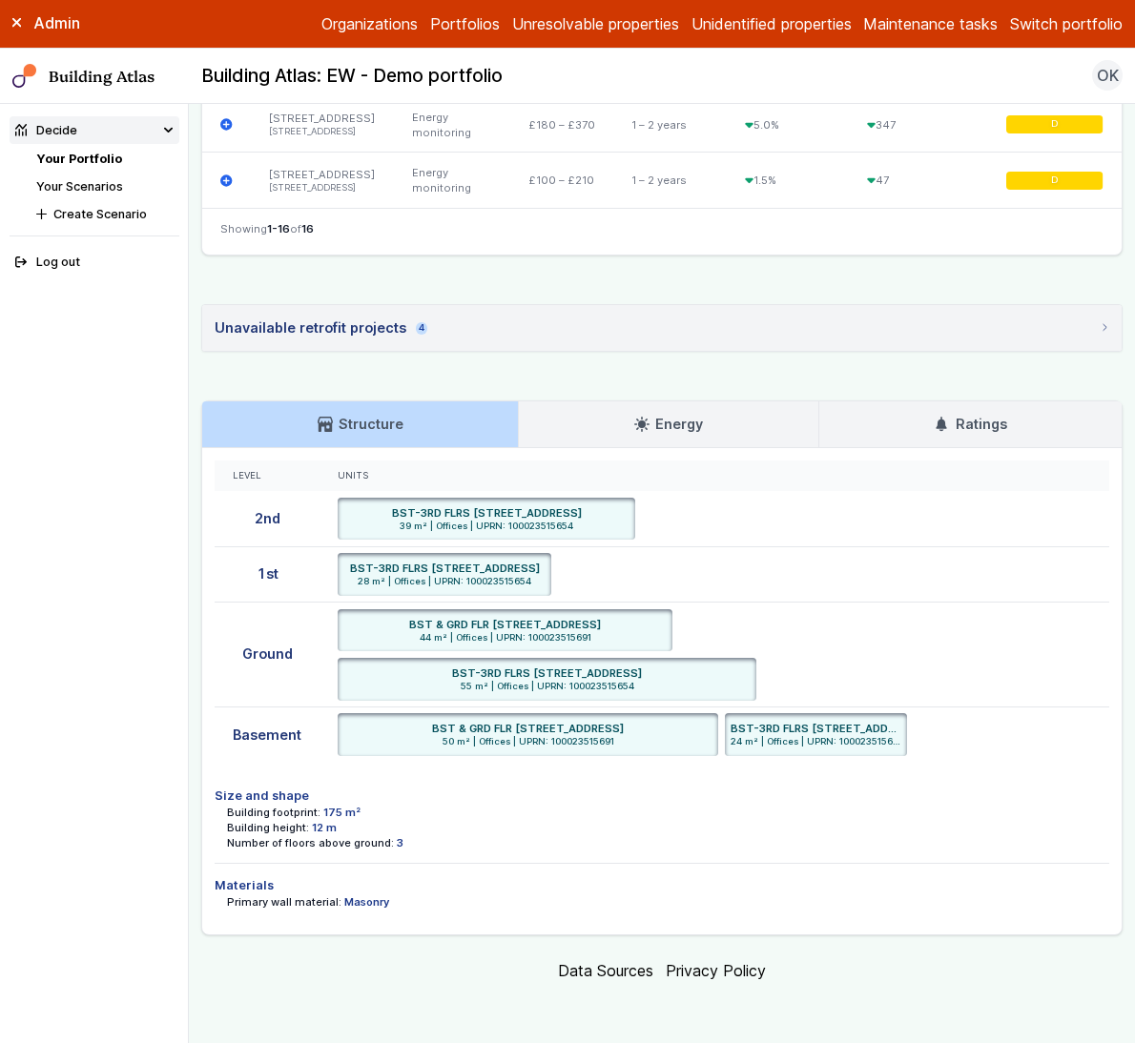
click at [721, 827] on div "Building height: 12 m" at bounding box center [668, 827] width 883 height 15
click at [789, 313] on summary "Unavailable retrofit projects 4" at bounding box center [661, 328] width 919 height 46
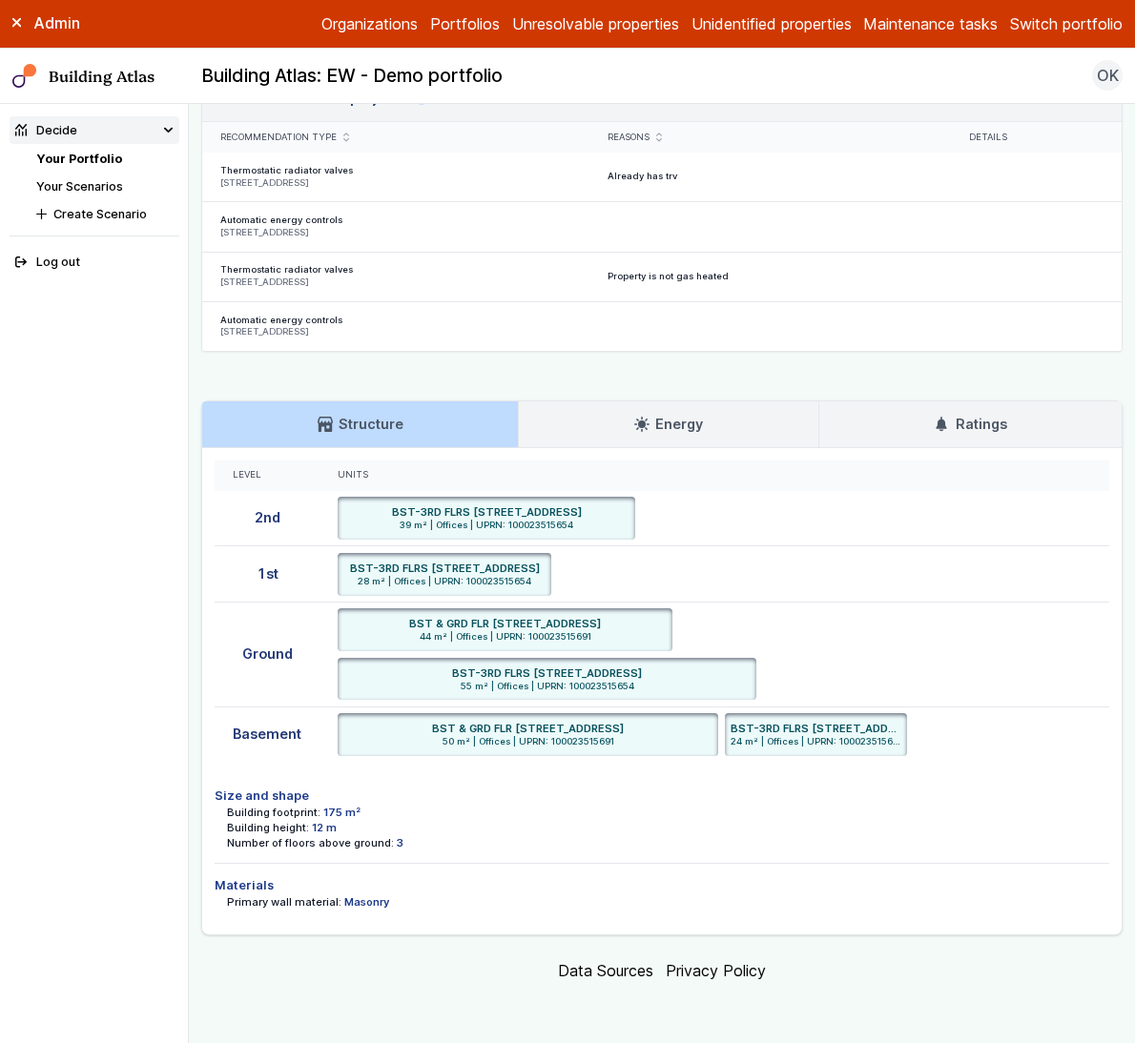
click at [805, 122] on summary "Unavailable retrofit projects 4" at bounding box center [661, 98] width 919 height 47
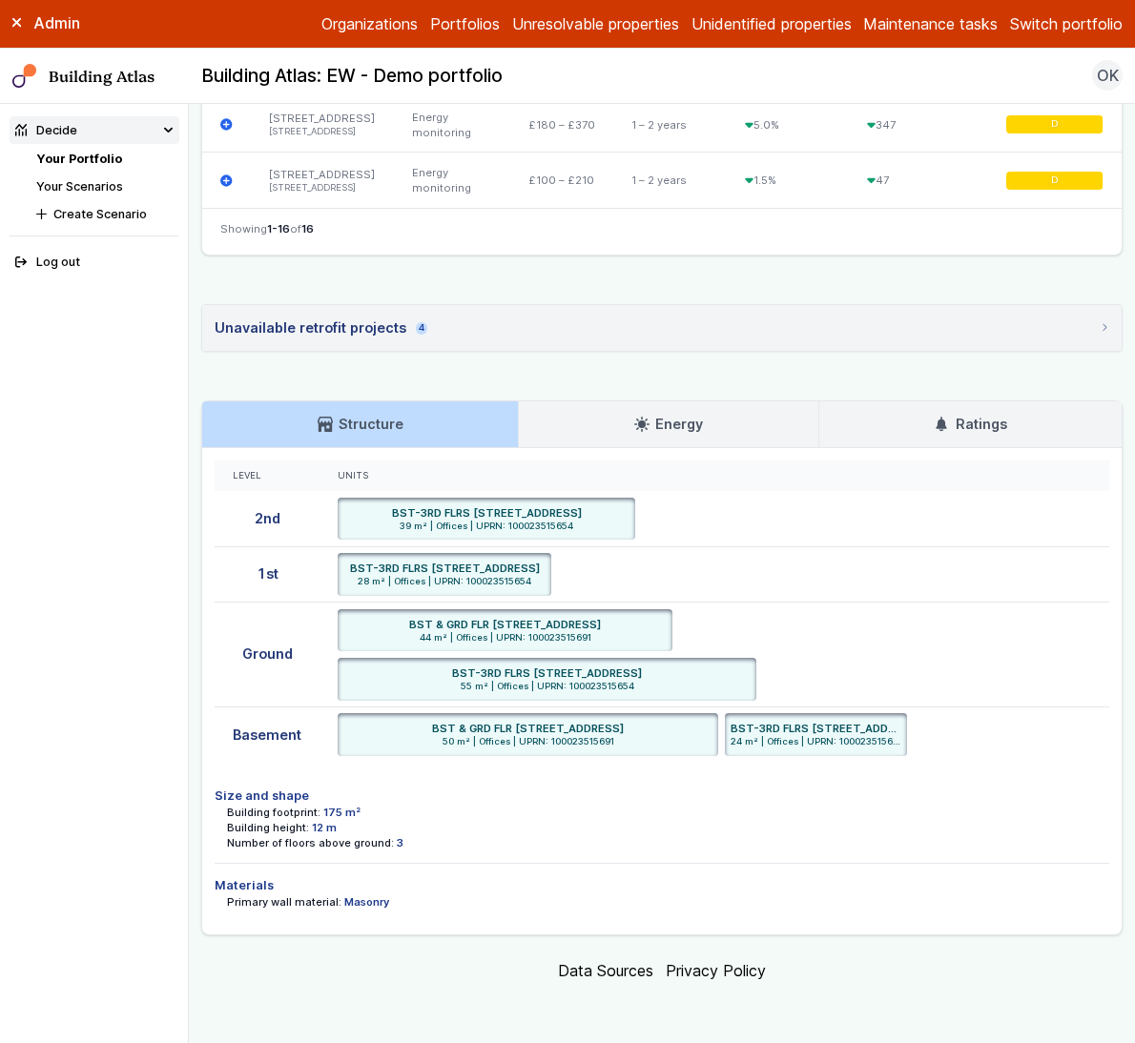
click at [109, 158] on link "Your Portfolio" at bounding box center [79, 159] width 86 height 14
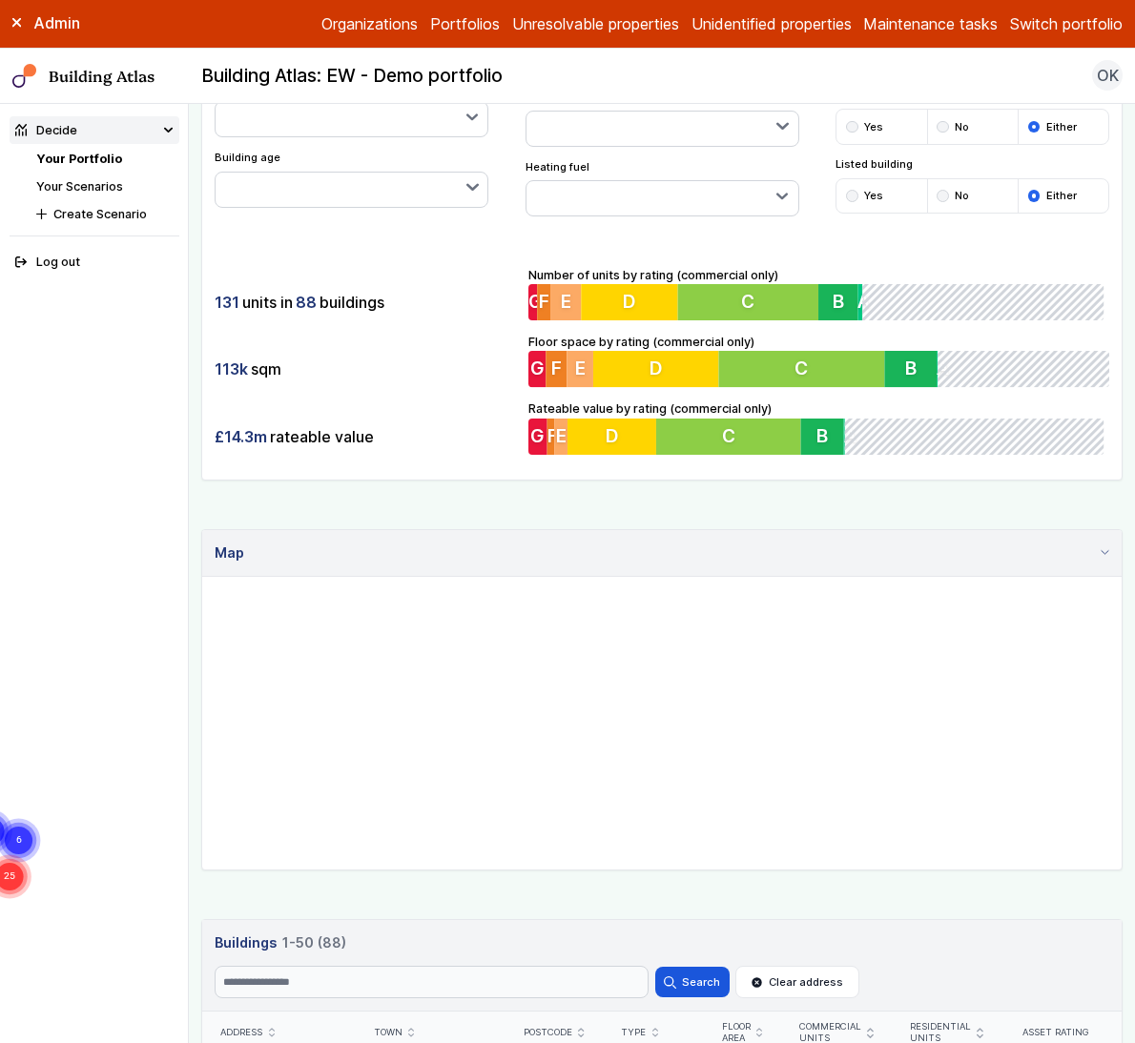
scroll to position [731, 0]
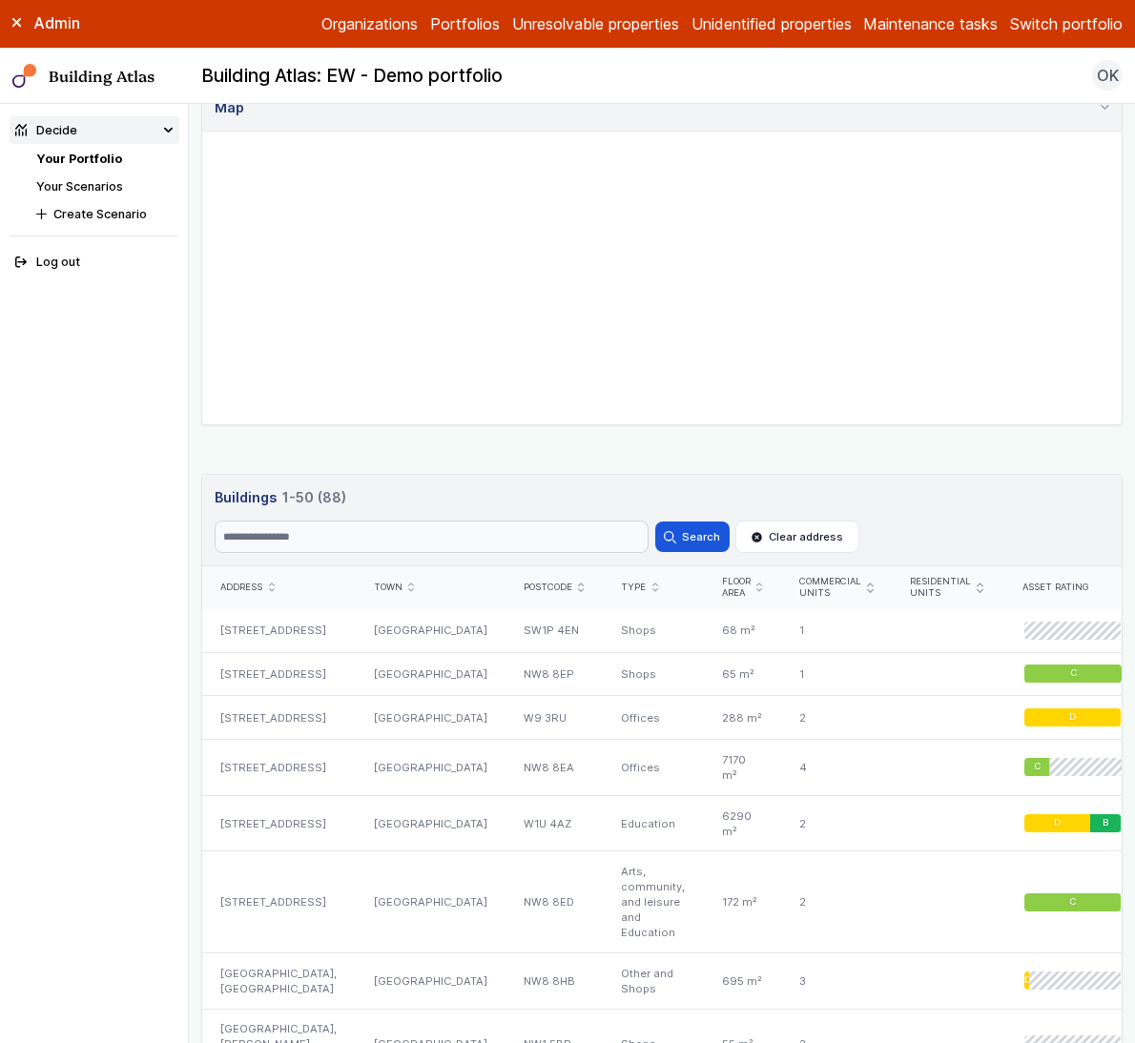
click at [299, 556] on header "Buildings 1-50 (88) Search Search Clear address" at bounding box center [661, 521] width 919 height 92
click at [319, 538] on input "Search" at bounding box center [432, 537] width 434 height 32
type input "*****"
click at [655, 522] on button "Search" at bounding box center [692, 537] width 74 height 31
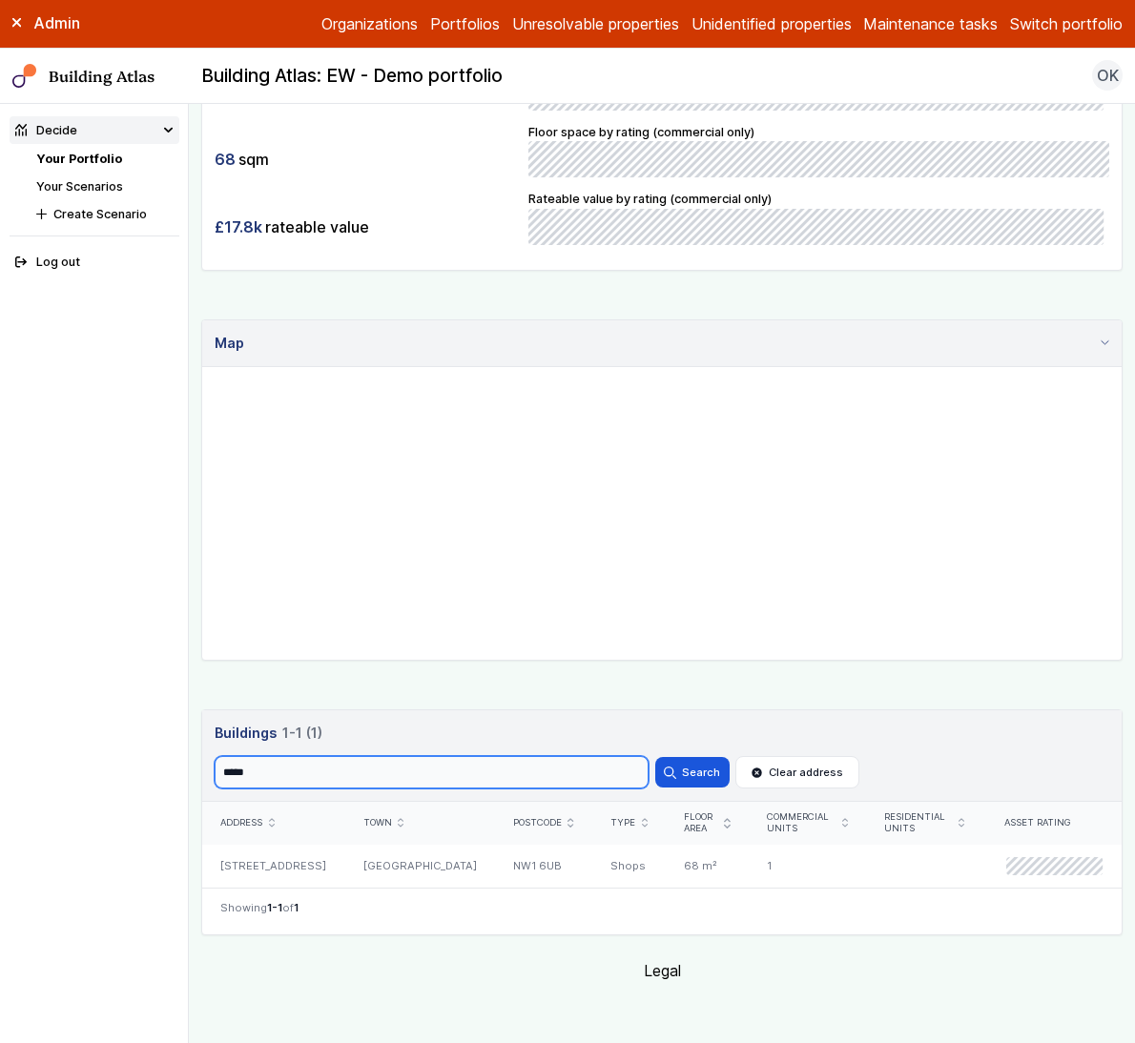
scroll to position [507, 0]
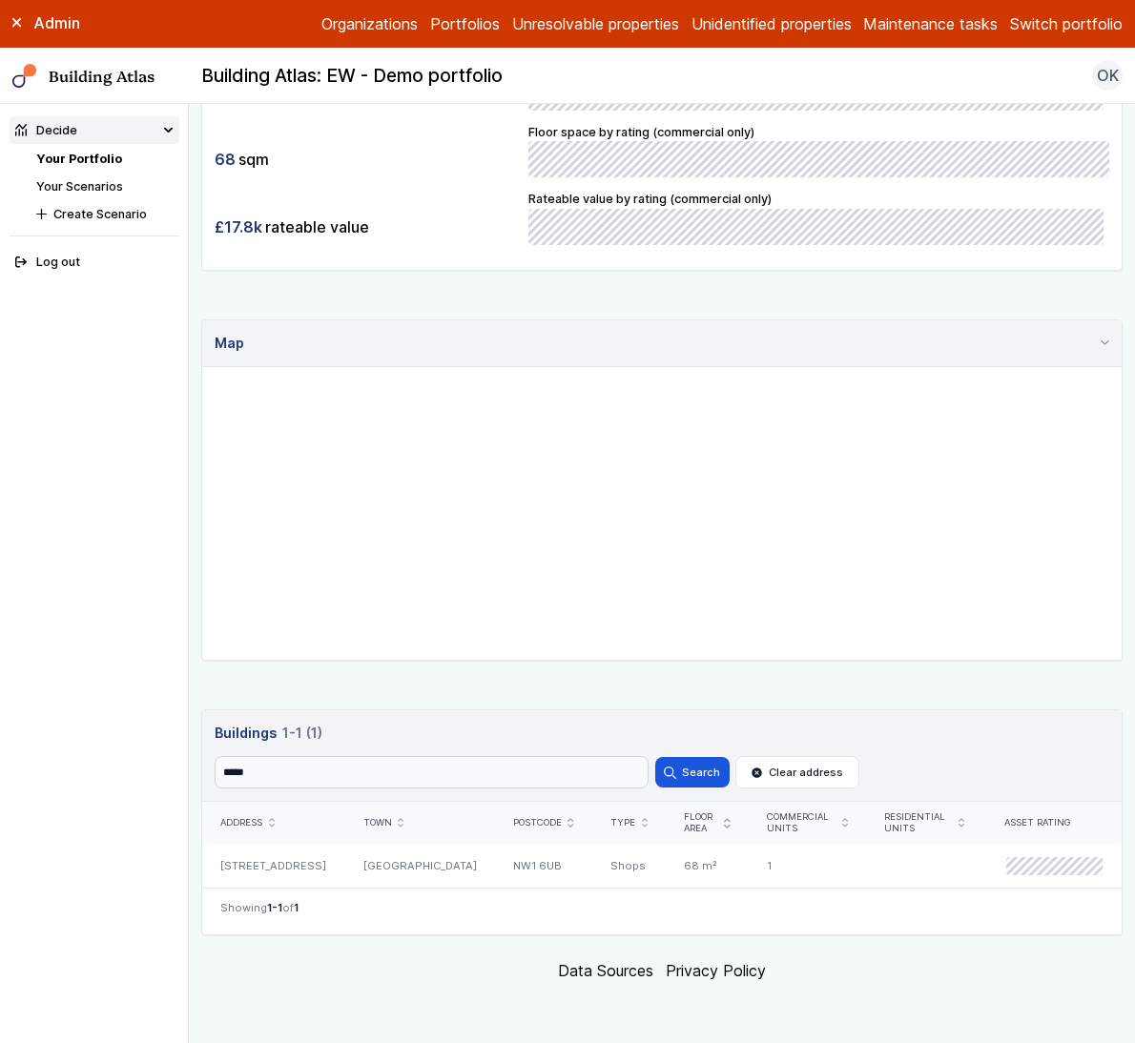
click at [103, 162] on link "Your Portfolio" at bounding box center [79, 159] width 86 height 14
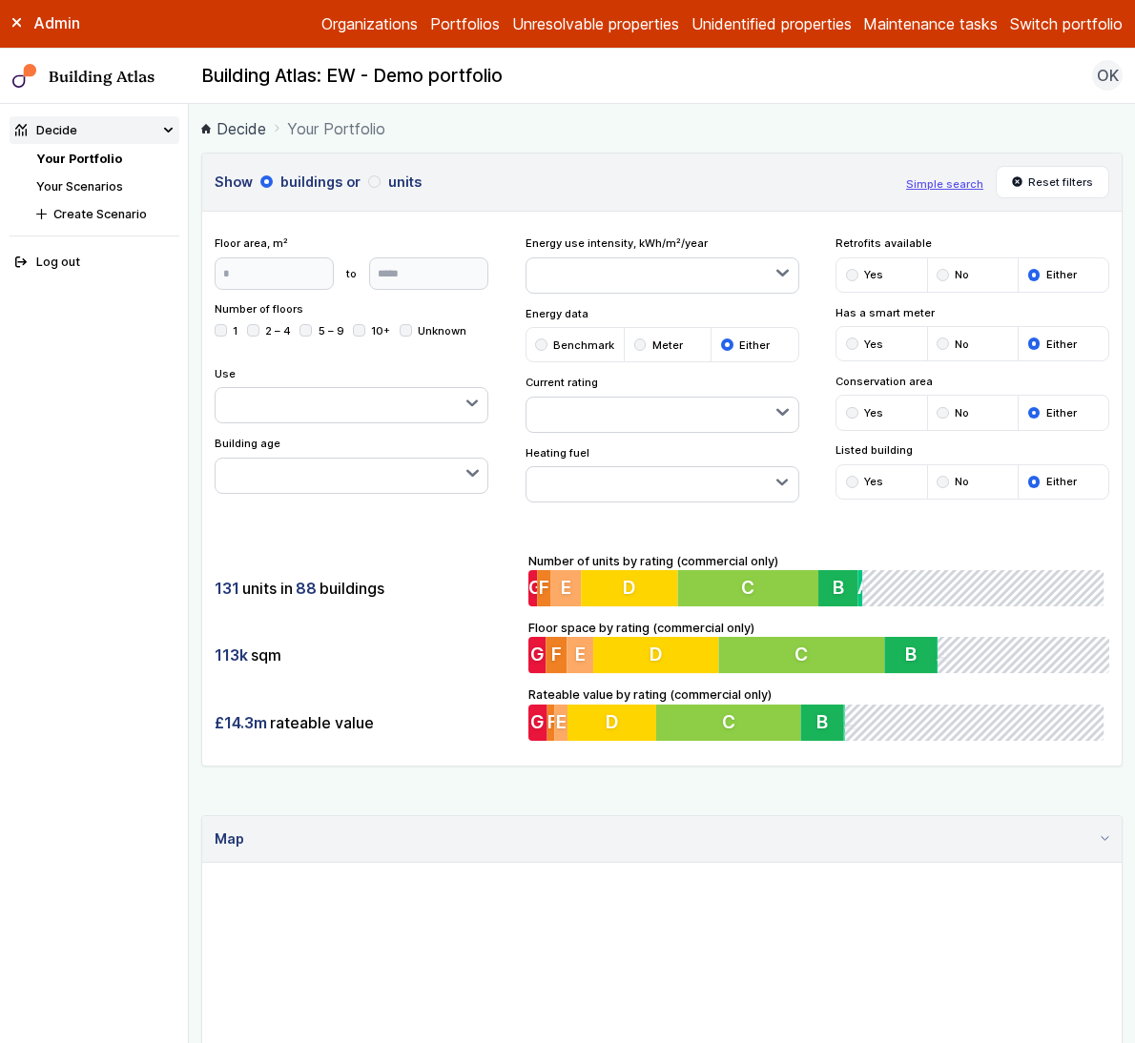
click at [936, 276] on div "submit" at bounding box center [942, 275] width 12 height 12
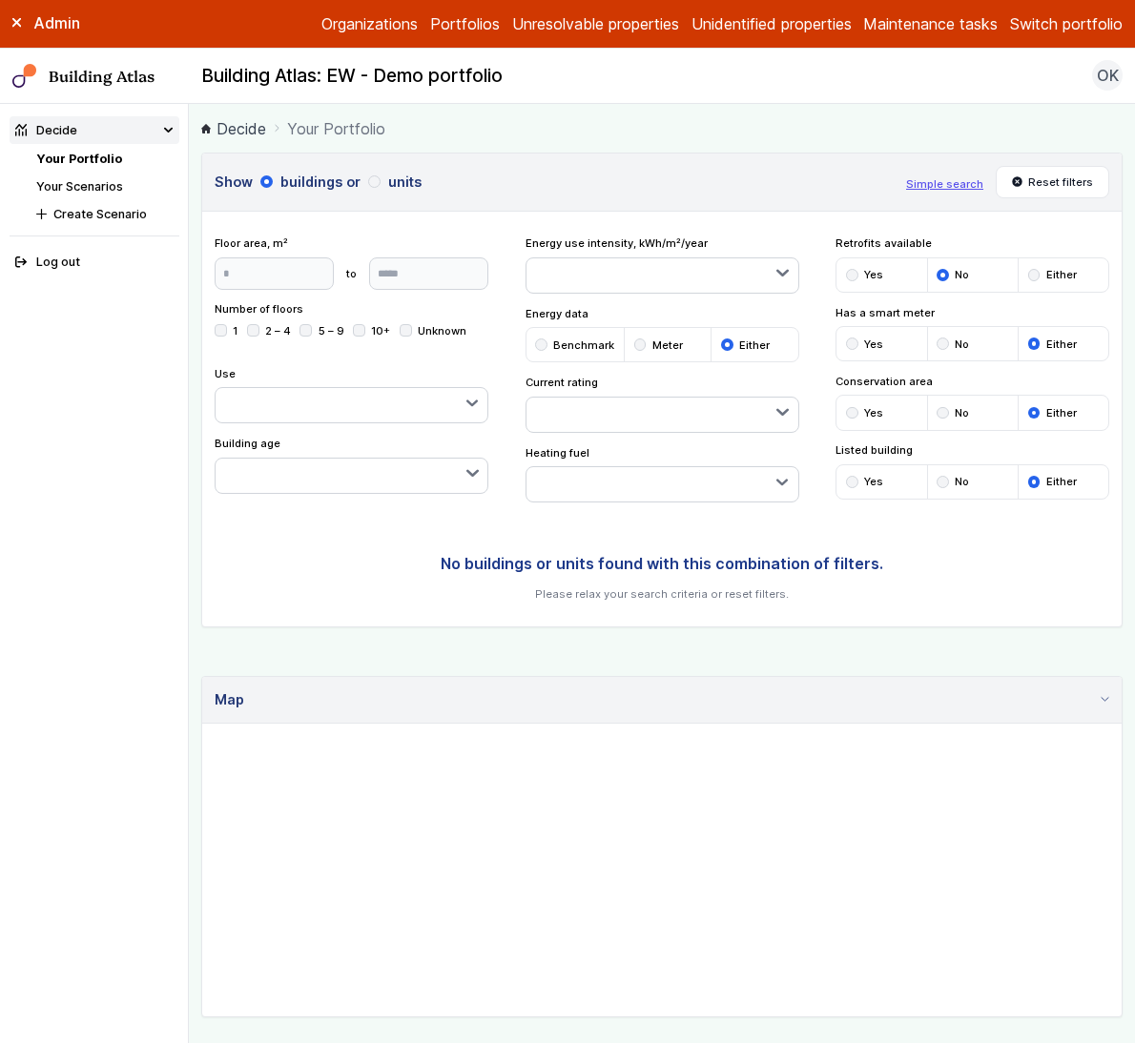
click at [1028, 274] on div "submit" at bounding box center [1034, 275] width 12 height 12
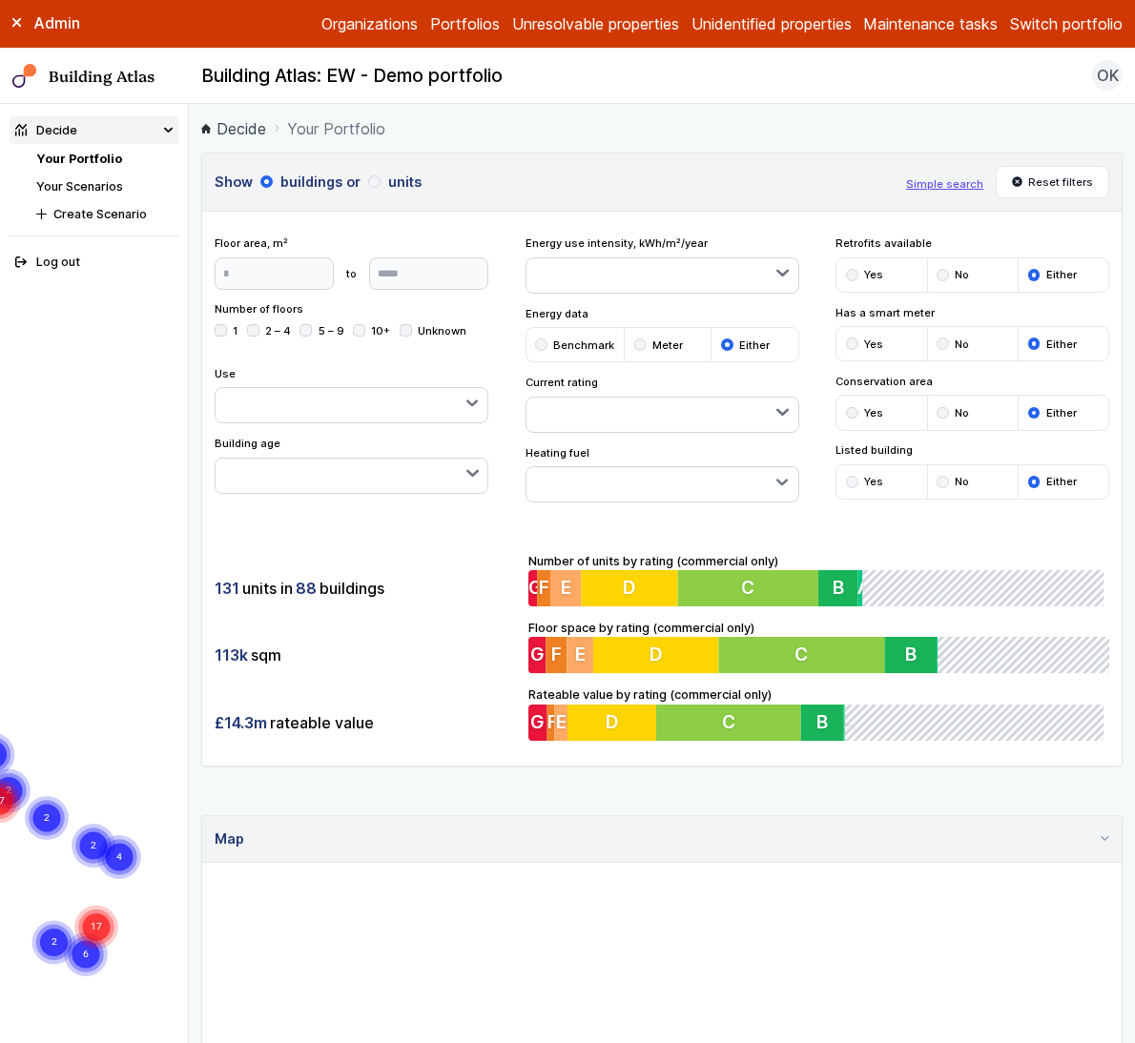
click at [970, 71] on div "Building Atlas: EW - Demo portfolio OK Log out" at bounding box center [662, 75] width 946 height 31
drag, startPoint x: 506, startPoint y: 36, endPoint x: 498, endPoint y: 41, distance: 9.8
click at [498, 41] on div "Admin Organizations Portfolios Unresolvable properties Unidentified properties …" at bounding box center [567, 24] width 1135 height 49
click at [1036, 23] on button "Switch portfolio" at bounding box center [1066, 23] width 113 height 23
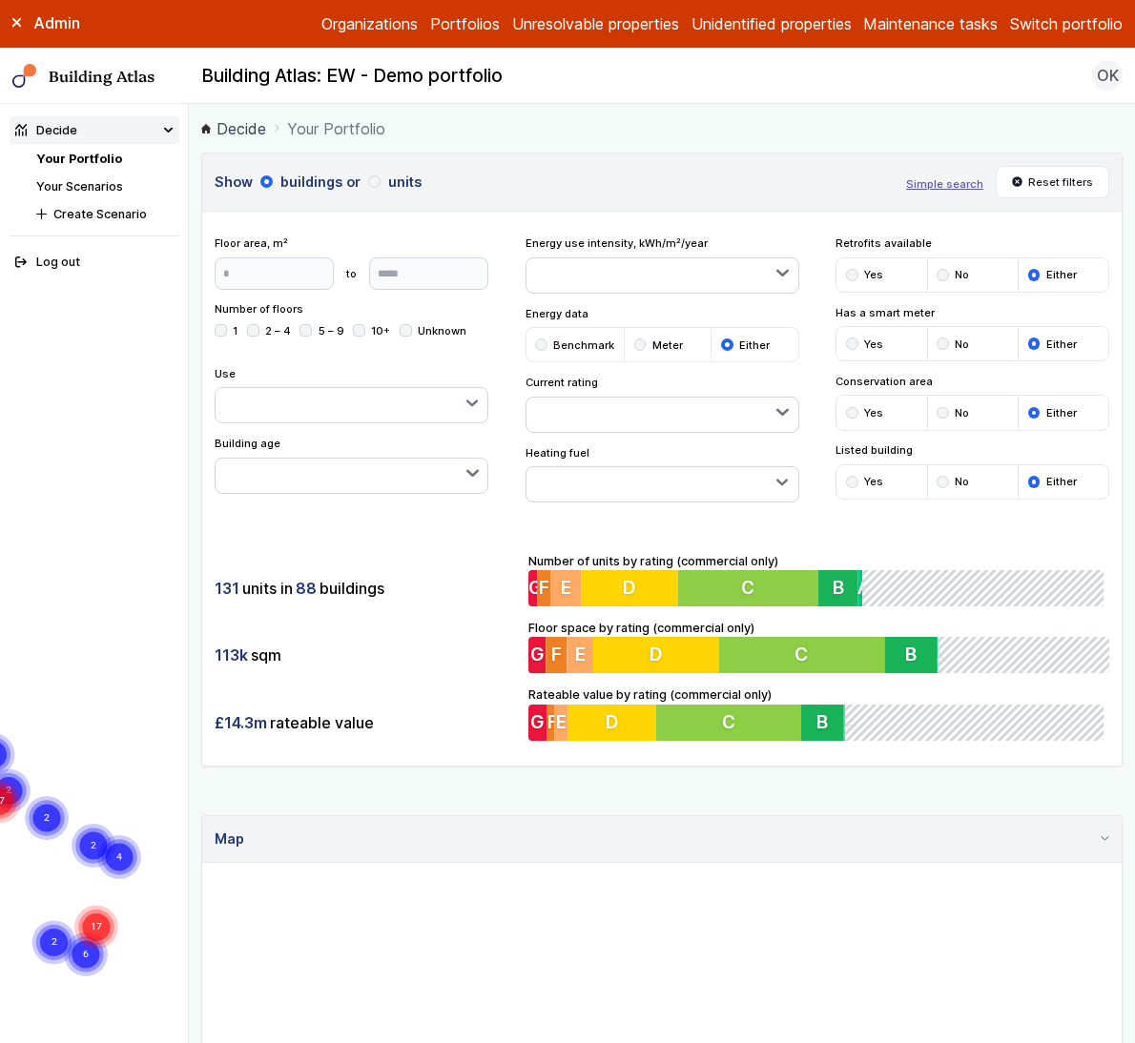
click at [1036, 16] on button "Switch portfolio" at bounding box center [1066, 23] width 113 height 23
click at [1033, 21] on button "Switch portfolio" at bounding box center [1066, 23] width 113 height 23
click at [0, 0] on button "E.ON Schools [GEOGRAPHIC_DATA]" at bounding box center [0, 0] width 0 height 0
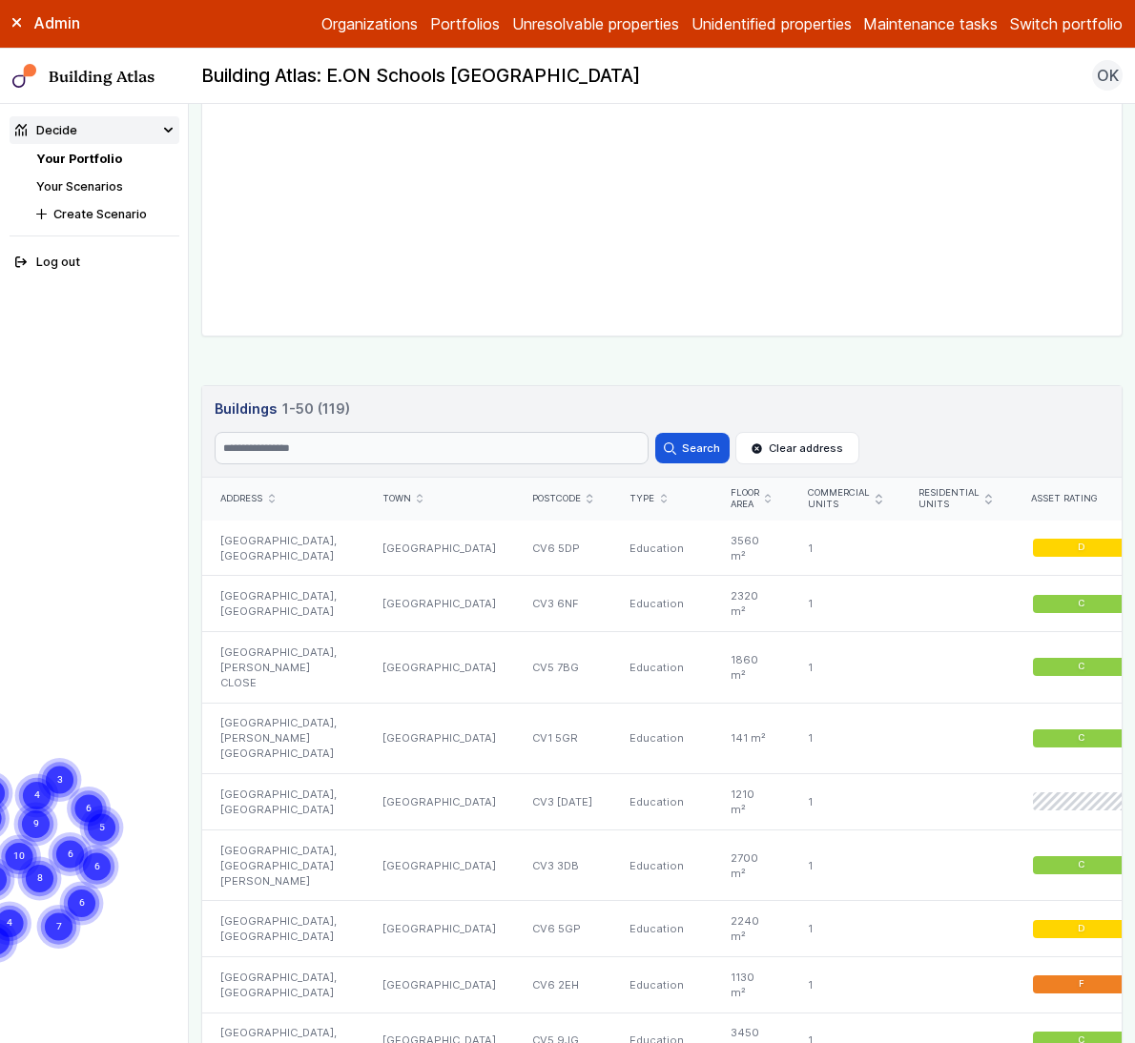
scroll to position [852, 0]
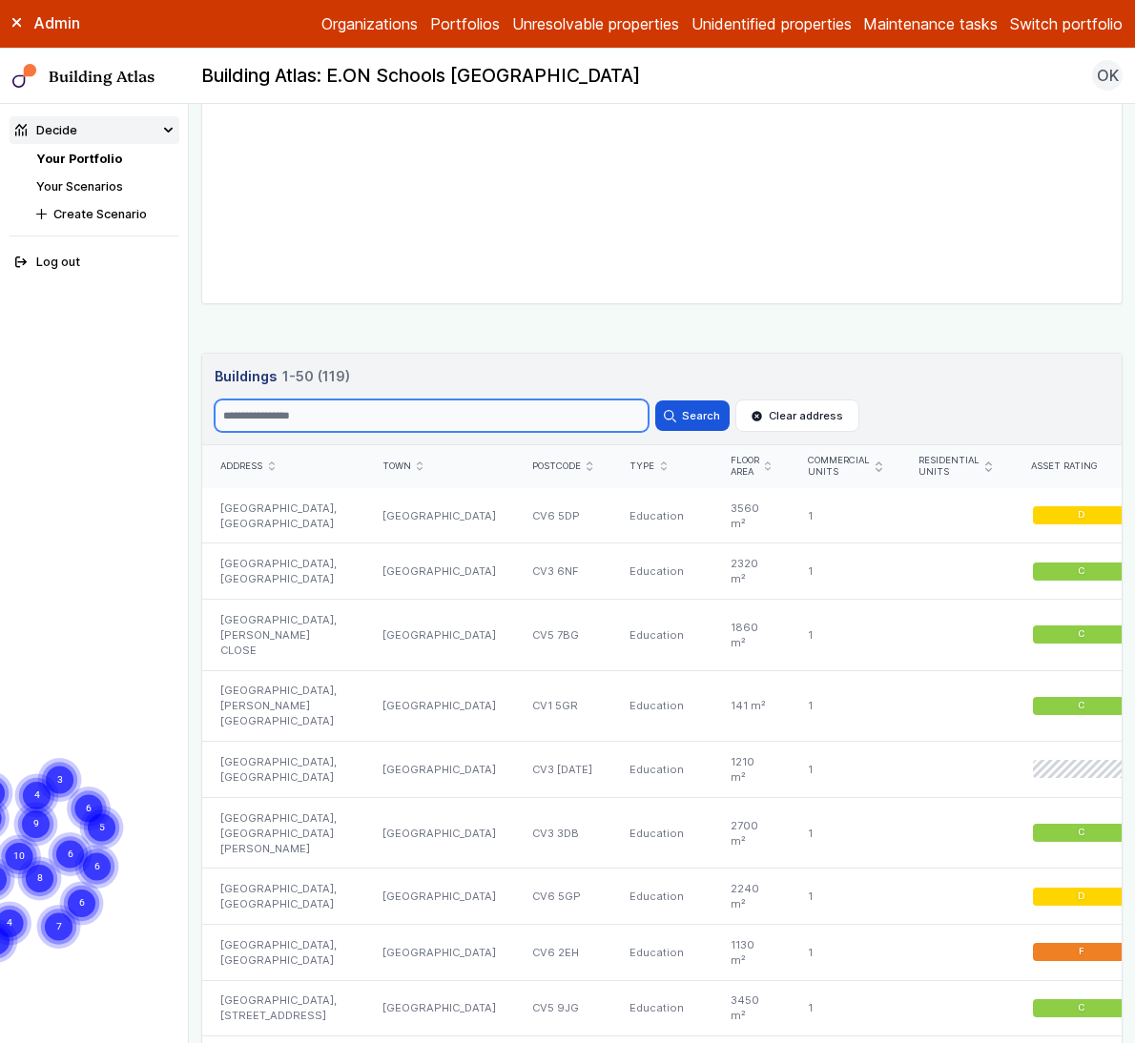
click at [400, 413] on input "Search" at bounding box center [432, 415] width 434 height 32
type input "****"
click at [655, 400] on button "Search" at bounding box center [692, 415] width 74 height 31
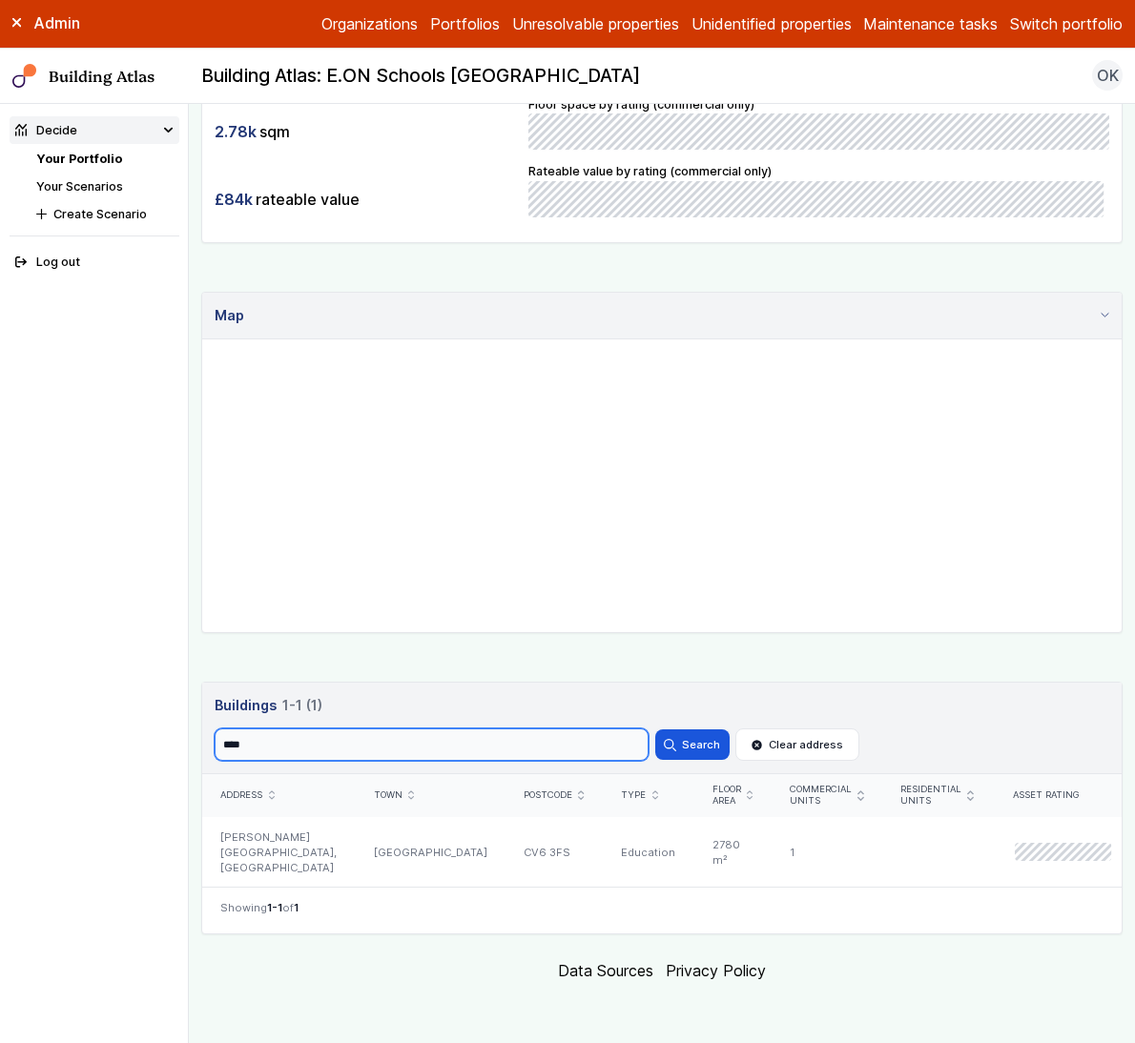
scroll to position [522, 0]
click at [505, 840] on div "CV6 3FS" at bounding box center [553, 853] width 97 height 71
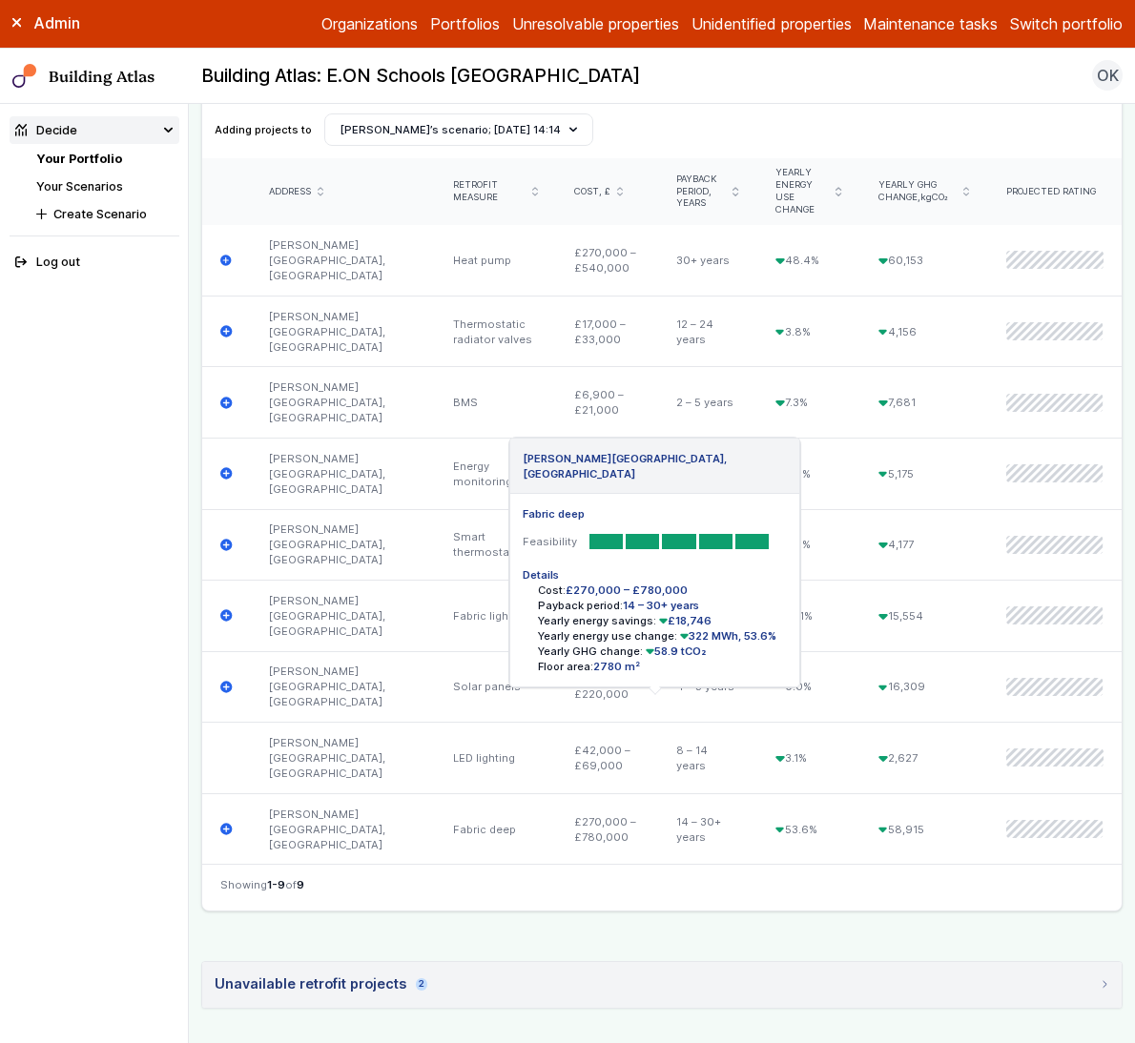
scroll to position [1061, 0]
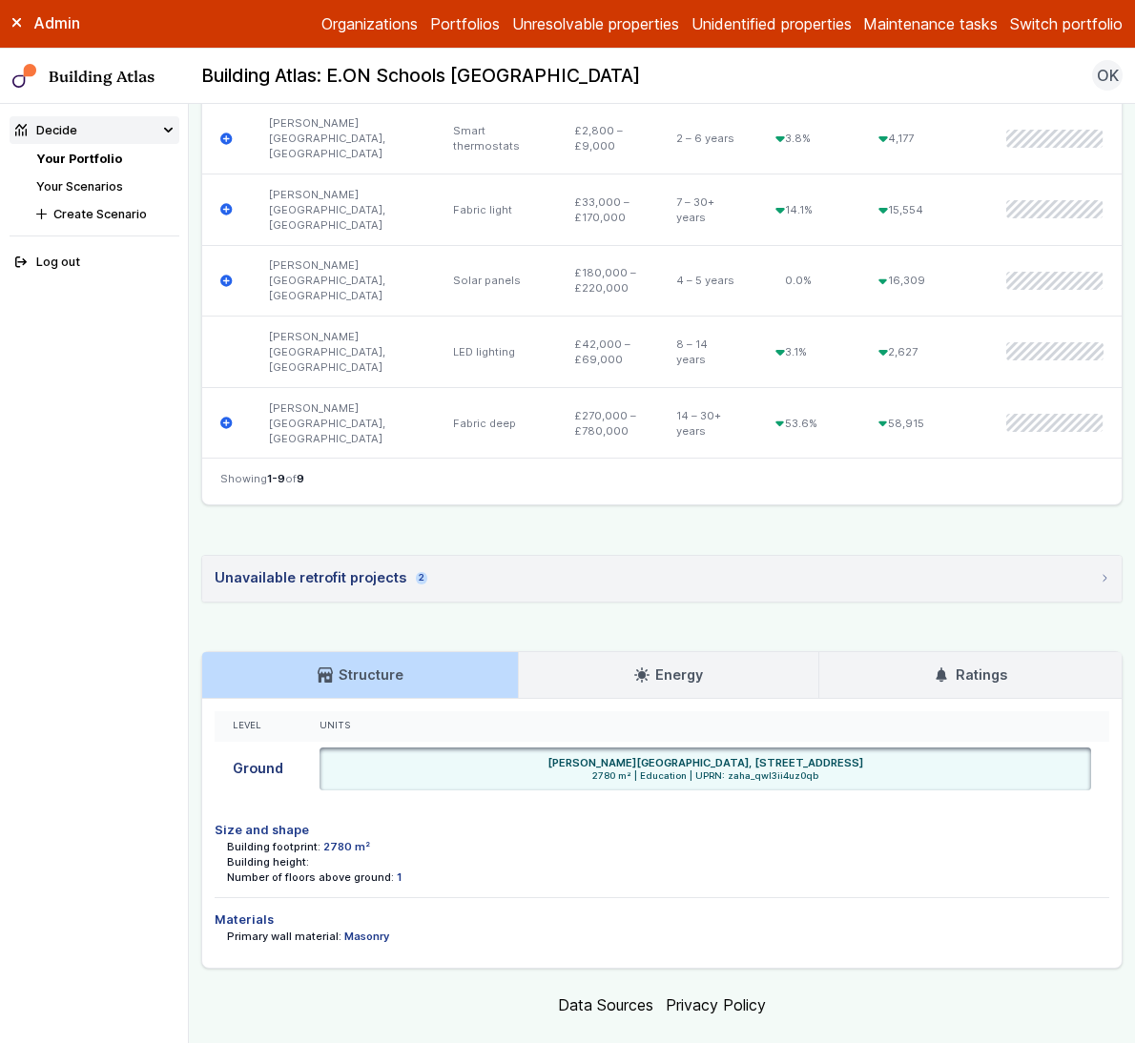
click at [556, 667] on link "Energy" at bounding box center [668, 675] width 298 height 46
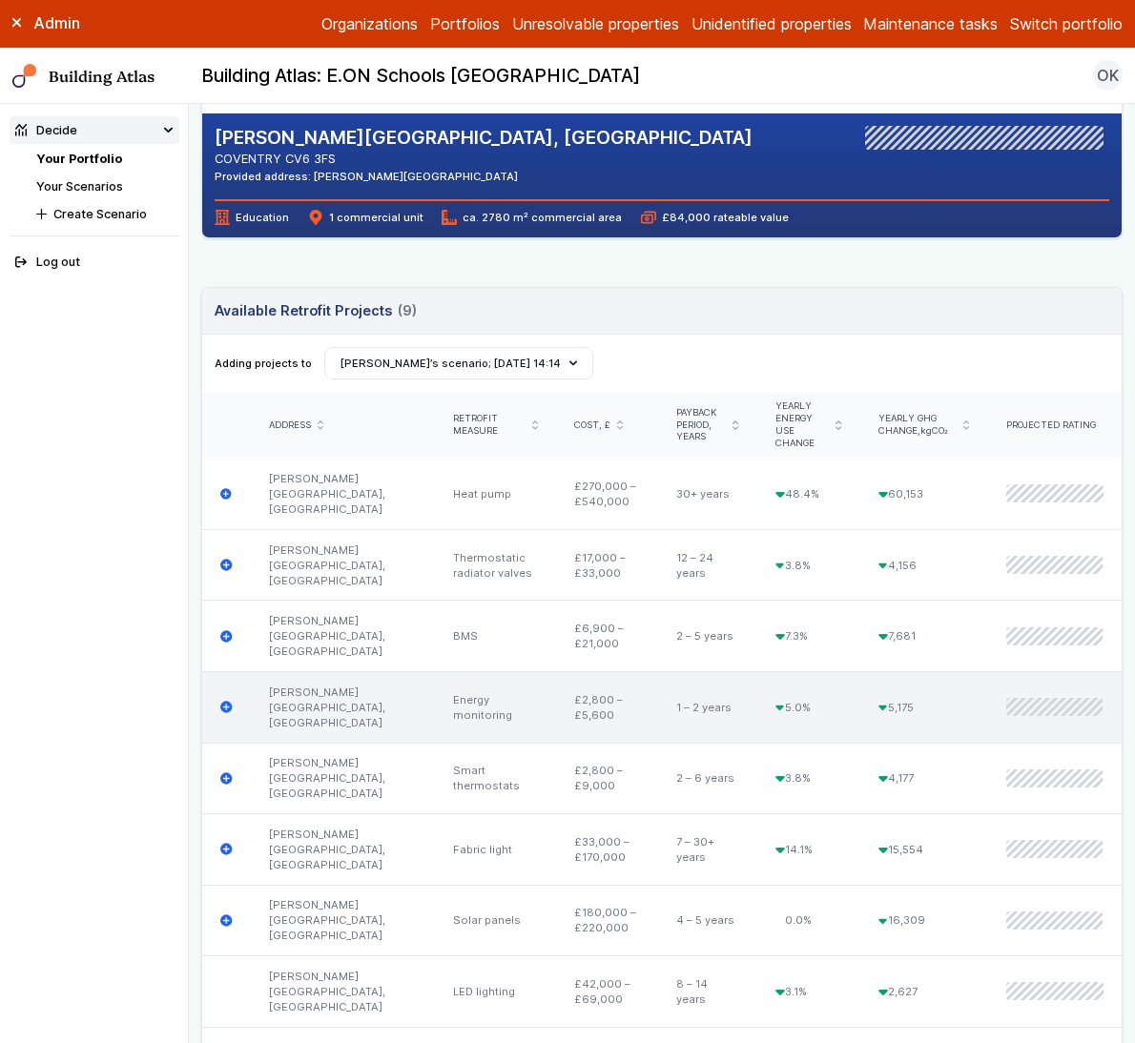
scroll to position [820, 0]
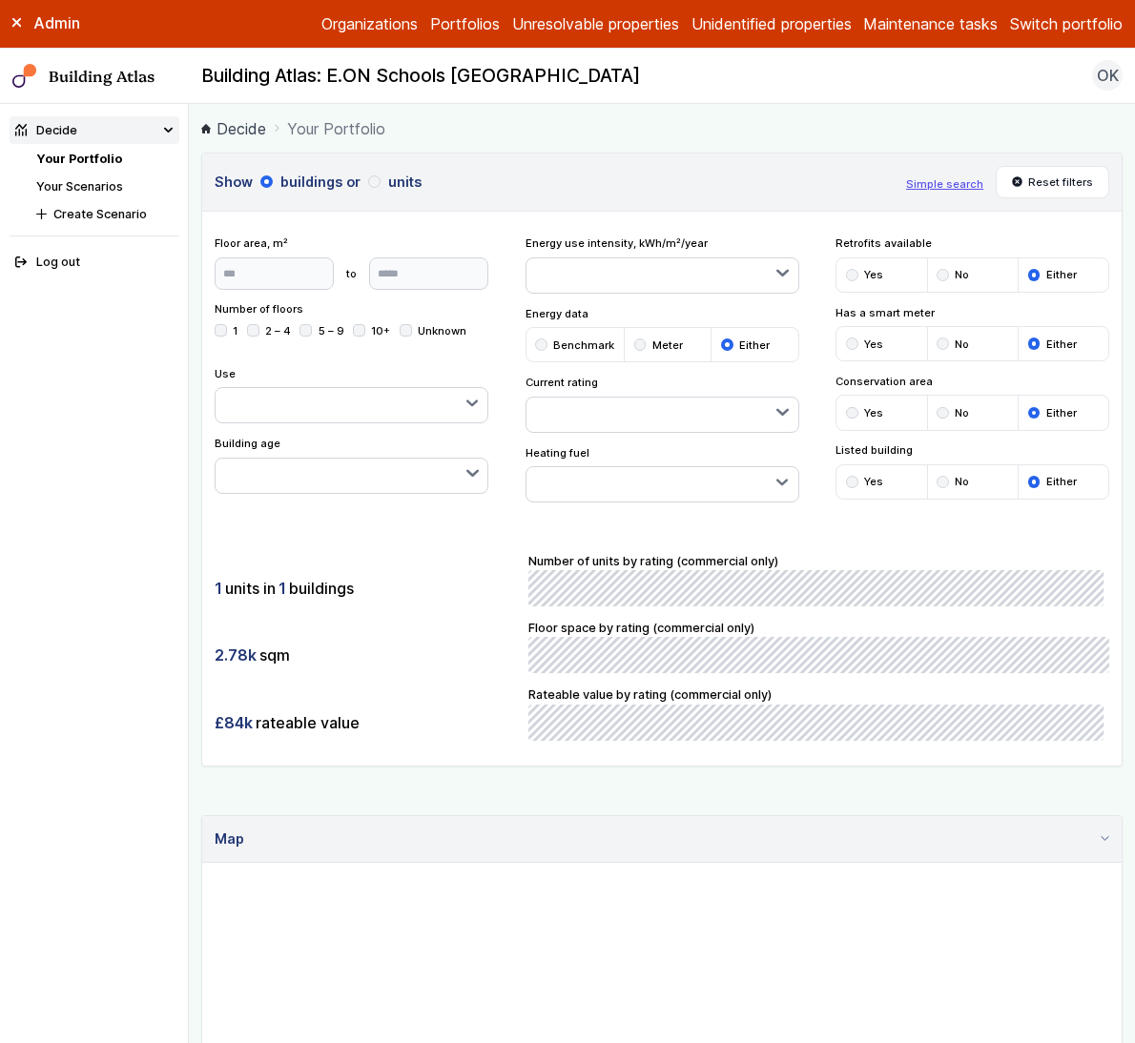
click at [679, 488] on button "button" at bounding box center [662, 484] width 272 height 34
click at [0, 0] on span "Other" at bounding box center [0, 0] width 0 height 0
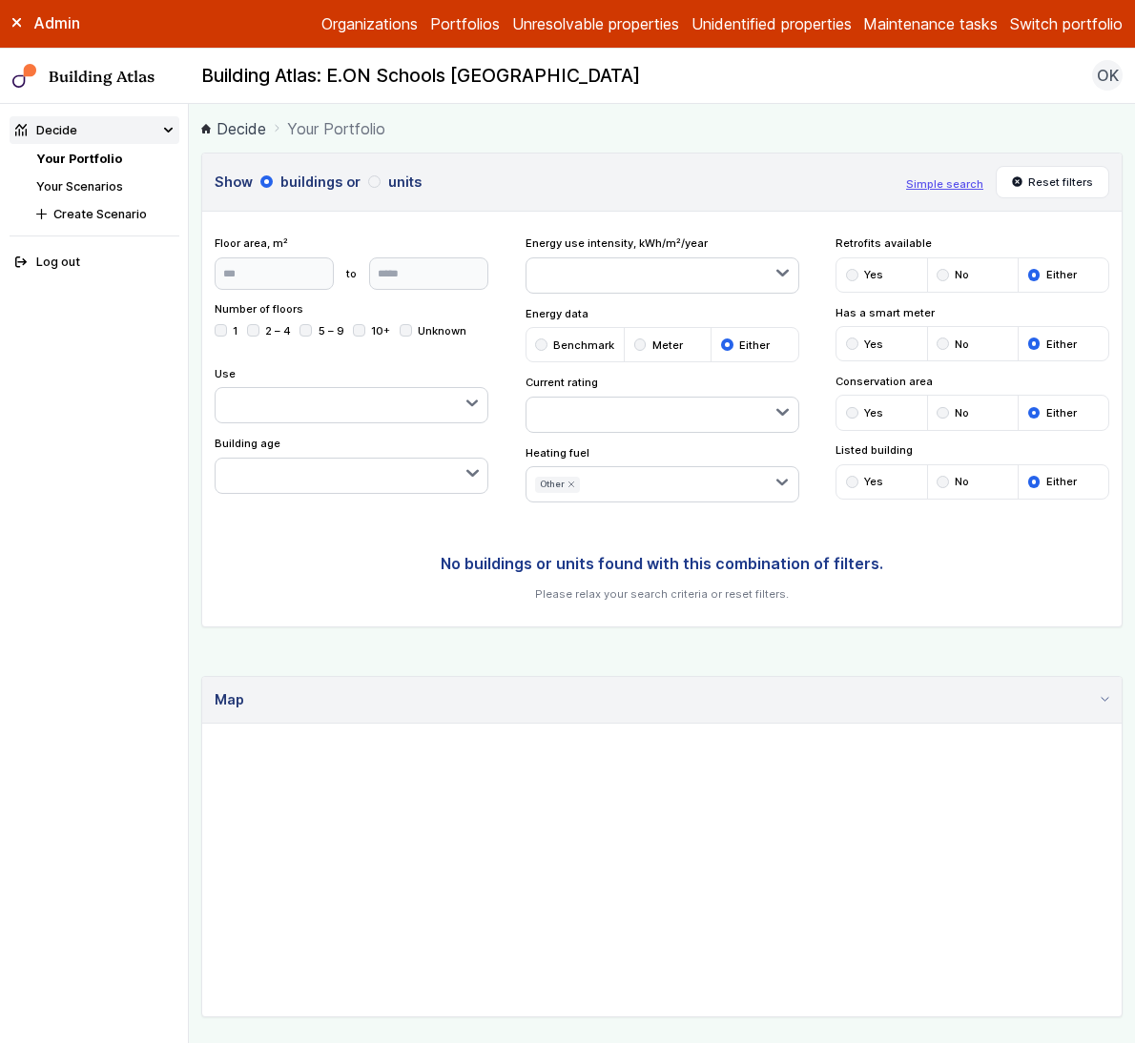
click at [0, 0] on icon "submit" at bounding box center [0, 0] width 0 height 0
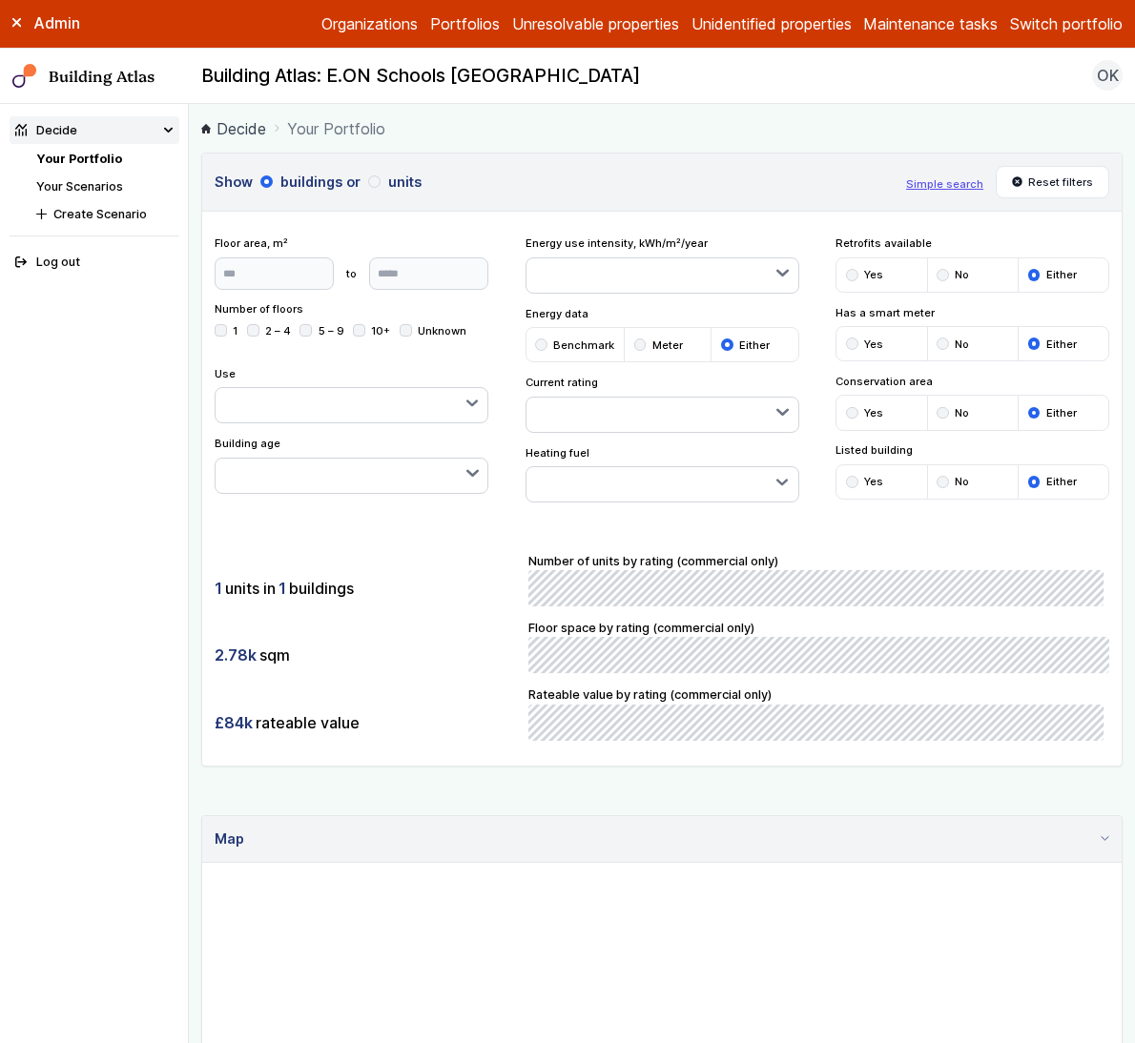
click at [0, 0] on button "Gas" at bounding box center [0, 0] width 0 height 0
click at [881, 533] on div "1 units in 1 buildings 2.78k sqm £84k rateable value Number of units by rating …" at bounding box center [661, 646] width 919 height 238
click at [582, 490] on button "button" at bounding box center [690, 484] width 216 height 34
click at [560, 481] on icon "submit" at bounding box center [564, 485] width 8 height 8
click at [1036, 178] on button "Reset filters" at bounding box center [1052, 182] width 114 height 32
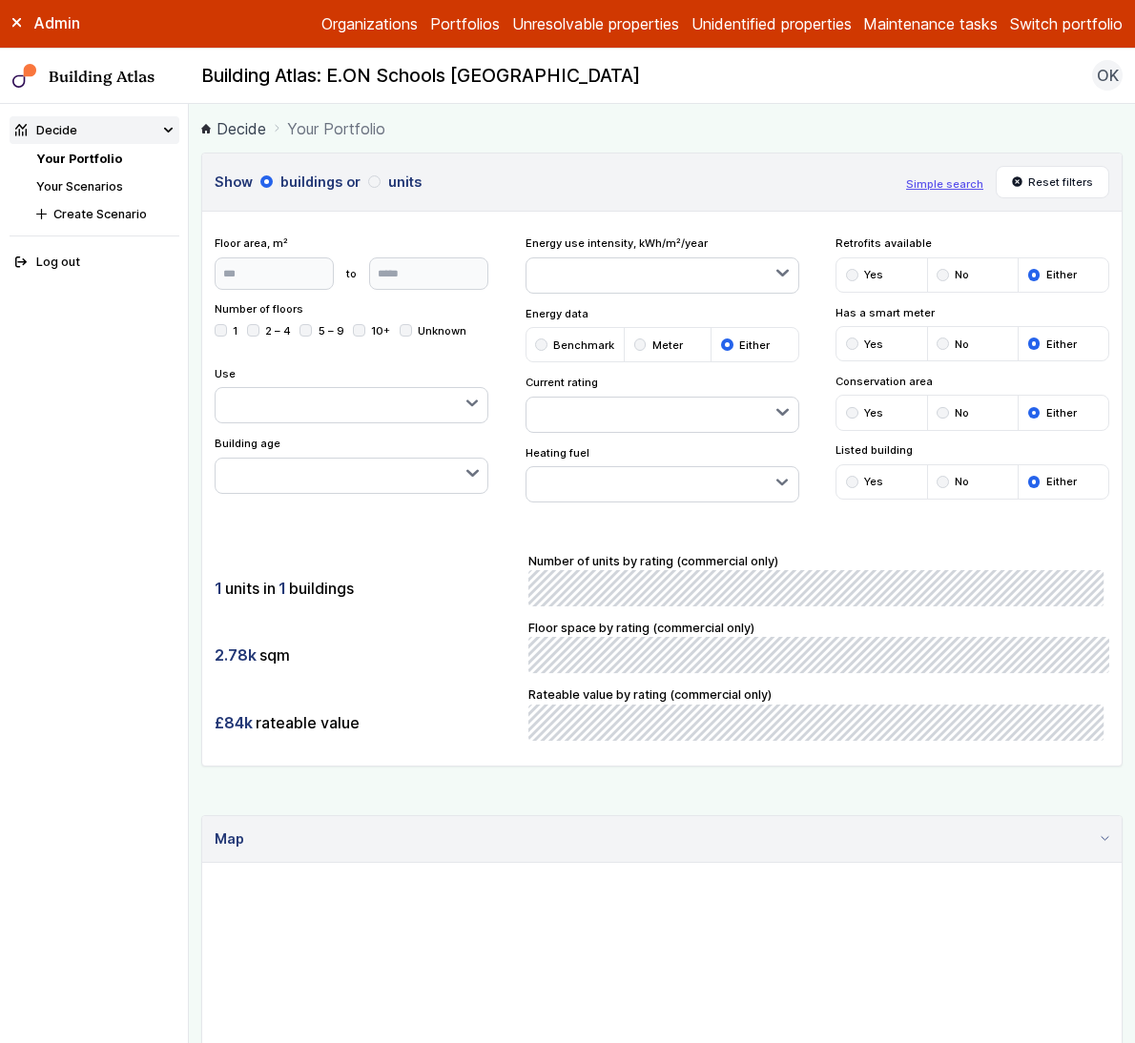
click at [707, 480] on button "button" at bounding box center [662, 484] width 272 height 34
click at [996, 138] on ol "Decide Your Portfolio" at bounding box center [661, 128] width 921 height 24
click at [1036, 193] on button "Reset filters" at bounding box center [1052, 182] width 114 height 32
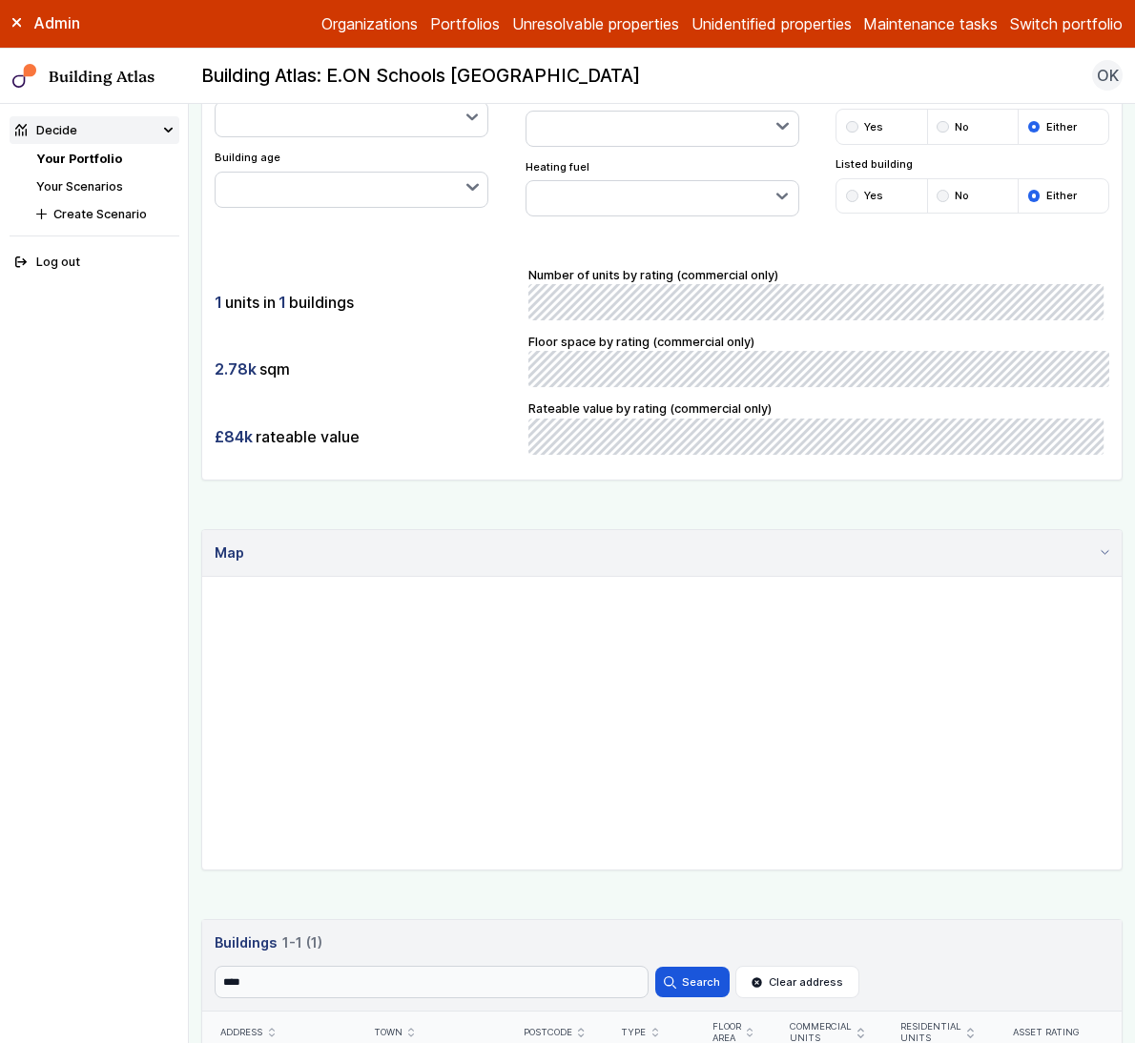
scroll to position [522, 0]
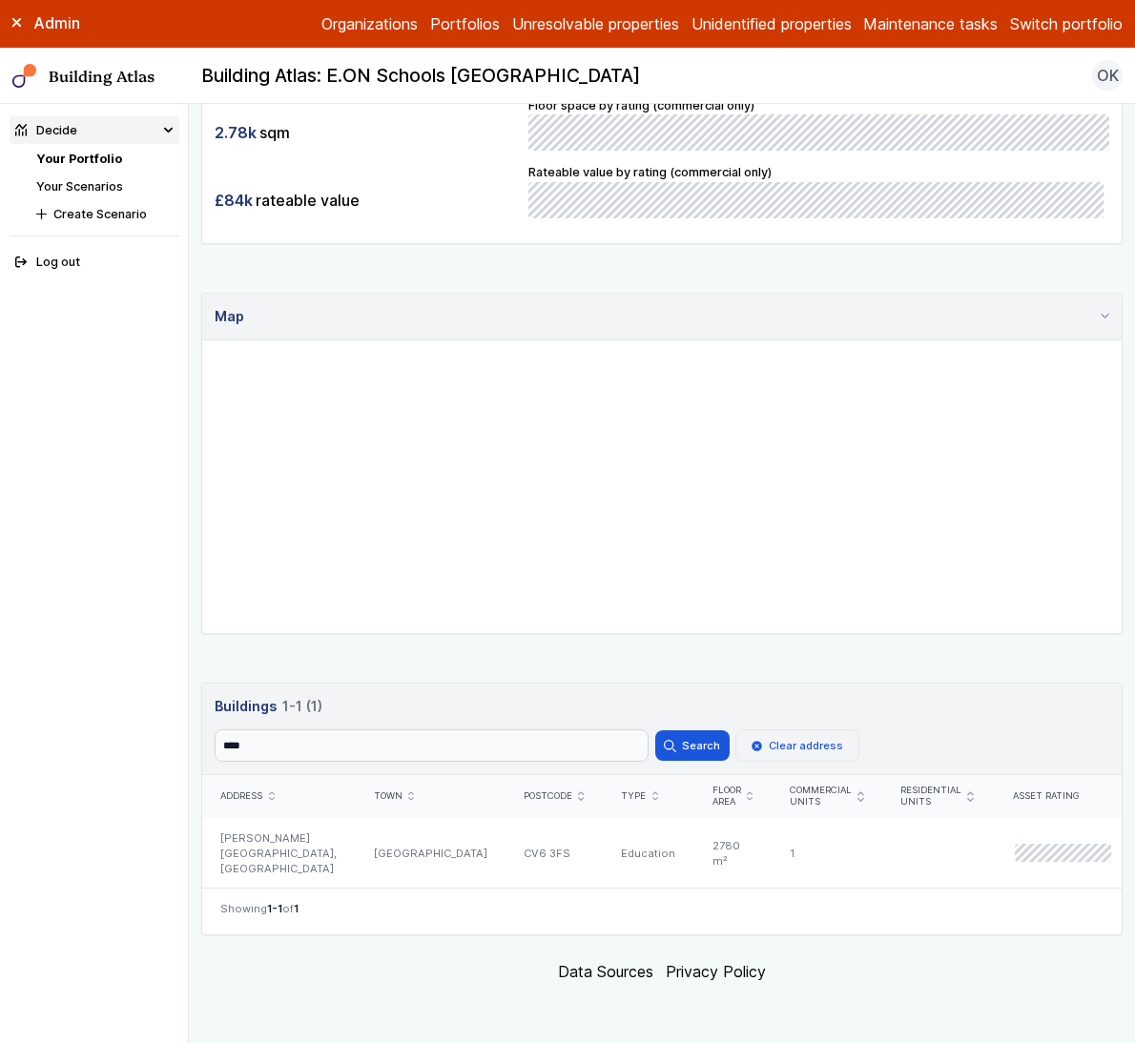
click at [789, 745] on button "Clear address" at bounding box center [797, 745] width 124 height 32
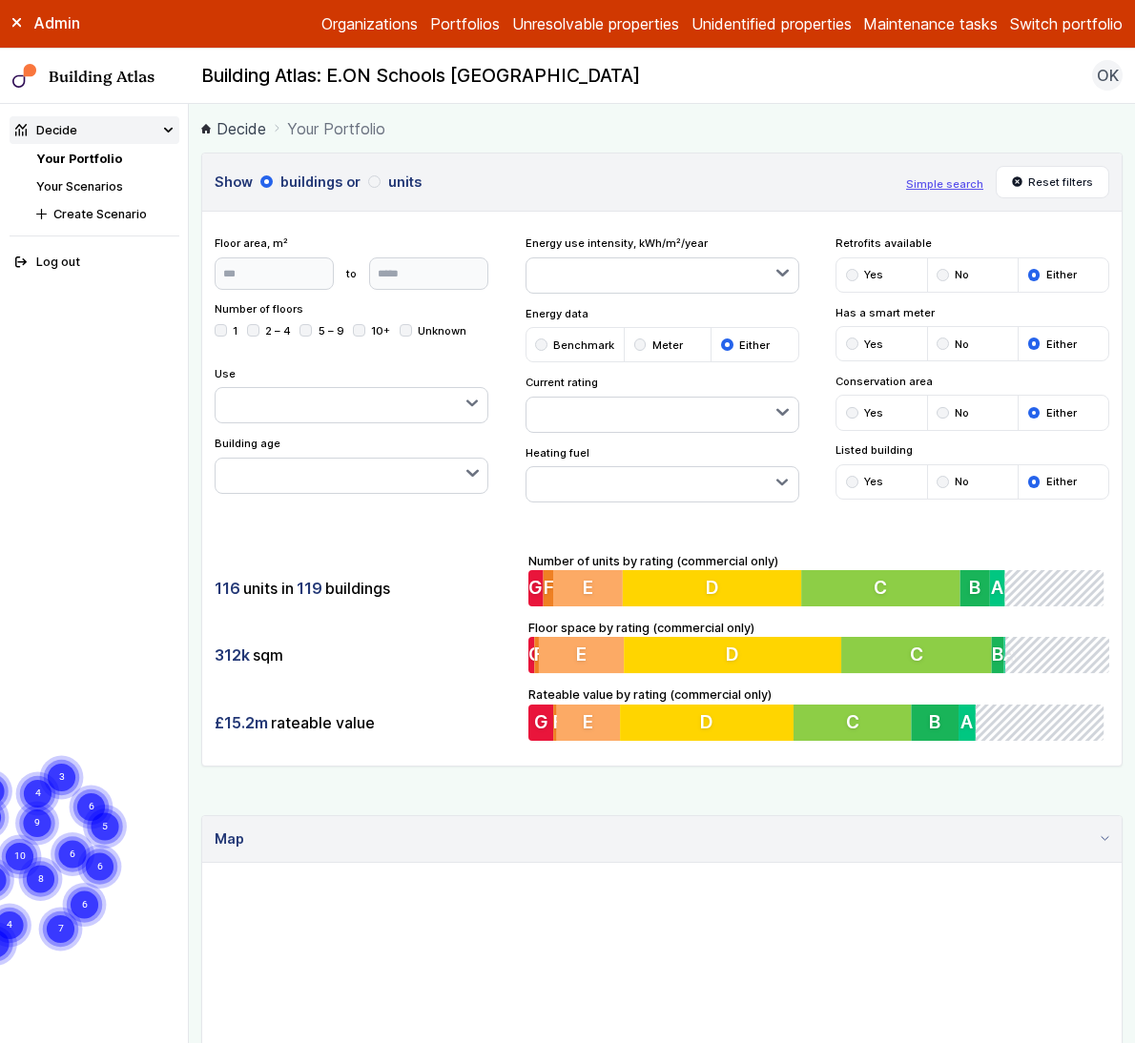
click at [592, 502] on div "District heating Gas Biomass Electricity Oil Other Unknown" at bounding box center [662, 484] width 274 height 36
click at [627, 496] on button "button" at bounding box center [662, 484] width 272 height 34
click at [0, 0] on span "Gas" at bounding box center [0, 0] width 0 height 0
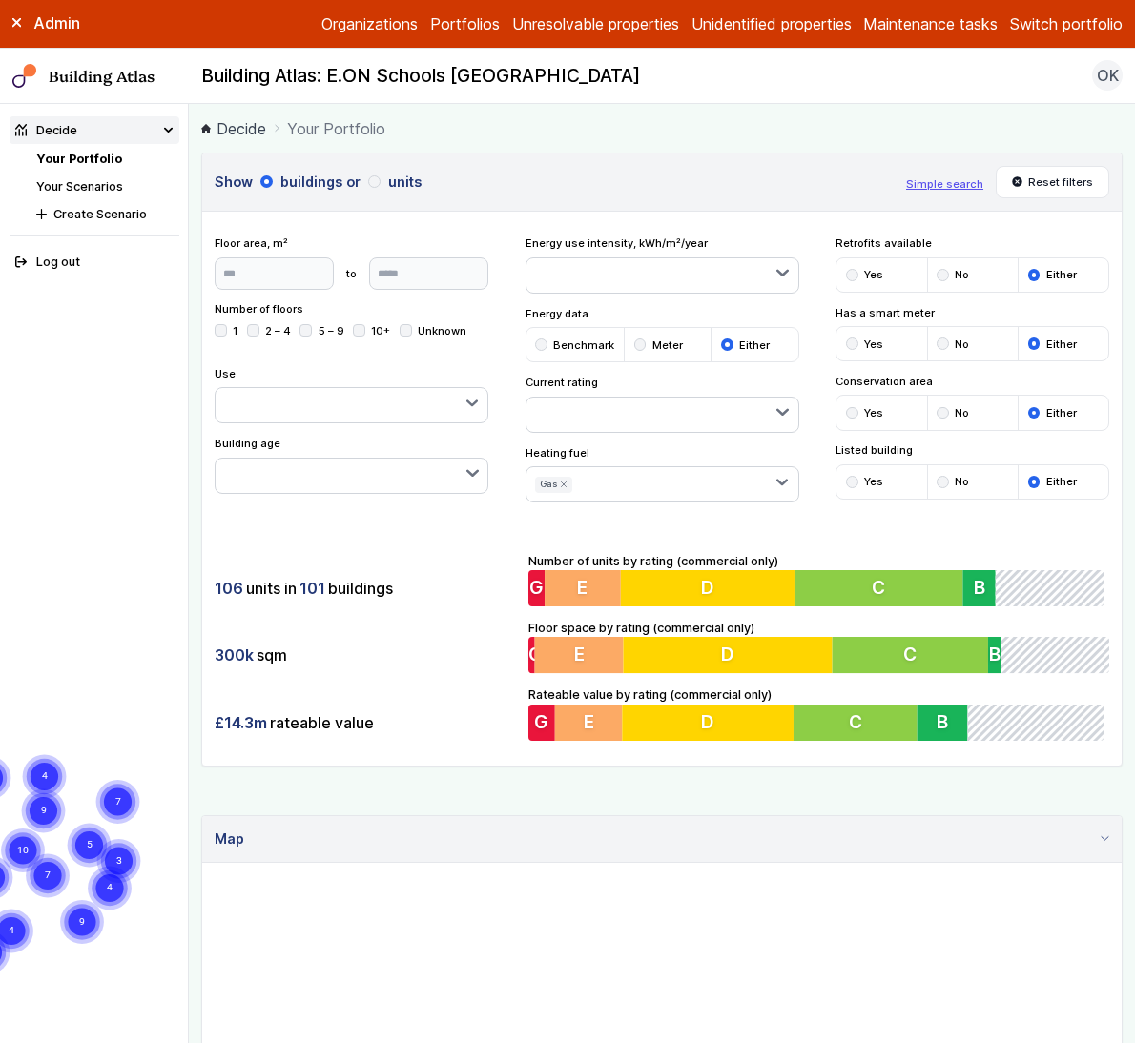
click at [0, 0] on icon "submit" at bounding box center [0, 0] width 0 height 0
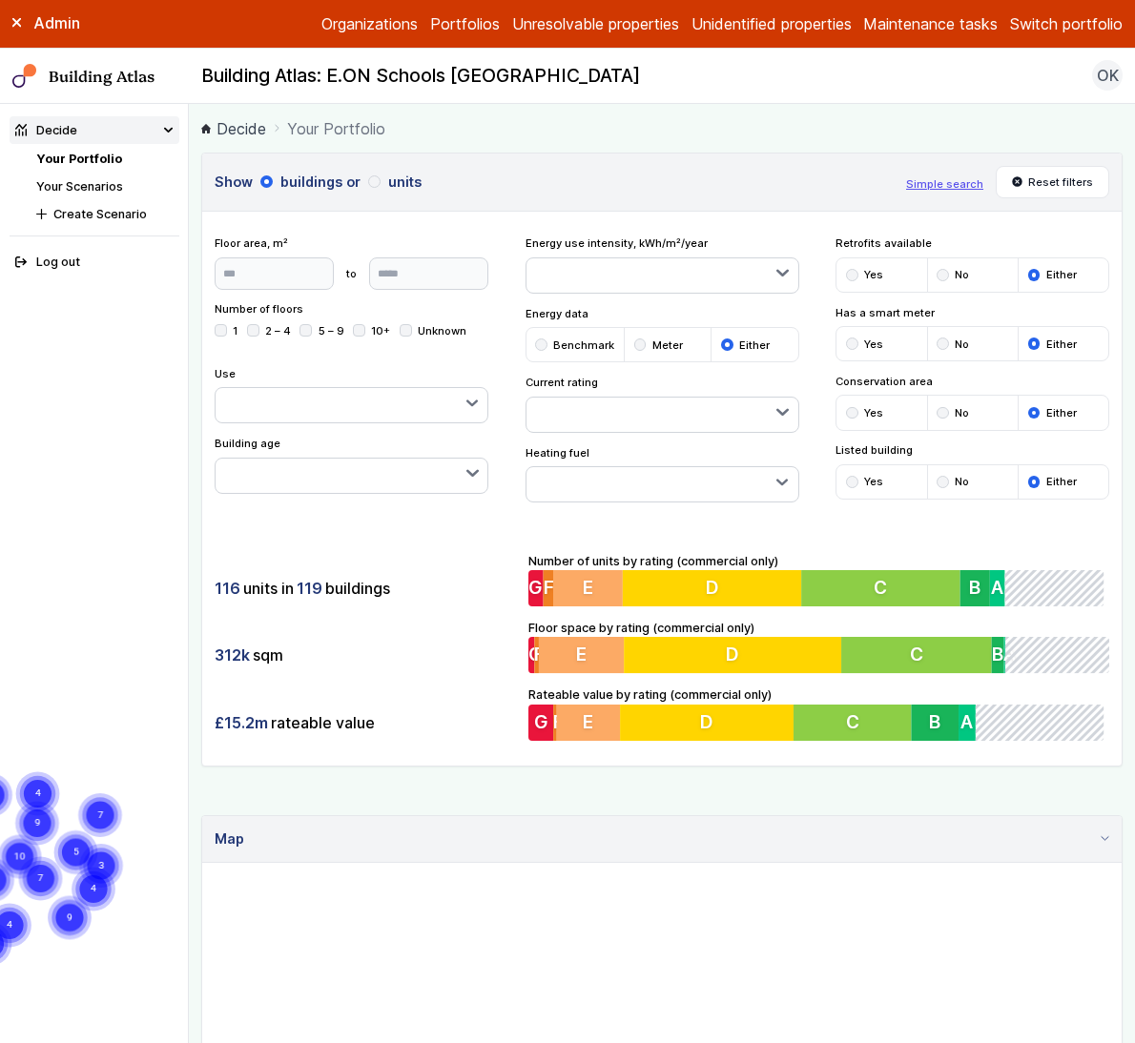
click at [0, 0] on div "submit" at bounding box center [0, 0] width 0 height 0
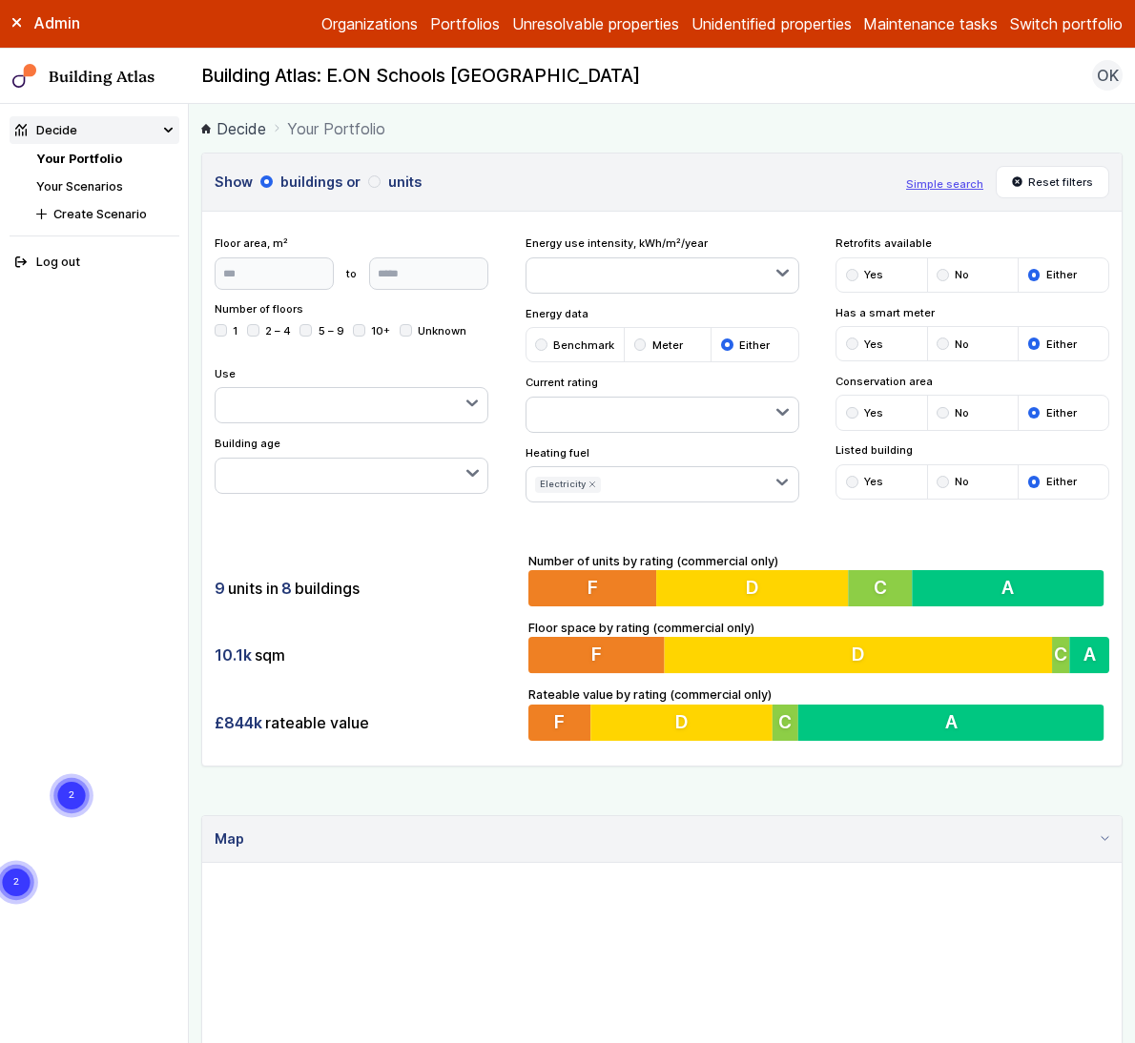
click at [0, 0] on icon "submit" at bounding box center [0, 0] width 0 height 0
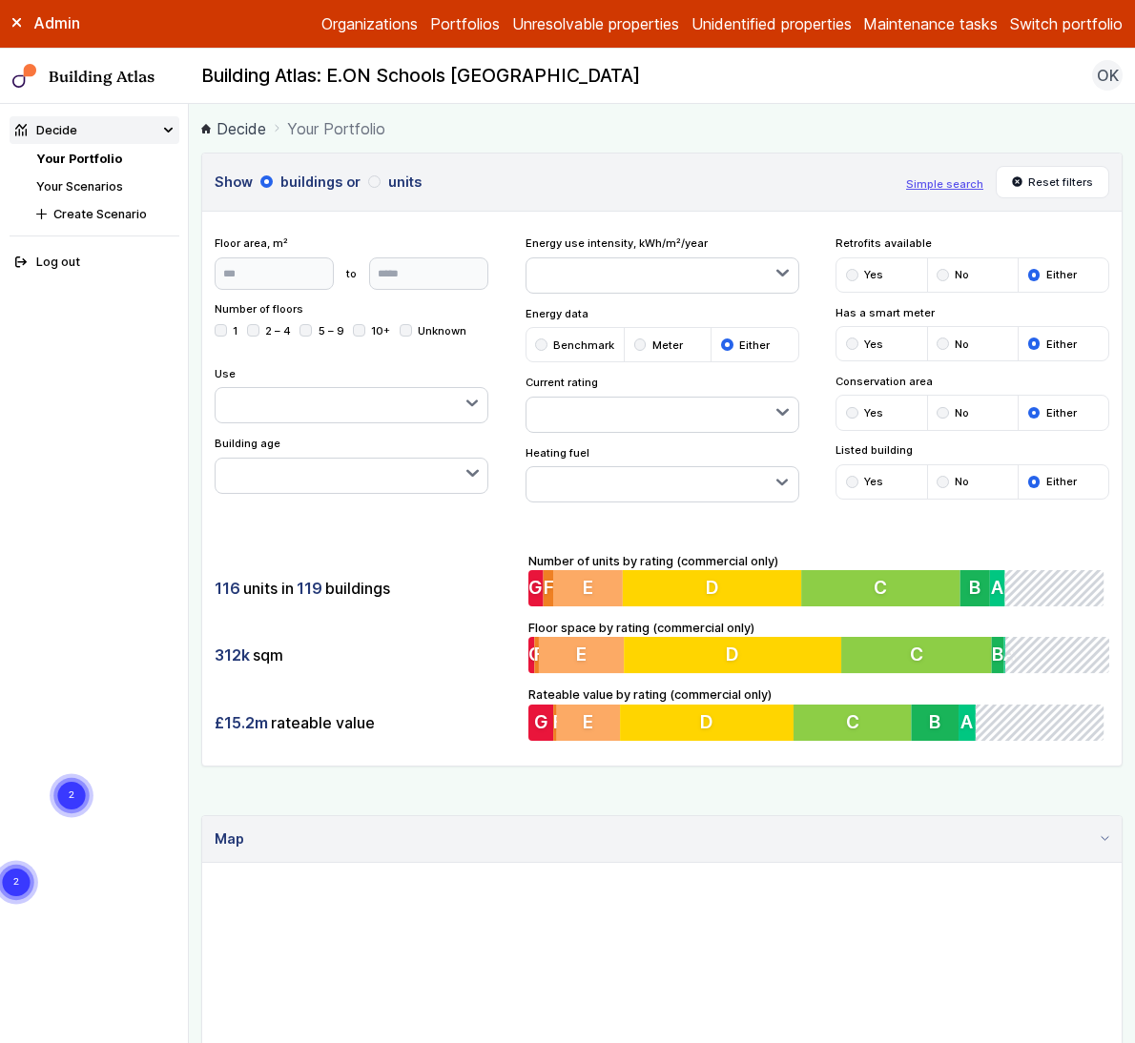
click at [0, 0] on div "submit" at bounding box center [0, 0] width 0 height 0
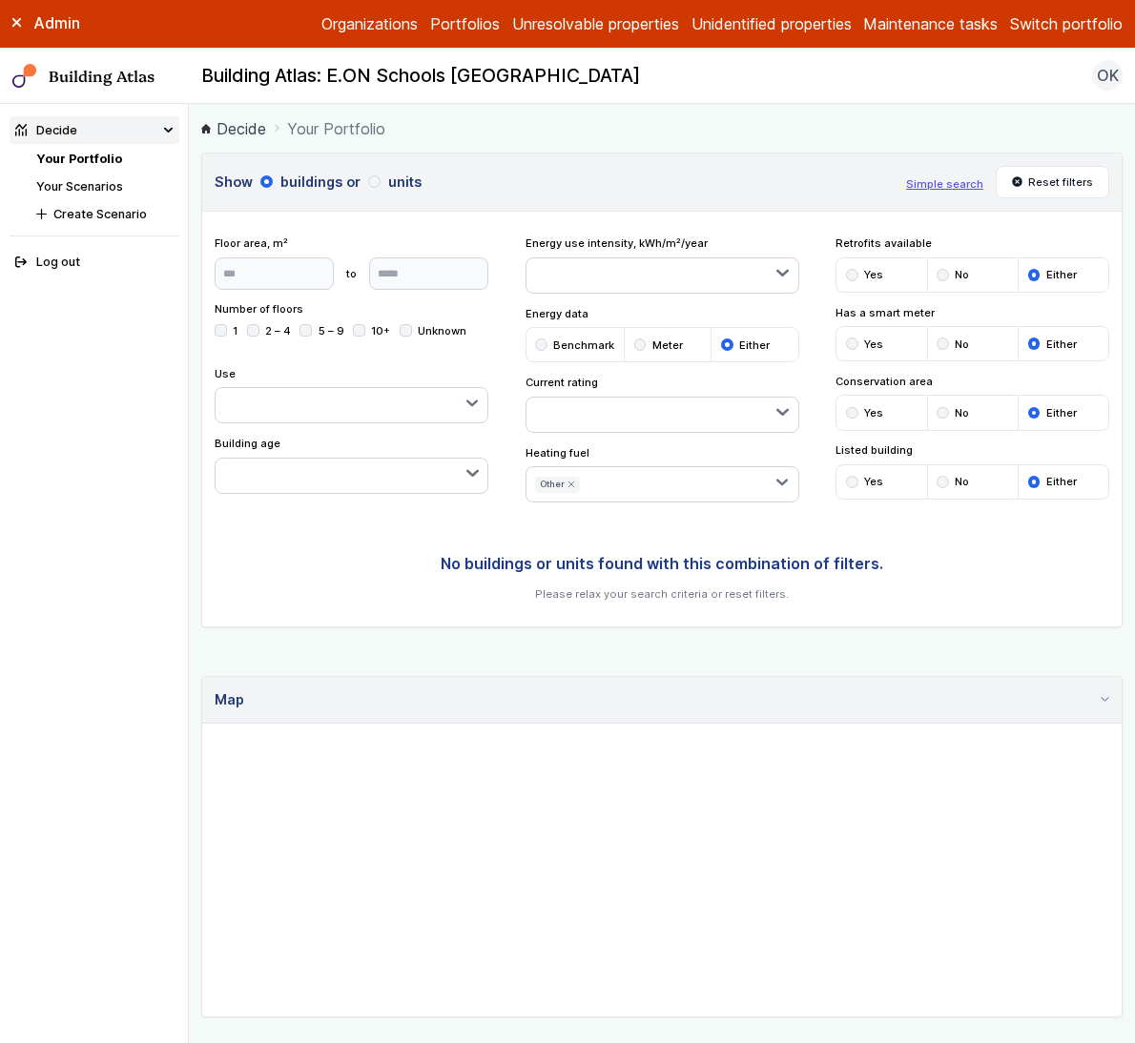
click at [0, 0] on icon "submit" at bounding box center [0, 0] width 0 height 0
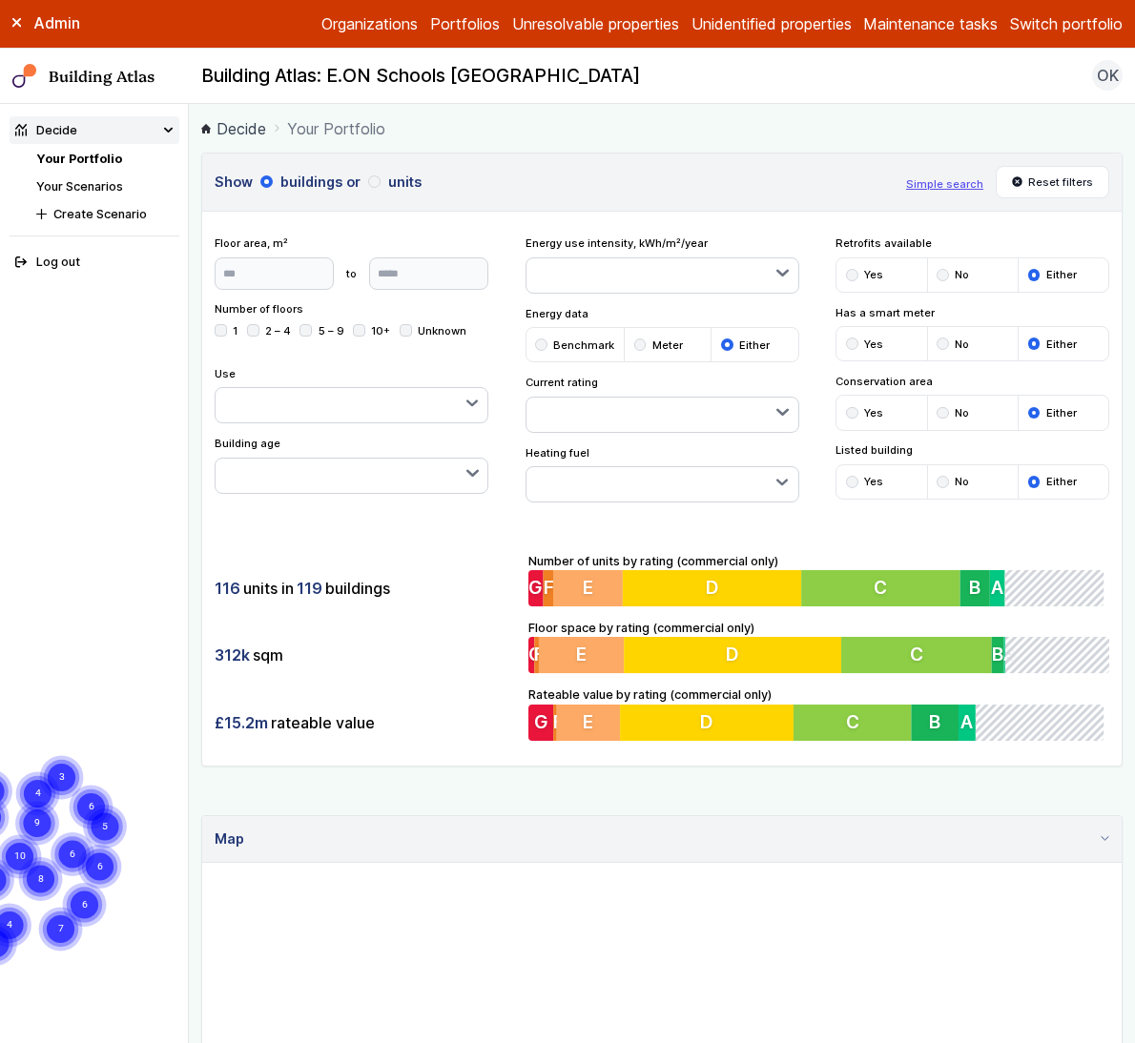
click at [1036, 33] on button "Switch portfolio" at bounding box center [1066, 23] width 113 height 23
click at [0, 0] on button "EW - Demo portfolio" at bounding box center [0, 0] width 0 height 0
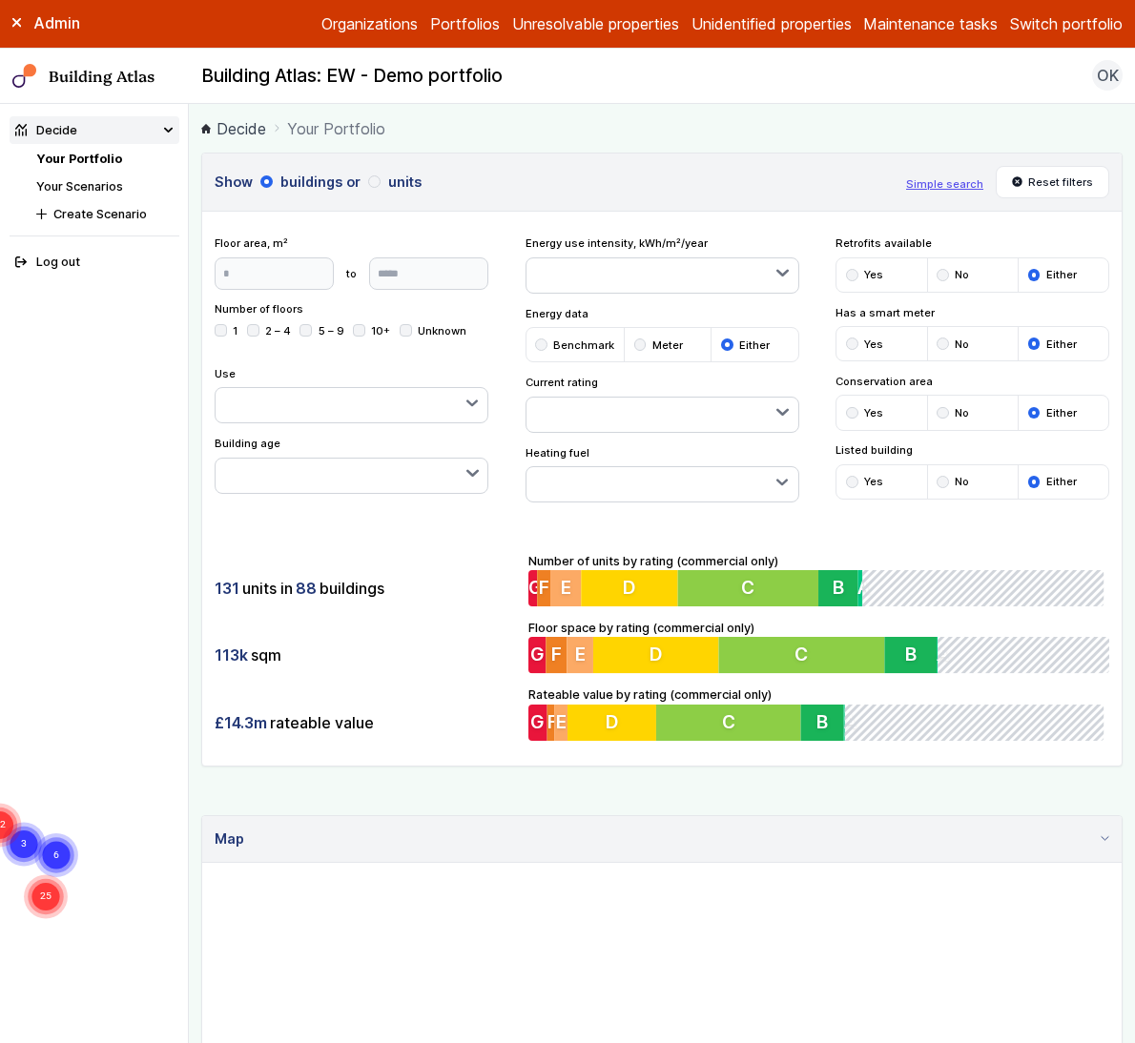
click at [891, 523] on div "Show buildings or units Simple search Reset filters Floor area, m² to Update Nu…" at bounding box center [661, 460] width 921 height 614
click at [615, 485] on button "button" at bounding box center [662, 484] width 272 height 34
click at [0, 0] on div "submit" at bounding box center [0, 0] width 0 height 0
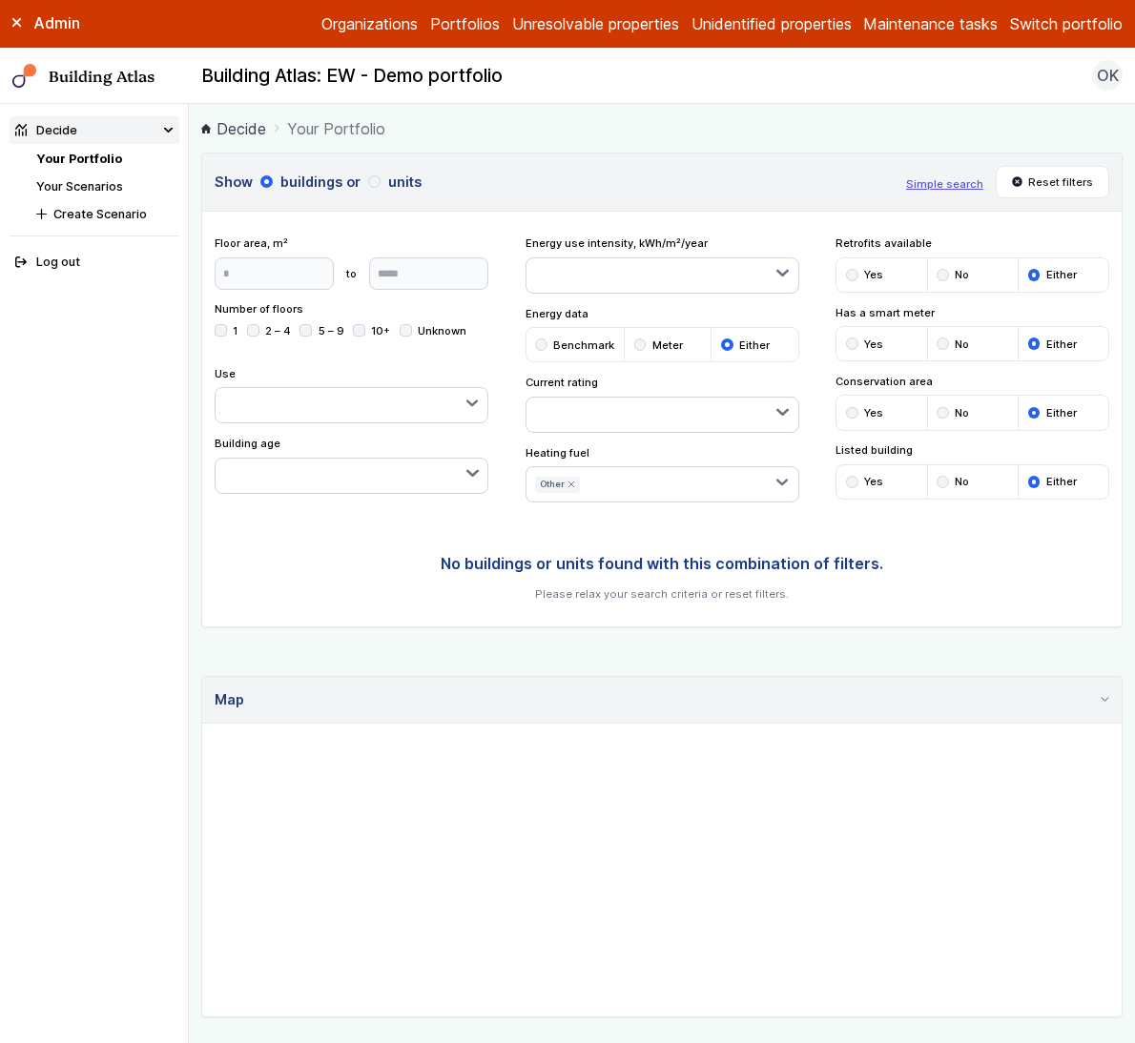
click at [0, 0] on icon "submit" at bounding box center [0, 0] width 0 height 0
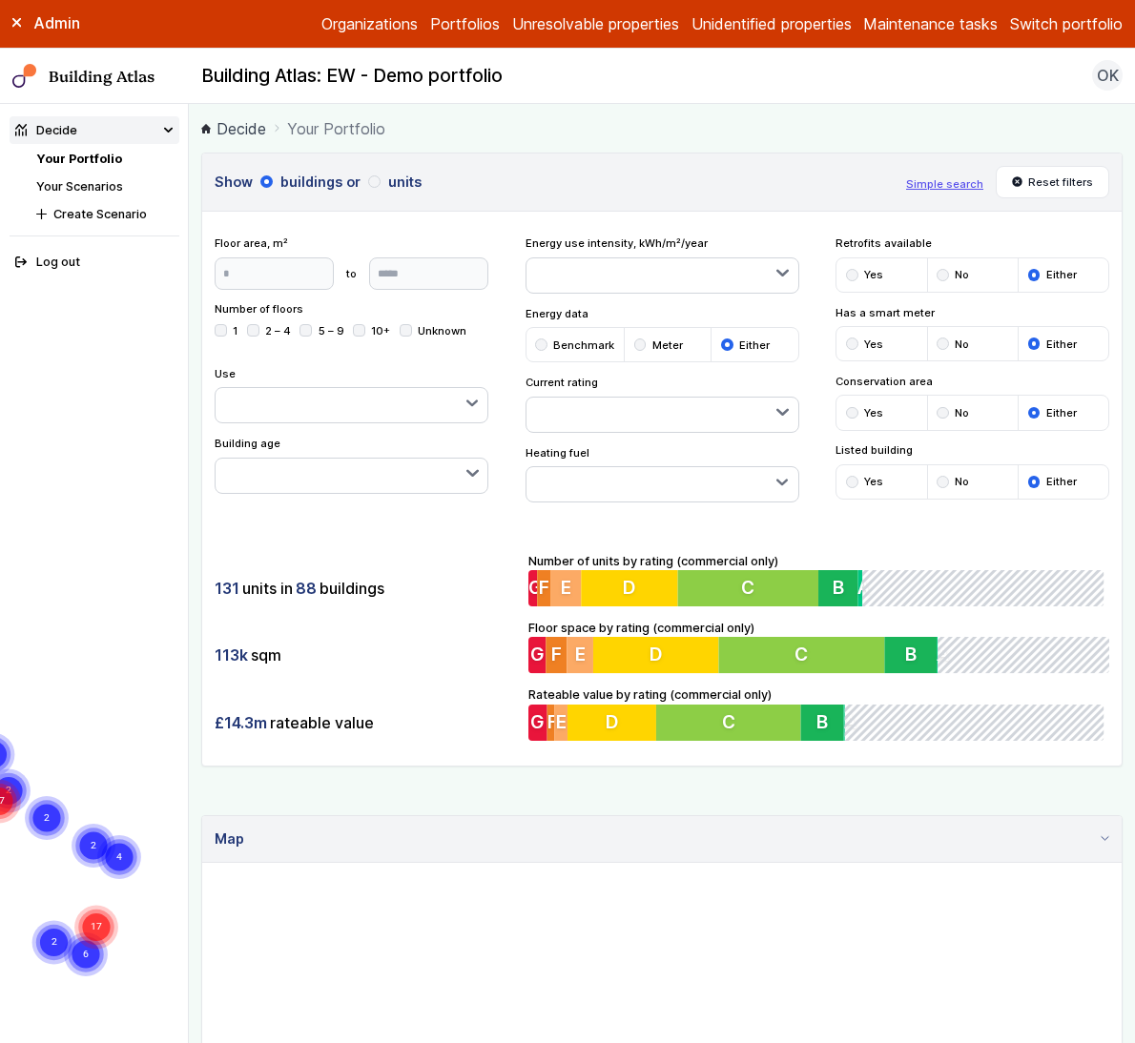
click at [622, 194] on header "Show buildings or units Simple search Reset filters" at bounding box center [661, 183] width 919 height 58
click at [639, 482] on button "button" at bounding box center [662, 484] width 272 height 34
click at [0, 0] on div "submit" at bounding box center [0, 0] width 0 height 0
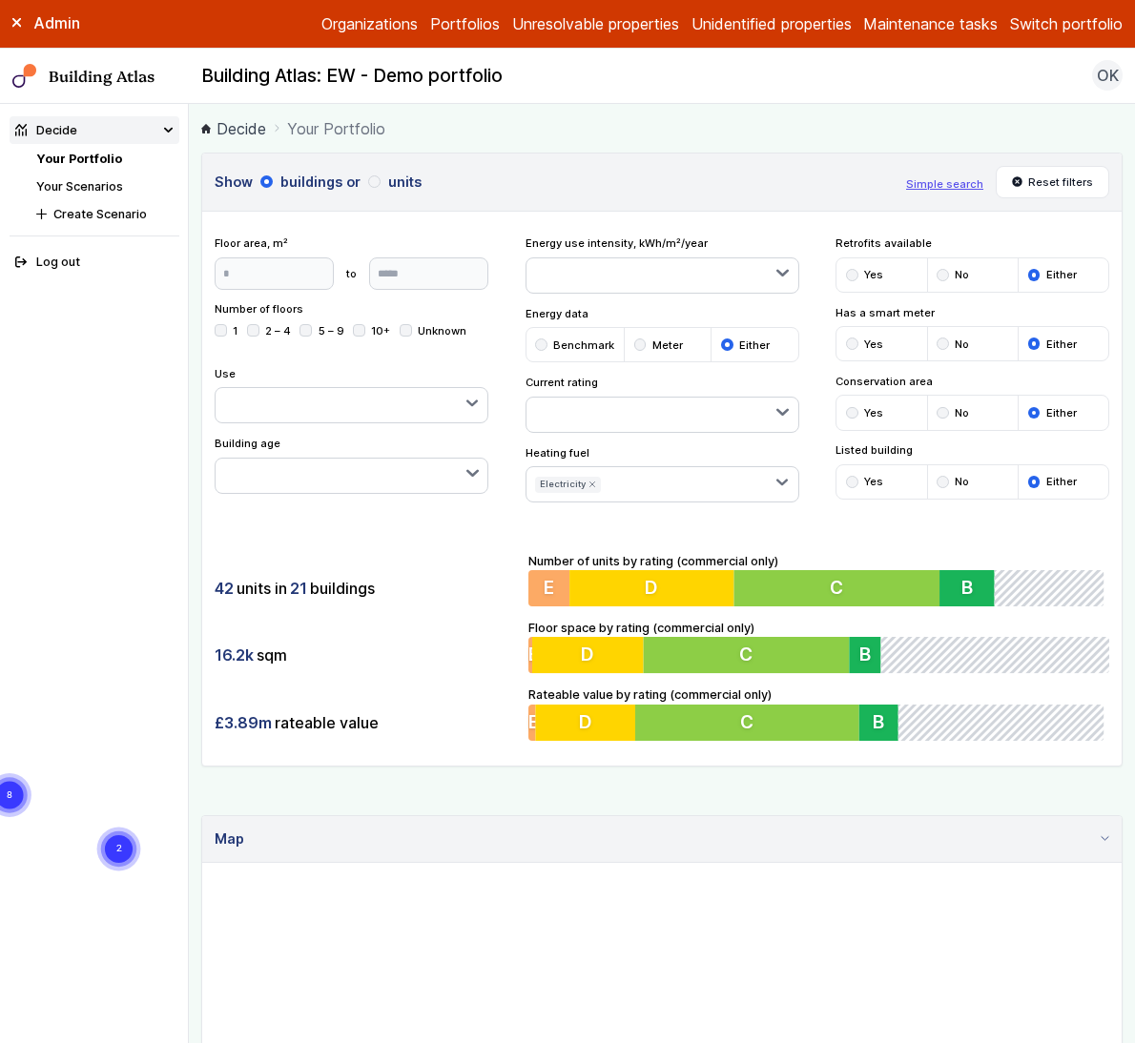
click at [0, 0] on icon "submit" at bounding box center [0, 0] width 0 height 0
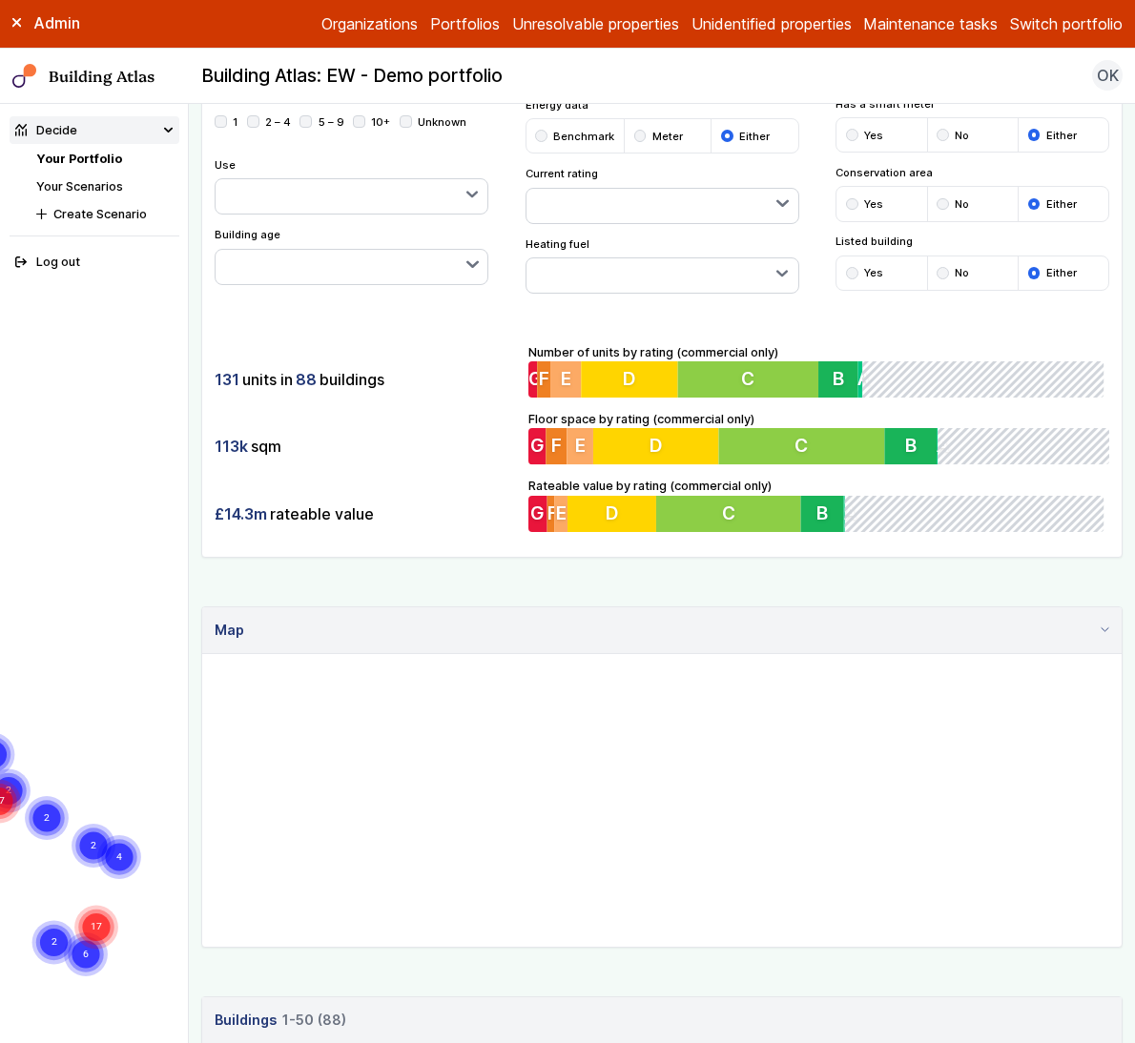
scroll to position [710, 0]
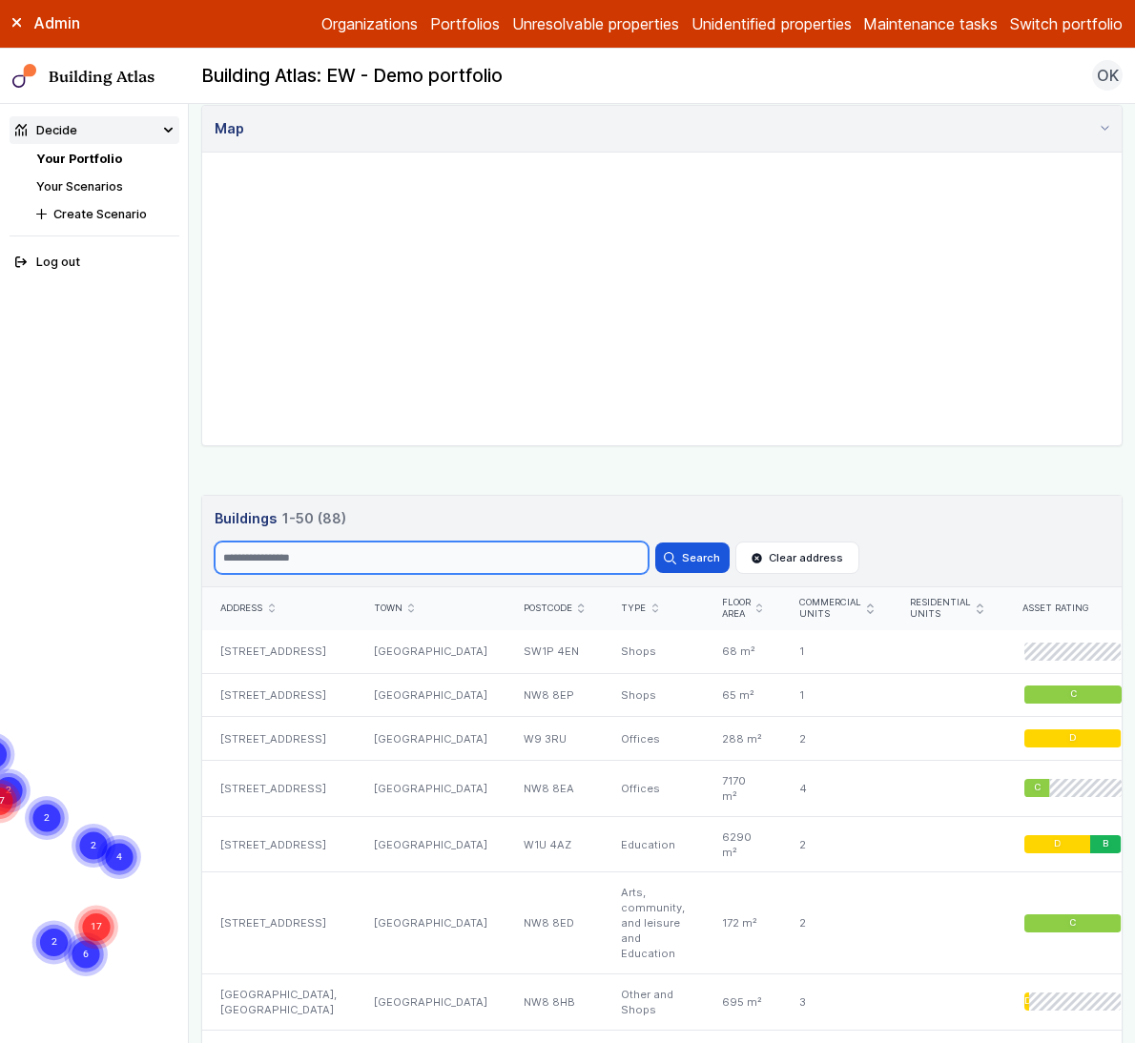
click at [333, 554] on input "Search" at bounding box center [432, 558] width 434 height 32
paste input "********"
type input "********"
click at [655, 543] on button "Search" at bounding box center [692, 558] width 74 height 31
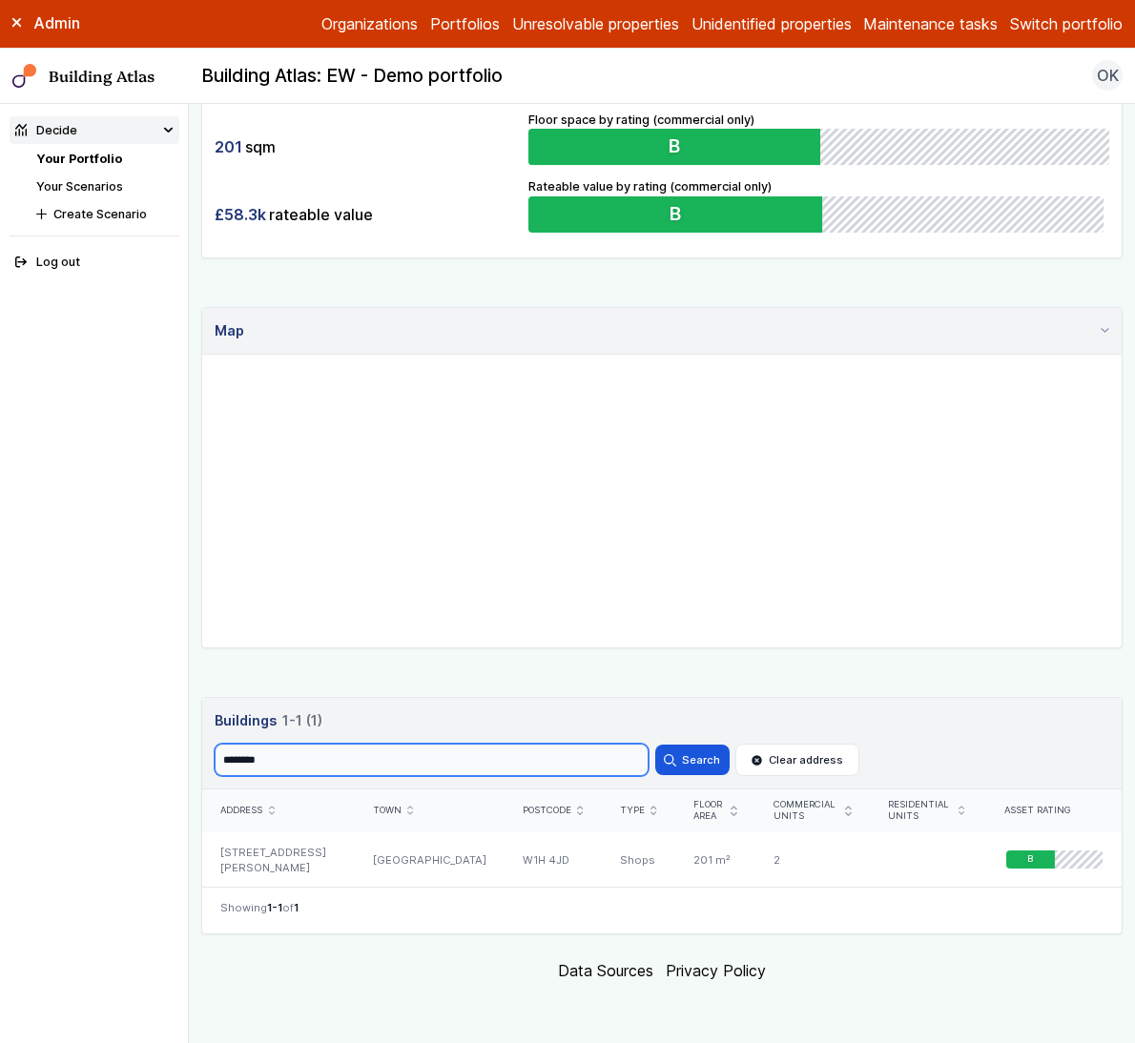
scroll to position [507, 0]
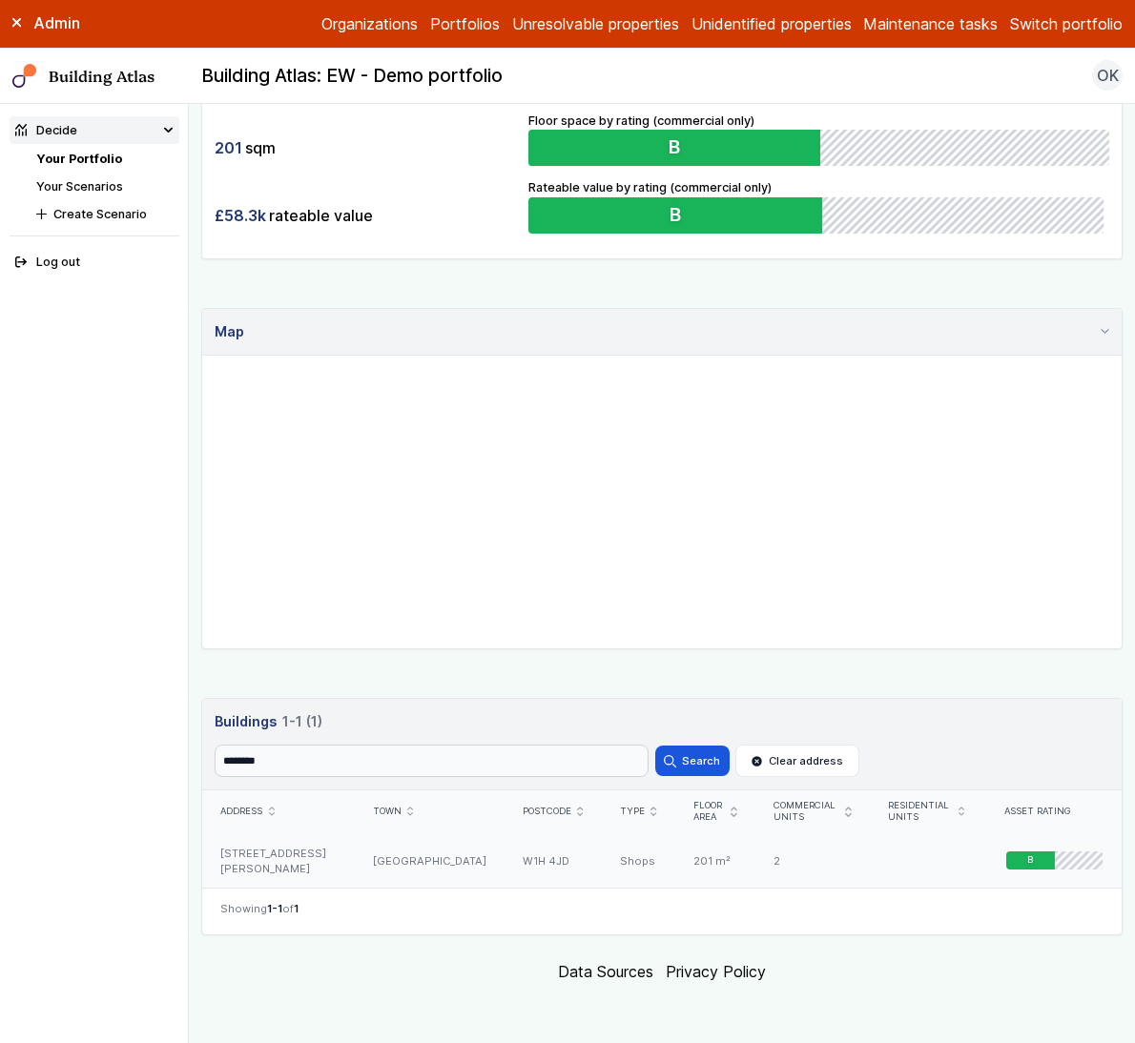
click at [313, 859] on div "52A, CRAWFORD STREET" at bounding box center [278, 860] width 152 height 55
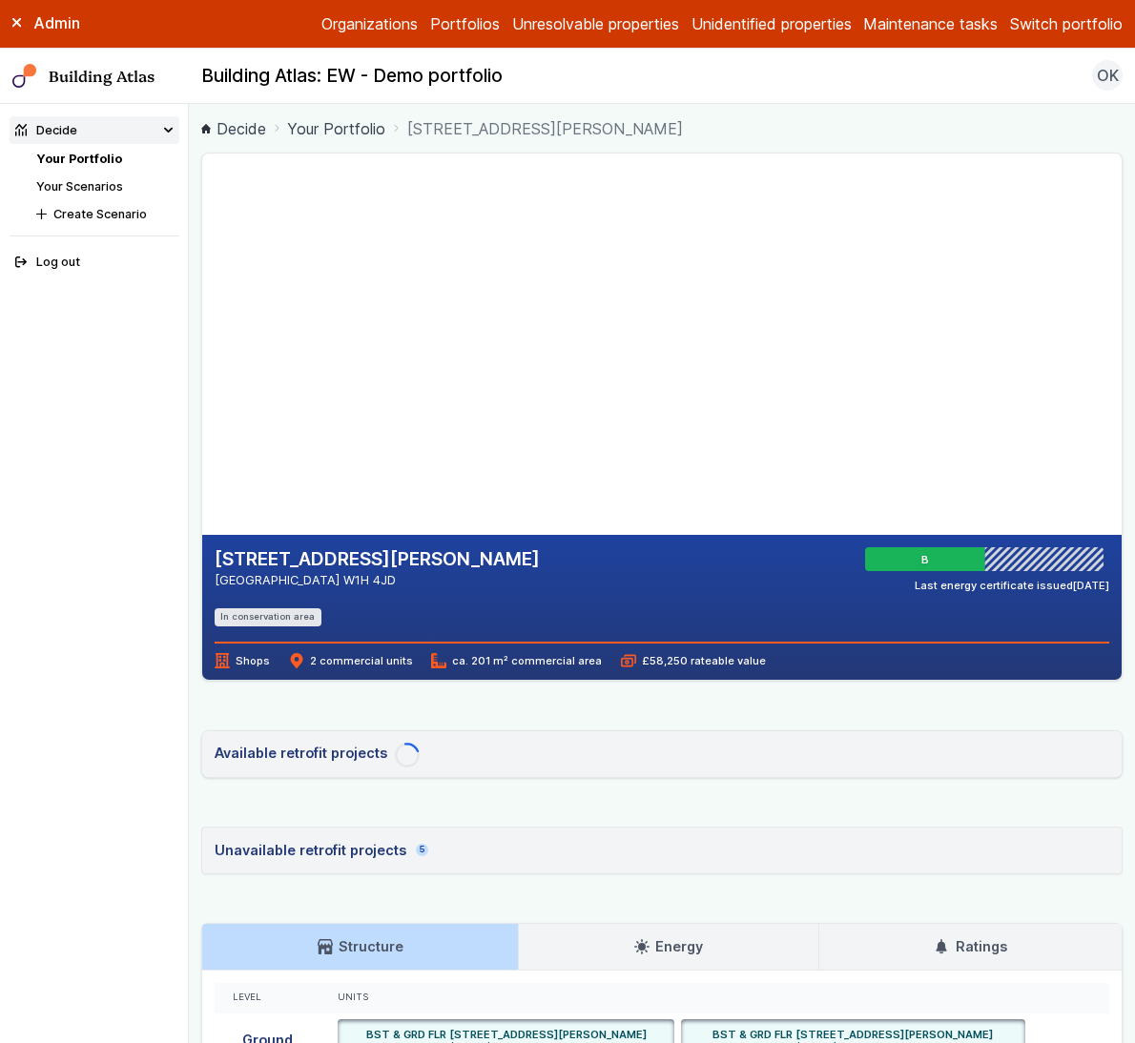
click at [289, 859] on div "Unavailable retrofit projects 5" at bounding box center [322, 850] width 214 height 21
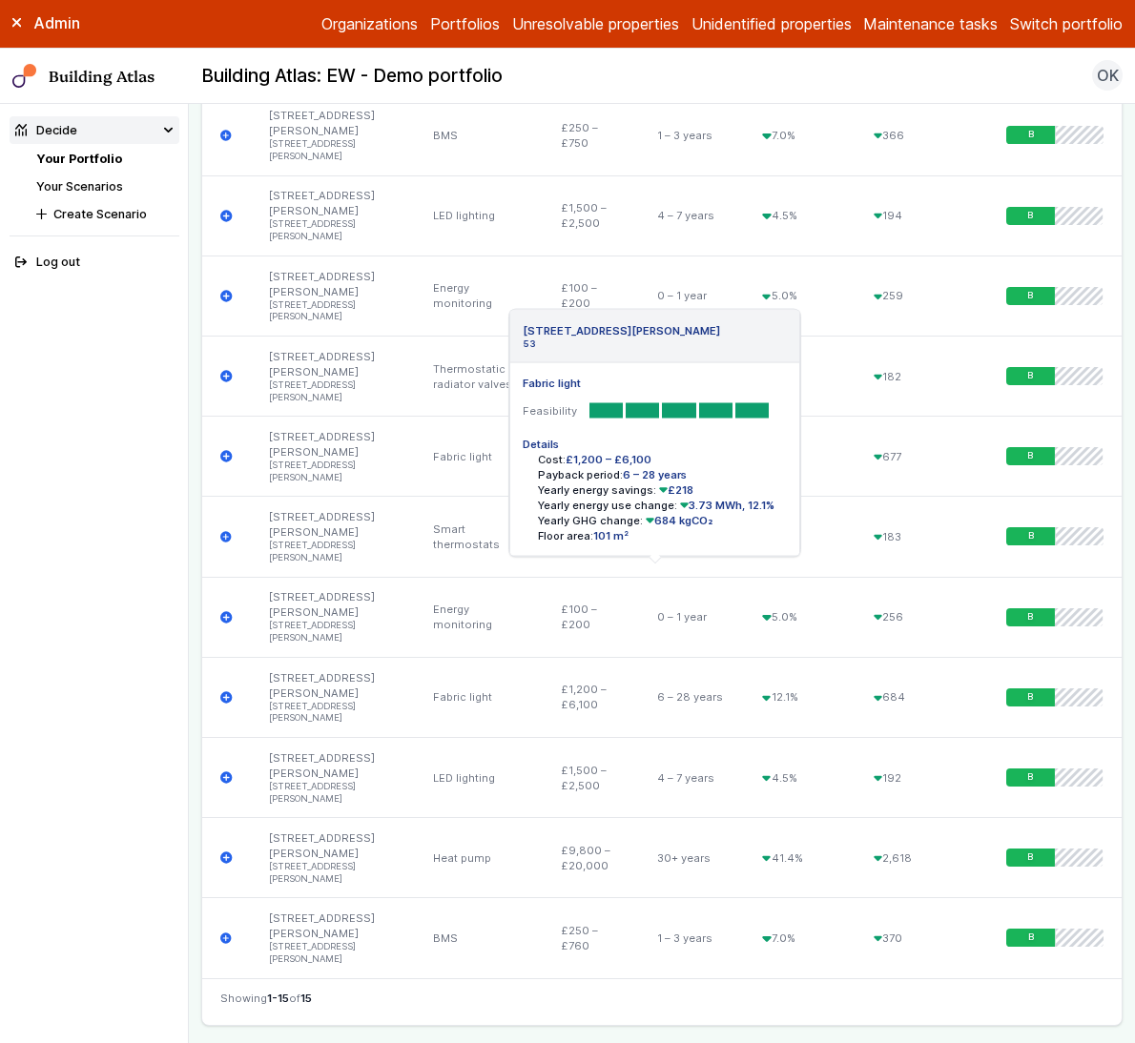
scroll to position [1693, 0]
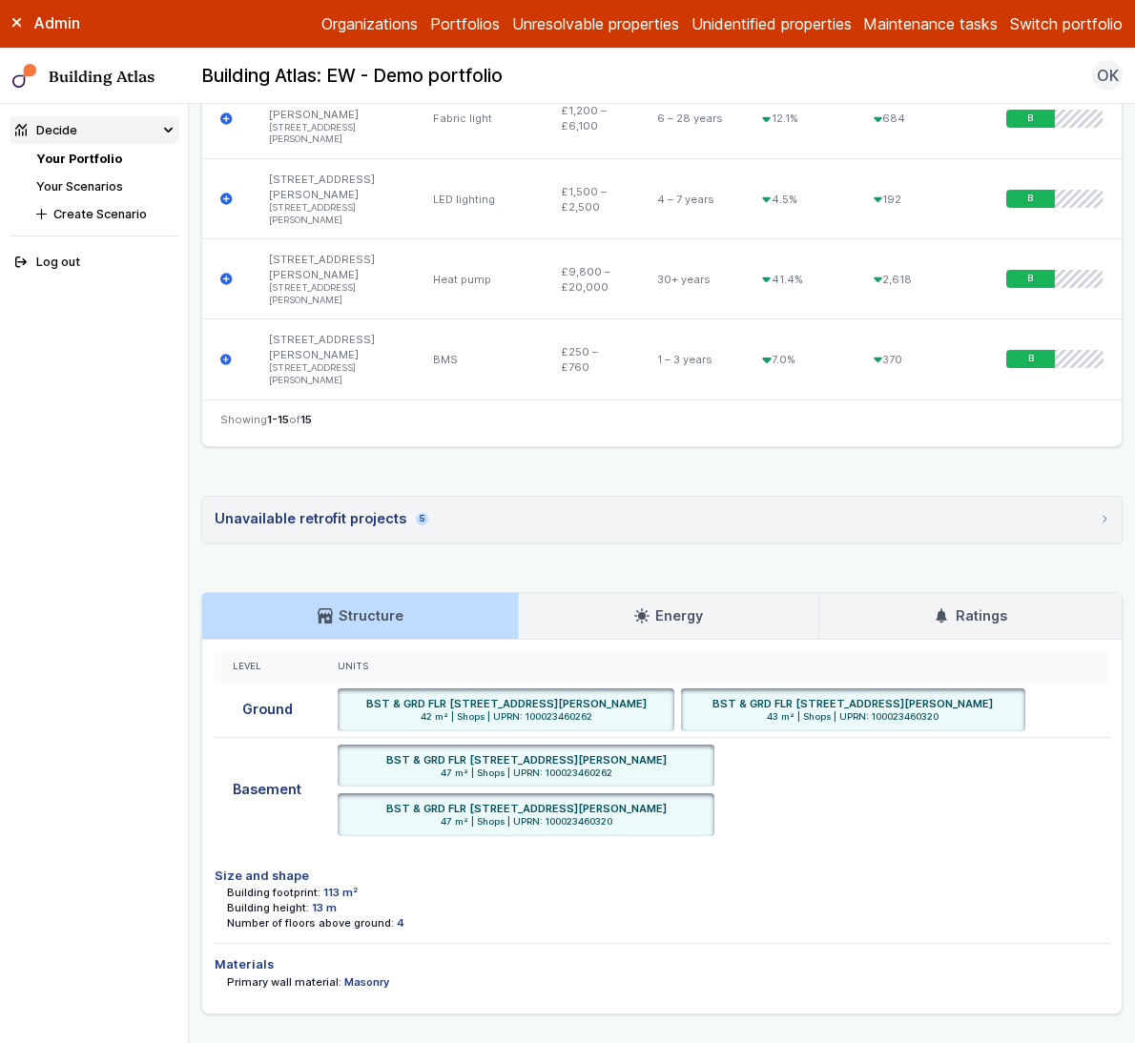
click at [650, 610] on h3 "Energy" at bounding box center [668, 615] width 69 height 21
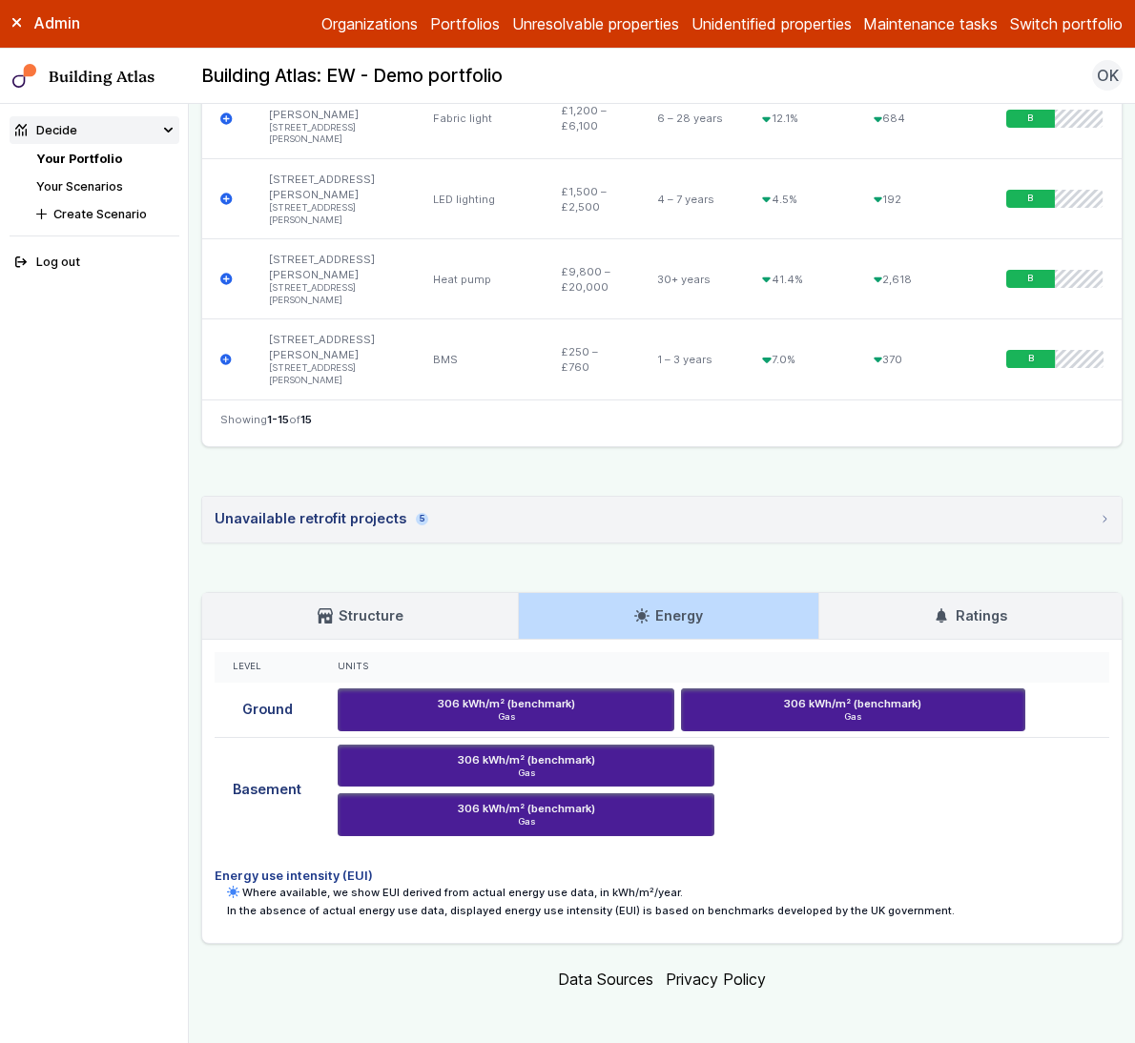
scroll to position [1689, 0]
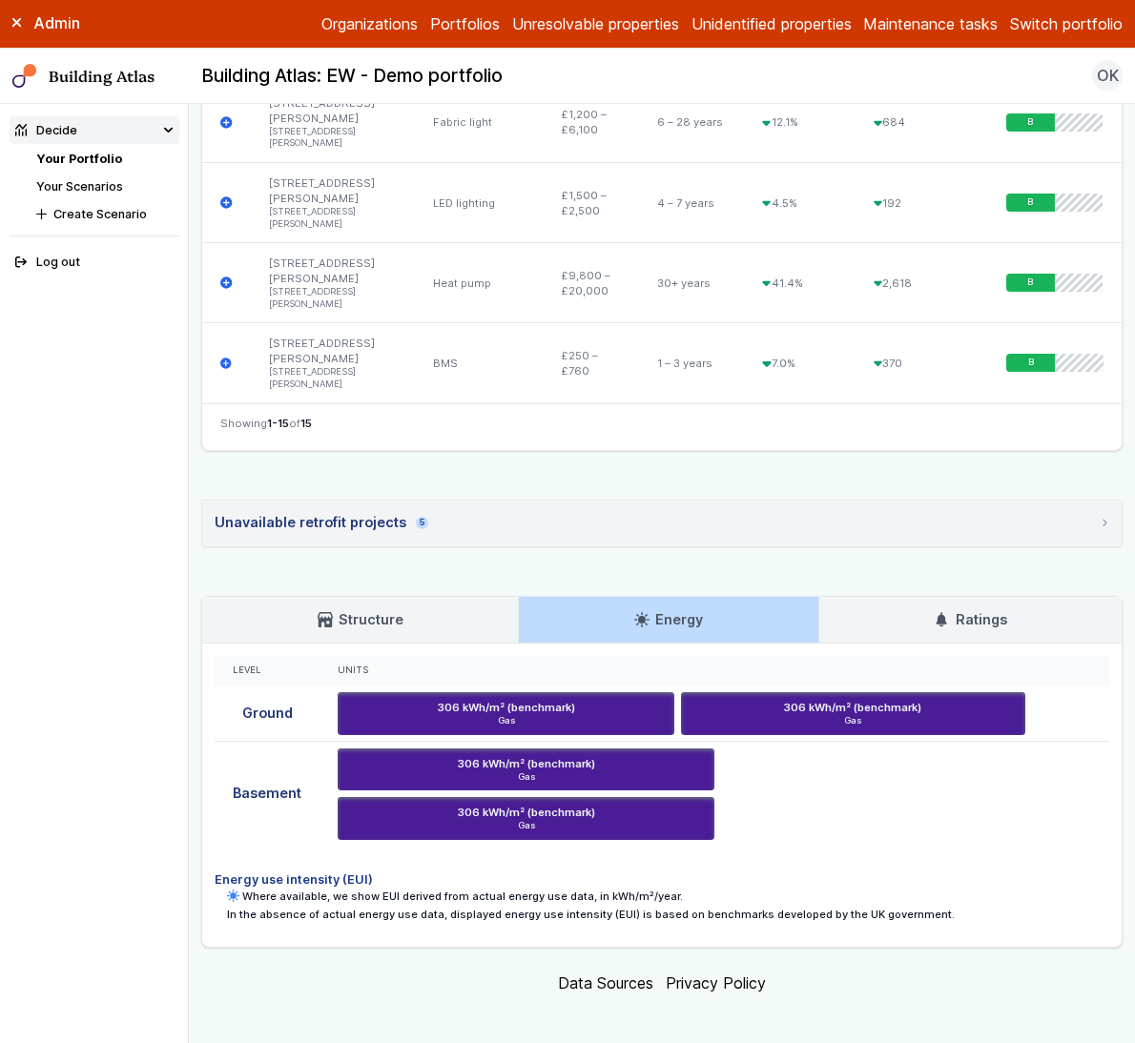
click at [398, 597] on link "Structure" at bounding box center [360, 620] width 316 height 46
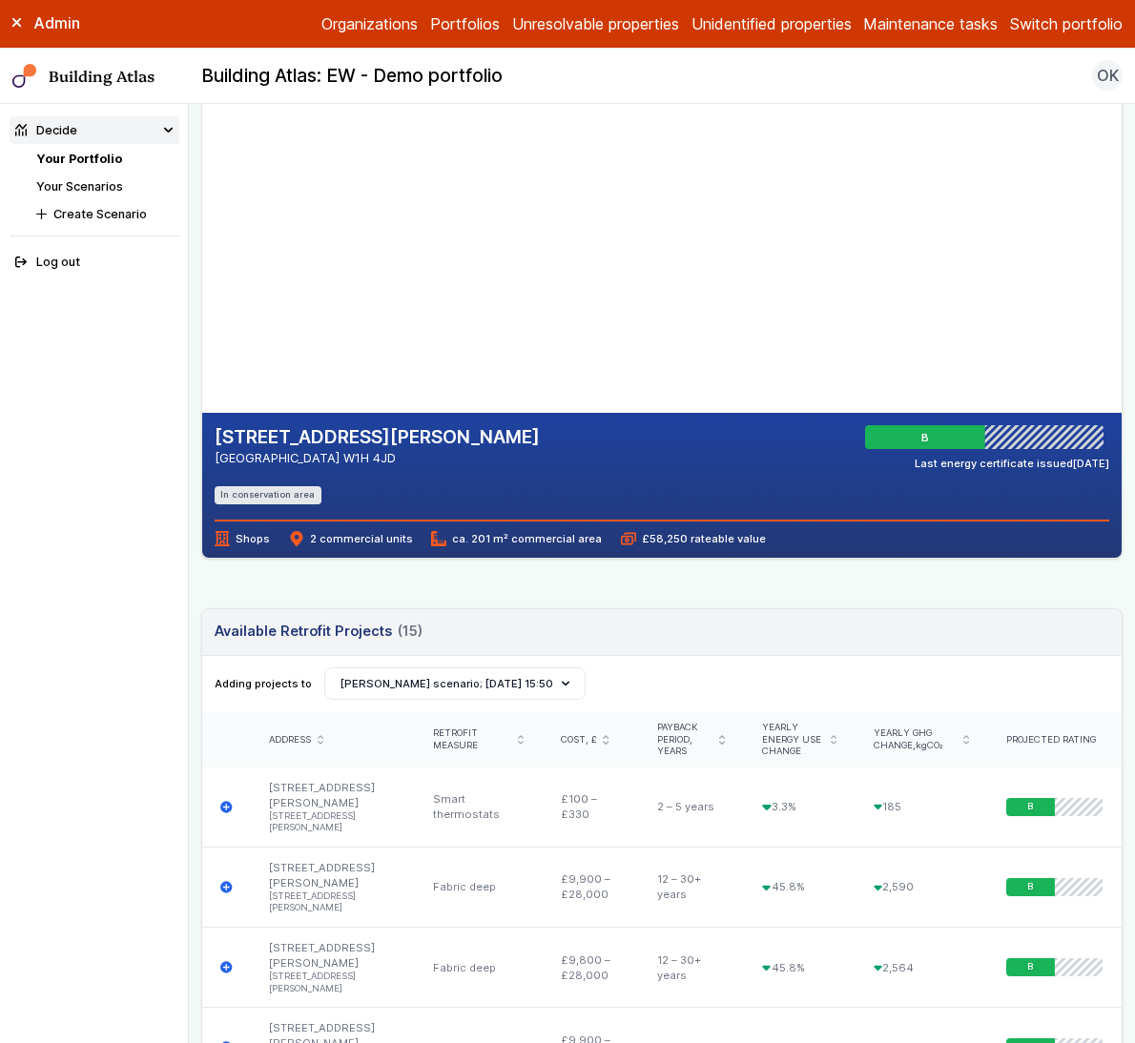
scroll to position [121, 0]
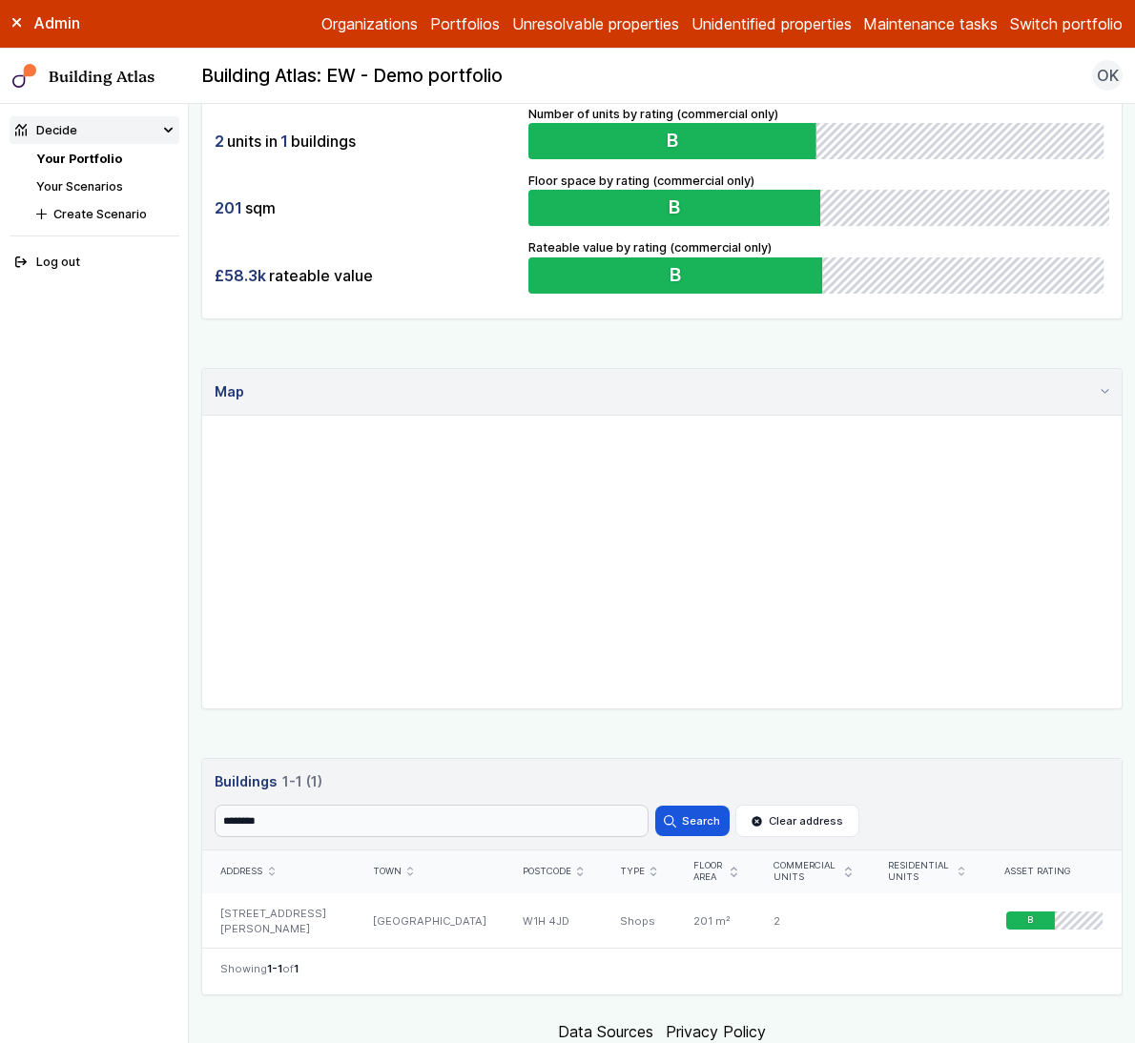
scroll to position [507, 0]
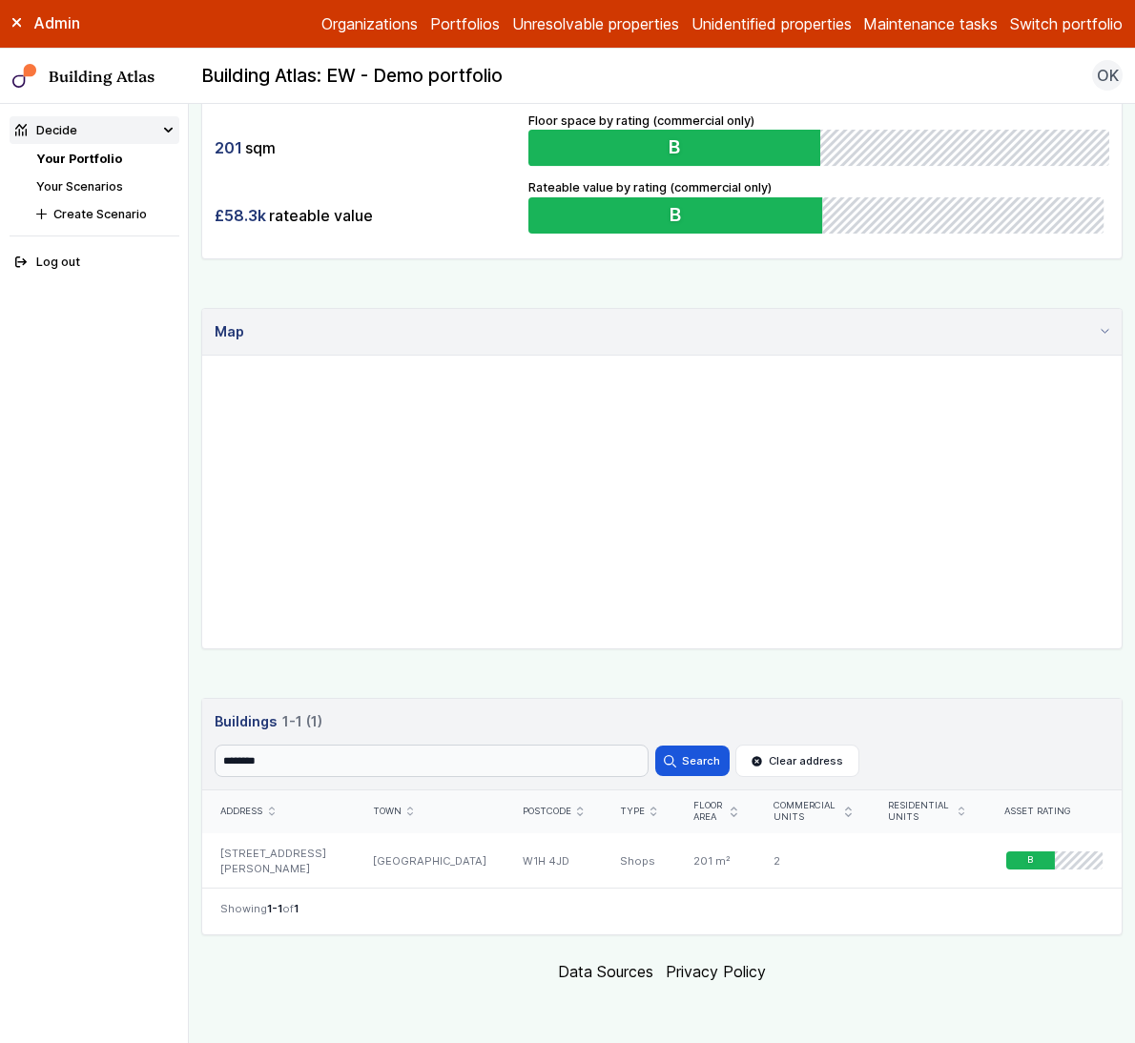
click at [93, 157] on link "Your Portfolio" at bounding box center [79, 159] width 86 height 14
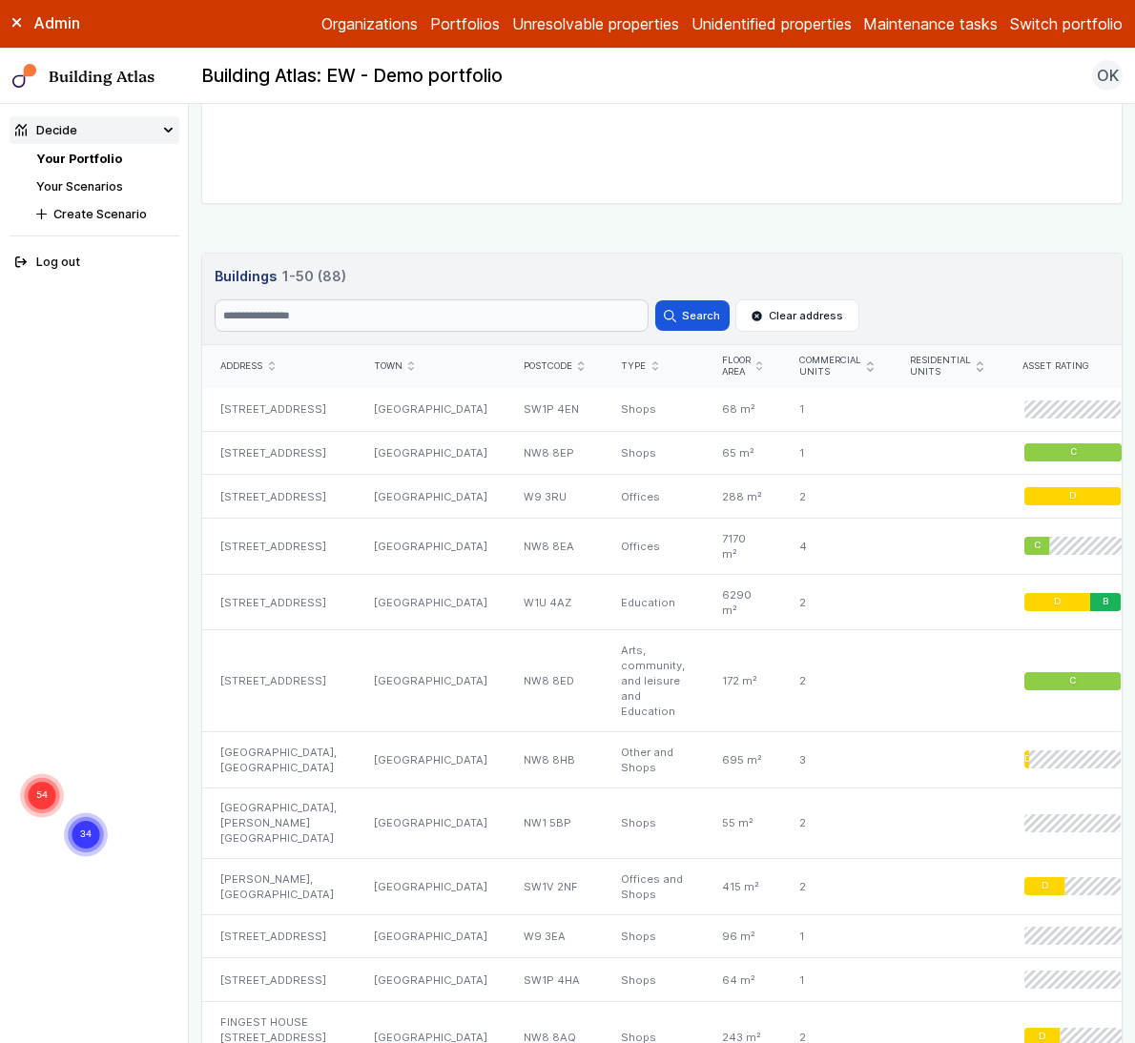
scroll to position [698, 0]
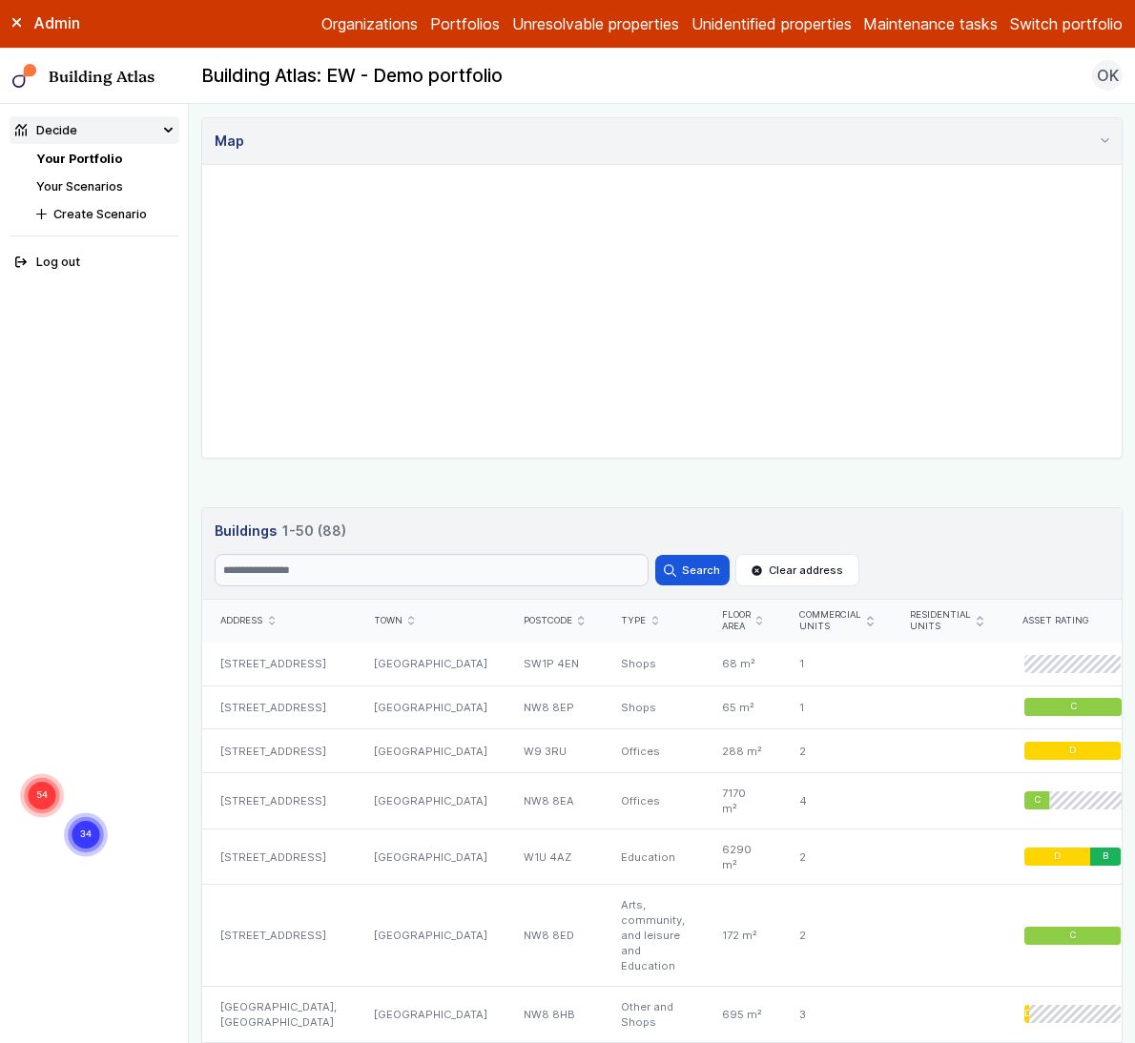
click at [1036, 14] on button "Switch portfolio" at bounding box center [1066, 23] width 113 height 23
click at [0, 0] on button "E.ON Schools [GEOGRAPHIC_DATA]" at bounding box center [0, 0] width 0 height 0
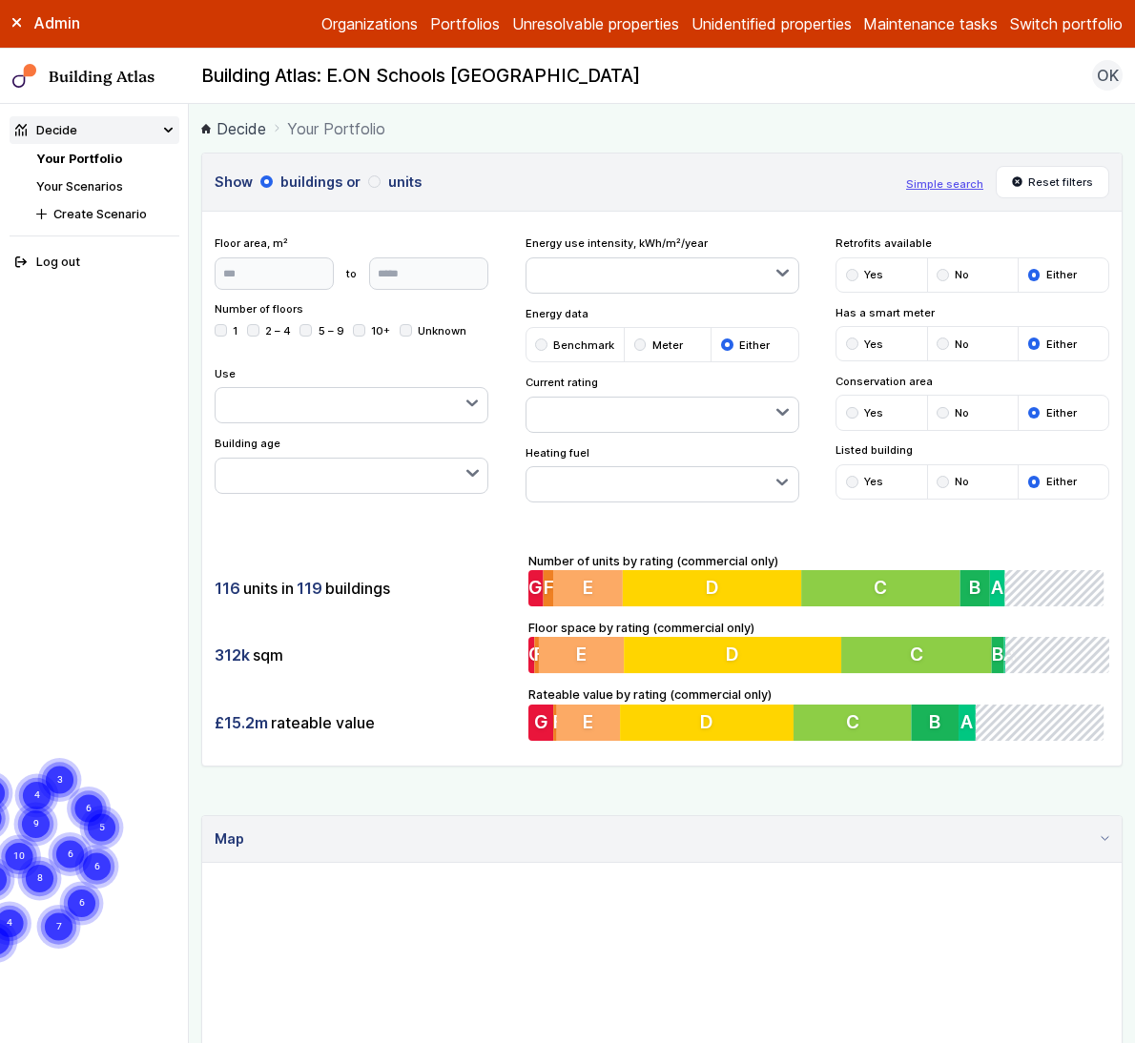
click at [989, 517] on div "Show buildings or units Simple search Reset filters Floor area, m² to Update Nu…" at bounding box center [661, 460] width 921 height 614
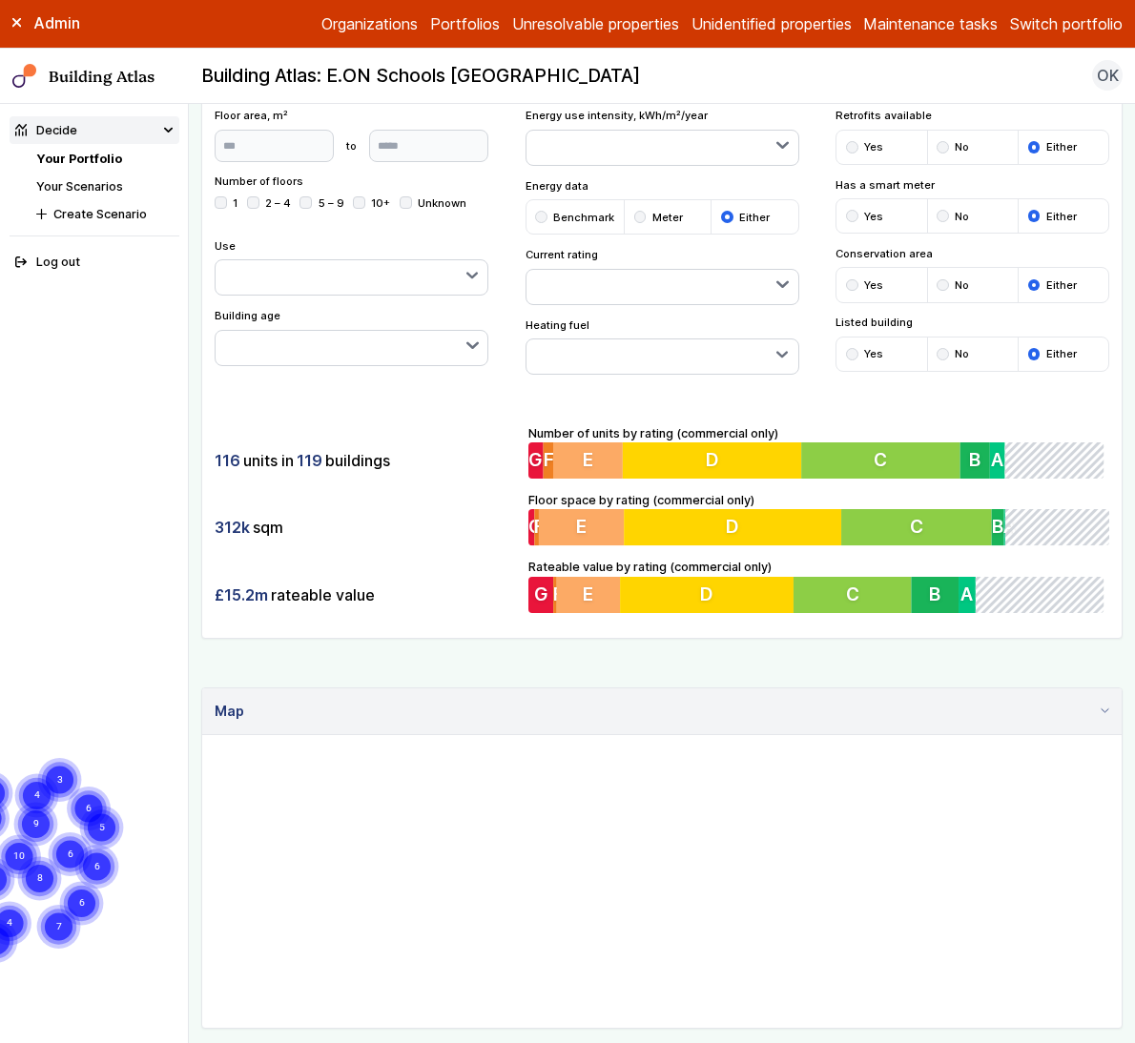
scroll to position [543, 0]
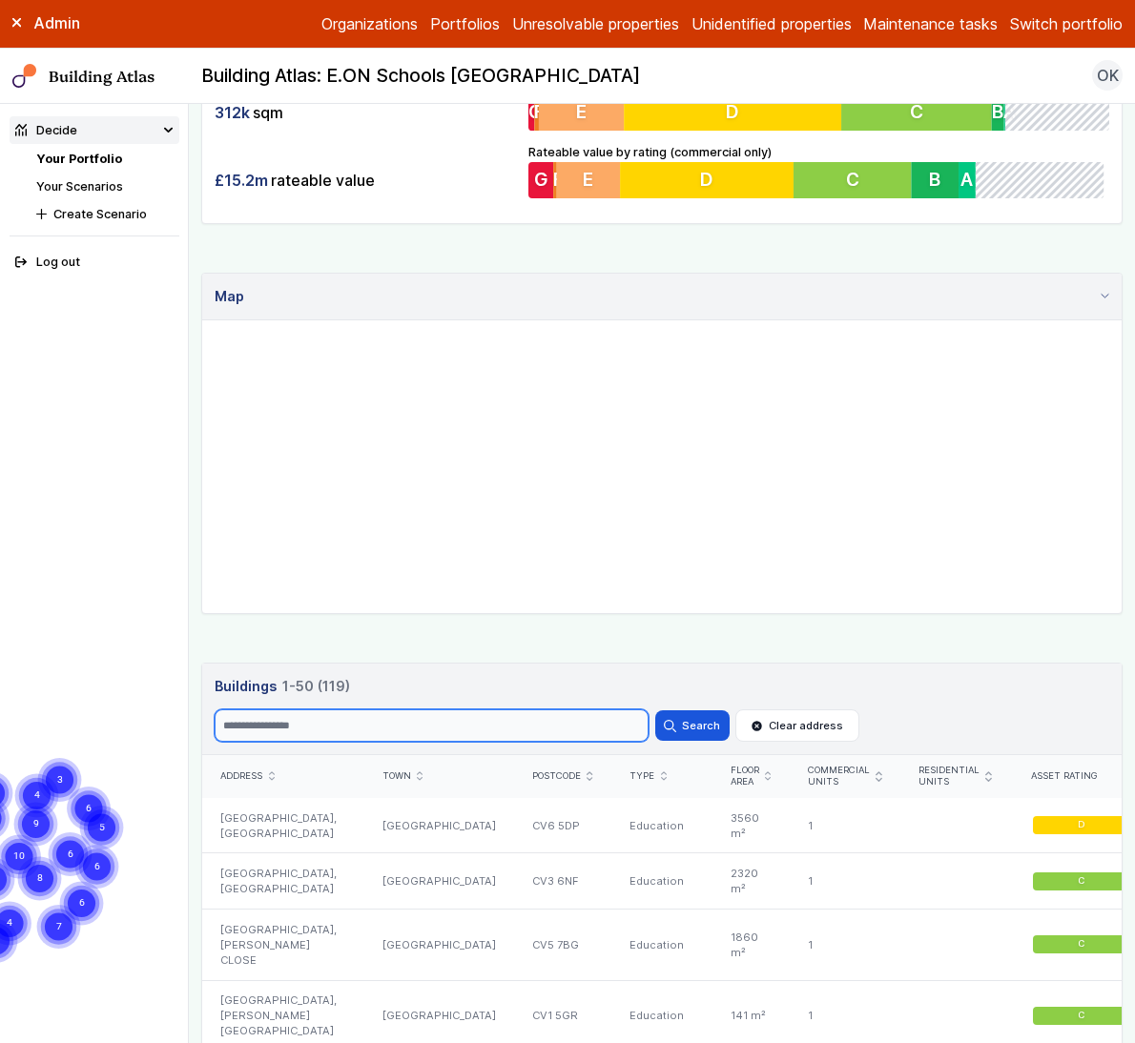
click at [475, 726] on input "Search" at bounding box center [432, 725] width 434 height 32
click at [655, 710] on button "Search" at bounding box center [692, 725] width 74 height 31
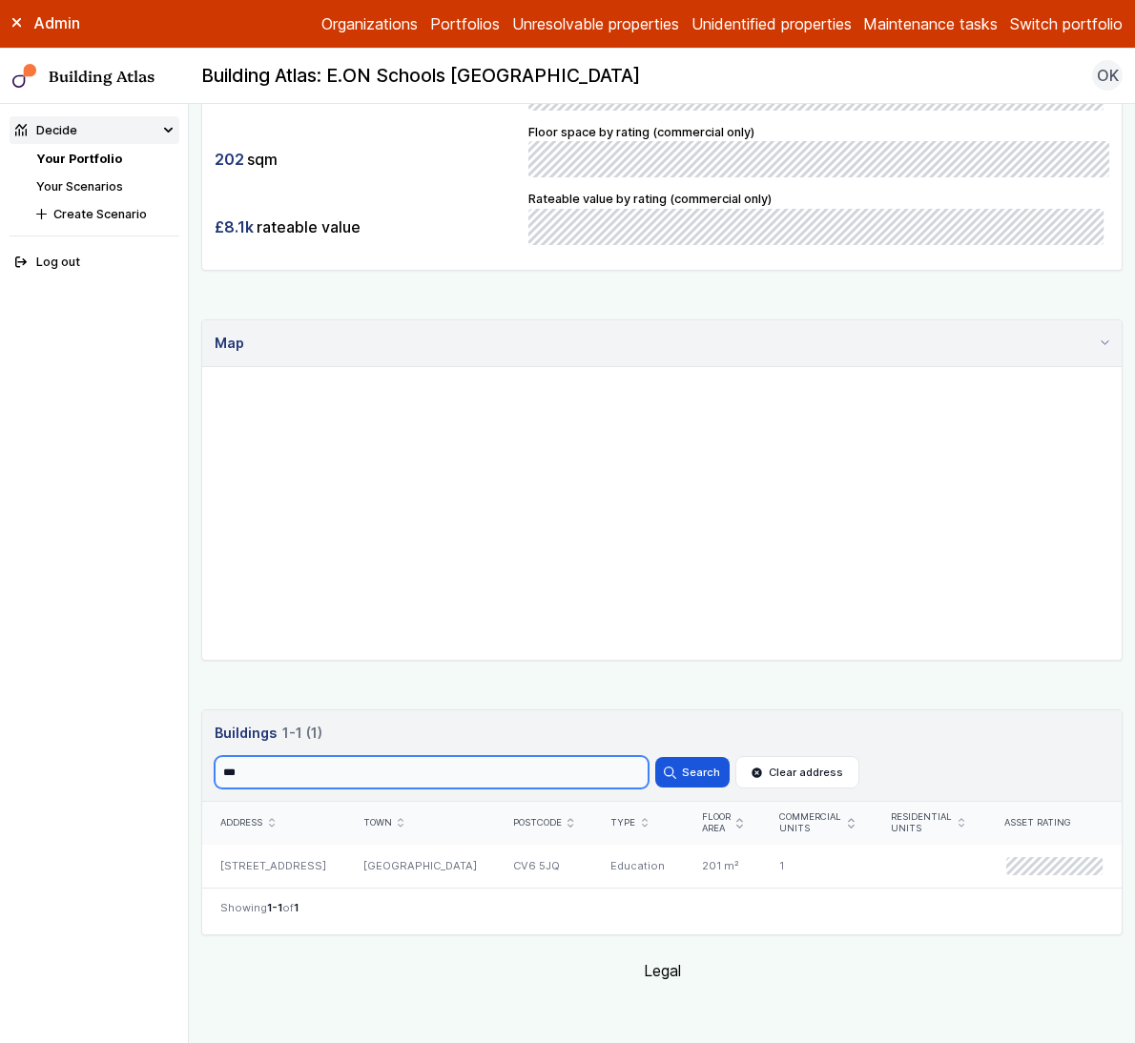
scroll to position [507, 0]
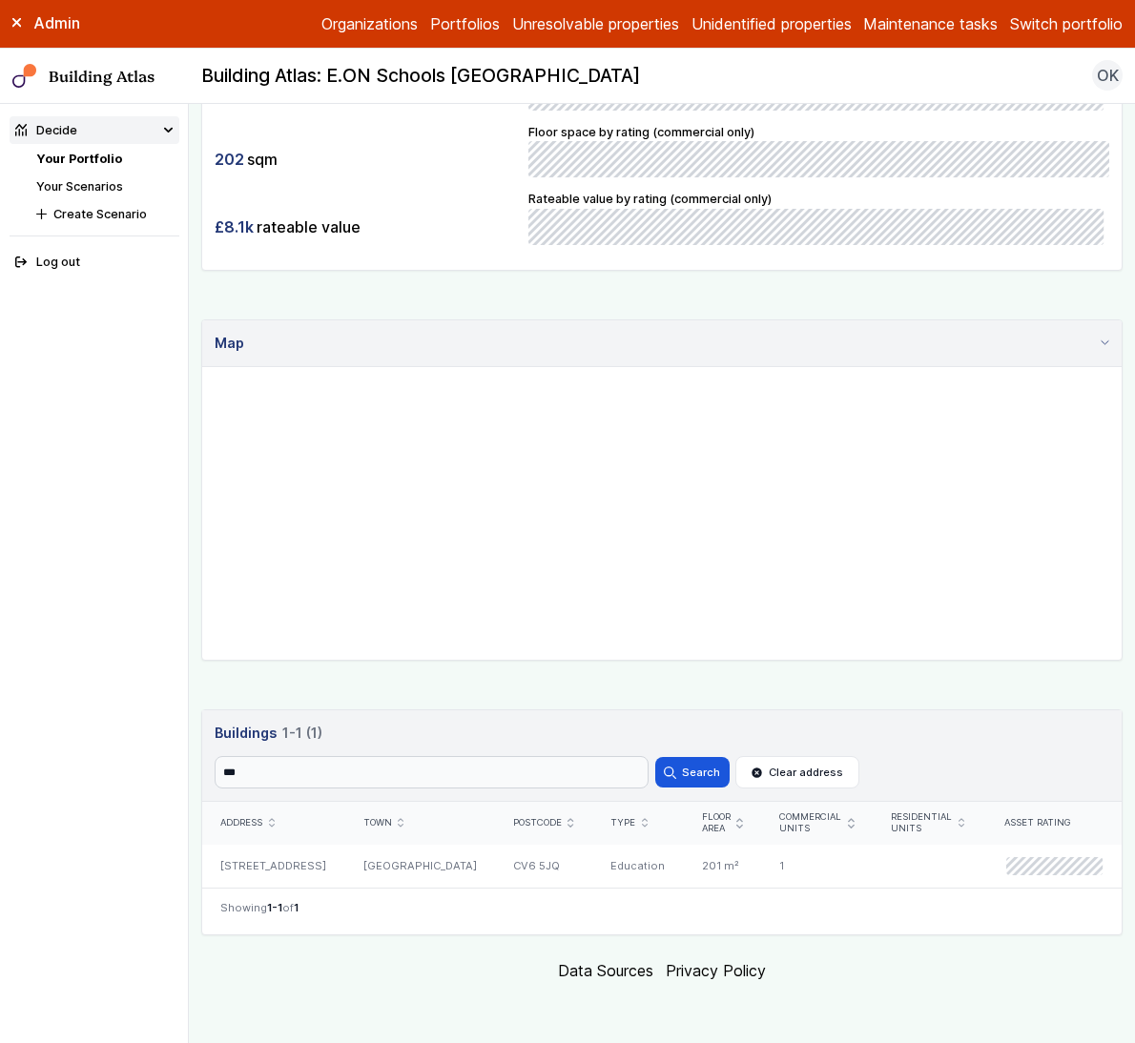
click at [306, 734] on header "Buildings 1-1 (1) Search *** Search Clear address" at bounding box center [661, 756] width 919 height 92
click at [309, 756] on input "***" at bounding box center [432, 772] width 434 height 32
paste input "****"
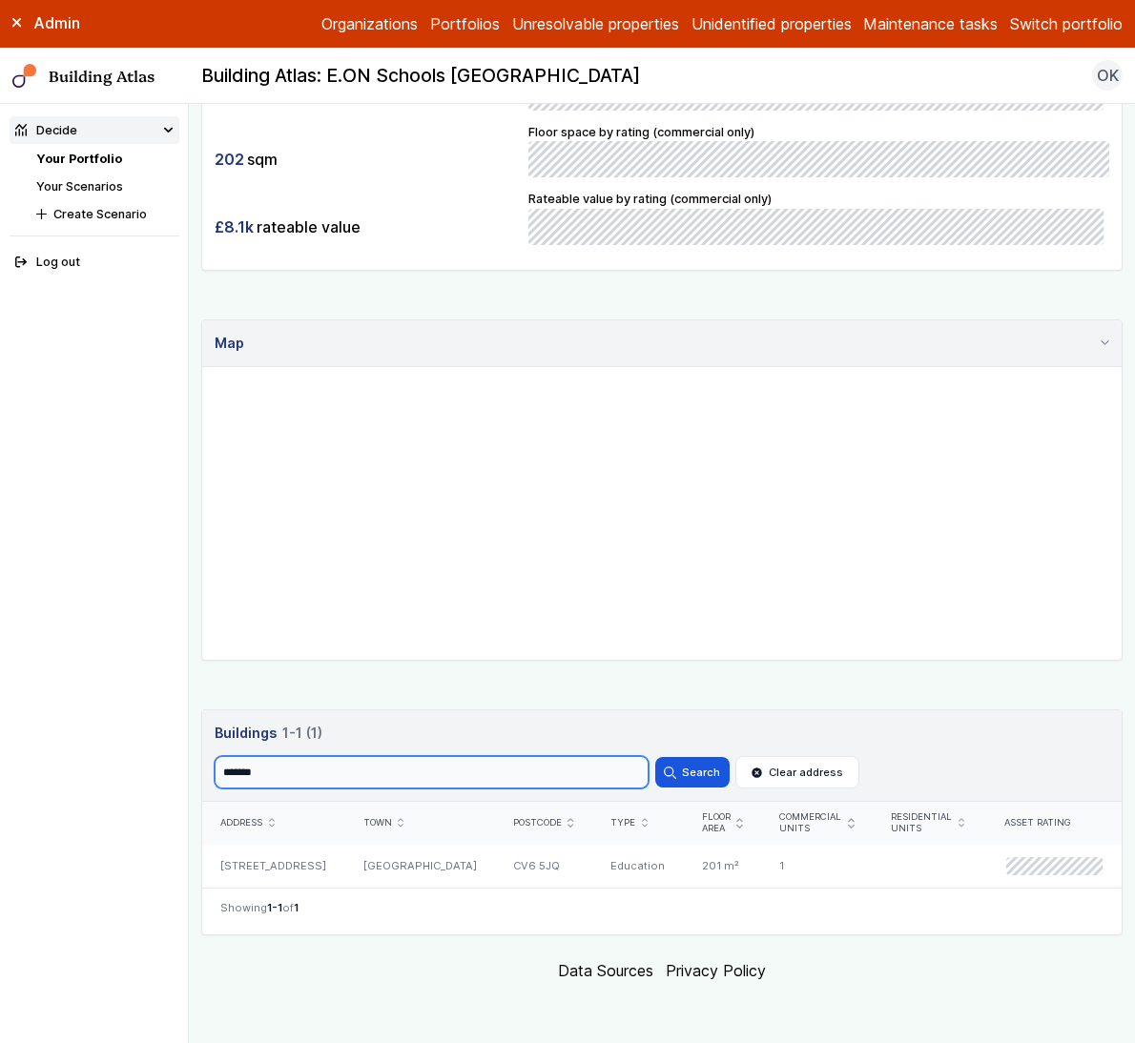
type input "*******"
click at [655, 757] on button "Search" at bounding box center [692, 772] width 74 height 31
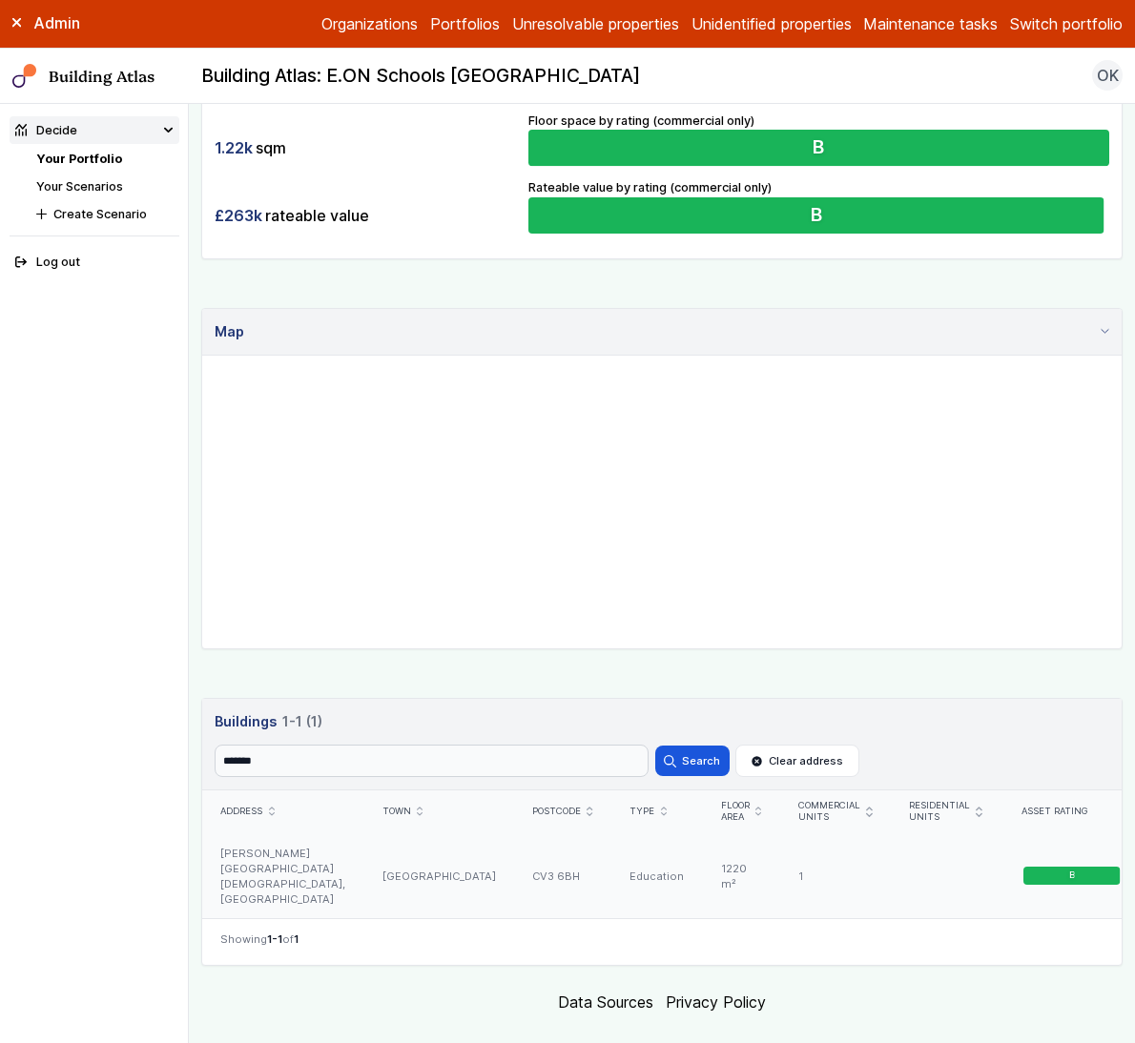
click at [560, 854] on div "CV3 6BH" at bounding box center [562, 876] width 97 height 86
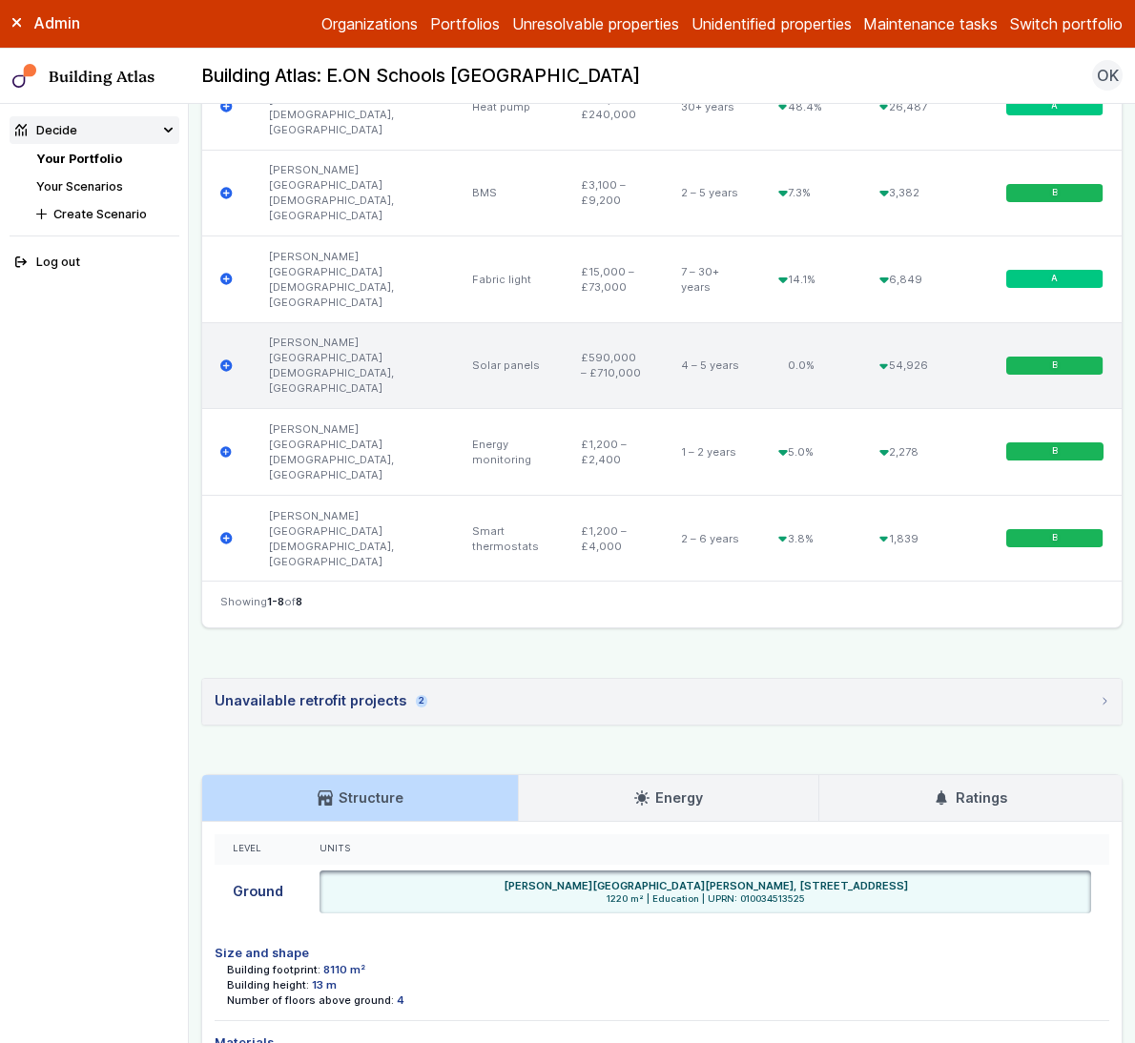
scroll to position [999, 0]
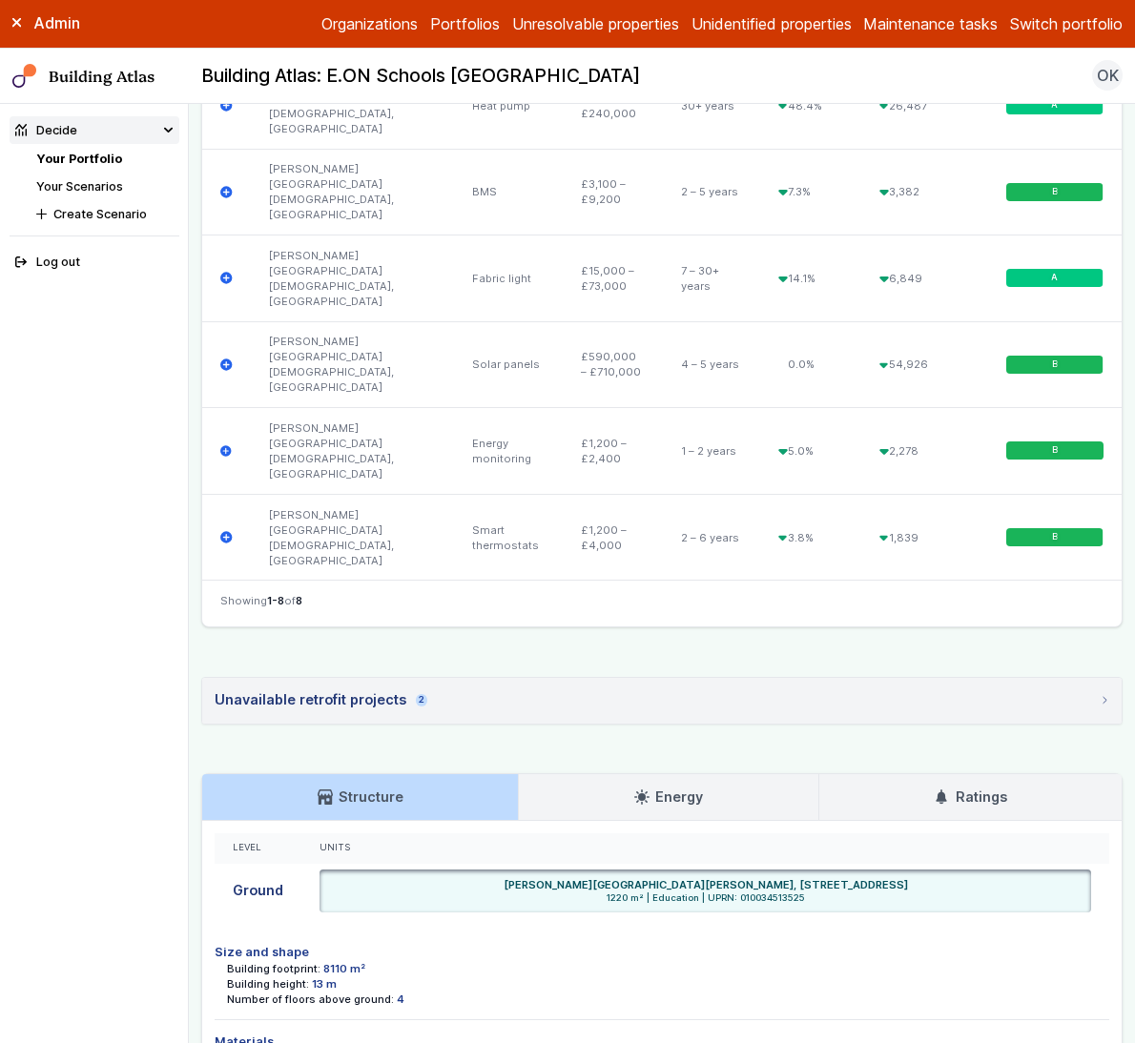
click at [591, 931] on li "Size and shape Building footprint: 8110 m² Building height: 13 m Number of floo…" at bounding box center [662, 975] width 894 height 89
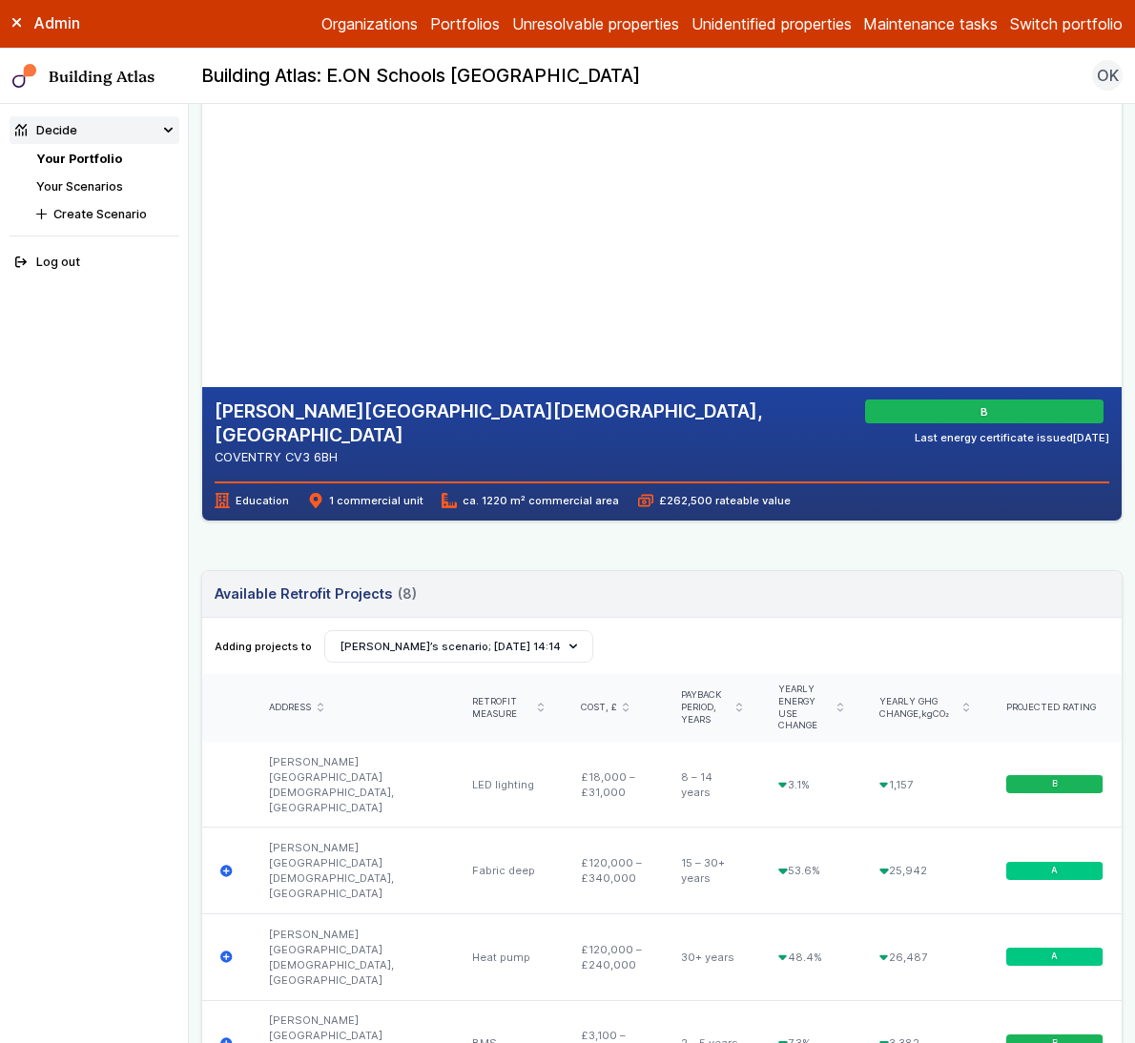
scroll to position [97, 0]
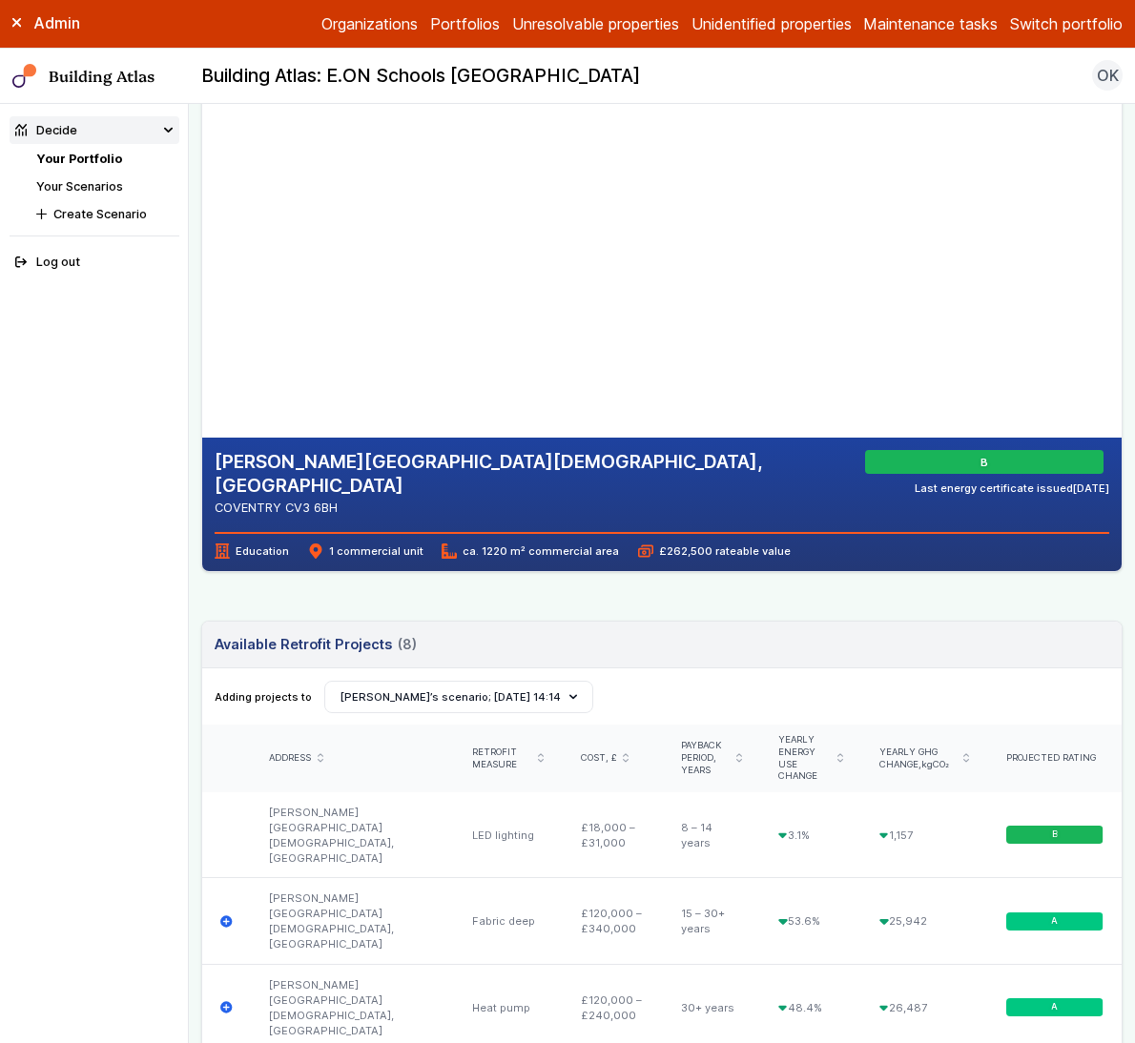
click at [825, 71] on div "Building Atlas: E.ON Schools Coventry OK Log out" at bounding box center [662, 75] width 946 height 31
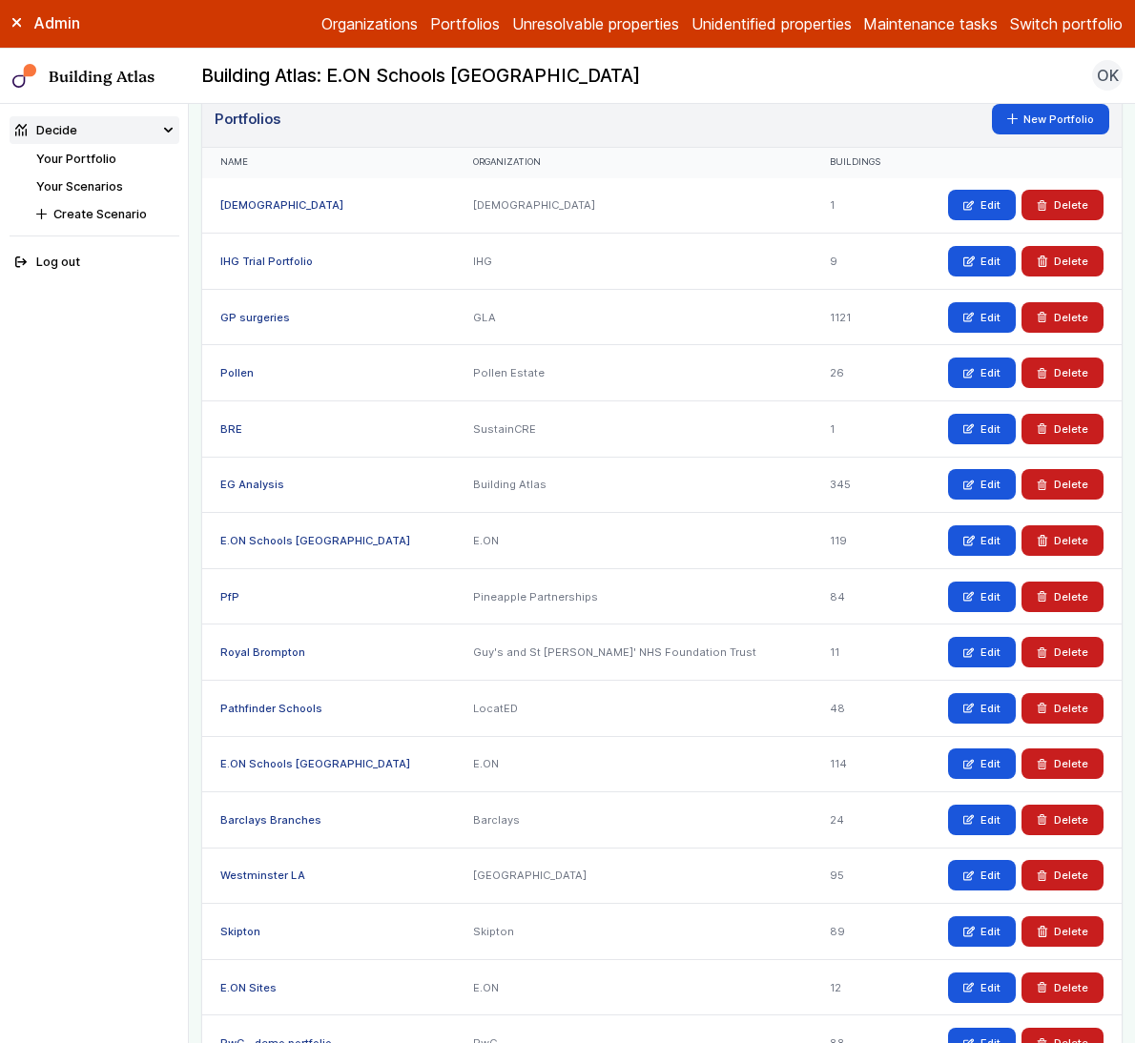
scroll to position [72, 0]
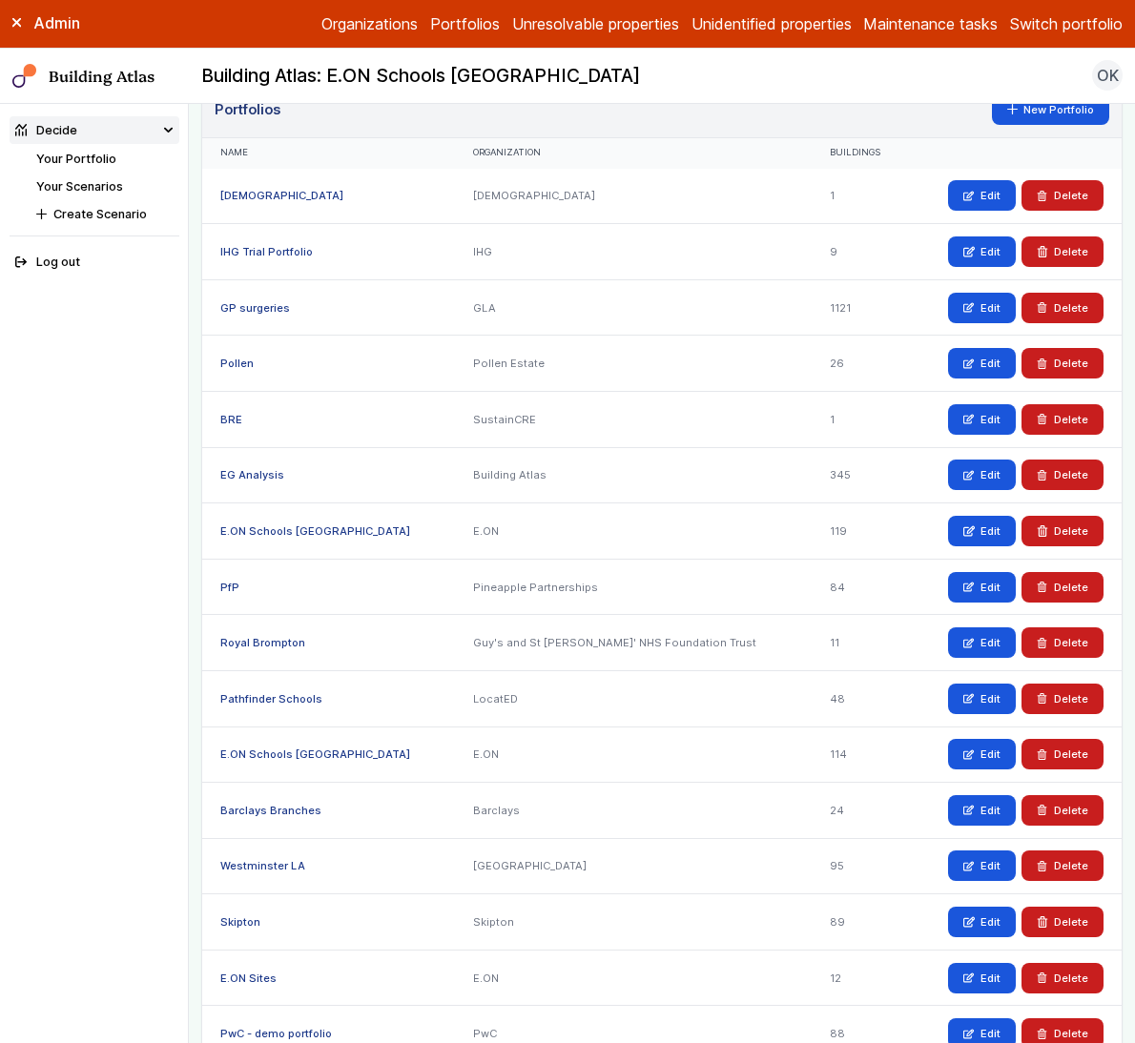
click at [293, 530] on link "E.ON Schools [GEOGRAPHIC_DATA]" at bounding box center [315, 530] width 190 height 13
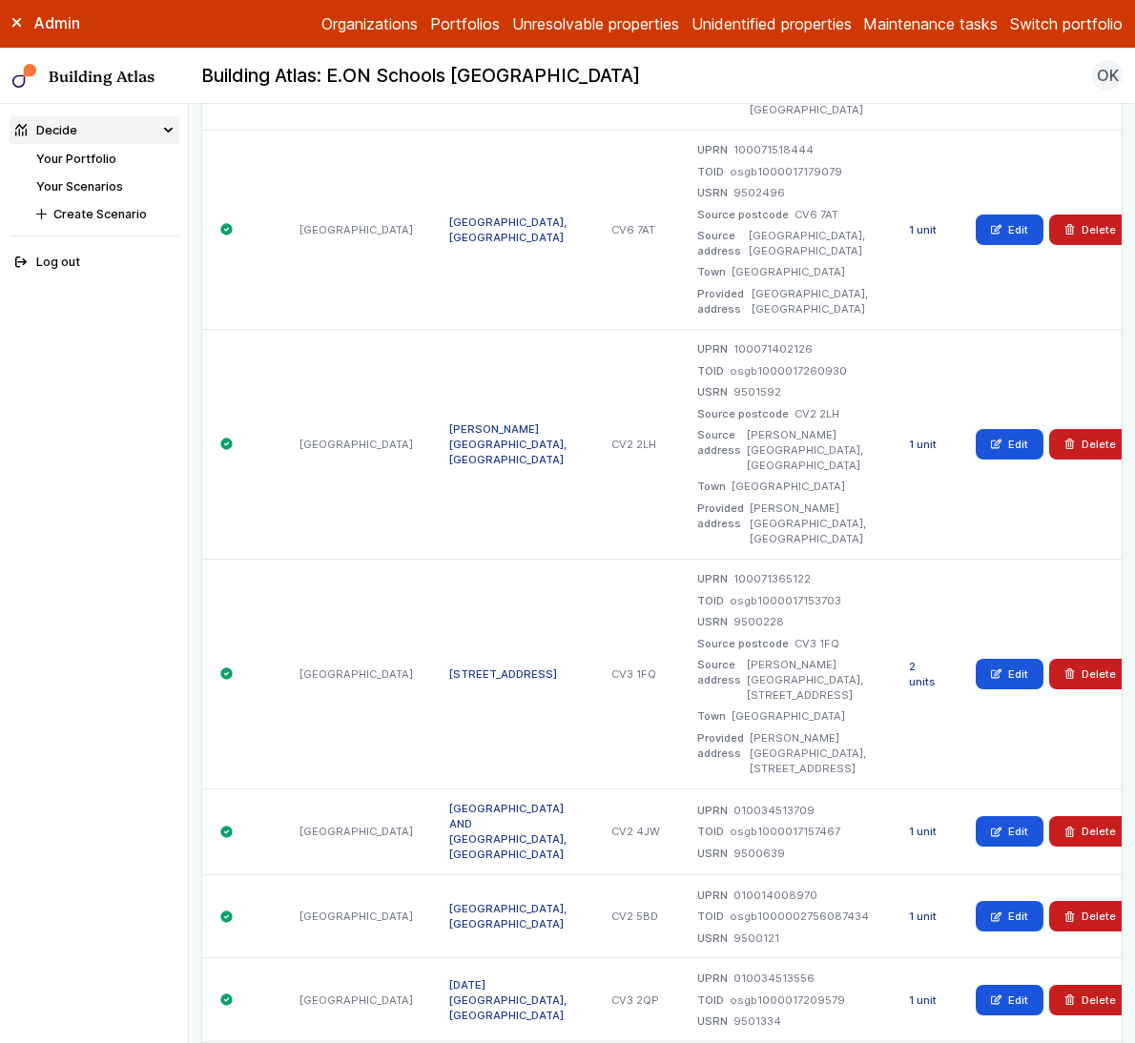
scroll to position [13691, 0]
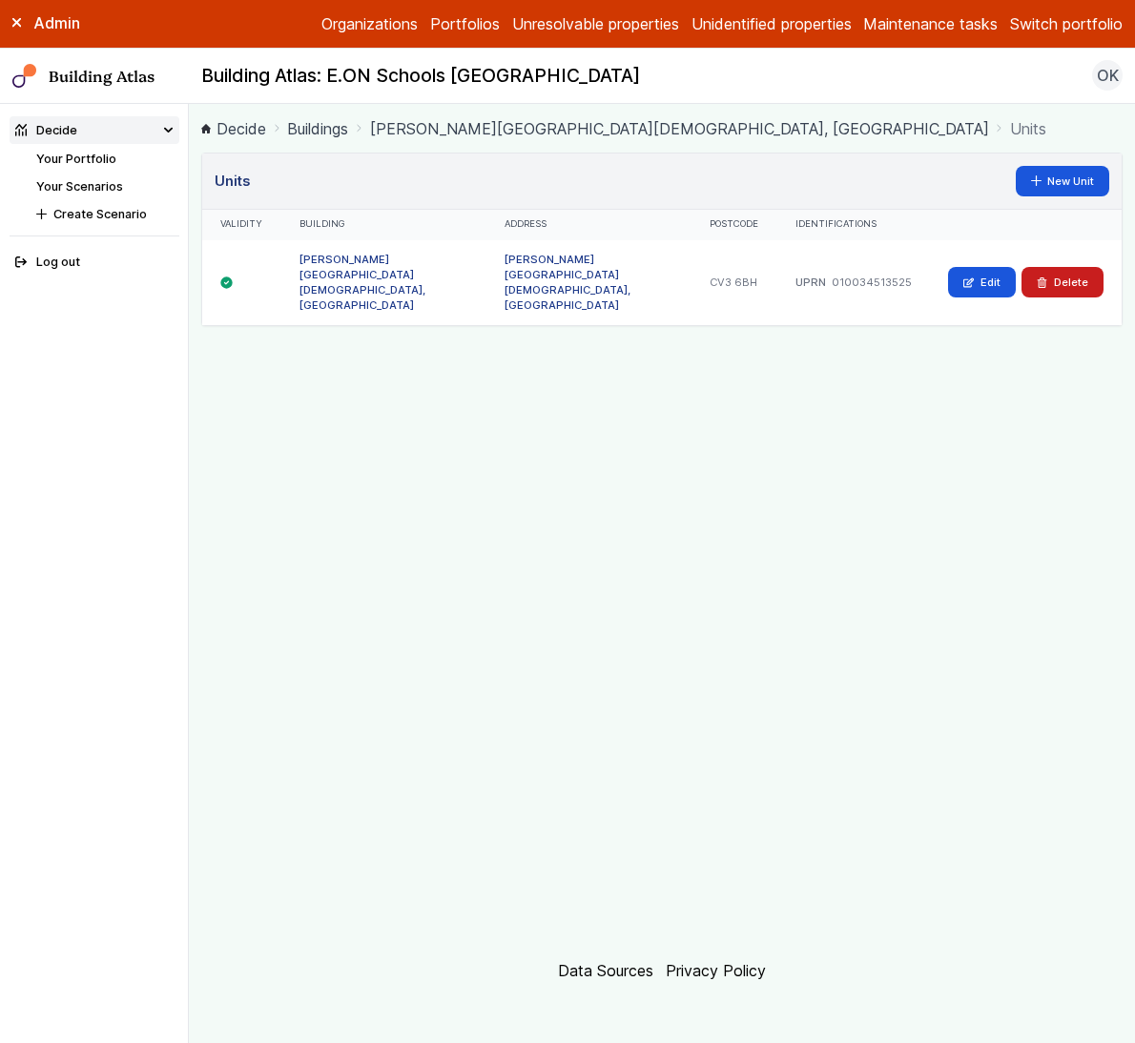
click at [407, 256] on link "[PERSON_NAME][GEOGRAPHIC_DATA][DEMOGRAPHIC_DATA], [GEOGRAPHIC_DATA]" at bounding box center [362, 282] width 126 height 59
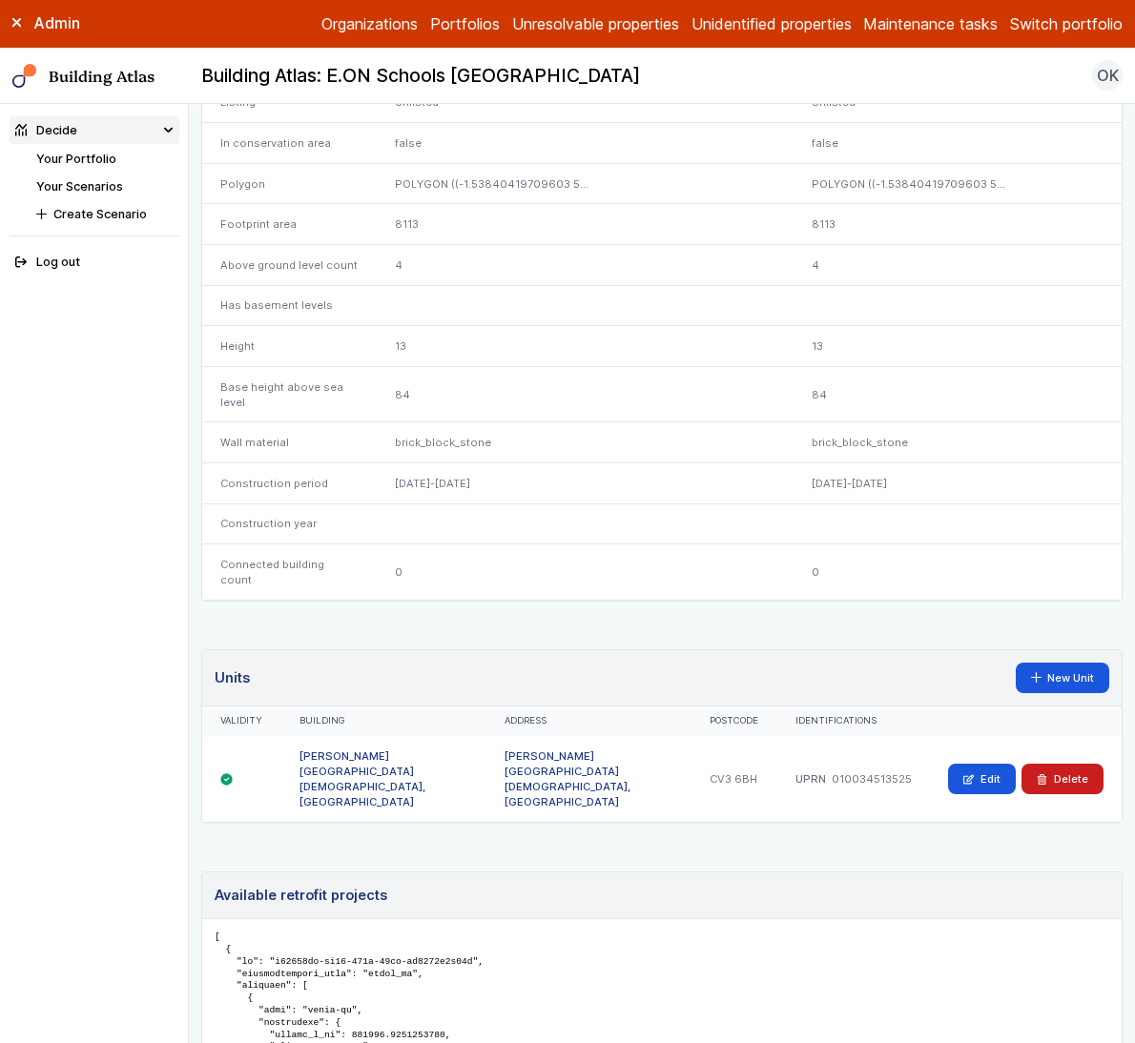
scroll to position [1175, 0]
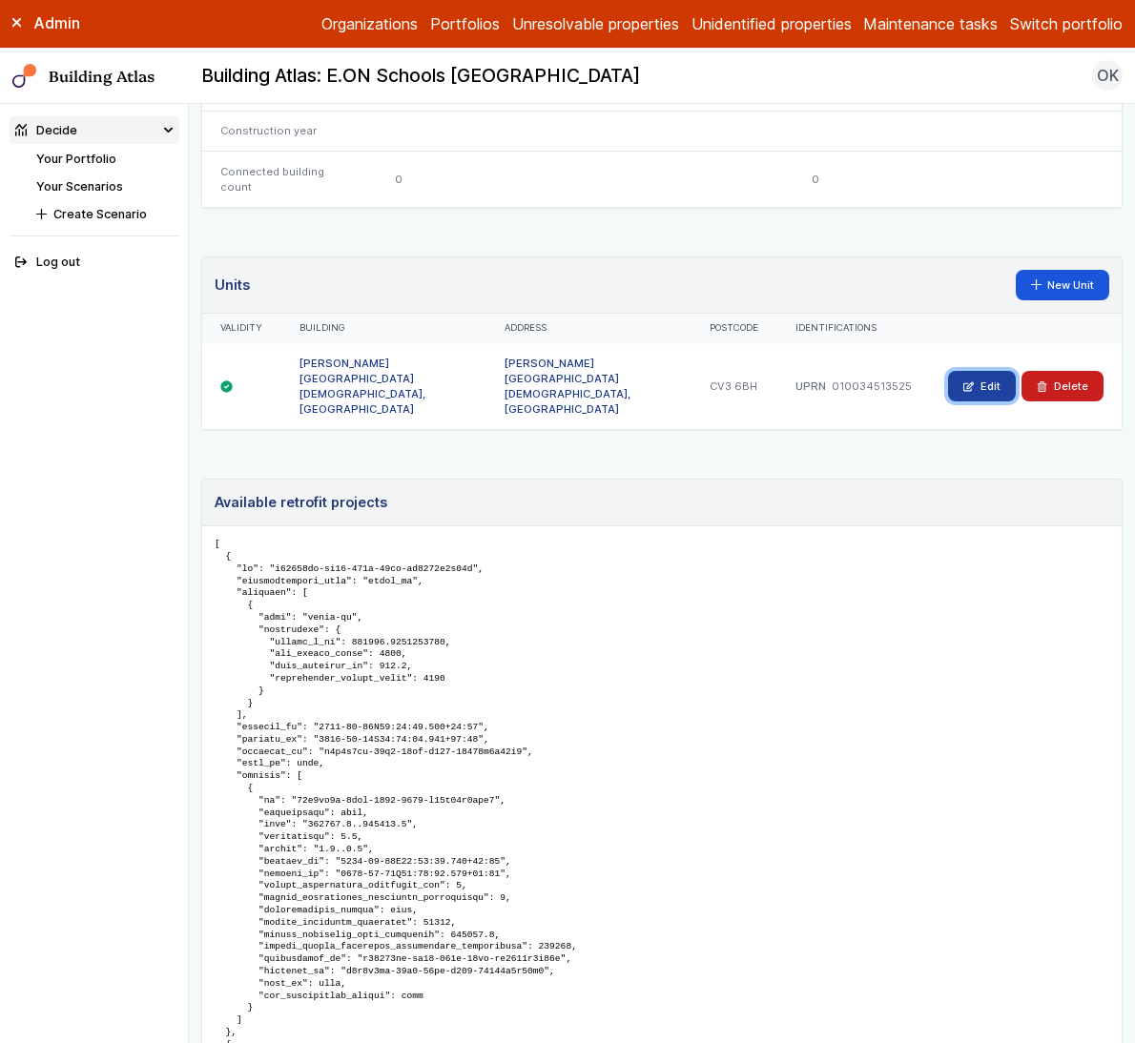
click at [963, 381] on icon at bounding box center [968, 386] width 10 height 10
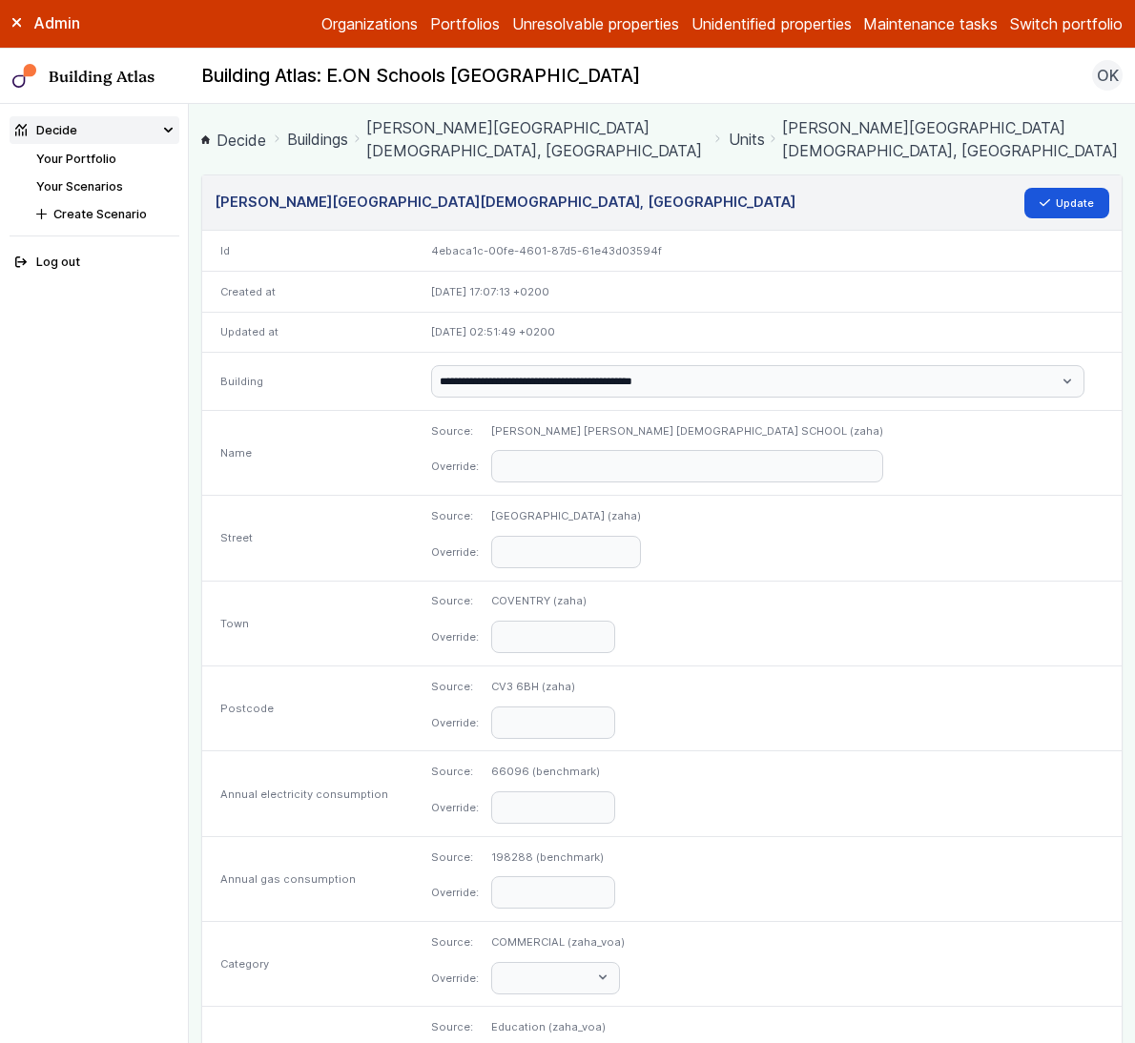
click at [753, 138] on link "Units" at bounding box center [746, 139] width 36 height 23
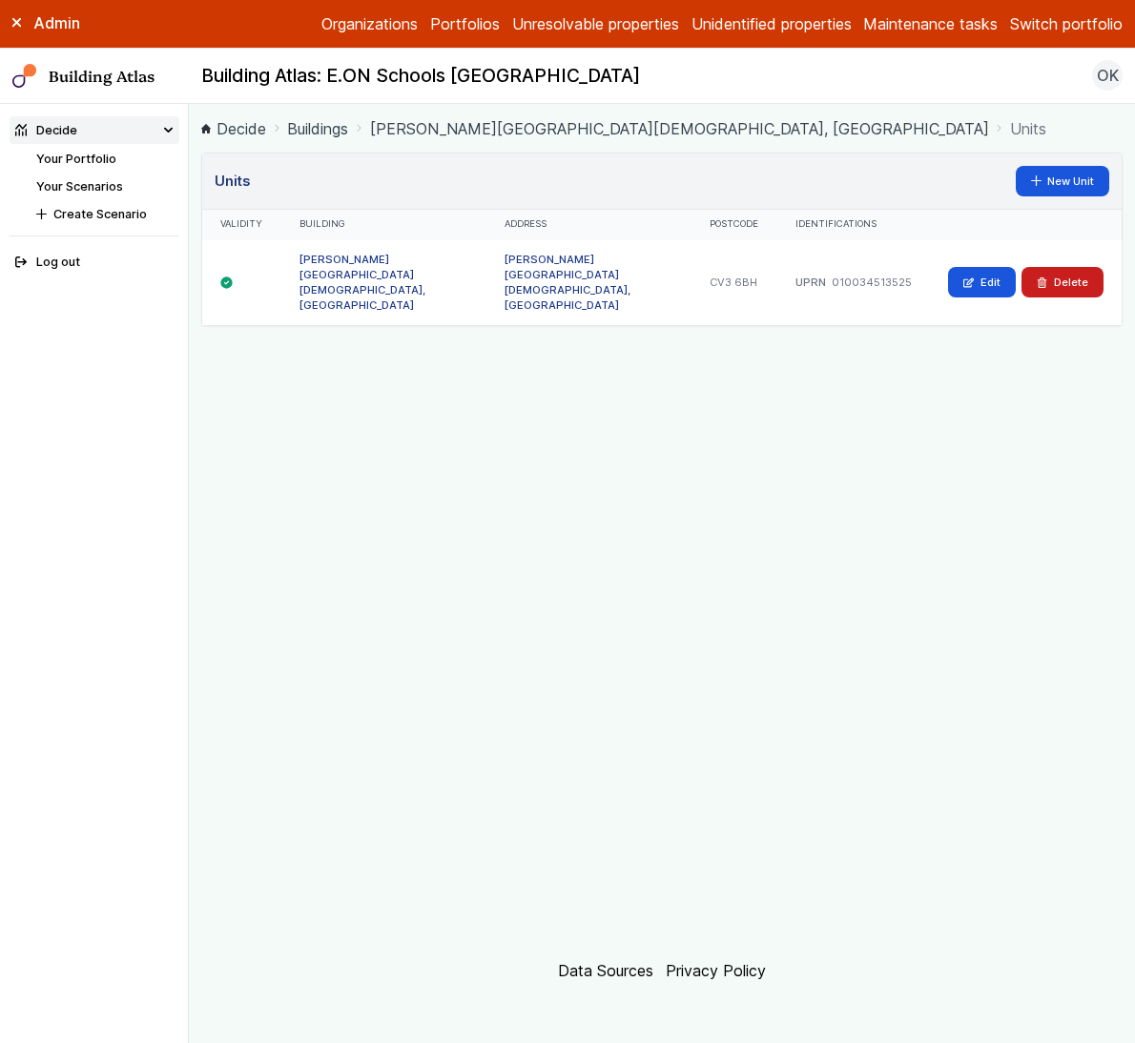
click at [359, 267] on link "[PERSON_NAME][GEOGRAPHIC_DATA][DEMOGRAPHIC_DATA], [GEOGRAPHIC_DATA]" at bounding box center [362, 282] width 126 height 59
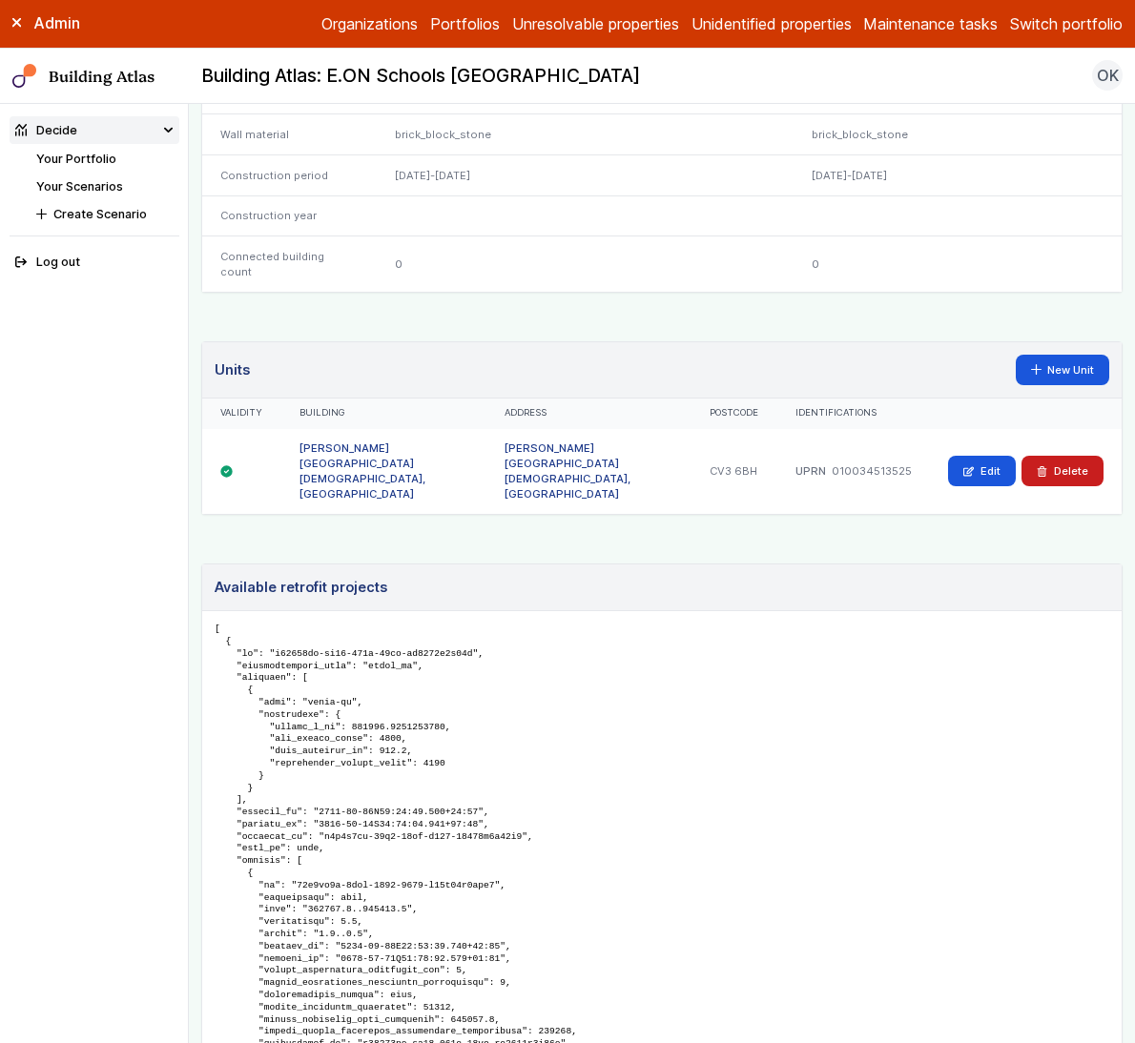
scroll to position [1095, 0]
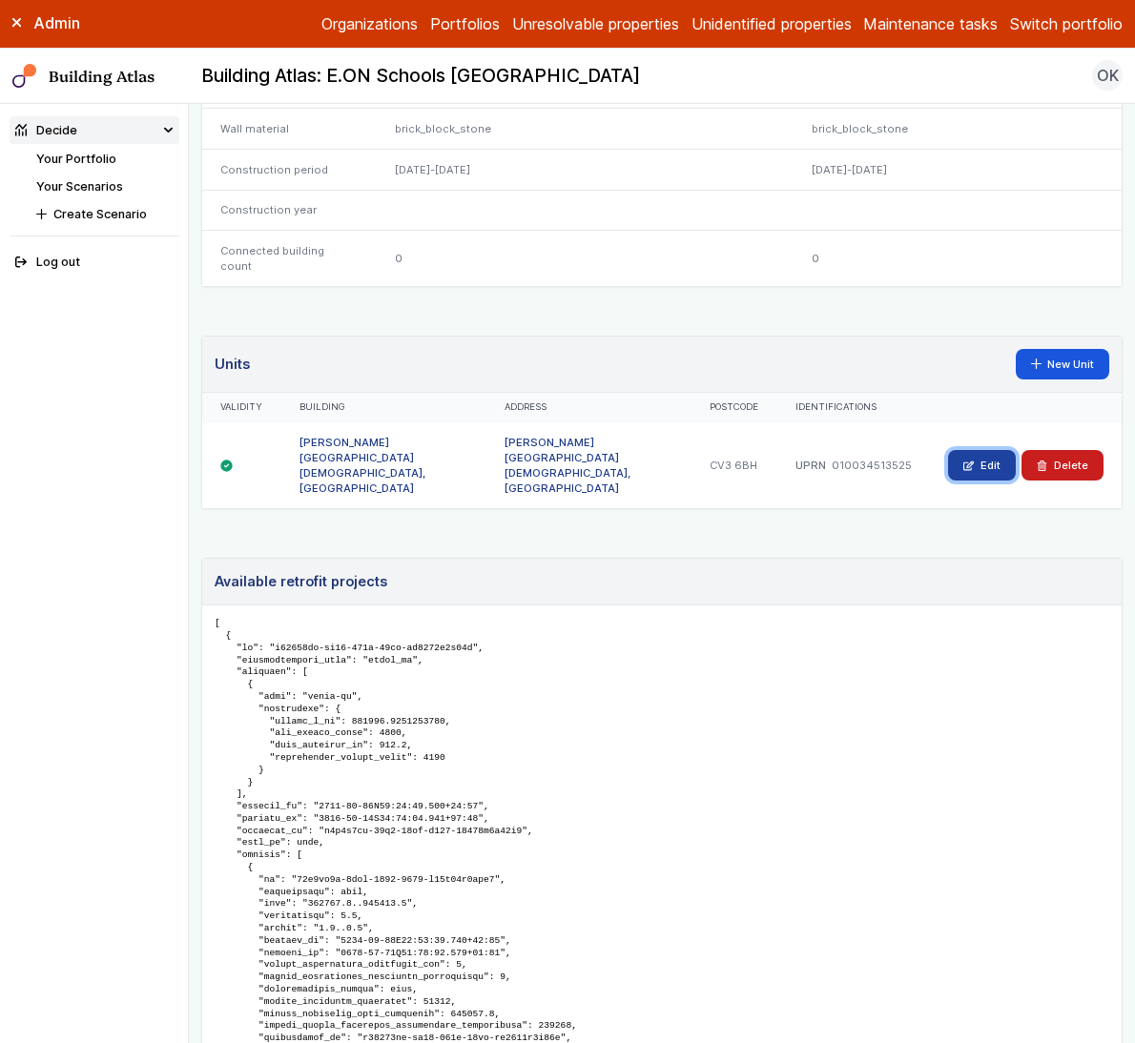
click at [964, 461] on icon at bounding box center [969, 465] width 10 height 9
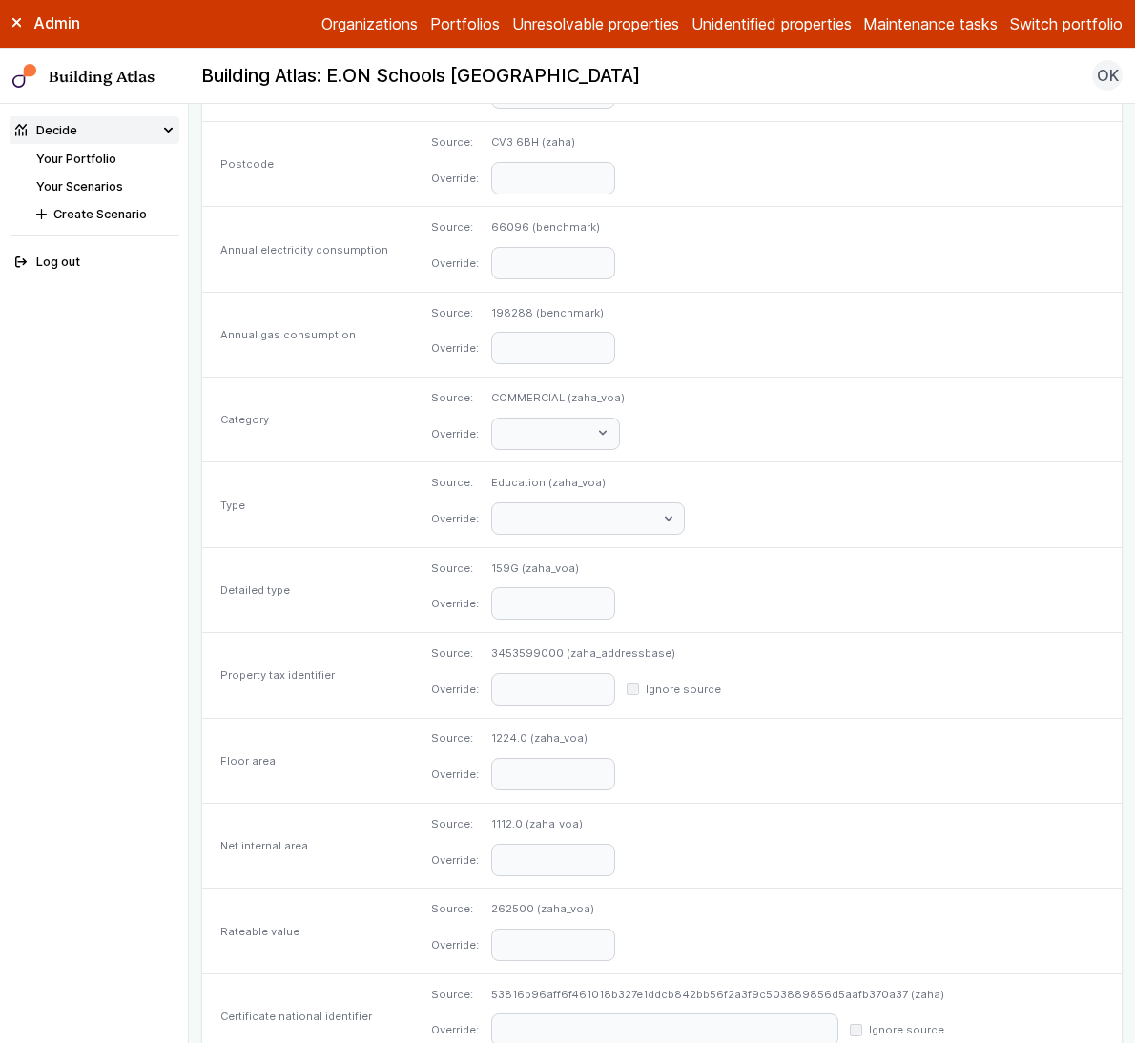
scroll to position [668, 0]
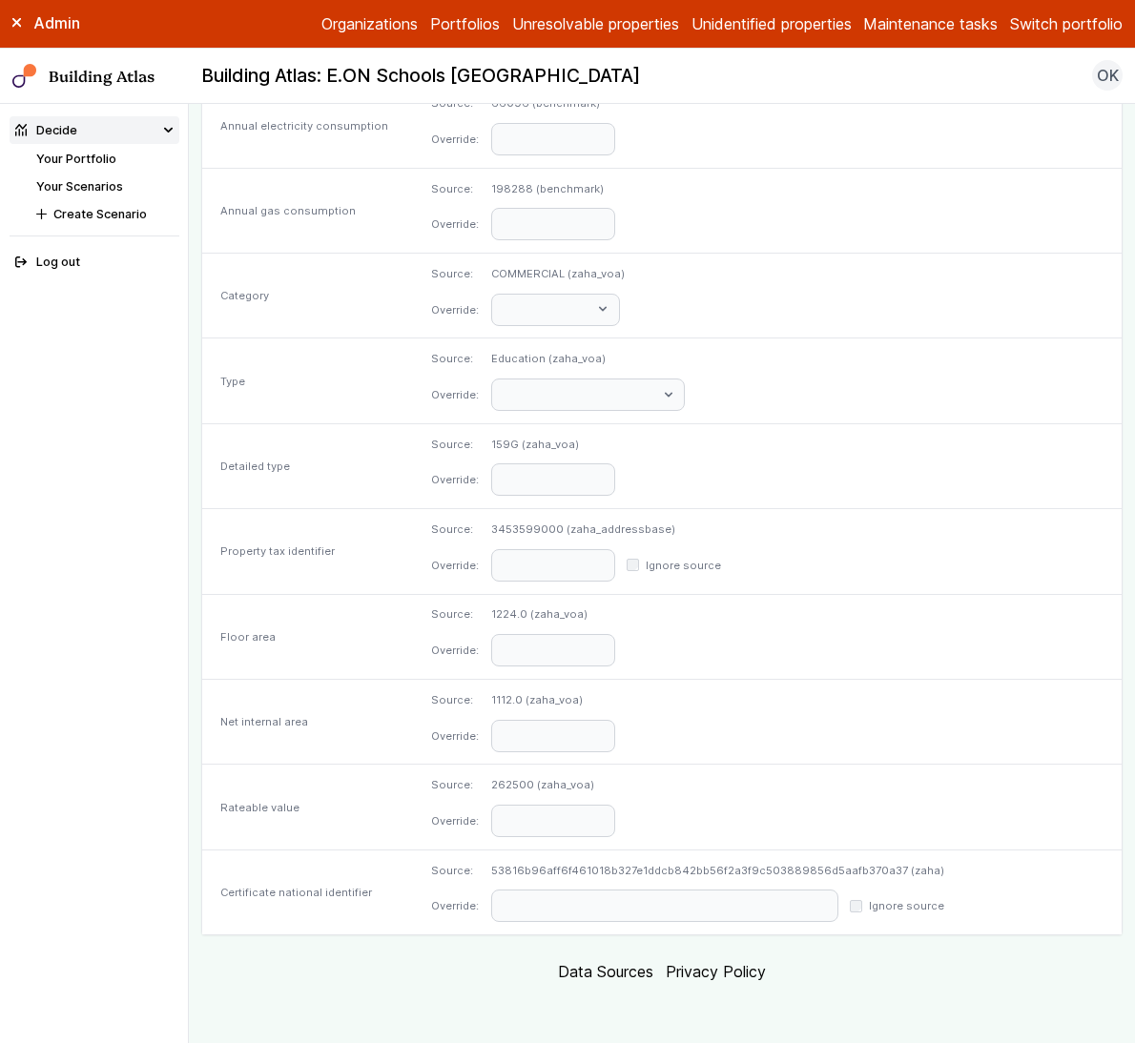
click at [740, 867] on dd "53816b96aff6f461018b327e1ddcb842bb56f2a3f9c503889856d5aafb370a37 (zaha)" at bounding box center [717, 870] width 453 height 15
copy dd "53816b96aff6f461018b327e1ddcb842bb56f2a3f9c503889856d5aafb370a37"
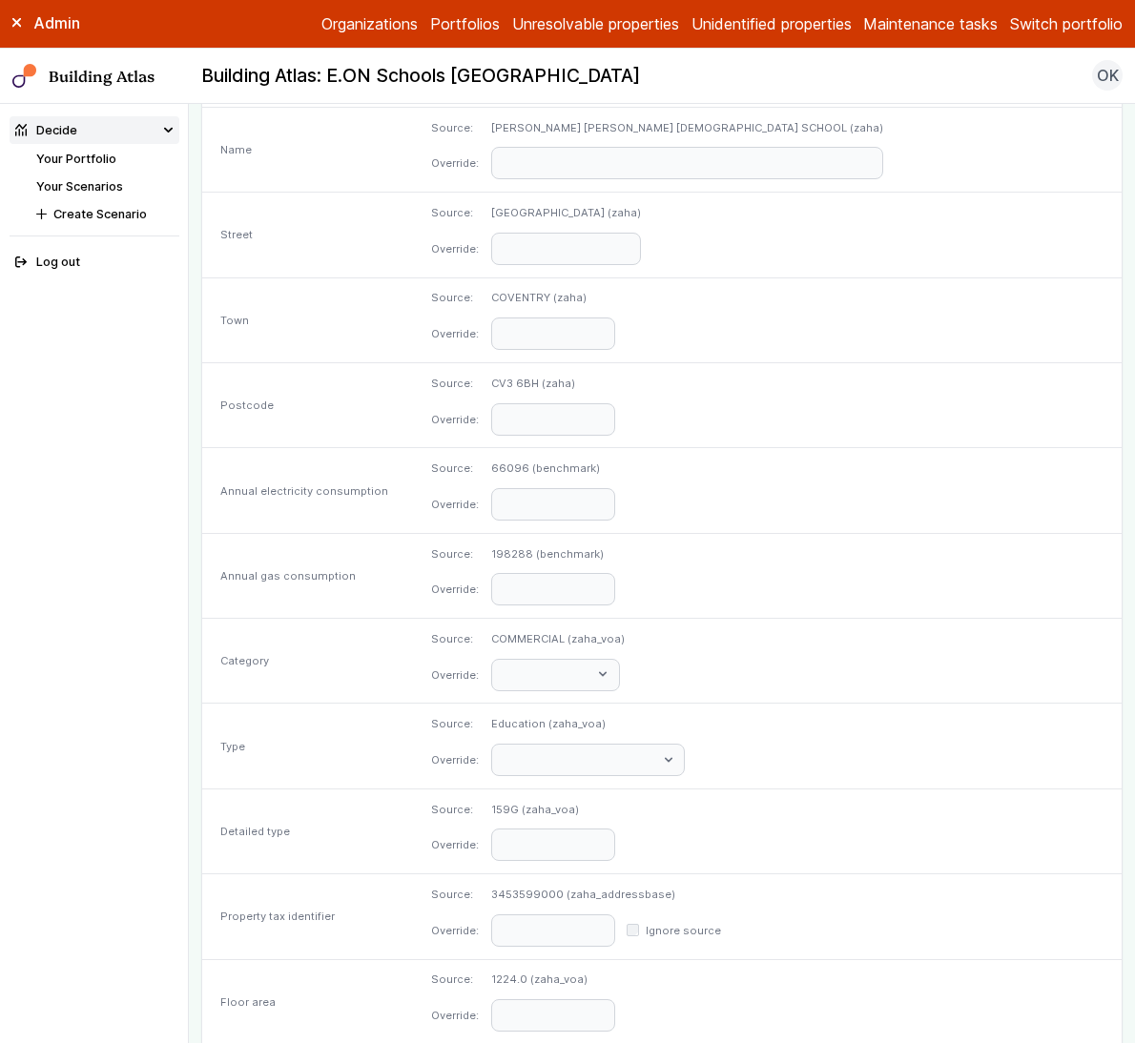
scroll to position [0, 0]
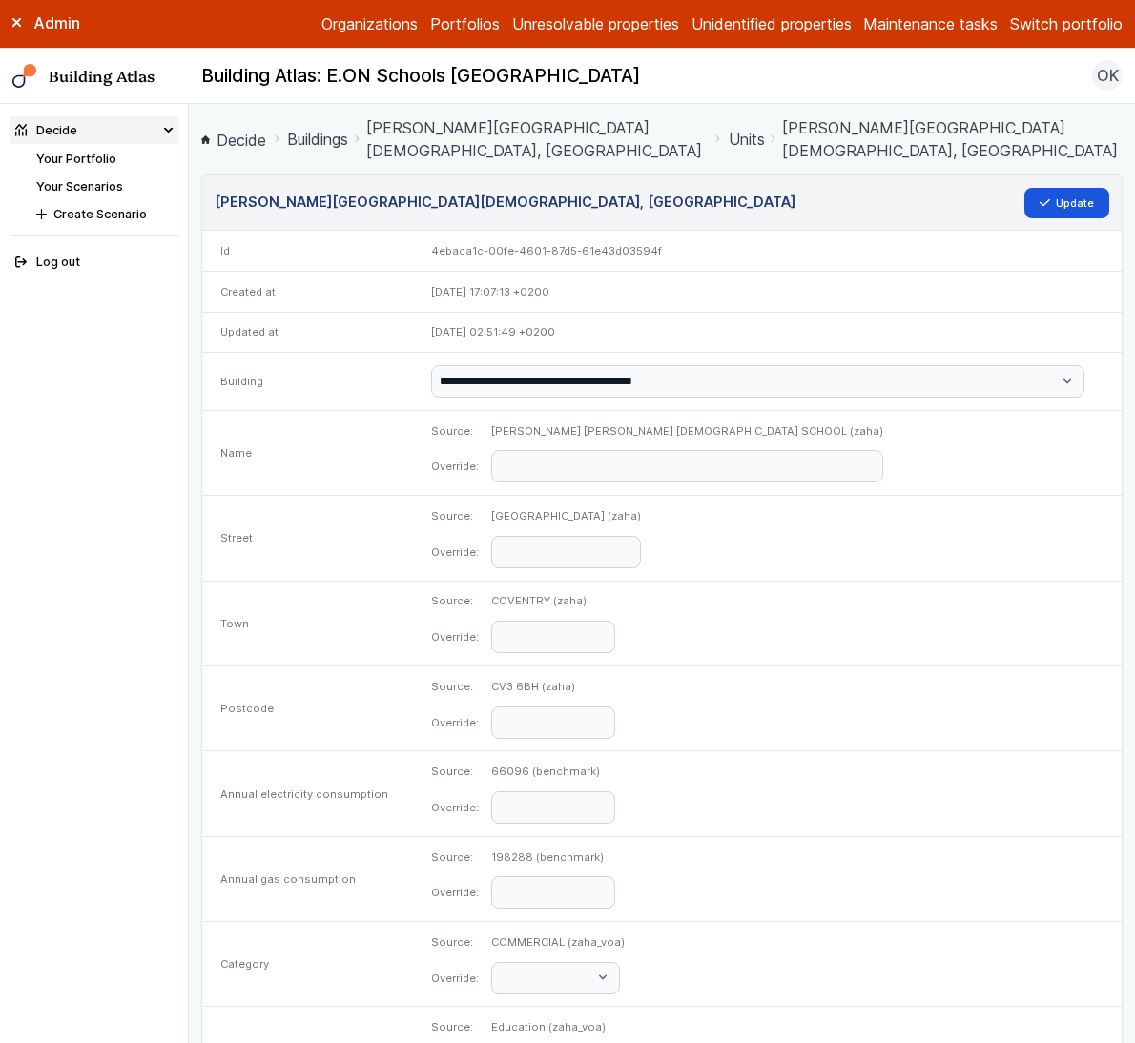
click at [634, 124] on link "[PERSON_NAME][GEOGRAPHIC_DATA][DEMOGRAPHIC_DATA], [GEOGRAPHIC_DATA]" at bounding box center [536, 139] width 341 height 46
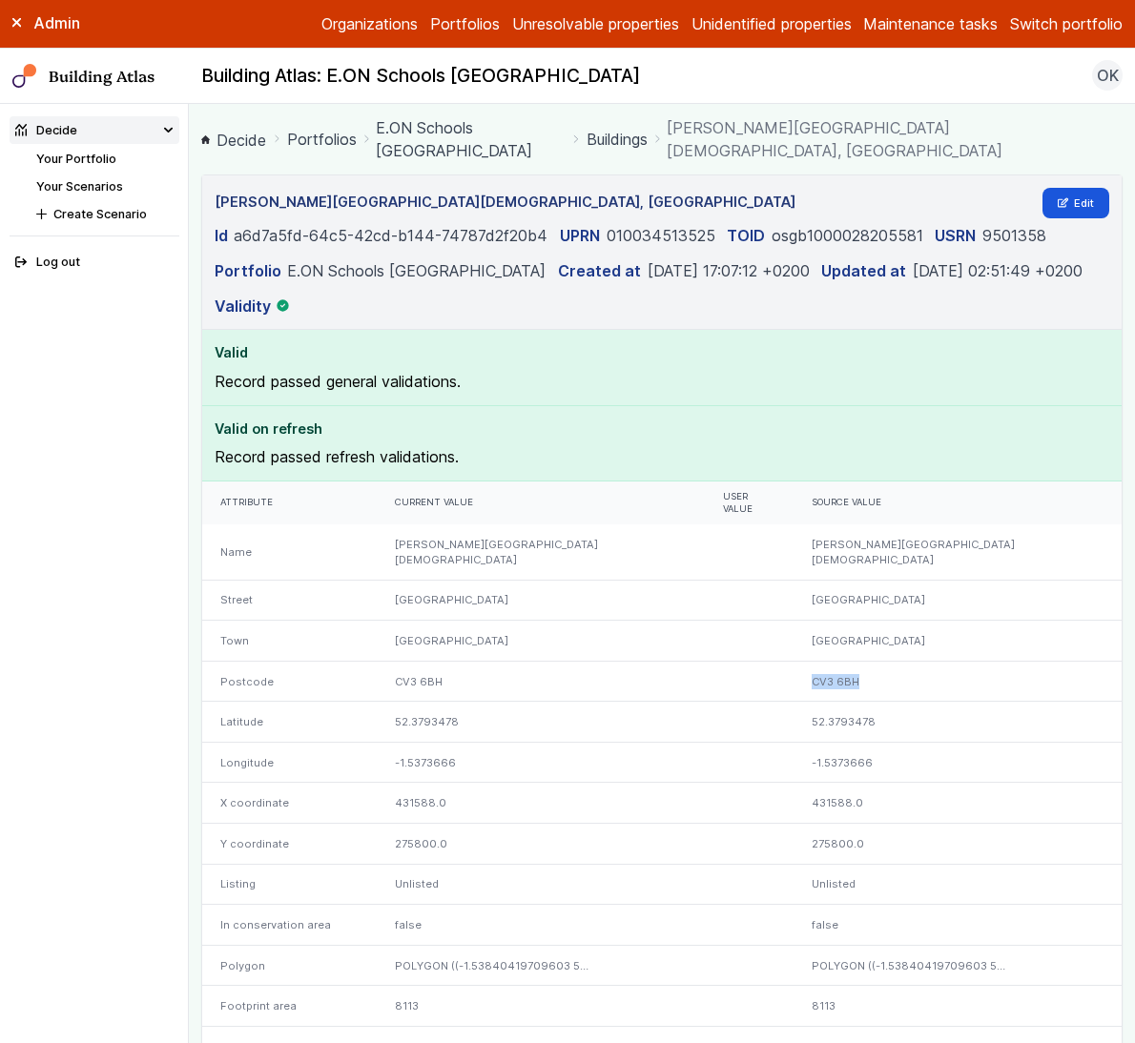
drag, startPoint x: 891, startPoint y: 651, endPoint x: 827, endPoint y: 653, distance: 64.9
click at [827, 661] on div "CV3 6BH" at bounding box center [957, 681] width 328 height 41
copy div "CV3 6BH"
click at [102, 154] on link "Your Portfolio" at bounding box center [76, 159] width 80 height 14
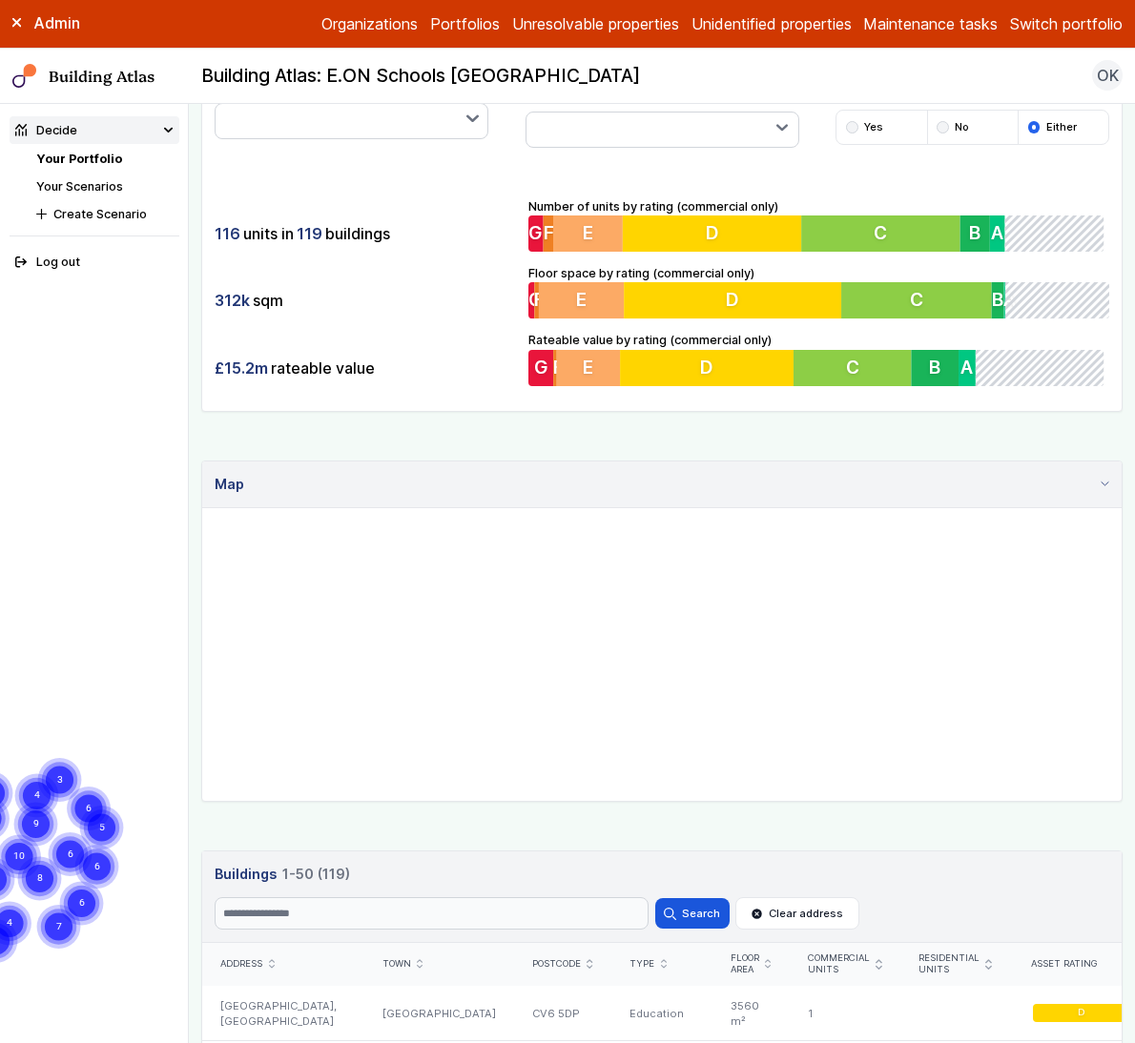
scroll to position [747, 0]
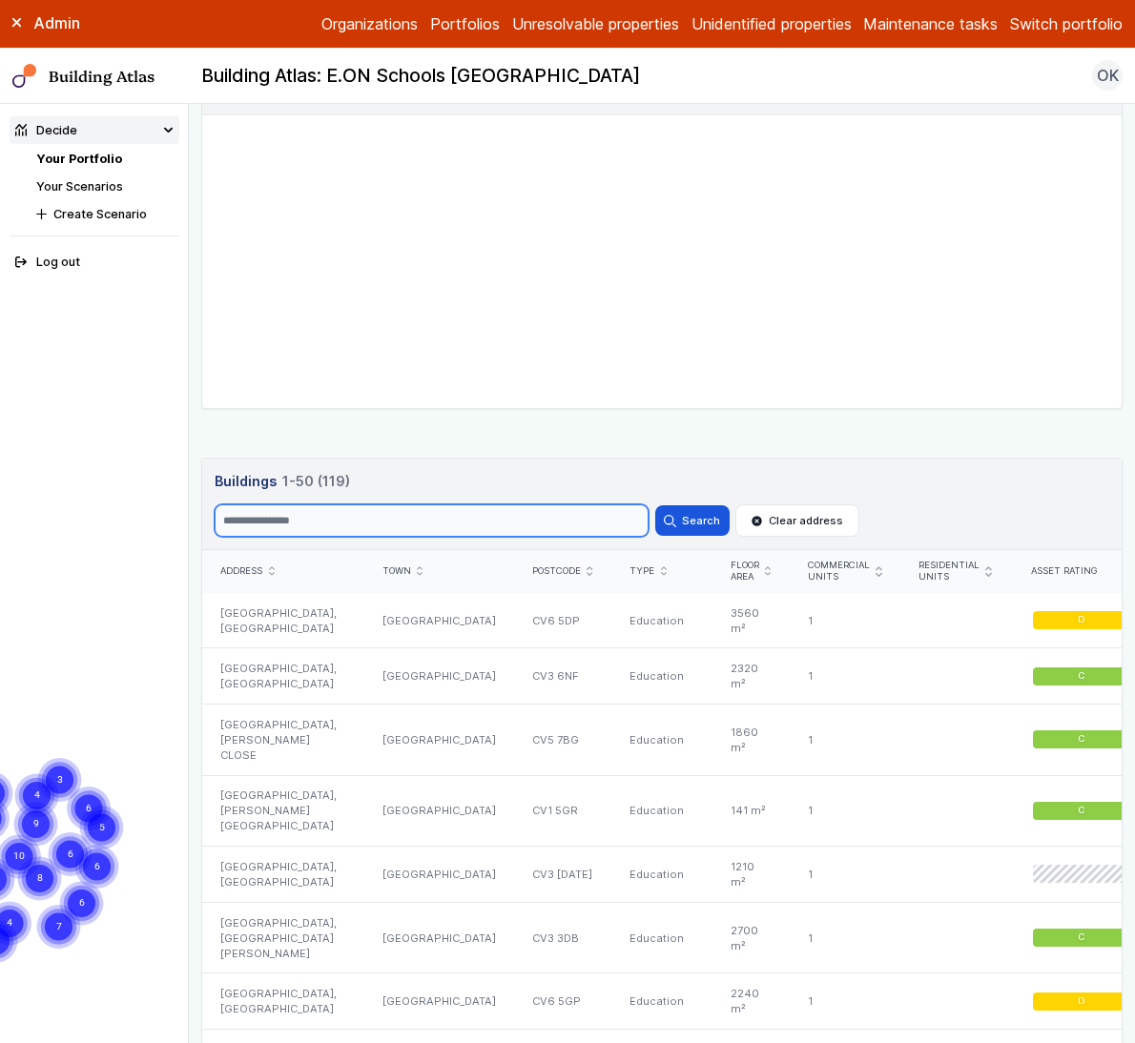
click at [351, 504] on input "Search" at bounding box center [432, 520] width 434 height 32
type input "******"
click at [655, 505] on button "Search" at bounding box center [692, 520] width 74 height 31
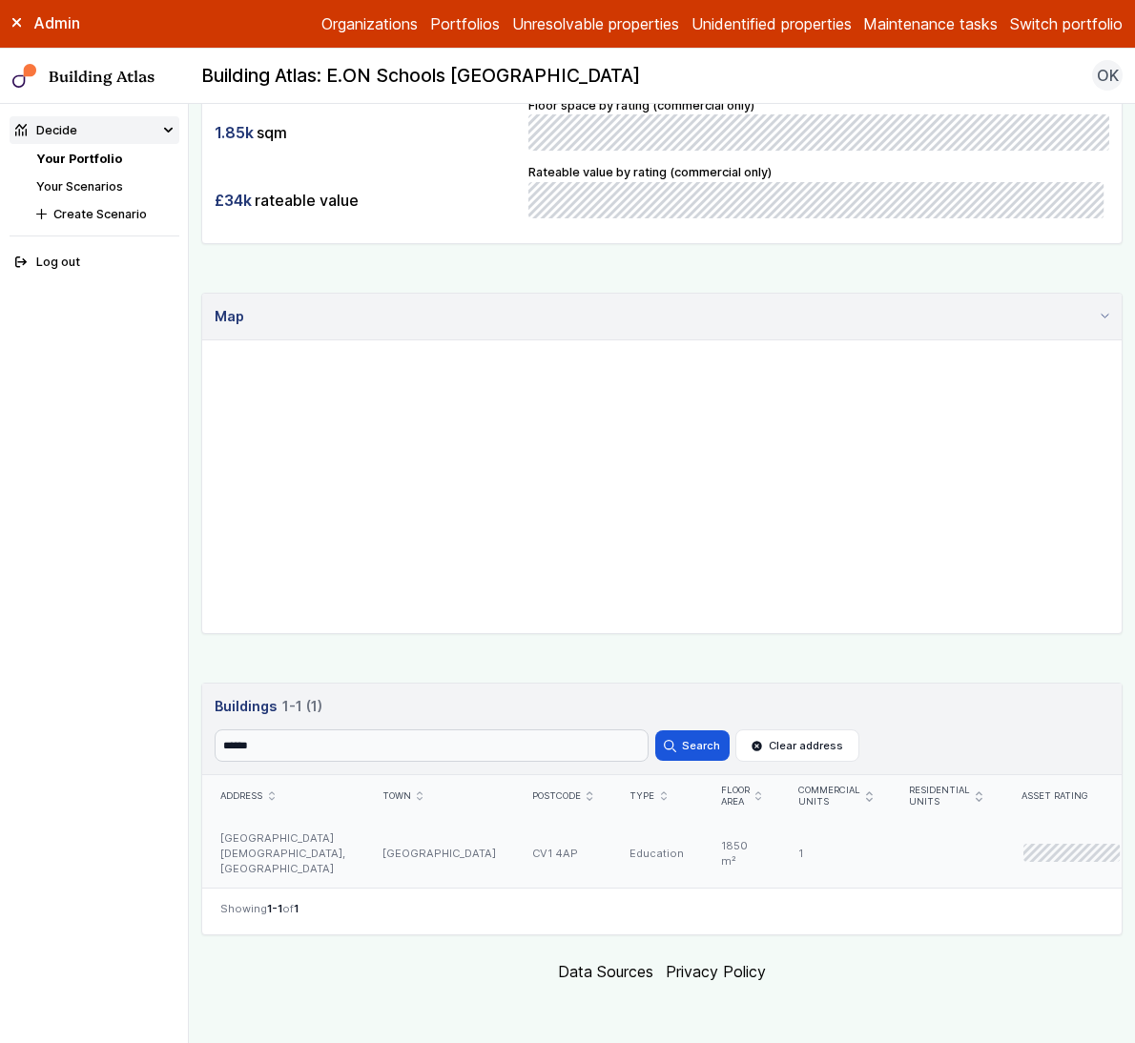
click at [345, 855] on div "[GEOGRAPHIC_DATA][DEMOGRAPHIC_DATA], [GEOGRAPHIC_DATA]" at bounding box center [282, 853] width 161 height 71
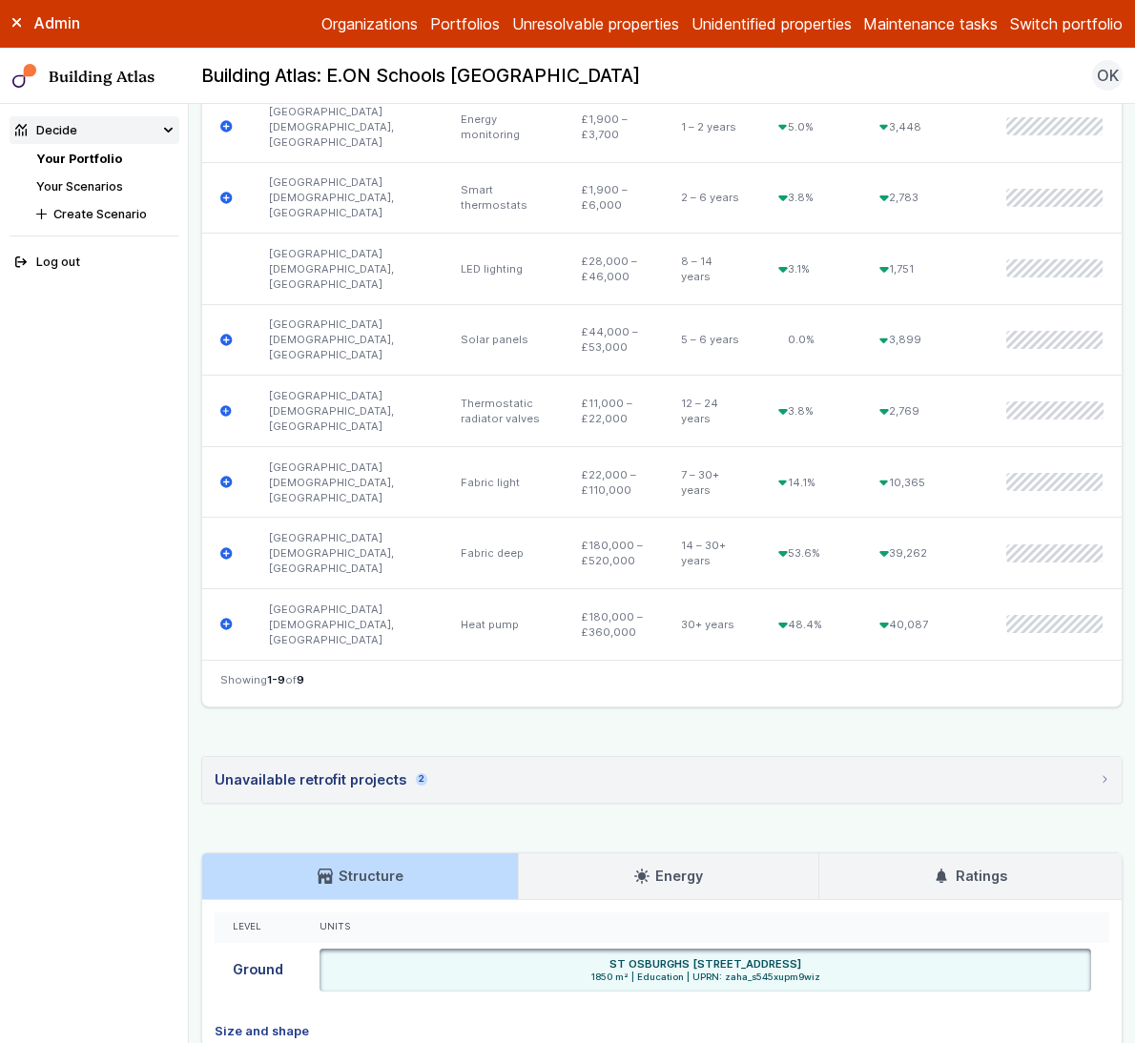
scroll to position [1093, 0]
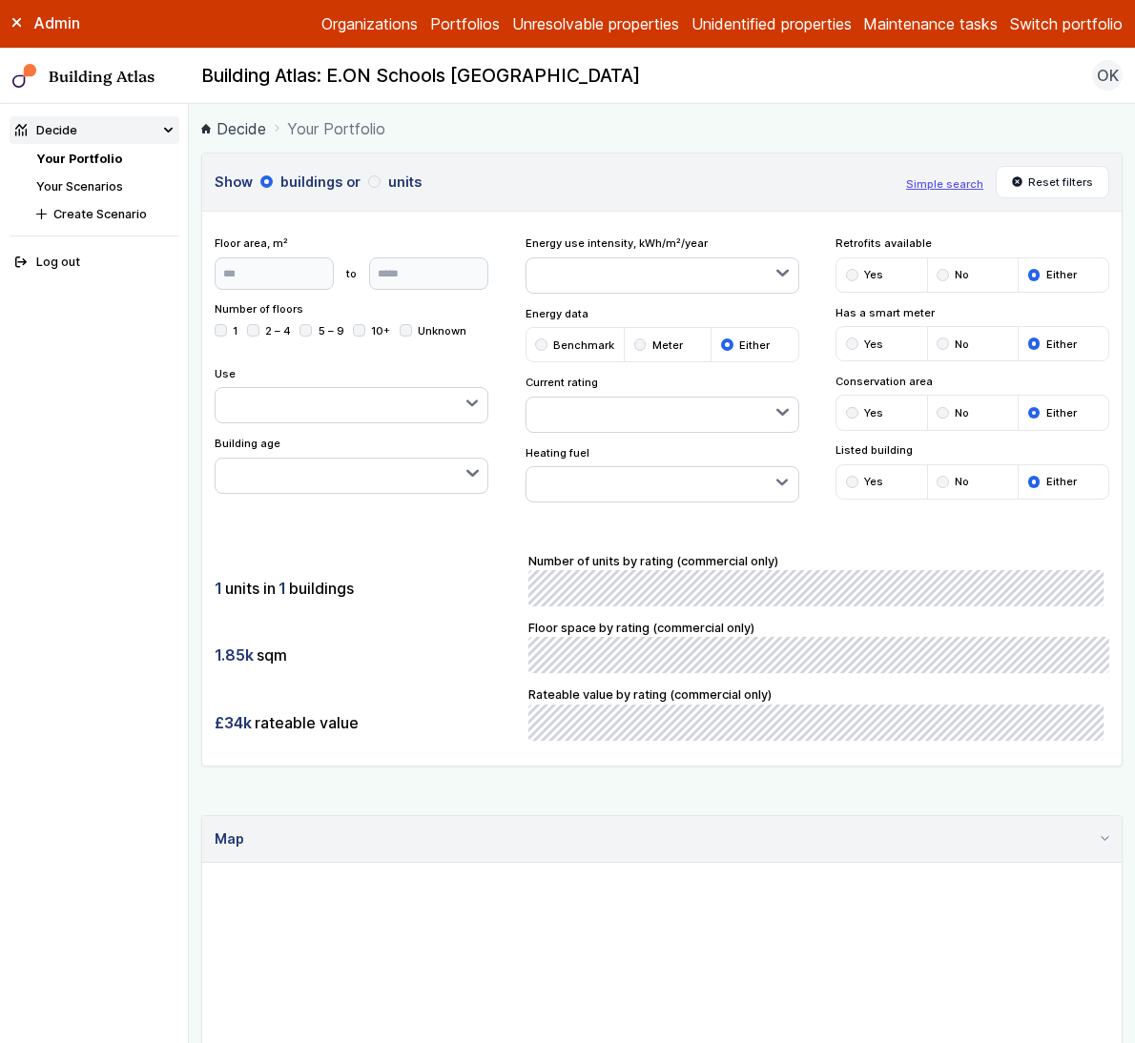
click at [481, 800] on div "Show buildings or units Simple search Reset filters Floor area, m² to Update Nu…" at bounding box center [661, 805] width 921 height 1305
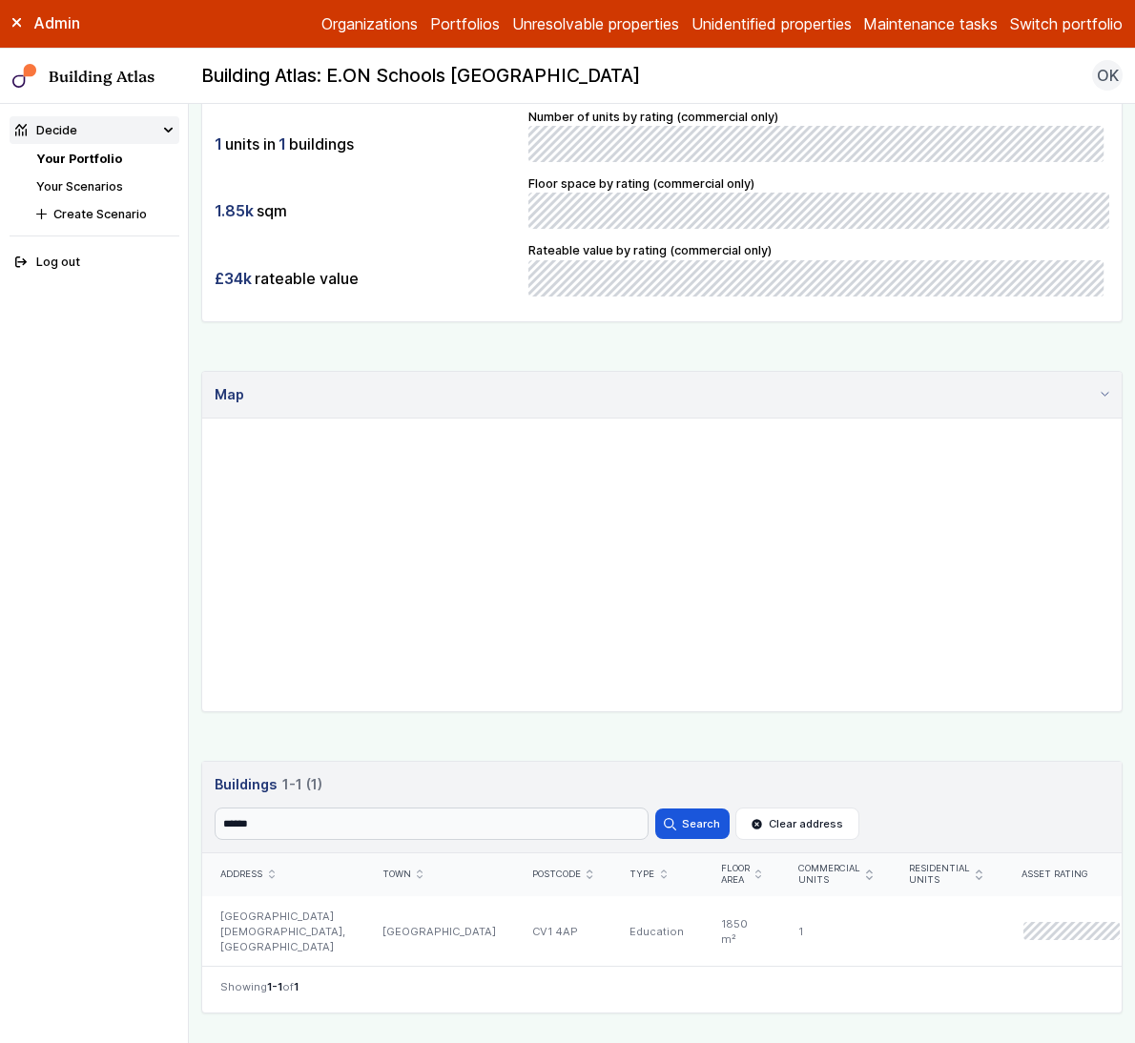
scroll to position [522, 0]
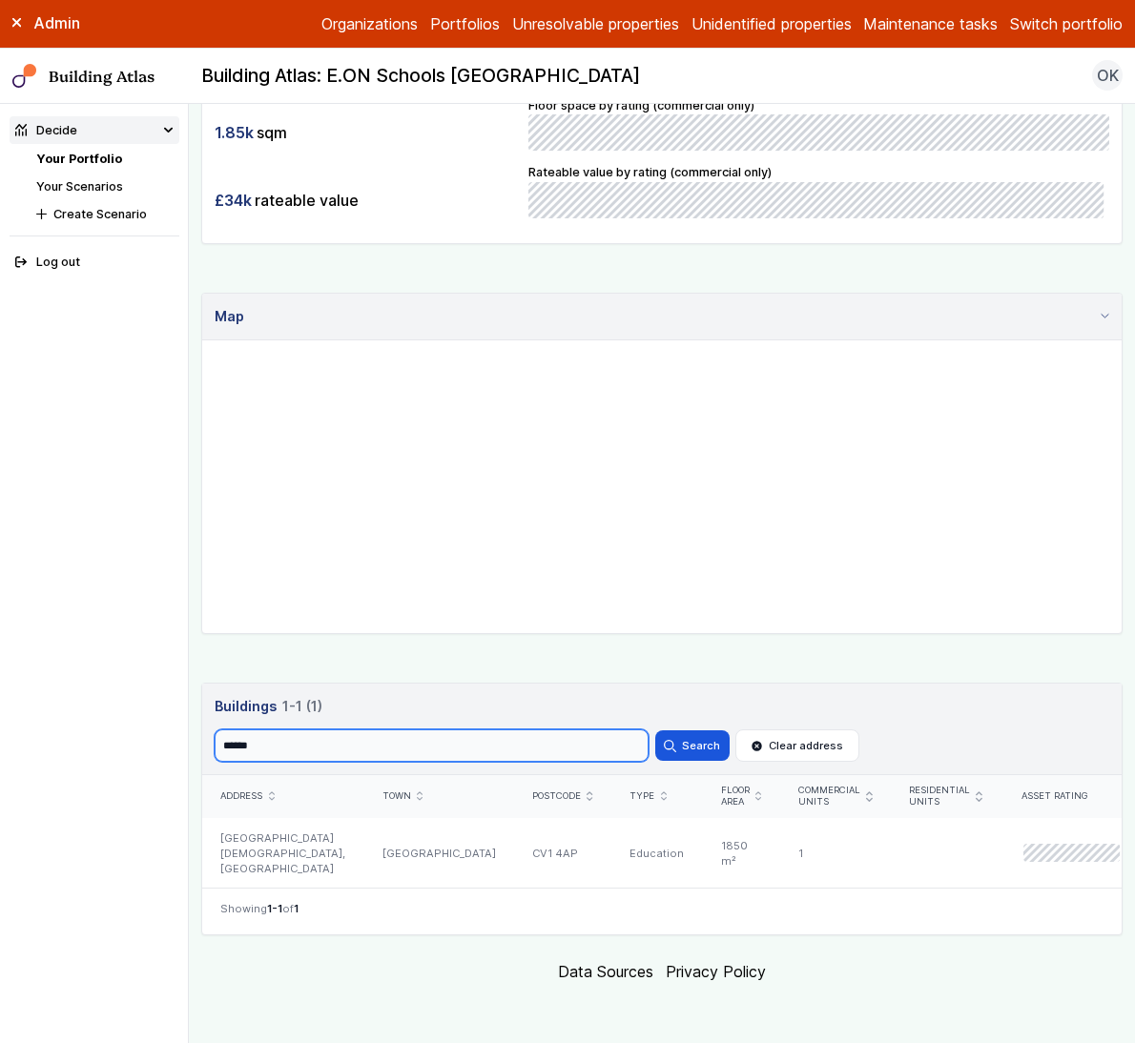
click at [333, 743] on input "******" at bounding box center [432, 745] width 434 height 32
click at [332, 743] on input "******" at bounding box center [432, 745] width 434 height 32
type input "*****"
click at [655, 730] on button "Search" at bounding box center [692, 745] width 74 height 31
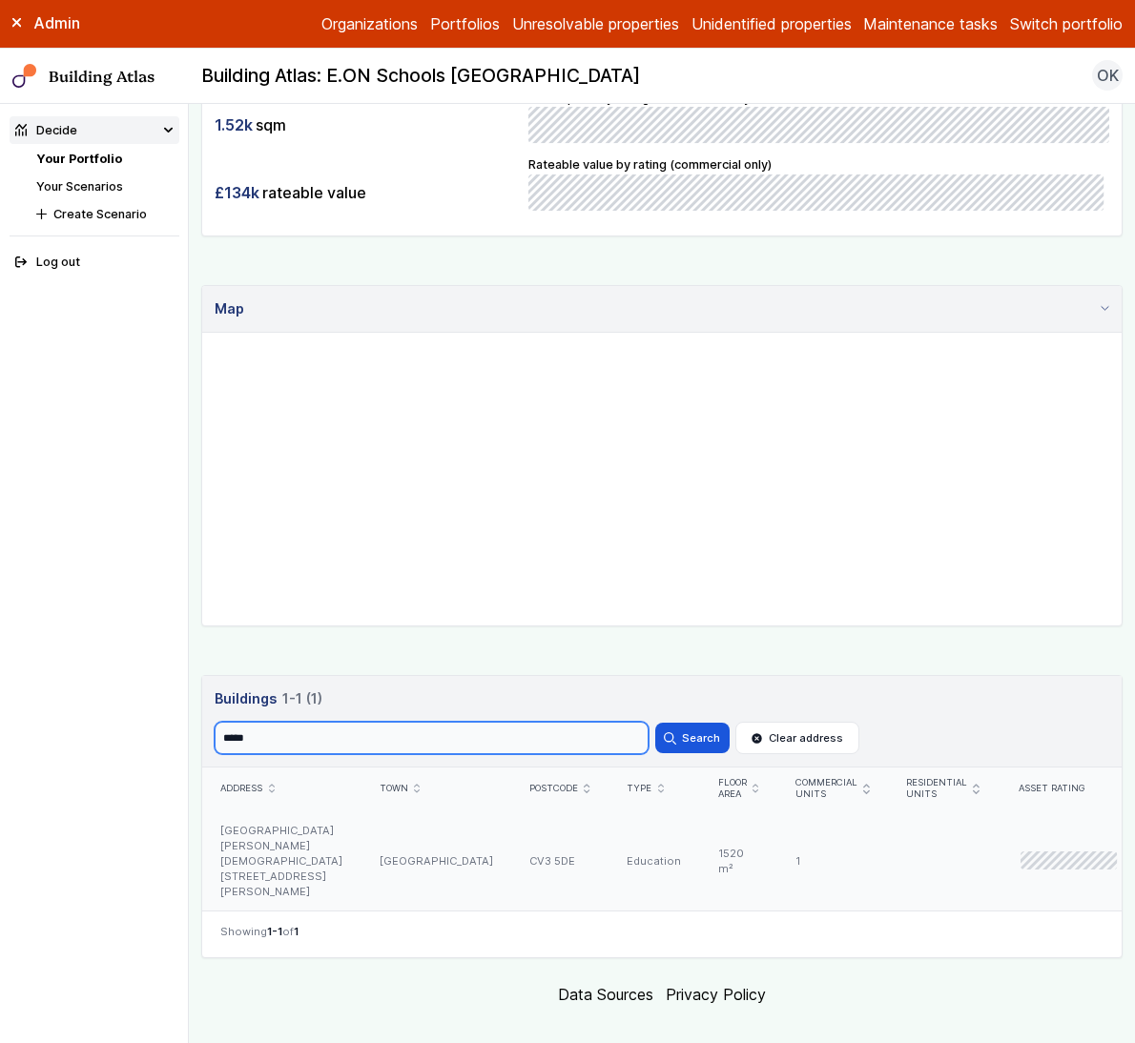
scroll to position [538, 0]
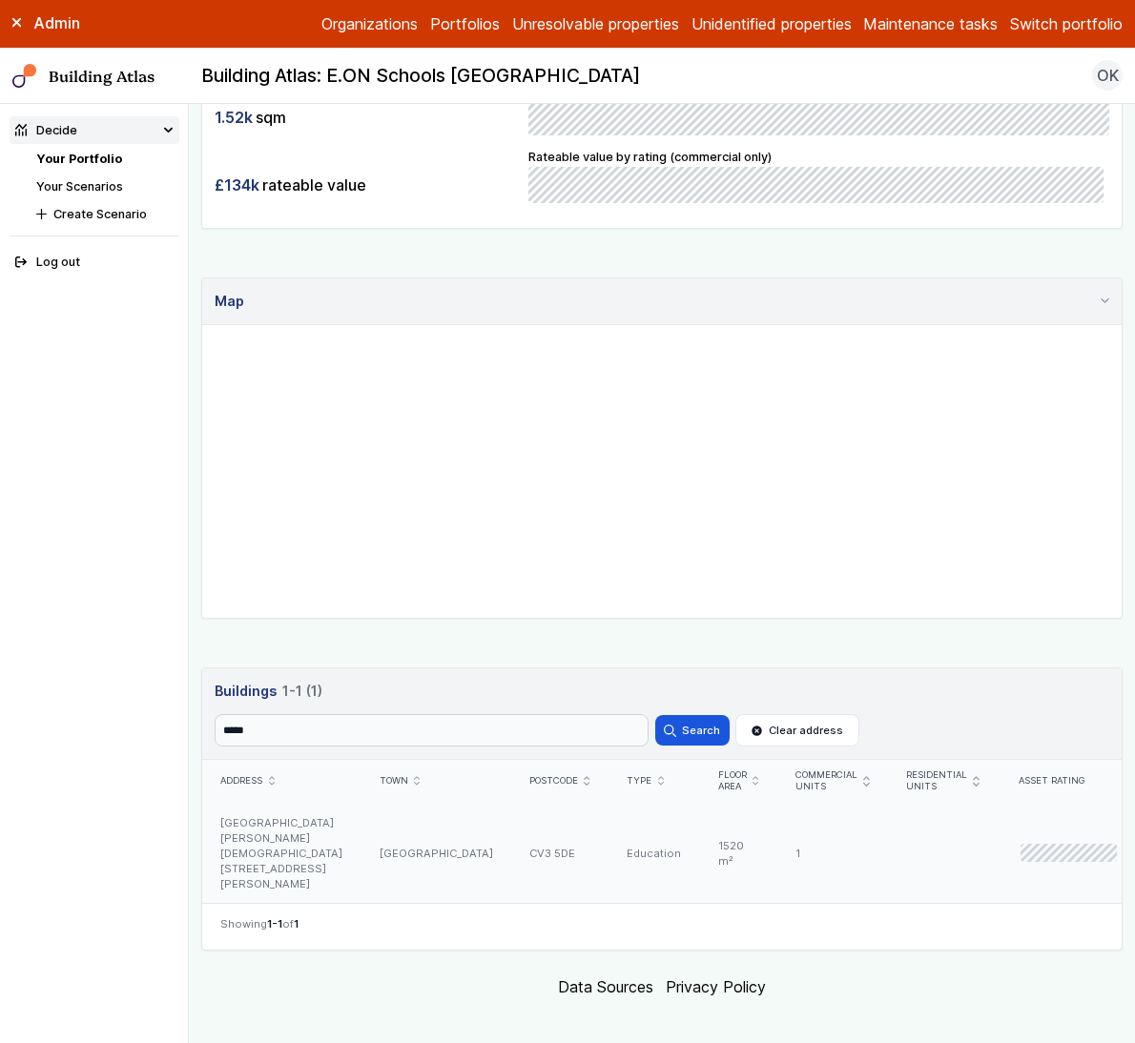
click at [329, 837] on div "[GEOGRAPHIC_DATA][PERSON_NAME][DEMOGRAPHIC_DATA][STREET_ADDRESS][PERSON_NAME]" at bounding box center [281, 853] width 158 height 101
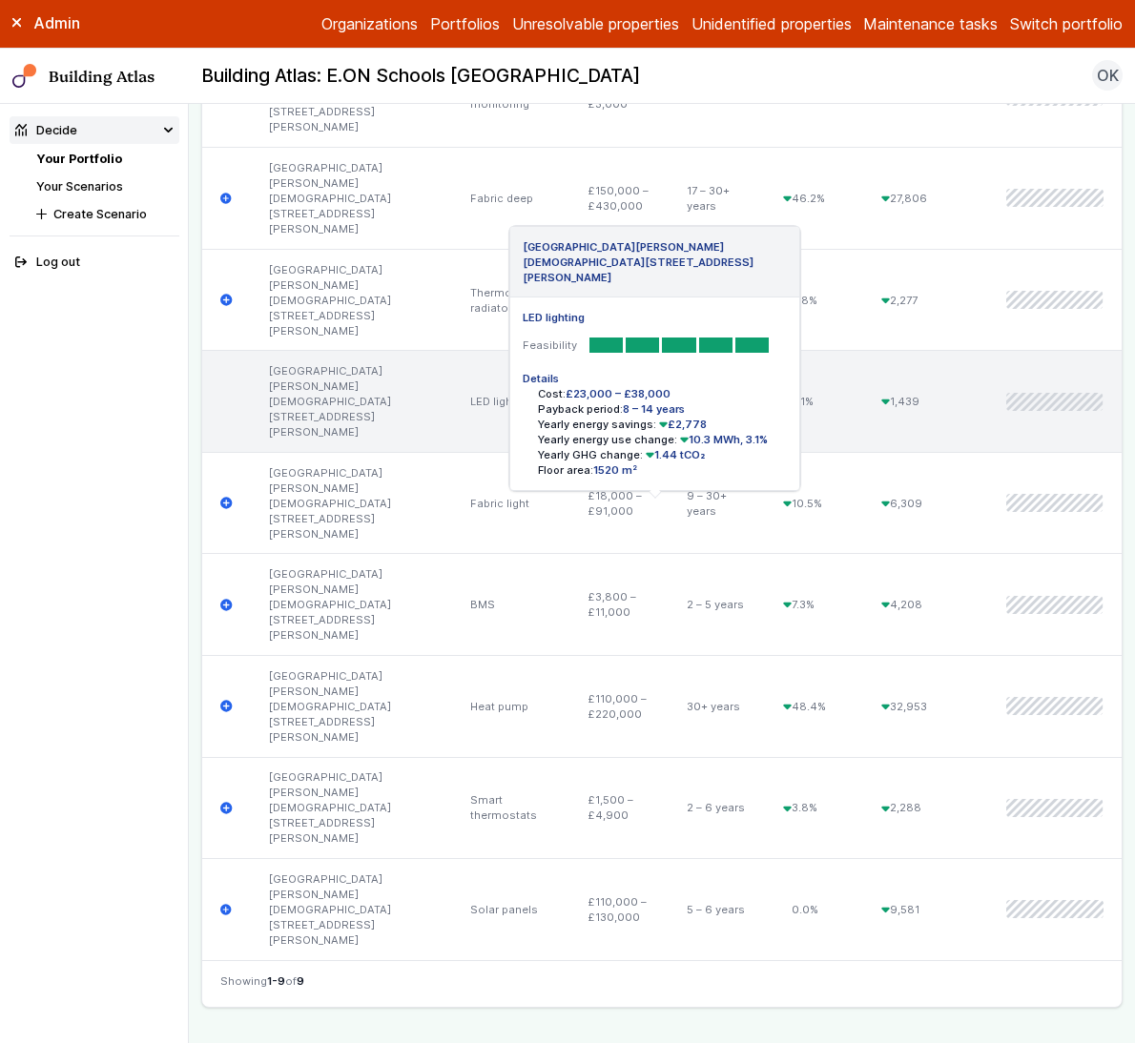
scroll to position [1204, 0]
